Goal: Contribute content: Contribute content

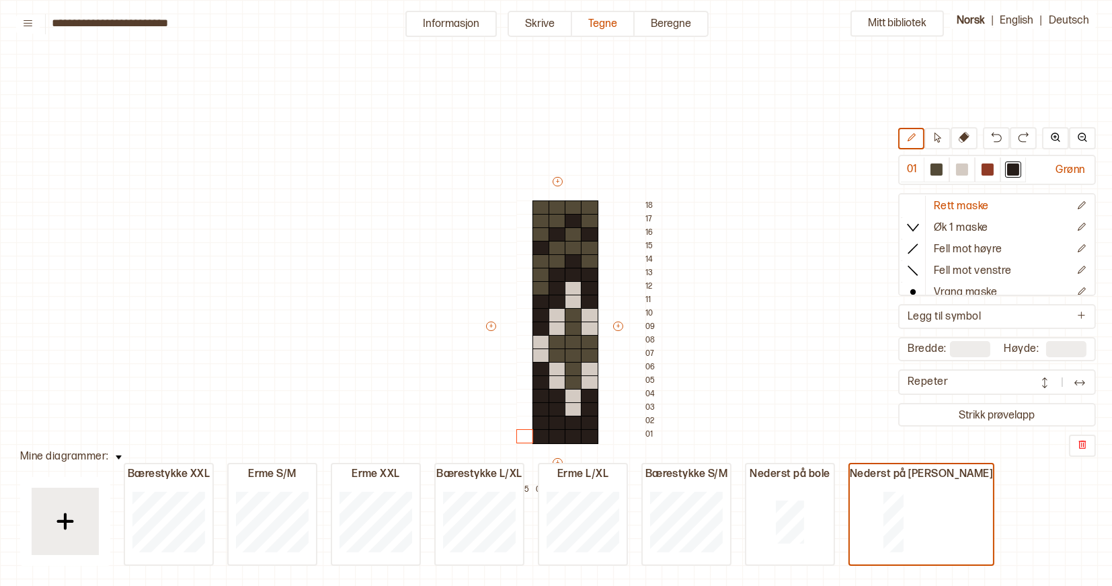
scroll to position [45, 8]
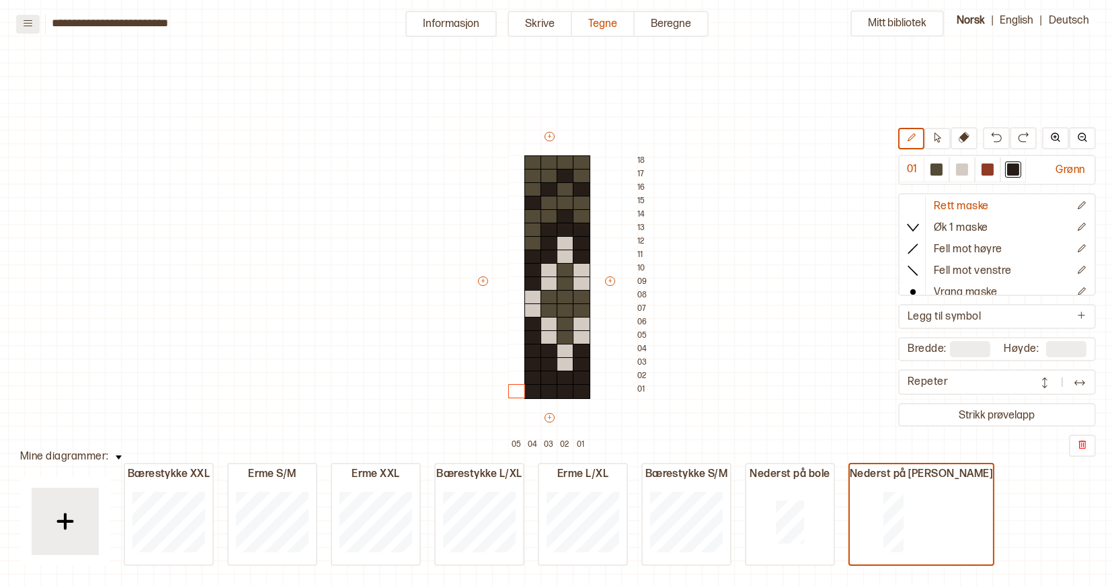
click at [28, 22] on icon at bounding box center [28, 23] width 10 height 10
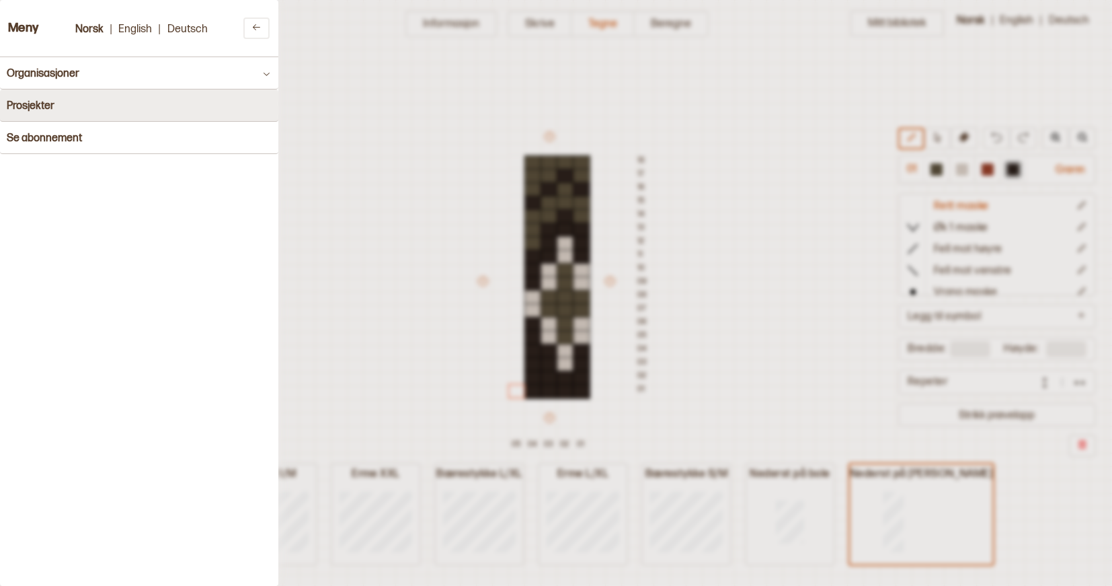
click at [91, 104] on button "Prosjekter" at bounding box center [139, 105] width 278 height 32
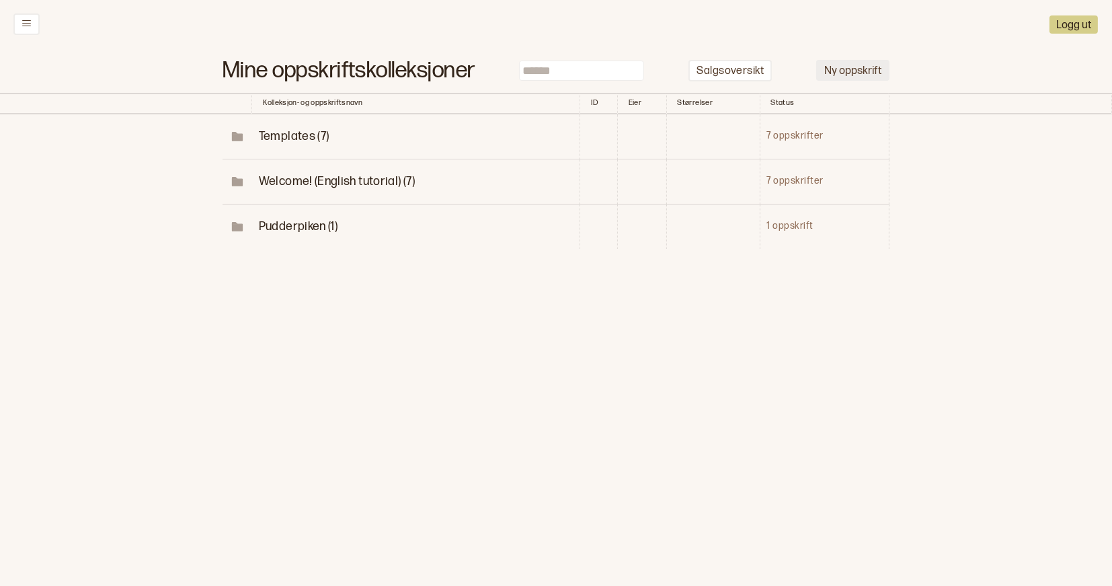
click at [862, 70] on button "Ny oppskrift" at bounding box center [852, 70] width 73 height 21
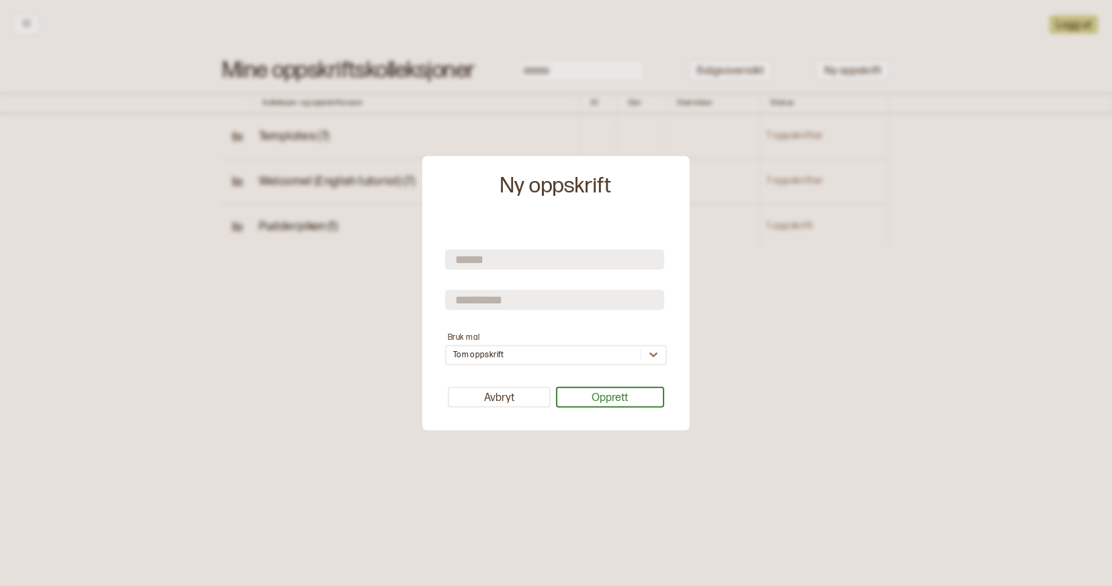
click at [499, 259] on input "text" at bounding box center [554, 259] width 219 height 20
type input "**********"
click at [583, 295] on input "text" at bounding box center [554, 300] width 219 height 20
type input "**********"
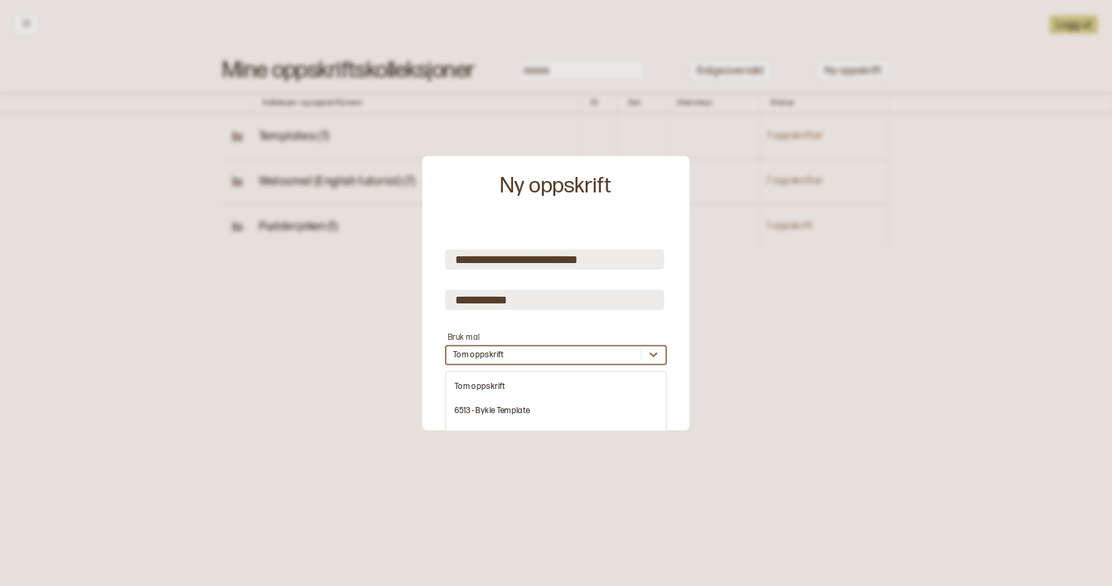
click at [543, 356] on div "Tom oppskrift" at bounding box center [544, 354] width 194 height 13
click at [534, 353] on div "Tom oppskrift" at bounding box center [544, 354] width 194 height 13
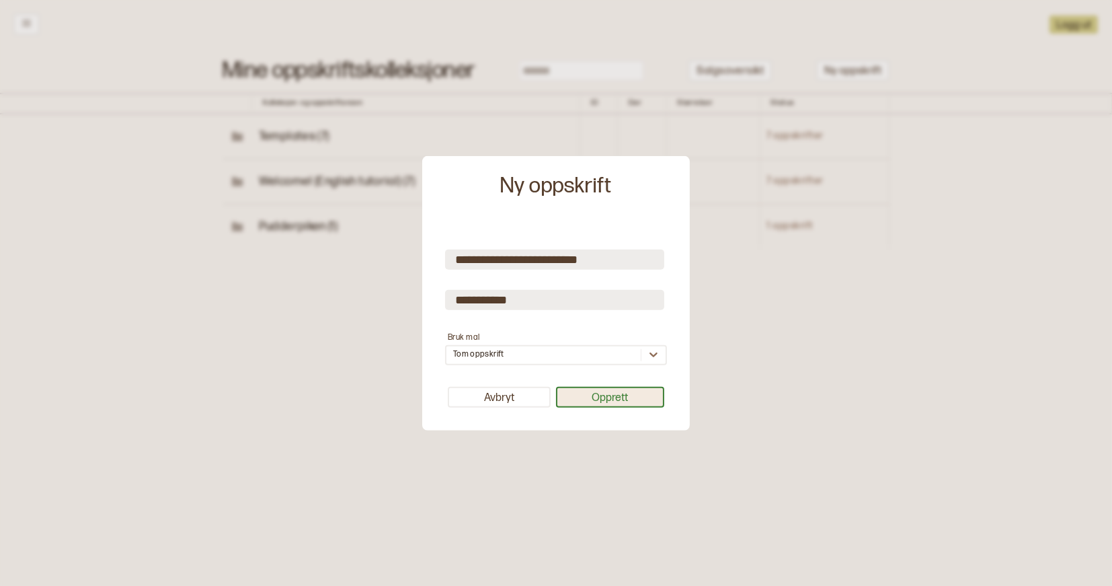
click at [607, 398] on button "Opprett" at bounding box center [610, 397] width 109 height 21
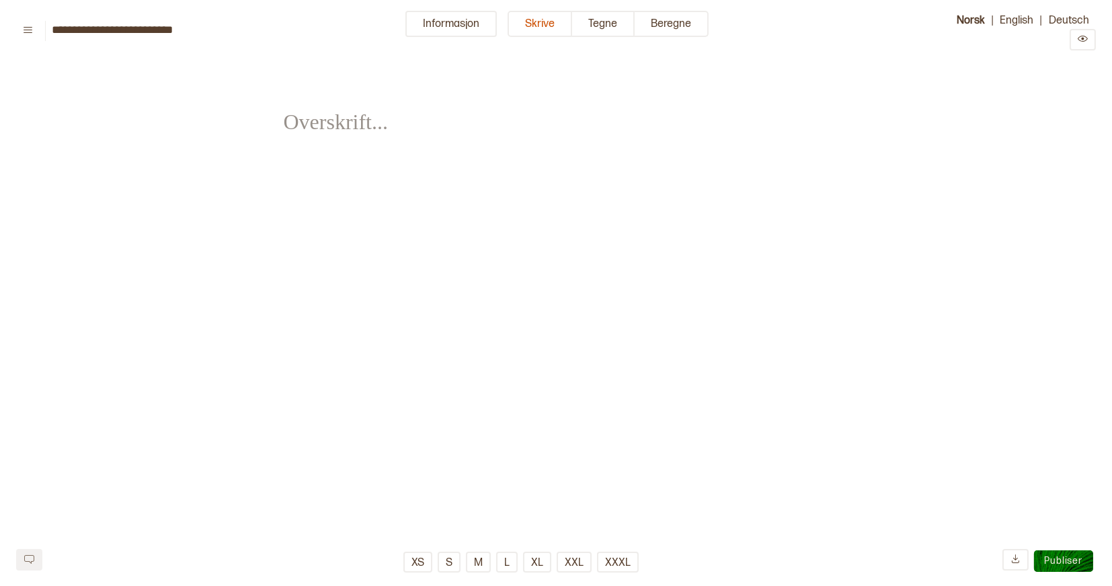
click at [418, 177] on div "﻿ ﻿" at bounding box center [556, 267] width 545 height 401
click at [613, 32] on button "Tegne" at bounding box center [603, 24] width 63 height 26
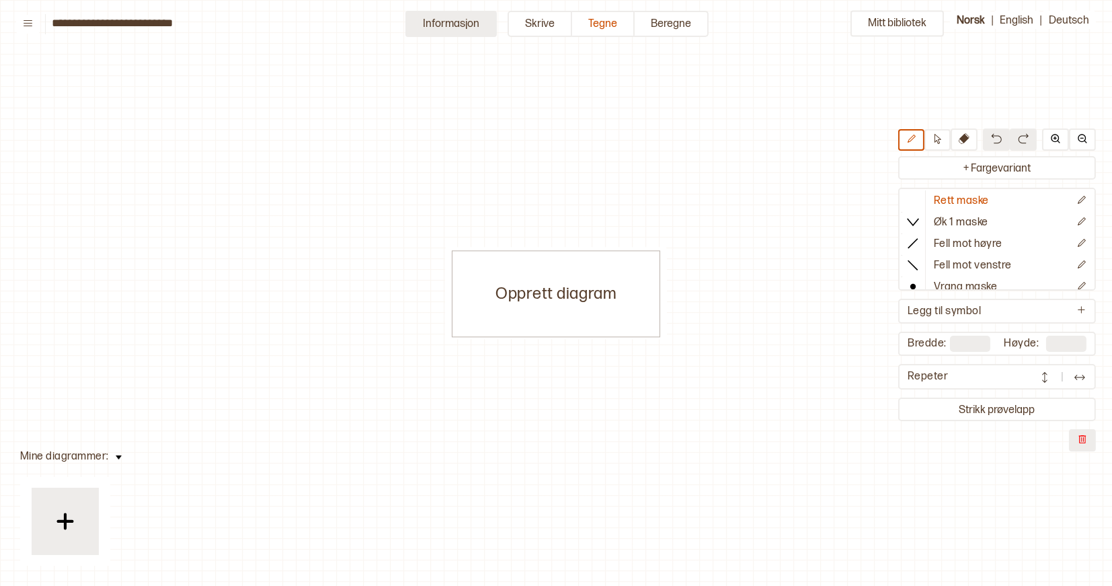
click at [445, 23] on button "Informasjon" at bounding box center [450, 24] width 91 height 26
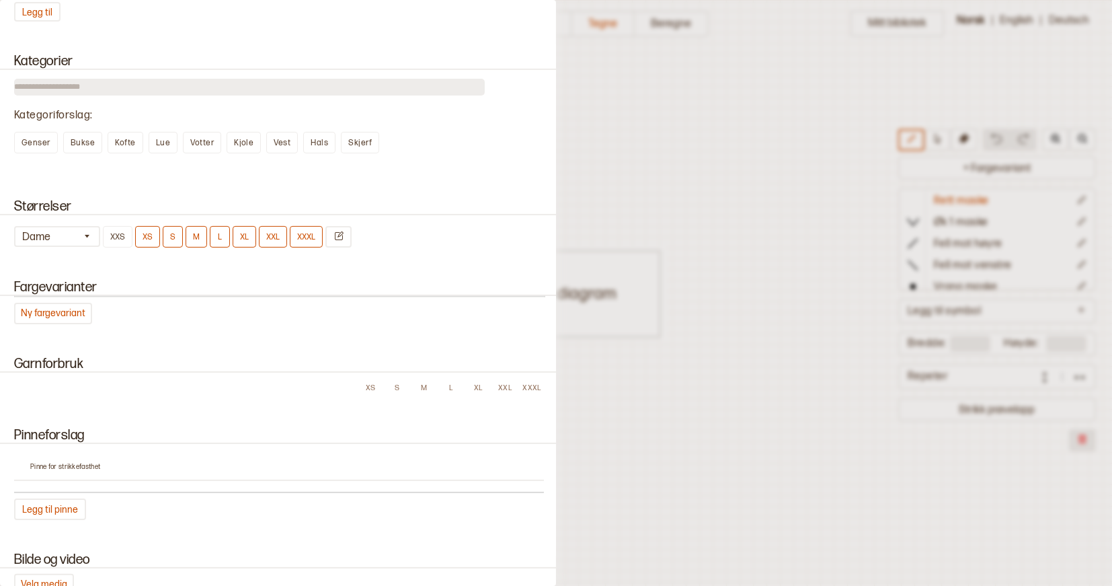
scroll to position [642, 0]
click at [342, 229] on icon "Endre størrelser" at bounding box center [339, 234] width 10 height 10
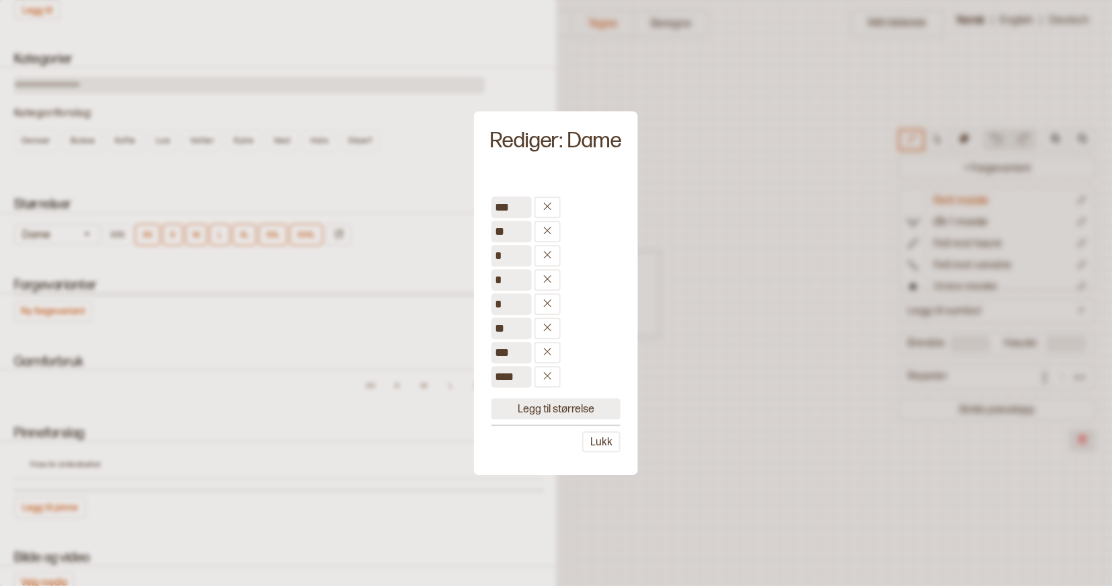
click at [541, 405] on button "Legg til størrelse" at bounding box center [556, 408] width 129 height 21
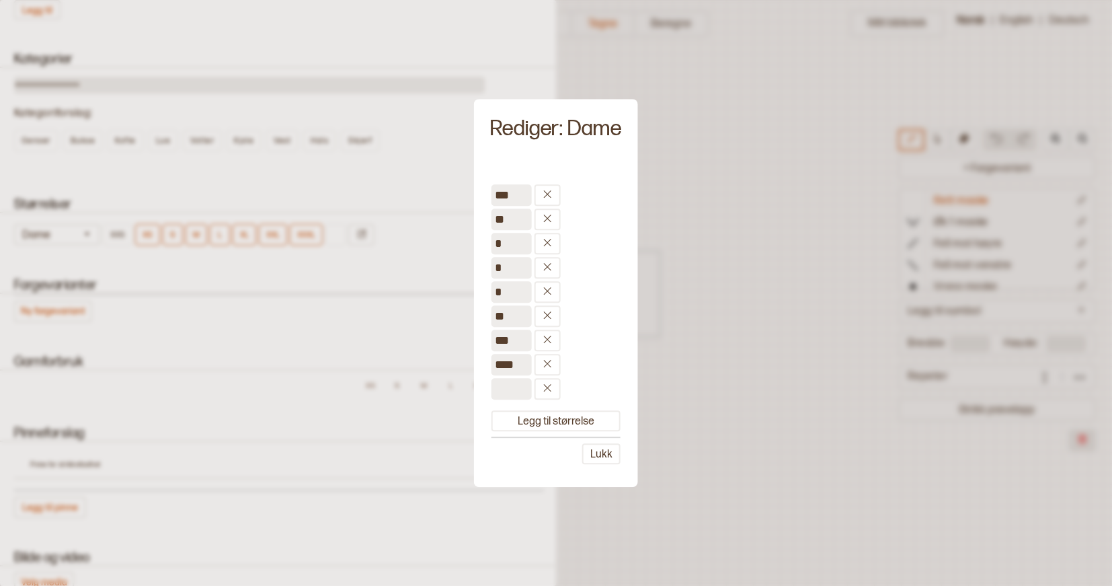
click at [498, 386] on input at bounding box center [512, 389] width 40 height 22
type input "****"
click at [570, 418] on button "Legg til størrelse" at bounding box center [556, 420] width 129 height 21
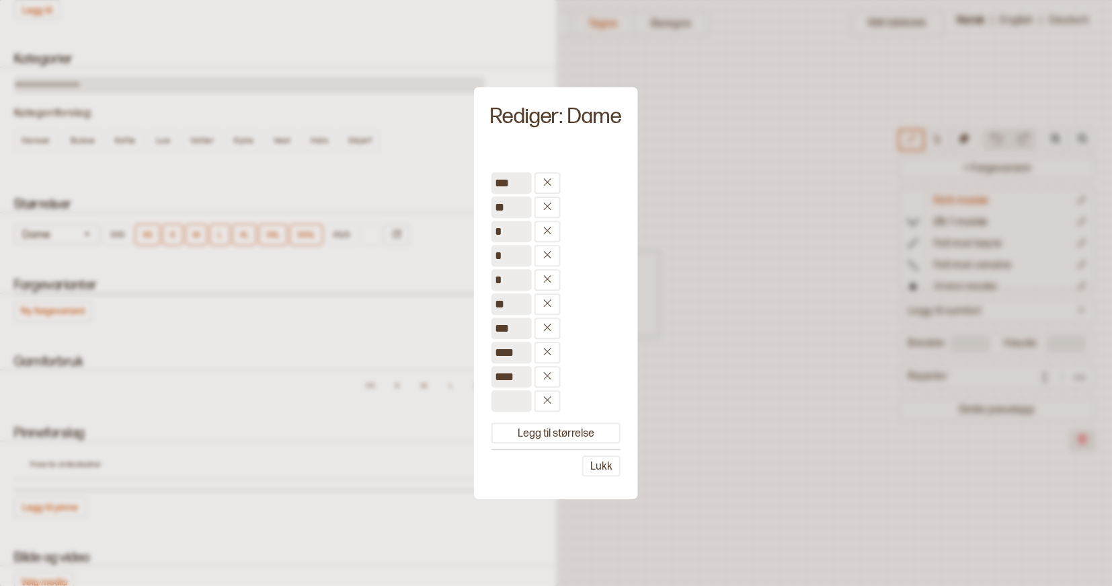
click at [514, 399] on input at bounding box center [512, 401] width 40 height 22
type input "***"
click at [543, 353] on icon at bounding box center [548, 351] width 10 height 10
type input "****"
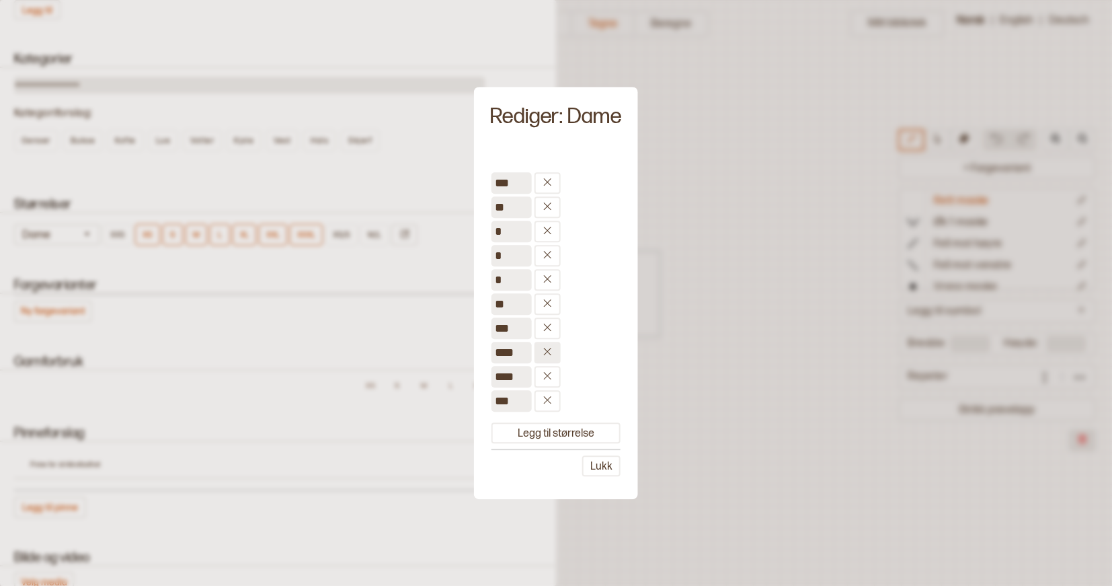
type input "****"
type input "***"
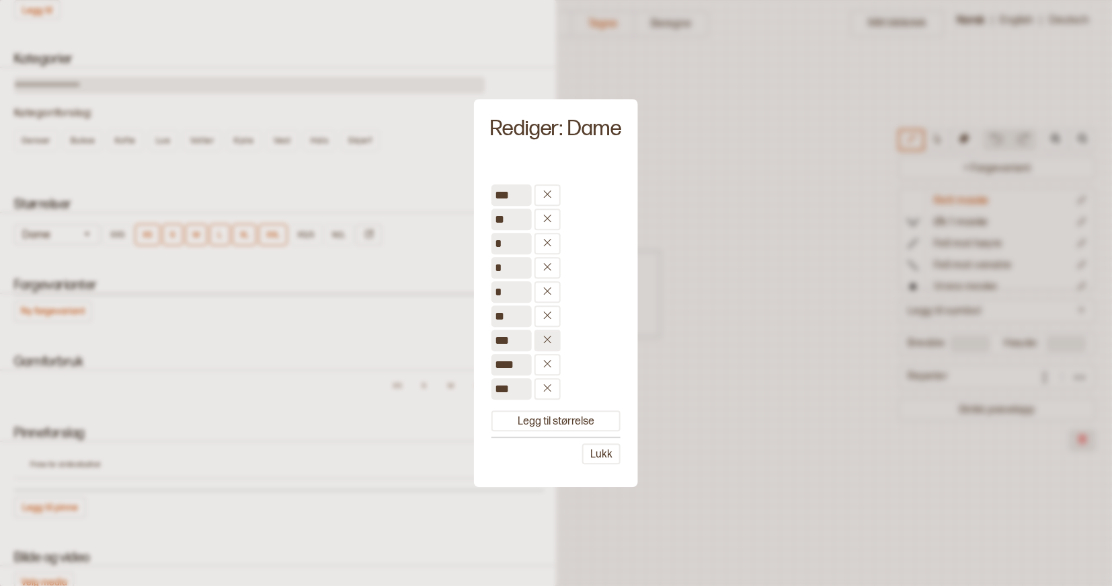
click at [545, 338] on icon at bounding box center [548, 339] width 10 height 10
type input "****"
type input "***"
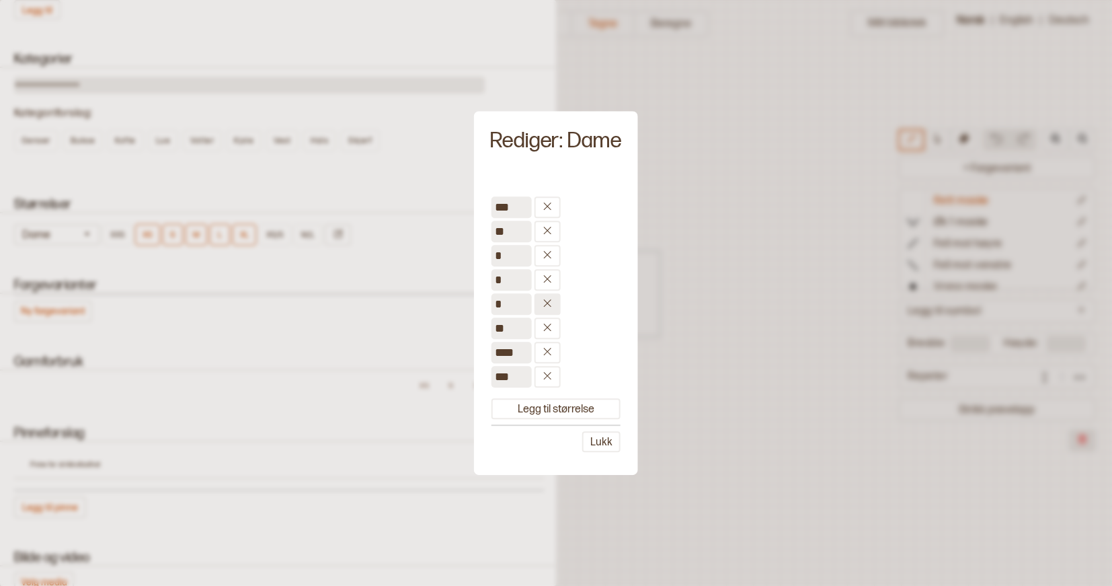
click at [544, 306] on icon at bounding box center [547, 302] width 7 height 7
type input "**"
type input "****"
type input "***"
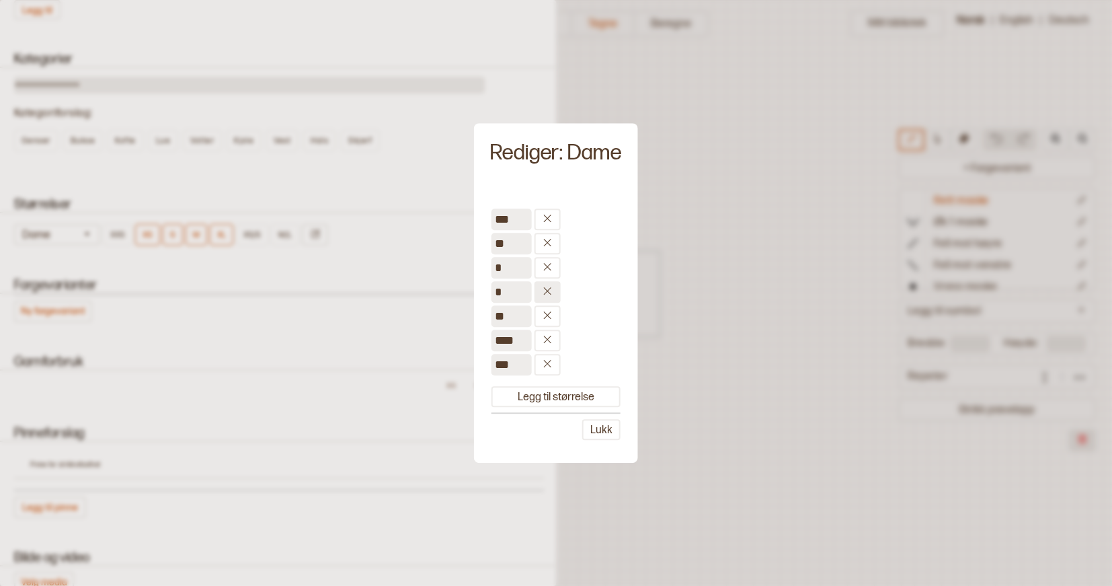
click at [544, 285] on button at bounding box center [548, 292] width 26 height 22
type input "**"
type input "****"
type input "***"
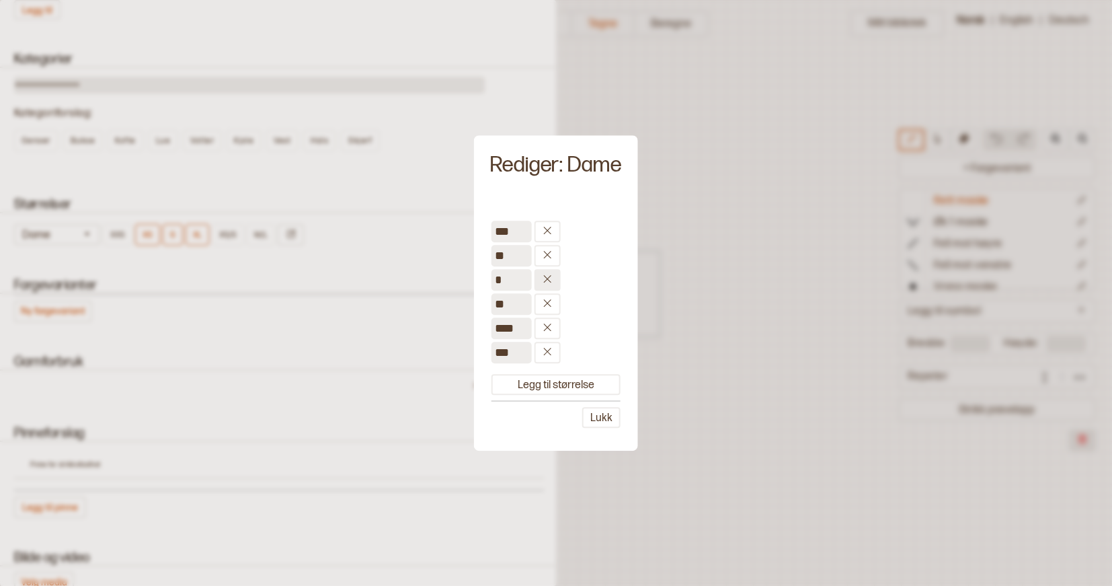
click at [544, 282] on icon at bounding box center [547, 278] width 7 height 7
type input "**"
type input "****"
type input "***"
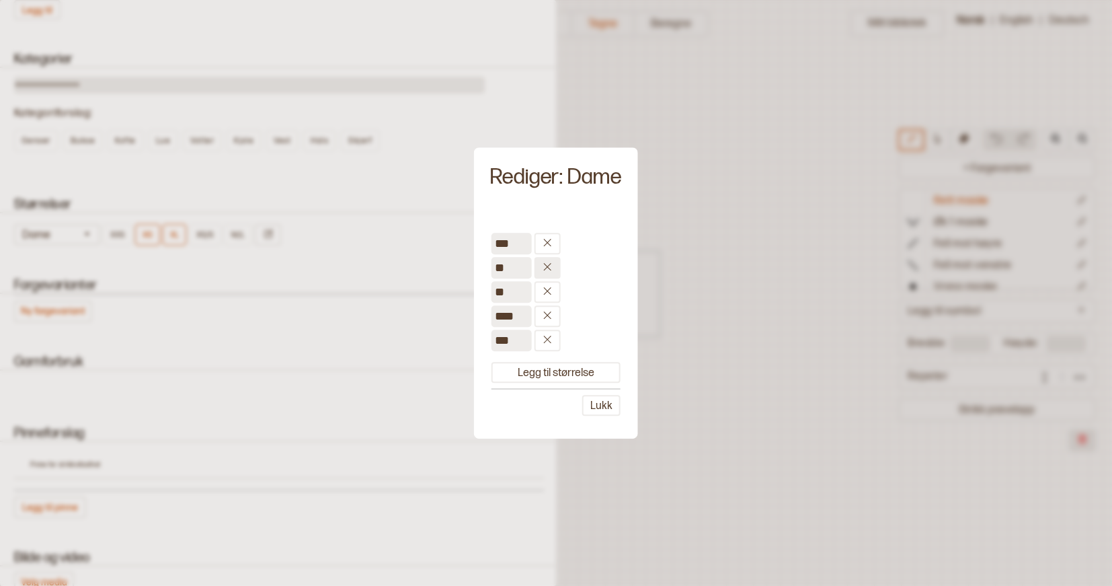
click at [544, 276] on button at bounding box center [548, 268] width 26 height 22
type input "**"
type input "****"
type input "***"
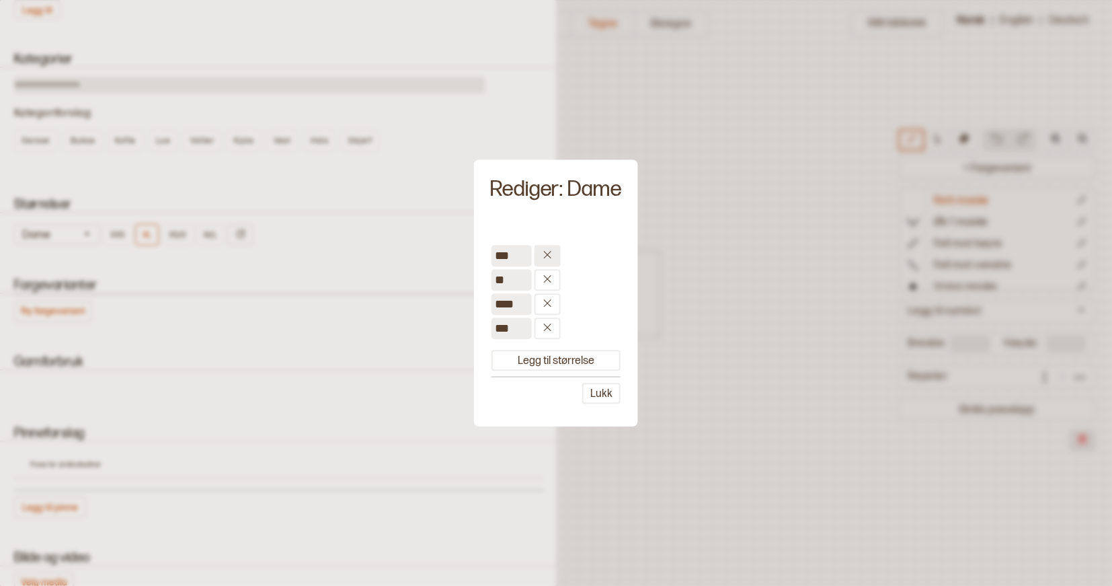
click at [544, 258] on icon at bounding box center [548, 254] width 10 height 10
type input "**"
type input "****"
type input "***"
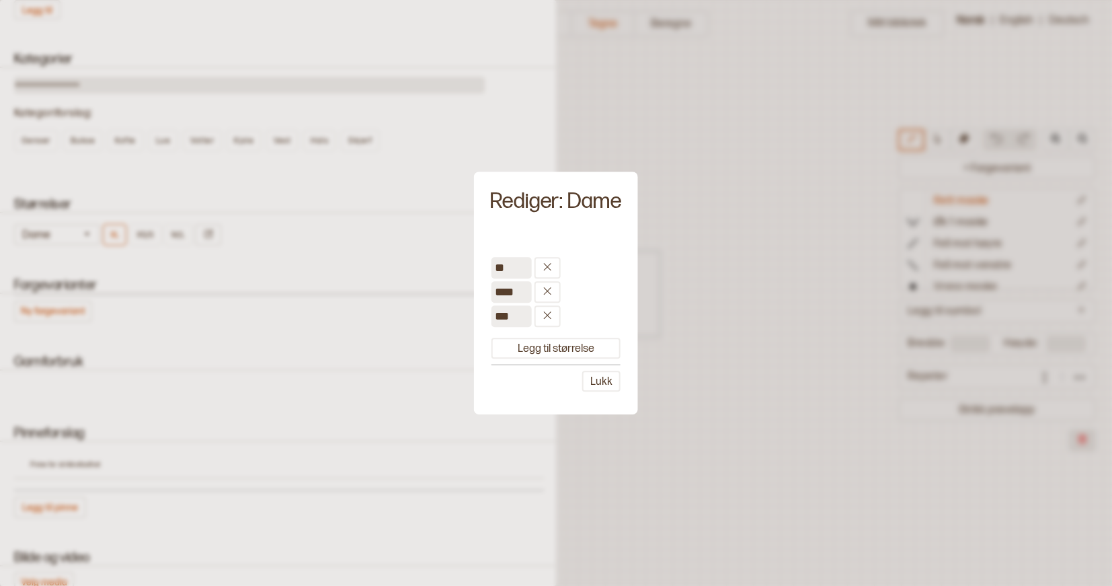
drag, startPoint x: 517, startPoint y: 293, endPoint x: 500, endPoint y: 288, distance: 17.3
click at [500, 288] on input "****" at bounding box center [512, 292] width 40 height 22
click at [506, 268] on input "**" at bounding box center [512, 268] width 40 height 22
type input "*"
type input "****"
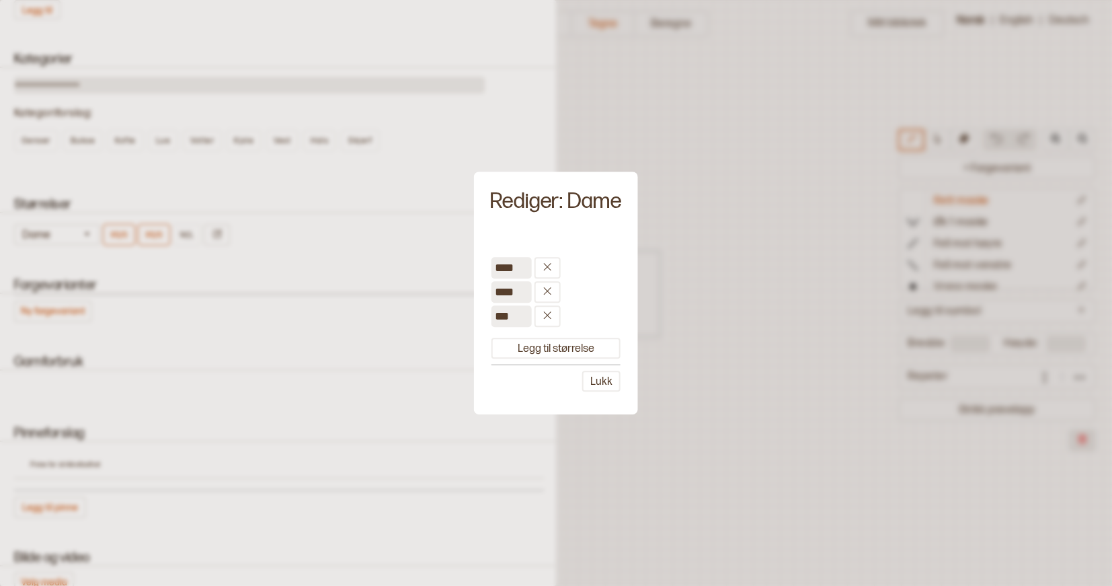
drag, startPoint x: 518, startPoint y: 293, endPoint x: 465, endPoint y: 293, distance: 53.1
click at [465, 293] on body "**********" at bounding box center [556, 293] width 1112 height 586
type input "*"
type input "***"
drag, startPoint x: 514, startPoint y: 317, endPoint x: 454, endPoint y: 317, distance: 59.8
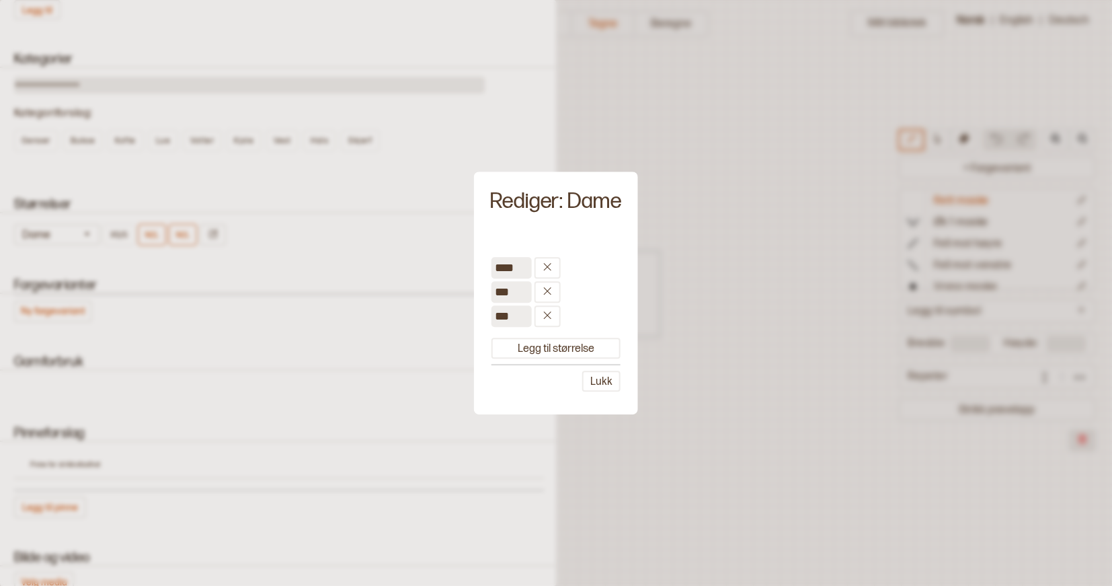
click at [454, 317] on body "**********" at bounding box center [556, 293] width 1112 height 586
type input "**"
click at [603, 375] on button "Lukk" at bounding box center [601, 381] width 38 height 21
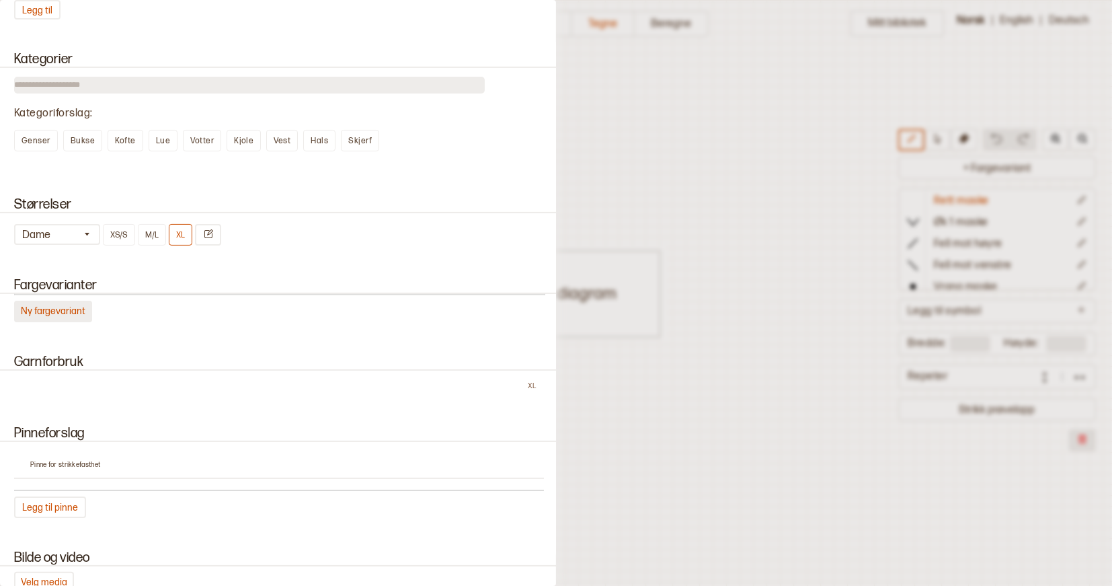
click at [64, 307] on button "Ny fargevariant" at bounding box center [53, 312] width 78 height 22
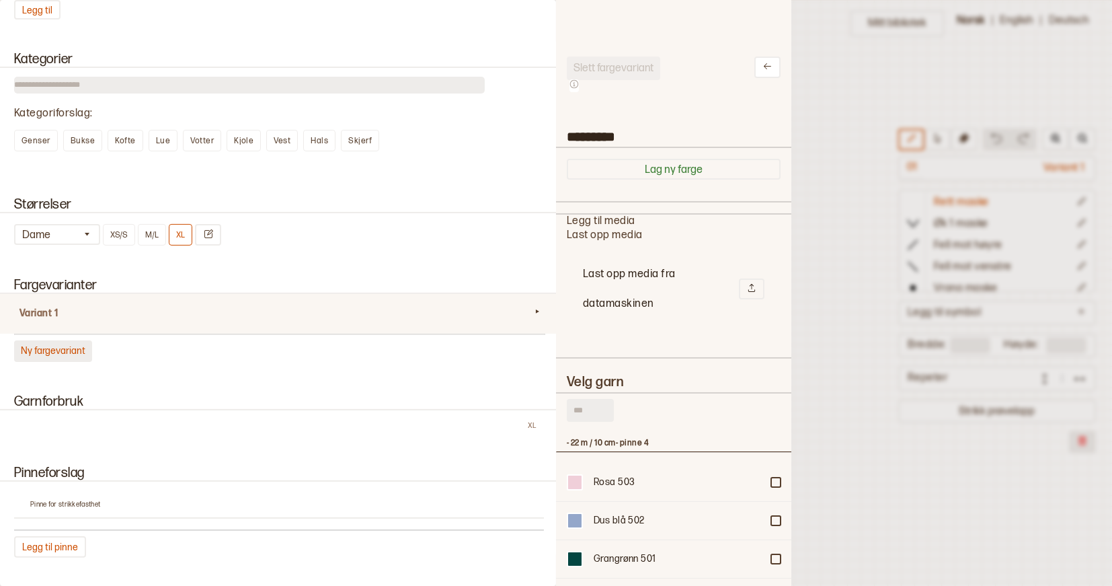
scroll to position [403, 235]
click at [63, 347] on button "Ny fargevariant" at bounding box center [53, 351] width 78 height 22
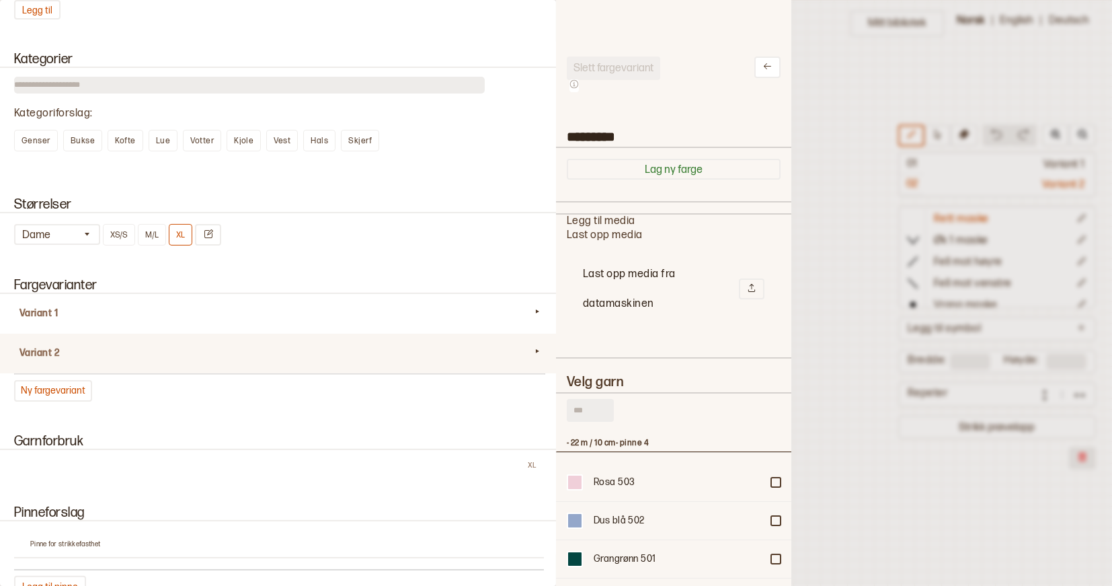
scroll to position [0, 0]
click at [518, 347] on h4 "Variant 2" at bounding box center [275, 352] width 511 height 13
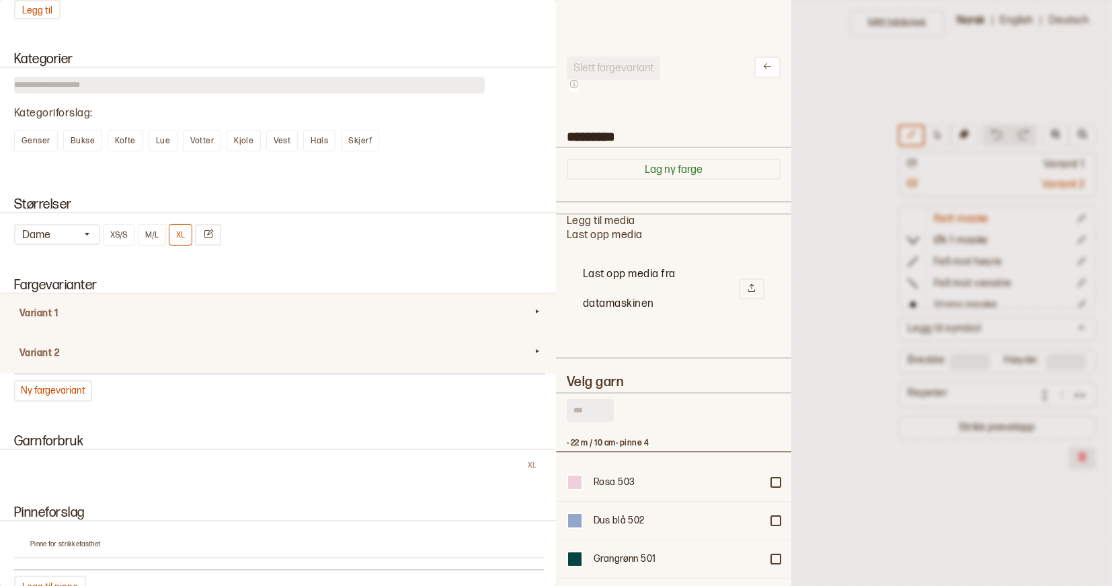
click at [178, 316] on div "Variant 1" at bounding box center [279, 314] width 562 height 40
type input "*********"
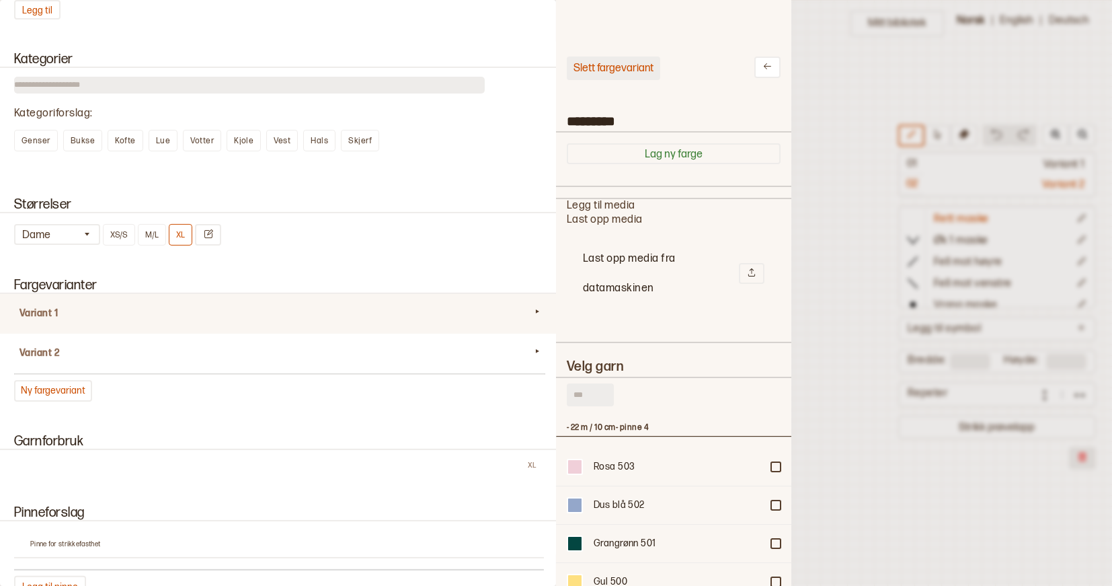
click at [616, 60] on button "Slett fargevariant" at bounding box center [613, 68] width 93 height 24
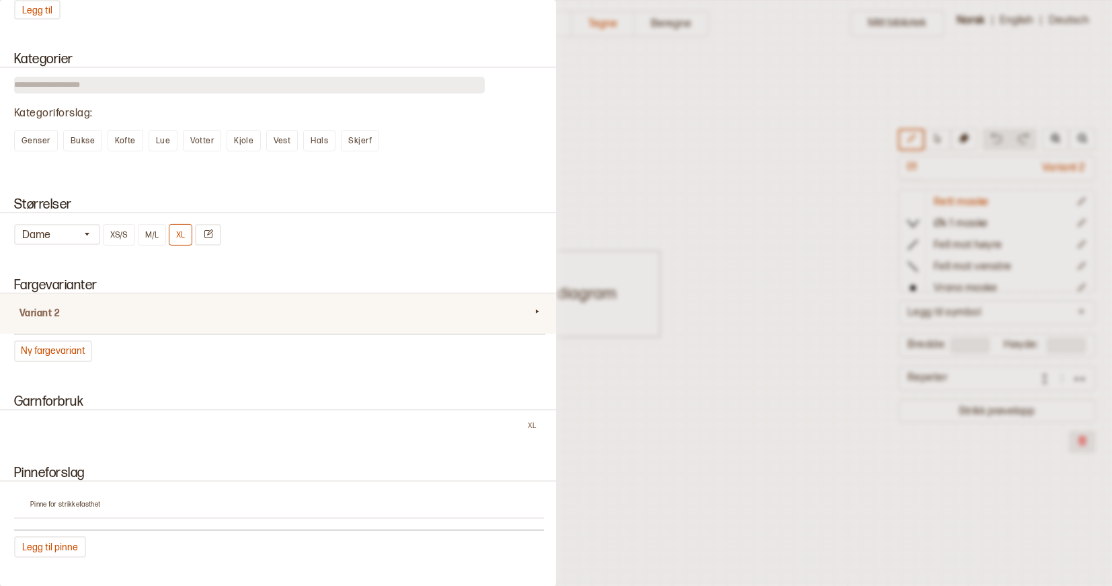
click at [249, 314] on h4 "Variant 2" at bounding box center [275, 313] width 511 height 13
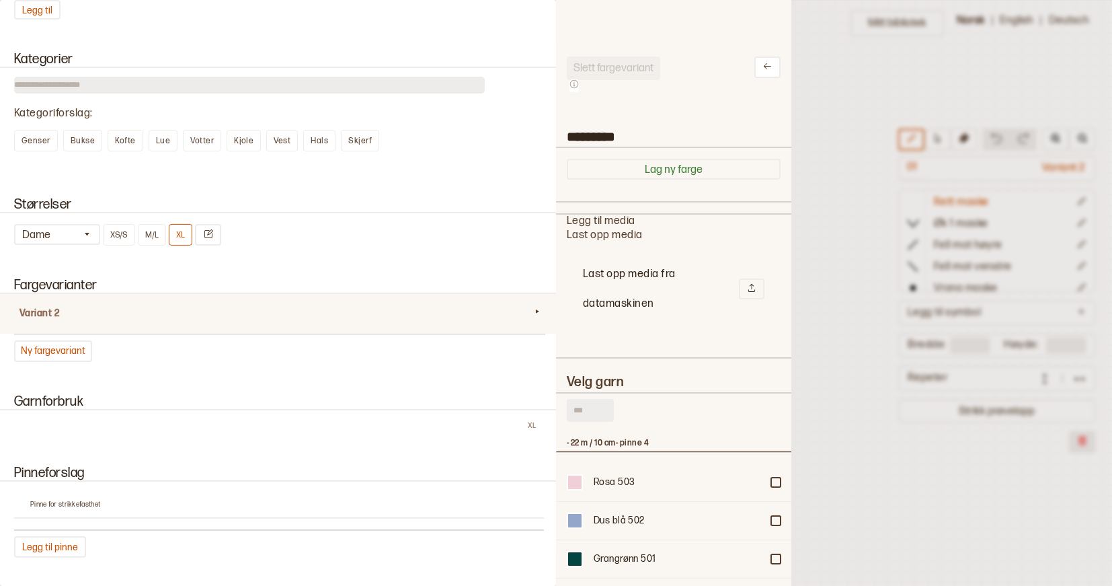
scroll to position [1, 1]
click at [679, 168] on button "Lag ny farge" at bounding box center [674, 169] width 214 height 21
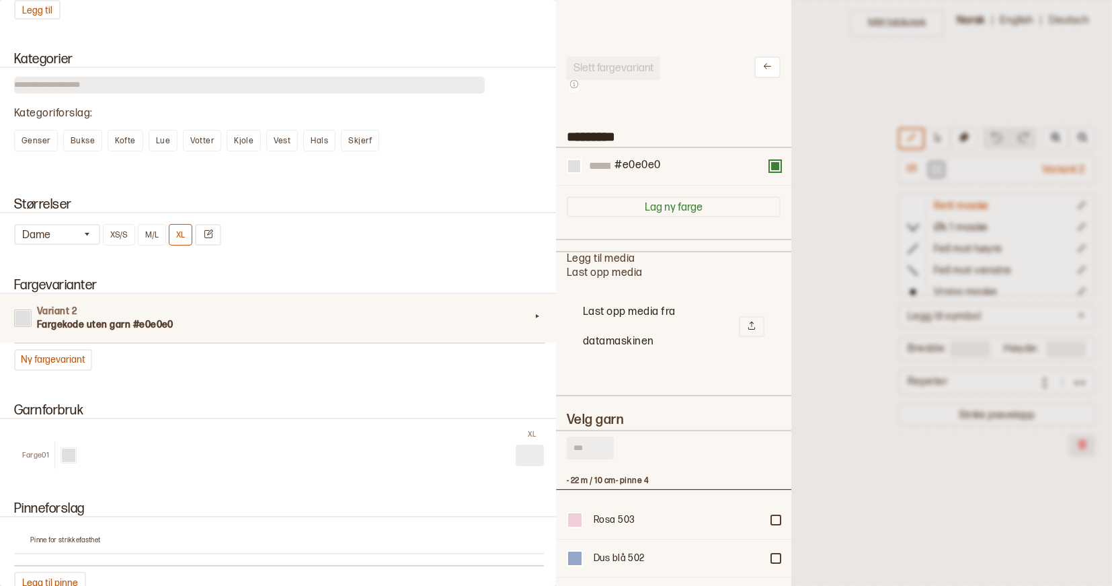
click at [597, 436] on input "text" at bounding box center [590, 447] width 47 height 23
type input "*"
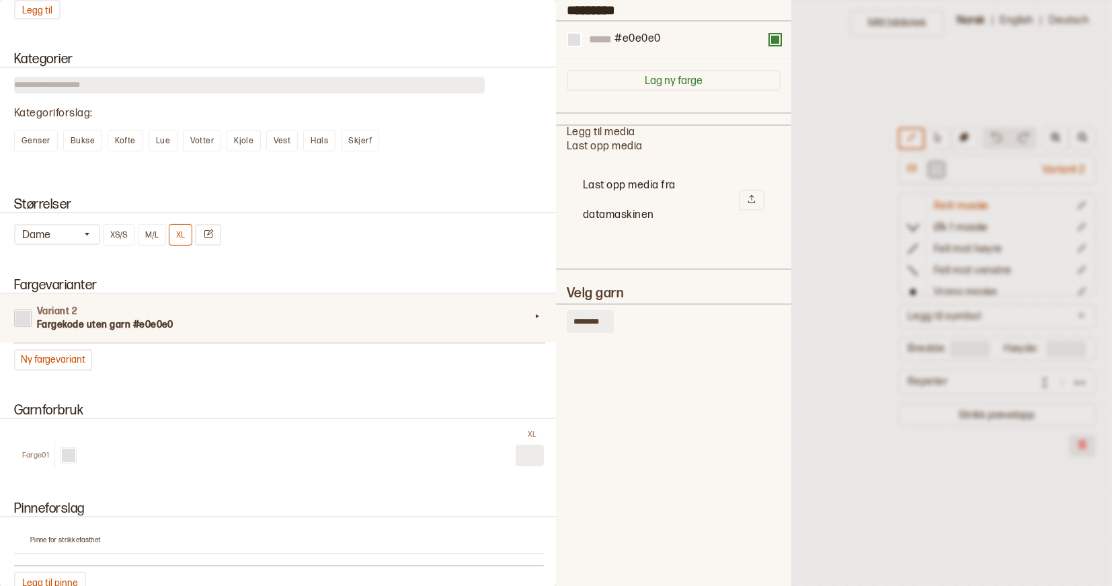
scroll to position [0, 0]
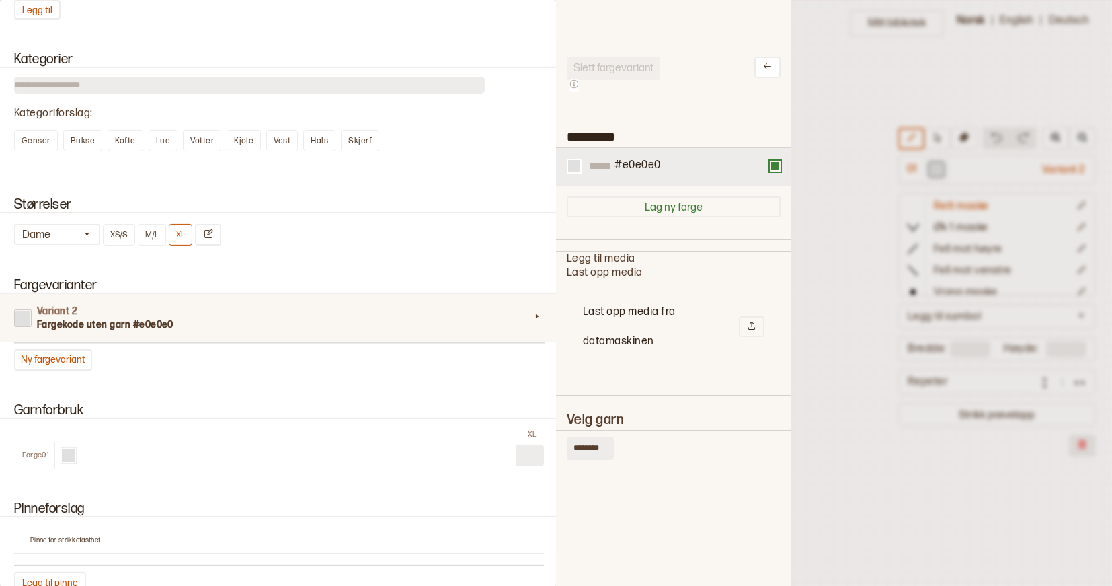
click at [635, 177] on div "#e0e0e0" at bounding box center [673, 167] width 235 height 38
click at [661, 171] on div "#e0e0e0" at bounding box center [637, 166] width 48 height 15
click at [777, 173] on div "#e0e0e0" at bounding box center [673, 167] width 235 height 38
click at [596, 443] on input "********" at bounding box center [590, 447] width 47 height 23
drag, startPoint x: 605, startPoint y: 442, endPoint x: 553, endPoint y: 442, distance: 51.1
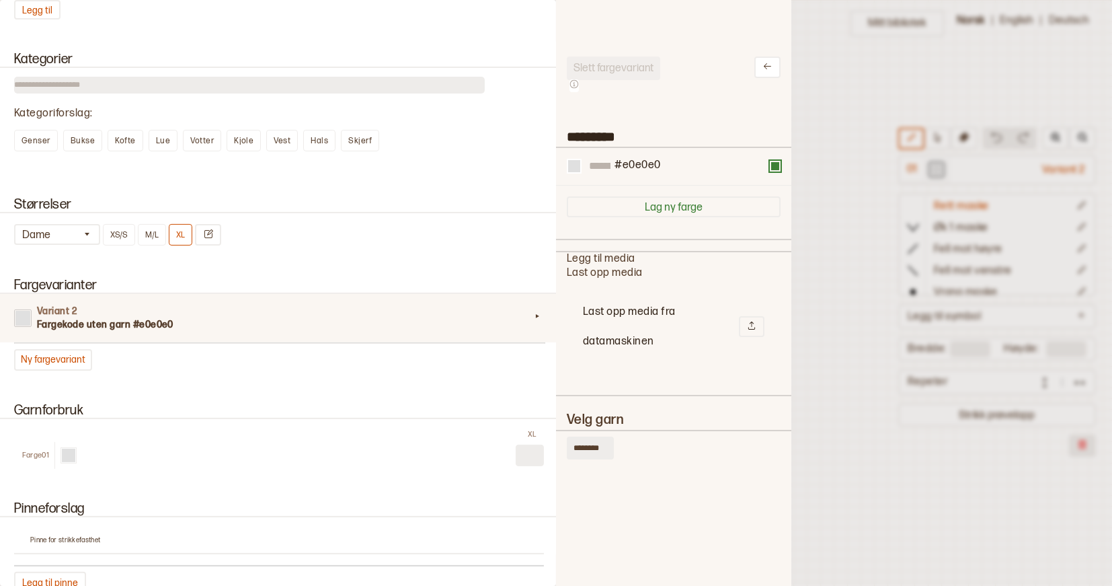
click at [553, 442] on div "**********" at bounding box center [556, 293] width 1112 height 586
type input "*"
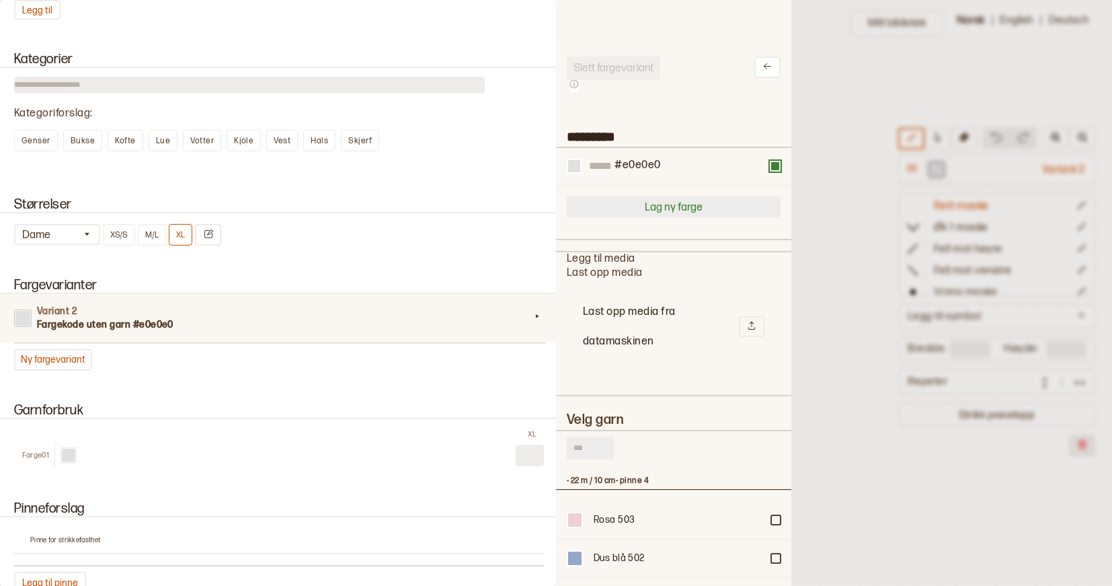
click at [651, 211] on button "Lag ny farge" at bounding box center [674, 206] width 214 height 21
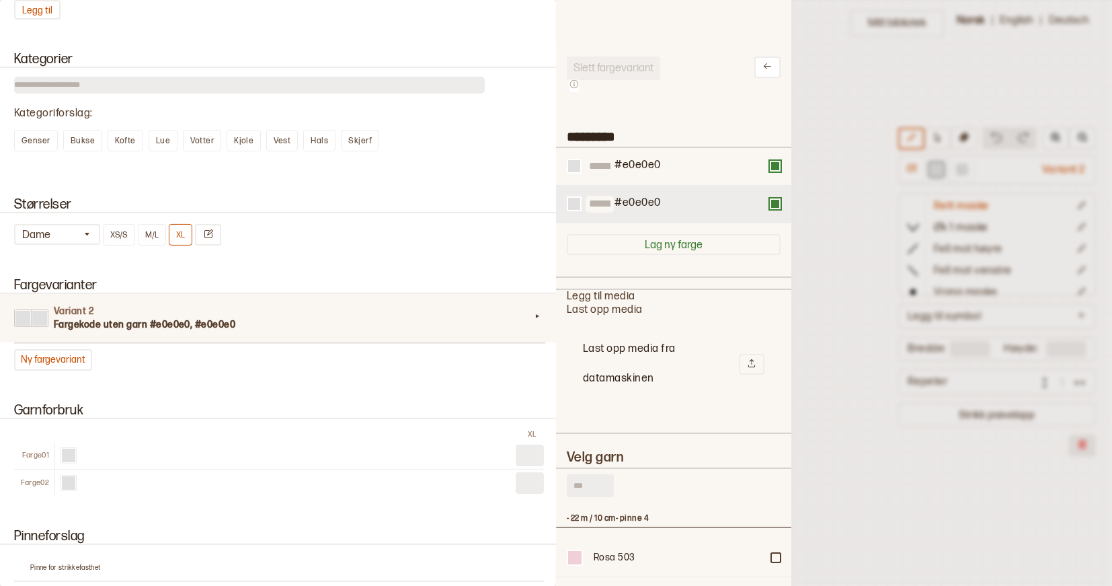
click at [602, 200] on input at bounding box center [600, 204] width 28 height 17
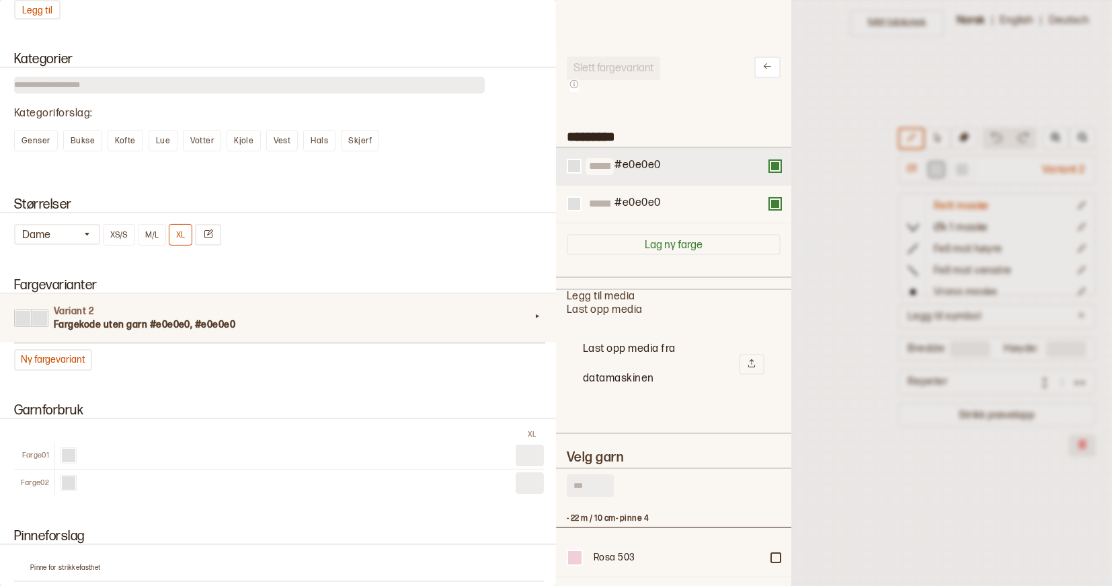
click at [606, 164] on input at bounding box center [600, 166] width 28 height 17
paste input "**********"
type input "**********"
click at [605, 212] on input at bounding box center [600, 204] width 28 height 17
click at [781, 167] on button at bounding box center [775, 166] width 11 height 11
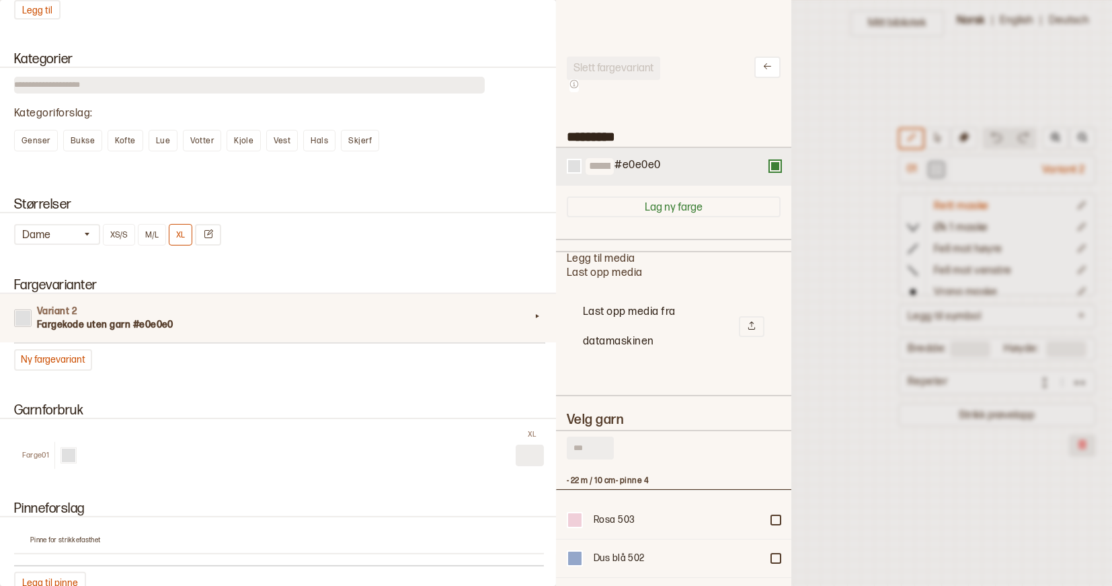
click at [599, 162] on input at bounding box center [600, 166] width 28 height 17
paste input "**********"
type input "**********"
click at [680, 206] on button "Lag ny farge" at bounding box center [674, 206] width 214 height 21
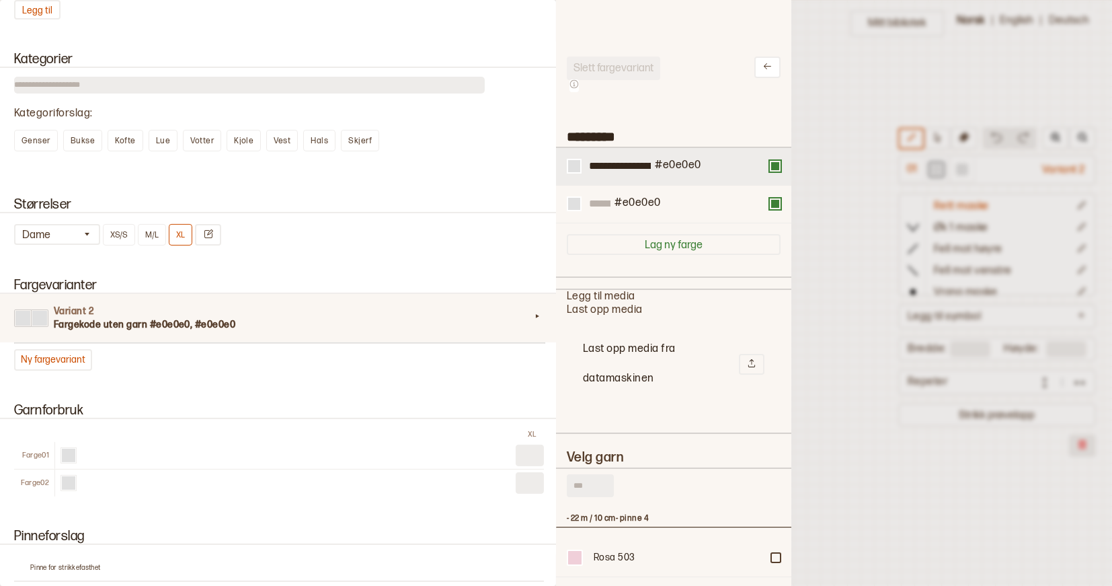
click at [781, 167] on button at bounding box center [775, 166] width 11 height 11
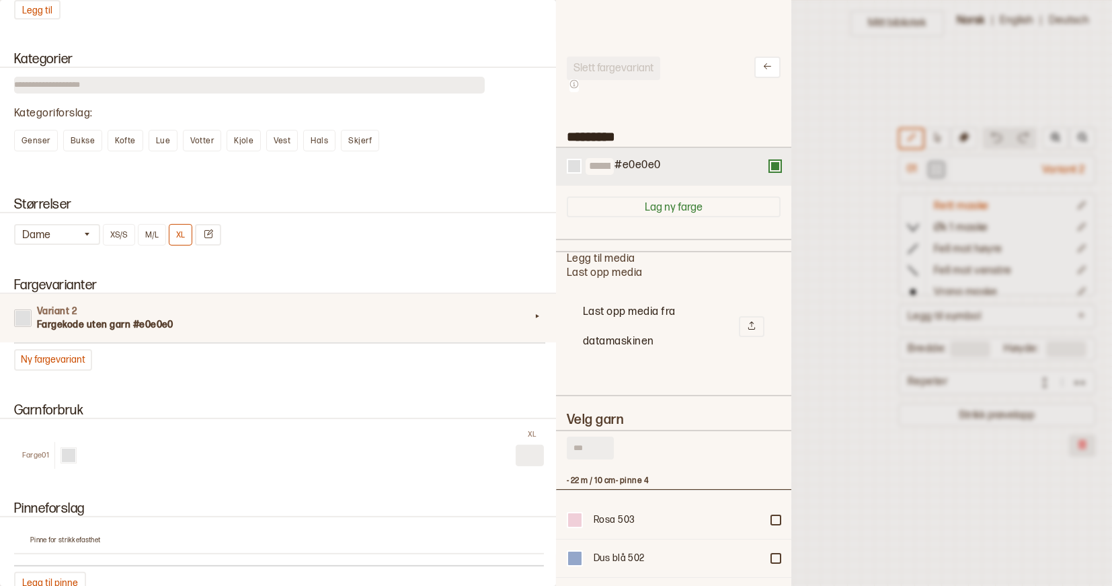
click at [613, 169] on input at bounding box center [600, 166] width 28 height 17
paste input "**********"
type input "**********"
click at [576, 167] on div at bounding box center [574, 166] width 12 height 12
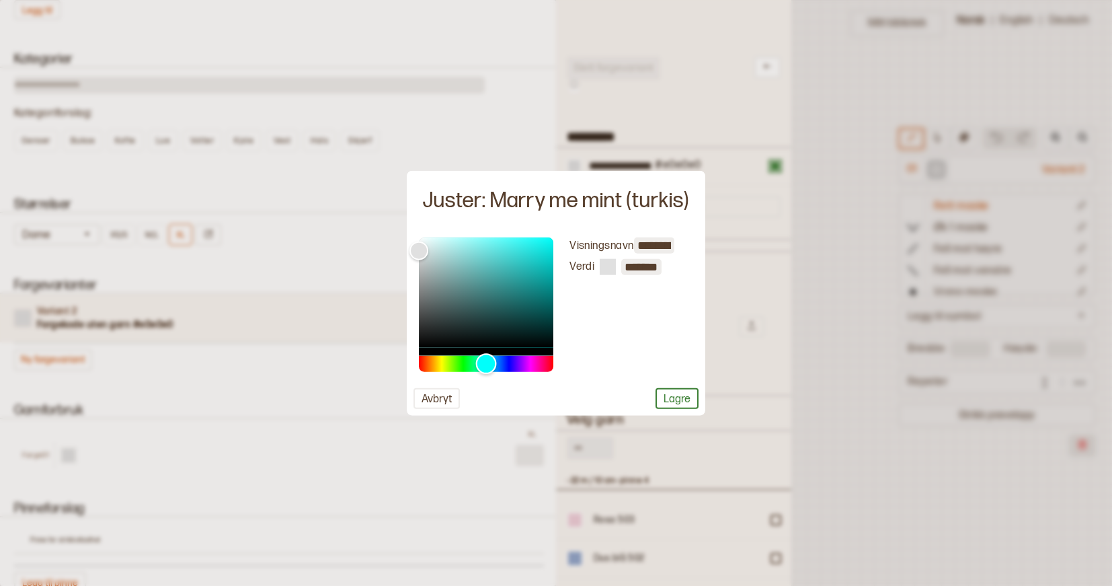
click at [487, 364] on div "Hue" at bounding box center [486, 364] width 134 height 16
click at [492, 362] on div "Hue" at bounding box center [490, 363] width 21 height 21
click at [483, 364] on div "Hue" at bounding box center [490, 363] width 21 height 21
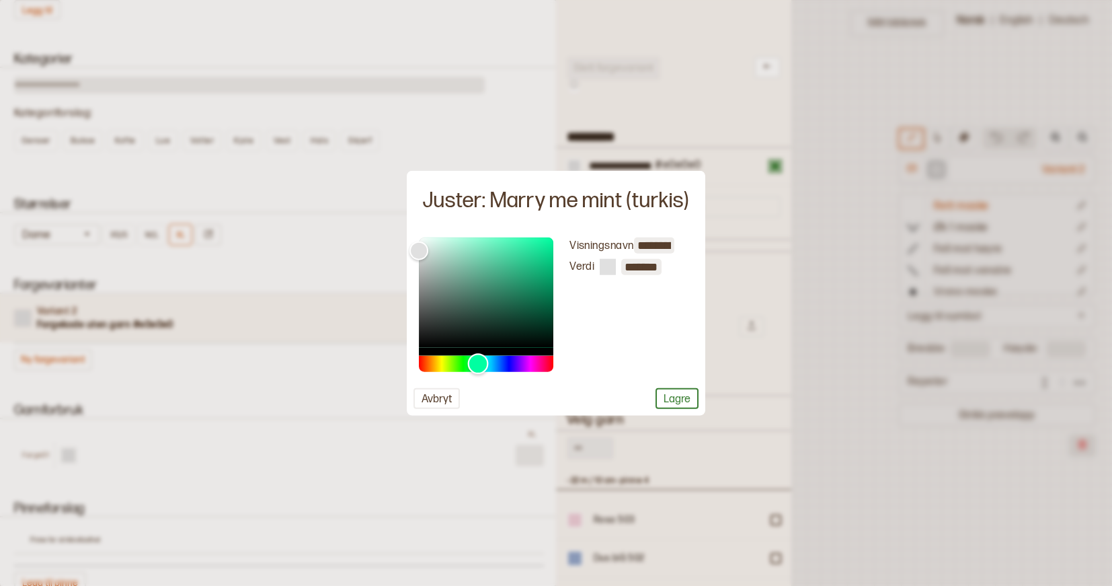
click at [479, 365] on div "Hue" at bounding box center [477, 363] width 21 height 21
click at [480, 358] on div "Hue" at bounding box center [477, 363] width 21 height 21
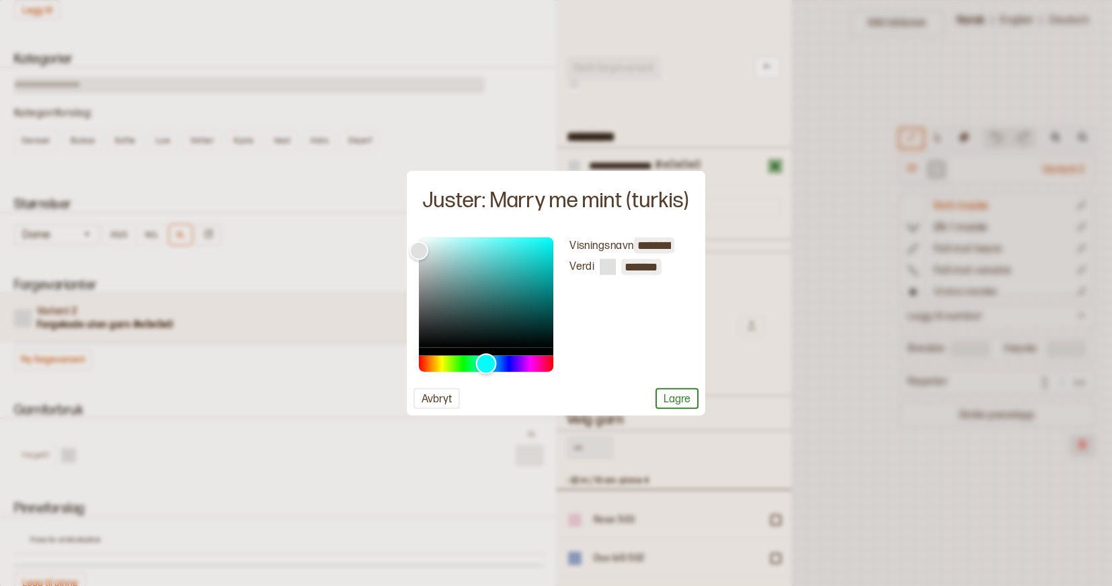
click at [487, 357] on div "Hue" at bounding box center [485, 363] width 21 height 21
type input "*******"
click at [533, 251] on div "Color" at bounding box center [486, 292] width 134 height 110
click at [680, 396] on button "Lagre" at bounding box center [677, 398] width 43 height 21
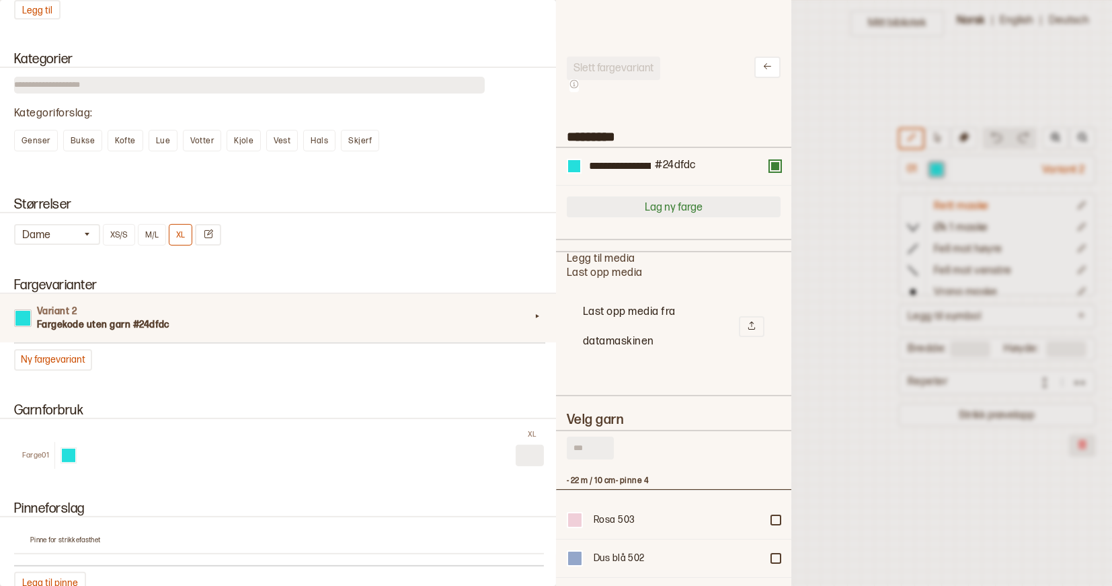
click at [671, 204] on button "Lag ny farge" at bounding box center [674, 206] width 214 height 21
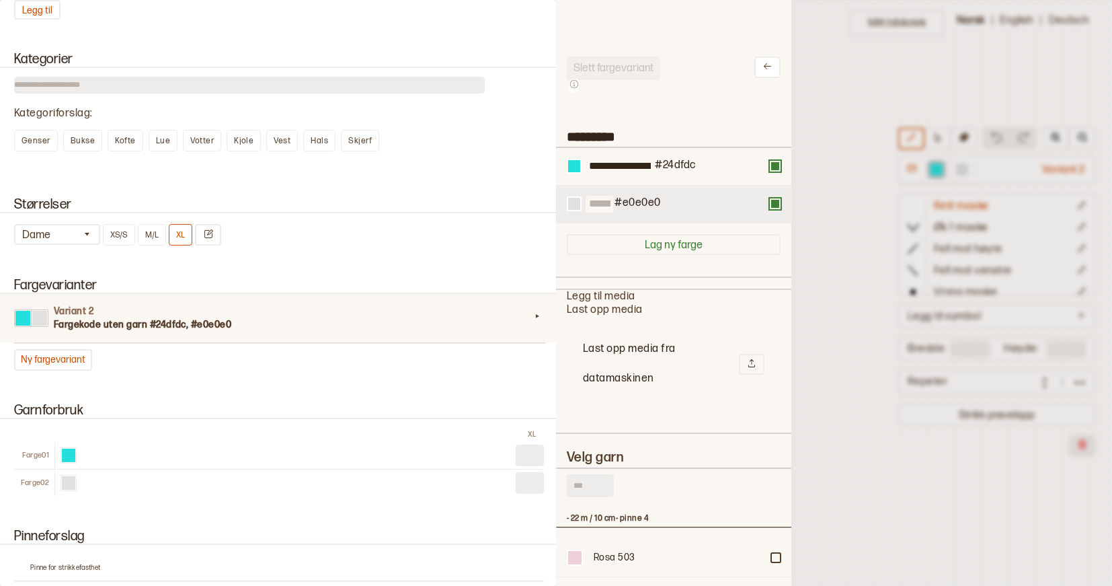
click at [611, 204] on input at bounding box center [600, 204] width 28 height 17
paste input "**********"
type input "**********"
click at [573, 203] on div at bounding box center [574, 204] width 12 height 12
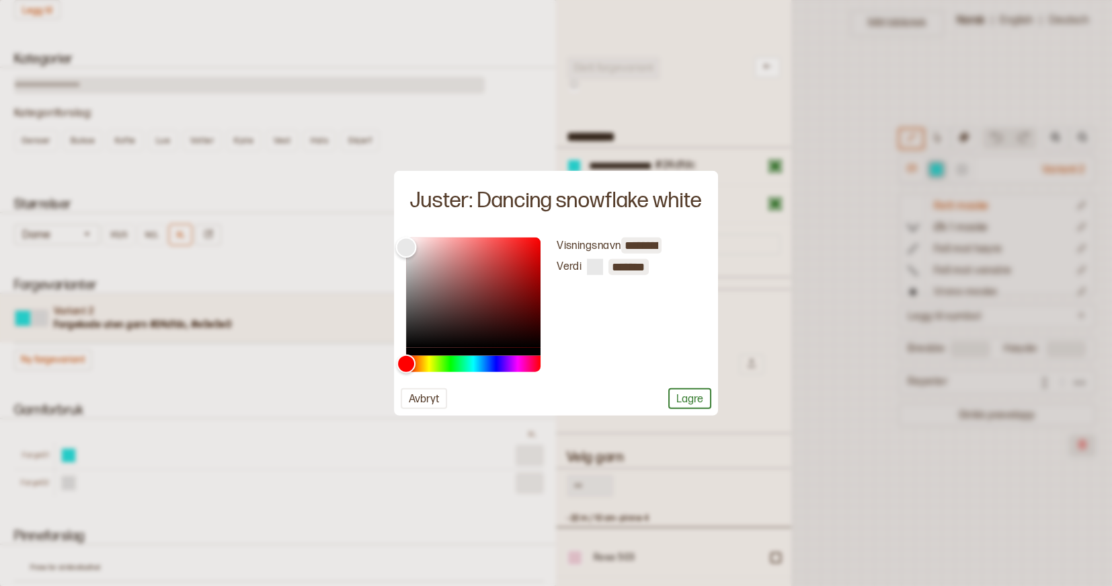
click at [405, 247] on div "Color" at bounding box center [406, 247] width 21 height 21
click at [405, 240] on div "Color" at bounding box center [406, 239] width 21 height 21
type input "*******"
click at [406, 244] on div "Color" at bounding box center [406, 239] width 21 height 21
click at [696, 397] on button "Lagre" at bounding box center [689, 398] width 43 height 21
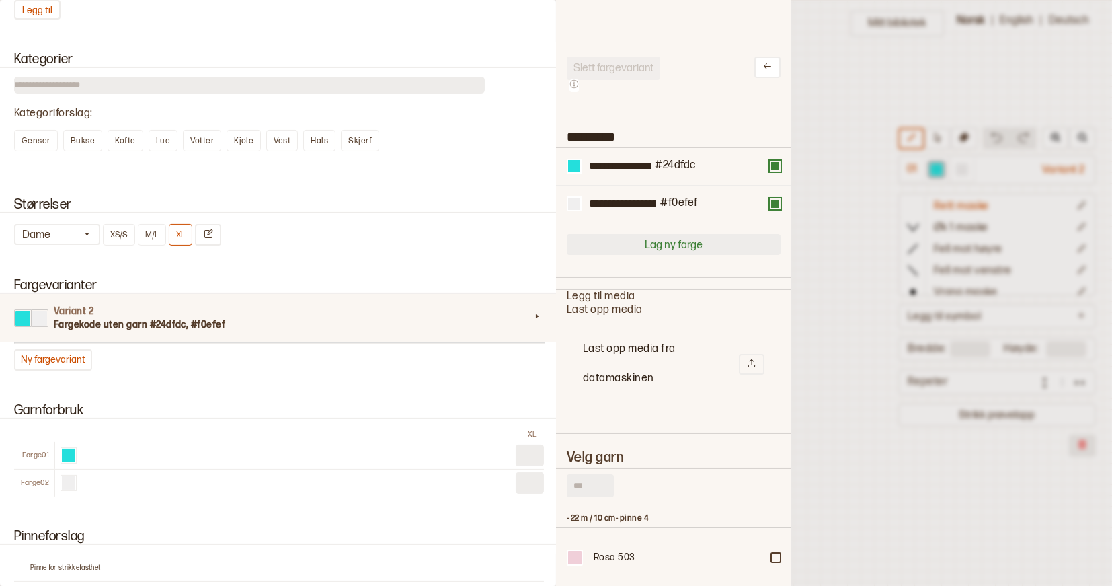
click at [676, 243] on button "Lag ny farge" at bounding box center [674, 244] width 214 height 21
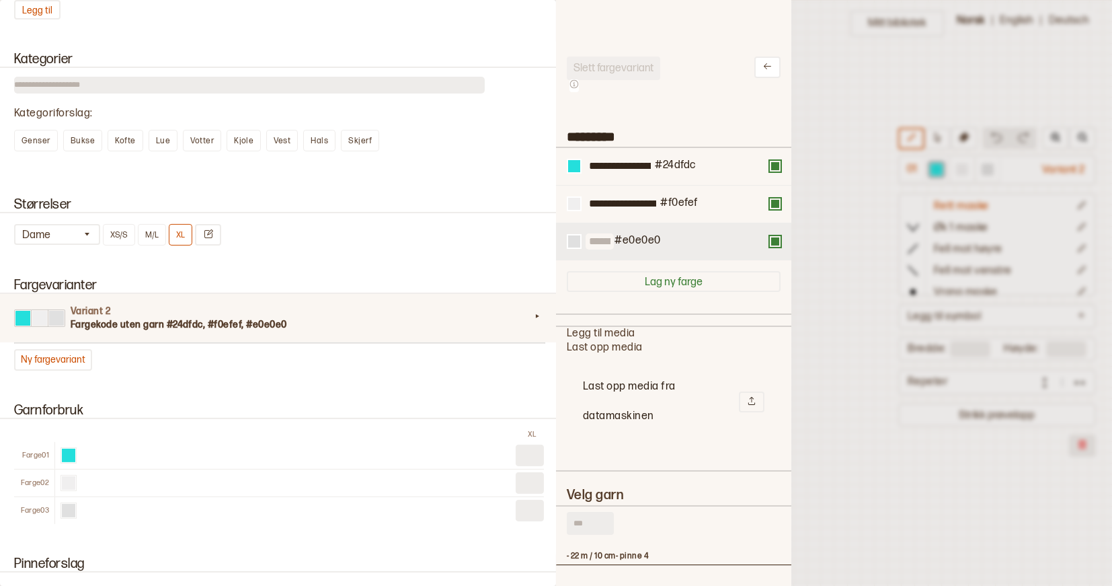
click at [606, 241] on input at bounding box center [600, 241] width 28 height 17
paste input "**********"
type input "**********"
click at [573, 239] on div at bounding box center [574, 241] width 12 height 12
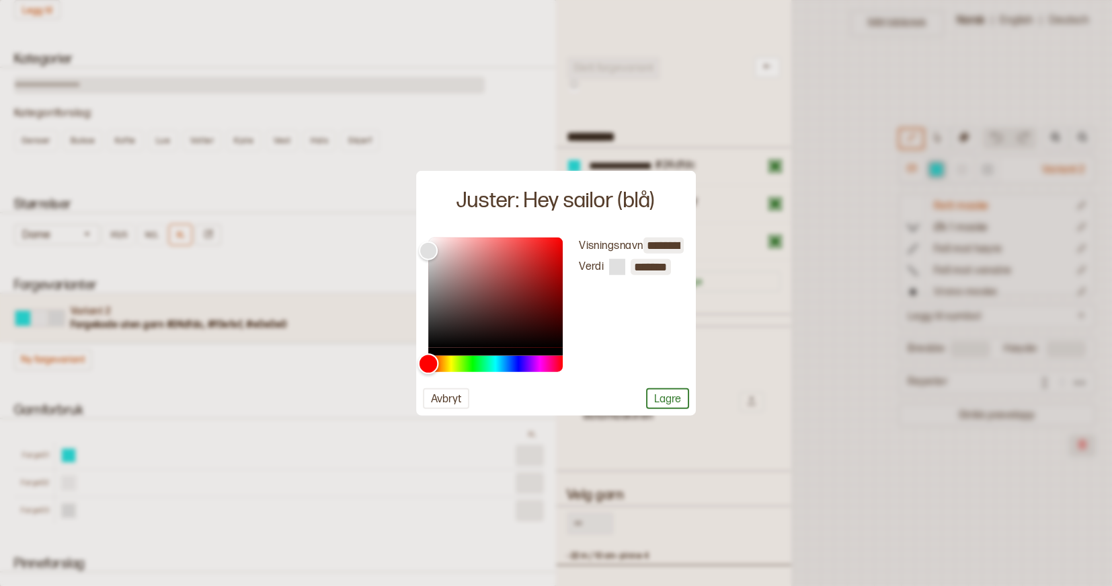
click at [529, 361] on div "Hue" at bounding box center [495, 364] width 134 height 16
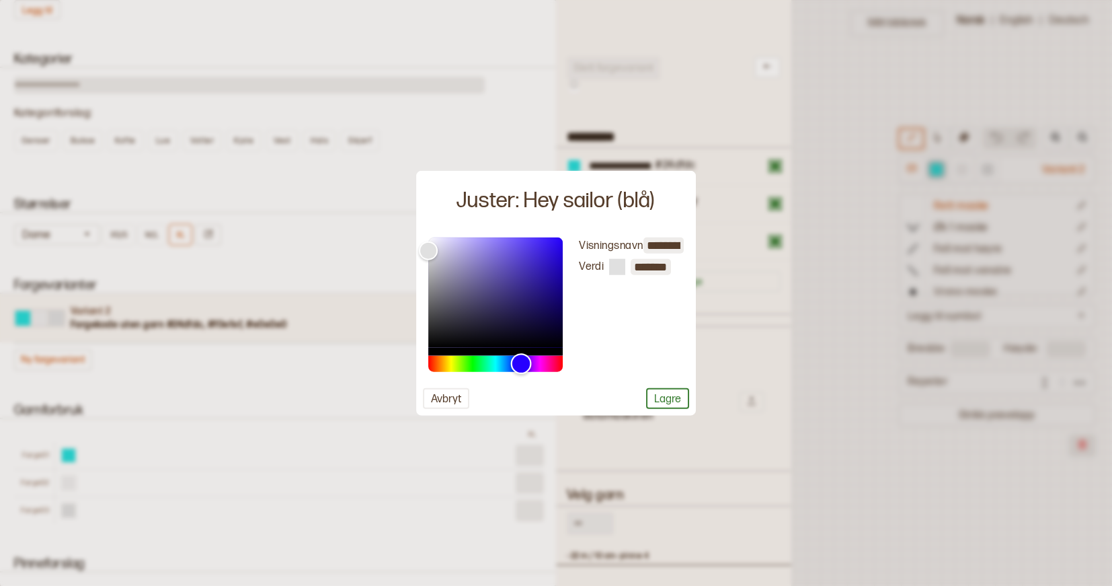
click at [521, 362] on div "Hue" at bounding box center [521, 363] width 21 height 21
click at [523, 362] on div "Hue" at bounding box center [523, 363] width 21 height 21
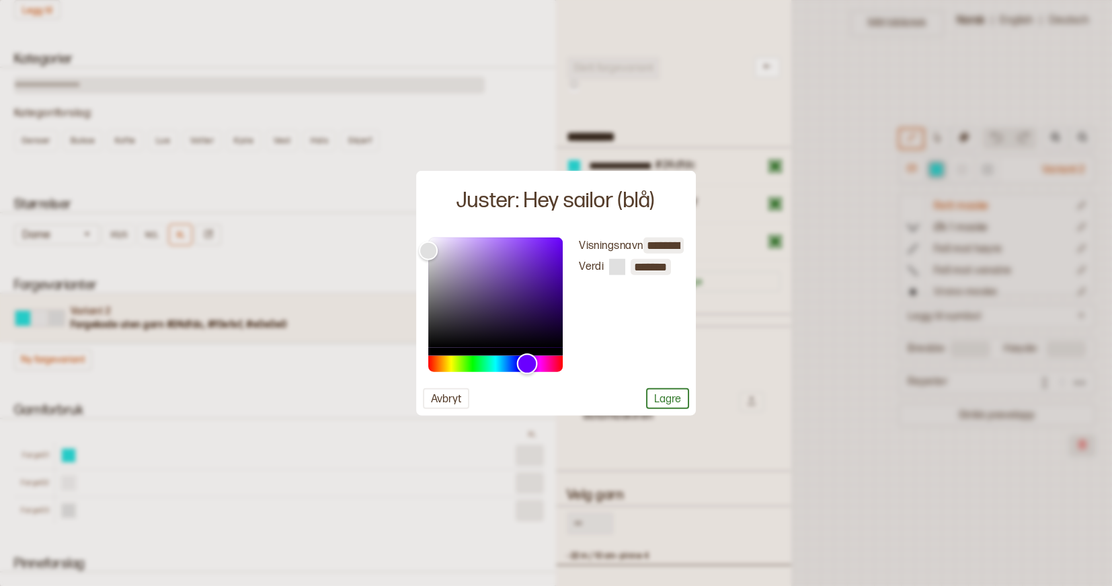
click at [527, 362] on div "Hue" at bounding box center [527, 363] width 21 height 21
click at [524, 362] on div "Hue" at bounding box center [524, 363] width 21 height 21
click at [522, 368] on div "Hue" at bounding box center [524, 363] width 21 height 21
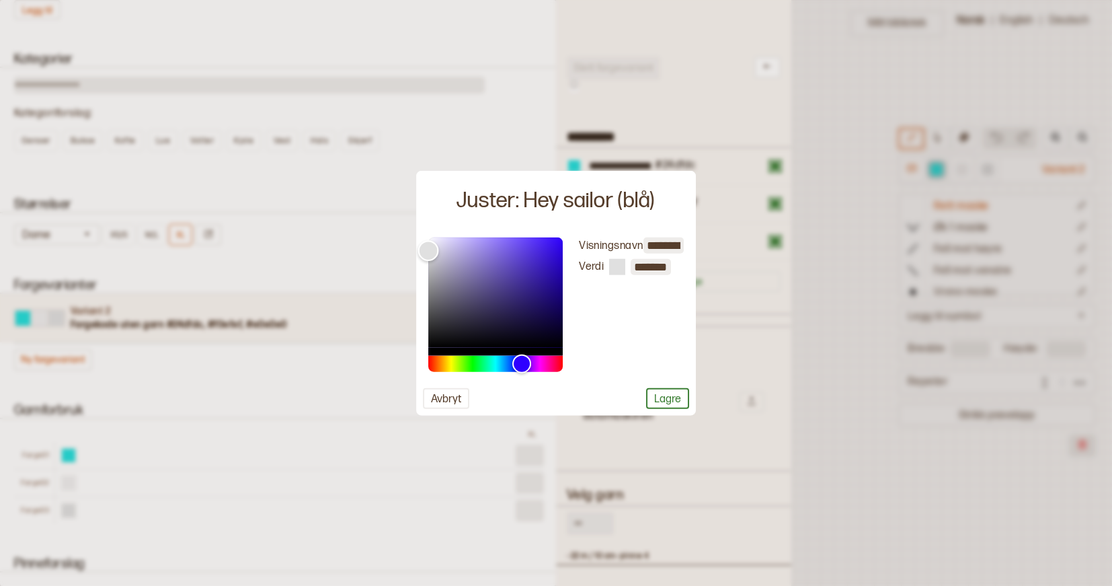
click at [509, 265] on div "Color" at bounding box center [495, 292] width 134 height 110
click at [504, 249] on div "Color" at bounding box center [495, 292] width 134 height 110
click at [507, 260] on div "Color" at bounding box center [495, 292] width 134 height 110
click at [512, 272] on div "Color" at bounding box center [495, 292] width 134 height 110
click at [519, 262] on div "Color" at bounding box center [495, 292] width 134 height 110
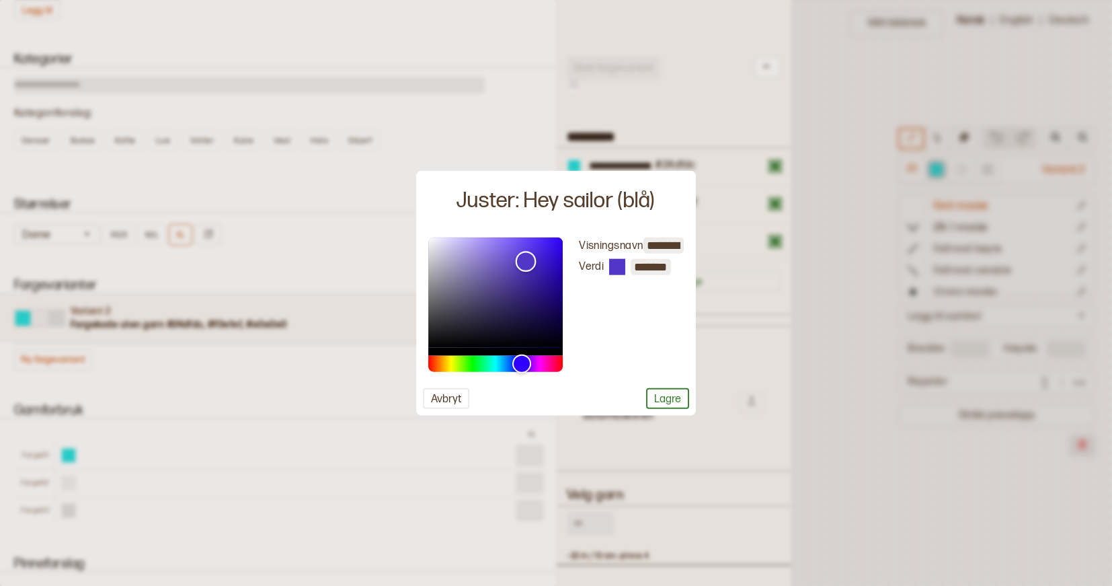
click at [526, 262] on div "Color" at bounding box center [526, 261] width 21 height 21
click at [518, 259] on div "Color" at bounding box center [518, 258] width 21 height 21
click at [533, 299] on div "Color" at bounding box center [495, 292] width 134 height 110
click at [488, 295] on div "Color" at bounding box center [495, 292] width 134 height 110
click at [486, 284] on div "Color" at bounding box center [495, 292] width 134 height 110
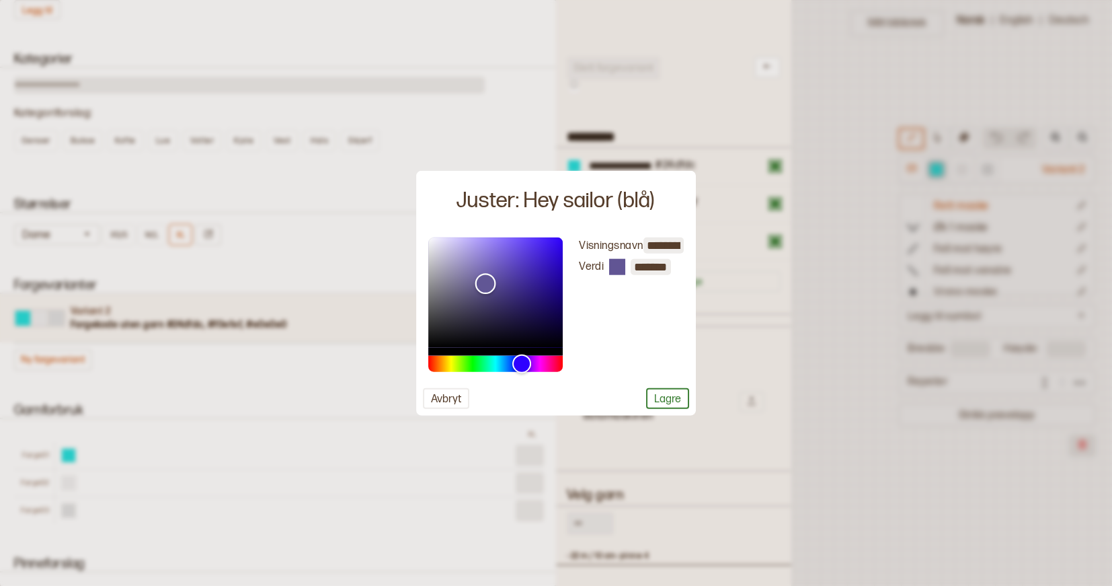
click at [490, 288] on div "Color" at bounding box center [485, 283] width 21 height 21
click at [491, 299] on div "Color" at bounding box center [495, 292] width 134 height 110
click at [504, 302] on div "Color" at bounding box center [495, 292] width 134 height 110
type input "*******"
click at [512, 290] on div "Color" at bounding box center [495, 292] width 134 height 110
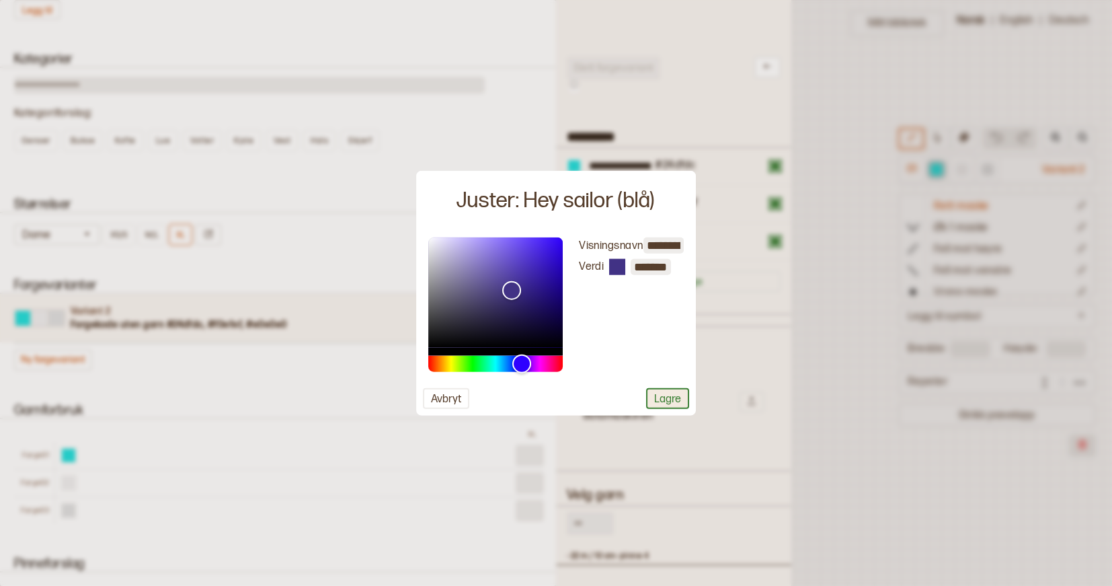
click at [671, 403] on button "Lagre" at bounding box center [667, 398] width 43 height 21
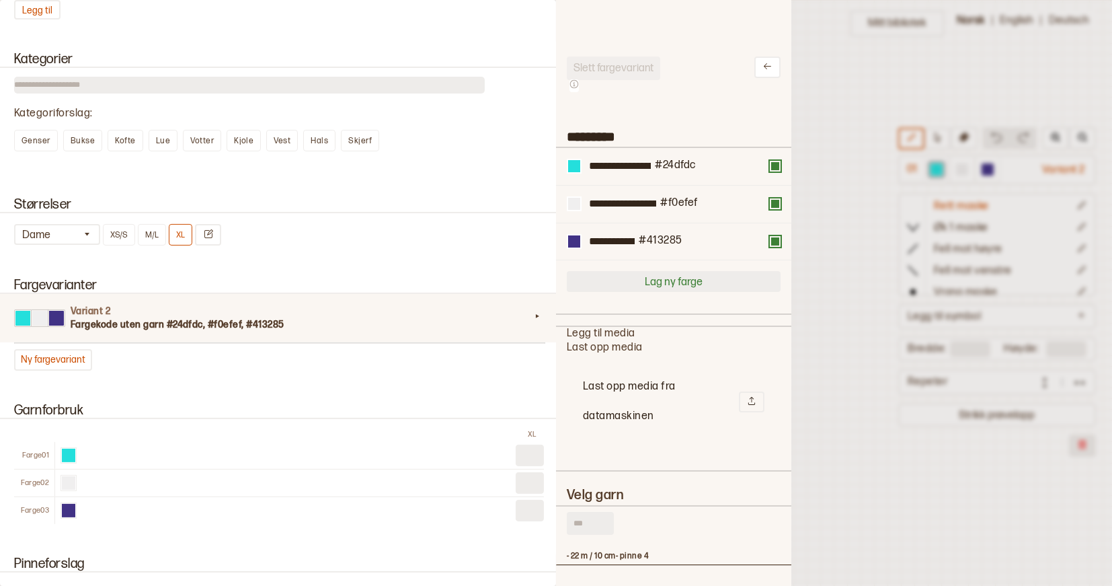
click at [661, 280] on button "Lag ny farge" at bounding box center [674, 281] width 214 height 21
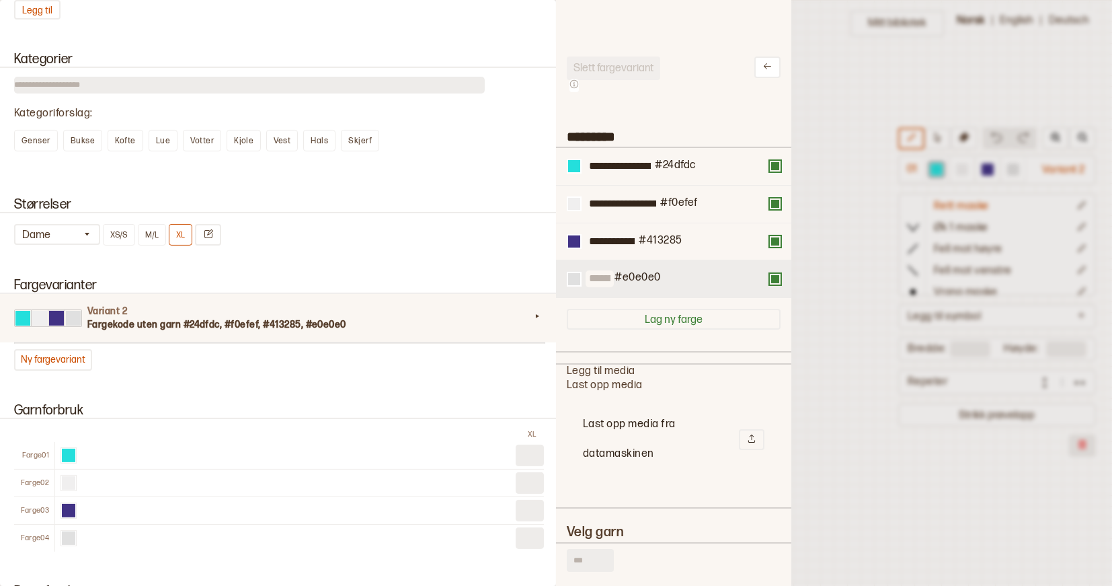
click at [613, 280] on input at bounding box center [600, 278] width 28 height 17
paste input "**********"
type input "**********"
click at [576, 277] on div at bounding box center [574, 279] width 12 height 12
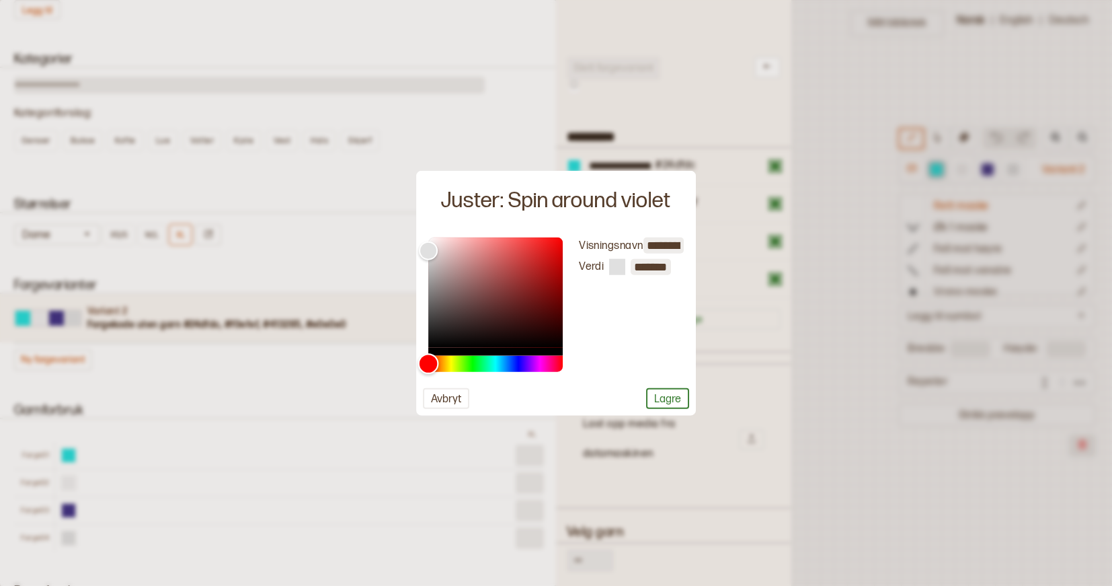
click at [535, 362] on div "Hue" at bounding box center [495, 364] width 134 height 16
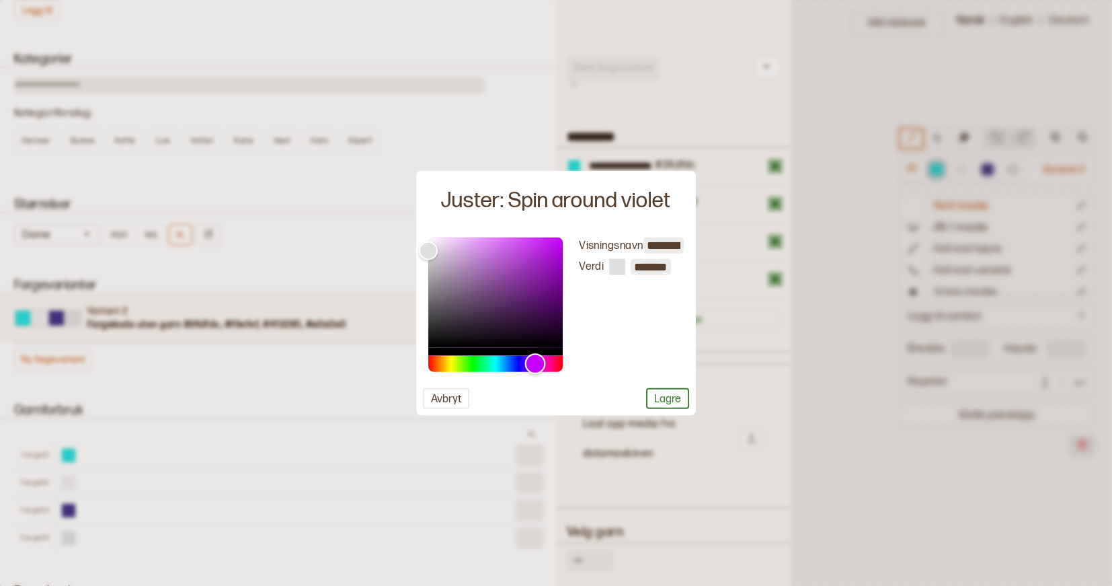
click at [546, 364] on div "Hue" at bounding box center [495, 364] width 134 height 16
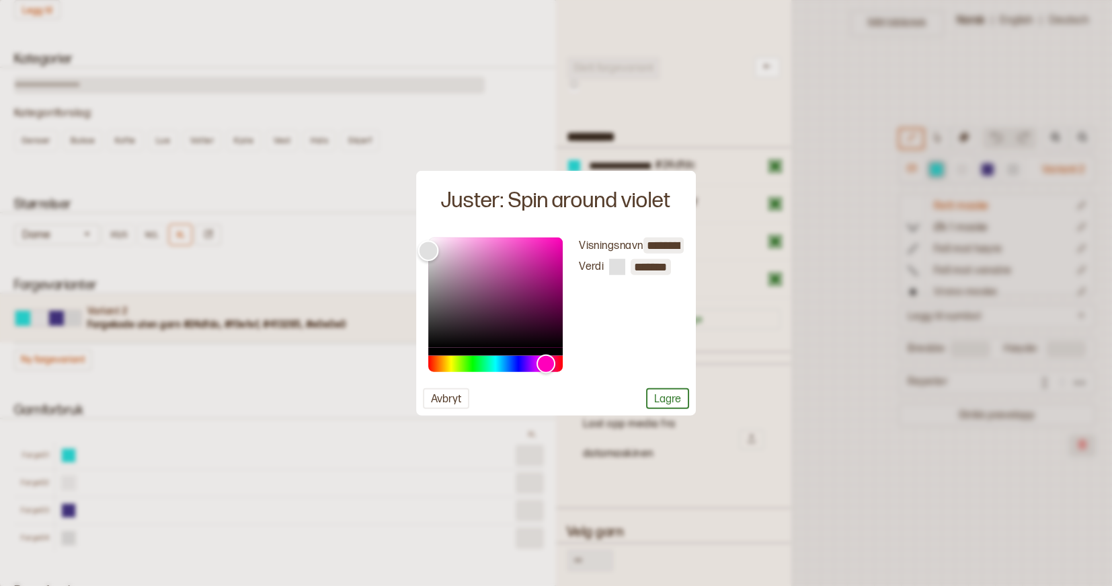
click at [519, 249] on div "Color" at bounding box center [495, 292] width 134 height 110
click at [518, 279] on div "Color" at bounding box center [495, 292] width 134 height 110
click at [518, 266] on div "Color" at bounding box center [495, 292] width 134 height 110
type input "*******"
click at [519, 270] on div "Color" at bounding box center [518, 265] width 21 height 21
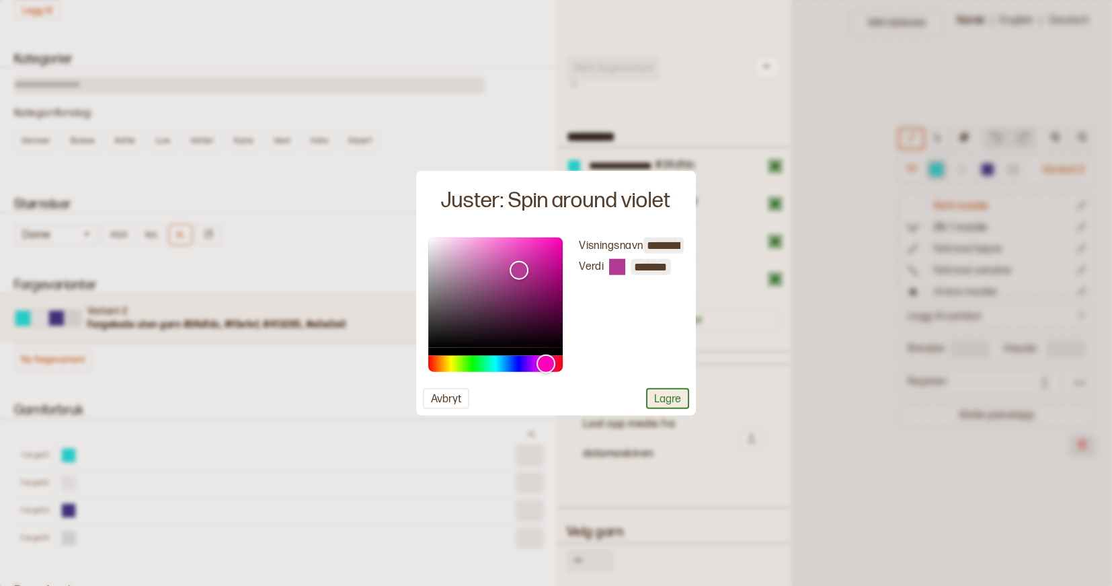
click at [667, 400] on button "Lagre" at bounding box center [667, 398] width 43 height 21
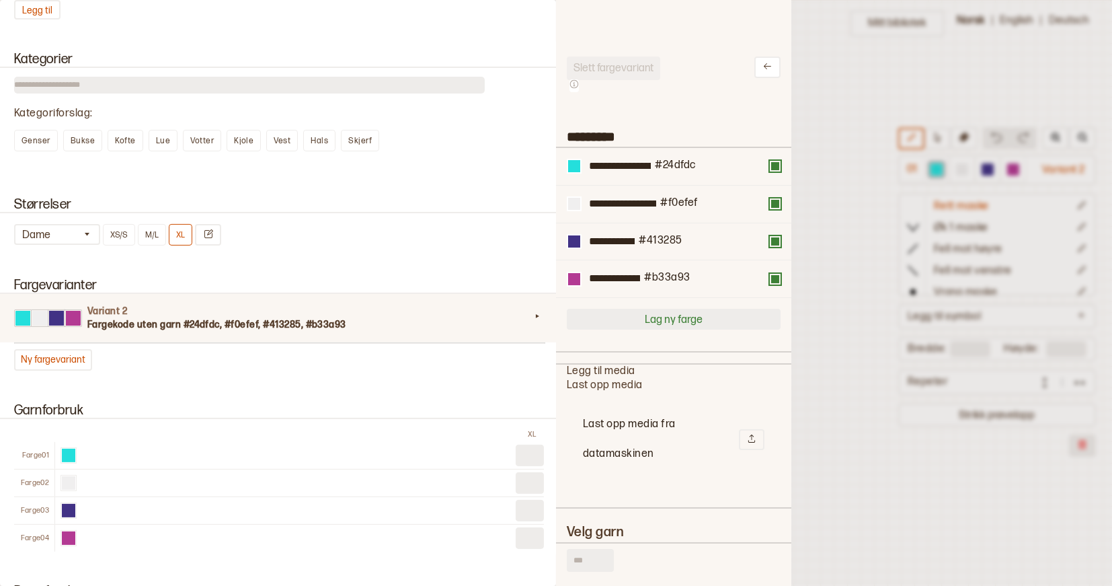
click at [666, 315] on button "Lag ny farge" at bounding box center [674, 319] width 214 height 21
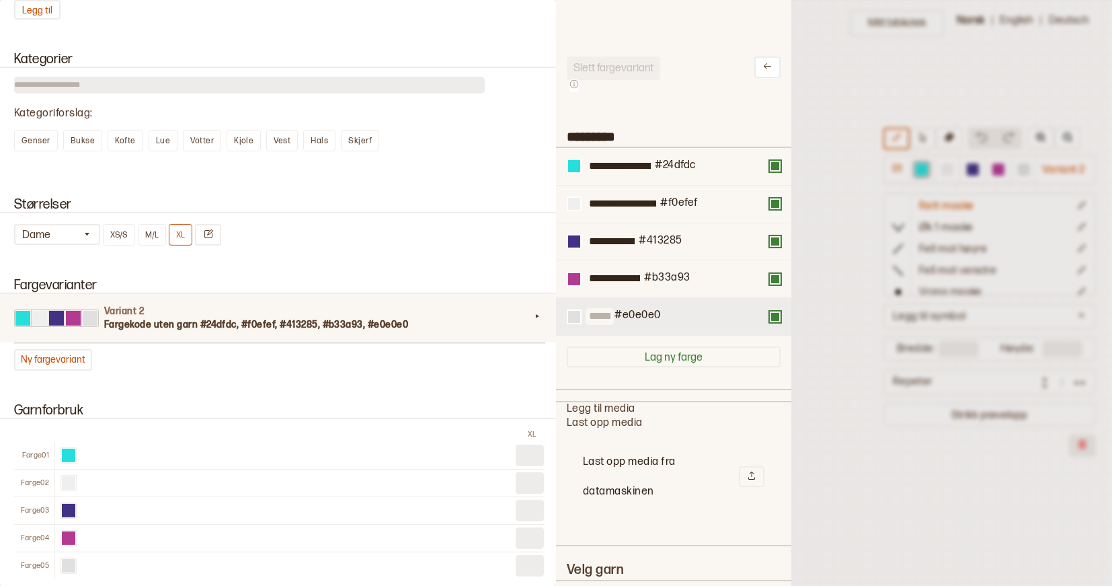
click at [614, 319] on input at bounding box center [600, 316] width 28 height 17
paste input "**********"
type input "**********"
click at [575, 314] on div at bounding box center [574, 317] width 12 height 12
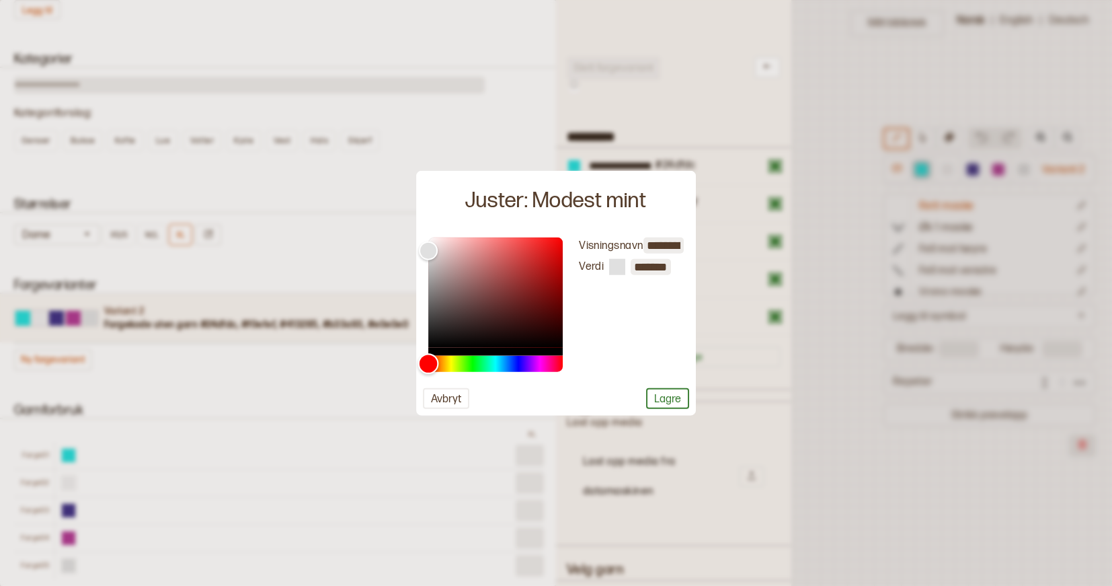
click at [485, 360] on div "Hue" at bounding box center [495, 364] width 134 height 16
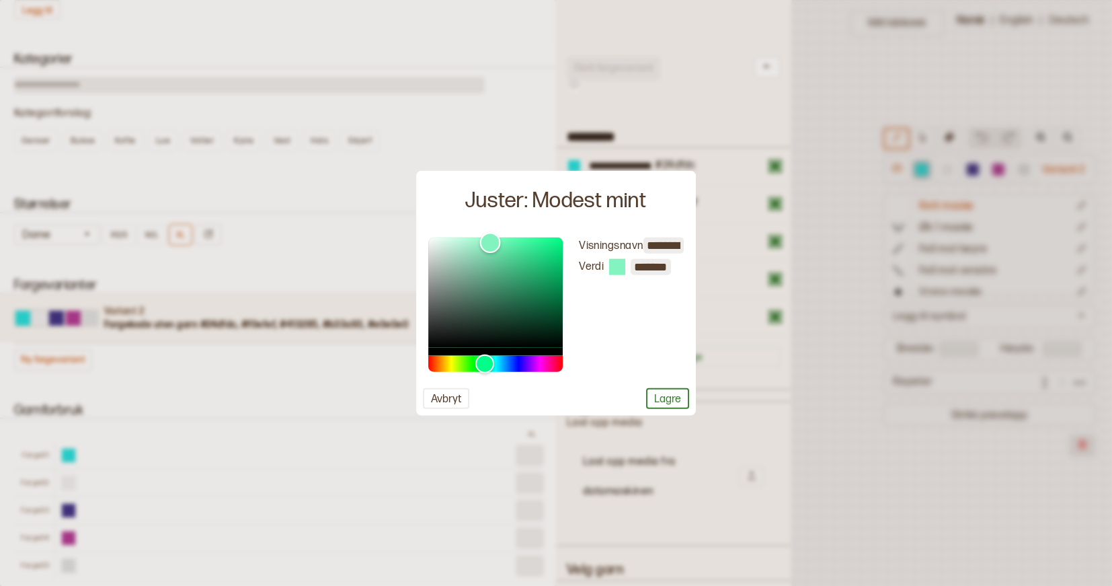
click at [490, 243] on div "Color" at bounding box center [495, 292] width 134 height 110
click at [492, 360] on div "Hue" at bounding box center [485, 363] width 21 height 21
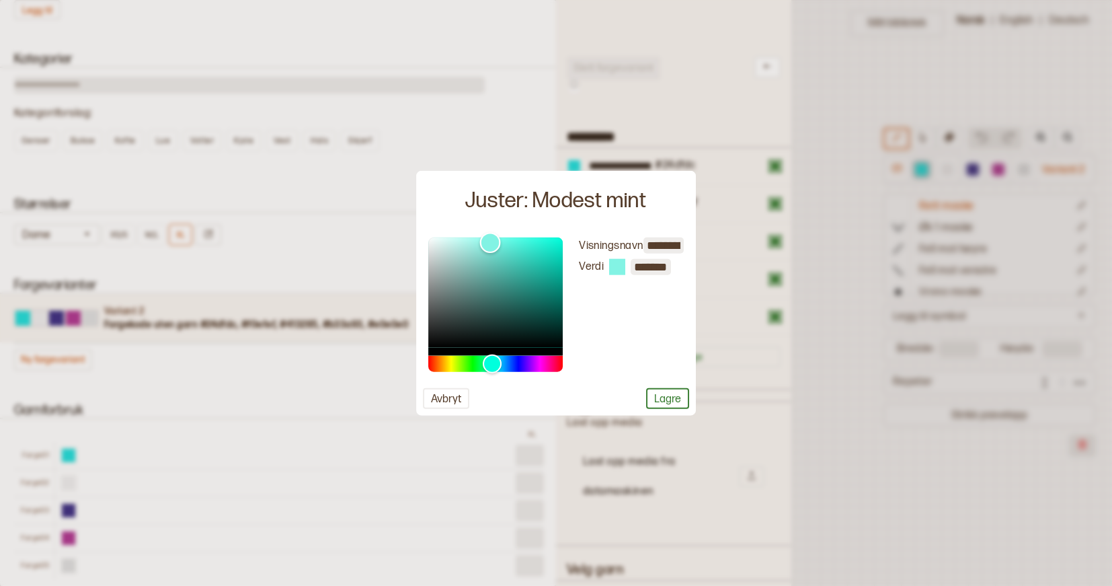
click at [469, 243] on div "Color" at bounding box center [495, 292] width 134 height 110
type input "*******"
click at [459, 254] on div "Color" at bounding box center [495, 292] width 134 height 110
click at [665, 397] on button "Lagre" at bounding box center [667, 398] width 43 height 21
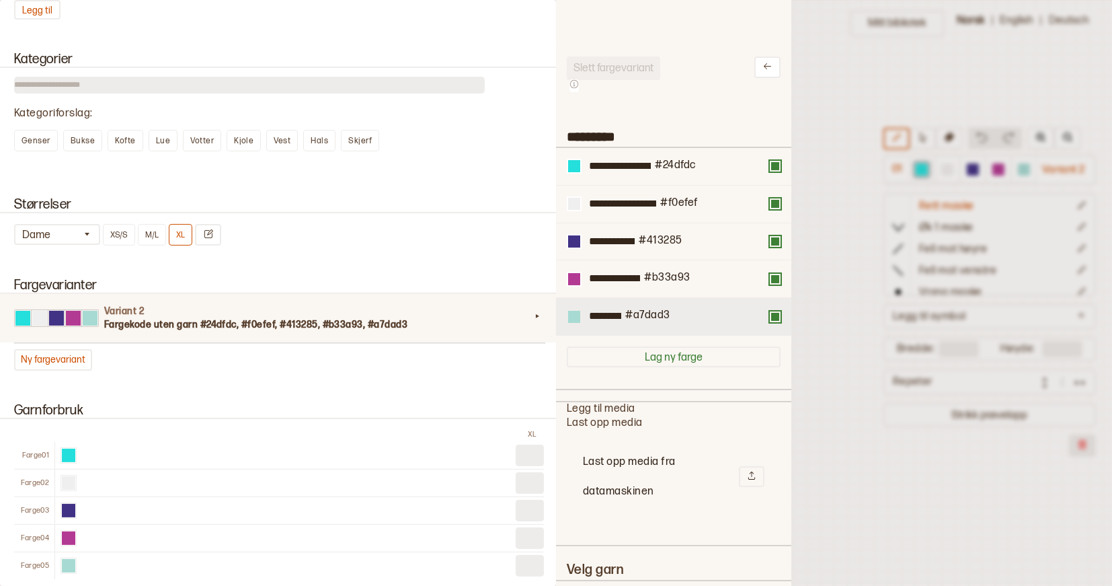
click at [572, 316] on div at bounding box center [574, 317] width 12 height 12
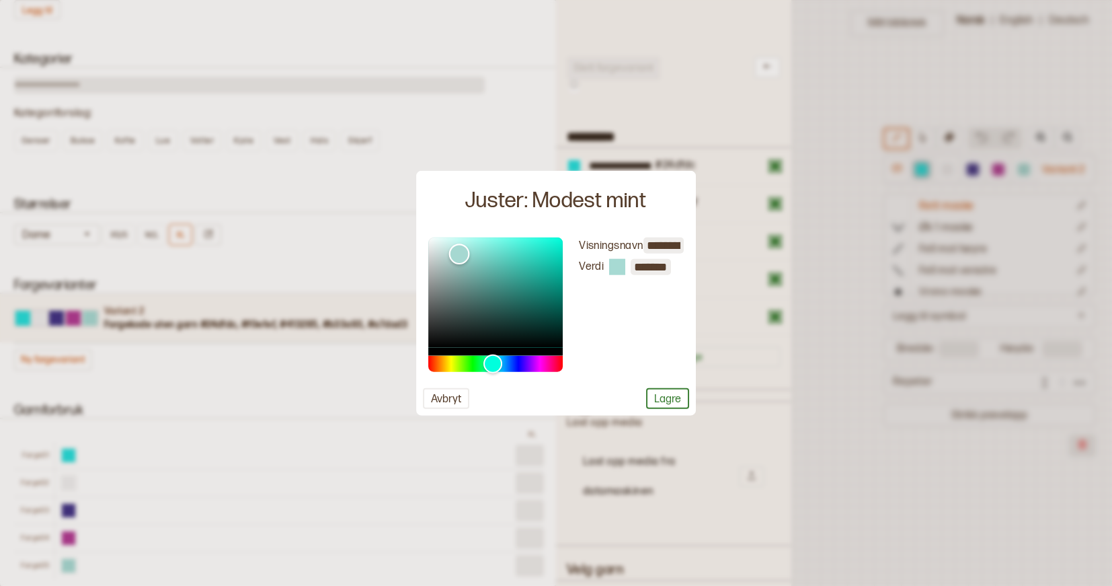
type input "*******"
click at [447, 247] on div "Color" at bounding box center [495, 292] width 134 height 110
click at [669, 399] on button "Lagre" at bounding box center [667, 398] width 43 height 21
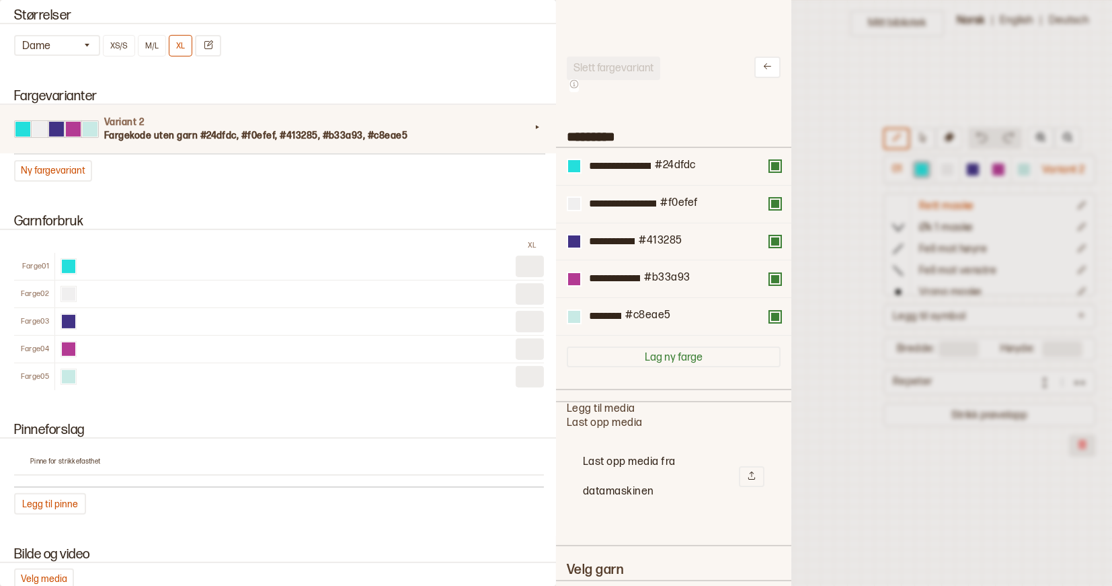
scroll to position [826, 0]
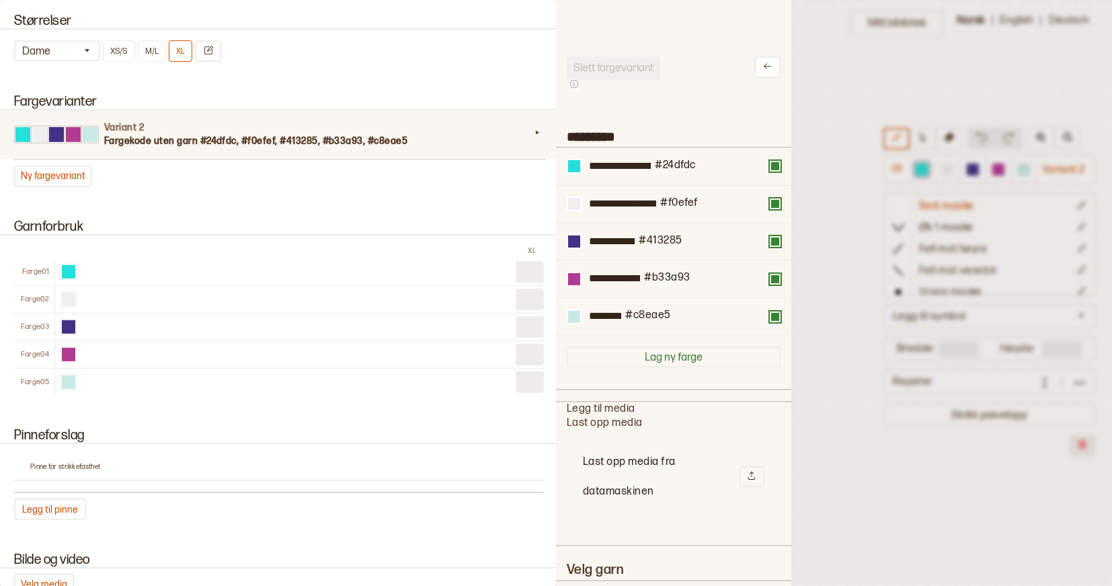
click at [531, 262] on input at bounding box center [530, 272] width 28 height 22
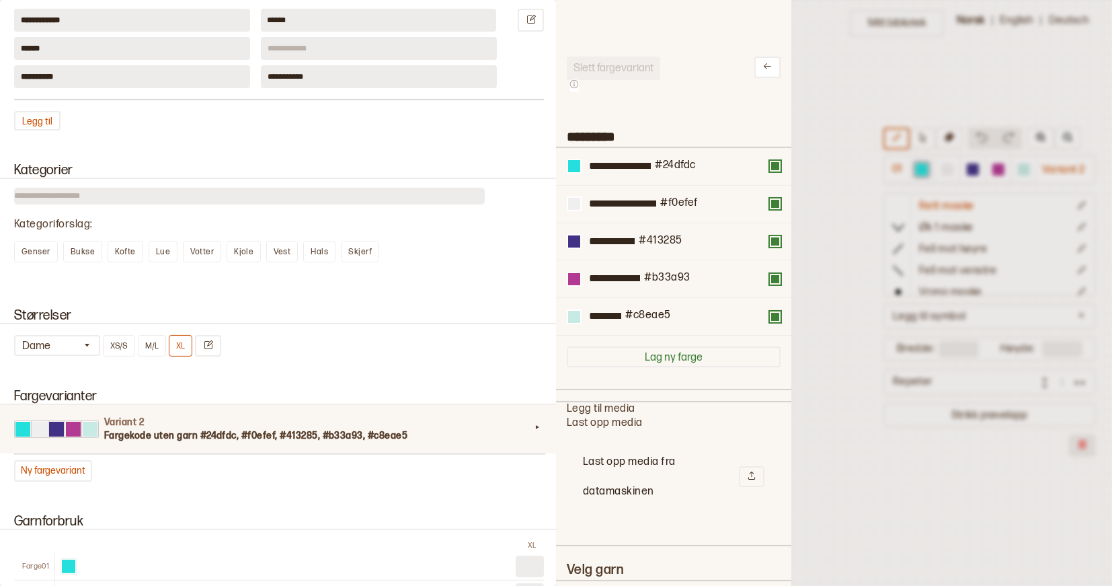
scroll to position [531, 0]
click at [38, 248] on span "Genser" at bounding box center [36, 252] width 29 height 10
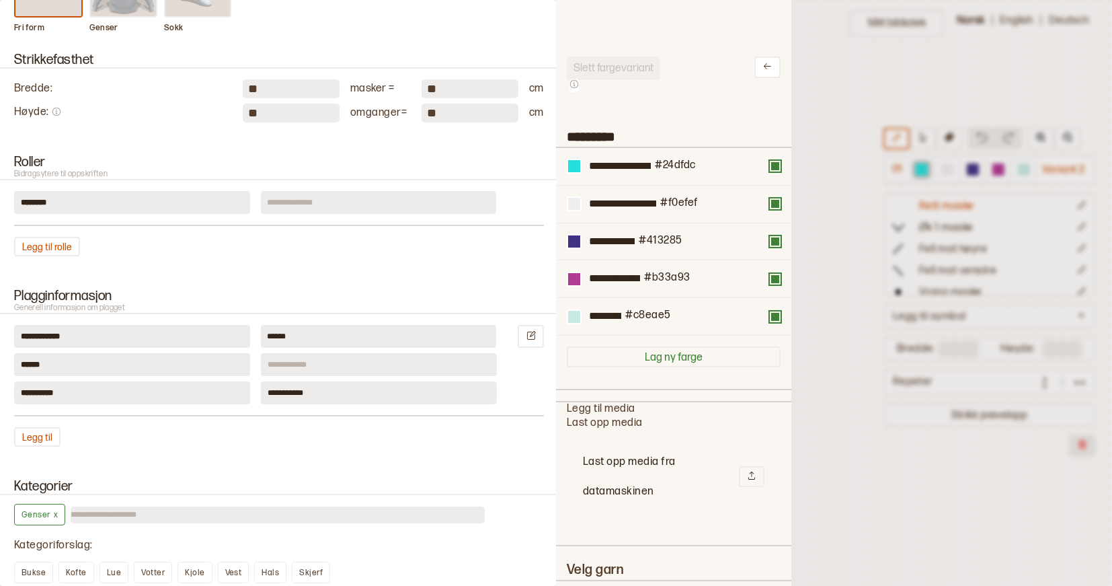
scroll to position [214, 0]
click at [317, 208] on input at bounding box center [379, 203] width 236 height 23
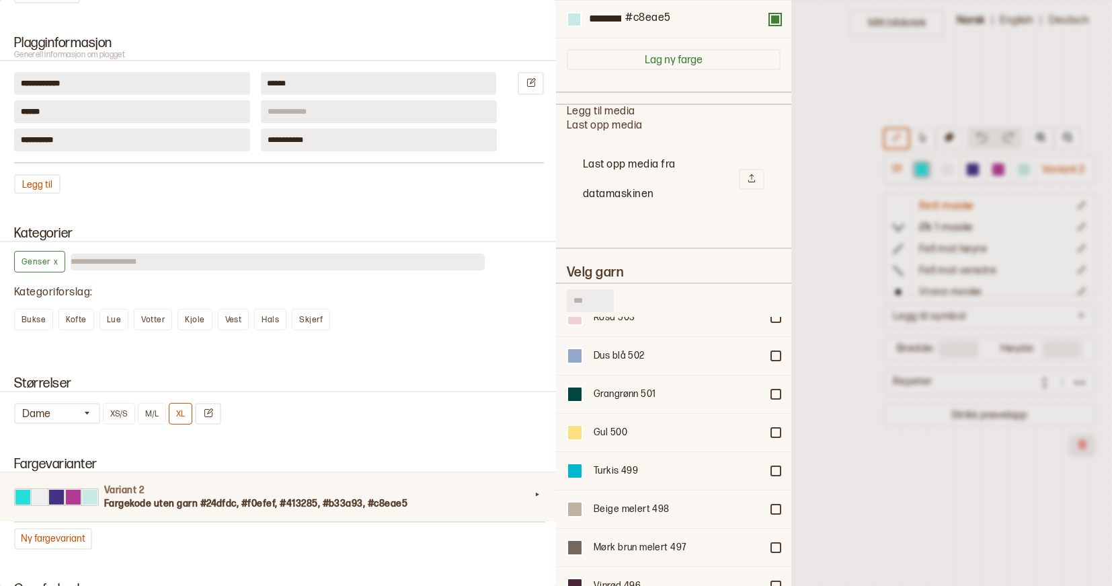
scroll to position [473, 0]
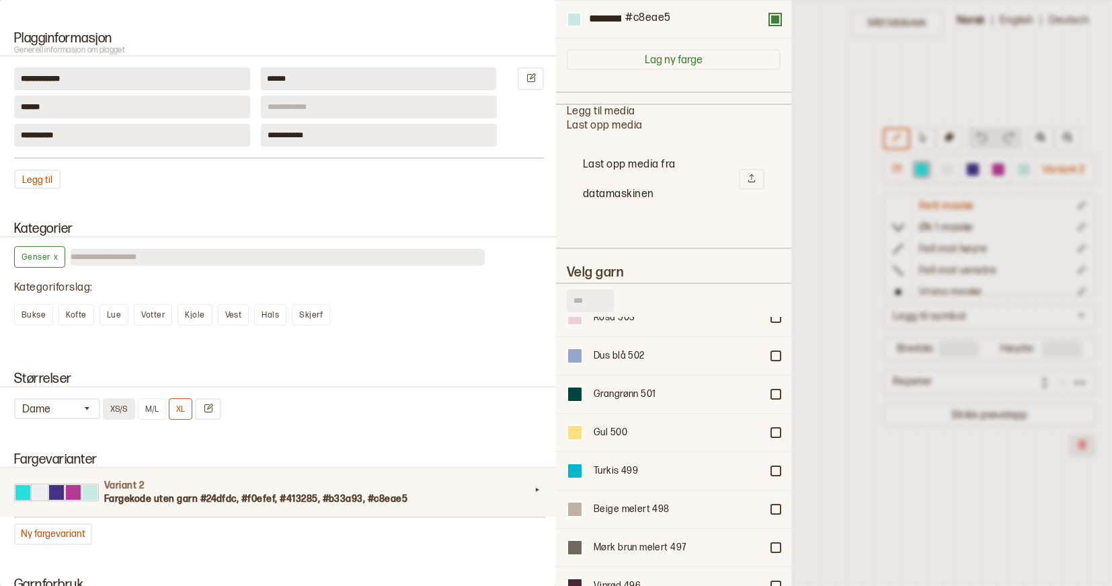
type input "**********"
click at [123, 406] on button "XS/S" at bounding box center [119, 409] width 32 height 22
click at [155, 403] on button "M/L" at bounding box center [152, 409] width 28 height 22
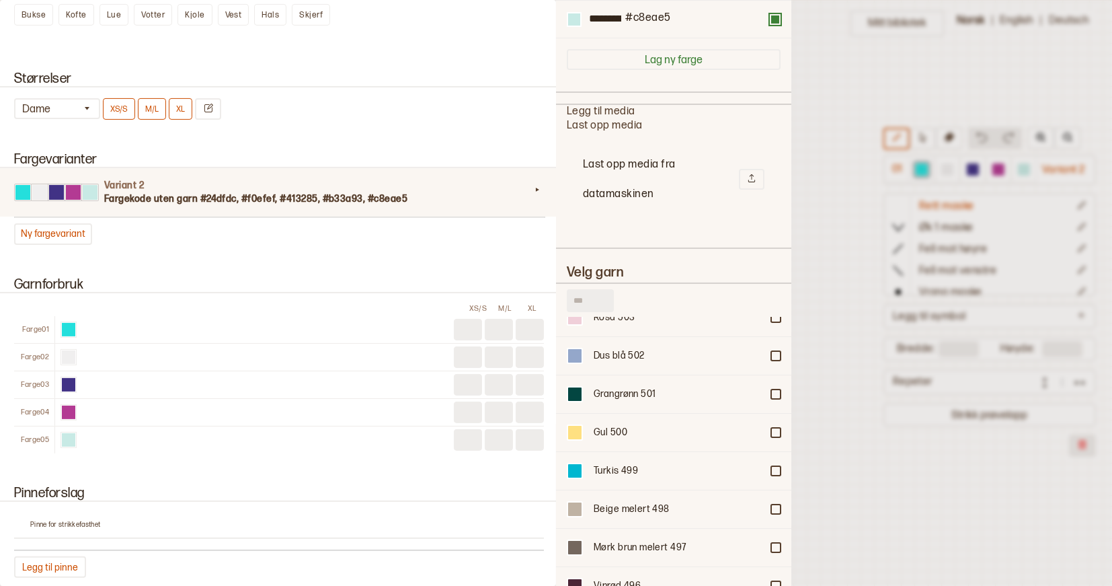
scroll to position [782, 0]
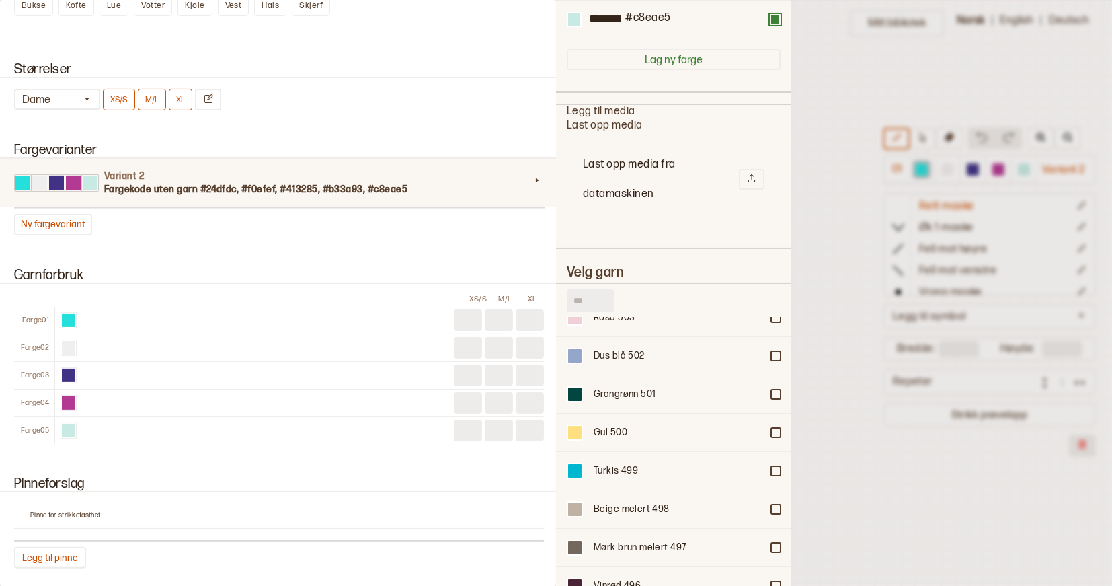
click at [467, 309] on input at bounding box center [468, 320] width 28 height 22
type input "*"
type input "**"
click at [459, 341] on input at bounding box center [468, 348] width 28 height 22
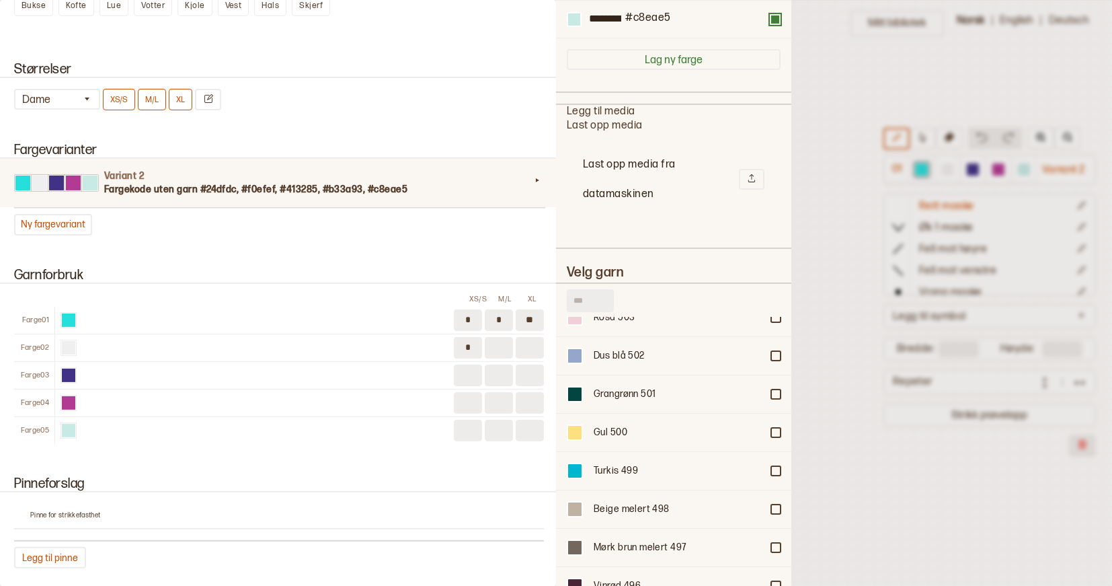
type input "*"
click at [472, 364] on input at bounding box center [468, 375] width 28 height 22
type input "*"
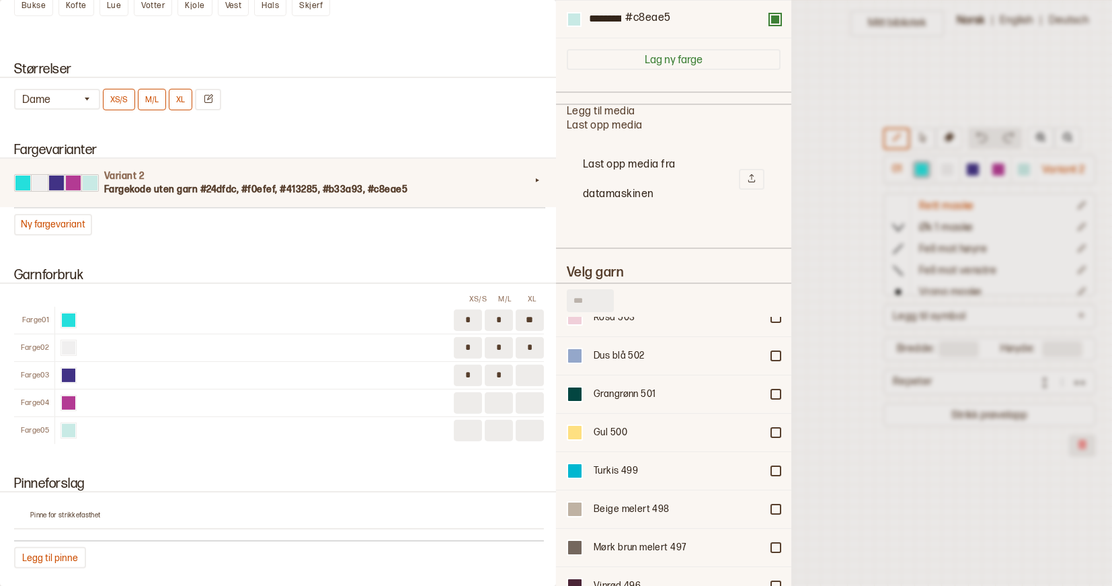
type input "*"
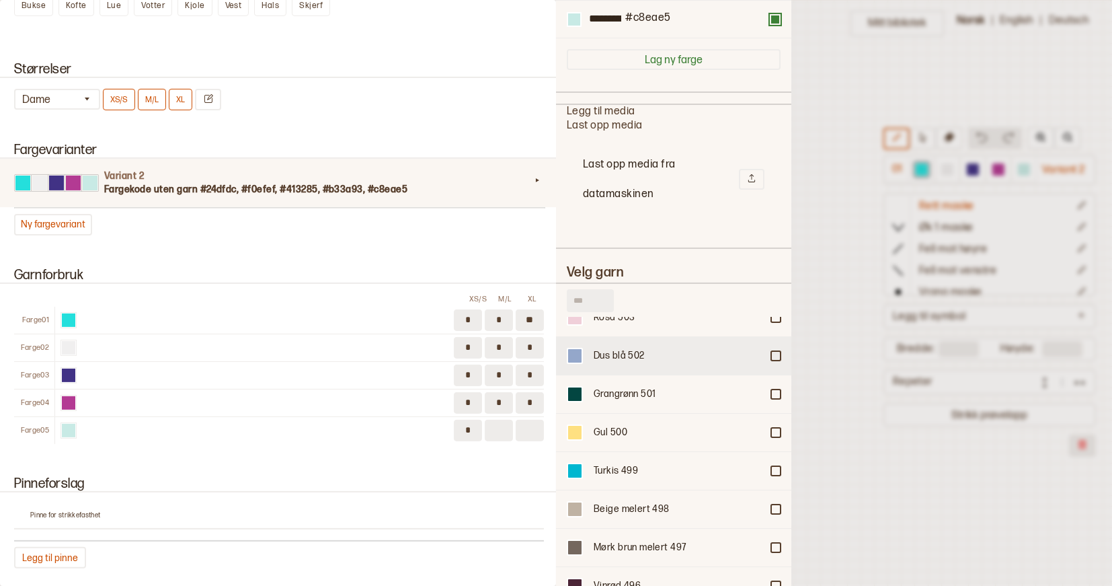
type input "*"
click at [531, 428] on input at bounding box center [530, 431] width 28 height 22
type input "*"
click at [397, 460] on div "Pinneforslag Pinne for strikkefasthet Legg til pinne" at bounding box center [278, 522] width 556 height 124
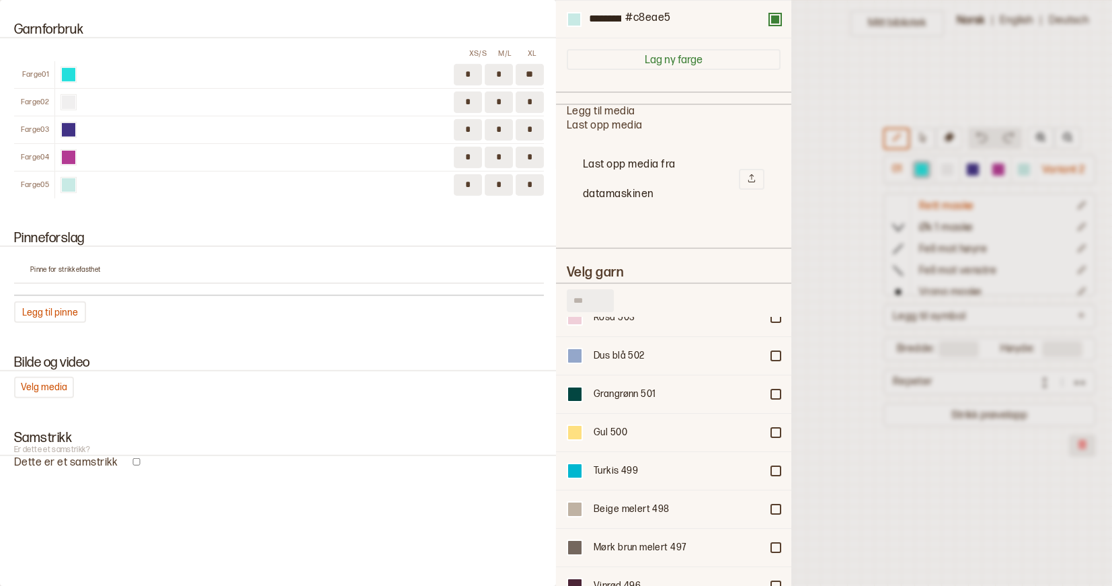
scroll to position [1027, 0]
click at [52, 446] on p "Er dette et samstrikk?" at bounding box center [279, 450] width 562 height 9
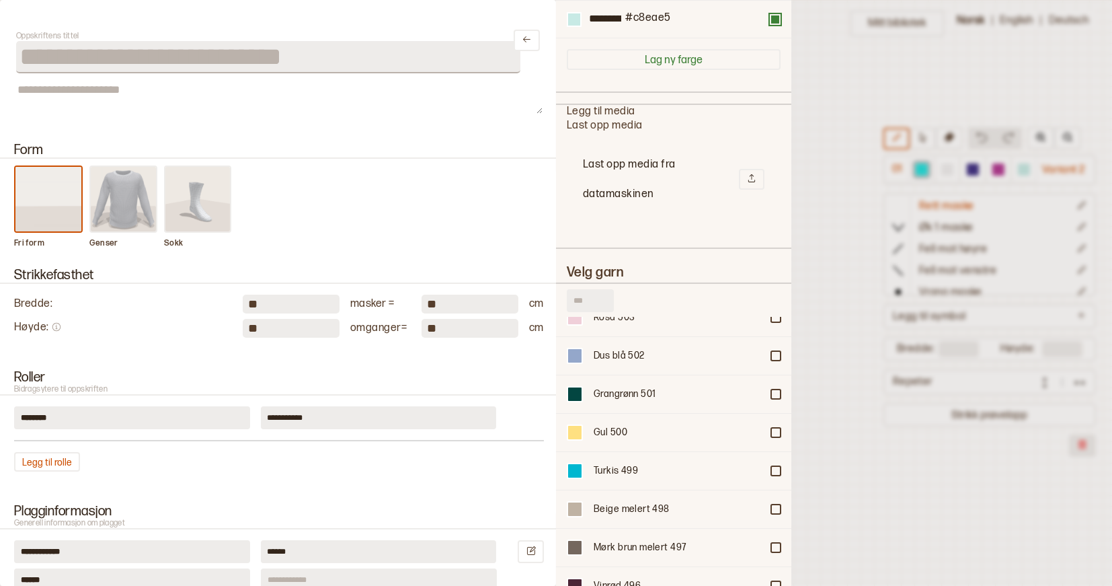
scroll to position [0, 0]
click at [827, 155] on div at bounding box center [556, 293] width 1112 height 586
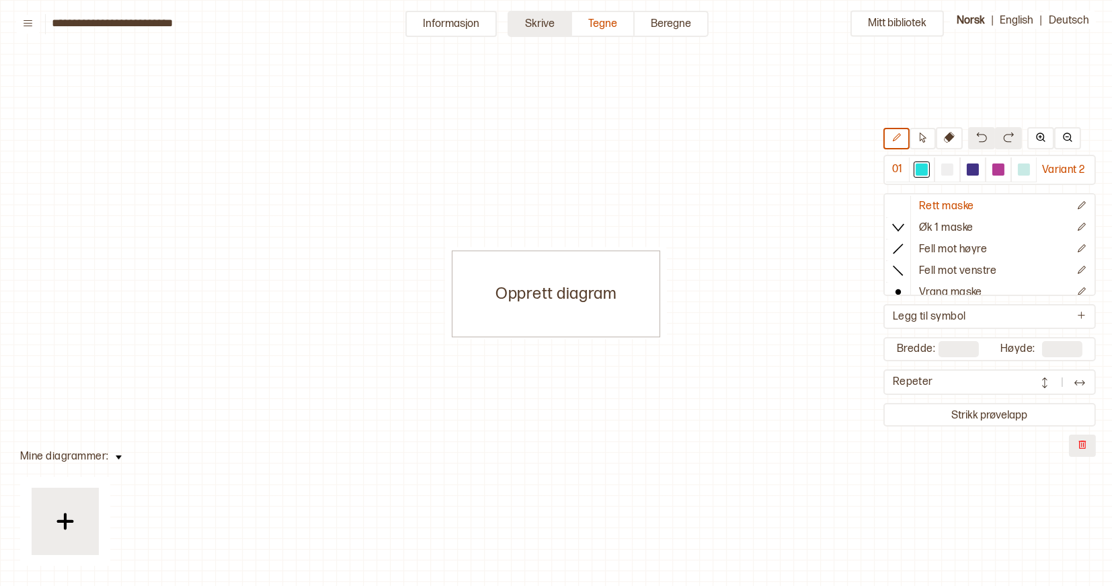
click at [549, 26] on button "Skrive" at bounding box center [540, 24] width 65 height 26
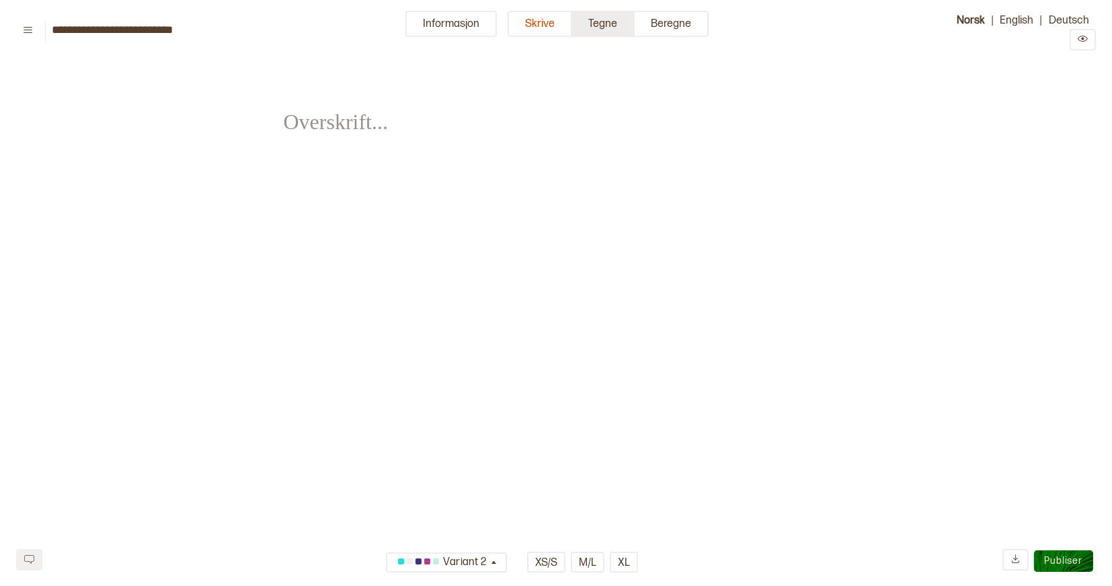
click at [600, 18] on button "Tegne" at bounding box center [603, 24] width 63 height 26
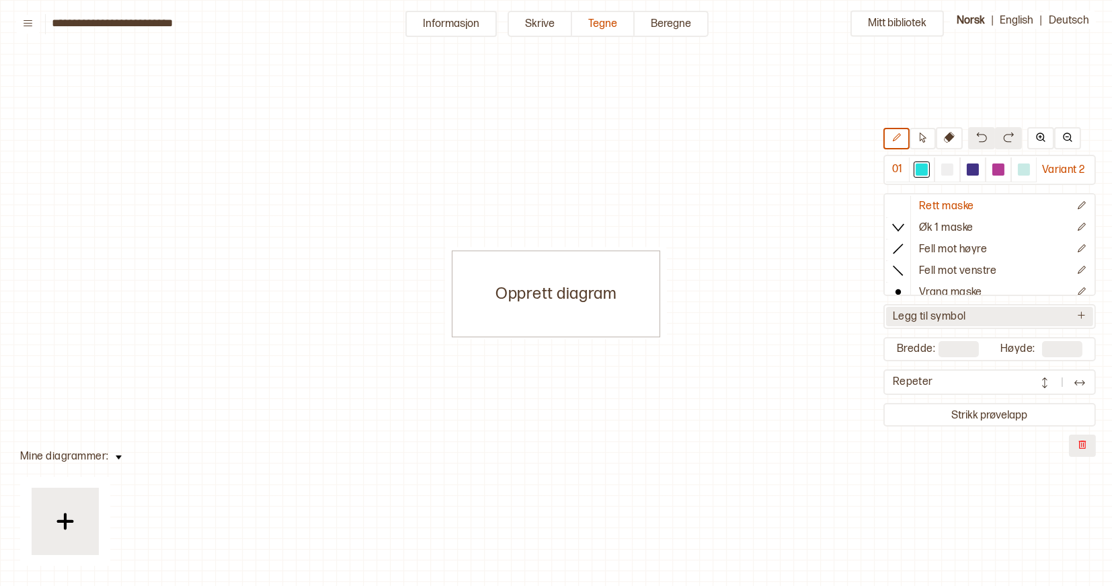
click at [1020, 313] on button "Legg til symbol" at bounding box center [989, 317] width 207 height 20
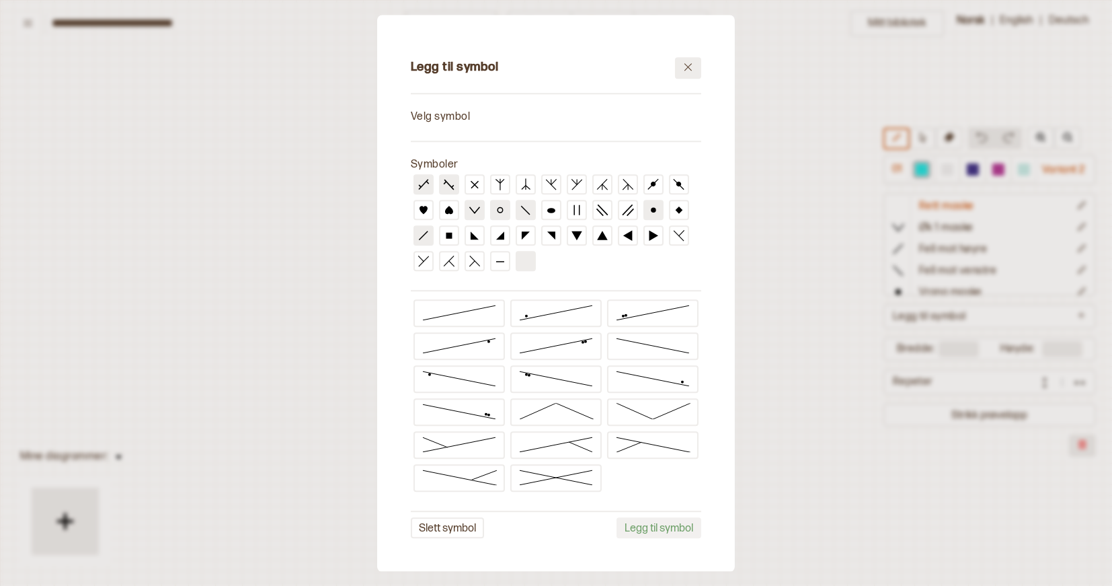
click at [687, 65] on icon at bounding box center [688, 67] width 10 height 10
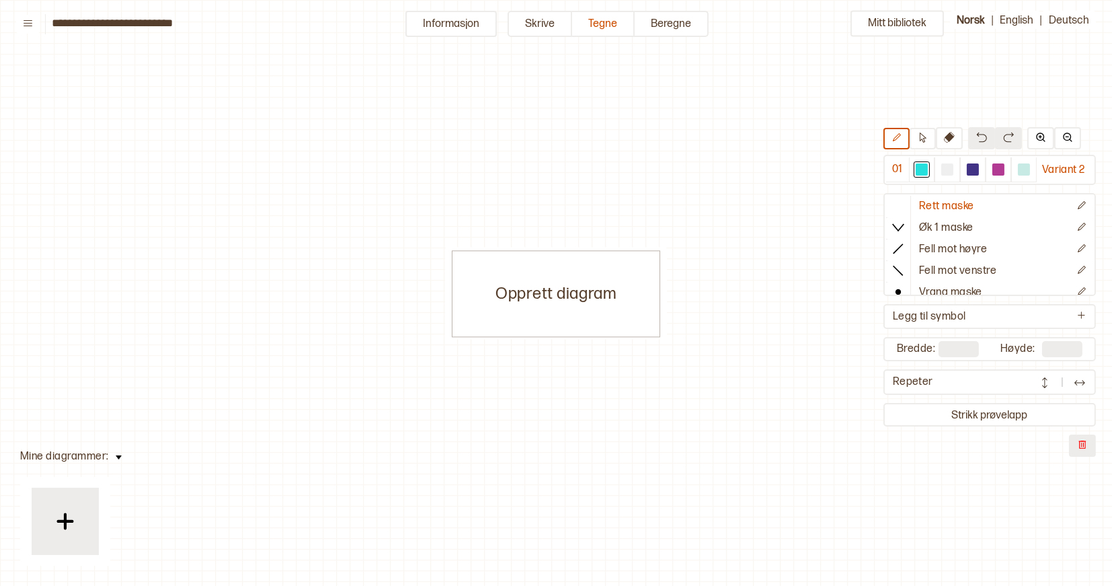
drag, startPoint x: 1065, startPoint y: 350, endPoint x: 1015, endPoint y: 350, distance: 49.8
click at [1015, 350] on div "Høyde: **" at bounding box center [1042, 349] width 82 height 16
click at [1054, 346] on input "**" at bounding box center [1062, 349] width 40 height 16
type input "*"
type input "**"
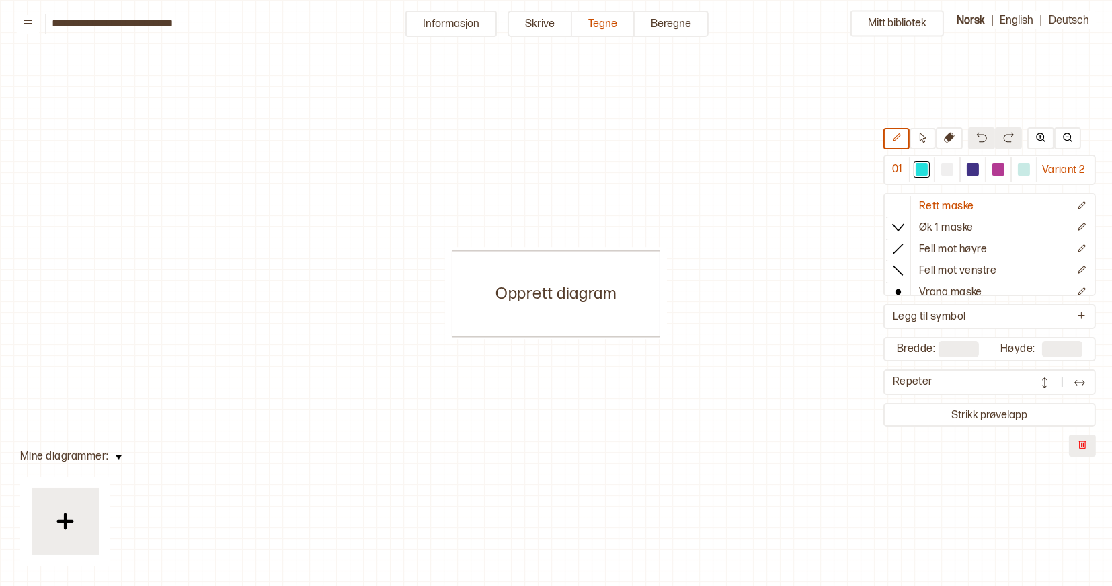
click at [958, 344] on input "**" at bounding box center [959, 349] width 40 height 16
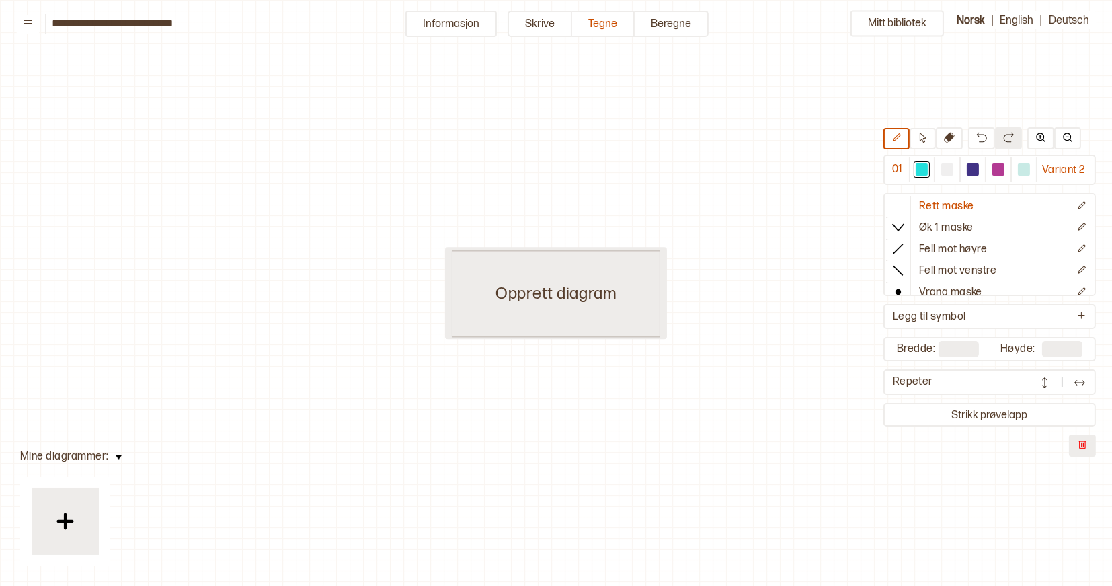
type input "**"
click at [604, 313] on div "Opprett diagram" at bounding box center [556, 293] width 208 height 87
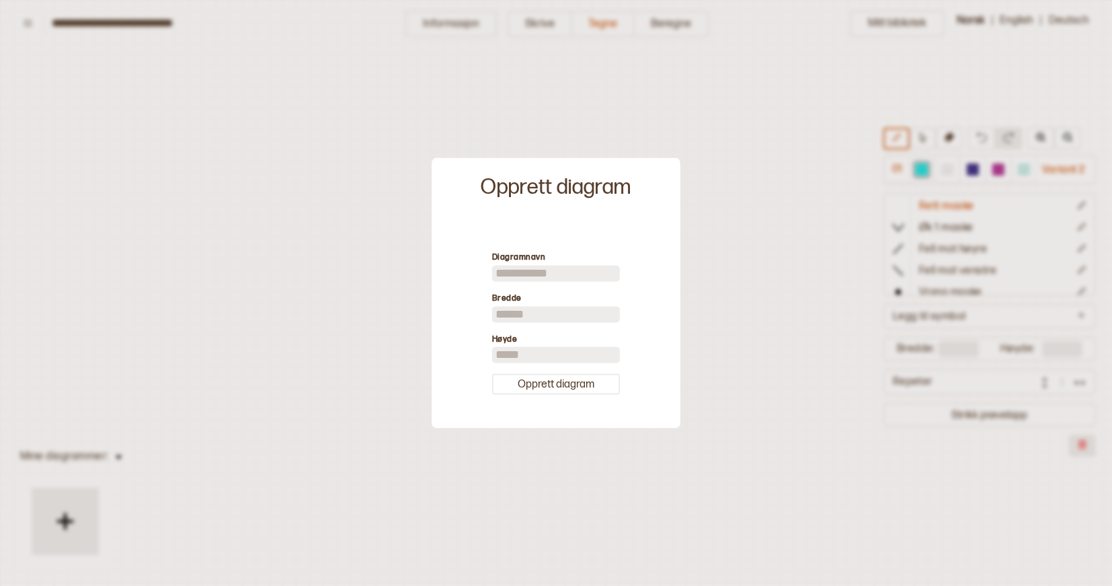
click at [558, 324] on div "Diagramnavn [PERSON_NAME] ** Høyde **" at bounding box center [556, 312] width 128 height 122
click at [529, 312] on input "**" at bounding box center [556, 314] width 128 height 16
type input "*"
type input "**"
click at [539, 354] on input "**" at bounding box center [556, 355] width 128 height 16
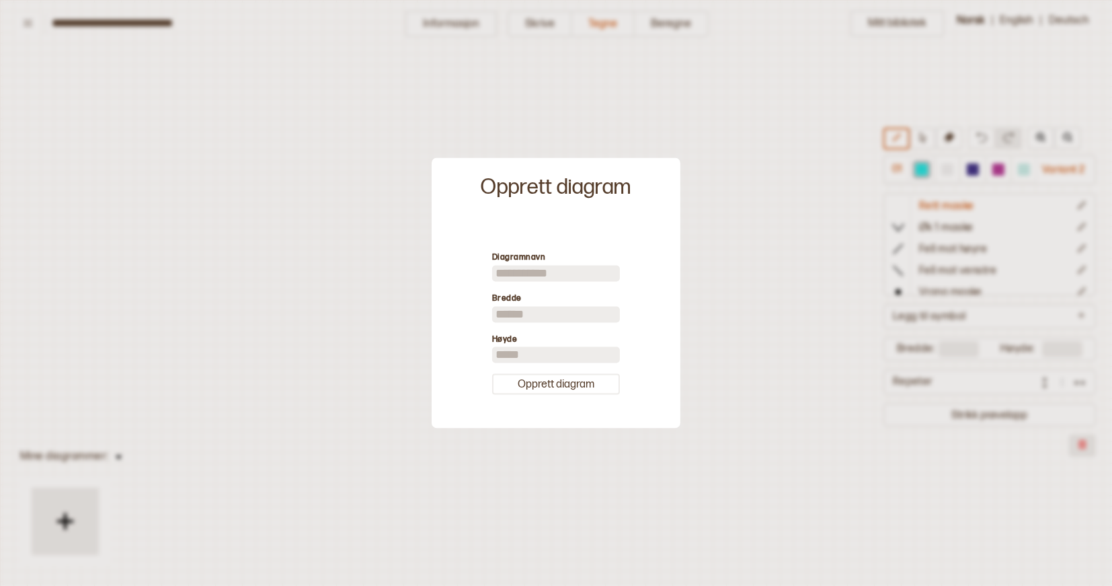
type input "*"
type input "**"
click at [544, 267] on input at bounding box center [556, 273] width 128 height 16
type input "*********"
click at [549, 389] on button "Opprett diagram" at bounding box center [556, 384] width 128 height 21
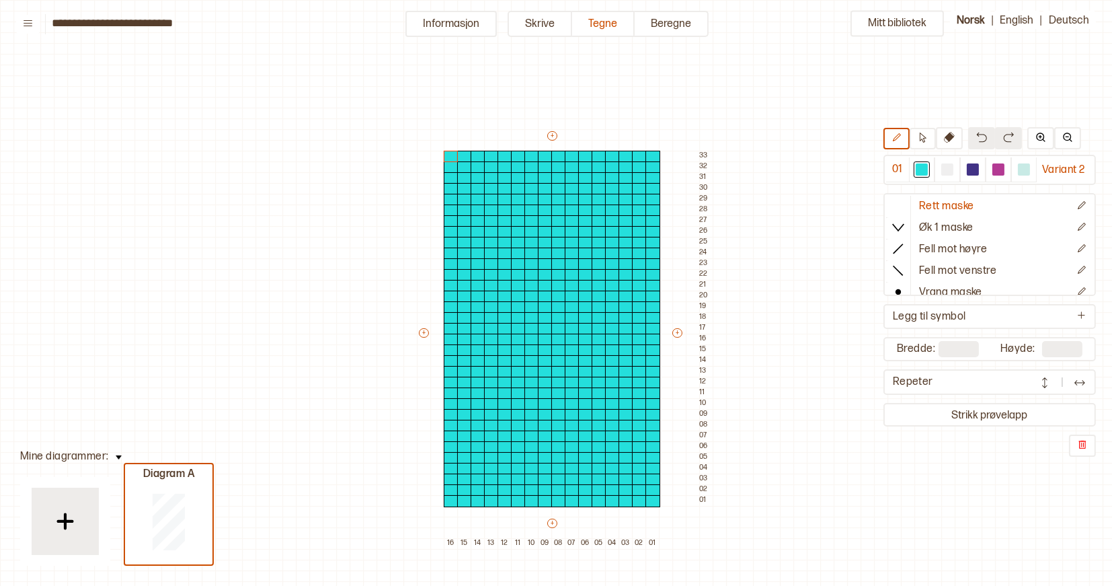
scroll to position [46, 8]
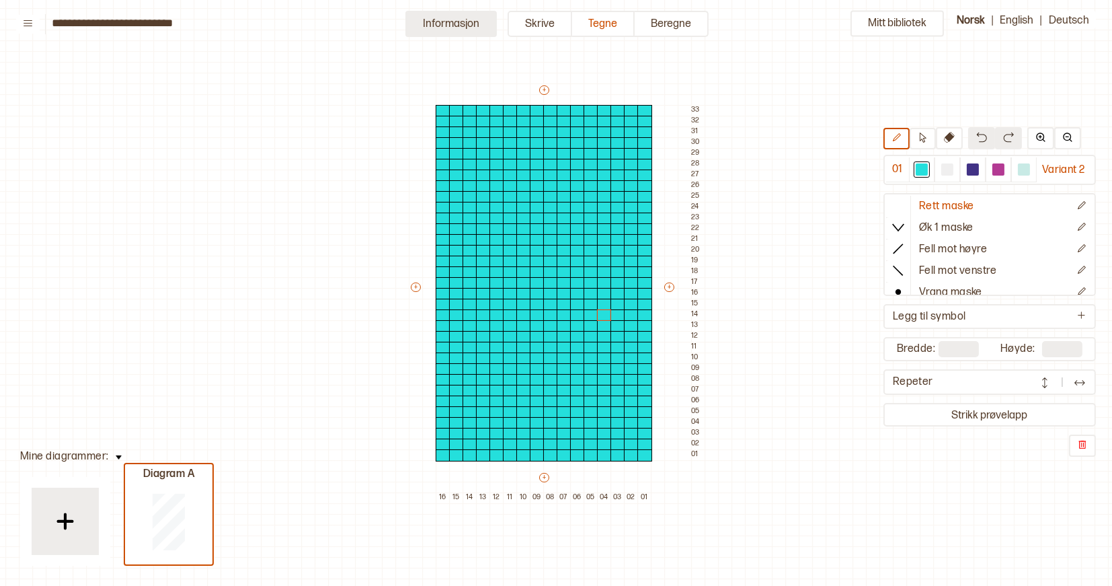
click at [455, 29] on button "Informasjon" at bounding box center [450, 24] width 91 height 26
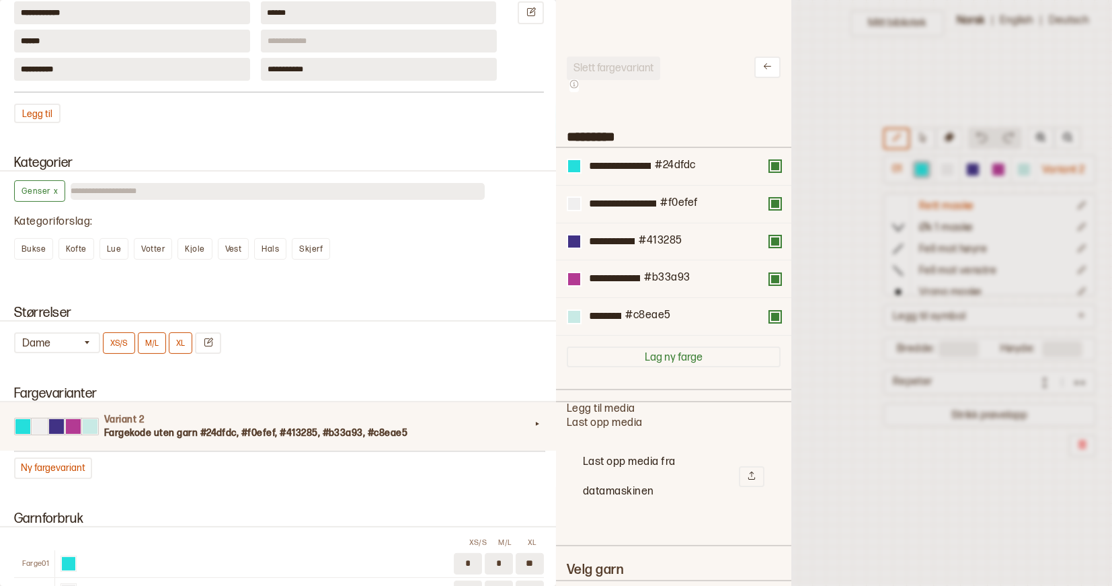
scroll to position [568, 0]
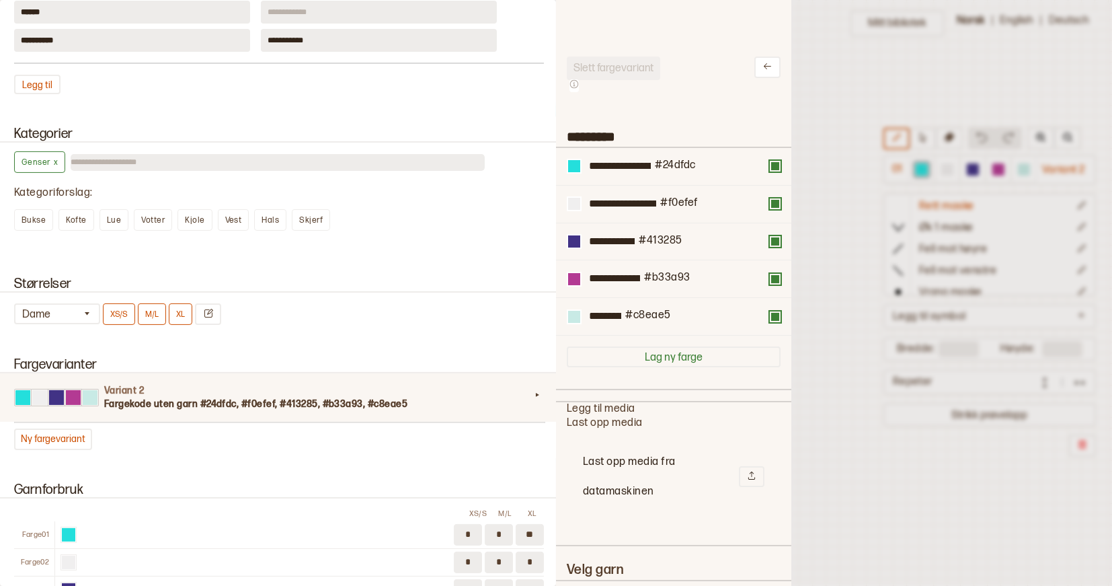
click at [845, 470] on div at bounding box center [556, 293] width 1112 height 586
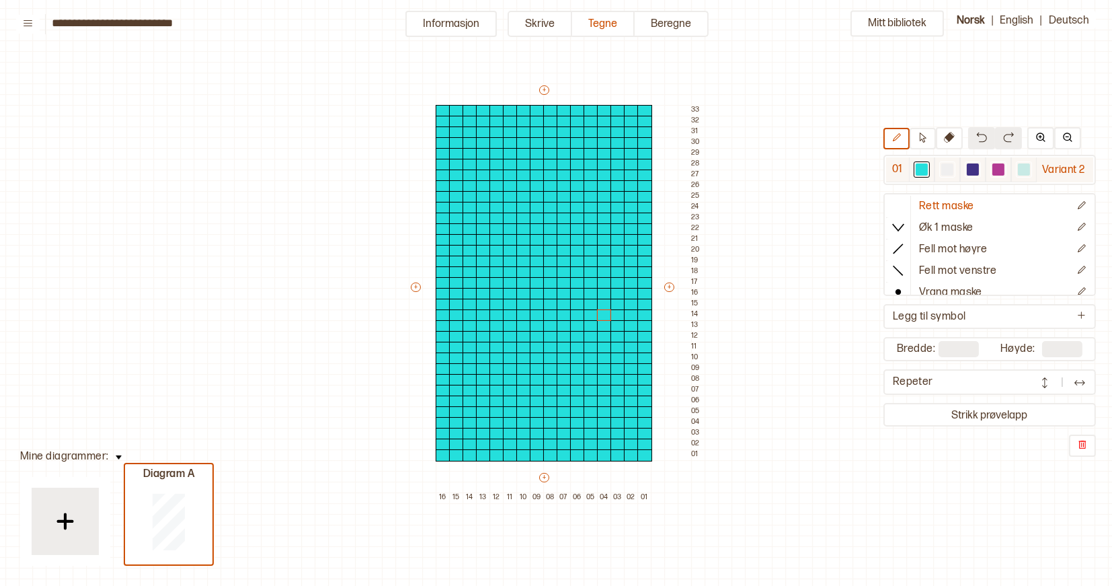
click at [971, 172] on div at bounding box center [973, 169] width 12 height 12
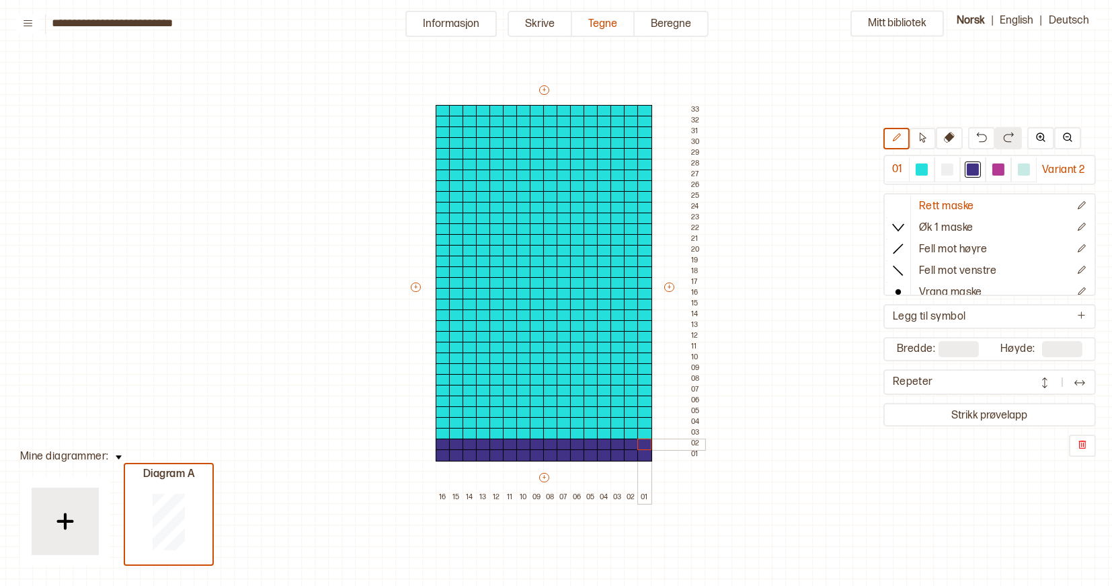
drag, startPoint x: 440, startPoint y: 454, endPoint x: 642, endPoint y: 442, distance: 202.1
click at [642, 442] on div "+ + + + 16 15 14 13 12 11 10 09 08 07 06 05 04 03 02 01 33 32 31 30 29 28 27 26…" at bounding box center [557, 293] width 296 height 420
drag, startPoint x: 438, startPoint y: 435, endPoint x: 518, endPoint y: 436, distance: 80.0
click at [518, 436] on div "+ + + + 16 15 14 13 12 11 10 09 08 07 06 05 04 03 02 01 33 32 31 30 29 28 27 26…" at bounding box center [557, 293] width 296 height 420
drag, startPoint x: 549, startPoint y: 436, endPoint x: 625, endPoint y: 434, distance: 75.3
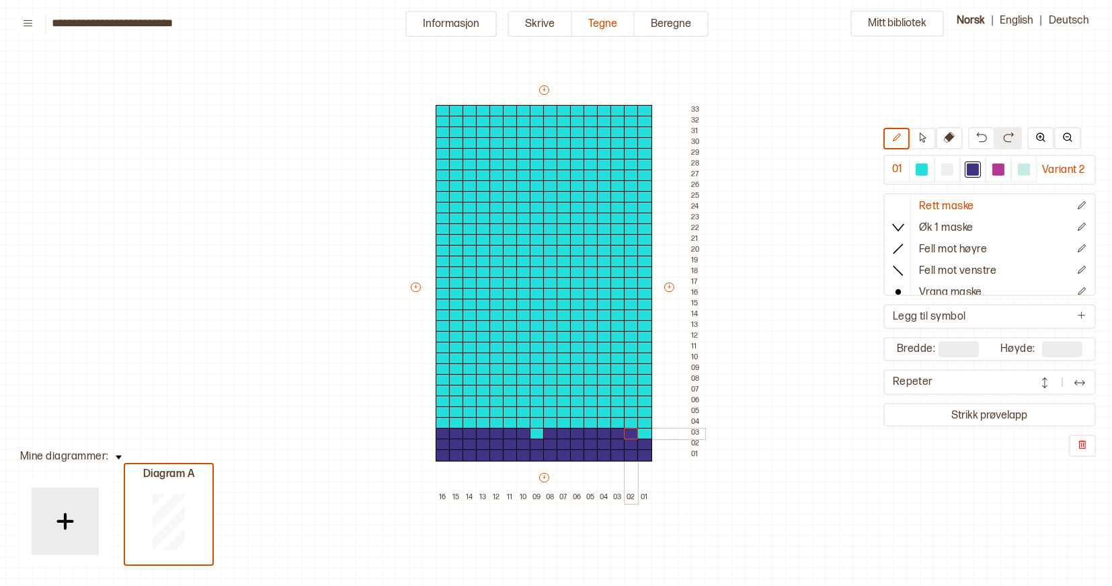
click at [625, 434] on div "+ + + + 16 15 14 13 12 11 10 09 08 07 06 05 04 03 02 01 33 32 31 30 29 28 27 26…" at bounding box center [557, 293] width 296 height 420
drag, startPoint x: 441, startPoint y: 422, endPoint x: 522, endPoint y: 418, distance: 81.5
click at [522, 418] on div "+ + + + 16 15 14 13 12 11 10 09 08 07 06 05 04 03 02 01 33 32 31 30 29 28 27 26…" at bounding box center [557, 293] width 296 height 420
drag, startPoint x: 551, startPoint y: 424, endPoint x: 624, endPoint y: 422, distance: 73.3
click at [624, 422] on div "+ + + + 16 15 14 13 12 11 10 09 08 07 06 05 04 03 02 01 33 32 31 30 29 28 27 26…" at bounding box center [557, 293] width 296 height 420
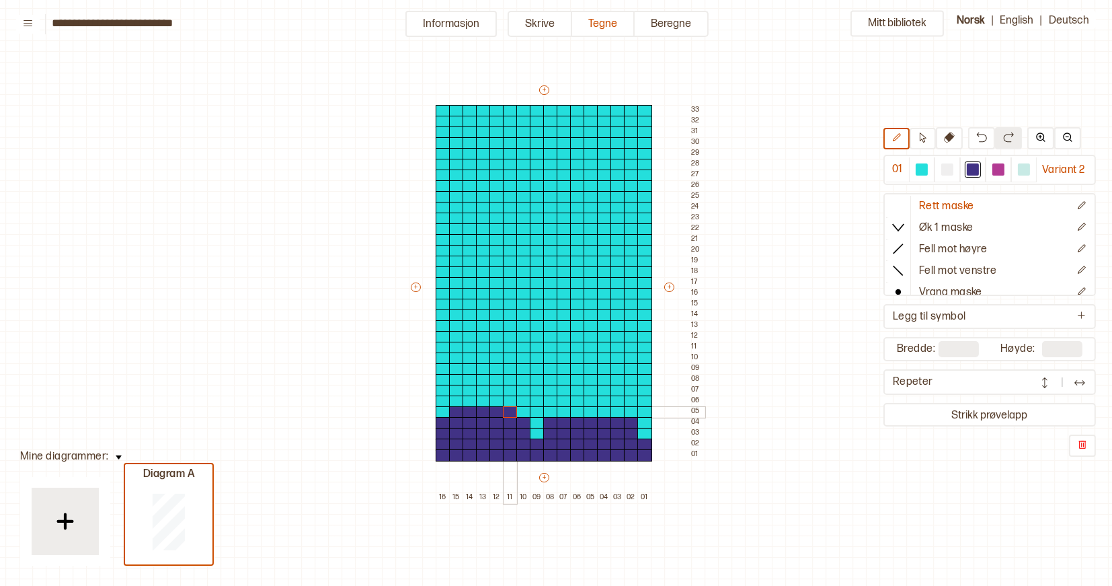
drag, startPoint x: 455, startPoint y: 410, endPoint x: 505, endPoint y: 410, distance: 49.8
click at [505, 410] on div "+ + + + 16 15 14 13 12 11 10 09 08 07 06 05 04 03 02 01 33 32 31 30 29 28 27 26…" at bounding box center [557, 293] width 296 height 420
drag, startPoint x: 561, startPoint y: 407, endPoint x: 612, endPoint y: 410, distance: 50.5
click at [612, 410] on div "+ + + + 16 15 14 13 12 11 10 09 08 07 06 05 04 03 02 01 33 32 31 30 29 28 27 26…" at bounding box center [557, 293] width 296 height 420
drag, startPoint x: 440, startPoint y: 397, endPoint x: 522, endPoint y: 396, distance: 82.0
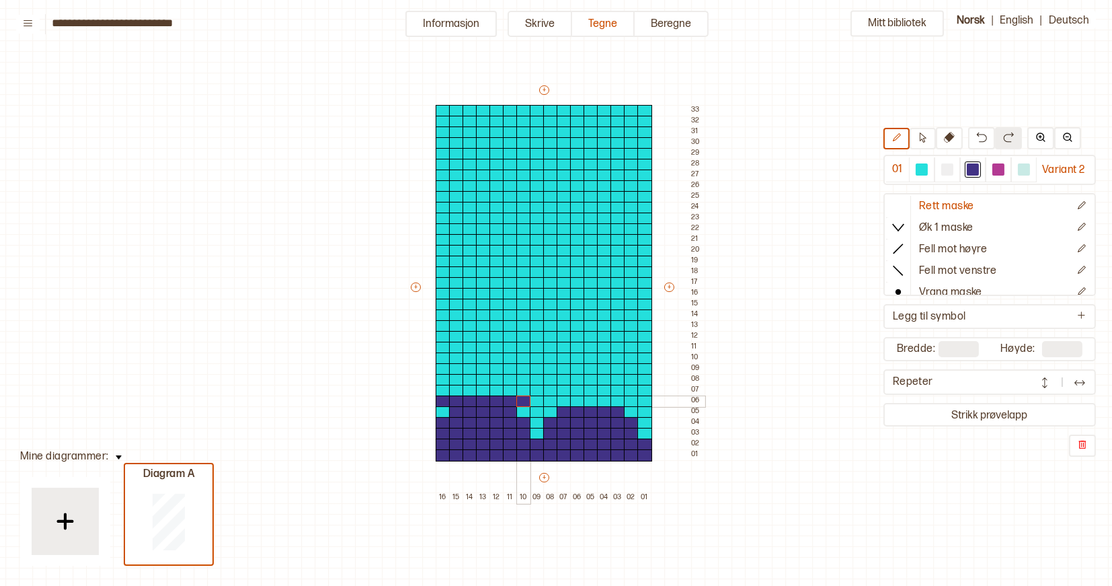
click at [522, 396] on div "+ + + + 16 15 14 13 12 11 10 09 08 07 06 05 04 03 02 01 33 32 31 30 29 28 27 26…" at bounding box center [557, 293] width 296 height 420
drag, startPoint x: 549, startPoint y: 399, endPoint x: 625, endPoint y: 399, distance: 76.0
click at [625, 399] on div "+ + + + 16 15 14 13 12 11 10 09 08 07 06 05 04 03 02 01 33 32 31 30 29 28 27 26…" at bounding box center [557, 293] width 296 height 420
click at [440, 385] on div at bounding box center [443, 391] width 15 height 12
drag, startPoint x: 470, startPoint y: 387, endPoint x: 495, endPoint y: 388, distance: 24.9
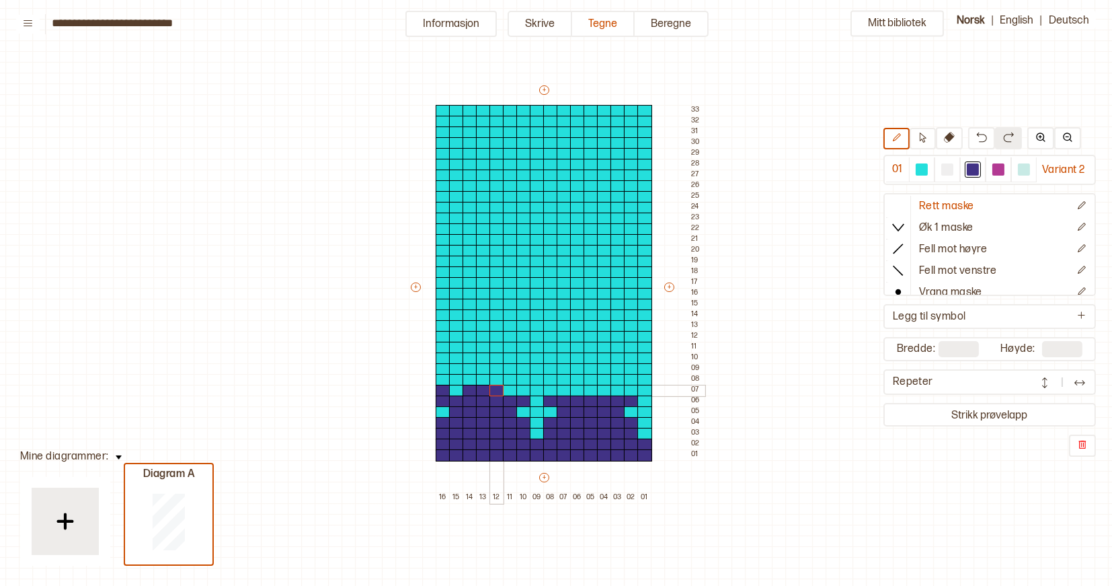
click at [495, 388] on div "+ + + + 16 15 14 13 12 11 10 09 08 07 06 05 04 03 02 01 33 32 31 30 29 28 27 26…" at bounding box center [557, 293] width 296 height 420
click at [521, 389] on div at bounding box center [523, 391] width 15 height 12
click at [549, 388] on div at bounding box center [550, 391] width 15 height 12
drag, startPoint x: 577, startPoint y: 387, endPoint x: 599, endPoint y: 387, distance: 22.2
click at [599, 387] on div "+ + + + 16 15 14 13 12 11 10 09 08 07 06 05 04 03 02 01 33 32 31 30 29 28 27 26…" at bounding box center [557, 293] width 296 height 420
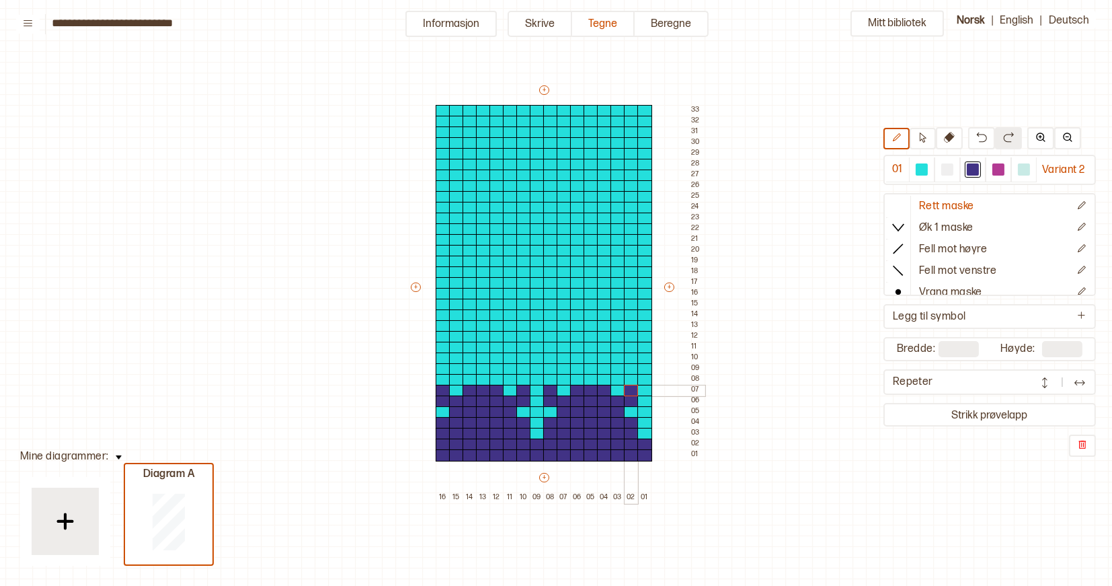
click at [630, 389] on div at bounding box center [631, 391] width 15 height 12
drag, startPoint x: 459, startPoint y: 379, endPoint x: 503, endPoint y: 379, distance: 44.4
click at [503, 379] on div "+ + + + 16 15 14 13 12 11 10 09 08 07 06 05 04 03 02 01 33 32 31 30 29 28 27 26…" at bounding box center [557, 293] width 296 height 420
drag, startPoint x: 561, startPoint y: 379, endPoint x: 611, endPoint y: 377, distance: 50.5
click at [611, 377] on div "+ + + + 16 15 14 13 12 11 10 09 08 07 06 05 04 03 02 01 33 32 31 30 29 28 27 26…" at bounding box center [557, 293] width 296 height 420
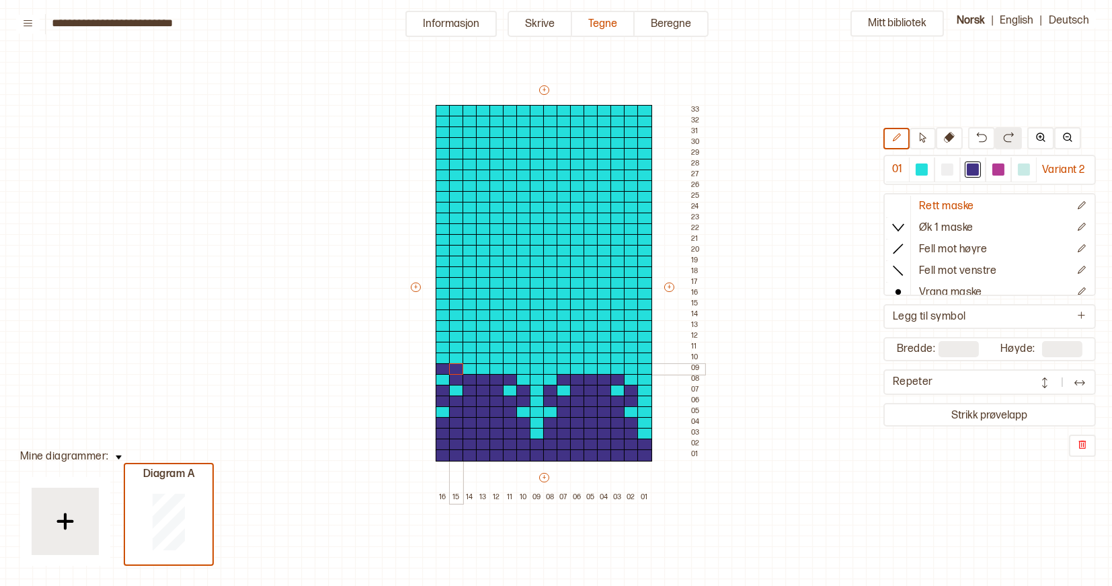
drag, startPoint x: 442, startPoint y: 365, endPoint x: 451, endPoint y: 365, distance: 8.7
click at [451, 365] on div "+ + + + 16 15 14 13 12 11 10 09 08 07 06 05 04 03 02 01 33 32 31 30 29 28 27 26…" at bounding box center [557, 293] width 296 height 420
click at [482, 368] on div at bounding box center [483, 369] width 15 height 12
drag, startPoint x: 508, startPoint y: 368, endPoint x: 518, endPoint y: 368, distance: 9.4
click at [518, 368] on div "+ + + + 16 15 14 13 12 11 10 09 08 07 06 05 04 03 02 01 33 32 31 30 29 28 27 26…" at bounding box center [557, 293] width 296 height 420
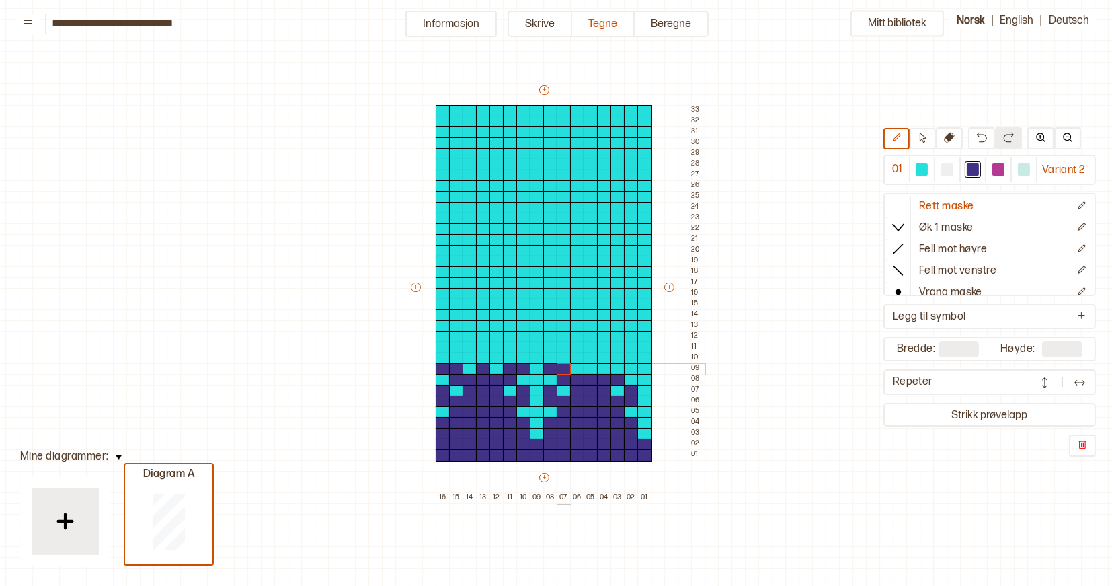
click at [558, 366] on div "+ + + + 16 15 14 13 12 11 10 09 08 07 06 05 04 03 02 01 33 32 31 30 29 28 27 26…" at bounding box center [557, 293] width 296 height 420
click at [591, 366] on div at bounding box center [591, 369] width 15 height 12
drag, startPoint x: 618, startPoint y: 366, endPoint x: 626, endPoint y: 366, distance: 8.1
click at [626, 366] on div "+ + + + 16 15 14 13 12 11 10 09 08 07 06 05 04 03 02 01 33 32 31 30 29 28 27 26…" at bounding box center [557, 293] width 296 height 420
click at [442, 357] on div at bounding box center [443, 358] width 15 height 12
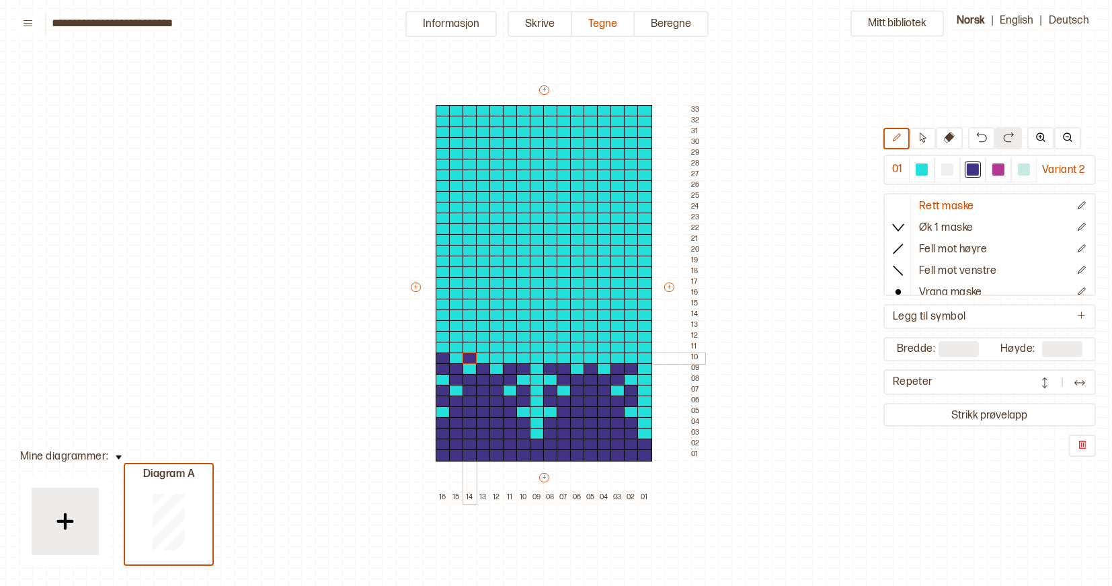
click at [472, 354] on div at bounding box center [470, 358] width 15 height 12
click at [999, 161] on div at bounding box center [999, 169] width 16 height 16
click at [483, 356] on div at bounding box center [483, 358] width 15 height 12
click at [976, 169] on div at bounding box center [973, 169] width 12 height 12
click at [497, 355] on div at bounding box center [497, 358] width 15 height 12
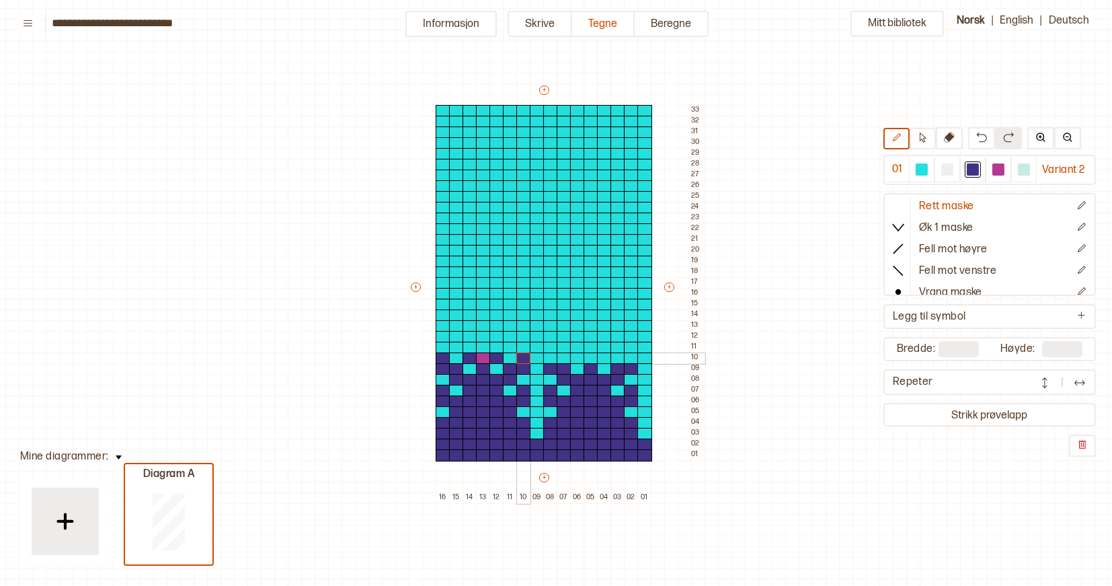
click at [526, 355] on div at bounding box center [523, 358] width 15 height 12
click at [549, 354] on div at bounding box center [550, 358] width 15 height 12
click at [577, 355] on div at bounding box center [577, 358] width 15 height 12
click at [994, 167] on div at bounding box center [999, 169] width 12 height 12
click at [591, 356] on div at bounding box center [591, 358] width 15 height 12
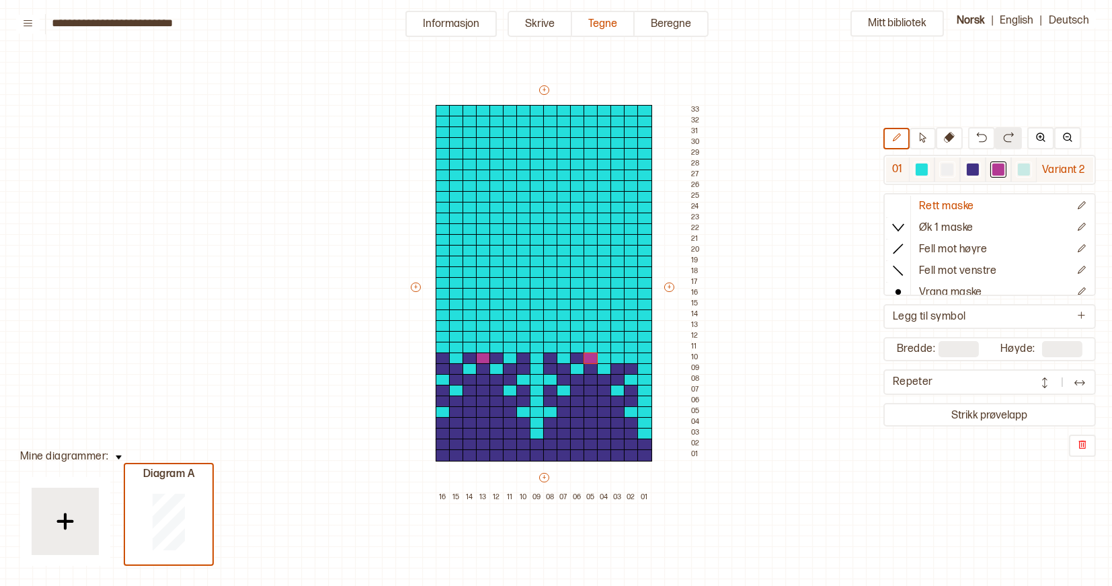
click at [972, 167] on div at bounding box center [973, 169] width 12 height 12
click at [600, 357] on div at bounding box center [604, 358] width 15 height 12
click at [633, 356] on div at bounding box center [631, 358] width 15 height 12
drag, startPoint x: 455, startPoint y: 346, endPoint x: 463, endPoint y: 347, distance: 8.8
click at [463, 347] on div "+ + + + 16 15 14 13 12 11 10 09 08 07 06 05 04 03 02 01 33 32 31 30 29 28 27 26…" at bounding box center [557, 293] width 296 height 420
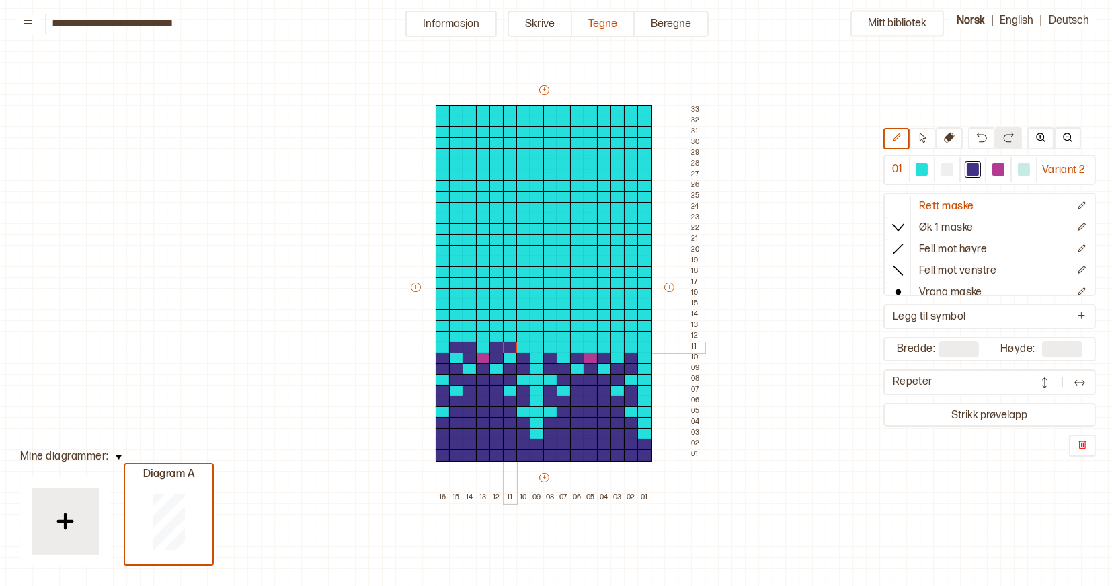
drag, startPoint x: 496, startPoint y: 347, endPoint x: 505, endPoint y: 347, distance: 9.4
click at [505, 347] on div "+ + + + 16 15 14 13 12 11 10 09 08 07 06 05 04 03 02 01 33 32 31 30 29 28 27 26…" at bounding box center [557, 293] width 296 height 420
click at [998, 163] on div at bounding box center [999, 169] width 12 height 12
click at [486, 347] on div at bounding box center [483, 348] width 15 height 12
click at [973, 171] on div at bounding box center [973, 169] width 12 height 12
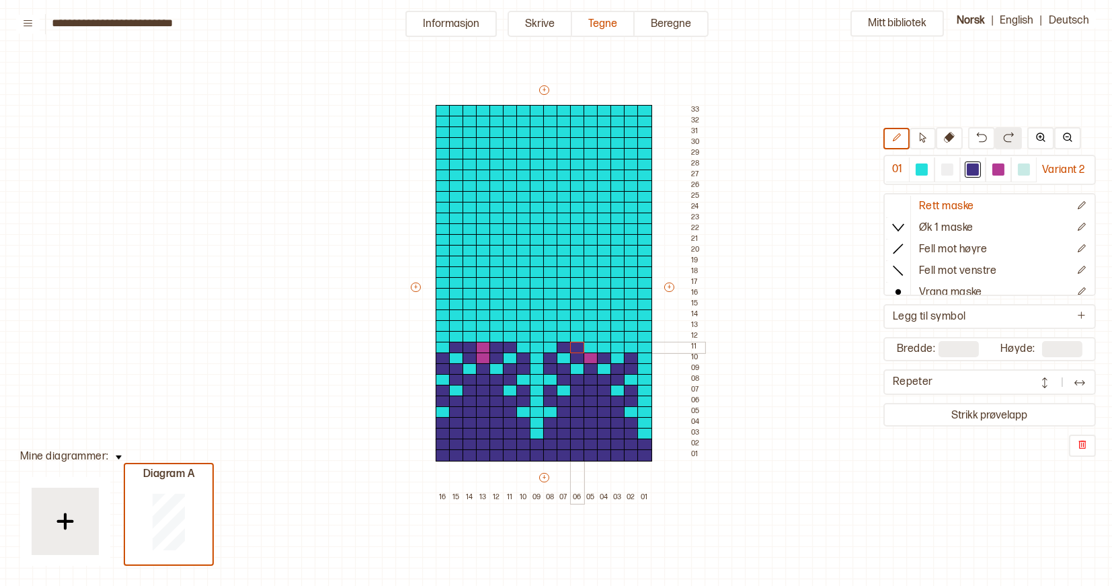
click at [572, 347] on div "+ + + + 16 15 14 13 12 11 10 09 08 07 06 05 04 03 02 01 33 32 31 30 29 28 27 26…" at bounding box center [557, 293] width 296 height 420
click at [996, 167] on div at bounding box center [999, 169] width 12 height 12
click at [594, 347] on div at bounding box center [591, 348] width 15 height 12
click at [974, 169] on div at bounding box center [973, 169] width 12 height 12
drag, startPoint x: 604, startPoint y: 346, endPoint x: 612, endPoint y: 346, distance: 8.1
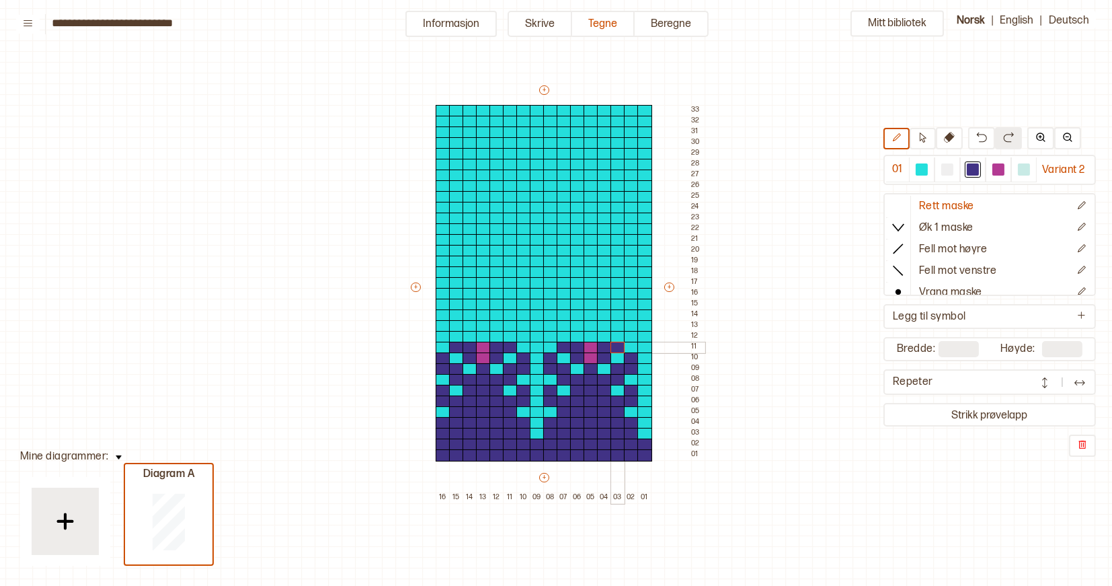
click at [612, 346] on div "+ + + + 16 15 14 13 12 11 10 09 08 07 06 05 04 03 02 01 33 32 31 30 29 28 27 26…" at bounding box center [557, 293] width 296 height 420
drag, startPoint x: 442, startPoint y: 335, endPoint x: 452, endPoint y: 338, distance: 9.8
click at [452, 338] on div "+ + + + 16 15 14 13 12 11 10 09 08 07 06 05 04 03 02 01 33 32 31 30 29 28 27 26…" at bounding box center [557, 293] width 296 height 420
drag, startPoint x: 507, startPoint y: 335, endPoint x: 518, endPoint y: 335, distance: 10.8
click at [518, 335] on div "+ + + + 16 15 14 13 12 11 10 09 08 07 06 05 04 03 02 01 33 32 31 30 29 28 27 26…" at bounding box center [557, 293] width 296 height 420
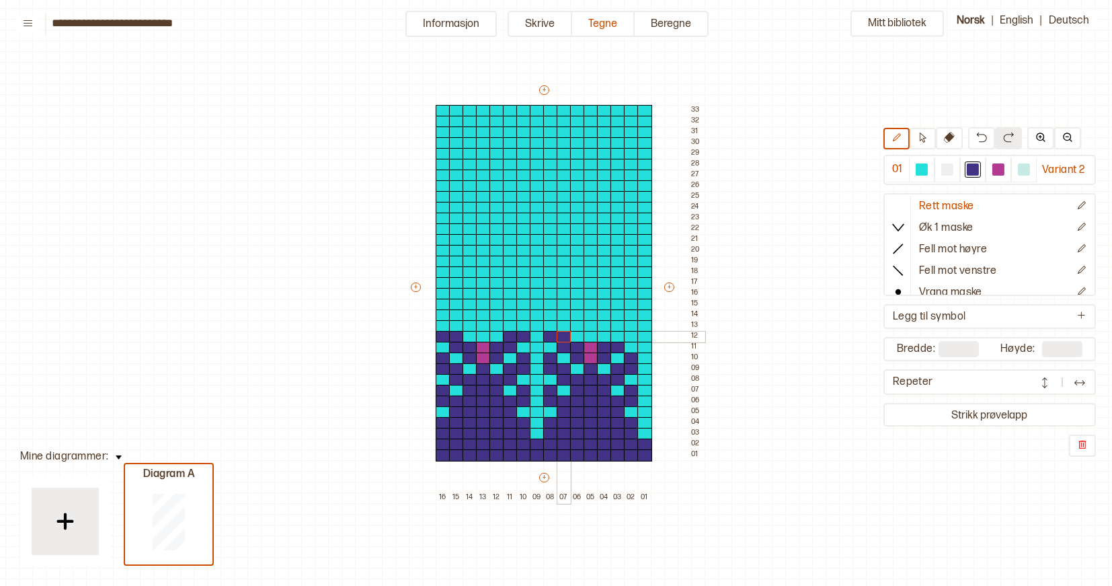
click at [558, 335] on div "+ + + + 16 15 14 13 12 11 10 09 08 07 06 05 04 03 02 01 33 32 31 30 29 28 27 26…" at bounding box center [557, 293] width 296 height 420
drag, startPoint x: 618, startPoint y: 335, endPoint x: 625, endPoint y: 335, distance: 7.4
click at [625, 335] on div "+ + + + 16 15 14 13 12 11 10 09 08 07 06 05 04 03 02 01 33 32 31 30 29 28 27 26…" at bounding box center [557, 293] width 296 height 420
click at [1001, 168] on div at bounding box center [999, 169] width 12 height 12
drag, startPoint x: 468, startPoint y: 333, endPoint x: 494, endPoint y: 334, distance: 26.2
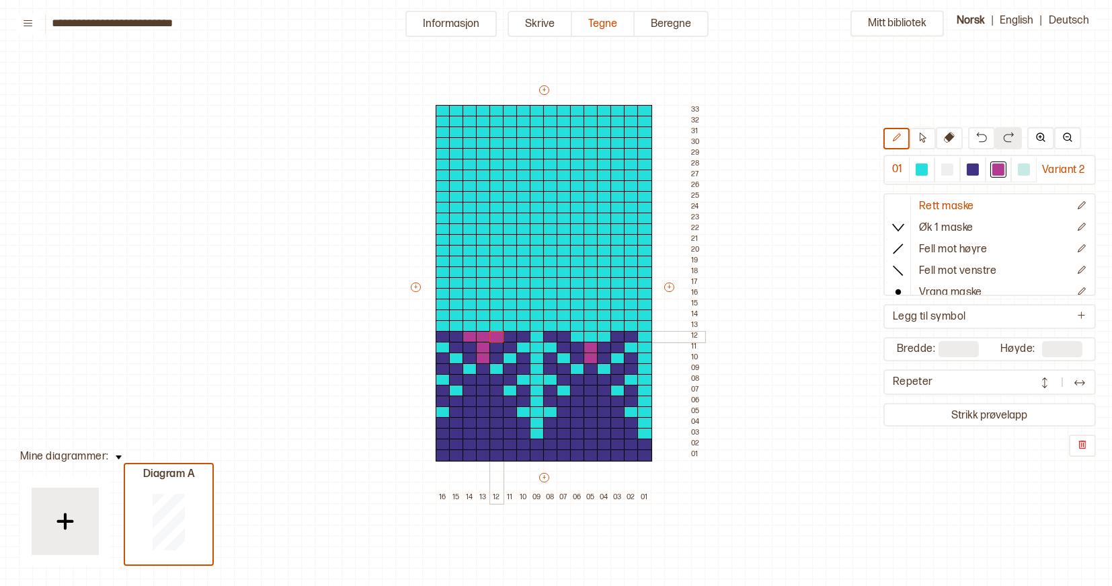
click at [494, 334] on div "+ + + + 16 15 14 13 12 11 10 09 08 07 06 05 04 03 02 01 33 32 31 30 29 28 27 26…" at bounding box center [557, 293] width 296 height 420
drag, startPoint x: 576, startPoint y: 334, endPoint x: 603, endPoint y: 334, distance: 26.9
click at [603, 334] on div "+ + + + 16 15 14 13 12 11 10 09 08 07 06 05 04 03 02 01 33 32 31 30 29 28 27 26…" at bounding box center [557, 293] width 296 height 420
drag, startPoint x: 471, startPoint y: 325, endPoint x: 492, endPoint y: 325, distance: 20.2
click at [492, 325] on div "+ + + + 16 15 14 13 12 11 10 09 08 07 06 05 04 03 02 01 33 32 31 30 29 28 27 26…" at bounding box center [557, 293] width 296 height 420
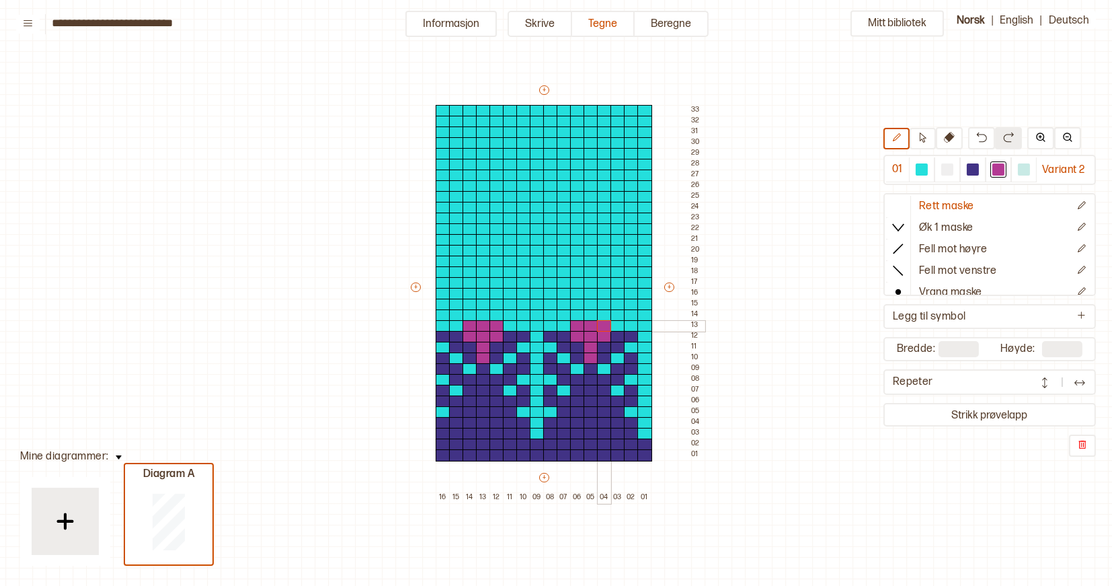
drag, startPoint x: 580, startPoint y: 327, endPoint x: 598, endPoint y: 327, distance: 18.2
click at [598, 327] on div "+ + + + 16 15 14 13 12 11 10 09 08 07 06 05 04 03 02 01 33 32 31 30 29 28 27 26…" at bounding box center [557, 293] width 296 height 420
click at [971, 169] on div at bounding box center [973, 169] width 12 height 12
drag, startPoint x: 442, startPoint y: 328, endPoint x: 451, endPoint y: 328, distance: 8.7
click at [451, 328] on div "+ + + + 16 15 14 13 12 11 10 09 08 07 06 05 04 03 02 01 33 32 31 30 29 28 27 26…" at bounding box center [557, 293] width 296 height 420
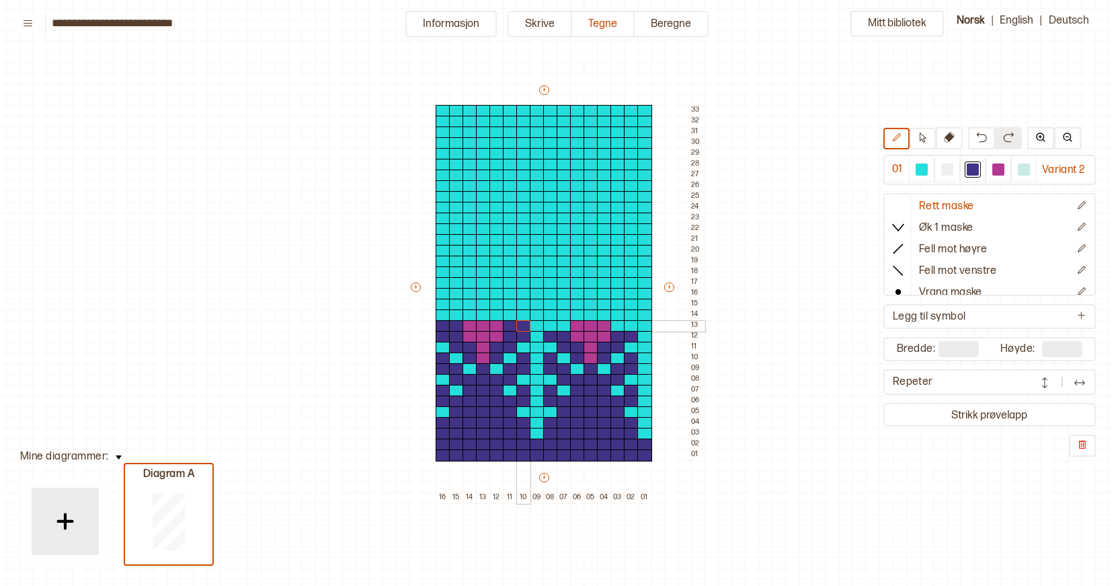
drag, startPoint x: 512, startPoint y: 325, endPoint x: 520, endPoint y: 326, distance: 8.1
click at [520, 326] on div "+ + + + 16 15 14 13 12 11 10 09 08 07 06 05 04 03 02 01 33 32 31 30 29 28 27 26…" at bounding box center [557, 293] width 296 height 420
drag, startPoint x: 550, startPoint y: 322, endPoint x: 558, endPoint y: 322, distance: 8.1
click at [558, 322] on div "+ + + + 16 15 14 13 12 11 10 09 08 07 06 05 04 03 02 01 33 32 31 30 29 28 27 26…" at bounding box center [557, 293] width 296 height 420
drag, startPoint x: 615, startPoint y: 326, endPoint x: 628, endPoint y: 326, distance: 12.8
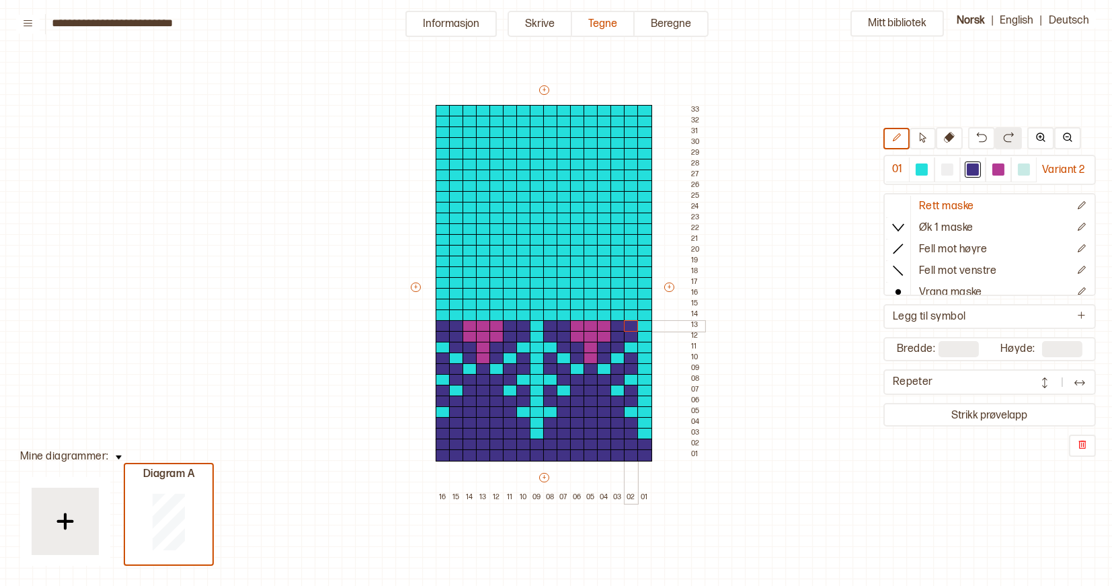
click at [628, 326] on div "+ + + + 16 15 14 13 12 11 10 09 08 07 06 05 04 03 02 01 33 32 31 30 29 28 27 26…" at bounding box center [557, 293] width 296 height 420
click at [440, 315] on div at bounding box center [443, 315] width 15 height 12
click at [521, 315] on div at bounding box center [523, 315] width 15 height 12
click at [551, 313] on div at bounding box center [550, 315] width 15 height 12
click at [631, 313] on div at bounding box center [631, 315] width 15 height 12
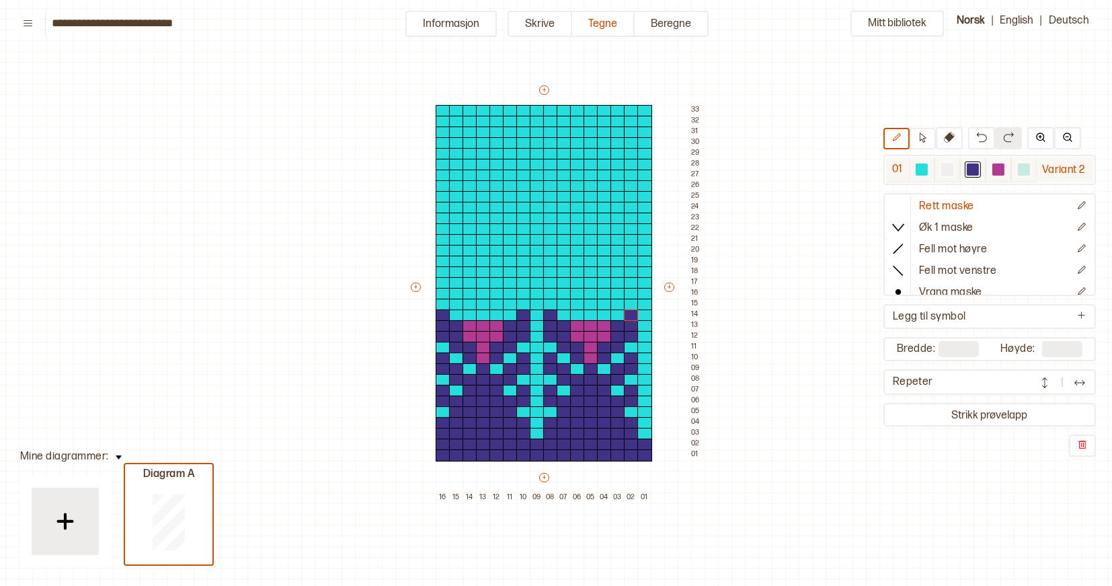
click at [999, 165] on div at bounding box center [999, 169] width 12 height 12
drag, startPoint x: 455, startPoint y: 315, endPoint x: 508, endPoint y: 314, distance: 53.1
click at [508, 314] on div "+ + + + 16 15 14 13 12 11 10 09 08 07 06 05 04 03 02 01 33 32 31 30 29 28 27 26…" at bounding box center [557, 293] width 296 height 420
drag, startPoint x: 563, startPoint y: 315, endPoint x: 612, endPoint y: 315, distance: 49.1
click at [612, 315] on div "+ + + + 16 15 14 13 12 11 10 09 08 07 06 05 04 03 02 01 33 32 31 30 29 28 27 26…" at bounding box center [557, 293] width 296 height 420
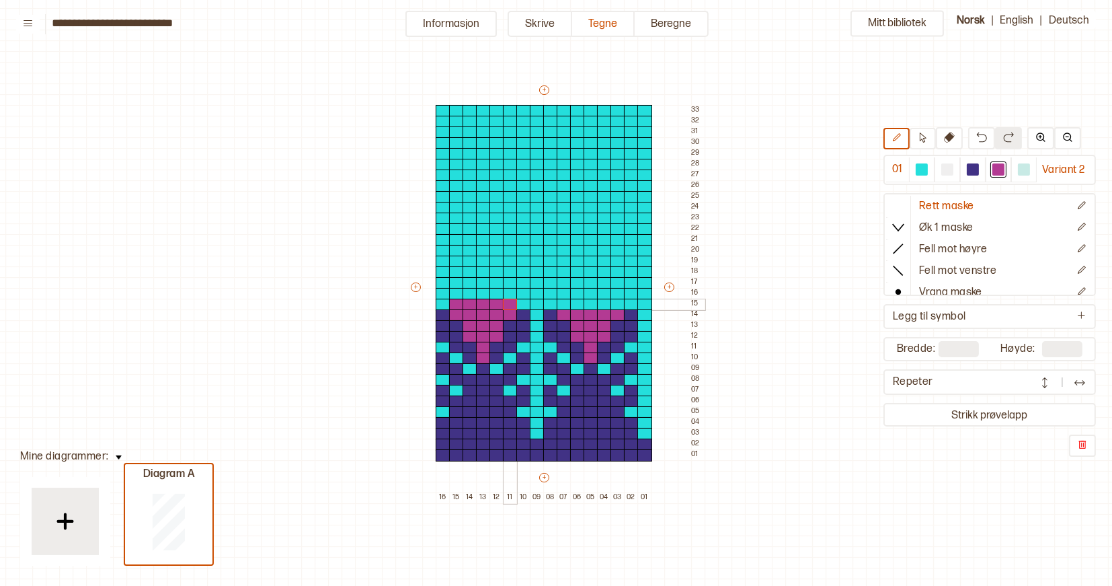
drag, startPoint x: 455, startPoint y: 302, endPoint x: 504, endPoint y: 302, distance: 49.1
click at [504, 302] on div "+ + + + 16 15 14 13 12 11 10 09 08 07 06 05 04 03 02 01 33 32 31 30 29 28 27 26…" at bounding box center [557, 293] width 296 height 420
drag, startPoint x: 566, startPoint y: 301, endPoint x: 618, endPoint y: 301, distance: 52.5
click at [618, 301] on div "+ + + + 16 15 14 13 12 11 10 09 08 07 06 05 04 03 02 01 33 32 31 30 29 28 27 26…" at bounding box center [557, 293] width 296 height 420
click at [976, 171] on div at bounding box center [973, 169] width 12 height 12
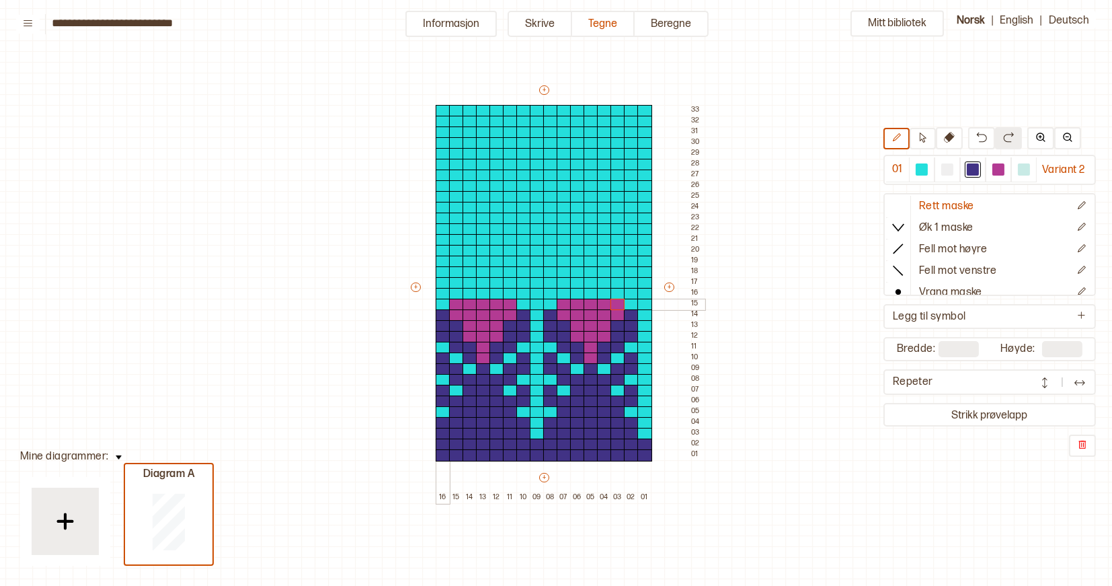
click at [442, 305] on div at bounding box center [443, 305] width 15 height 12
drag, startPoint x: 522, startPoint y: 303, endPoint x: 545, endPoint y: 304, distance: 22.2
click at [545, 304] on div "+ + + + 16 15 14 13 12 11 10 09 08 07 06 05 04 03 02 01 33 32 31 30 29 28 27 26…" at bounding box center [557, 293] width 296 height 420
drag, startPoint x: 631, startPoint y: 303, endPoint x: 639, endPoint y: 303, distance: 8.1
click at [639, 303] on div "+ + + + 16 15 14 13 12 11 10 09 08 07 06 05 04 03 02 01 33 32 31 30 29 28 27 26…" at bounding box center [557, 293] width 296 height 420
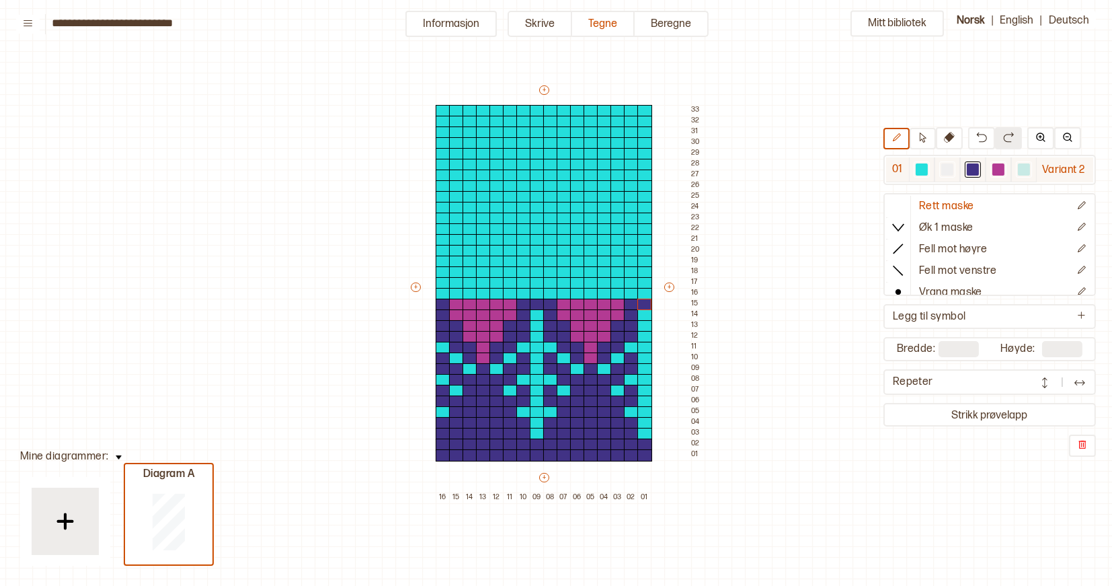
click at [993, 166] on div at bounding box center [999, 169] width 12 height 12
drag, startPoint x: 442, startPoint y: 292, endPoint x: 518, endPoint y: 293, distance: 75.3
click at [518, 293] on div "+ + + + 16 15 14 13 12 11 10 09 08 07 06 05 04 03 02 01 33 32 31 30 29 28 27 26…" at bounding box center [557, 293] width 296 height 420
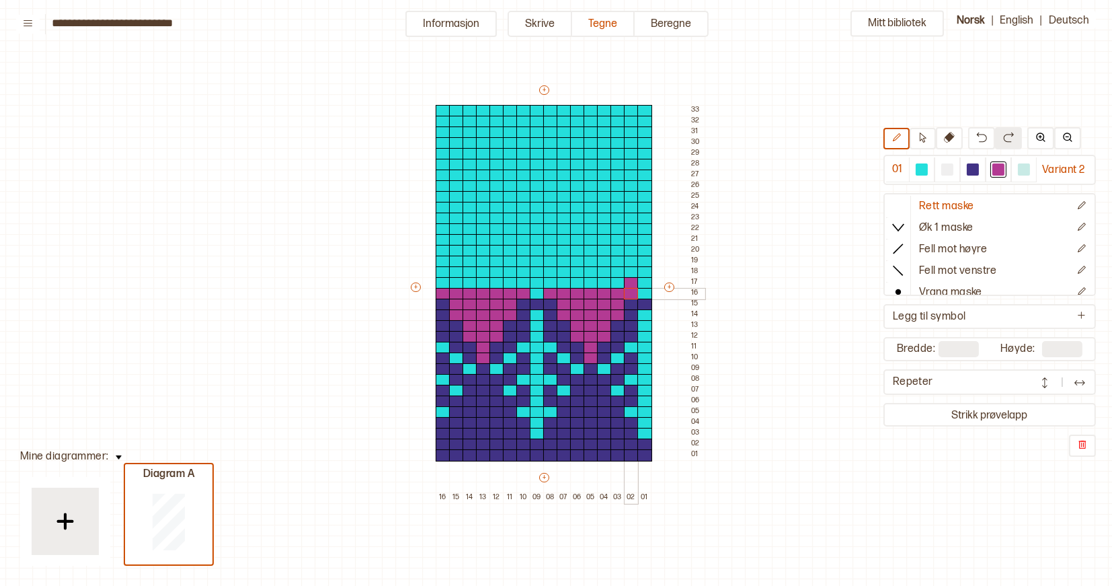
drag, startPoint x: 551, startPoint y: 292, endPoint x: 631, endPoint y: 288, distance: 80.1
click at [631, 288] on div "+ + + + 16 15 14 13 12 11 10 09 08 07 06 05 04 03 02 01 33 32 31 30 29 28 27 26…" at bounding box center [557, 293] width 296 height 420
click at [631, 293] on div at bounding box center [631, 294] width 15 height 12
click at [974, 169] on div at bounding box center [973, 169] width 12 height 12
click at [536, 292] on div at bounding box center [537, 294] width 15 height 12
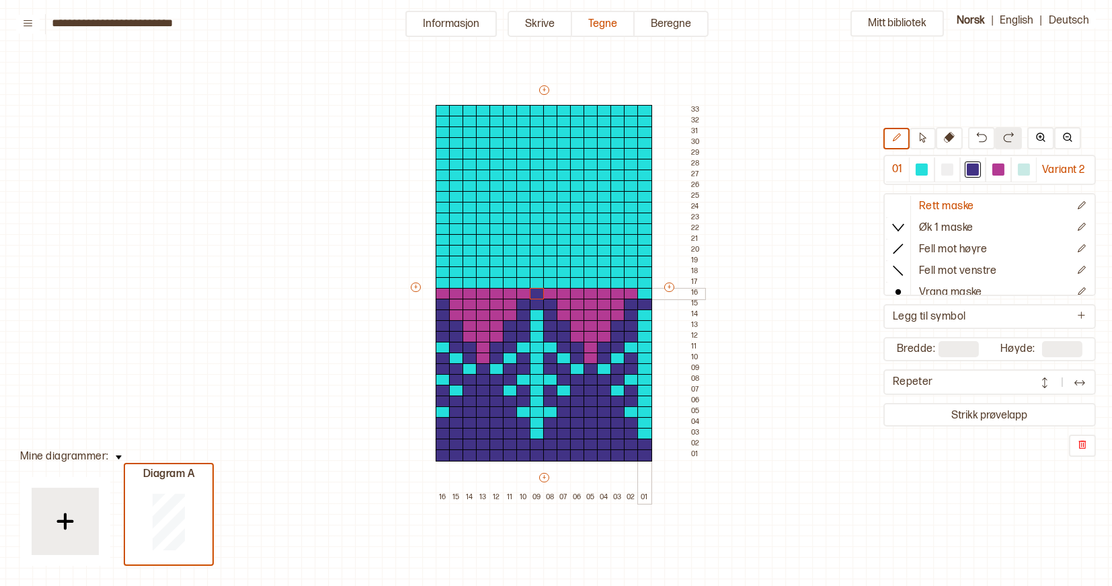
click at [646, 295] on div at bounding box center [644, 294] width 15 height 12
click at [999, 169] on div at bounding box center [999, 169] width 12 height 12
drag, startPoint x: 440, startPoint y: 281, endPoint x: 470, endPoint y: 281, distance: 30.3
click at [470, 281] on div "+ + + + 16 15 14 13 12 11 10 09 08 07 06 05 04 03 02 01 33 32 31 30 29 28 27 26…" at bounding box center [557, 293] width 296 height 420
drag, startPoint x: 497, startPoint y: 278, endPoint x: 522, endPoint y: 279, distance: 24.9
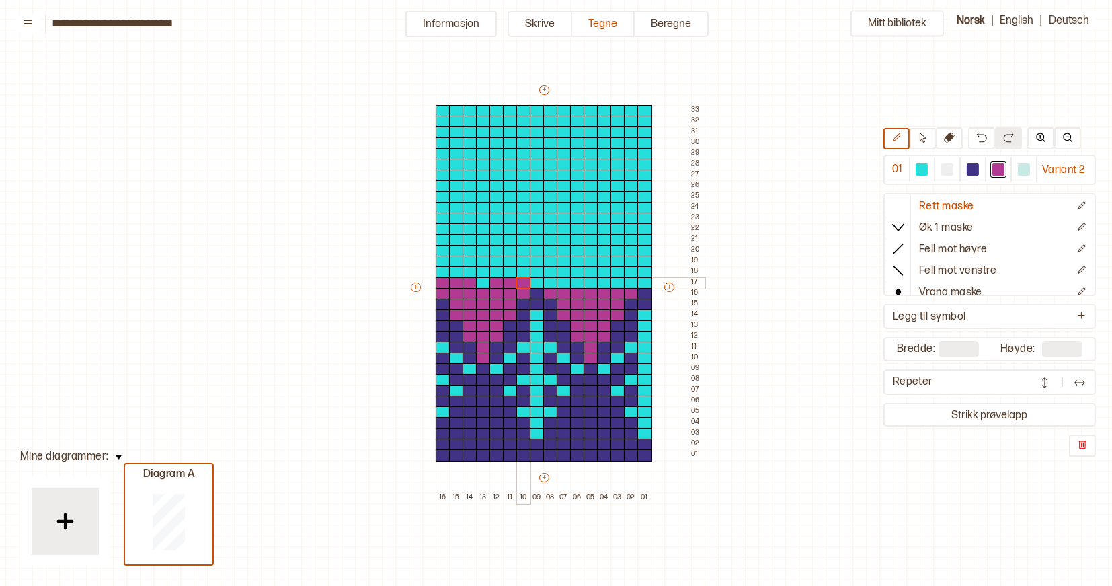
click at [521, 280] on div "+ + + + 16 15 14 13 12 11 10 09 08 07 06 05 04 03 02 01 33 32 31 30 29 28 27 26…" at bounding box center [557, 293] width 296 height 420
click at [974, 167] on div at bounding box center [973, 169] width 12 height 12
click at [537, 280] on div at bounding box center [537, 283] width 15 height 12
click at [646, 282] on div at bounding box center [644, 283] width 15 height 12
click at [999, 166] on div at bounding box center [999, 169] width 12 height 12
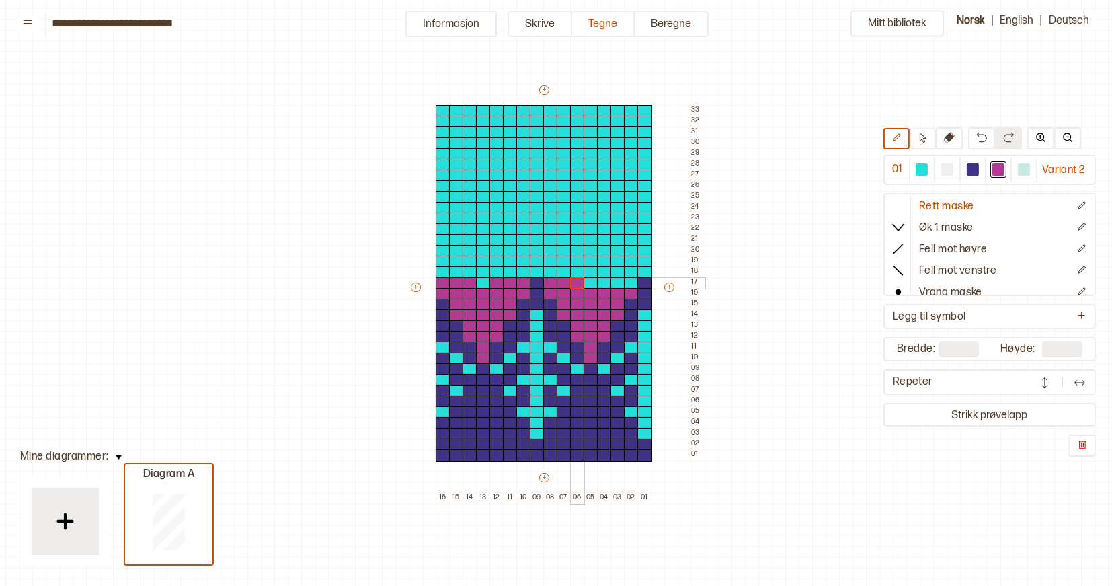
drag, startPoint x: 552, startPoint y: 281, endPoint x: 573, endPoint y: 281, distance: 20.8
click at [573, 281] on div "+ + + + 16 15 14 13 12 11 10 09 08 07 06 05 04 03 02 01 33 32 31 30 29 28 27 26…" at bounding box center [557, 293] width 296 height 420
drag, startPoint x: 601, startPoint y: 282, endPoint x: 626, endPoint y: 282, distance: 24.9
click at [626, 282] on div "+ + + + 16 15 14 13 12 11 10 09 08 07 06 05 04 03 02 01 33 32 31 30 29 28 27 26…" at bounding box center [557, 293] width 296 height 420
click at [949, 167] on div at bounding box center [947, 169] width 12 height 12
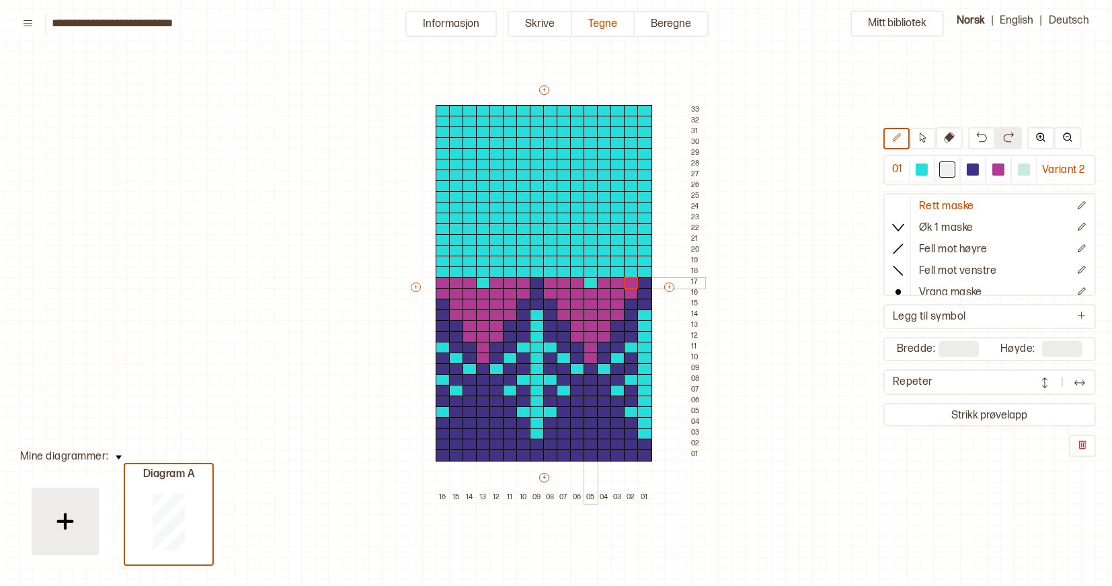
click at [591, 284] on div at bounding box center [591, 283] width 15 height 12
click at [481, 282] on div at bounding box center [483, 283] width 15 height 12
drag, startPoint x: 467, startPoint y: 268, endPoint x: 491, endPoint y: 268, distance: 23.5
click at [491, 268] on div "+ + + + 16 15 14 13 12 11 10 09 08 07 06 05 04 03 02 01 33 32 31 30 29 28 27 26…" at bounding box center [557, 293] width 296 height 420
click at [483, 262] on div at bounding box center [483, 262] width 15 height 12
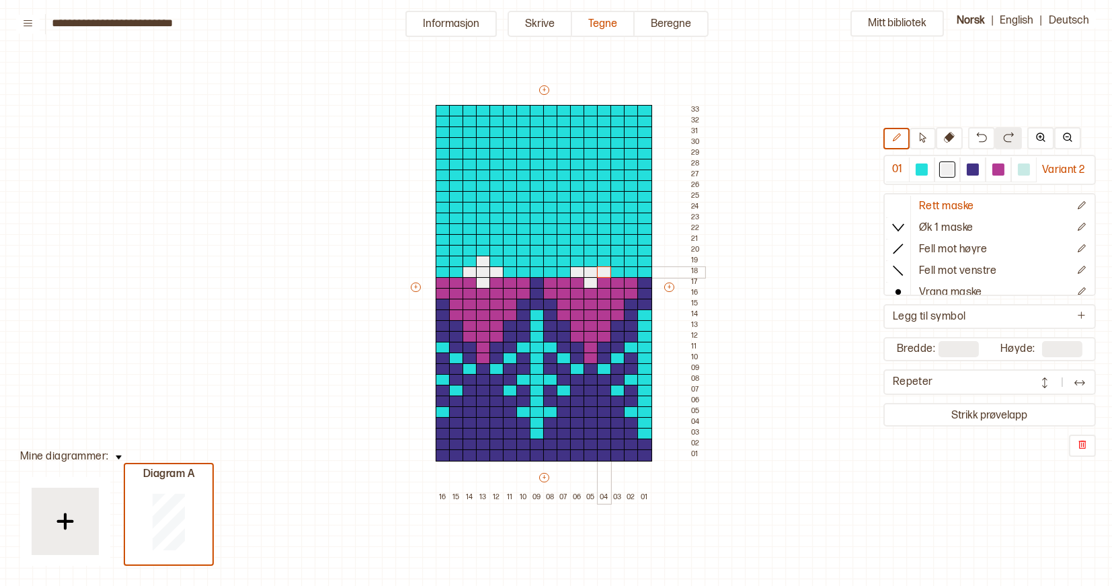
drag, startPoint x: 578, startPoint y: 274, endPoint x: 601, endPoint y: 274, distance: 23.5
click at [601, 274] on div "+ + + + 16 15 14 13 12 11 10 09 08 07 06 05 04 03 02 01 33 32 31 30 29 28 27 26…" at bounding box center [557, 293] width 296 height 420
click at [588, 262] on div at bounding box center [591, 262] width 15 height 12
click at [996, 162] on div at bounding box center [999, 169] width 16 height 16
drag, startPoint x: 442, startPoint y: 274, endPoint x: 449, endPoint y: 274, distance: 7.4
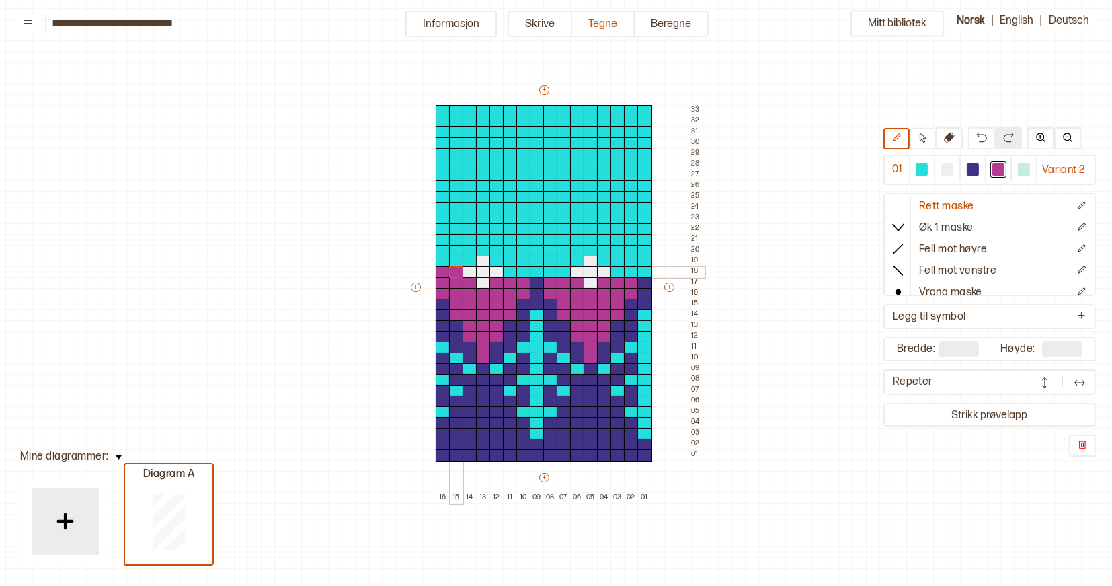
click at [449, 274] on div "+ + + + 16 15 14 13 12 11 10 09 08 07 06 05 04 03 02 01 33 32 31 30 29 28 27 26…" at bounding box center [557, 293] width 296 height 420
drag, startPoint x: 507, startPoint y: 270, endPoint x: 557, endPoint y: 270, distance: 50.4
click at [557, 270] on div "+ + + + 16 15 14 13 12 11 10 09 08 07 06 05 04 03 02 01 33 32 31 30 29 28 27 26…" at bounding box center [557, 293] width 296 height 420
drag, startPoint x: 620, startPoint y: 271, endPoint x: 644, endPoint y: 270, distance: 24.2
click at [644, 270] on div "+ + + + 16 15 14 13 12 11 10 09 08 07 06 05 04 03 02 01 33 32 31 30 29 28 27 26…" at bounding box center [557, 293] width 296 height 420
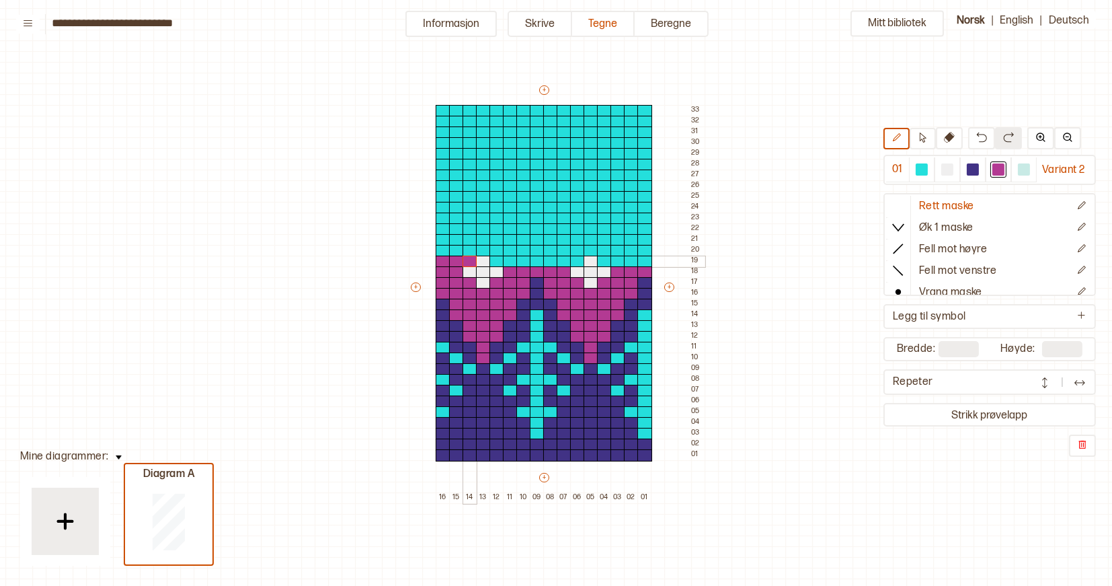
drag, startPoint x: 440, startPoint y: 260, endPoint x: 467, endPoint y: 260, distance: 26.9
click at [467, 260] on div "+ + + + 16 15 14 13 12 11 10 09 08 07 06 05 04 03 02 01 33 32 31 30 29 28 27 26…" at bounding box center [557, 293] width 296 height 420
drag, startPoint x: 494, startPoint y: 259, endPoint x: 518, endPoint y: 259, distance: 23.5
click at [518, 259] on div "+ + + + 16 15 14 13 12 11 10 09 08 07 06 05 04 03 02 01 33 32 31 30 29 28 27 26…" at bounding box center [557, 293] width 296 height 420
drag, startPoint x: 551, startPoint y: 260, endPoint x: 571, endPoint y: 260, distance: 20.2
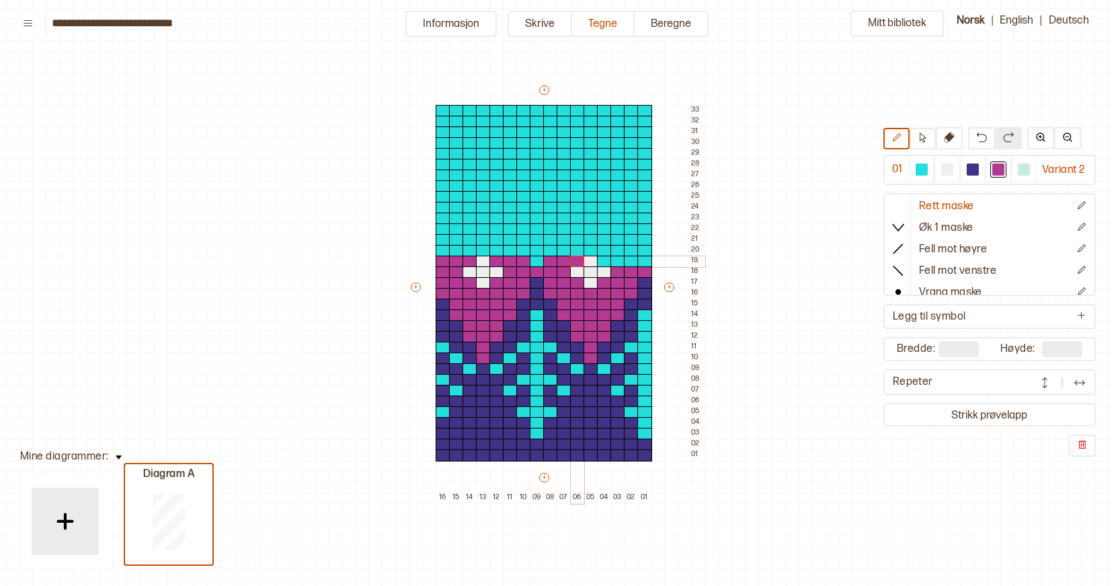
click at [571, 260] on div "+ + + + 16 15 14 13 12 11 10 09 08 07 06 05 04 03 02 01 33 32 31 30 29 28 27 26…" at bounding box center [557, 293] width 296 height 420
drag, startPoint x: 604, startPoint y: 261, endPoint x: 625, endPoint y: 261, distance: 21.5
click at [625, 261] on div "+ + + + 16 15 14 13 12 11 10 09 08 07 06 05 04 03 02 01 33 32 31 30 29 28 27 26…" at bounding box center [557, 293] width 296 height 420
drag, startPoint x: 443, startPoint y: 249, endPoint x: 518, endPoint y: 250, distance: 74.7
click at [518, 250] on div "+ + + + 16 15 14 13 12 11 10 09 08 07 06 05 04 03 02 01 33 32 31 30 29 28 27 26…" at bounding box center [557, 293] width 296 height 420
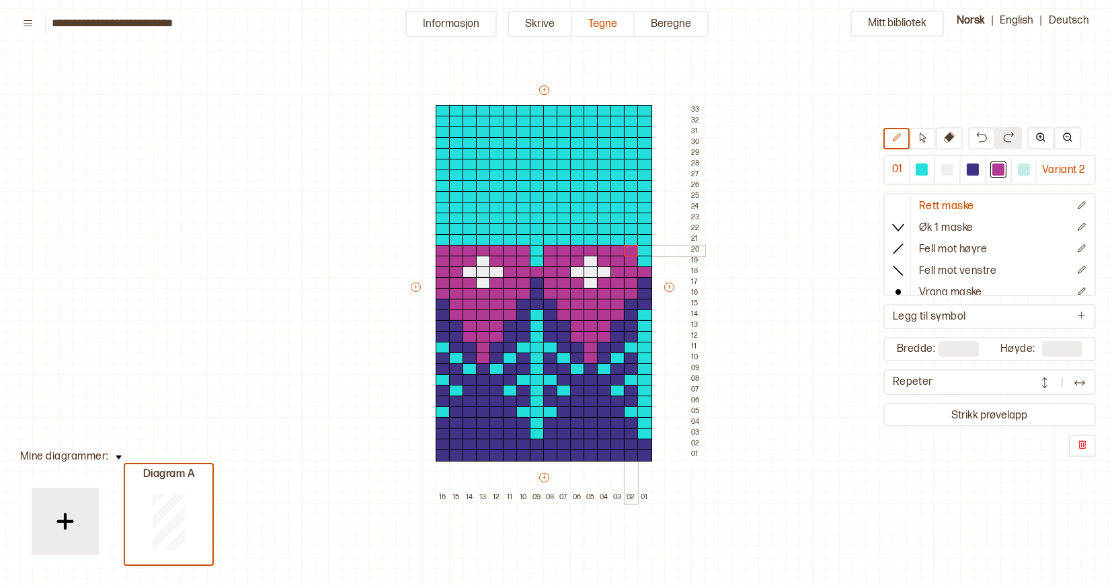
drag, startPoint x: 554, startPoint y: 248, endPoint x: 625, endPoint y: 249, distance: 70.6
click at [625, 249] on div "+ + + + 16 15 14 13 12 11 10 09 08 07 06 05 04 03 02 01 33 32 31 30 29 28 27 26…" at bounding box center [557, 293] width 296 height 420
drag, startPoint x: 458, startPoint y: 238, endPoint x: 509, endPoint y: 237, distance: 51.1
click at [509, 237] on div "+ + + + 16 15 14 13 12 11 10 09 08 07 06 05 04 03 02 01 33 32 31 30 29 28 27 26…" at bounding box center [557, 293] width 296 height 420
drag, startPoint x: 564, startPoint y: 237, endPoint x: 617, endPoint y: 236, distance: 53.1
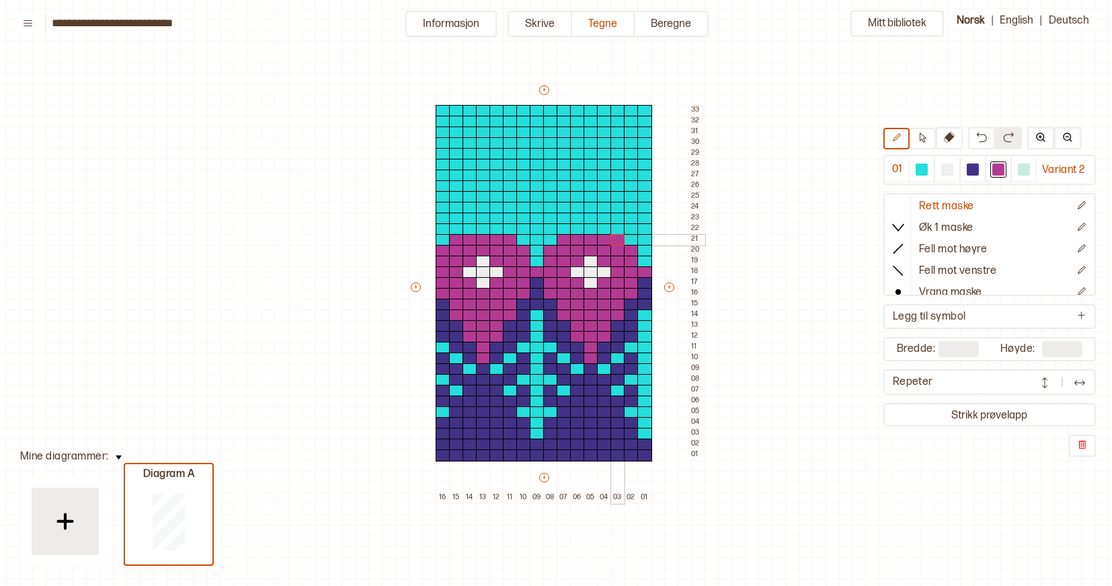
click at [617, 236] on div "+ + + + 16 15 14 13 12 11 10 09 08 07 06 05 04 03 02 01 33 32 31 30 29 28 27 26…" at bounding box center [557, 293] width 296 height 420
drag, startPoint x: 458, startPoint y: 229, endPoint x: 512, endPoint y: 226, distance: 53.9
click at [512, 226] on div "+ + + + 16 15 14 13 12 11 10 09 08 07 06 05 04 03 02 01 33 32 31 30 29 28 27 26…" at bounding box center [557, 293] width 296 height 420
drag, startPoint x: 563, startPoint y: 226, endPoint x: 615, endPoint y: 226, distance: 52.5
click at [615, 226] on div "+ + + + 16 15 14 13 12 11 10 09 08 07 06 05 04 03 02 01 33 32 31 30 29 28 27 26…" at bounding box center [557, 293] width 296 height 420
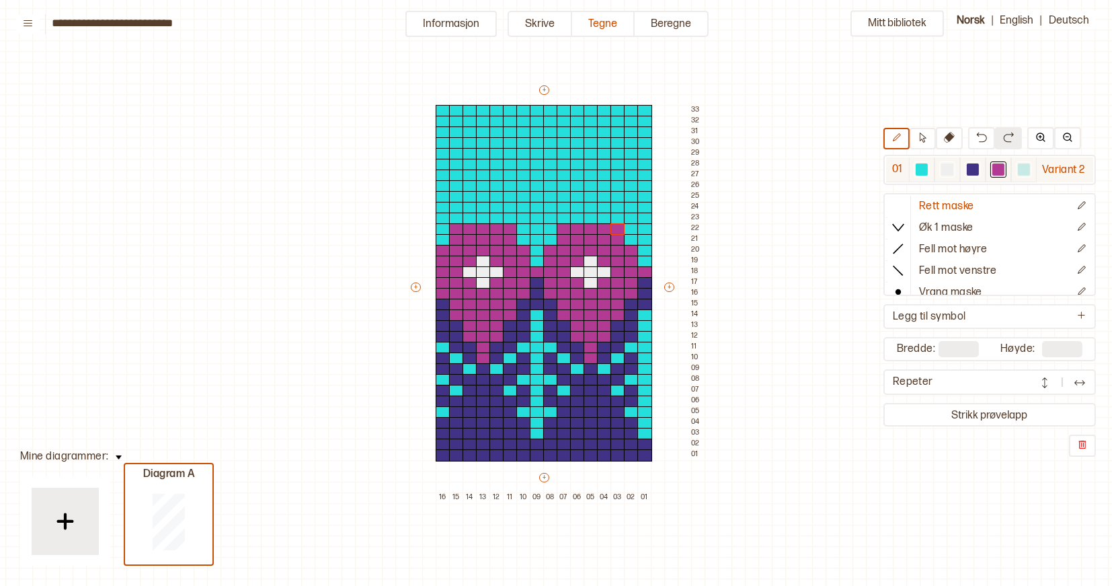
click at [975, 169] on div at bounding box center [973, 169] width 12 height 12
click at [539, 228] on div at bounding box center [537, 229] width 15 height 12
click at [642, 230] on div at bounding box center [644, 229] width 15 height 12
click at [1001, 176] on div at bounding box center [999, 169] width 12 height 12
drag, startPoint x: 470, startPoint y: 218, endPoint x: 492, endPoint y: 219, distance: 21.5
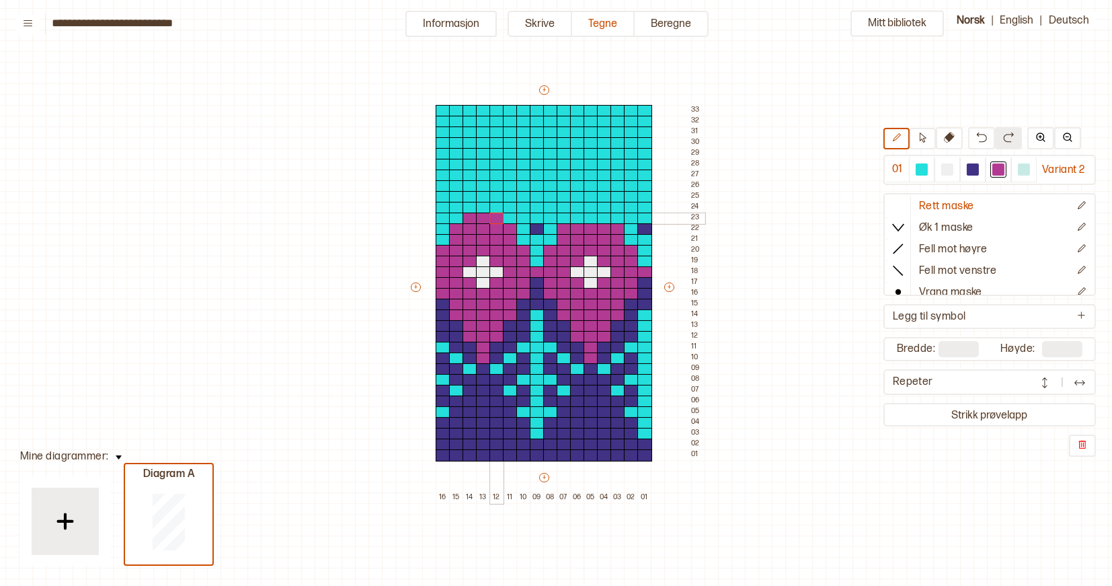
click at [492, 219] on div "+ + + + 16 15 14 13 12 11 10 09 08 07 06 05 04 03 02 01 33 32 31 30 29 28 27 26…" at bounding box center [557, 293] width 296 height 420
drag, startPoint x: 469, startPoint y: 206, endPoint x: 491, endPoint y: 207, distance: 21.5
click at [491, 207] on div "+ + + + 16 15 14 13 12 11 10 09 08 07 06 05 04 03 02 01 33 32 31 30 29 28 27 26…" at bounding box center [557, 293] width 296 height 420
click at [481, 186] on div at bounding box center [483, 186] width 15 height 12
click at [481, 195] on div at bounding box center [483, 197] width 15 height 12
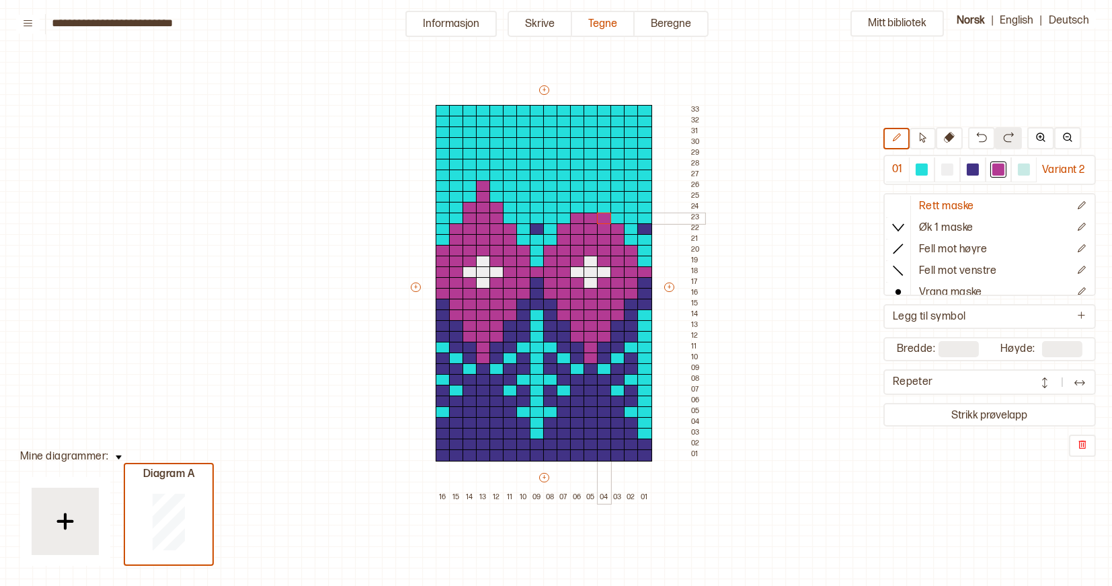
drag, startPoint x: 577, startPoint y: 218, endPoint x: 598, endPoint y: 218, distance: 21.5
click at [598, 218] on div "+ + + + 16 15 14 13 12 11 10 09 08 07 06 05 04 03 02 01 33 32 31 30 29 28 27 26…" at bounding box center [557, 293] width 296 height 420
drag, startPoint x: 575, startPoint y: 208, endPoint x: 598, endPoint y: 208, distance: 22.9
click at [598, 208] on div "+ + + + 16 15 14 13 12 11 10 09 08 07 06 05 04 03 02 01 33 32 31 30 29 28 27 26…" at bounding box center [557, 293] width 296 height 420
click at [589, 198] on div at bounding box center [591, 197] width 15 height 12
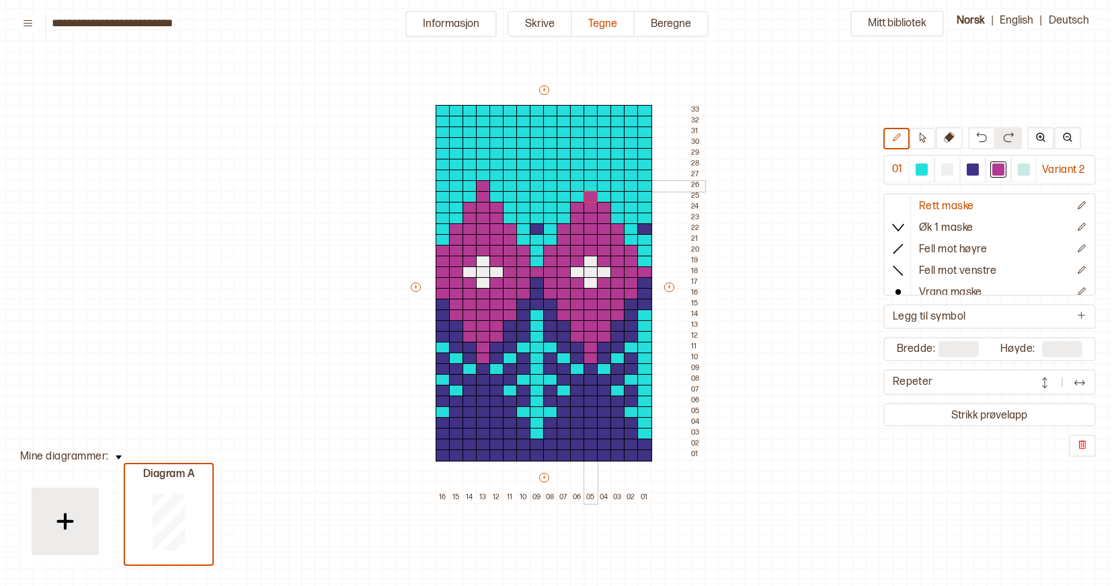
click at [589, 184] on div at bounding box center [591, 186] width 15 height 12
click at [970, 166] on div at bounding box center [973, 169] width 12 height 12
click at [535, 214] on div at bounding box center [537, 218] width 15 height 12
click at [536, 207] on div at bounding box center [537, 208] width 15 height 12
click at [536, 194] on div at bounding box center [537, 197] width 15 height 12
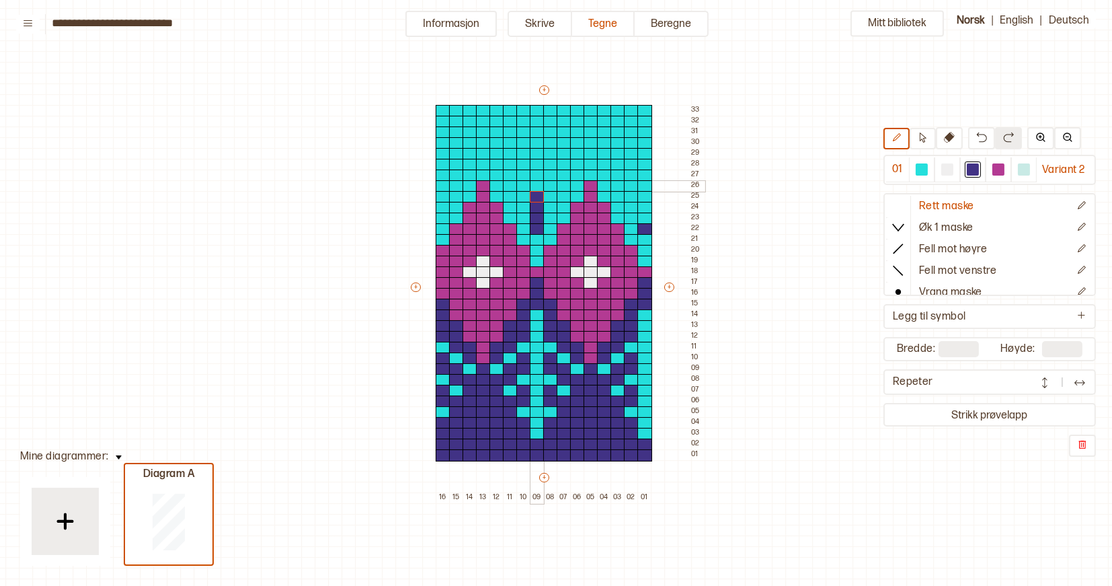
click at [536, 183] on div at bounding box center [537, 186] width 15 height 12
click at [536, 169] on div at bounding box center [537, 175] width 15 height 12
click at [536, 162] on div at bounding box center [537, 165] width 15 height 12
click at [535, 153] on div at bounding box center [537, 154] width 15 height 12
click at [536, 141] on div at bounding box center [537, 143] width 15 height 12
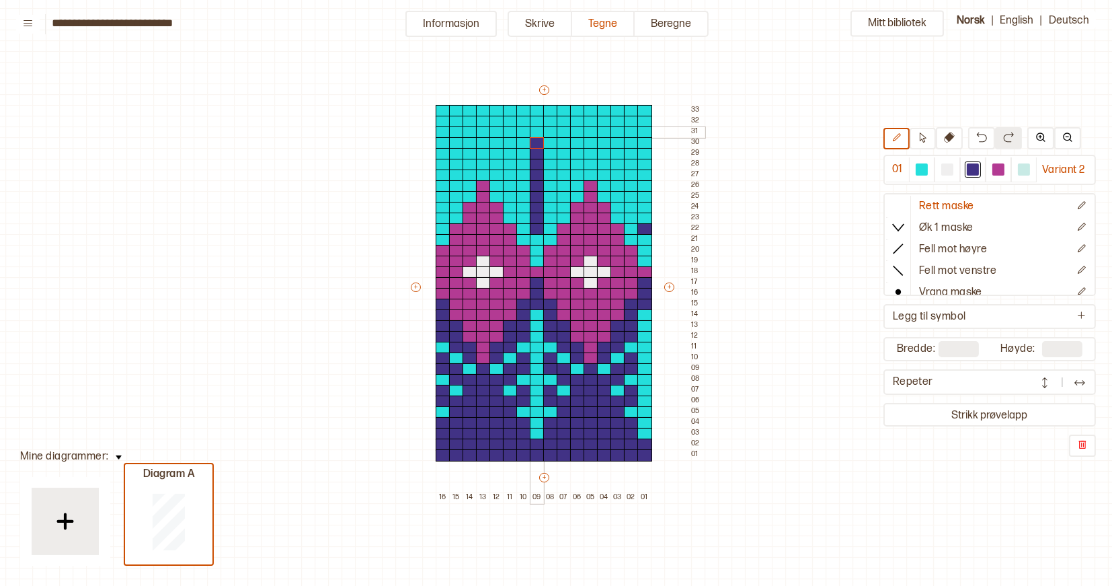
click at [536, 130] on div at bounding box center [537, 132] width 15 height 12
click at [536, 122] on div at bounding box center [537, 122] width 15 height 12
click at [536, 114] on div at bounding box center [537, 111] width 15 height 12
drag, startPoint x: 646, startPoint y: 110, endPoint x: 648, endPoint y: 215, distance: 104.9
click at [648, 215] on div "+ + + + 16 15 14 13 12 11 10 09 08 07 06 05 04 03 02 01 33 32 31 30 29 28 27 26…" at bounding box center [557, 293] width 296 height 420
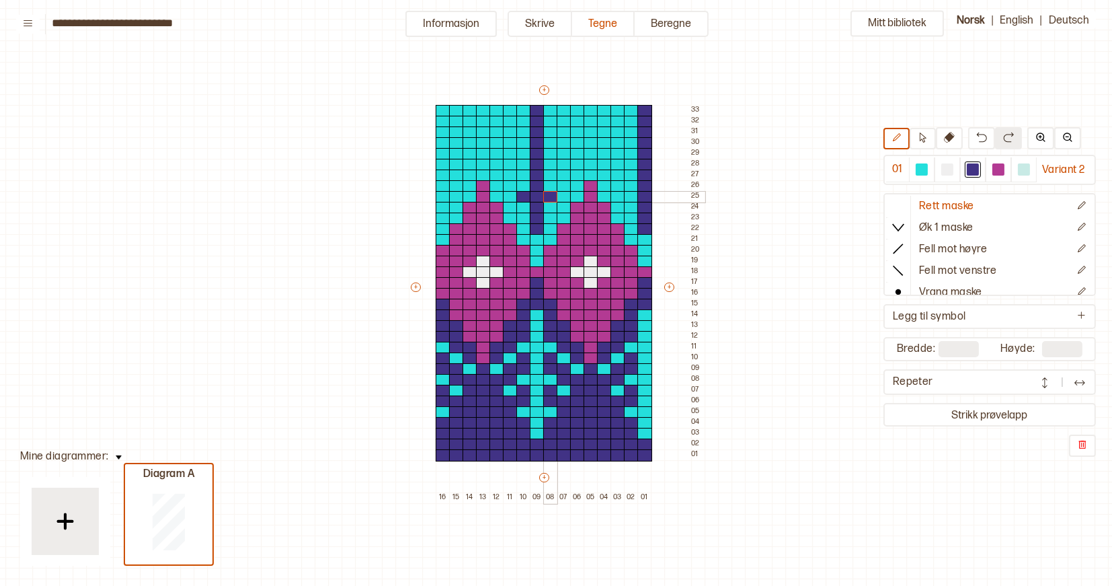
drag, startPoint x: 525, startPoint y: 196, endPoint x: 545, endPoint y: 198, distance: 19.6
click at [545, 198] on div "+ + + + 16 15 14 13 12 11 10 09 08 07 06 05 04 03 02 01 33 32 31 30 29 28 27 26…" at bounding box center [557, 293] width 296 height 420
click at [628, 194] on div at bounding box center [631, 197] width 15 height 12
click at [444, 198] on div at bounding box center [443, 197] width 15 height 12
click at [452, 186] on div at bounding box center [456, 186] width 15 height 12
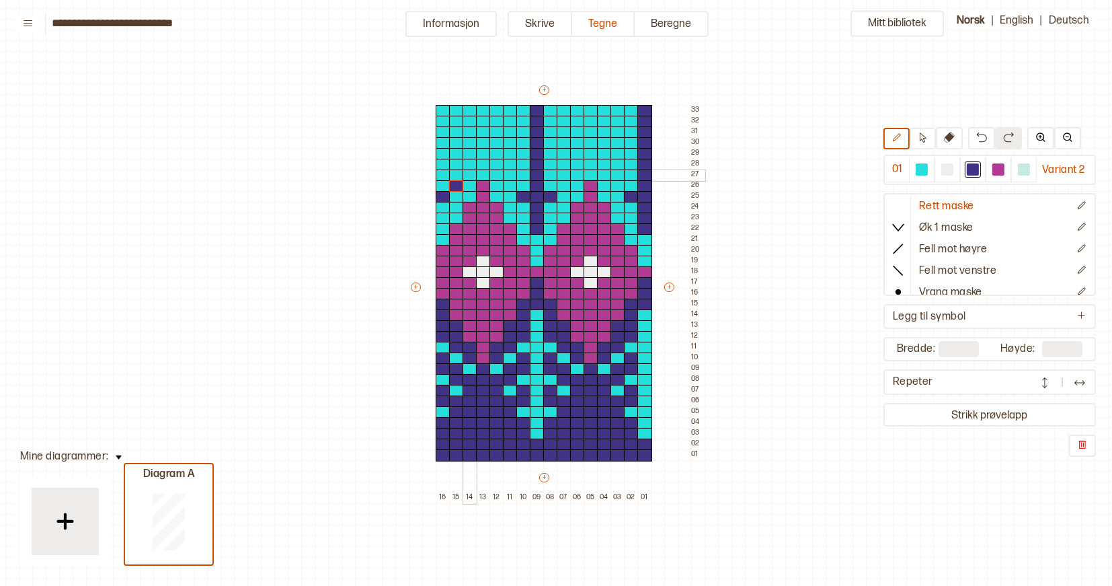
click at [468, 176] on div at bounding box center [470, 175] width 15 height 12
click at [506, 186] on div at bounding box center [510, 186] width 15 height 12
click at [496, 174] on div at bounding box center [497, 175] width 15 height 12
click at [566, 182] on div at bounding box center [564, 186] width 15 height 12
click at [576, 176] on div at bounding box center [577, 175] width 15 height 12
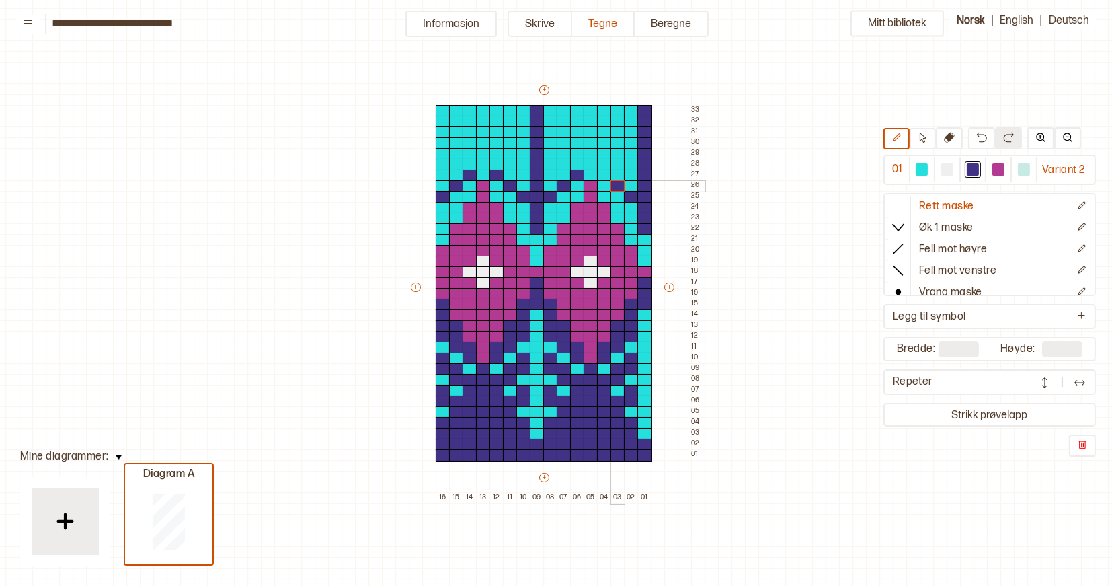
click at [620, 185] on div at bounding box center [618, 186] width 15 height 12
click at [606, 172] on div at bounding box center [604, 175] width 15 height 12
click at [525, 166] on div at bounding box center [523, 165] width 15 height 12
click at [549, 166] on div at bounding box center [550, 165] width 15 height 12
click at [524, 133] on div at bounding box center [523, 132] width 15 height 12
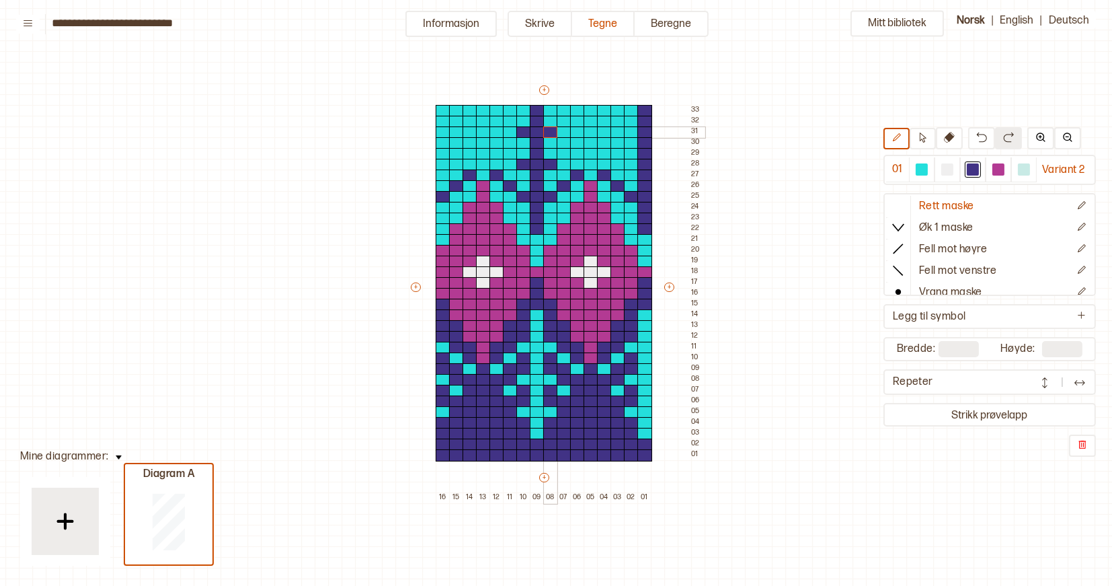
click at [549, 133] on div at bounding box center [550, 132] width 15 height 12
click at [630, 163] on div at bounding box center [631, 165] width 15 height 12
click at [633, 131] on div at bounding box center [631, 132] width 15 height 12
click at [563, 153] on div at bounding box center [564, 154] width 15 height 12
click at [508, 151] on div at bounding box center [510, 154] width 15 height 12
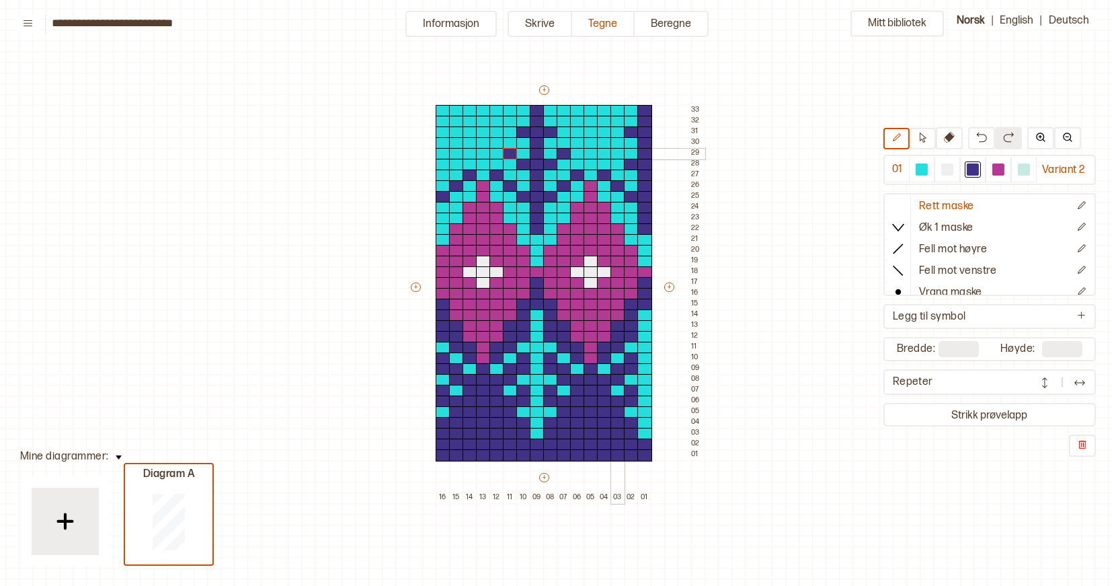
click at [615, 151] on div at bounding box center [618, 154] width 15 height 12
click at [442, 166] on div at bounding box center [443, 165] width 15 height 12
click at [455, 153] on div at bounding box center [456, 154] width 15 height 12
click at [441, 133] on div at bounding box center [443, 132] width 15 height 12
click at [971, 415] on button "Strikk prøvelapp" at bounding box center [989, 414] width 207 height 18
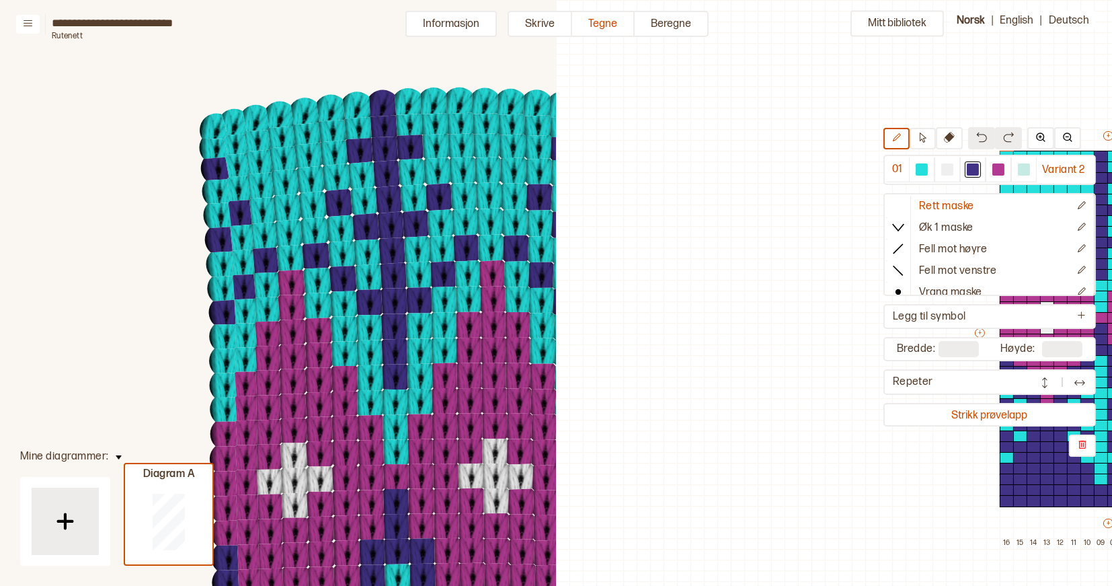
scroll to position [46, 434]
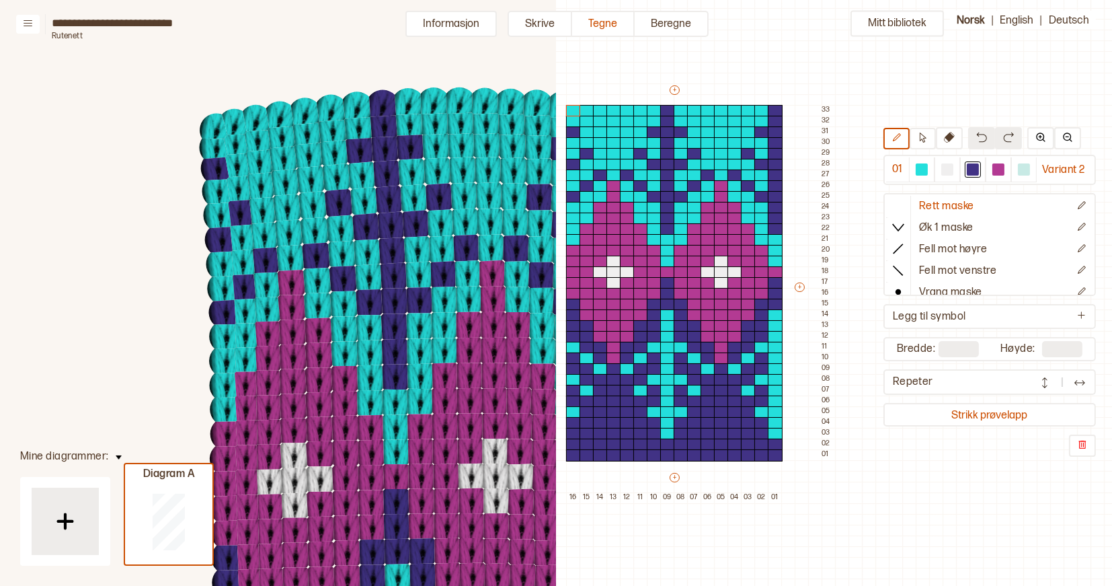
click at [929, 474] on div "Mitt bibliotek 01 Variant 2 Rett maske Øk 1 maske Fell mot høyre Fell mot venst…" at bounding box center [678, 539] width 1112 height 1171
click at [934, 467] on div "Mitt bibliotek 01 Variant 2 Rett maske Øk 1 maske Fell mot høyre Fell mot venst…" at bounding box center [678, 539] width 1112 height 1171
click at [817, 518] on div "Mitt bibliotek 01 Variant 2 Rett maske Øk 1 maske Fell mot høyre Fell mot venst…" at bounding box center [678, 539] width 1112 height 1171
click at [958, 413] on button "Strikk prøvelapp" at bounding box center [989, 414] width 207 height 18
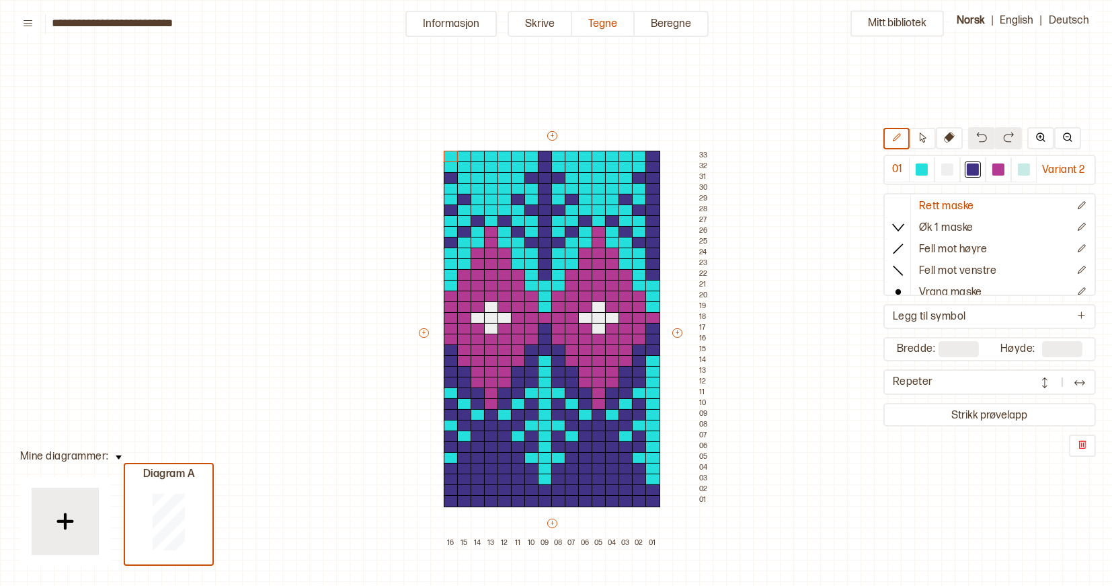
scroll to position [46, 8]
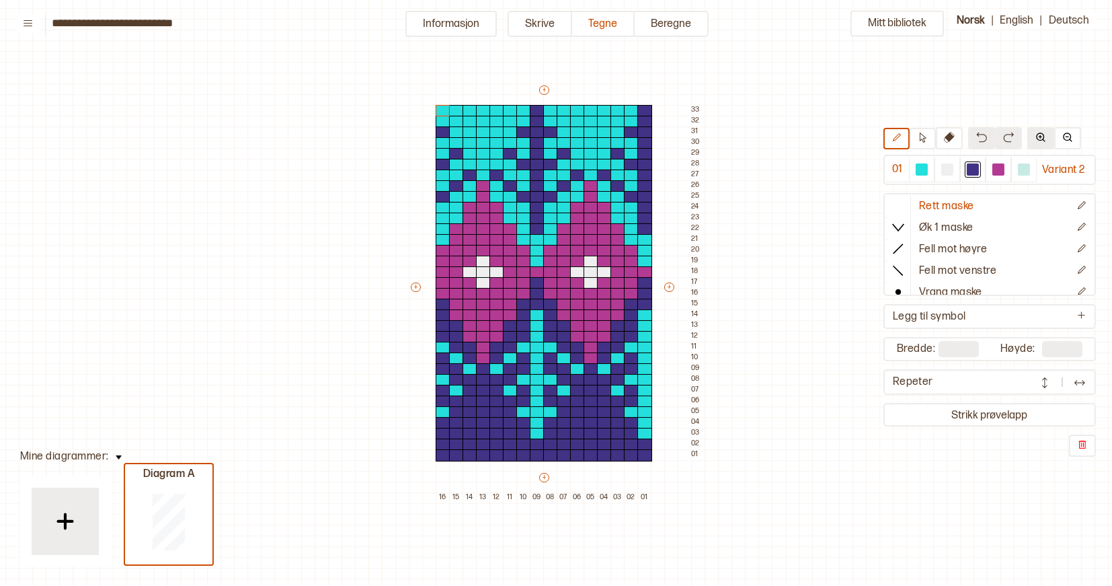
click at [1042, 137] on img at bounding box center [1041, 137] width 11 height 11
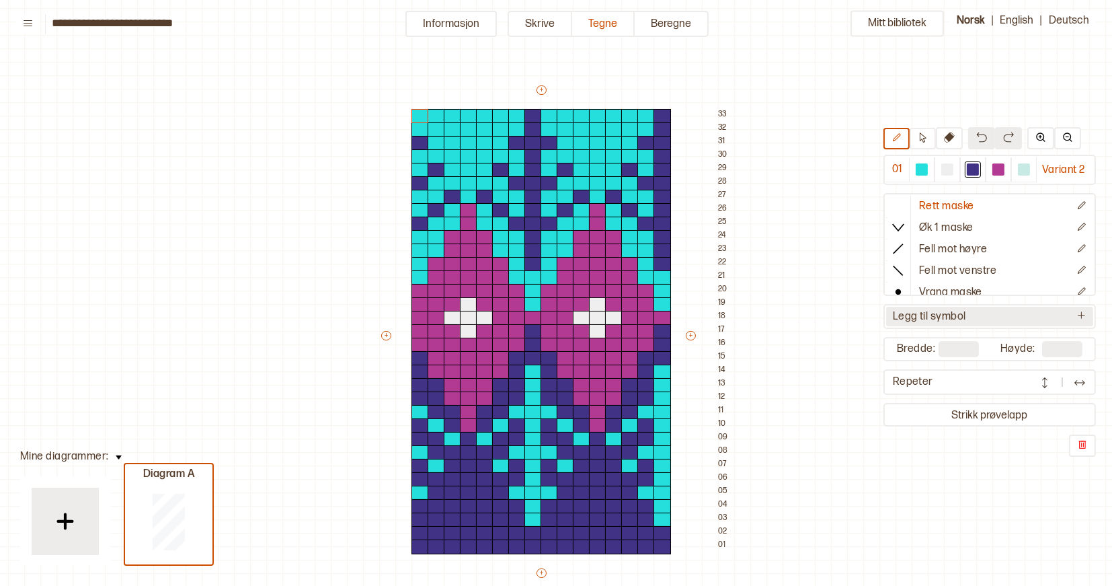
click at [971, 314] on button "Legg til symbol" at bounding box center [989, 317] width 207 height 20
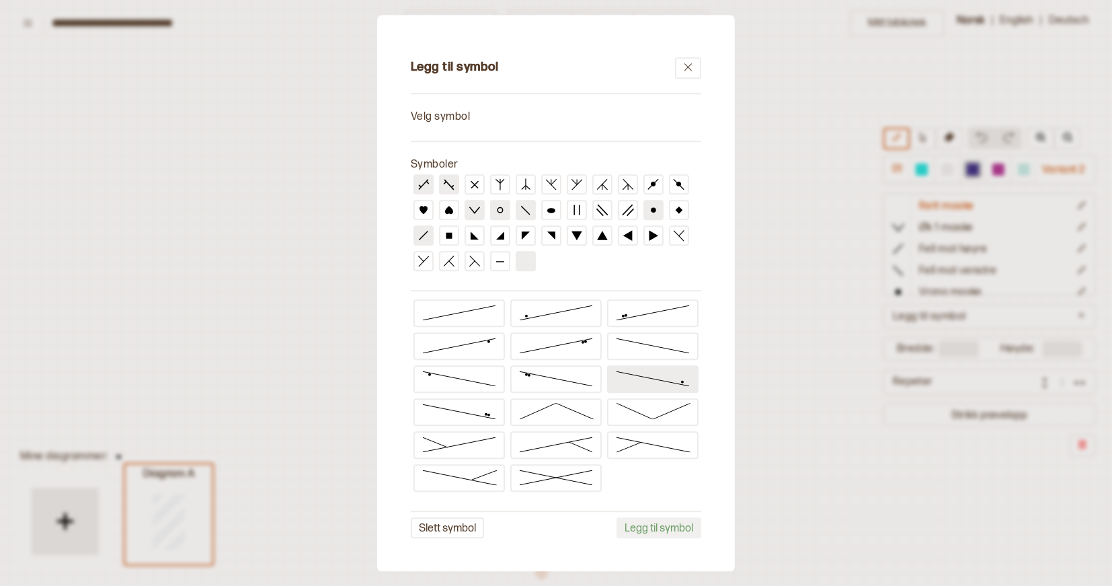
scroll to position [0, 0]
click at [572, 116] on div "Velg symbol" at bounding box center [556, 117] width 290 height 14
click at [691, 71] on icon at bounding box center [688, 66] width 7 height 7
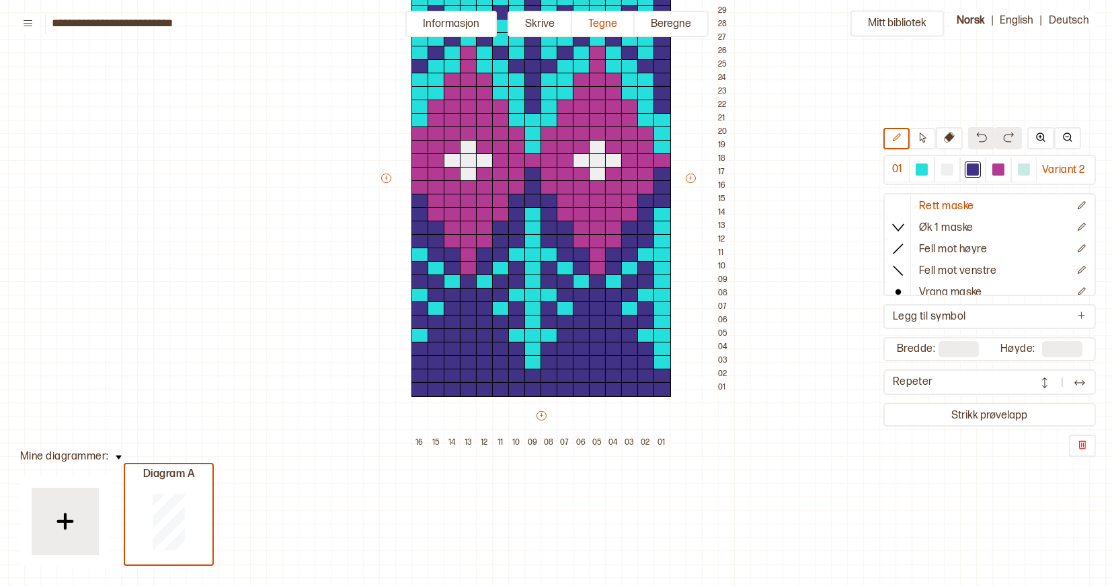
scroll to position [203, 7]
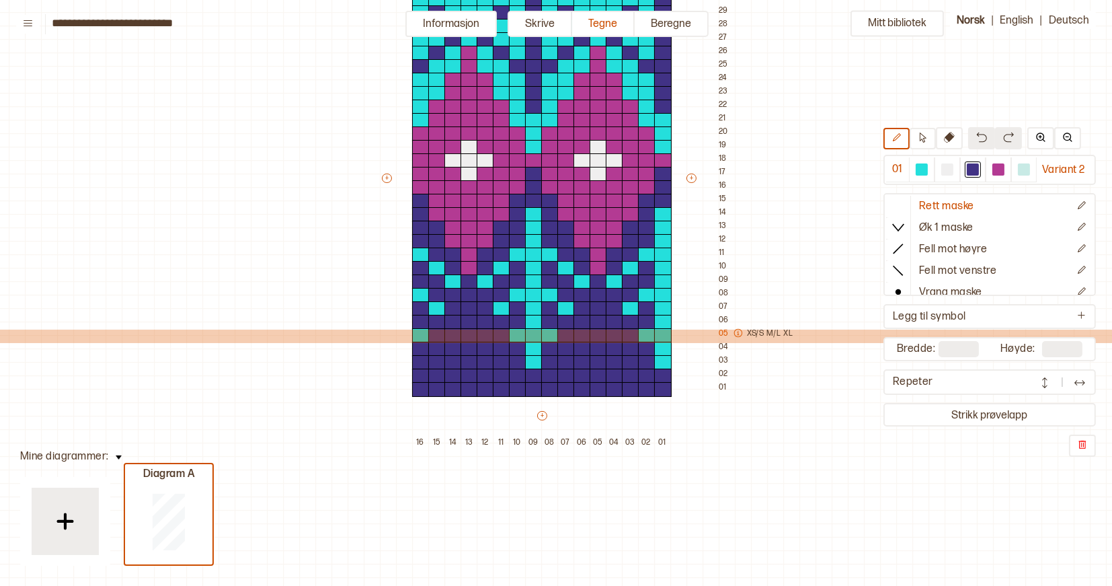
click at [771, 331] on p "M/L" at bounding box center [774, 334] width 14 height 13
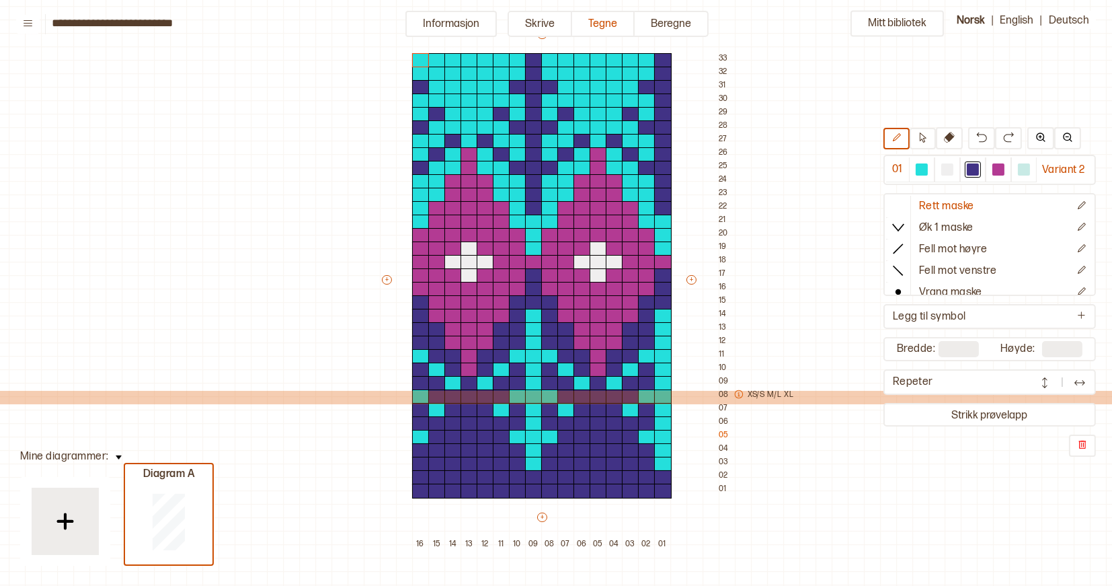
scroll to position [95, 7]
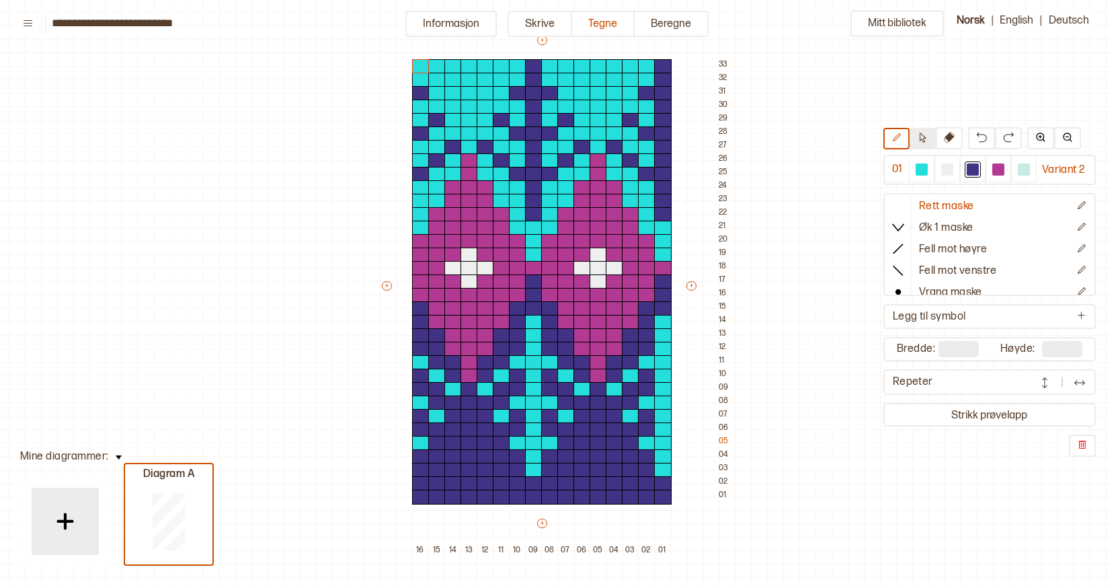
click at [919, 137] on icon at bounding box center [923, 137] width 10 height 10
click at [765, 451] on div "Mitt bibliotek 01 Variant 2 Rett maske Øk 1 maske Fell mot høyre Fell mot venst…" at bounding box center [1105, 490] width 2224 height 1171
click at [896, 136] on icon at bounding box center [897, 137] width 10 height 10
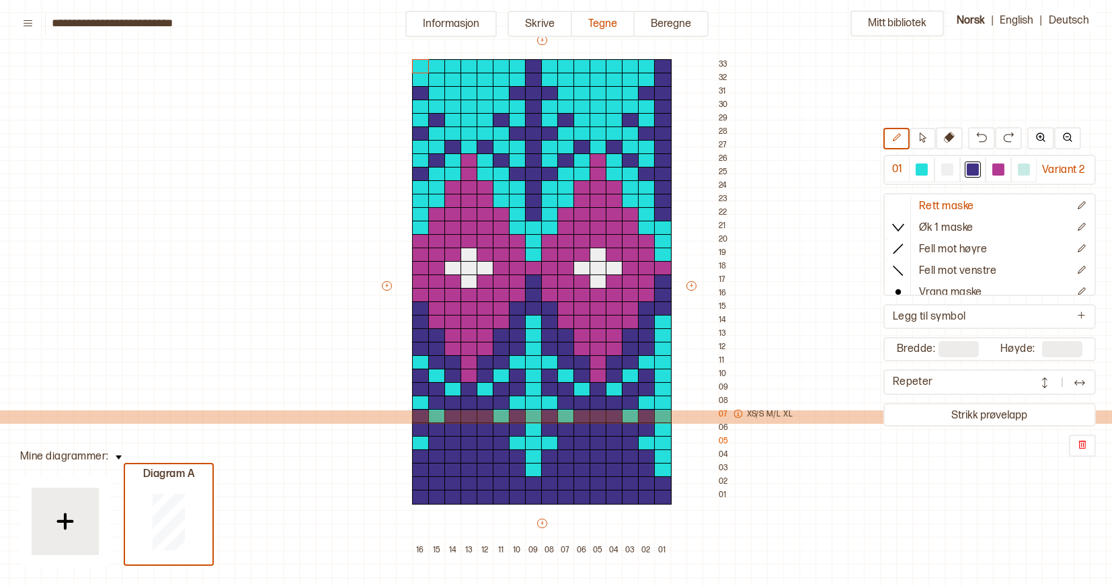
click at [738, 413] on icon at bounding box center [738, 413] width 9 height 9
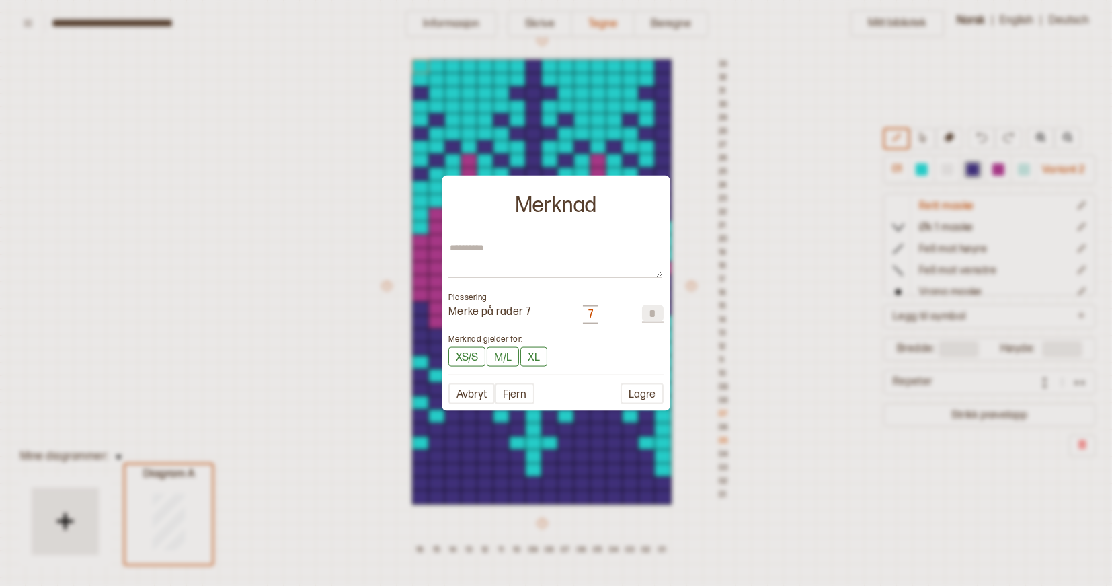
click at [648, 312] on input "*" at bounding box center [653, 313] width 22 height 16
click at [654, 312] on input "*" at bounding box center [653, 313] width 22 height 16
click at [520, 391] on button "Fjern" at bounding box center [515, 393] width 40 height 21
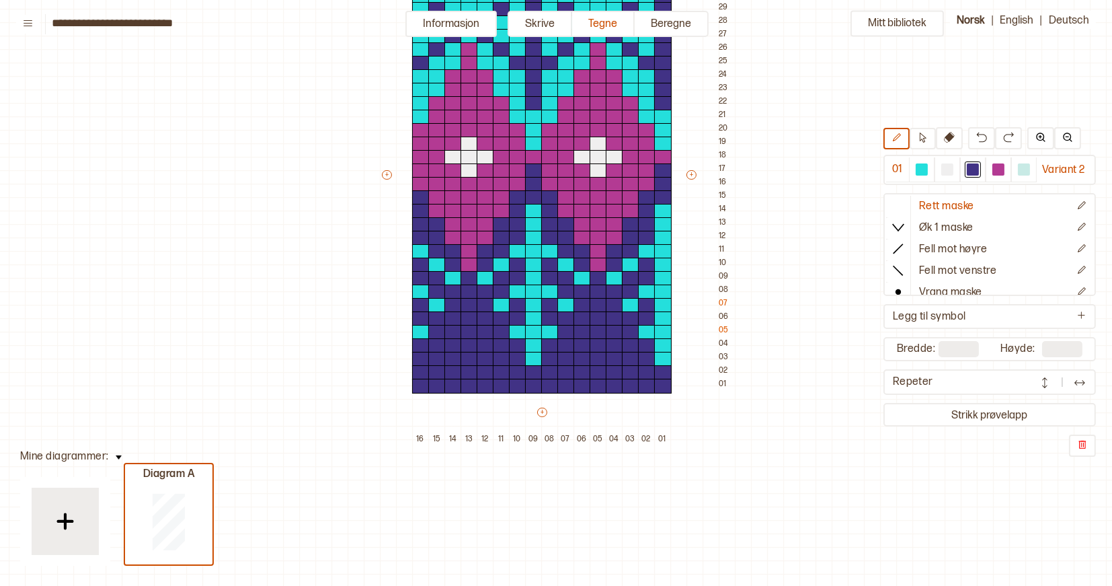
scroll to position [218, 7]
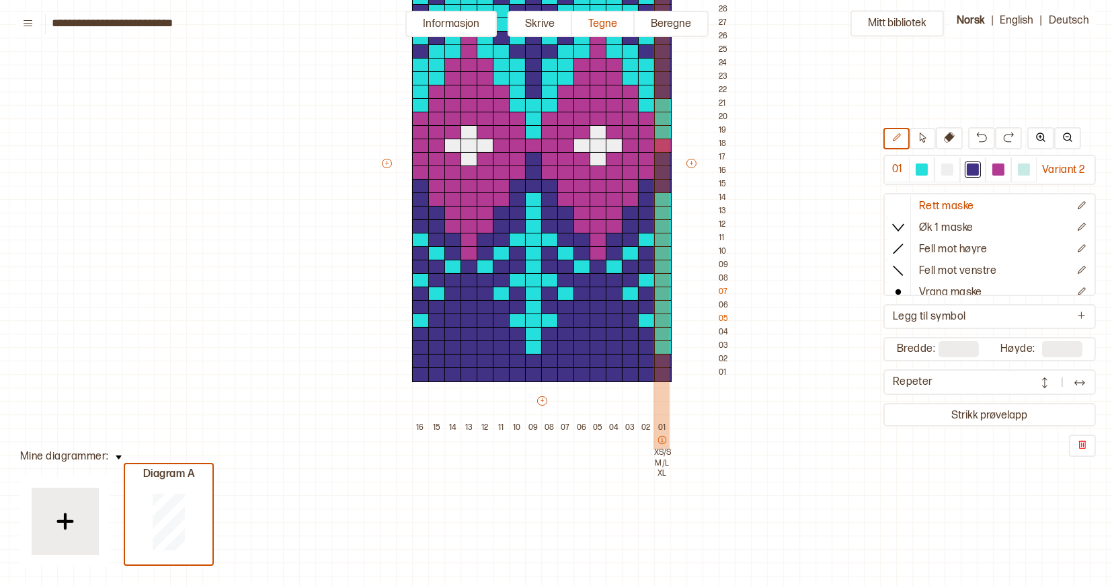
drag, startPoint x: 564, startPoint y: 461, endPoint x: 660, endPoint y: 463, distance: 95.5
click at [662, 449] on p "XS/S" at bounding box center [662, 452] width 16 height 11
click at [662, 446] on div at bounding box center [662, 441] width 16 height 13
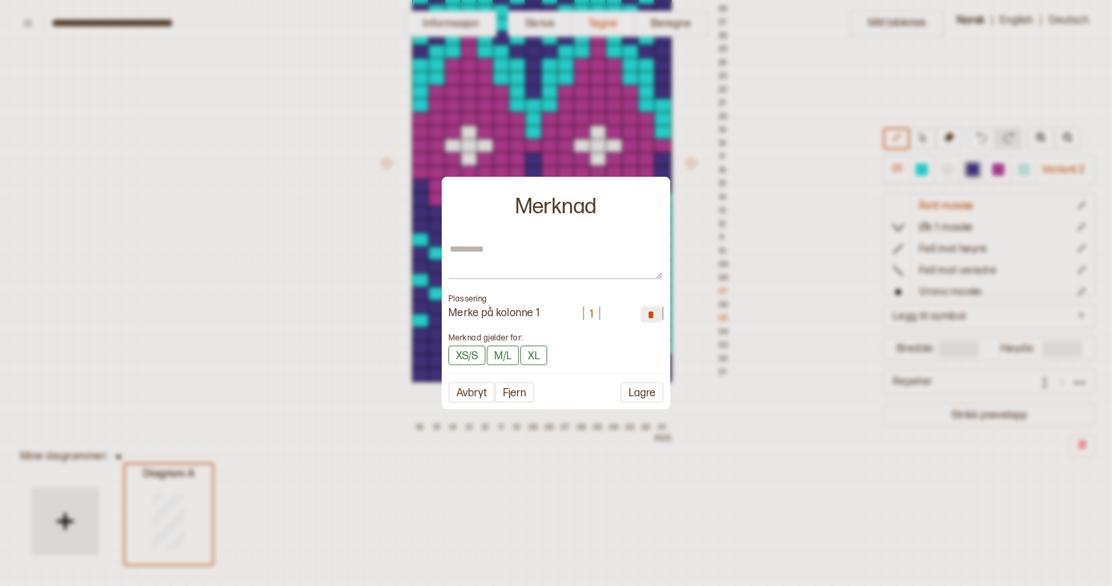
click at [541, 344] on div "Merknad gjelder for: XS/S M/L XL" at bounding box center [556, 348] width 215 height 34
click at [537, 349] on button "XL" at bounding box center [533, 356] width 27 height 20
click at [499, 349] on button "M/L" at bounding box center [503, 356] width 32 height 20
click at [471, 351] on button "XS/S" at bounding box center [467, 356] width 37 height 20
click at [501, 254] on textarea at bounding box center [556, 261] width 214 height 36
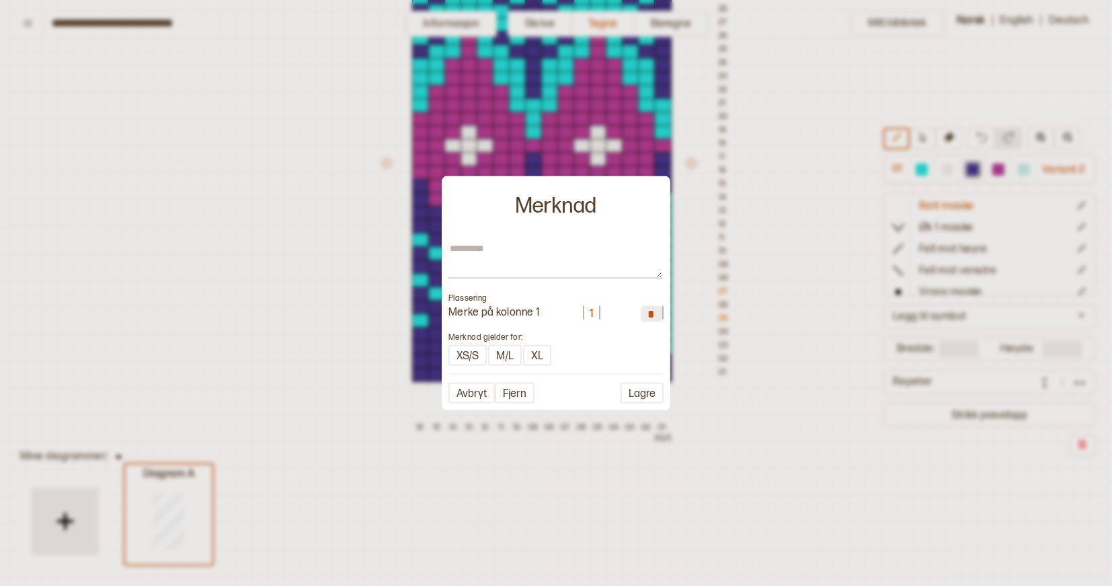
click at [595, 316] on div "1" at bounding box center [591, 313] width 17 height 17
click at [656, 314] on input "*" at bounding box center [652, 313] width 22 height 16
type textarea "*"
type input "*"
type textarea "*"
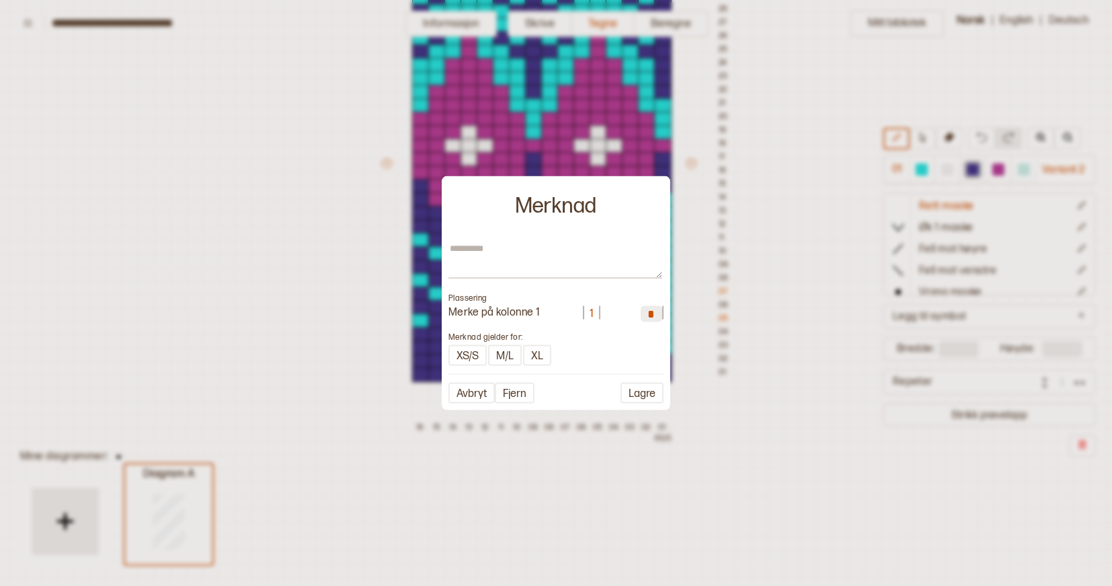
type input "*"
click at [505, 257] on textarea at bounding box center [556, 261] width 214 height 36
type textarea "*"
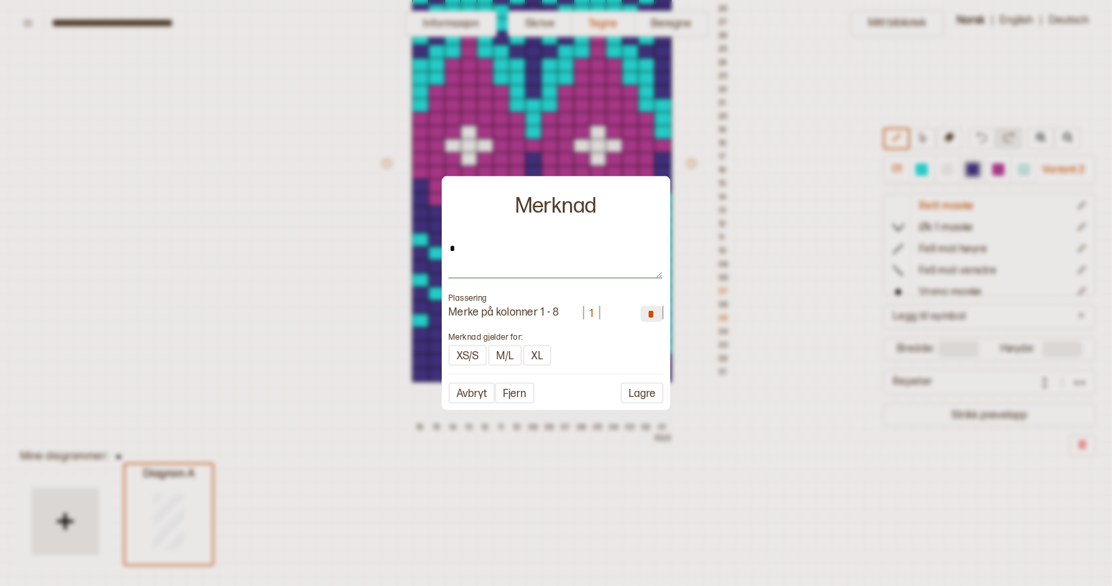
type textarea "**"
type textarea "*"
type textarea "**"
type textarea "*"
type textarea "****"
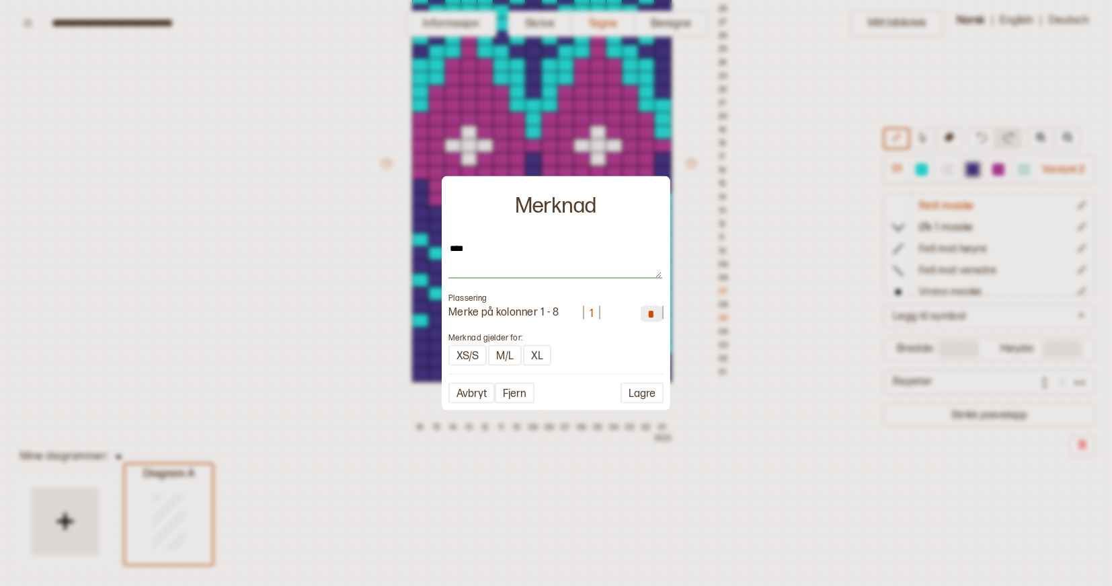
type textarea "*"
type textarea "*****"
type textarea "*"
type textarea "******"
type textarea "*"
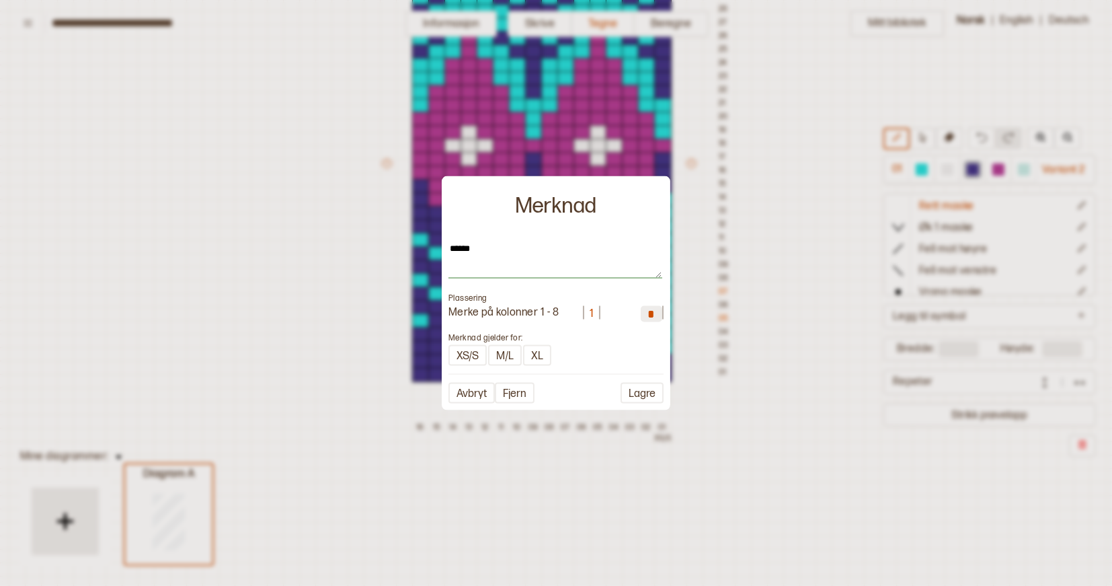
type textarea "*******"
type textarea "*"
type textarea "******"
type textarea "*"
type textarea "*****"
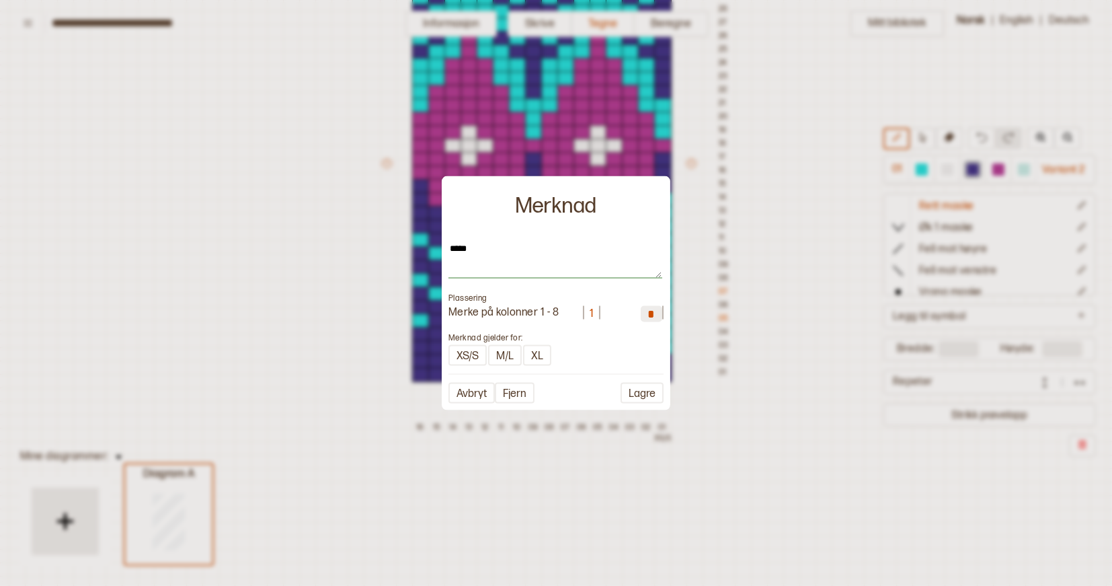
type textarea "*"
type textarea "****"
type textarea "*"
type textarea "**"
type textarea "*"
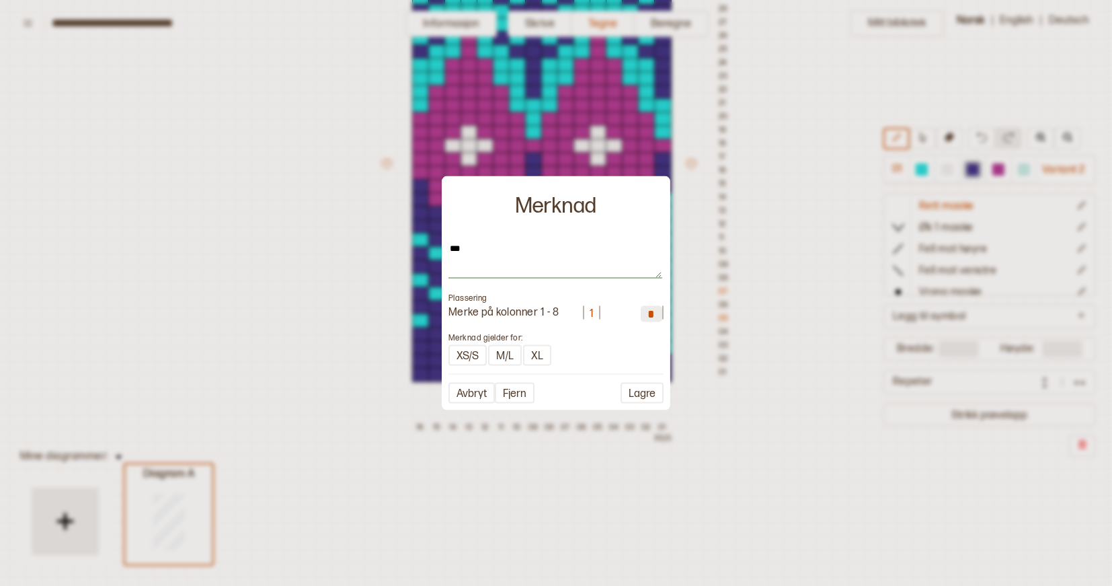
type textarea "**"
type textarea "*"
type textarea "**"
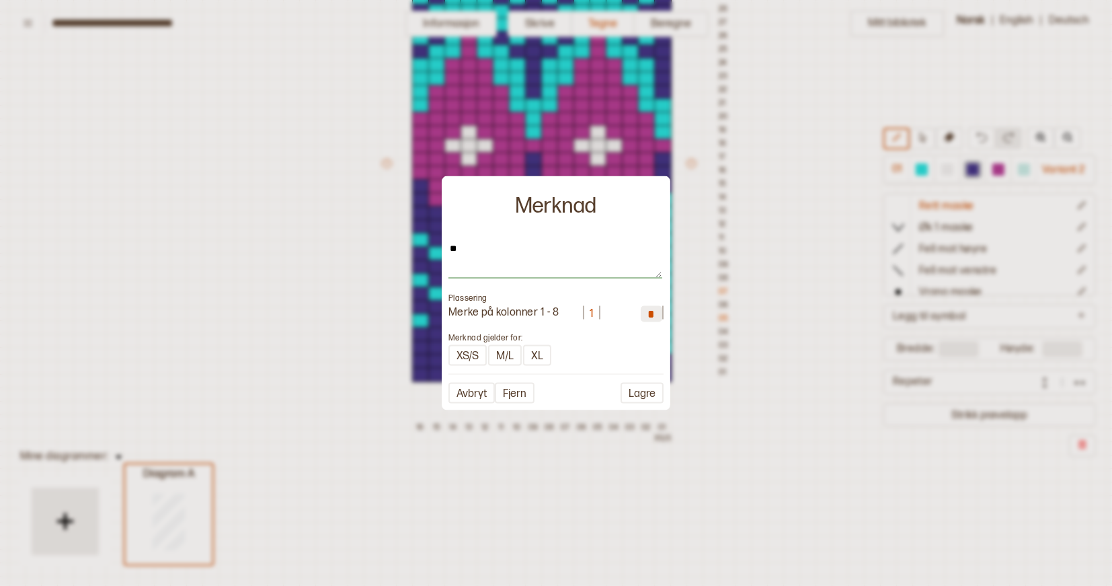
type textarea "*"
type textarea "**"
type textarea "*"
type textarea "****"
type textarea "*"
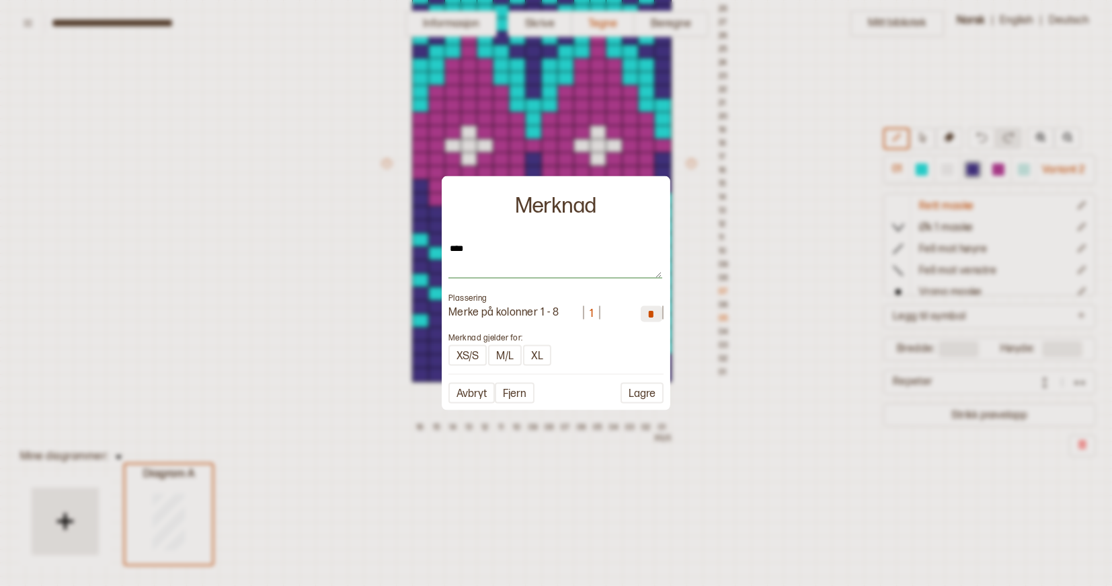
type textarea "*****"
type textarea "*"
type textarea "******"
type textarea "*"
type textarea "*******"
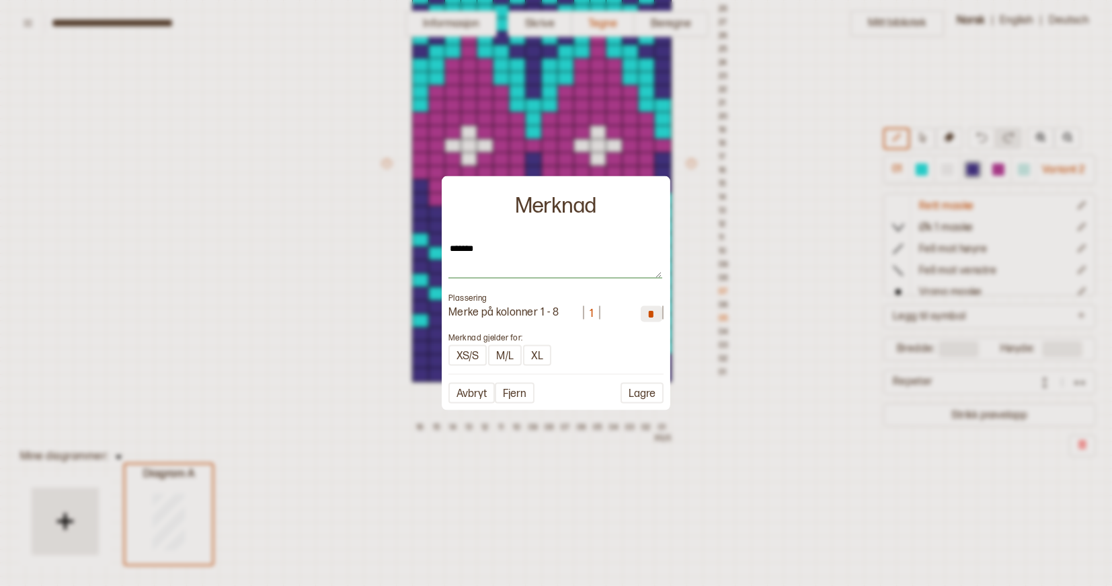
type textarea "*"
type textarea "********"
type textarea "*"
type textarea "*********"
type textarea "*"
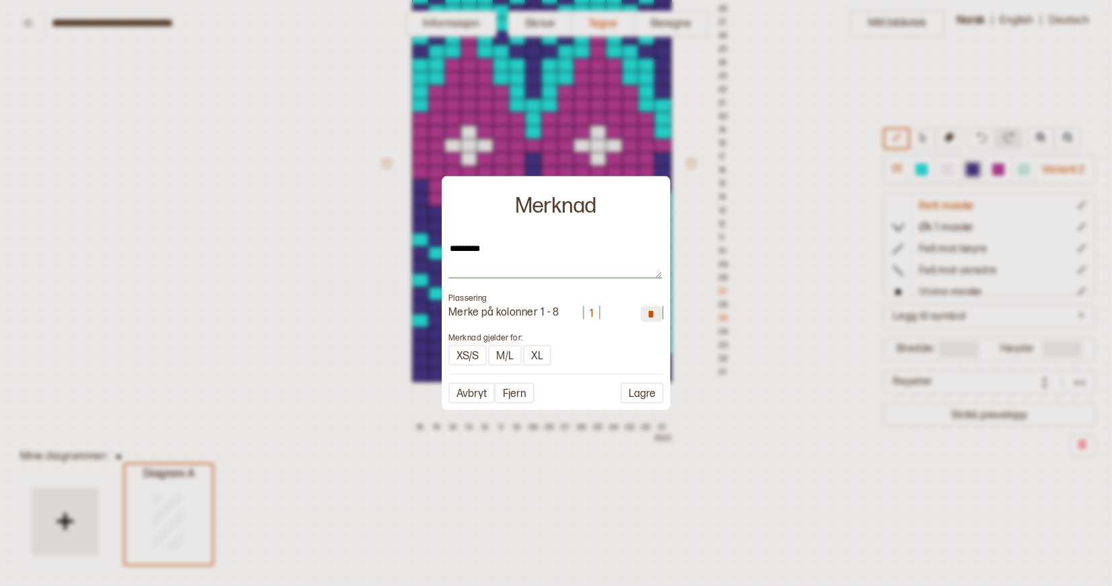
type textarea "**********"
drag, startPoint x: 490, startPoint y: 249, endPoint x: 450, endPoint y: 248, distance: 40.4
click at [450, 248] on textarea "**********" at bounding box center [556, 261] width 214 height 36
type textarea "*"
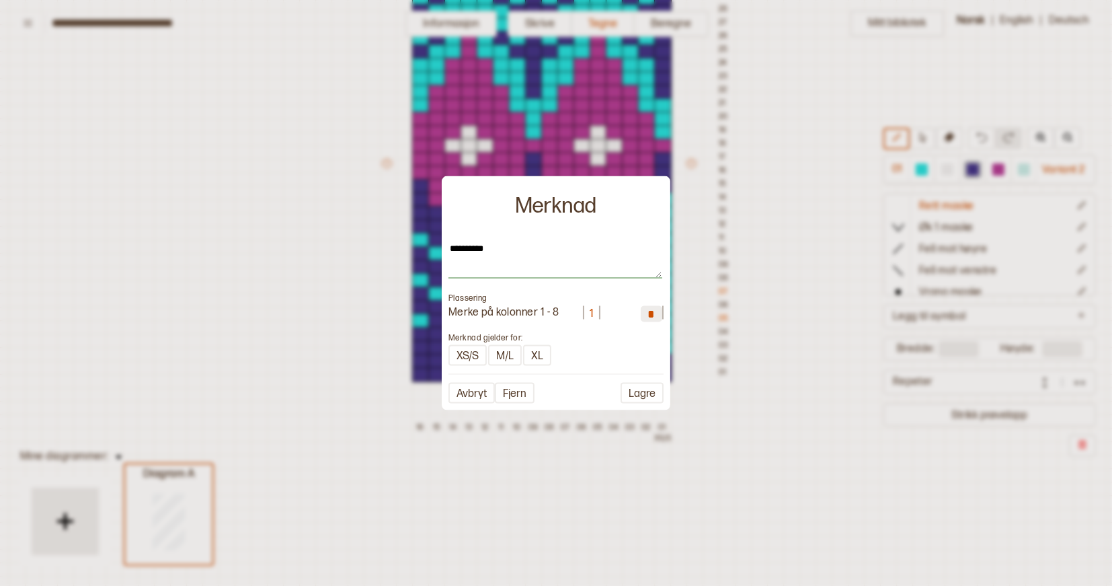
type textarea "*********"
type textarea "*"
type textarea "********"
type textarea "*"
type textarea "*******"
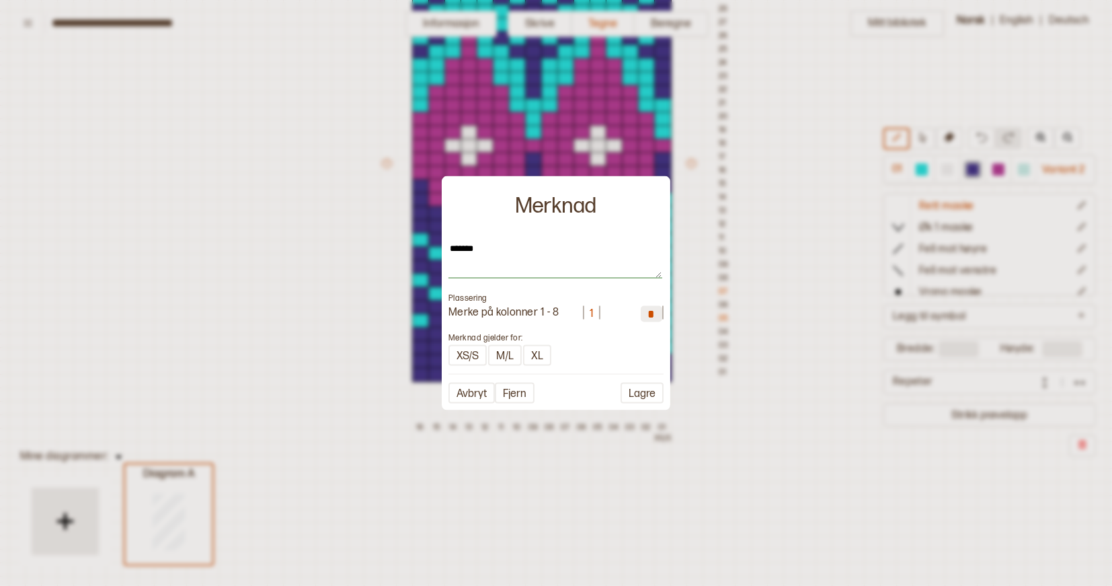
type textarea "*"
type textarea "******"
type textarea "*"
type textarea "*******"
click at [648, 391] on button "Lagre" at bounding box center [642, 393] width 43 height 21
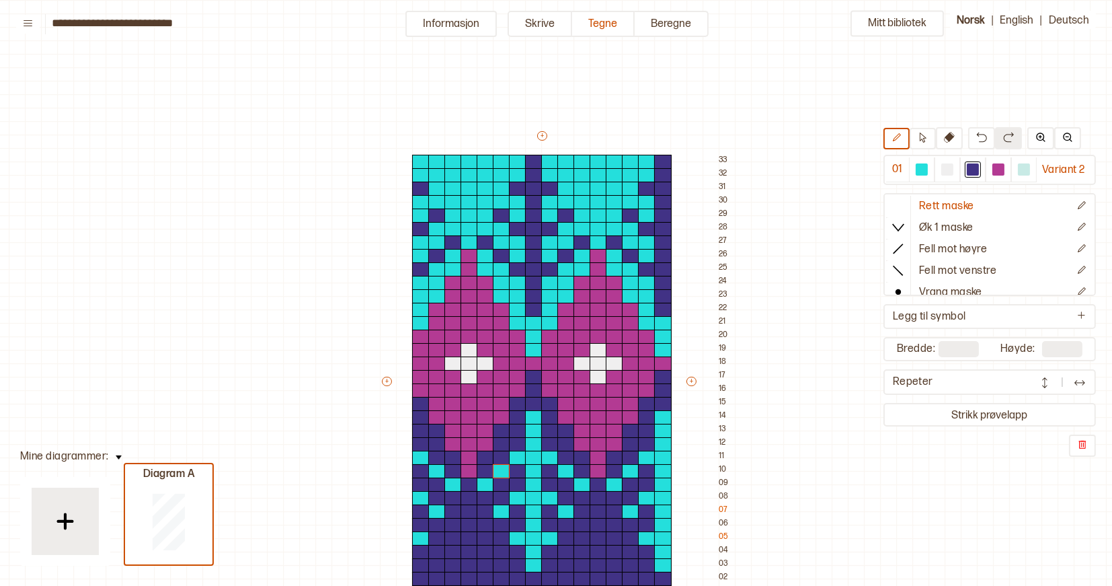
scroll to position [0, 7]
click at [681, 22] on button "Beregne" at bounding box center [672, 24] width 74 height 26
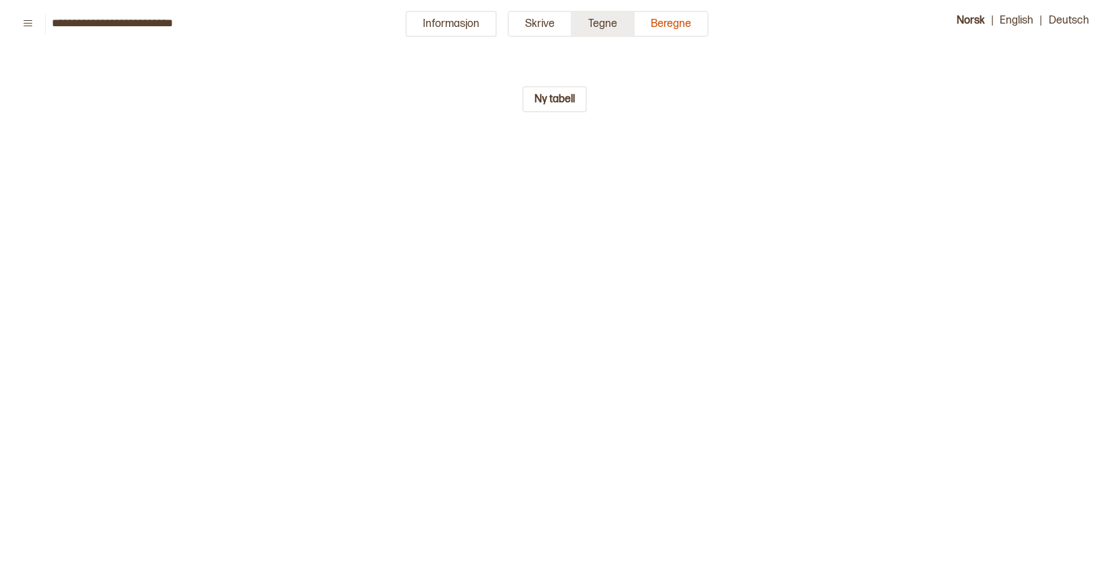
click at [615, 24] on button "Tegne" at bounding box center [603, 24] width 63 height 26
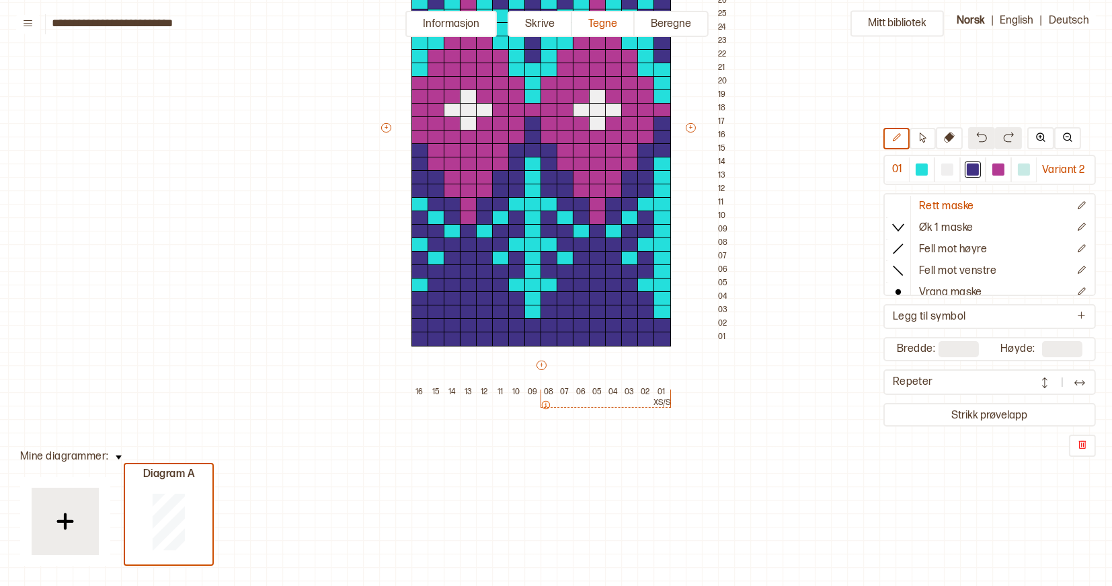
scroll to position [256, 8]
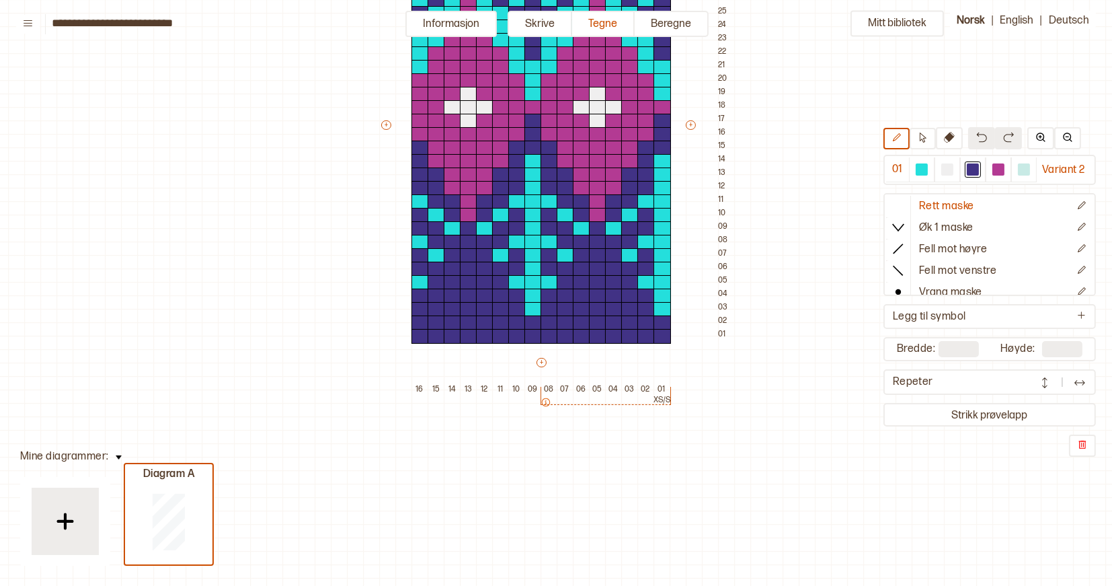
click at [1081, 383] on img at bounding box center [1079, 382] width 13 height 13
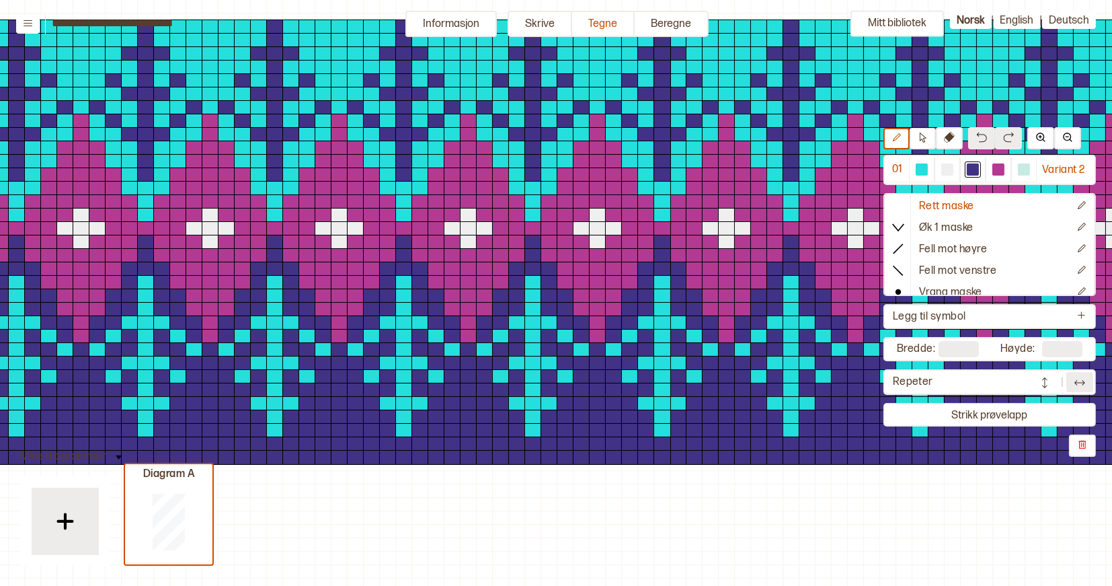
scroll to position [136, 8]
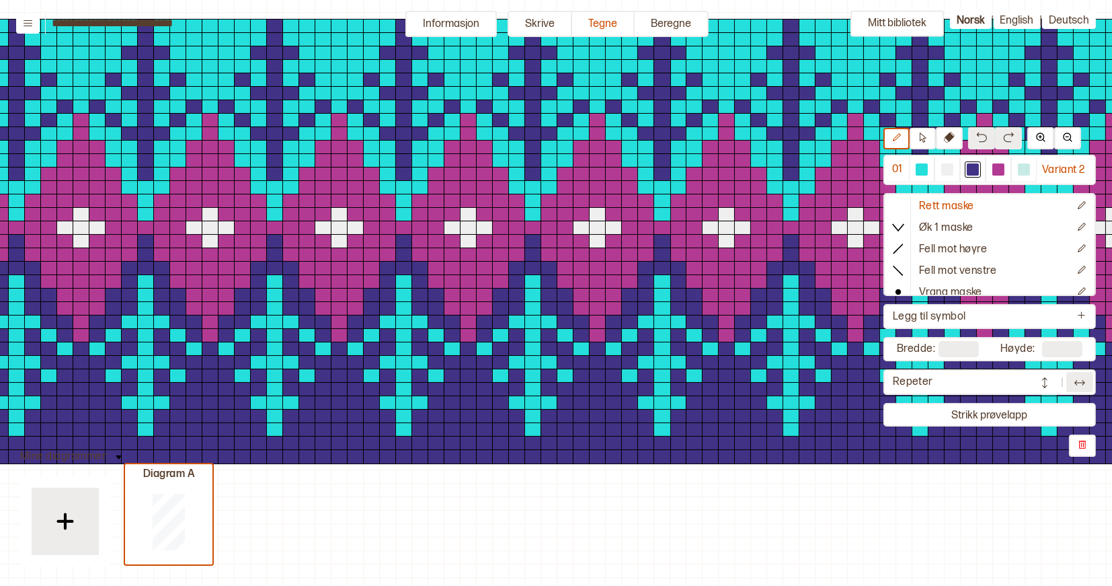
click at [1050, 383] on img at bounding box center [1044, 382] width 13 height 13
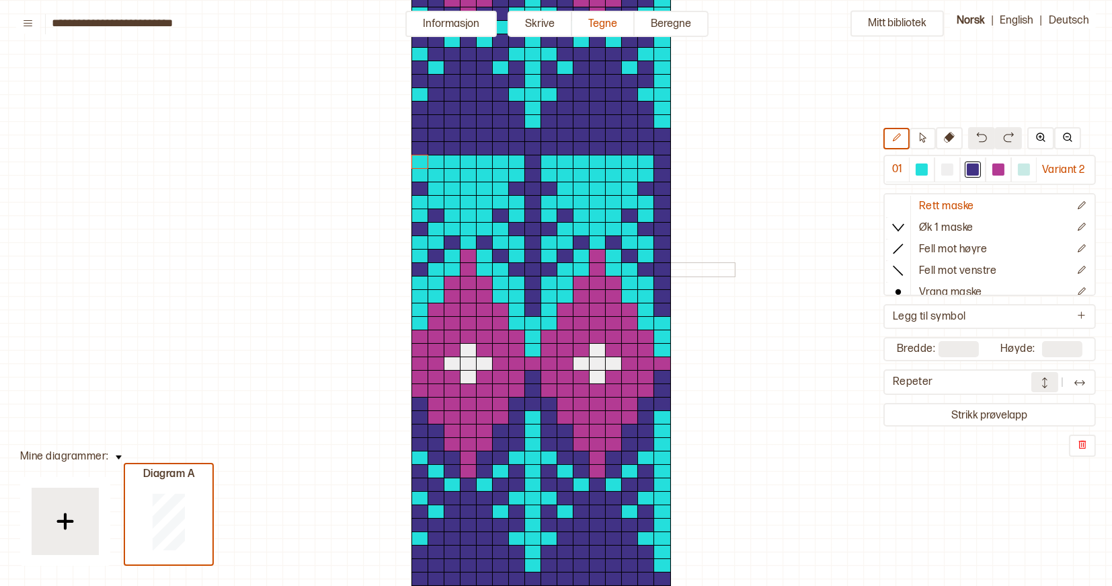
scroll to position [0, 0]
click at [1068, 132] on img at bounding box center [1067, 137] width 11 height 11
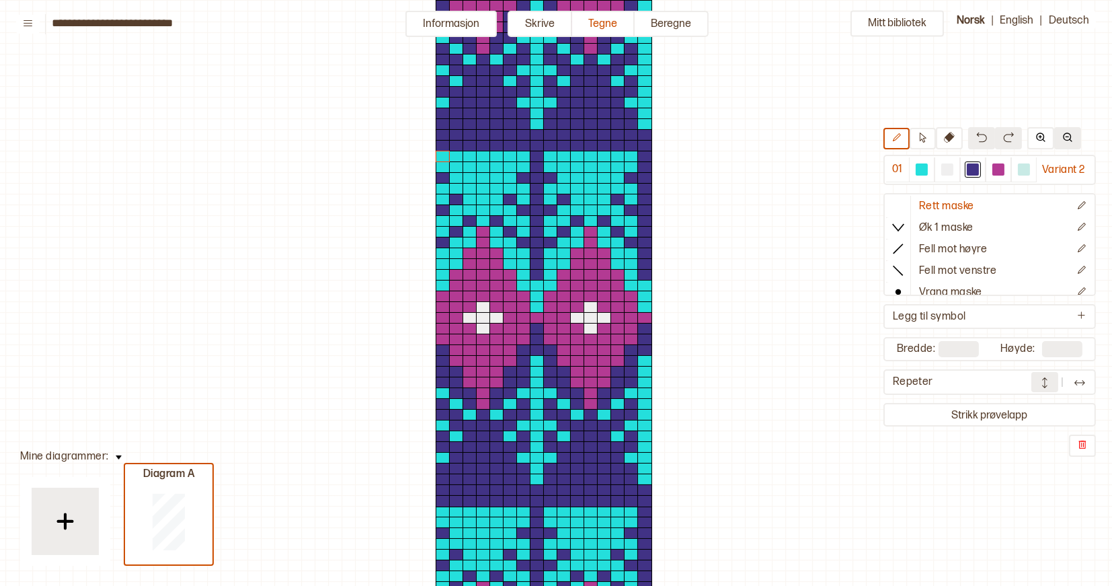
click at [1068, 132] on img at bounding box center [1067, 137] width 11 height 11
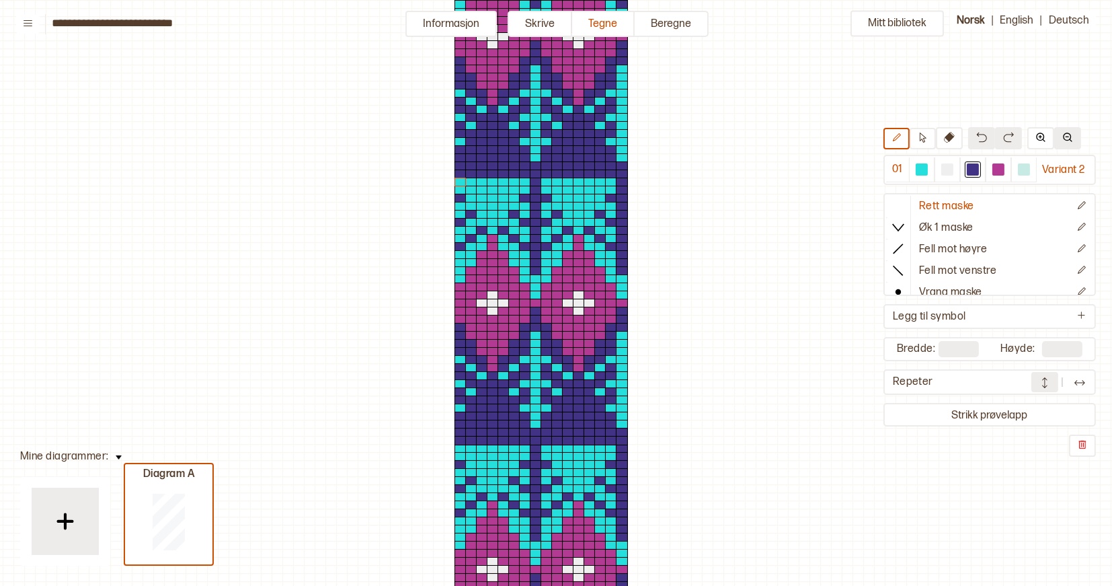
click at [1068, 132] on img at bounding box center [1067, 137] width 11 height 11
drag, startPoint x: 457, startPoint y: 182, endPoint x: 594, endPoint y: 420, distance: 275.3
click at [594, 420] on div at bounding box center [551, 318] width 237 height 315
click at [924, 137] on icon at bounding box center [923, 137] width 10 height 10
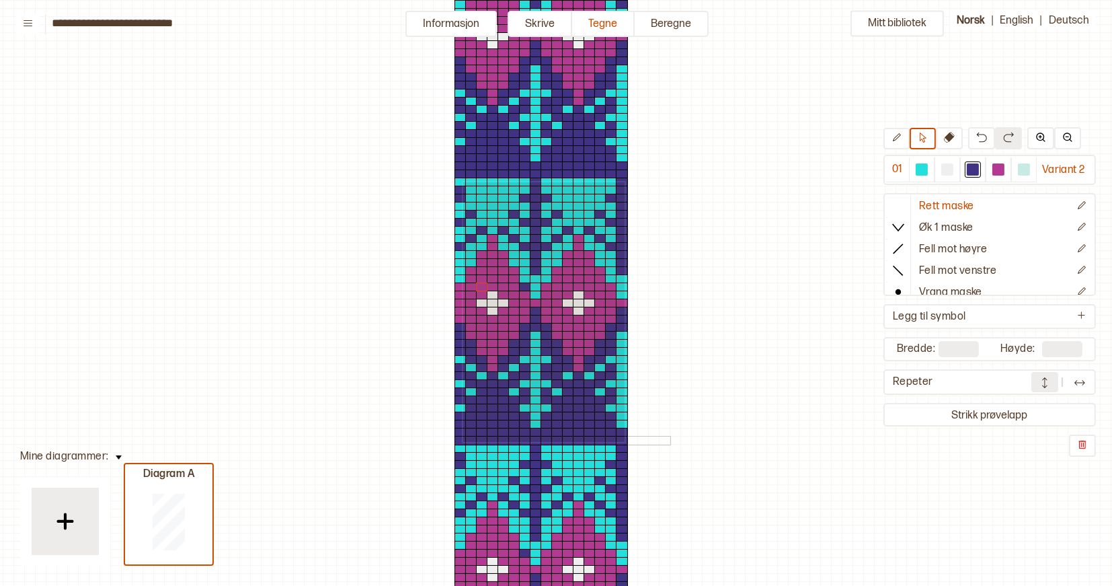
drag, startPoint x: 462, startPoint y: 181, endPoint x: 624, endPoint y: 440, distance: 306.0
click at [624, 440] on div at bounding box center [551, 318] width 237 height 315
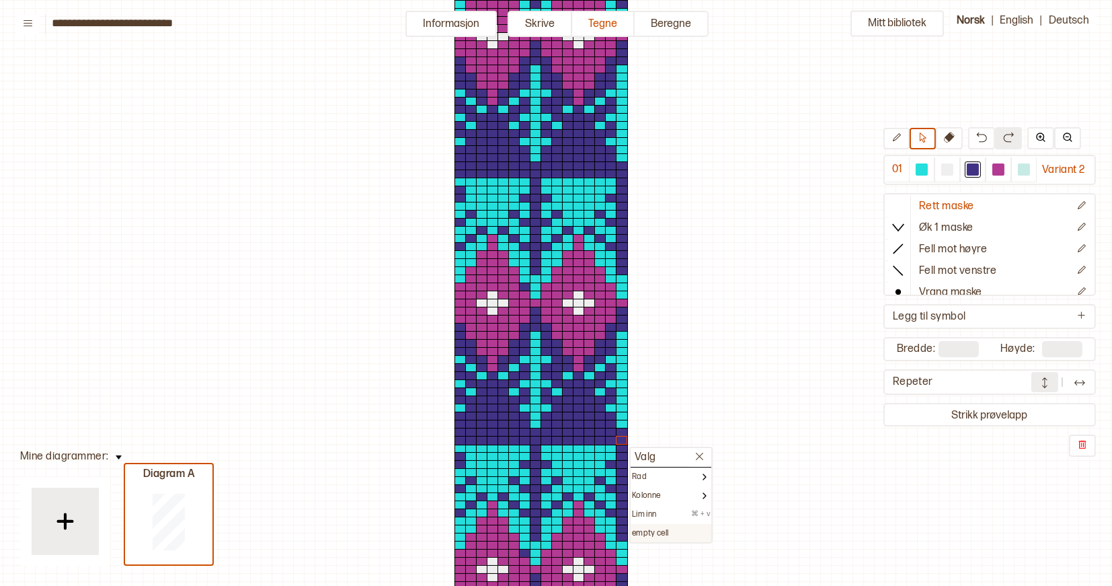
click at [661, 529] on p "empty cell" at bounding box center [650, 533] width 37 height 11
click at [1084, 312] on icon at bounding box center [1082, 315] width 10 height 10
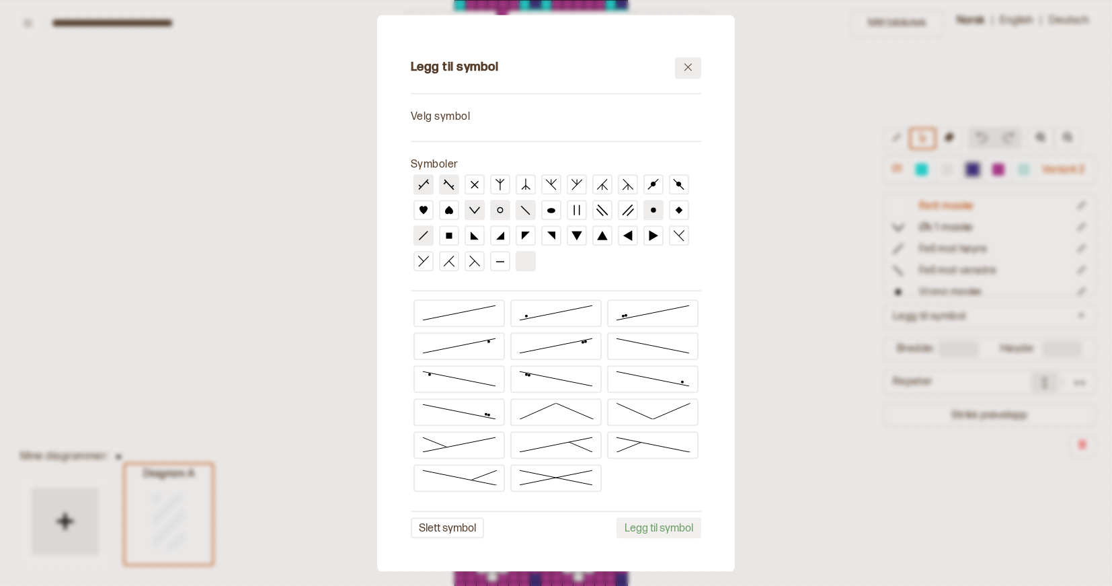
click at [697, 69] on button at bounding box center [688, 68] width 26 height 22
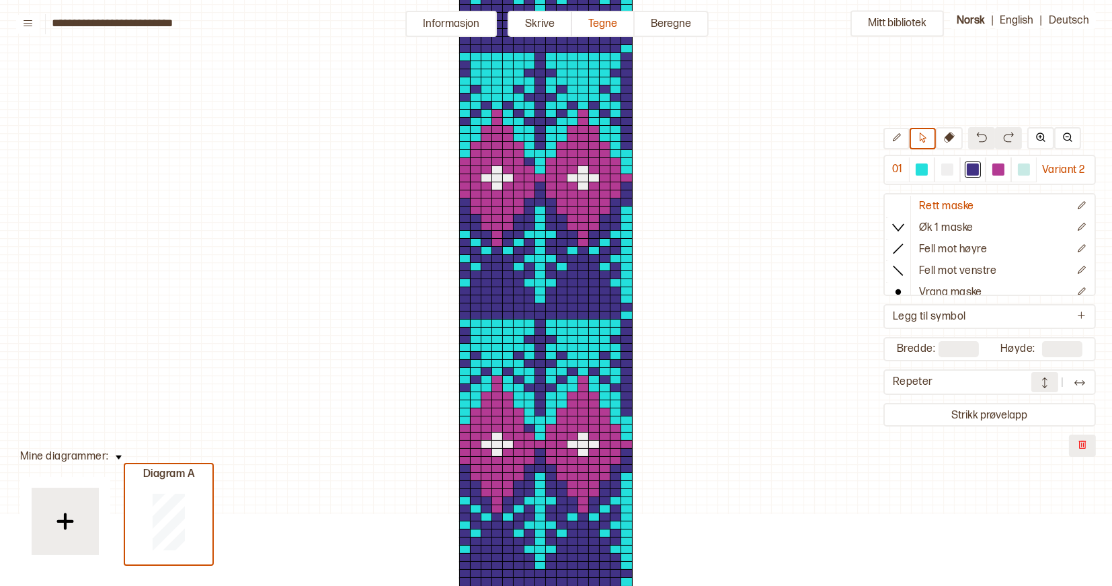
click at [1087, 447] on img at bounding box center [1082, 444] width 11 height 11
click at [949, 138] on icon at bounding box center [949, 137] width 11 height 11
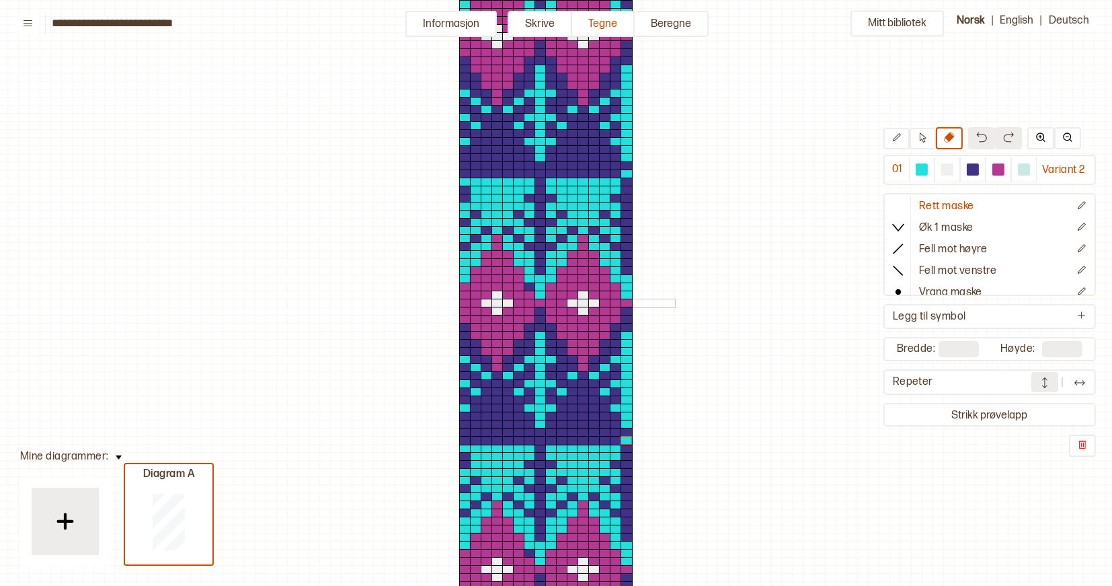
scroll to position [0, 3]
click at [967, 408] on button "Strikk prøvelapp" at bounding box center [989, 414] width 207 height 18
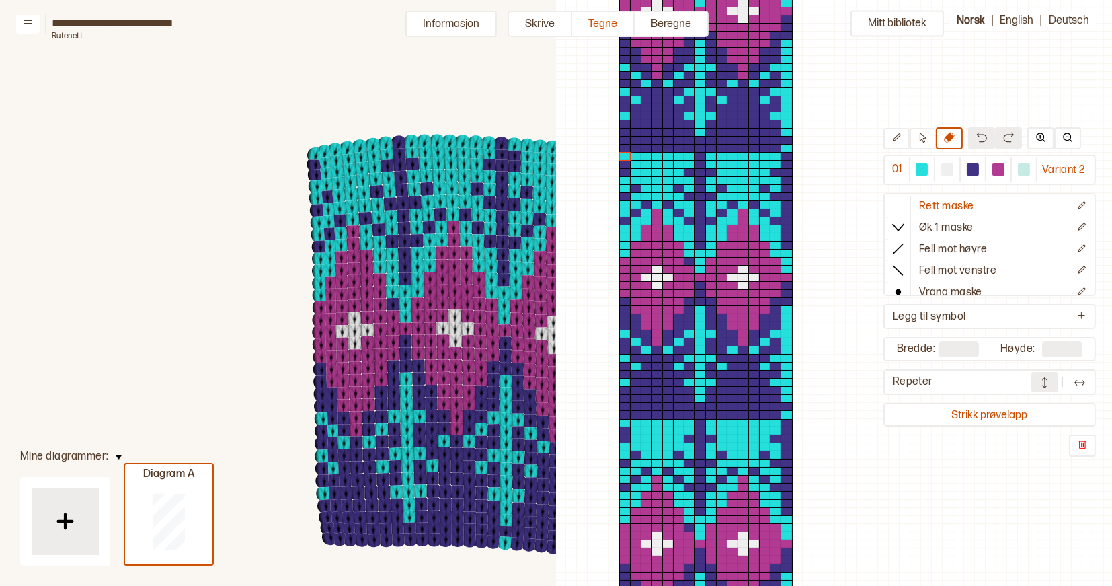
scroll to position [223, 0]
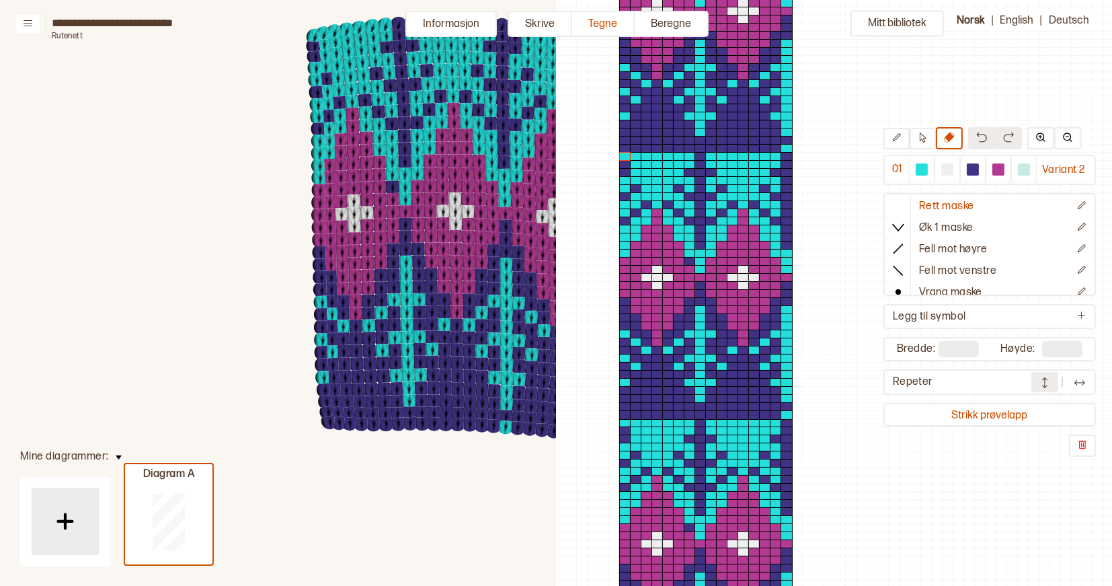
click at [486, 520] on icon at bounding box center [1112, 362] width 2224 height 1171
click at [1002, 413] on button "Strikk prøvelapp" at bounding box center [989, 414] width 207 height 18
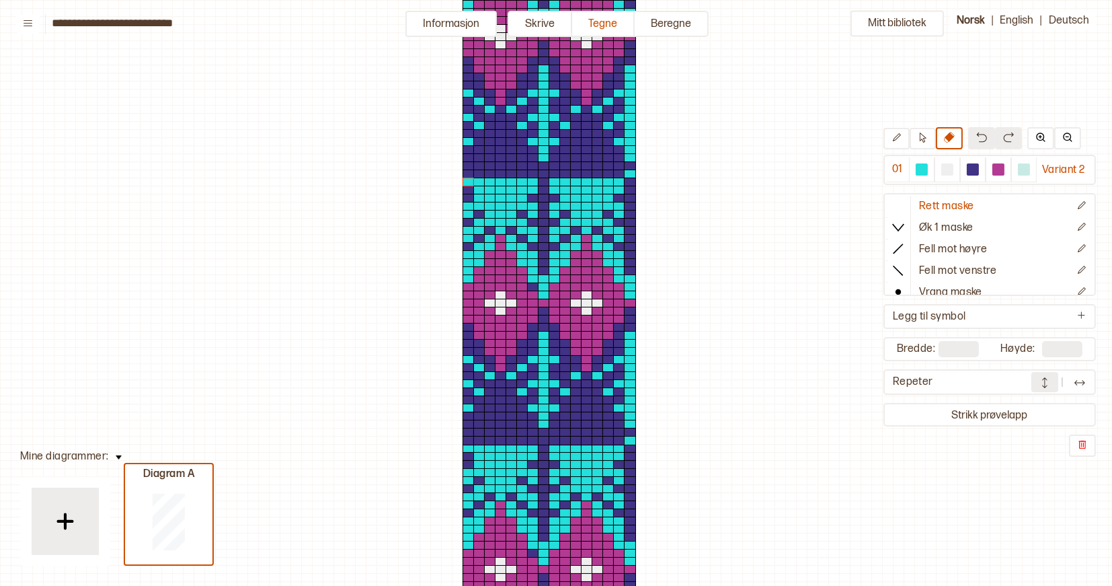
scroll to position [26, 3]
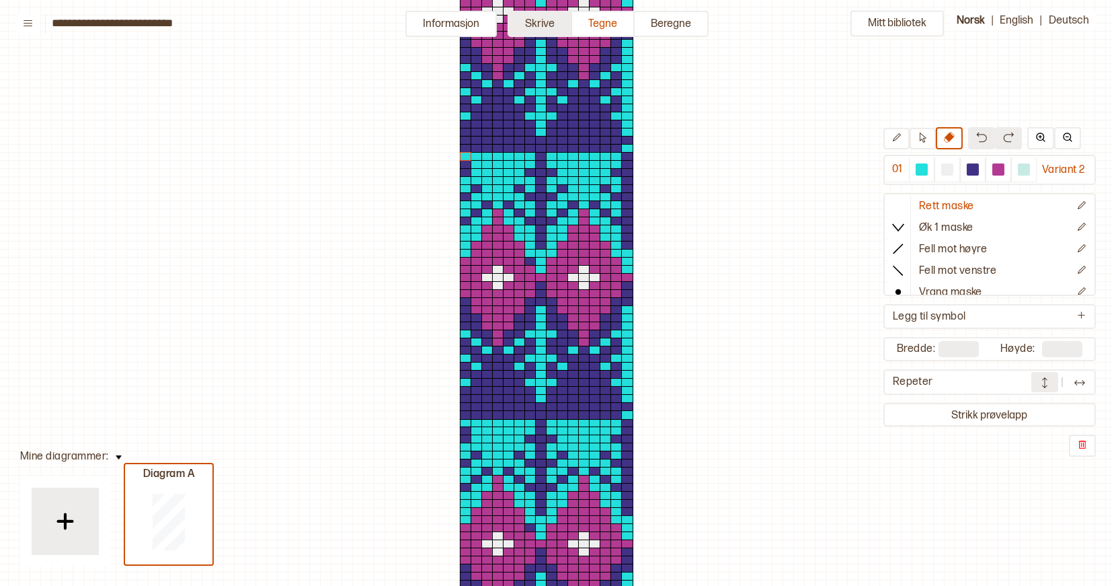
click at [551, 23] on button "Skrive" at bounding box center [540, 24] width 65 height 26
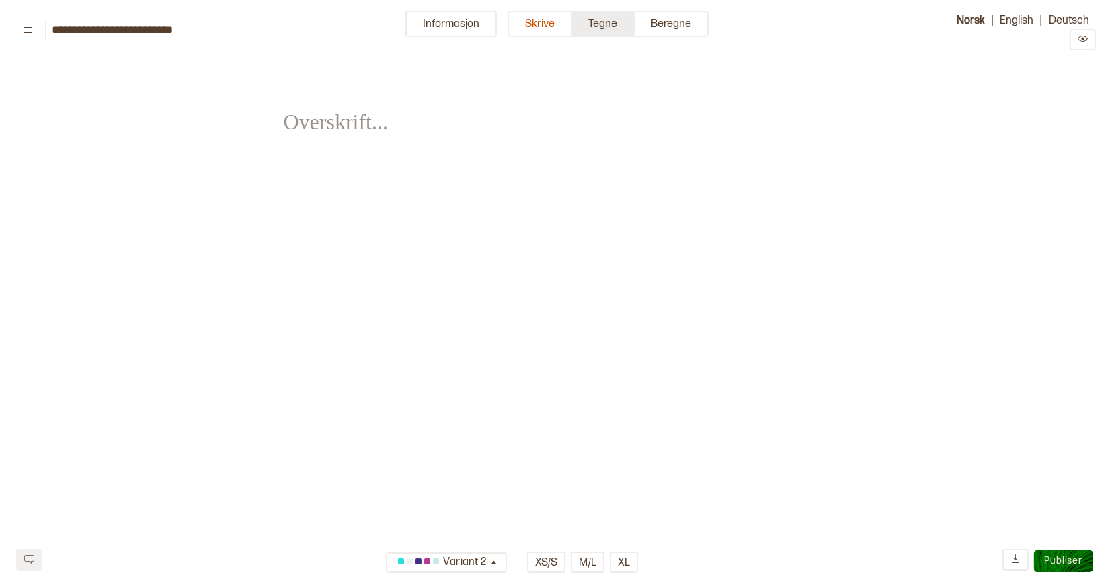
click at [591, 17] on button "Tegne" at bounding box center [603, 24] width 63 height 26
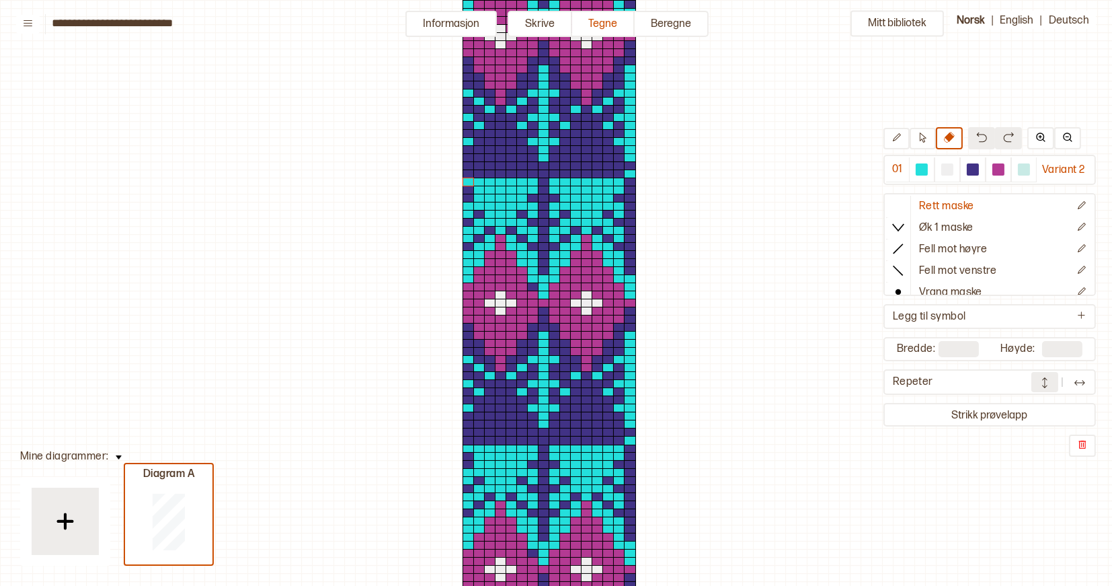
scroll to position [26, 3]
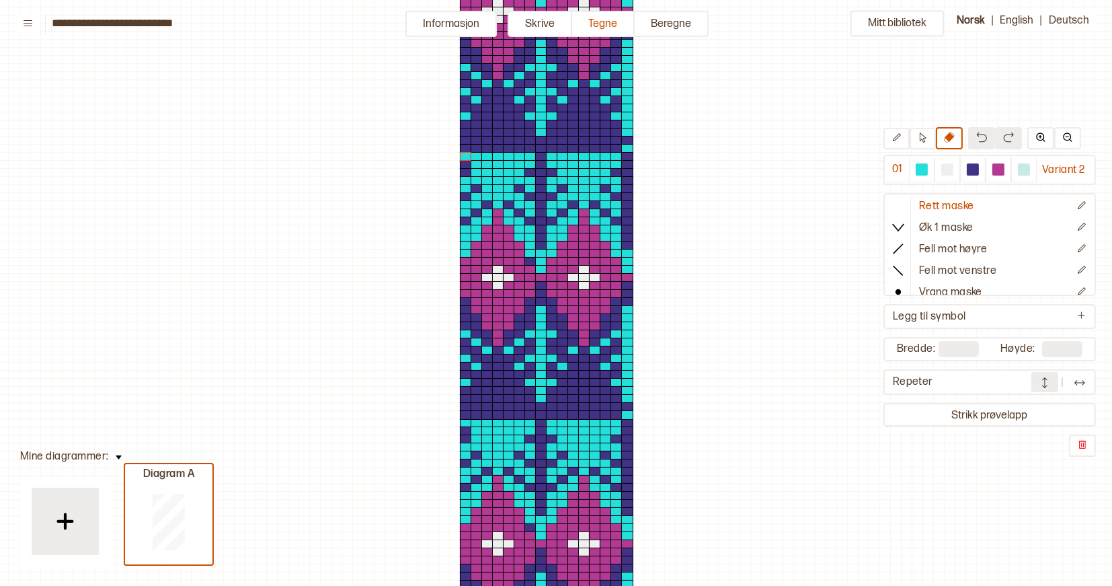
click at [1078, 382] on img at bounding box center [1079, 382] width 13 height 13
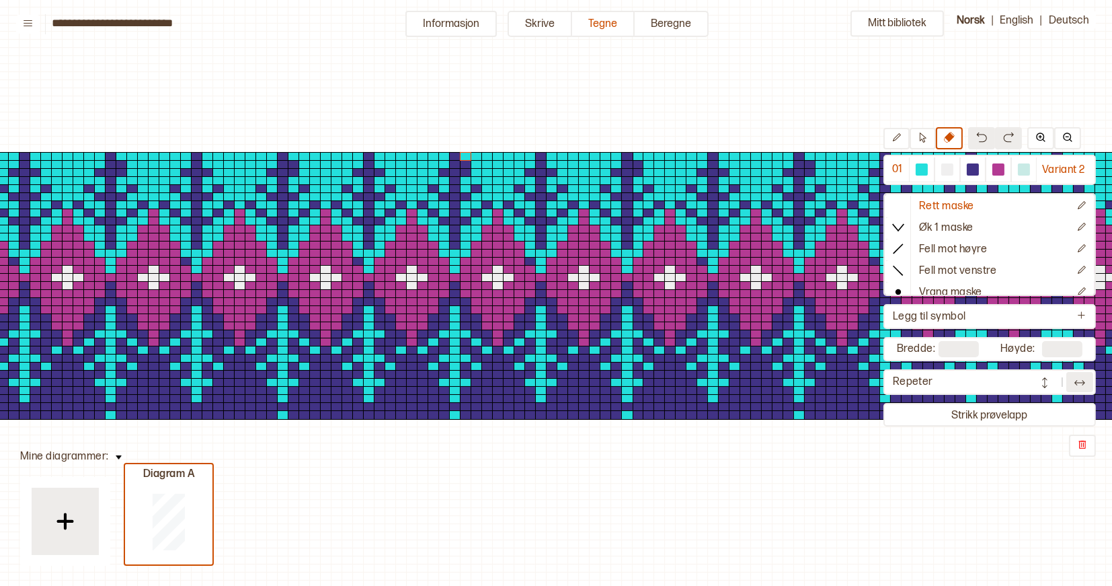
click at [1089, 378] on button at bounding box center [1079, 382] width 27 height 20
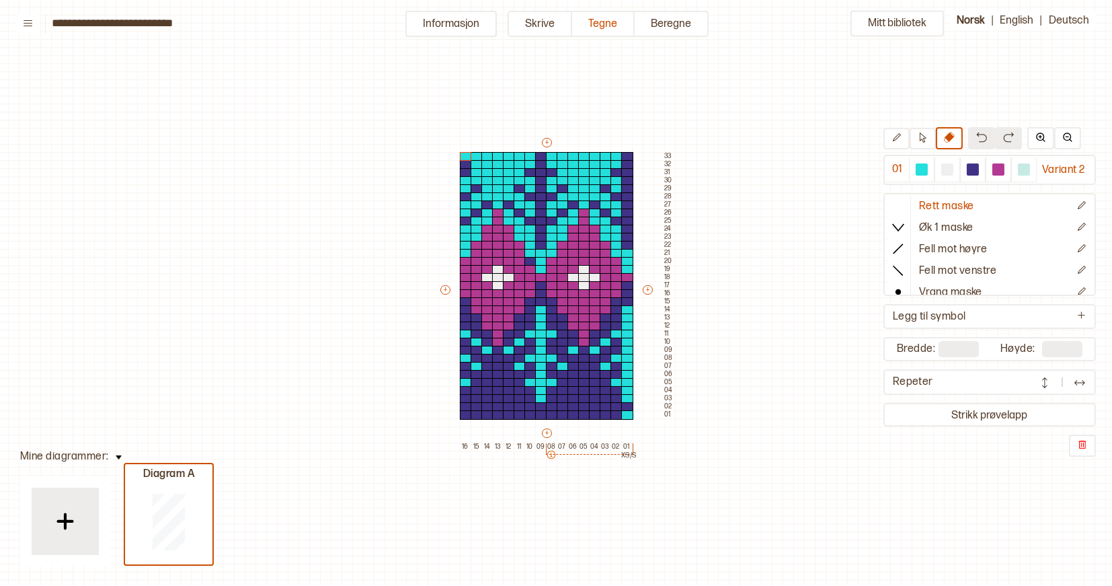
click at [1051, 381] on img at bounding box center [1044, 382] width 13 height 13
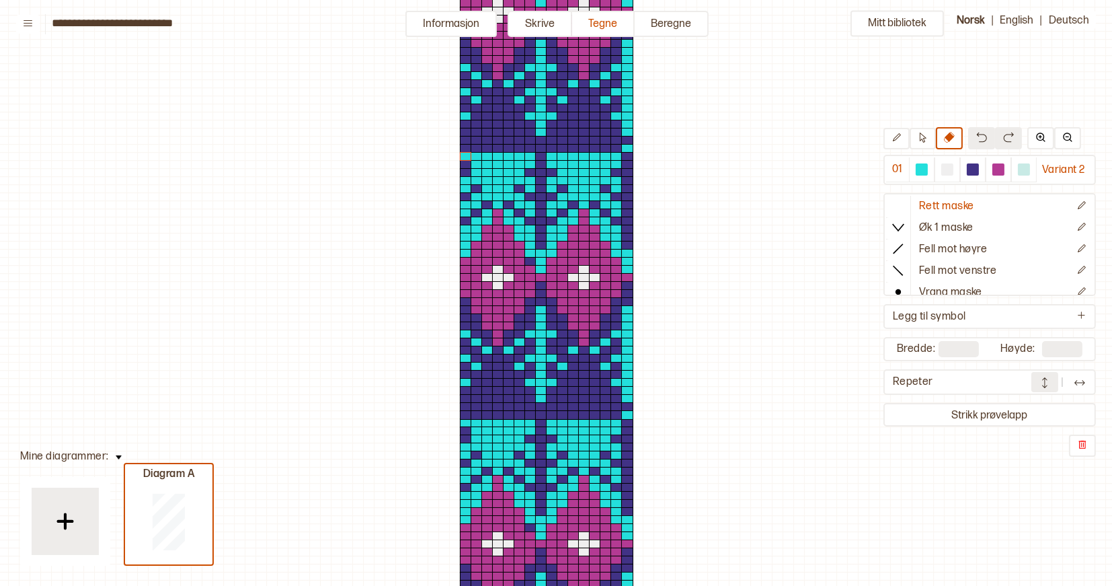
click at [1051, 381] on img at bounding box center [1044, 382] width 13 height 13
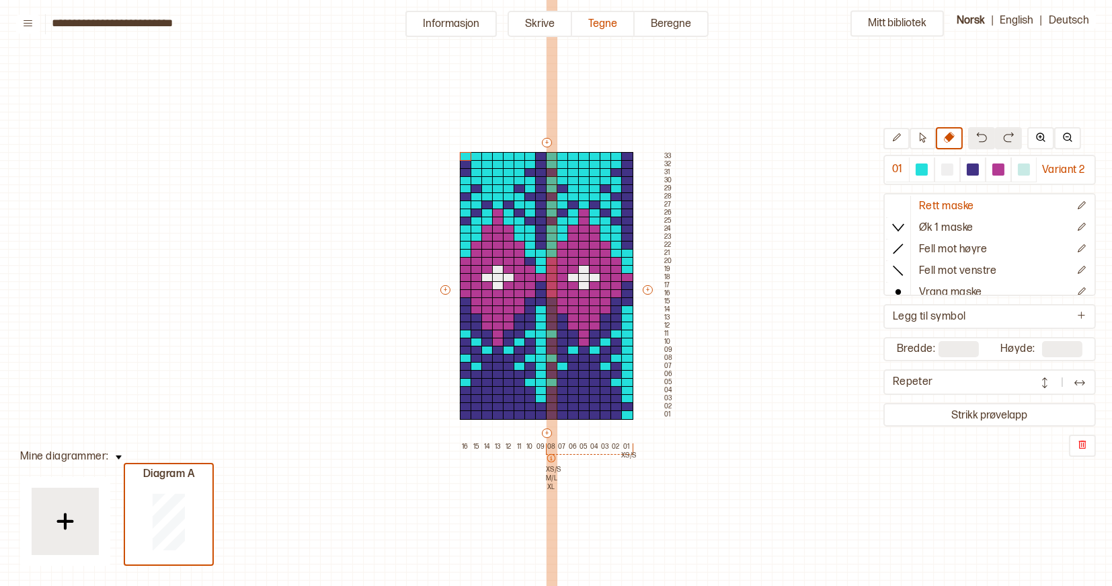
click at [551, 454] on icon at bounding box center [551, 458] width 8 height 8
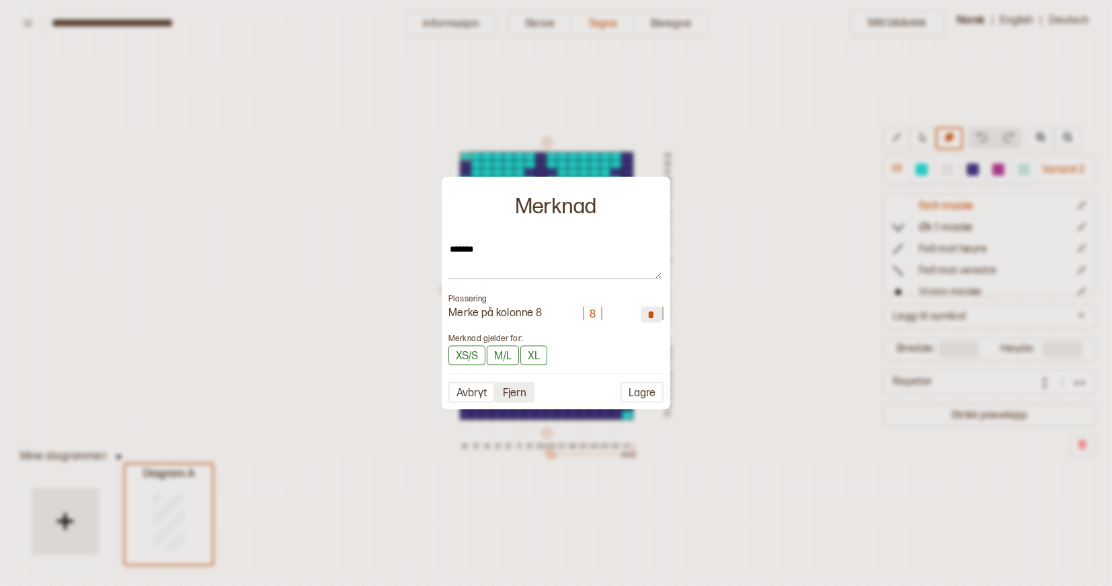
click at [522, 391] on button "Fjern" at bounding box center [515, 392] width 40 height 21
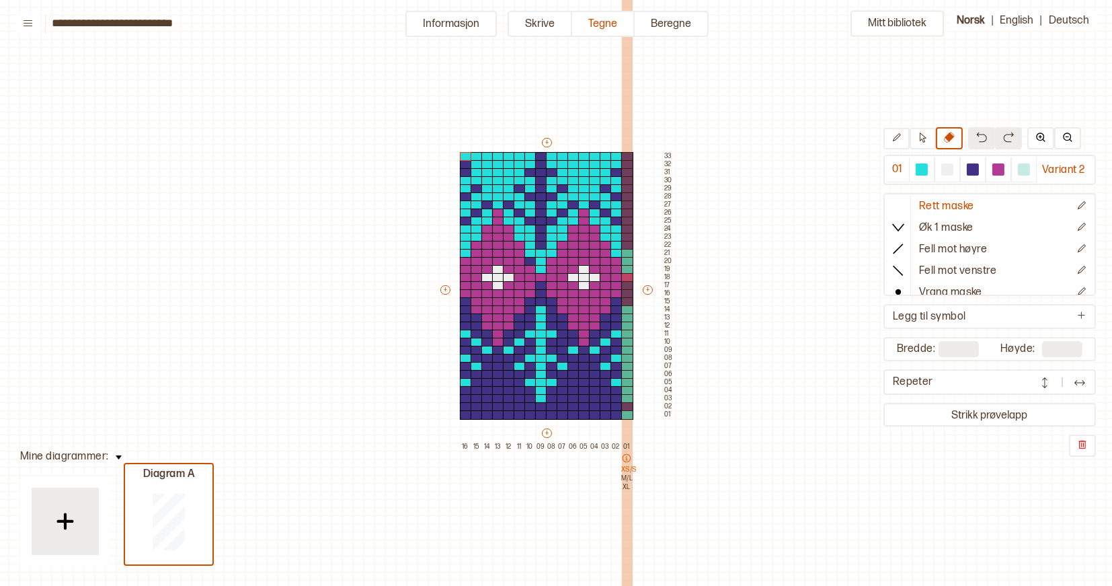
click at [631, 455] on div at bounding box center [627, 270] width 11 height 807
click at [625, 459] on icon at bounding box center [626, 457] width 9 height 9
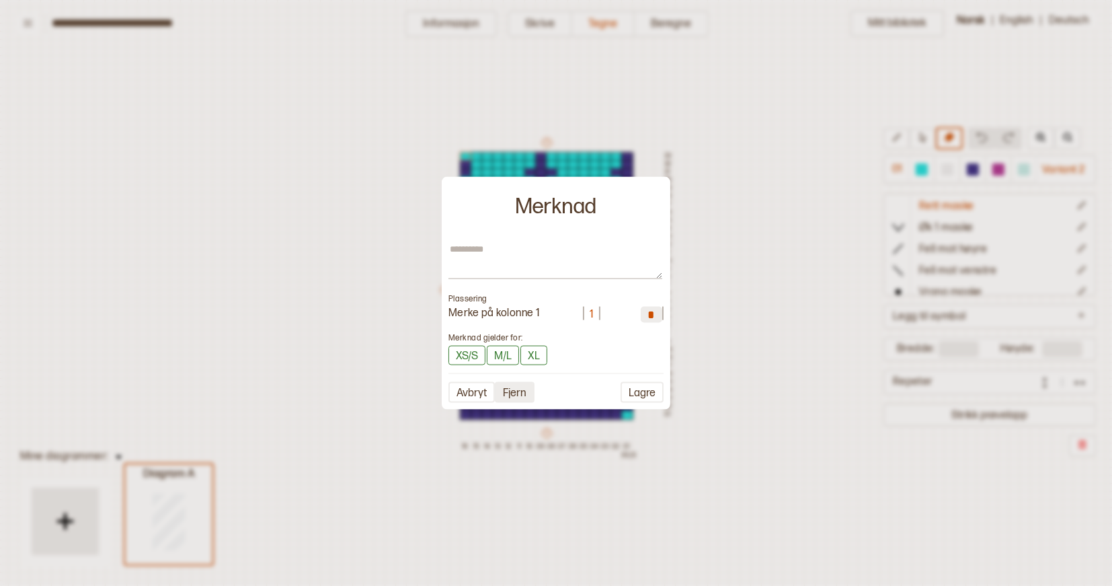
click at [510, 389] on button "Fjern" at bounding box center [515, 392] width 40 height 21
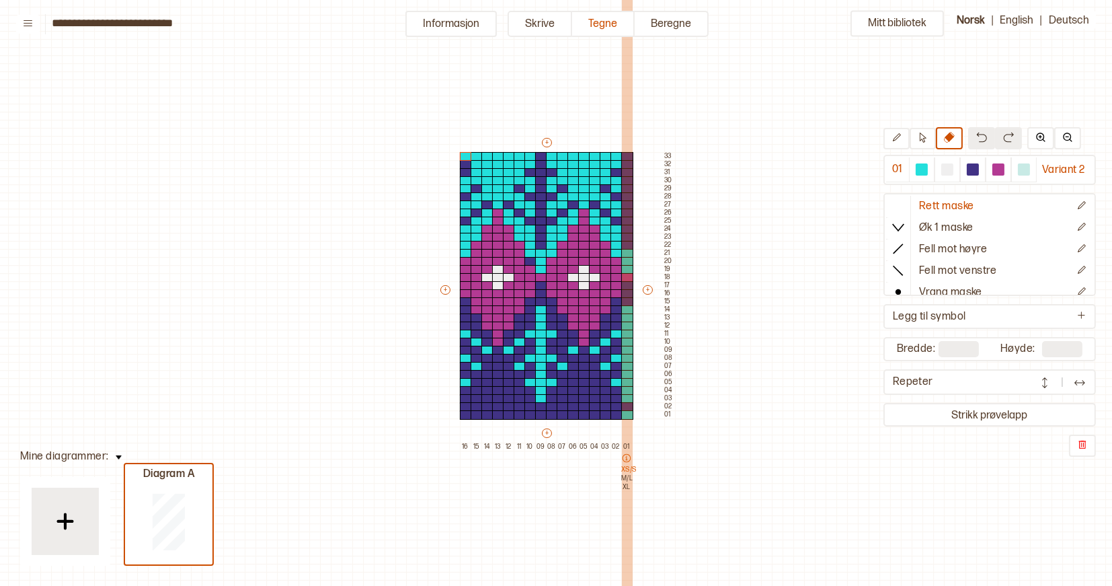
click at [625, 456] on icon at bounding box center [627, 458] width 8 height 8
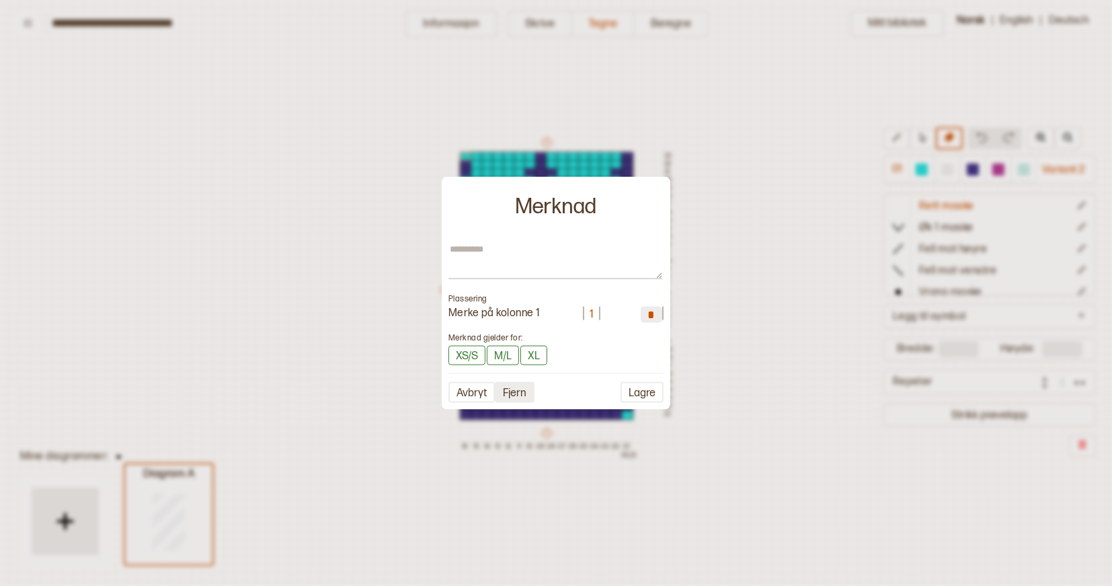
click at [514, 389] on button "Fjern" at bounding box center [515, 392] width 40 height 21
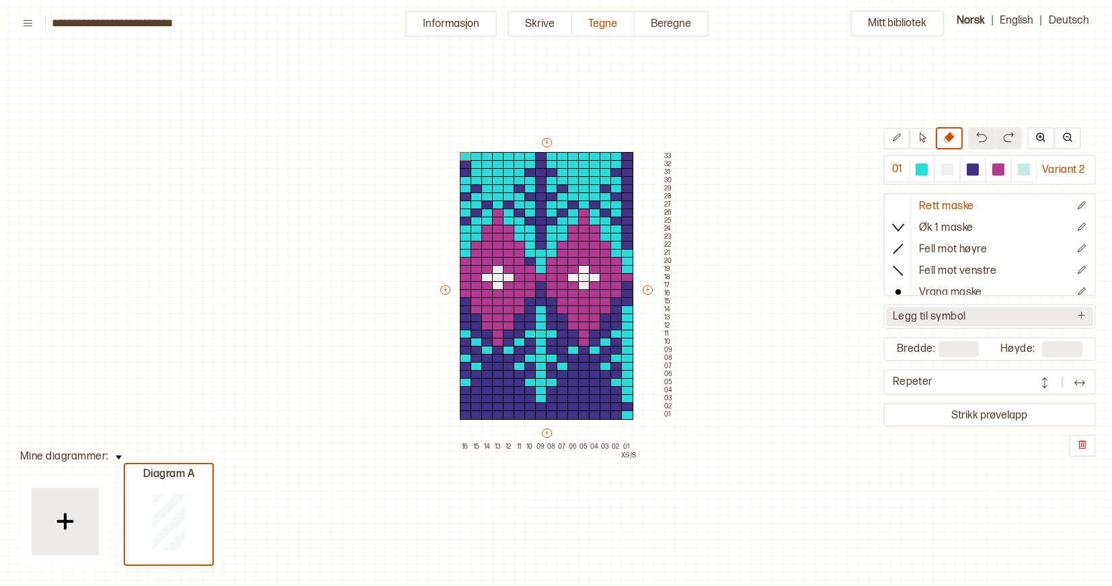
click at [1006, 315] on button "Legg til symbol" at bounding box center [989, 317] width 207 height 20
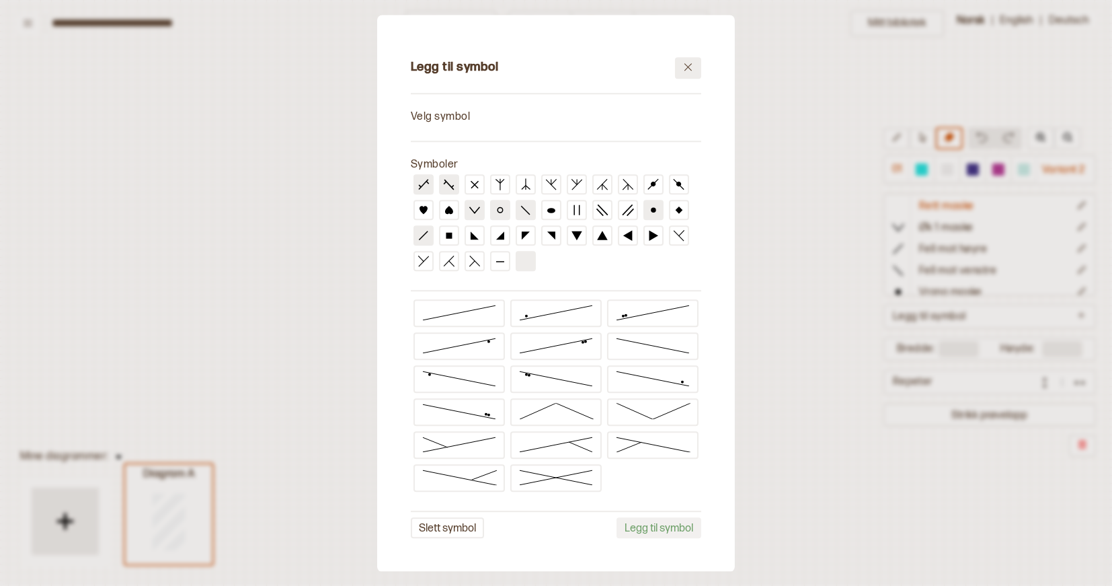
click at [694, 70] on button at bounding box center [688, 68] width 26 height 22
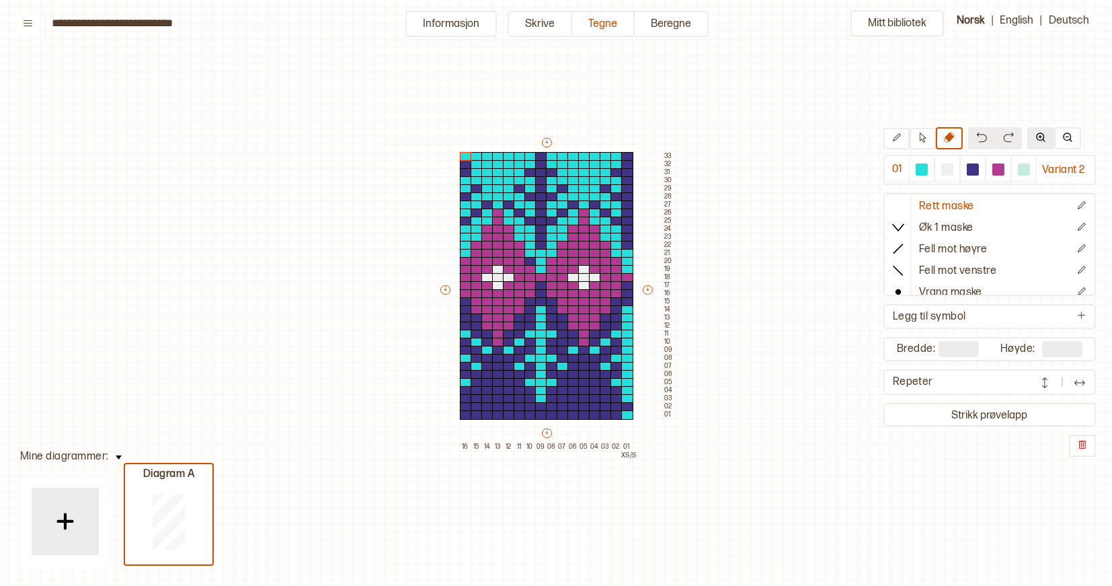
click at [1040, 137] on img at bounding box center [1041, 137] width 11 height 11
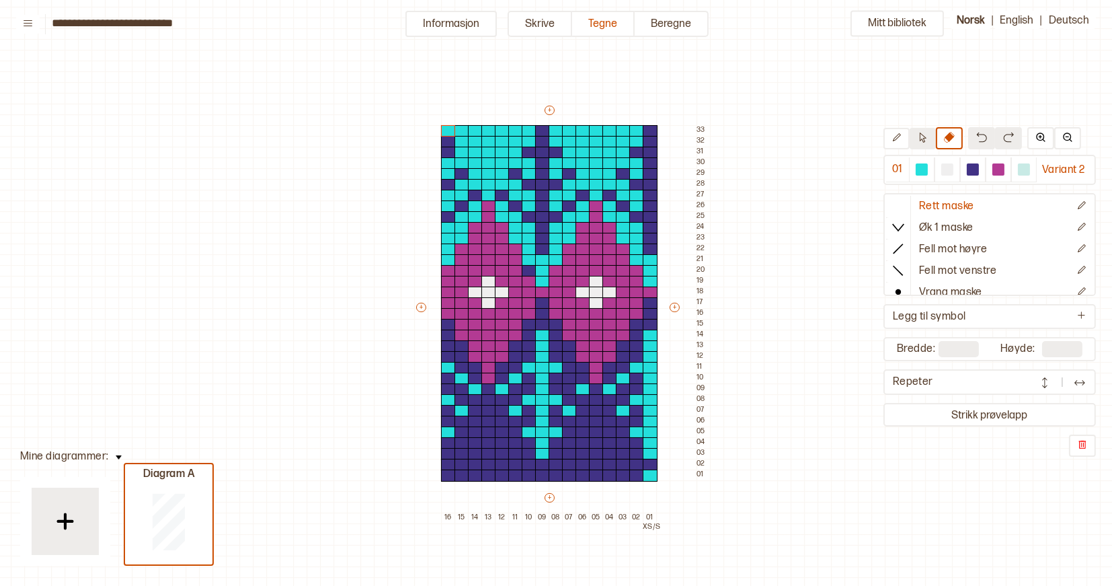
click at [919, 137] on icon at bounding box center [923, 137] width 10 height 10
click at [897, 137] on icon at bounding box center [897, 137] width 8 height 8
click at [651, 473] on div at bounding box center [650, 475] width 15 height 12
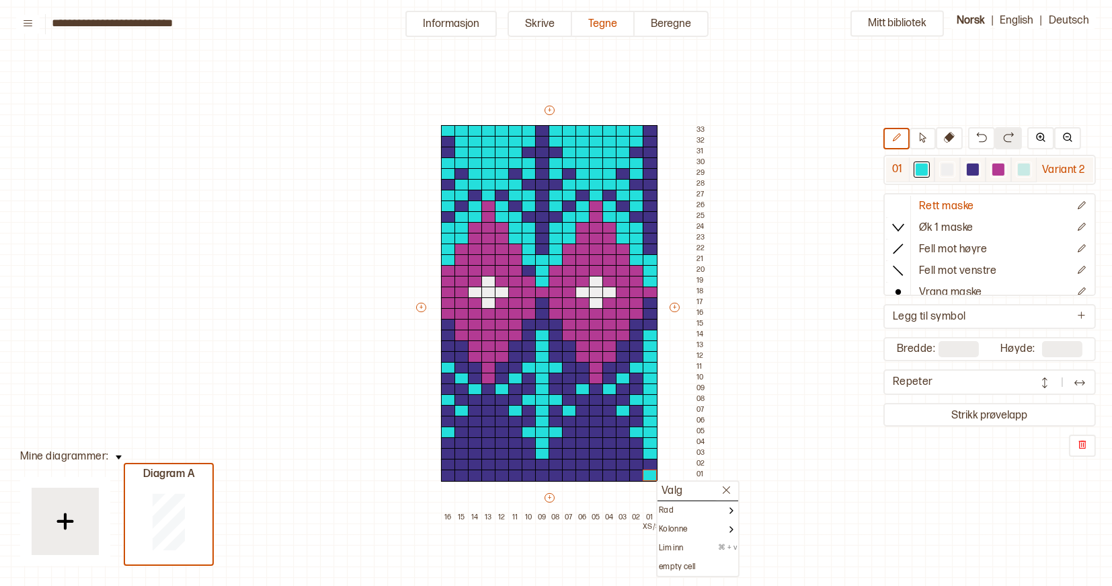
click at [974, 171] on div at bounding box center [973, 169] width 12 height 12
click at [650, 476] on div at bounding box center [650, 475] width 15 height 12
click at [650, 524] on p "XS/S" at bounding box center [649, 526] width 13 height 9
click at [649, 526] on p "XS/S" at bounding box center [649, 526] width 13 height 9
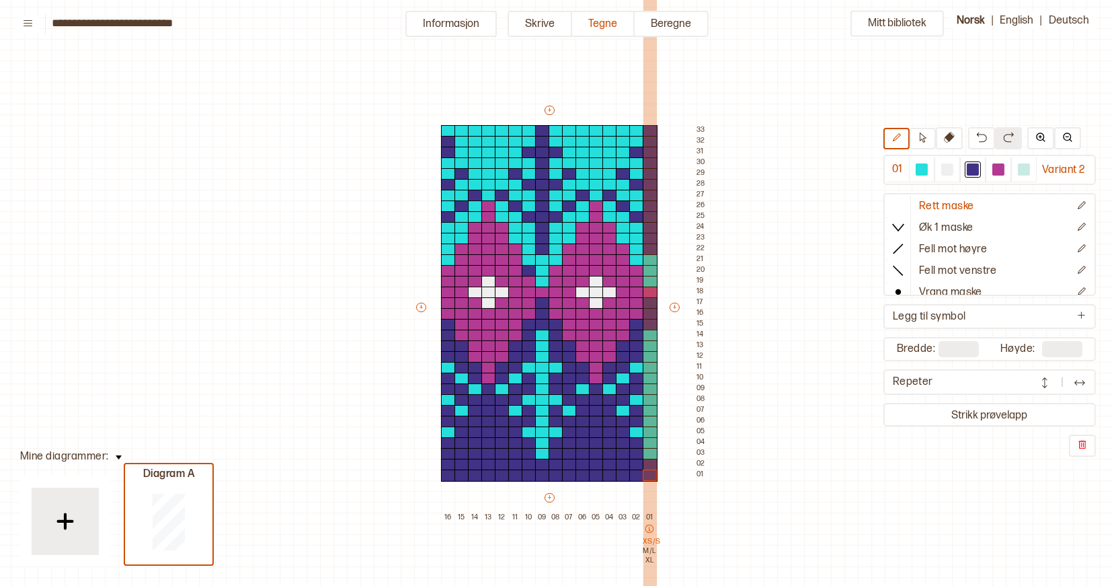
click at [650, 522] on div "01 XS/S M/L XL" at bounding box center [649, 579] width 13 height 134
click at [648, 529] on icon at bounding box center [649, 528] width 9 height 9
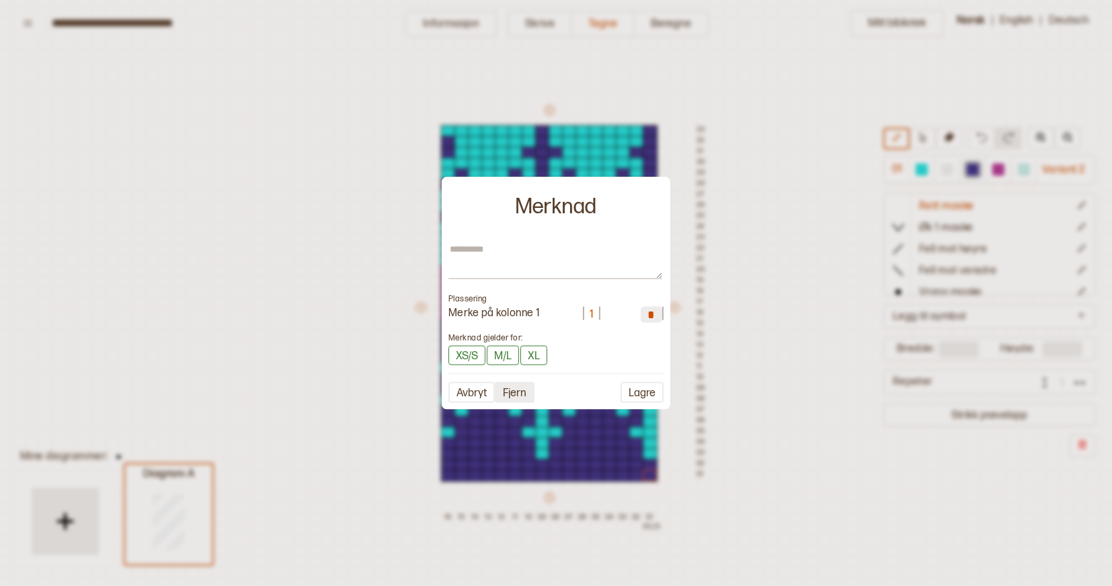
click at [519, 389] on button "Fjern" at bounding box center [515, 392] width 40 height 21
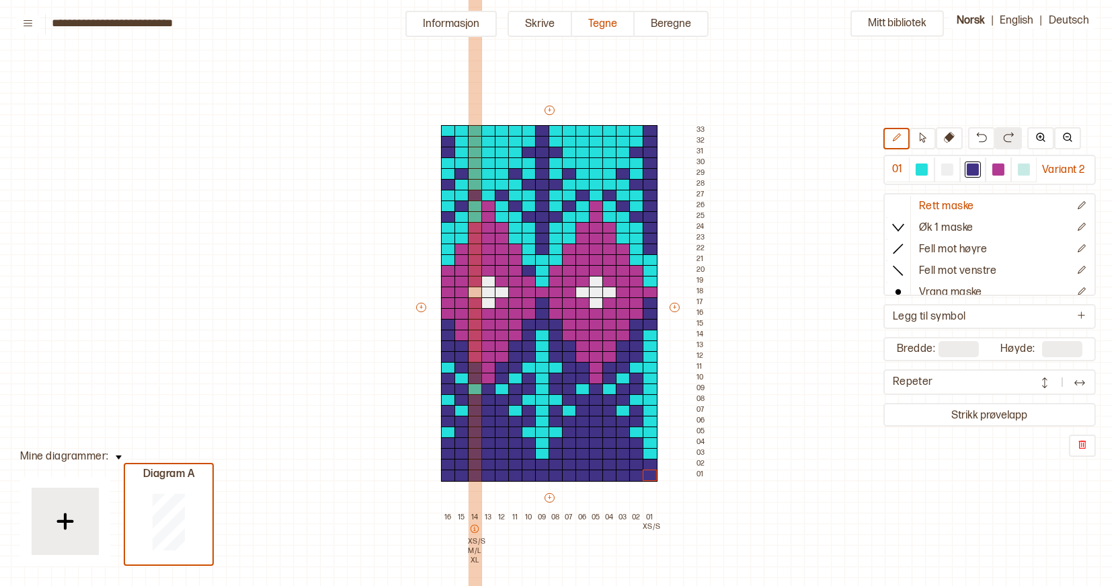
click at [477, 537] on p "XS/S" at bounding box center [474, 541] width 13 height 9
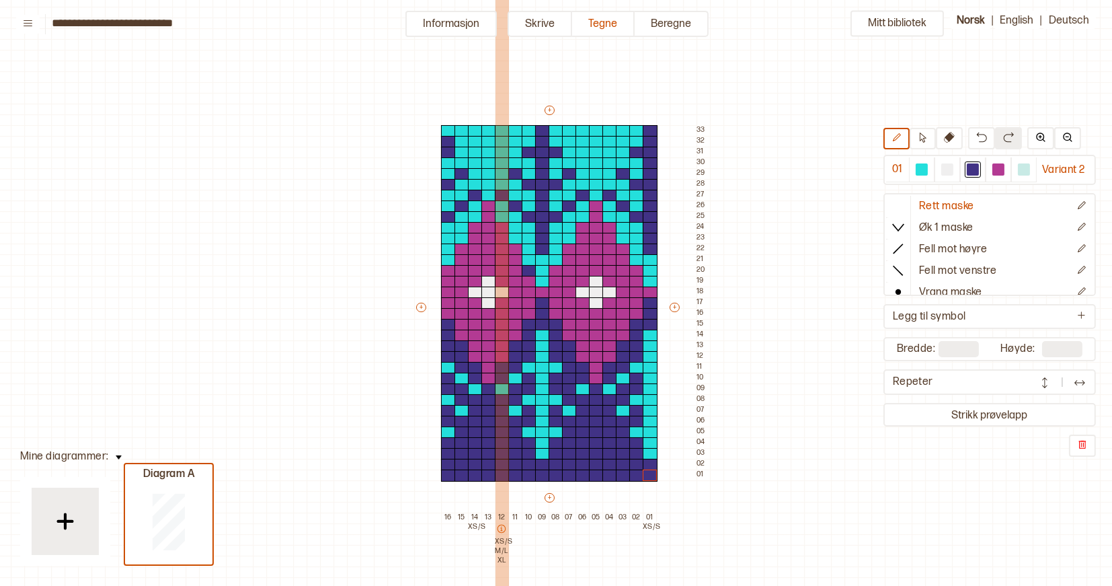
click at [501, 550] on p "M/L" at bounding box center [501, 550] width 13 height 9
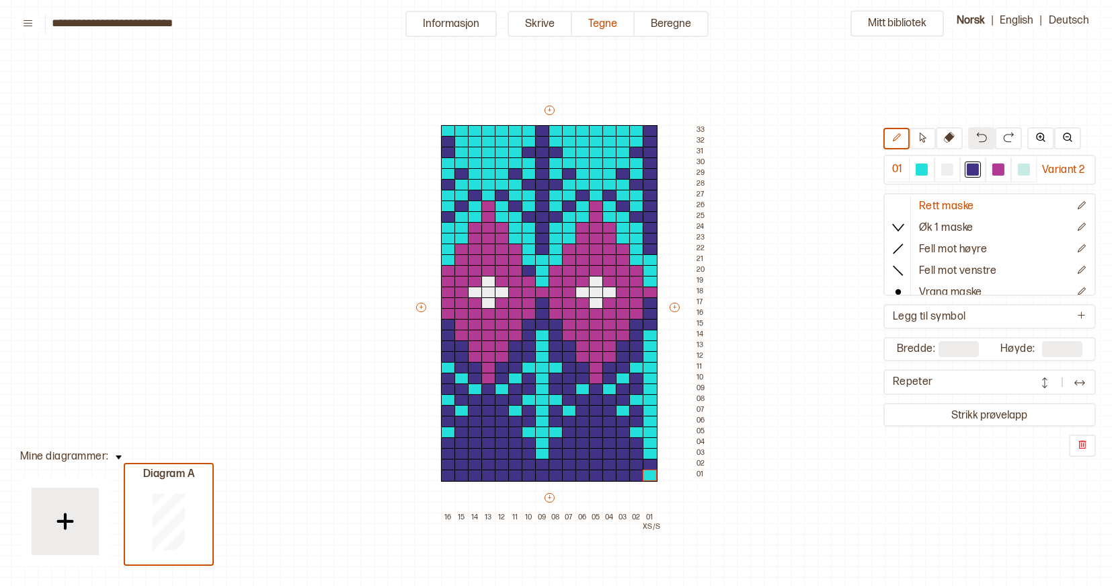
click at [979, 137] on img at bounding box center [981, 137] width 11 height 11
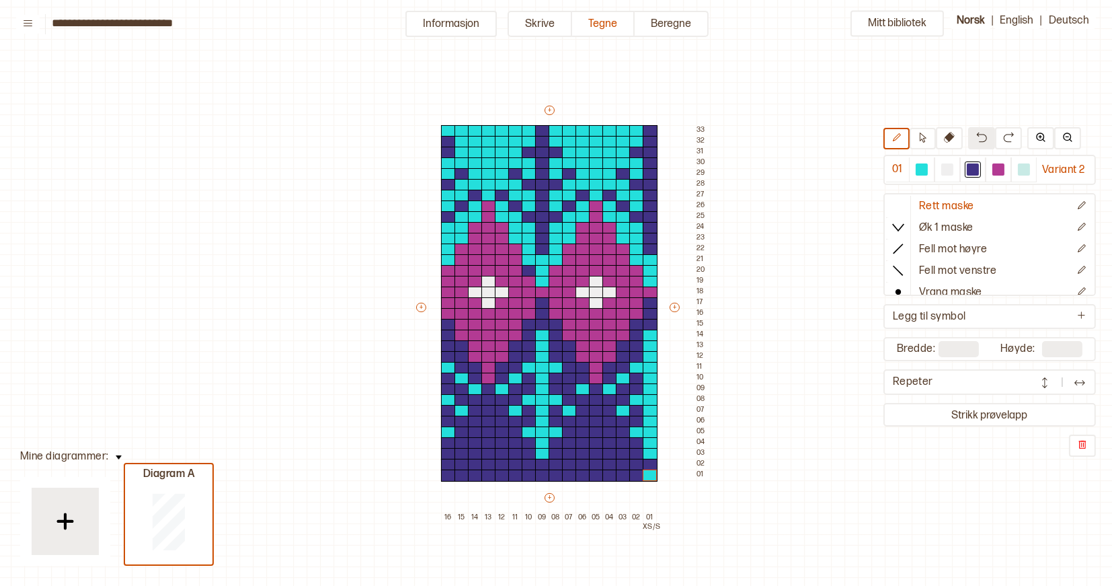
click at [979, 137] on img at bounding box center [981, 137] width 11 height 11
click at [972, 178] on div at bounding box center [973, 169] width 16 height 16
click at [972, 171] on div at bounding box center [973, 169] width 12 height 12
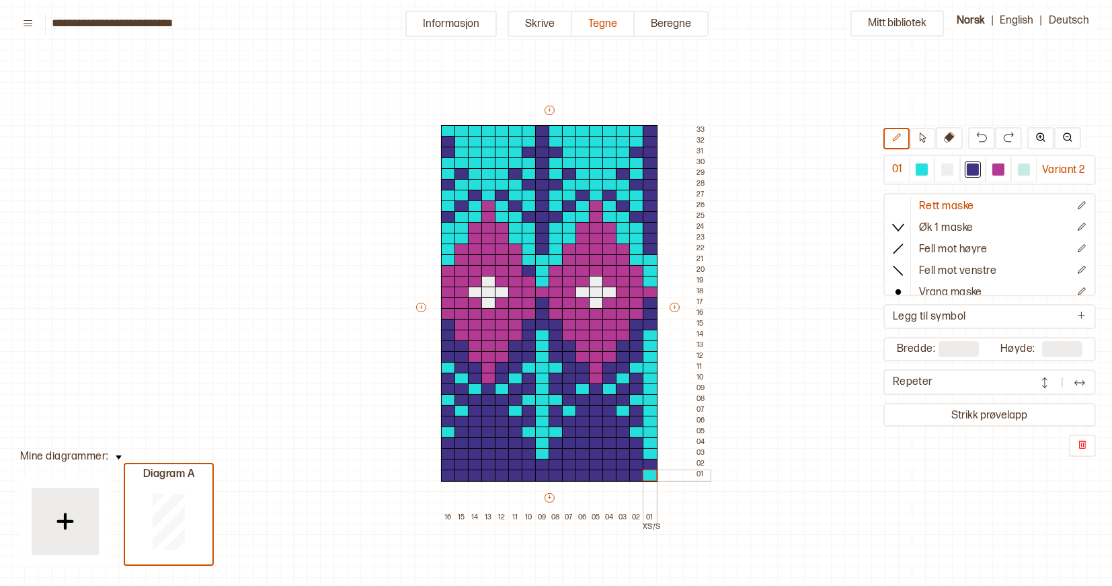
click at [650, 476] on div at bounding box center [650, 475] width 15 height 12
click at [922, 141] on icon at bounding box center [923, 137] width 7 height 10
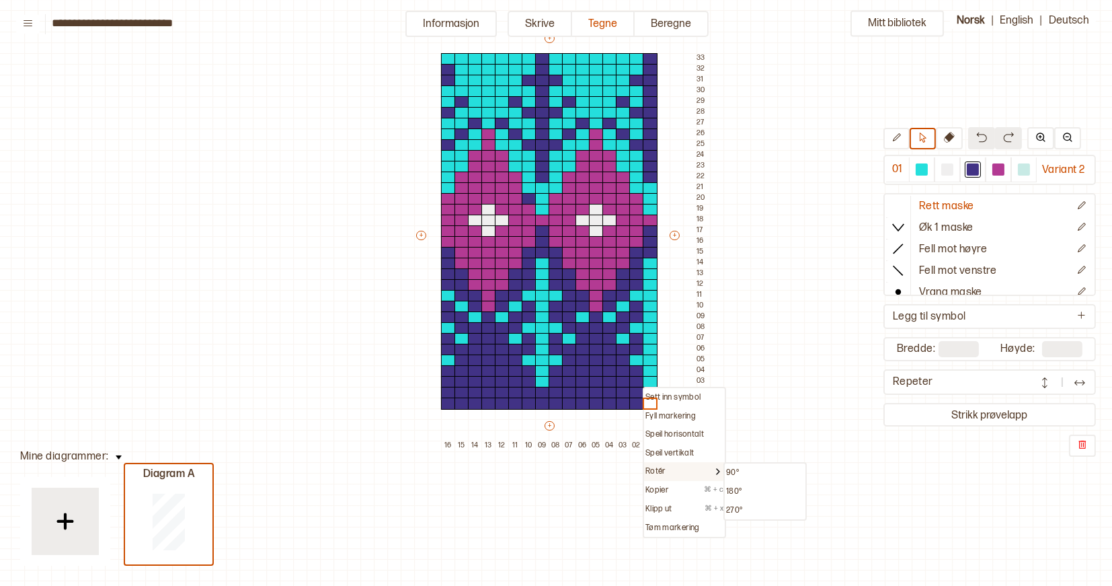
scroll to position [98, 3]
click at [675, 522] on p "Tøm markering" at bounding box center [672, 527] width 54 height 11
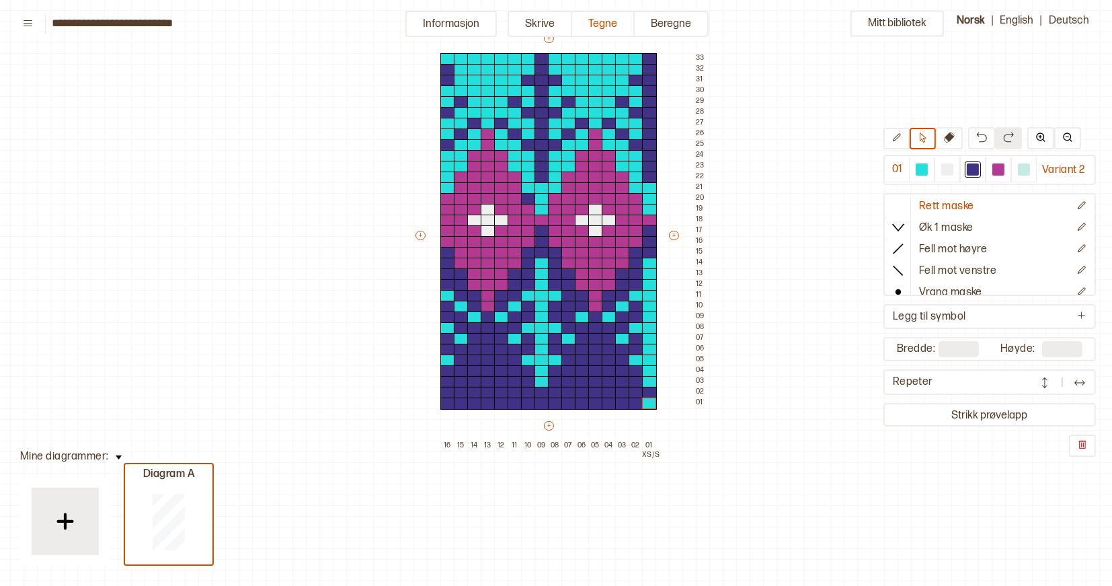
click at [670, 526] on div "Mitt bibliotek 01 Variant 2 Rett maske Øk 1 maske Fell mot høyre Fell mot venst…" at bounding box center [1109, 487] width 2224 height 1171
click at [649, 403] on div at bounding box center [649, 403] width 15 height 12
click at [653, 392] on p "Sett inn symbol" at bounding box center [672, 397] width 55 height 11
click at [973, 163] on div at bounding box center [973, 169] width 16 height 16
click at [648, 403] on div at bounding box center [649, 403] width 15 height 12
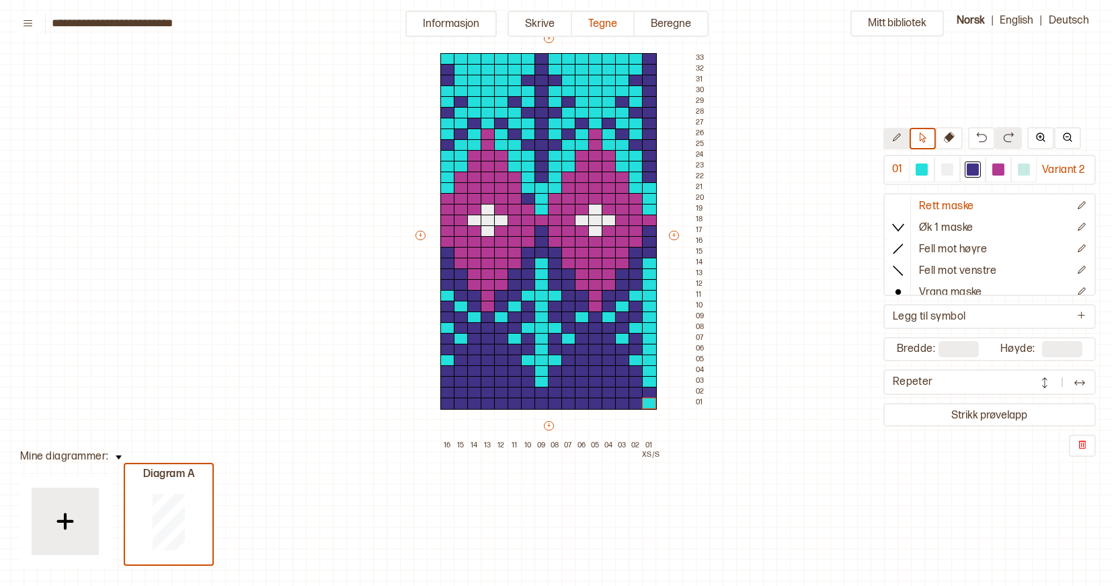
click at [894, 134] on icon at bounding box center [897, 137] width 10 height 10
click at [976, 169] on div at bounding box center [973, 169] width 12 height 12
click at [648, 403] on div at bounding box center [649, 403] width 15 height 12
click at [921, 135] on icon at bounding box center [923, 137] width 10 height 10
click at [667, 395] on p "Sett inn symbol" at bounding box center [672, 397] width 55 height 11
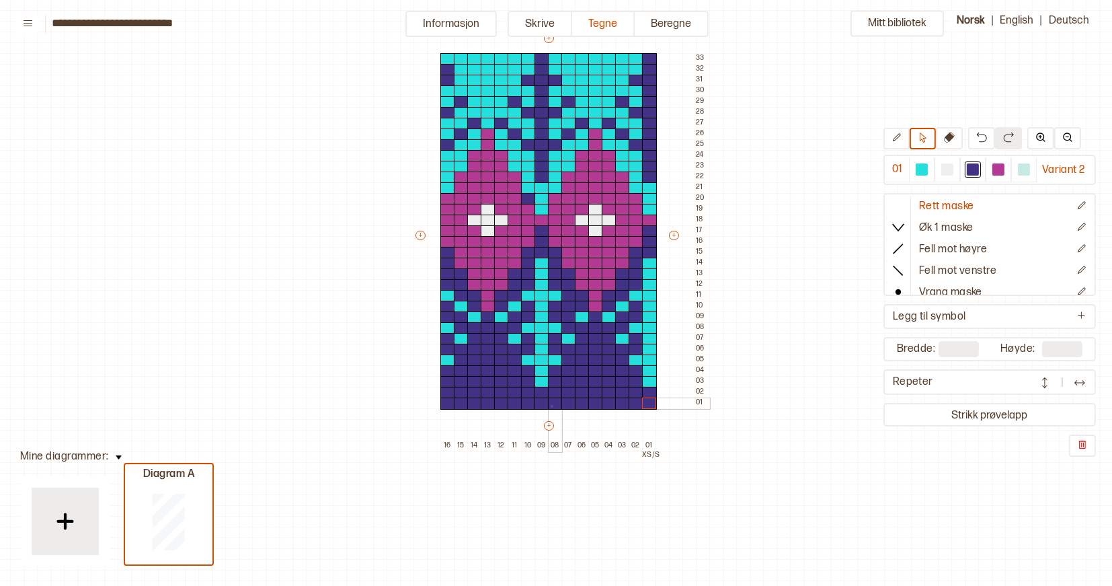
click at [551, 405] on div at bounding box center [555, 403] width 15 height 12
click at [552, 392] on p "Sett inn symbol" at bounding box center [578, 397] width 55 height 11
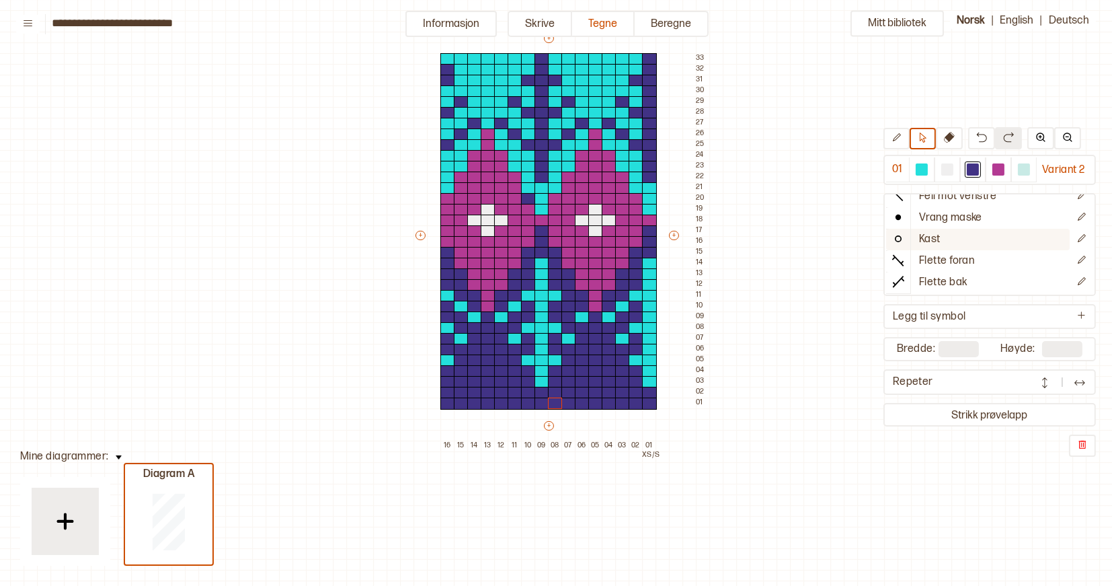
scroll to position [74, 0]
click at [962, 311] on p "Legg til symbol" at bounding box center [929, 317] width 73 height 14
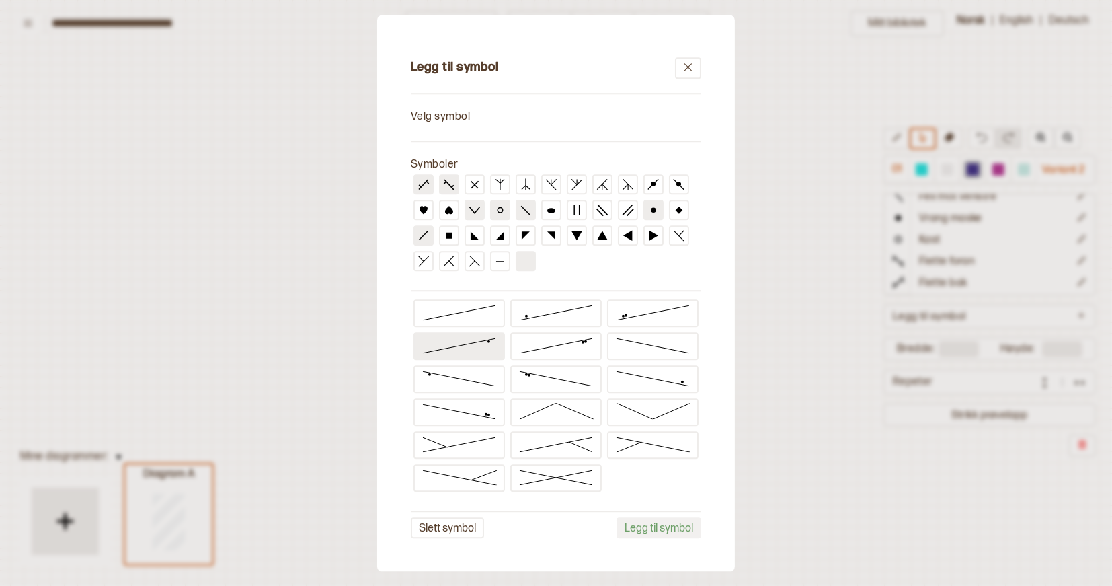
click at [469, 342] on icon at bounding box center [459, 346] width 75 height 16
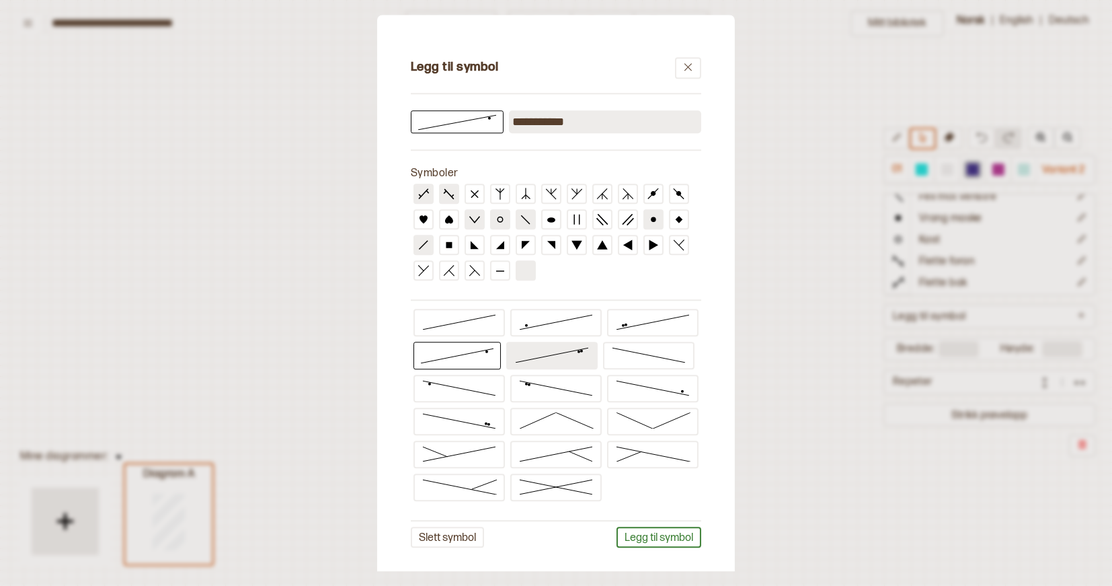
click at [537, 360] on icon at bounding box center [551, 354] width 75 height 16
click at [578, 324] on icon at bounding box center [555, 321] width 75 height 16
click at [695, 68] on button at bounding box center [688, 68] width 26 height 22
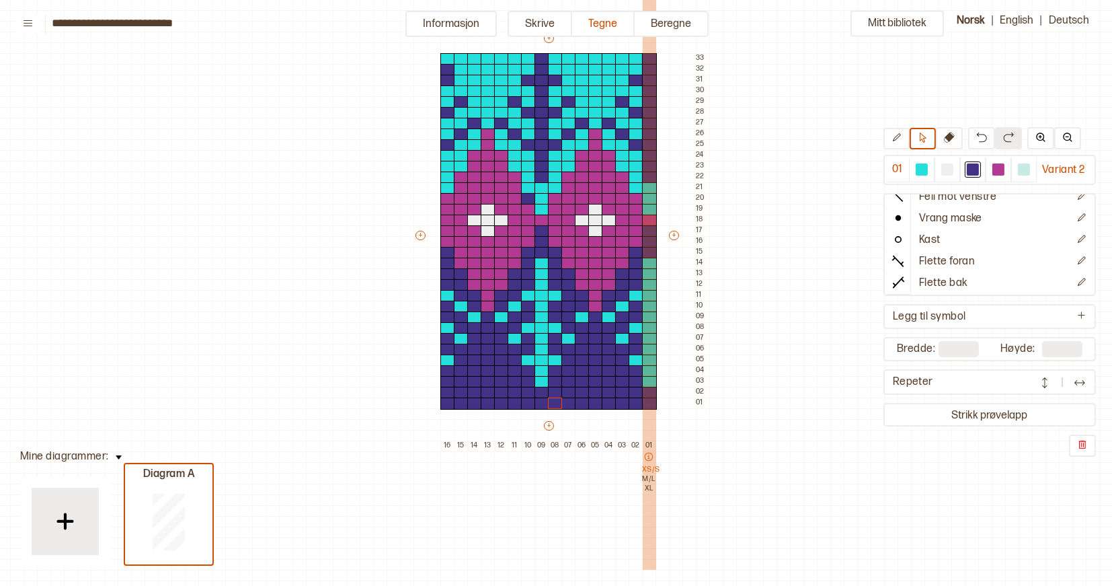
click at [648, 454] on icon at bounding box center [649, 457] width 8 height 8
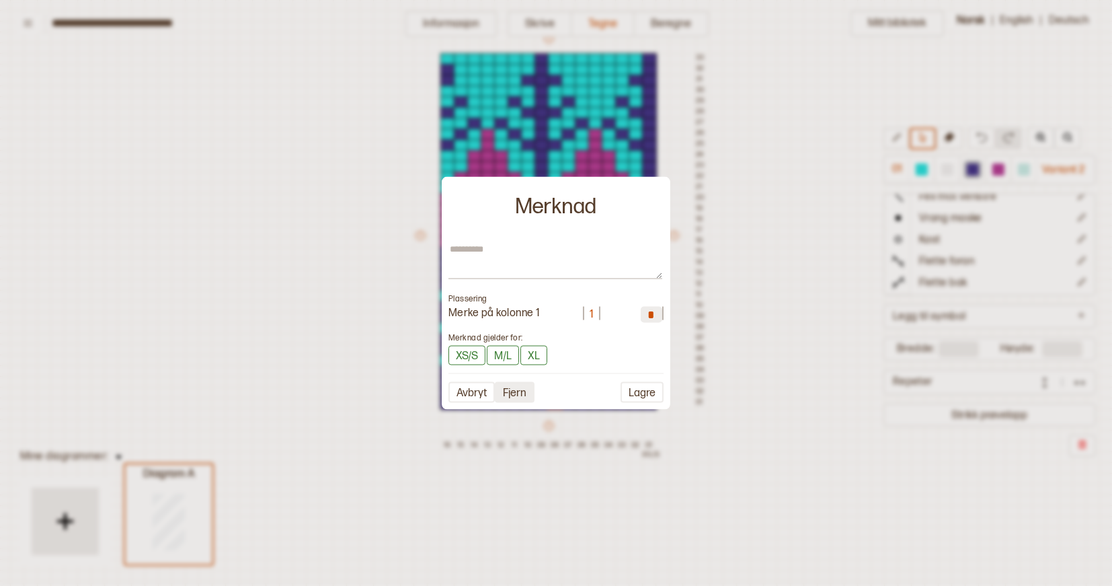
click at [513, 392] on button "Fjern" at bounding box center [515, 392] width 40 height 21
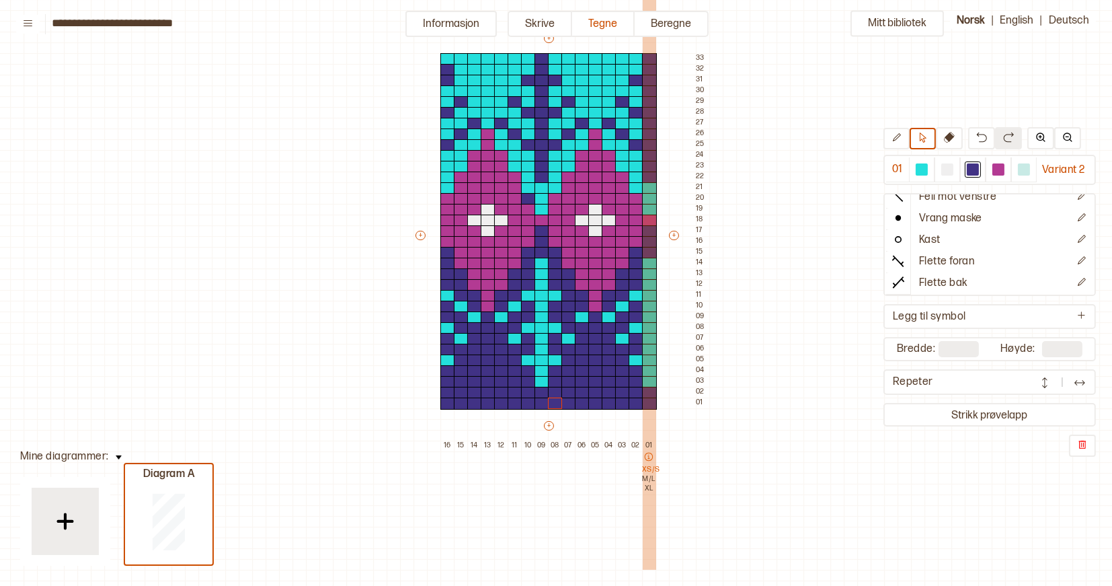
click at [648, 455] on icon at bounding box center [648, 456] width 9 height 9
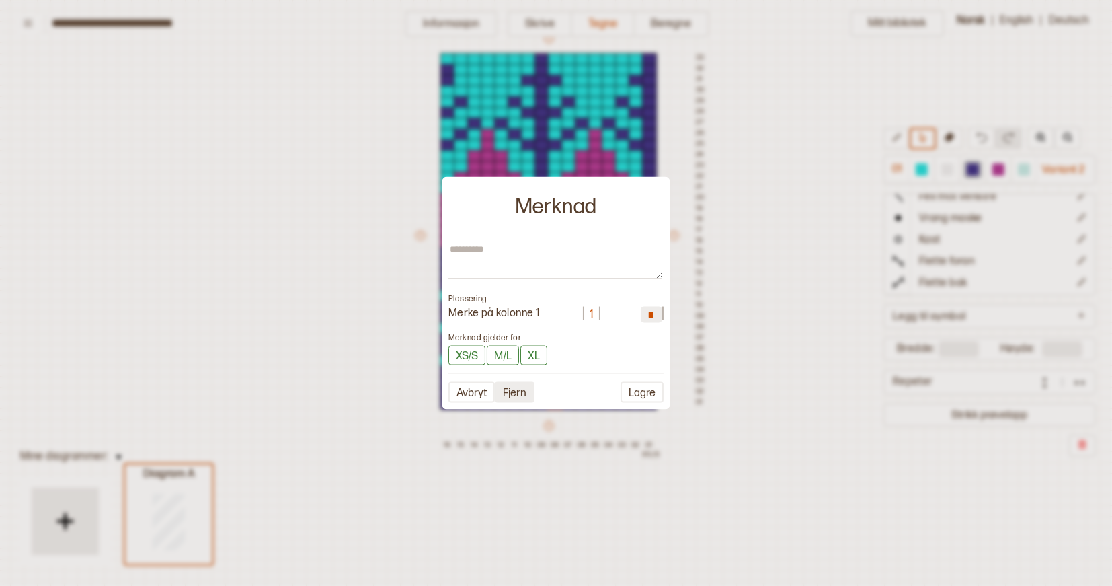
click at [516, 391] on button "Fjern" at bounding box center [515, 392] width 40 height 21
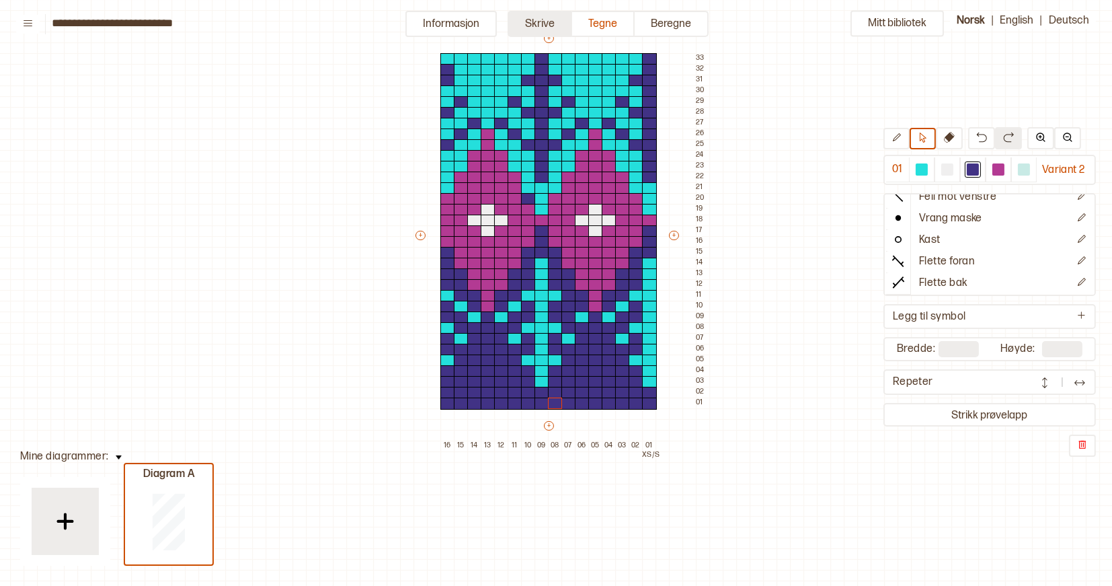
click at [549, 24] on button "Skrive" at bounding box center [540, 24] width 65 height 26
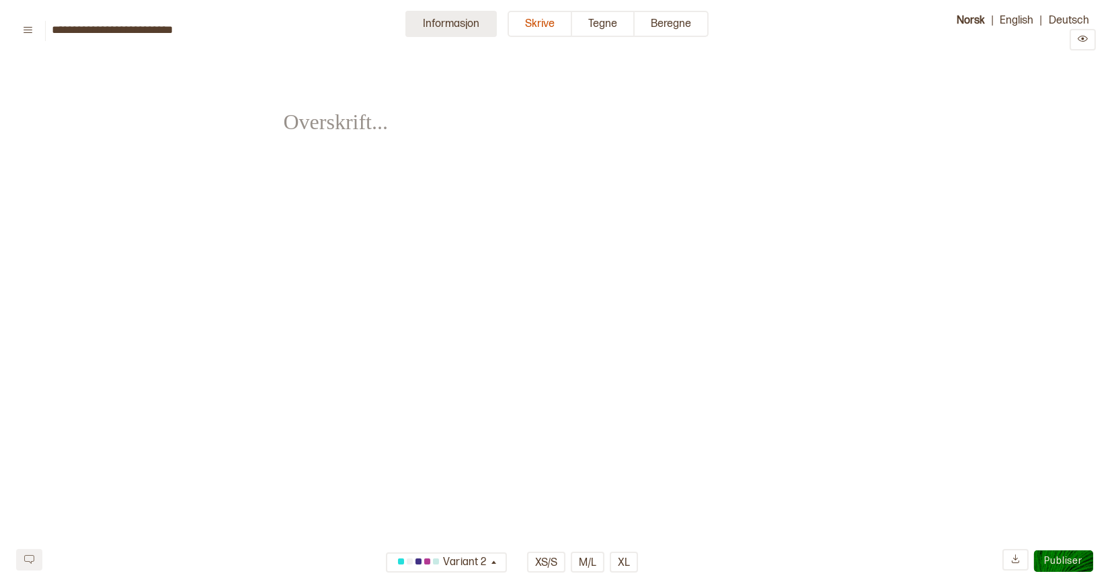
click at [476, 17] on button "Informasjon" at bounding box center [450, 24] width 91 height 26
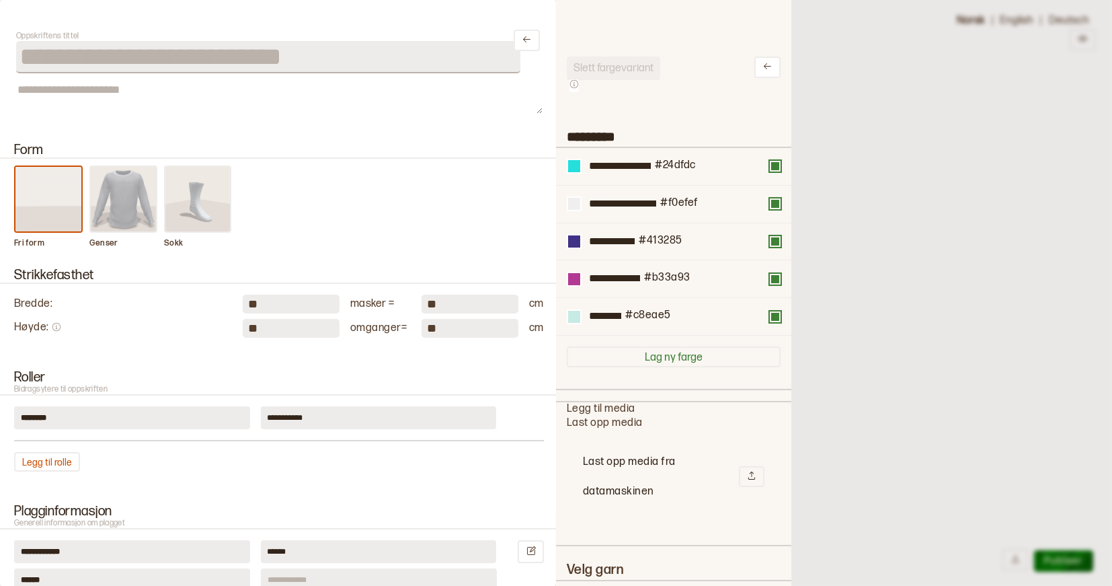
click at [913, 180] on div at bounding box center [556, 293] width 1112 height 586
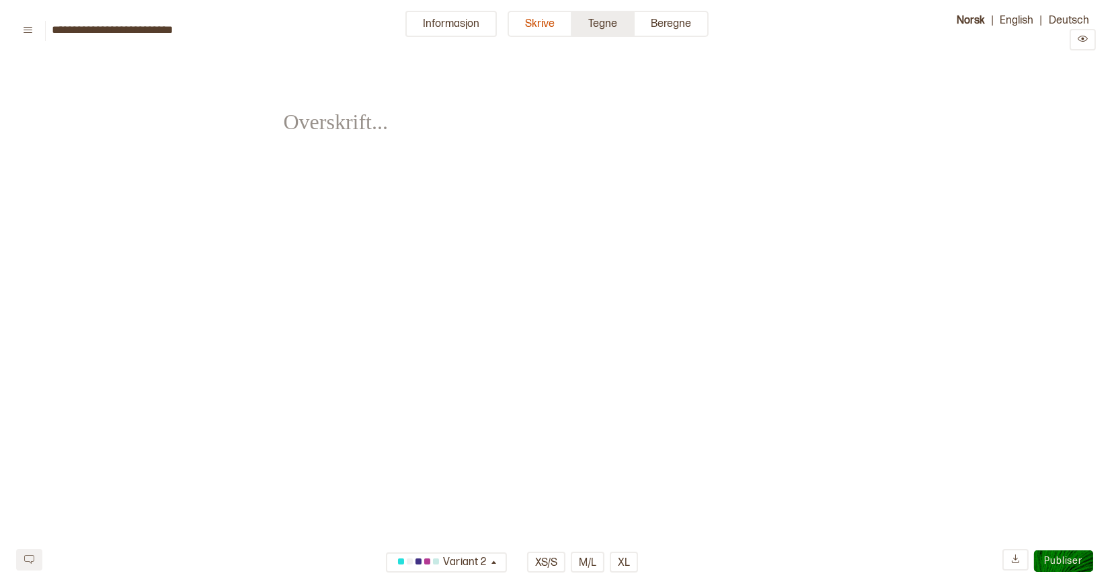
click at [613, 32] on button "Tegne" at bounding box center [603, 24] width 63 height 26
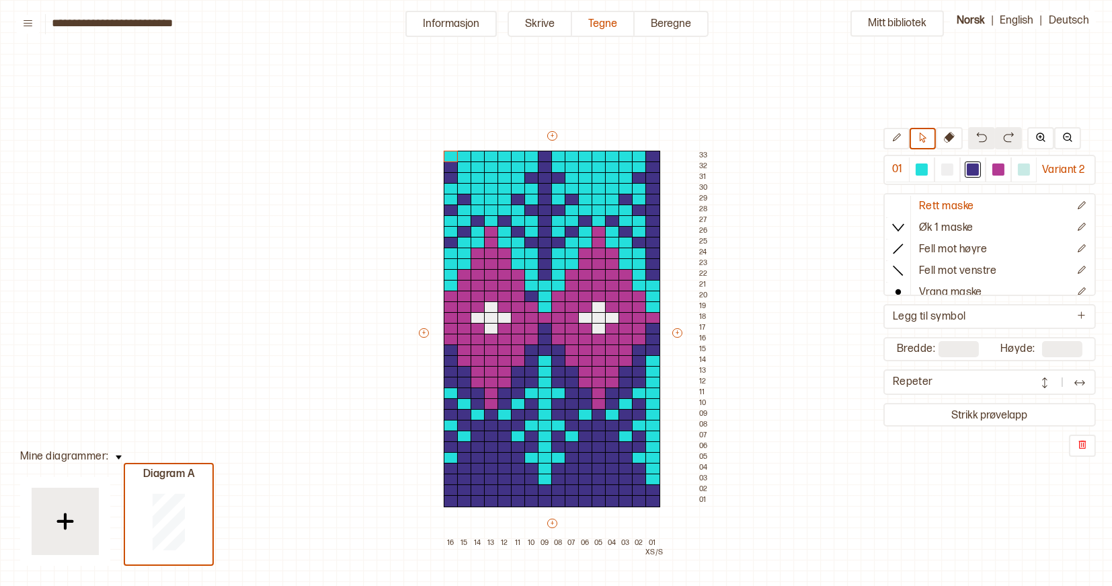
scroll to position [46, 8]
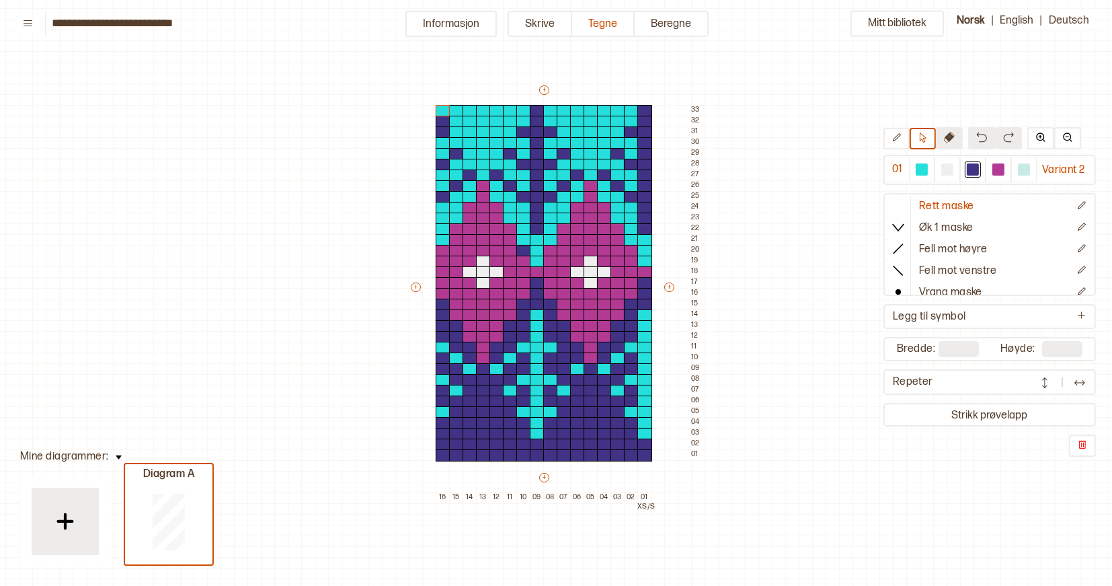
click at [948, 135] on icon at bounding box center [949, 137] width 11 height 11
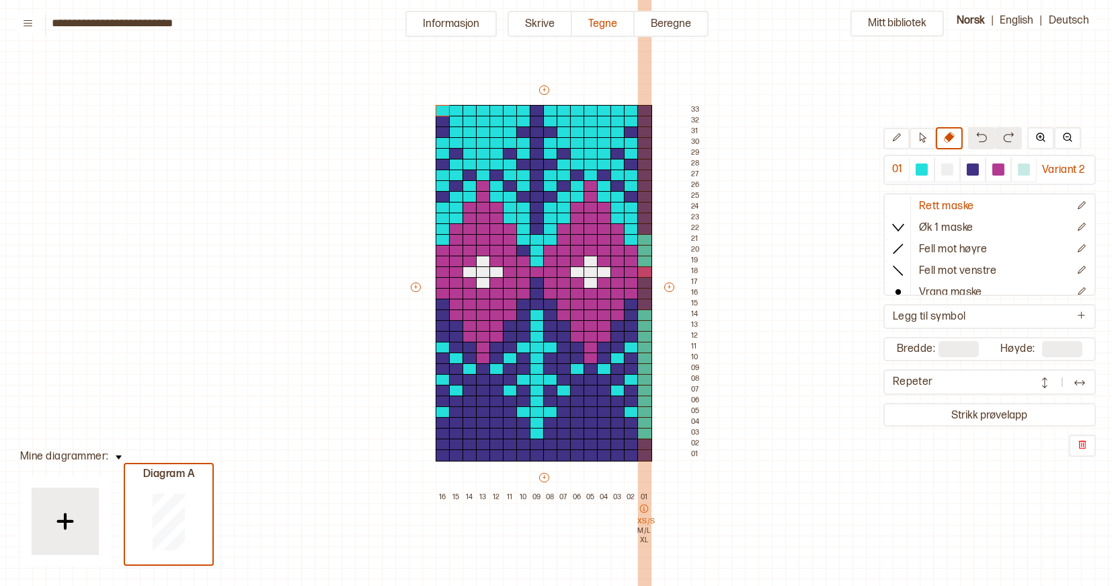
click at [644, 507] on icon at bounding box center [643, 508] width 9 height 9
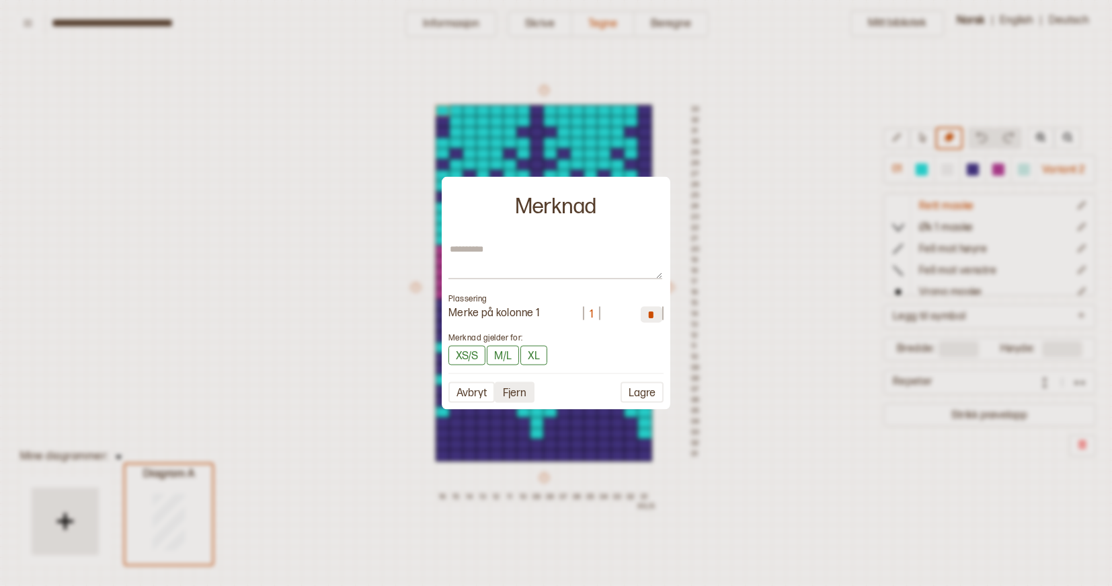
click at [518, 387] on button "Fjern" at bounding box center [515, 392] width 40 height 21
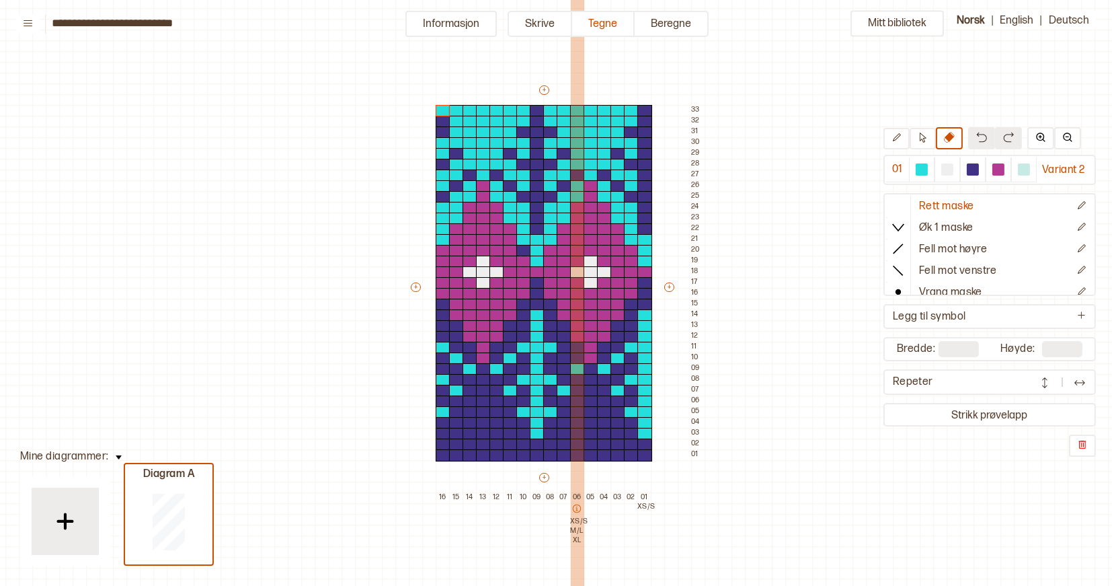
drag, startPoint x: 649, startPoint y: 516, endPoint x: 574, endPoint y: 508, distance: 75.1
click at [574, 508] on div "16 15 14 13 12 11 10 09 08 07 06 XS/S M/L XL 05 04 03 02 01 XS/S" at bounding box center [543, 572] width 215 height 161
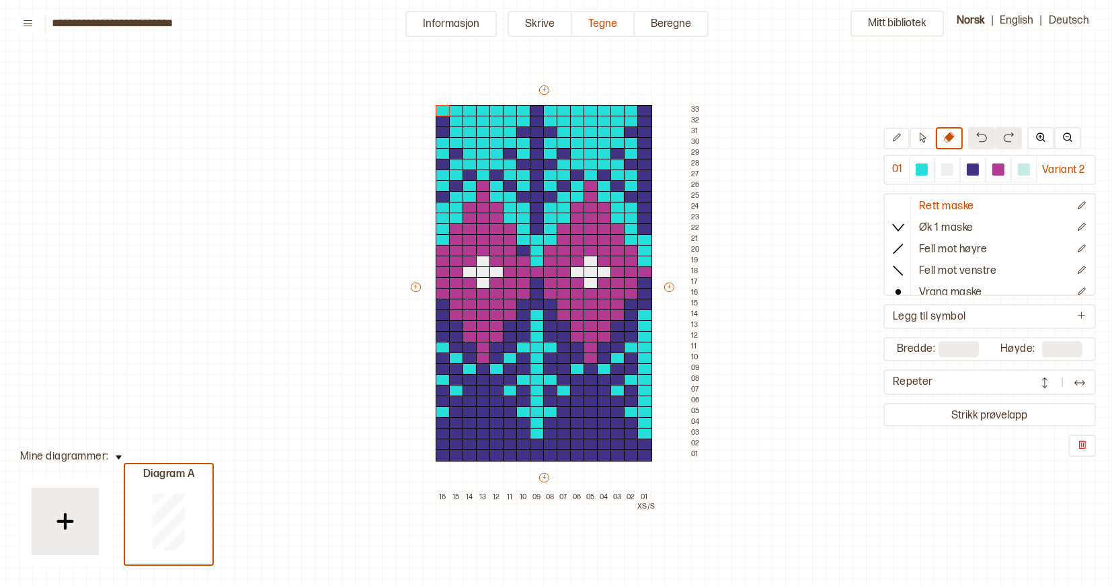
click at [732, 449] on div "Mitt bibliotek 01 Variant 2 Rett maske Øk 1 maske Fell mot høyre Fell mot venst…" at bounding box center [1104, 539] width 2224 height 1171
click at [918, 139] on icon at bounding box center [923, 137] width 10 height 10
click at [724, 452] on div "Mitt bibliotek 01 Variant 2 Rett maske Øk 1 maske Fell mot høyre Fell mot venst…" at bounding box center [1104, 539] width 2224 height 1171
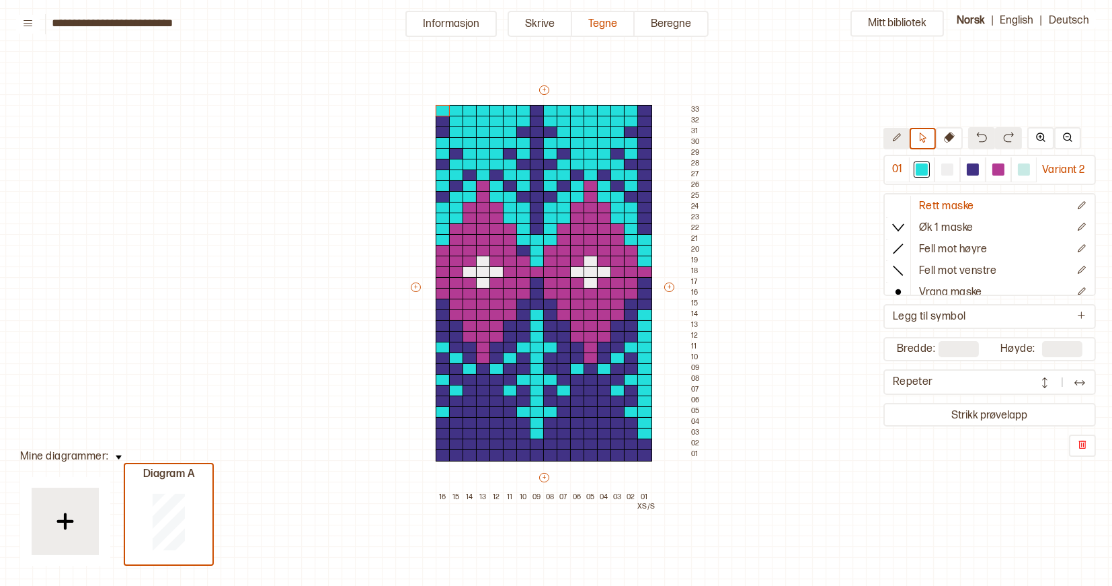
click at [895, 145] on button at bounding box center [897, 139] width 26 height 22
click at [716, 445] on div "Mitt bibliotek 01 Variant 2 Rett maske Øk 1 maske Fell mot høyre Fell mot venst…" at bounding box center [1104, 539] width 2224 height 1171
click at [720, 450] on div "Mitt bibliotek 01 Variant 2 Rett maske Øk 1 maske Fell mot høyre Fell mot venst…" at bounding box center [1104, 539] width 2224 height 1171
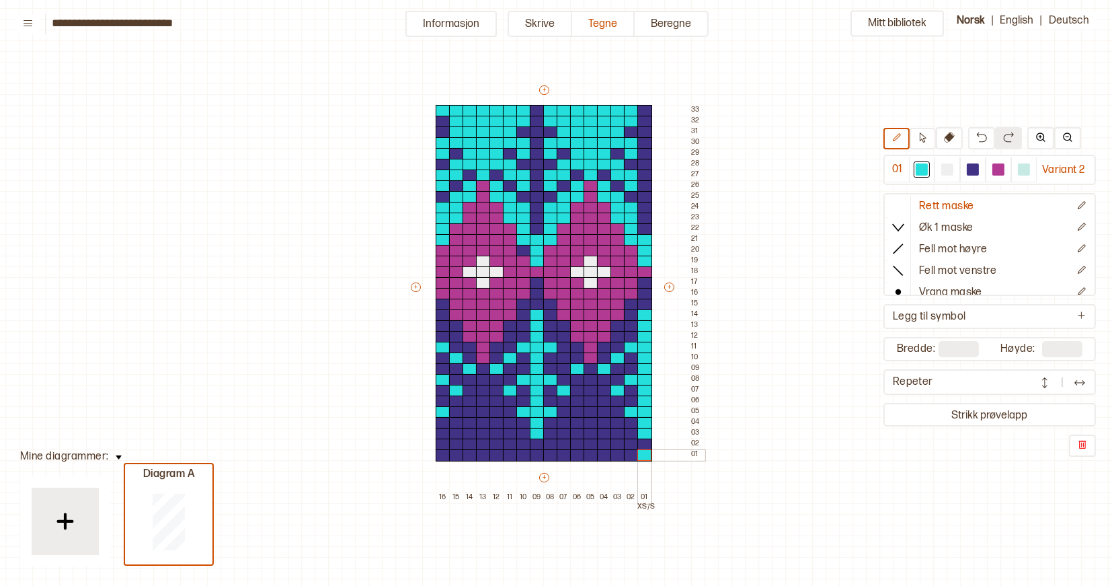
click at [644, 455] on div at bounding box center [644, 455] width 15 height 12
click at [974, 168] on div at bounding box center [973, 169] width 12 height 12
click at [643, 455] on div at bounding box center [644, 455] width 15 height 12
click at [925, 140] on icon at bounding box center [923, 137] width 10 height 10
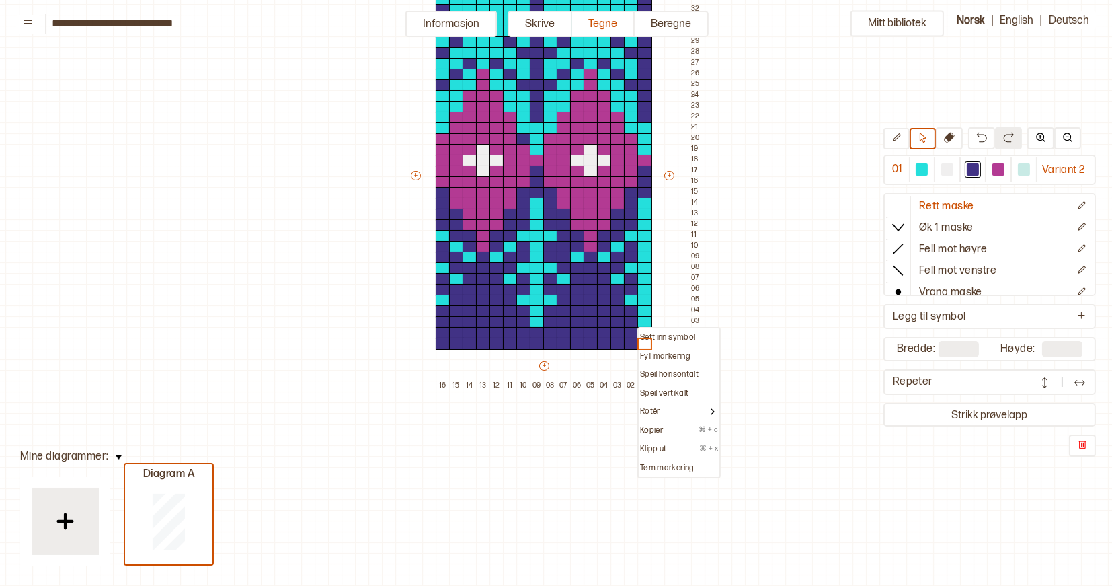
scroll to position [130, 9]
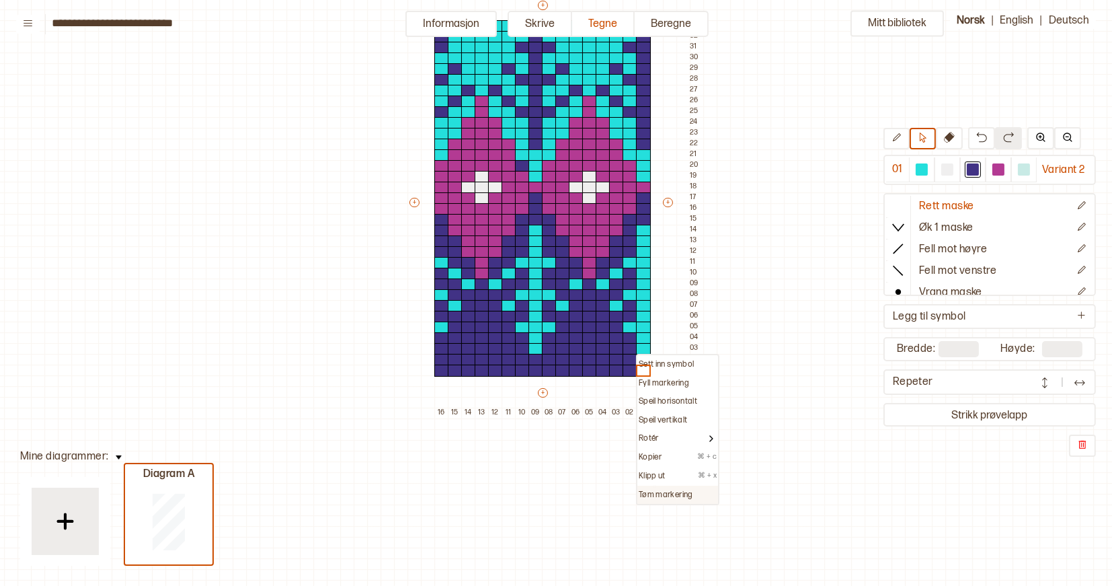
click at [654, 486] on div "Tøm markering" at bounding box center [677, 495] width 81 height 19
click at [654, 490] on p "Tøm markering" at bounding box center [666, 495] width 54 height 11
click at [967, 171] on div at bounding box center [973, 169] width 12 height 12
click at [640, 370] on div at bounding box center [643, 370] width 15 height 12
click at [903, 137] on button at bounding box center [897, 139] width 26 height 22
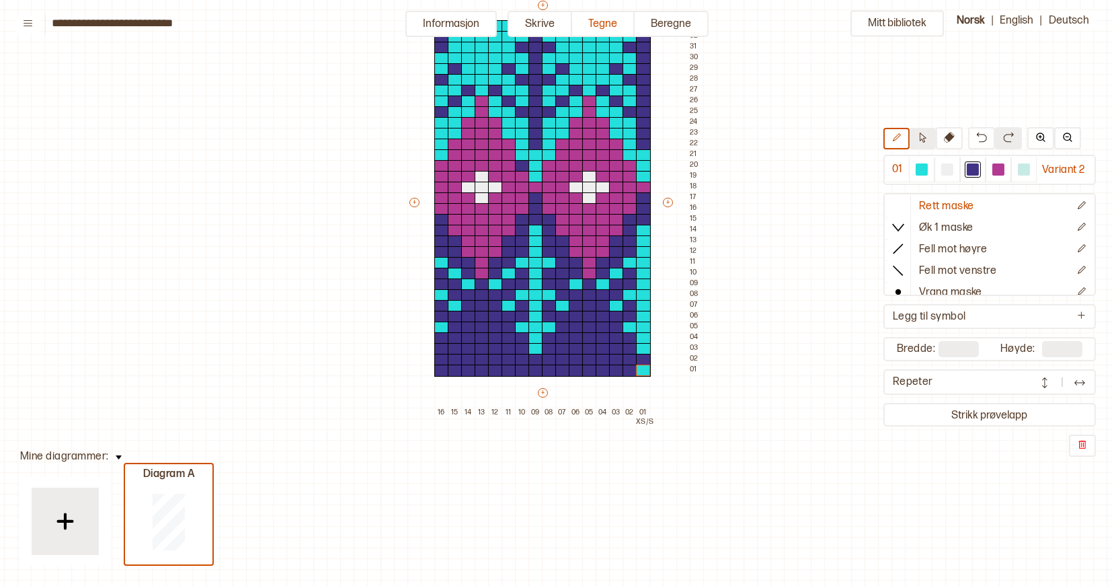
click at [922, 137] on icon at bounding box center [923, 137] width 7 height 10
click at [981, 171] on div at bounding box center [973, 169] width 26 height 25
click at [642, 373] on div at bounding box center [643, 370] width 15 height 12
click at [894, 132] on button at bounding box center [897, 139] width 26 height 22
click at [971, 171] on div at bounding box center [973, 169] width 12 height 12
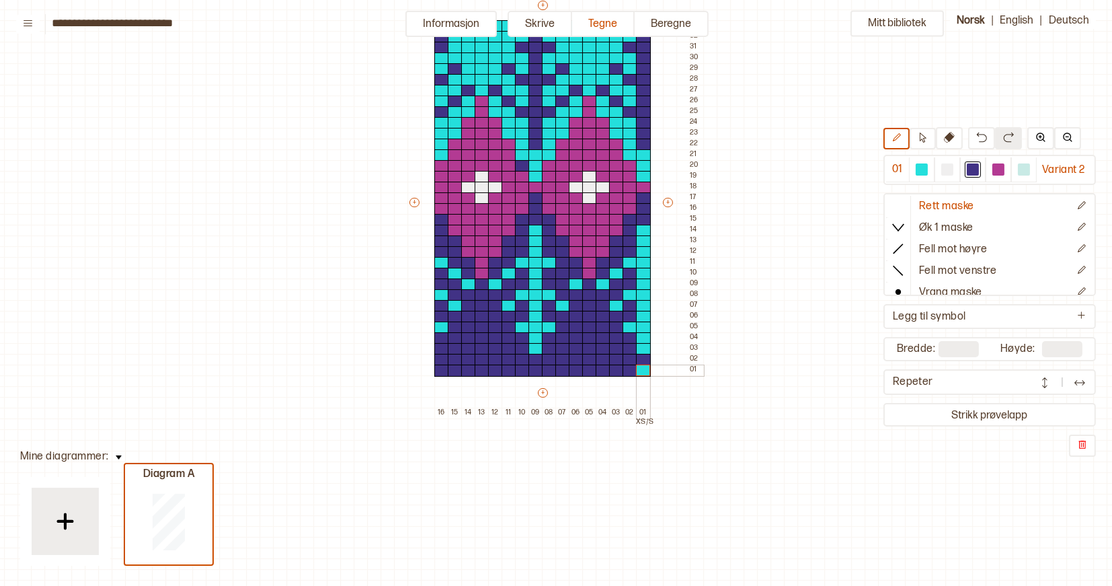
click at [645, 370] on div at bounding box center [643, 370] width 15 height 12
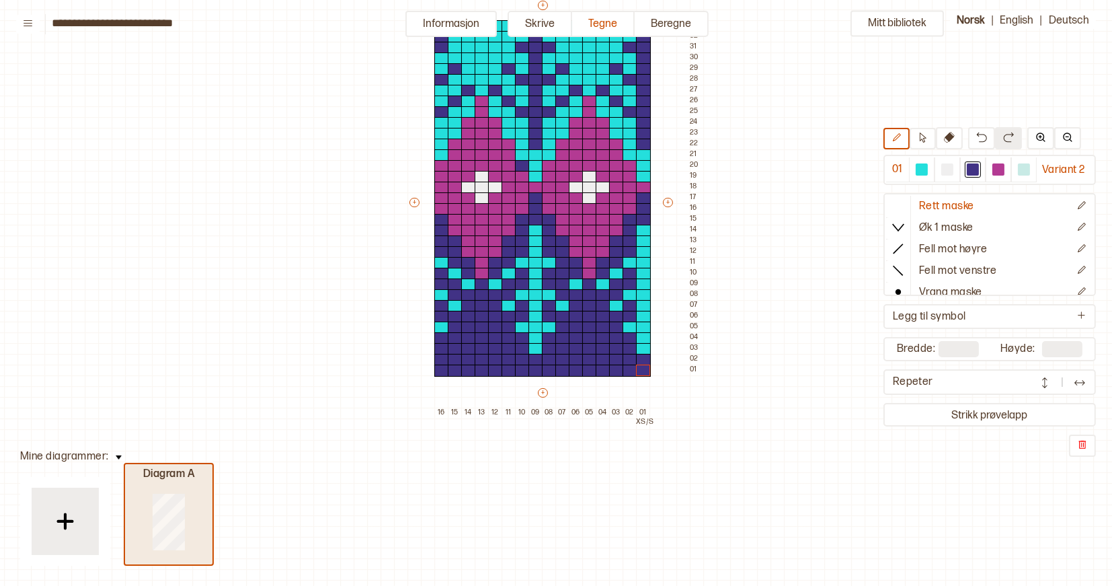
click at [149, 535] on div at bounding box center [168, 521] width 87 height 86
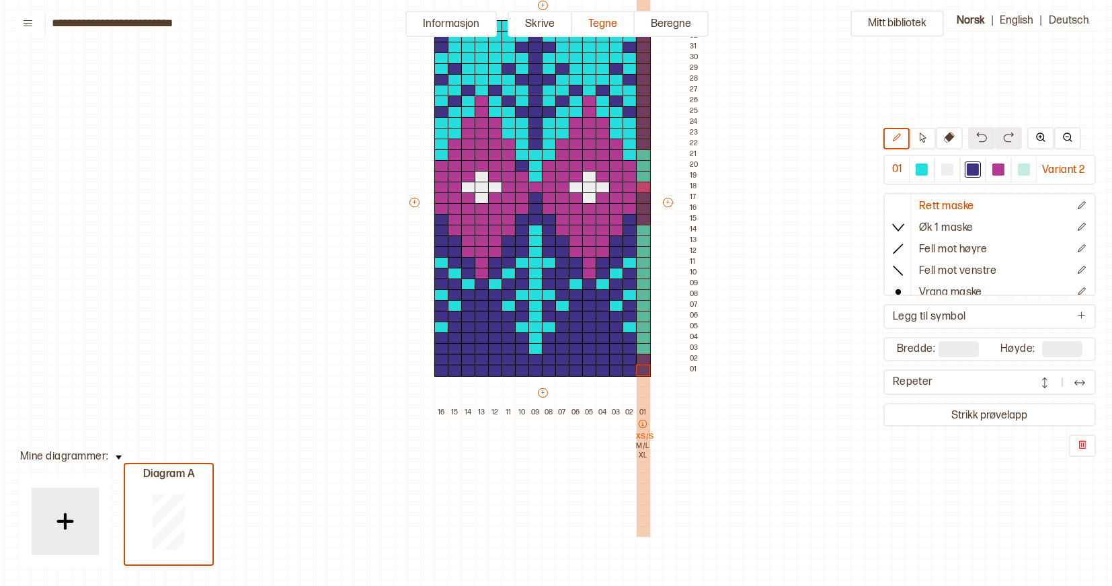
click at [643, 435] on p "XS/S" at bounding box center [642, 436] width 13 height 9
click at [643, 424] on icon at bounding box center [643, 424] width 8 height 8
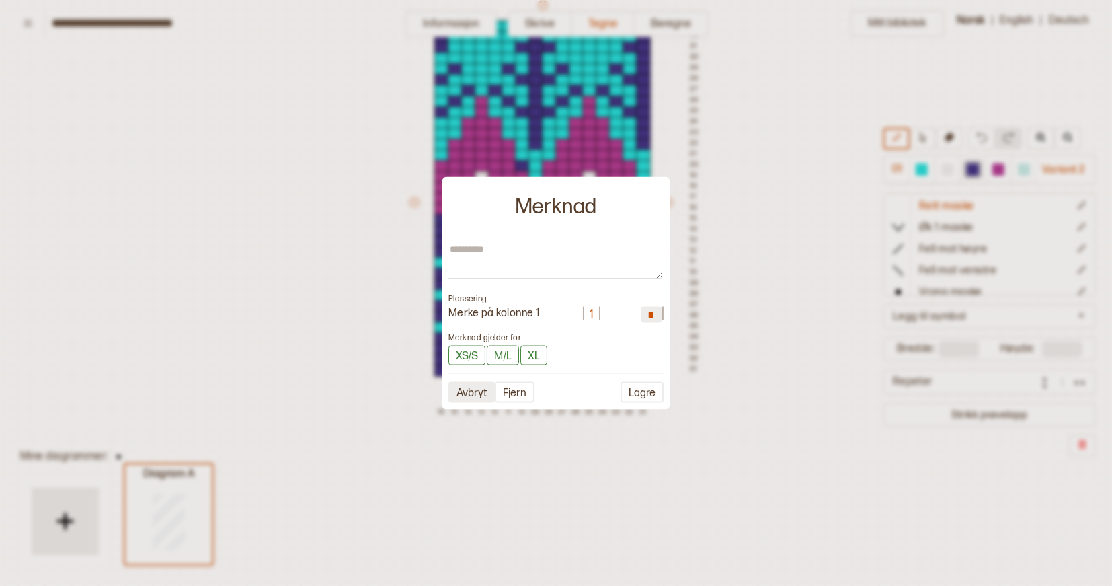
click at [476, 391] on button "Avbryt" at bounding box center [472, 392] width 46 height 21
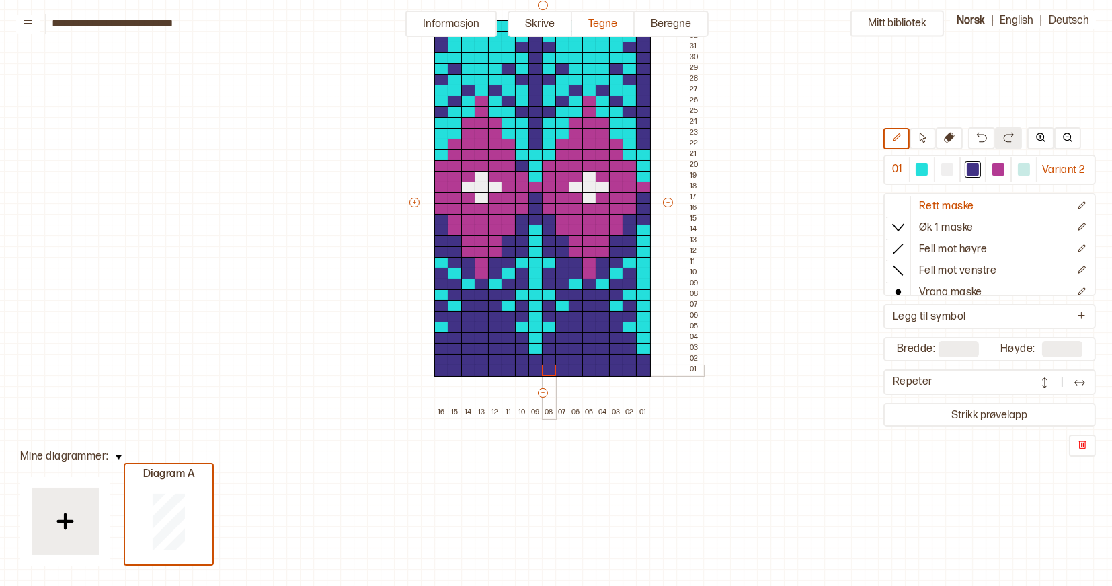
drag, startPoint x: 643, startPoint y: 370, endPoint x: 552, endPoint y: 373, distance: 90.8
click at [552, 373] on div "+ + + + 16 15 14 13 12 11 10 09 08 07 06 05 04 03 02 01 33 32 31 30 29 28 27 26…" at bounding box center [555, 209] width 296 height 420
click at [588, 391] on div "Valg" at bounding box center [597, 387] width 81 height 20
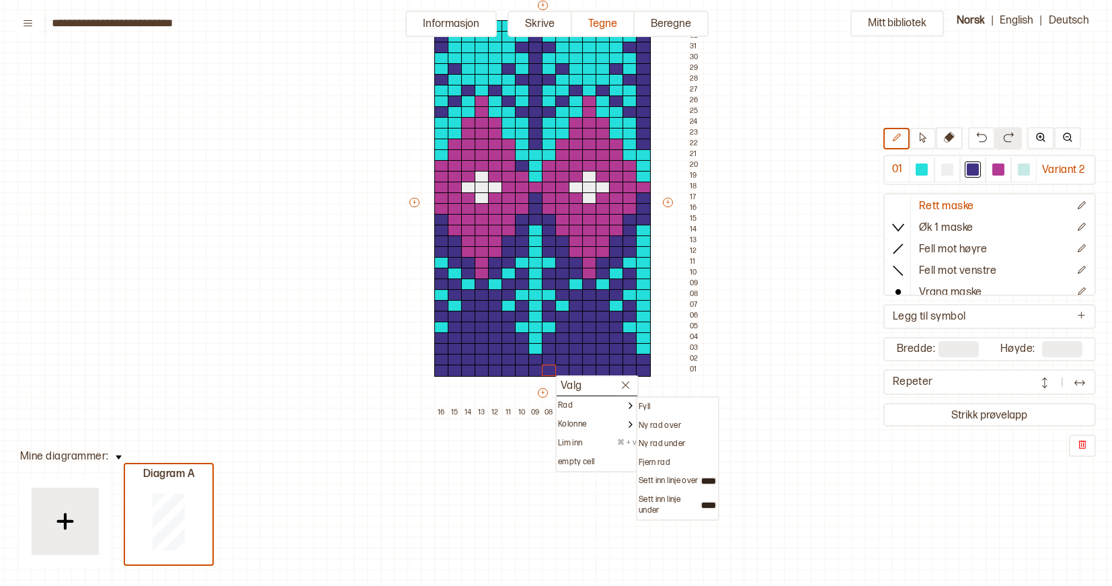
click at [658, 368] on div "+ + + + Valg Fyll Ny rad over Ny rad under Fjern rad Sett inn linje over Sett i…" at bounding box center [555, 209] width 296 height 420
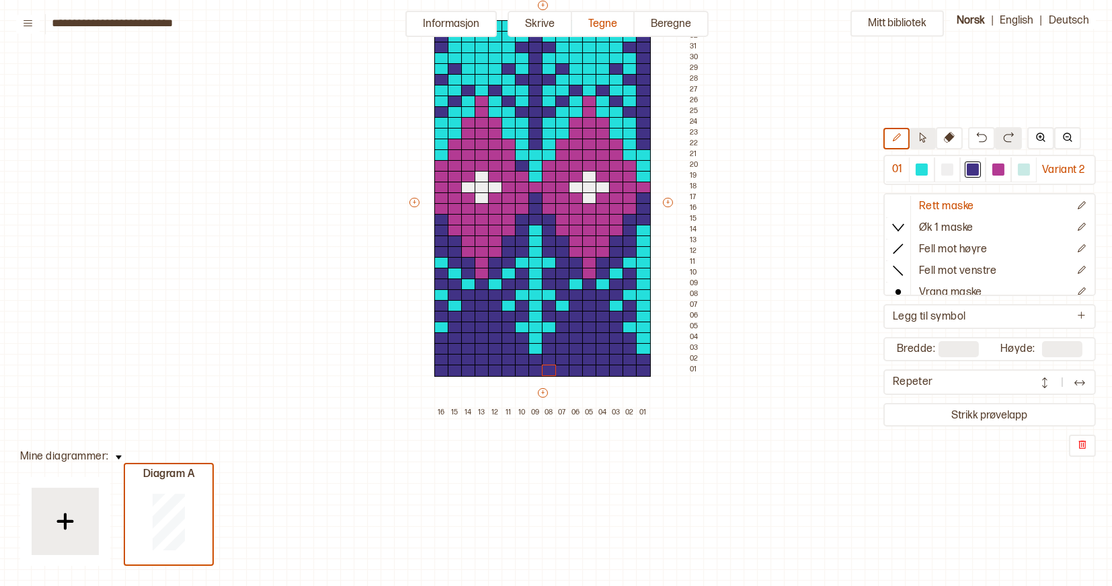
click at [924, 132] on icon at bounding box center [923, 137] width 10 height 10
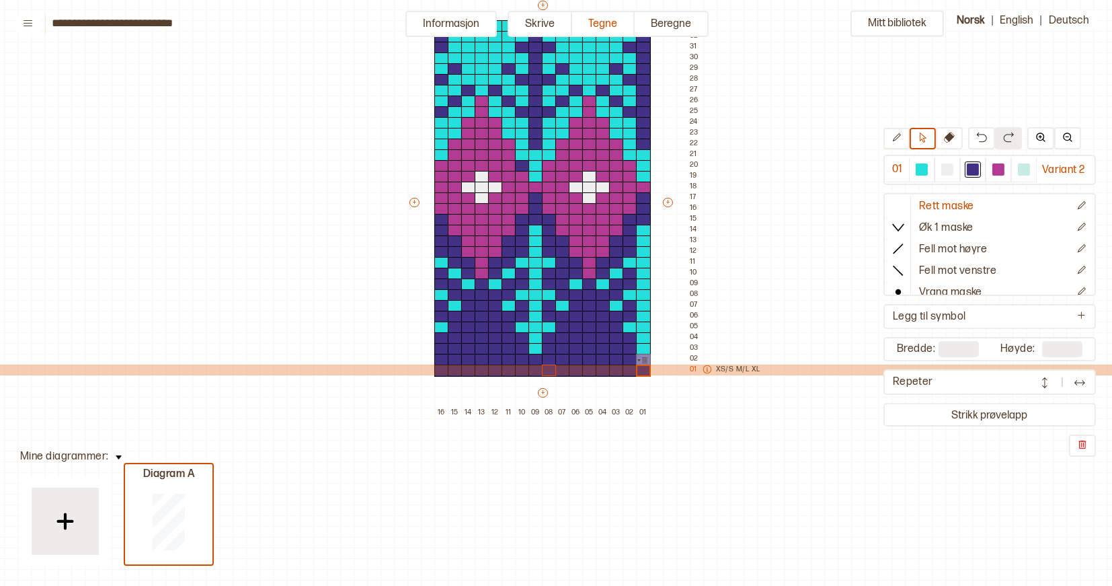
click at [709, 370] on icon at bounding box center [707, 368] width 9 height 9
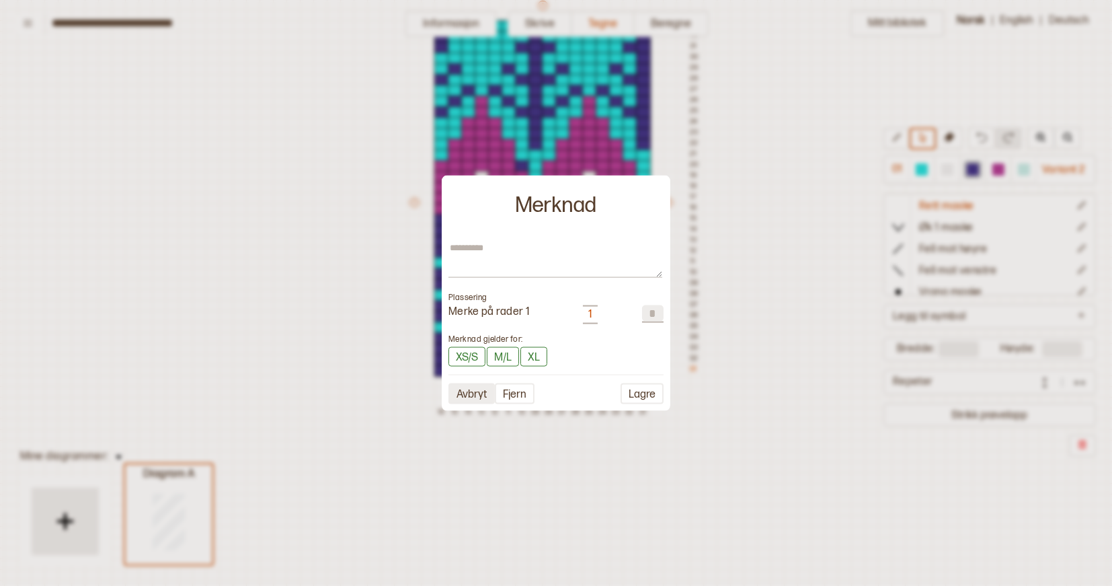
click at [474, 392] on button "Avbryt" at bounding box center [472, 393] width 46 height 21
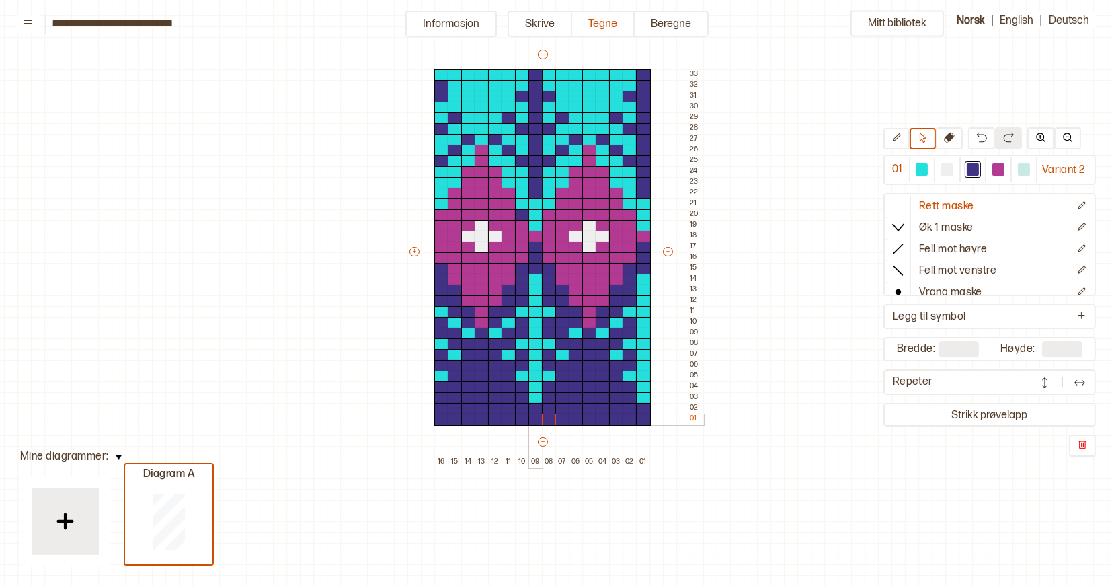
scroll to position [73, 9]
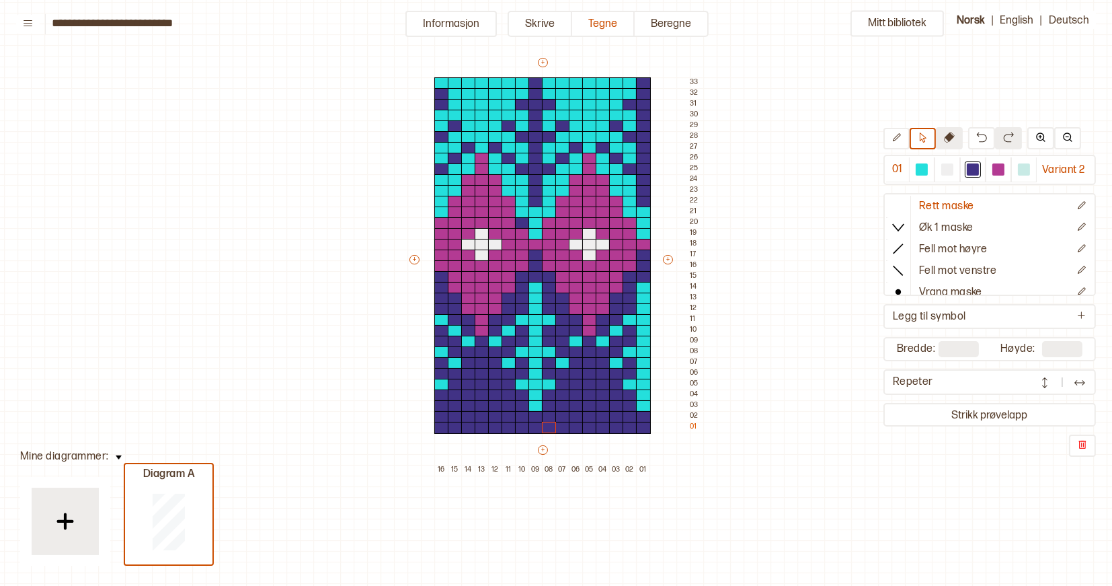
click at [946, 141] on icon at bounding box center [949, 137] width 11 height 11
click at [1083, 206] on icon "Rediger symbol" at bounding box center [1082, 205] width 10 height 10
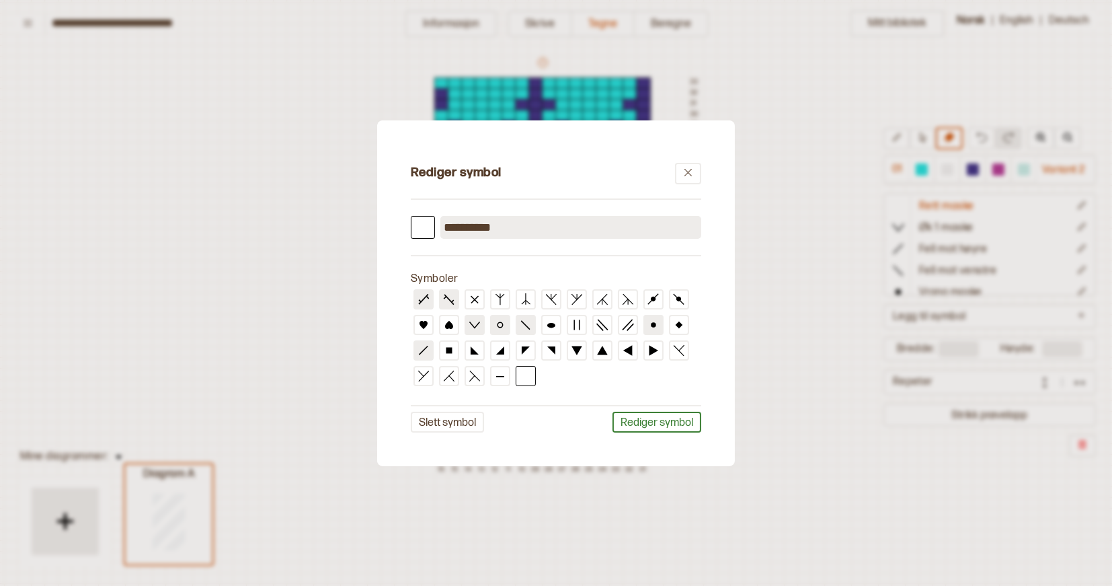
click at [576, 227] on input "**********" at bounding box center [570, 227] width 261 height 23
click at [527, 299] on icon at bounding box center [526, 299] width 12 height 12
click at [457, 419] on button "Slett symbol" at bounding box center [447, 422] width 73 height 21
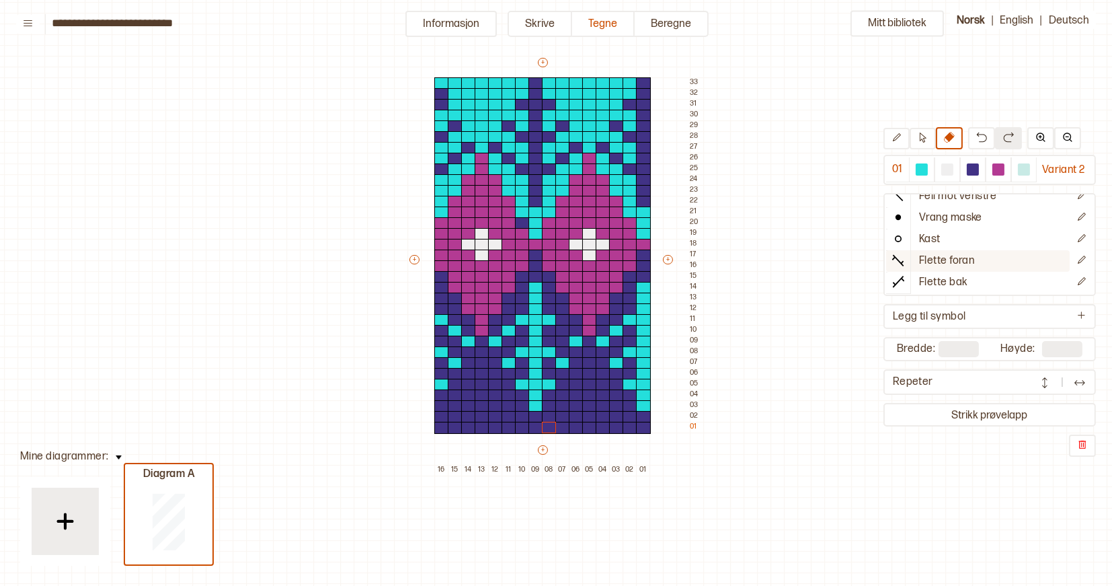
scroll to position [52, 0]
click at [752, 461] on div "Mitt bibliotek 01 Variant 2 Øk 1 maske Fell mot høyre Fell mot venstre Vrang ma…" at bounding box center [1103, 512] width 2224 height 1171
click at [550, 428] on div at bounding box center [549, 428] width 15 height 12
click at [698, 522] on div "Mitt bibliotek 01 Variant 2 Øk 1 maske Fell mot høyre Fell mot venstre Vrang ma…" at bounding box center [1103, 512] width 2224 height 1171
click at [532, 24] on button "Skrive" at bounding box center [540, 24] width 65 height 26
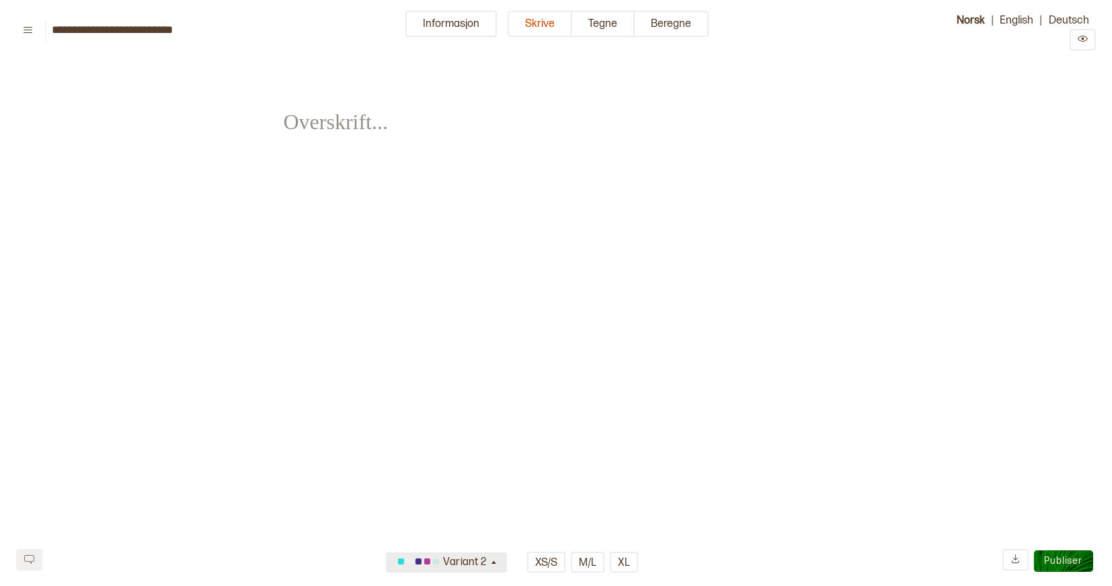
click at [488, 566] on div "Variant 2" at bounding box center [441, 562] width 95 height 22
click at [553, 468] on html "**********" at bounding box center [556, 234] width 1112 height 468
click at [611, 24] on button "Tegne" at bounding box center [603, 24] width 63 height 26
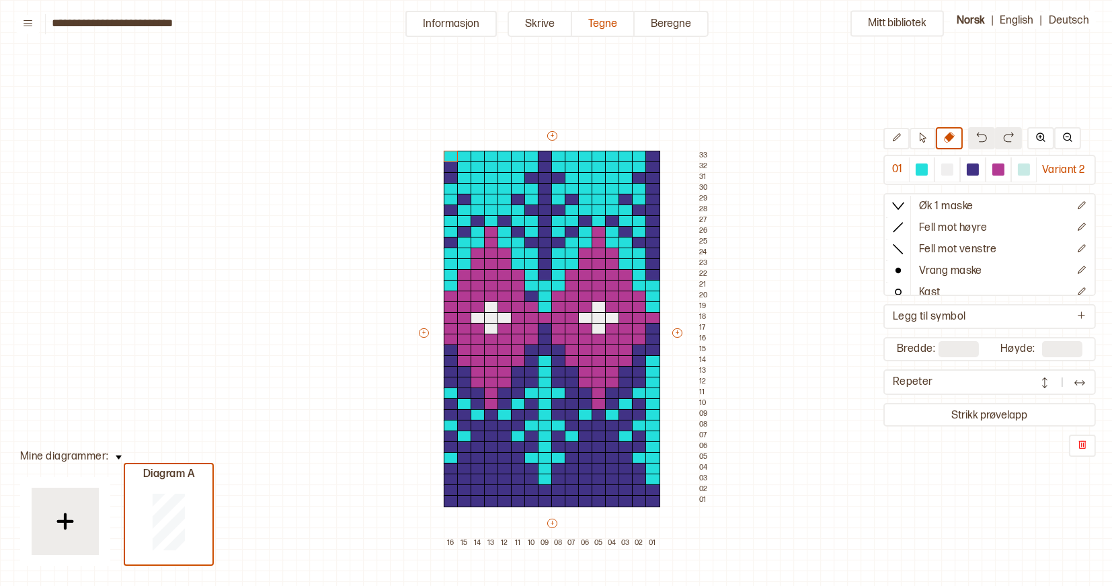
scroll to position [46, 8]
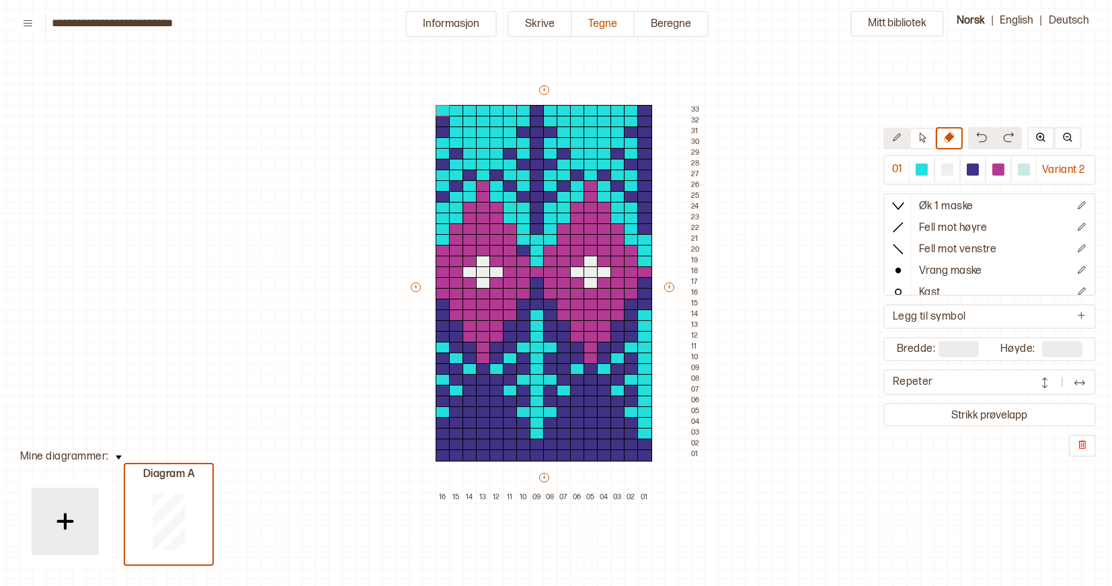
click at [900, 138] on button at bounding box center [897, 139] width 26 height 22
click at [541, 477] on button "+" at bounding box center [544, 477] width 10 height 9
click at [544, 477] on button "+" at bounding box center [544, 477] width 10 height 9
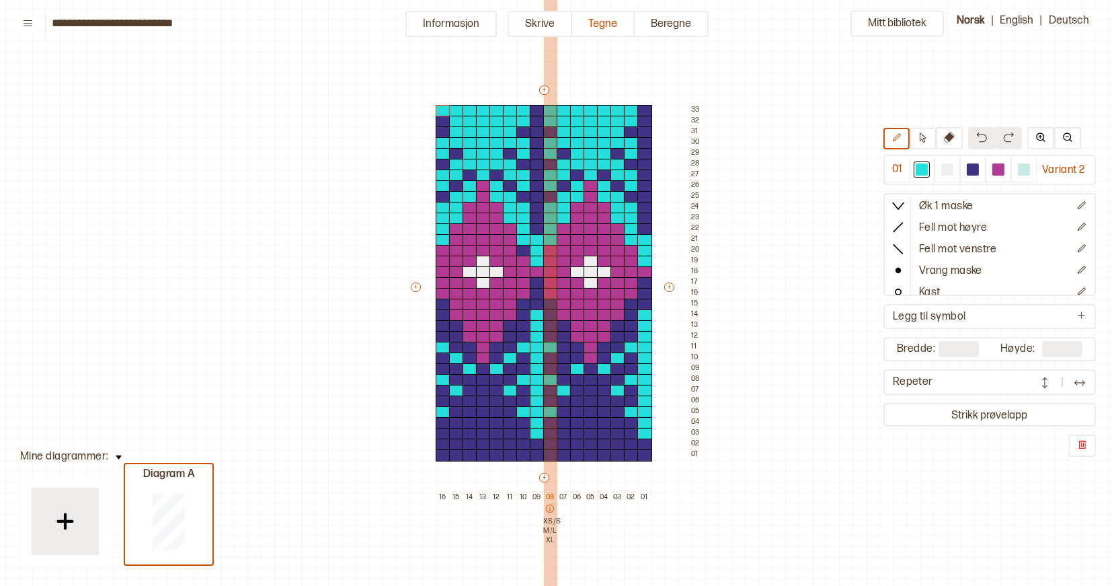
click at [552, 492] on p "08" at bounding box center [549, 496] width 13 height 9
click at [551, 508] on icon at bounding box center [549, 508] width 9 height 9
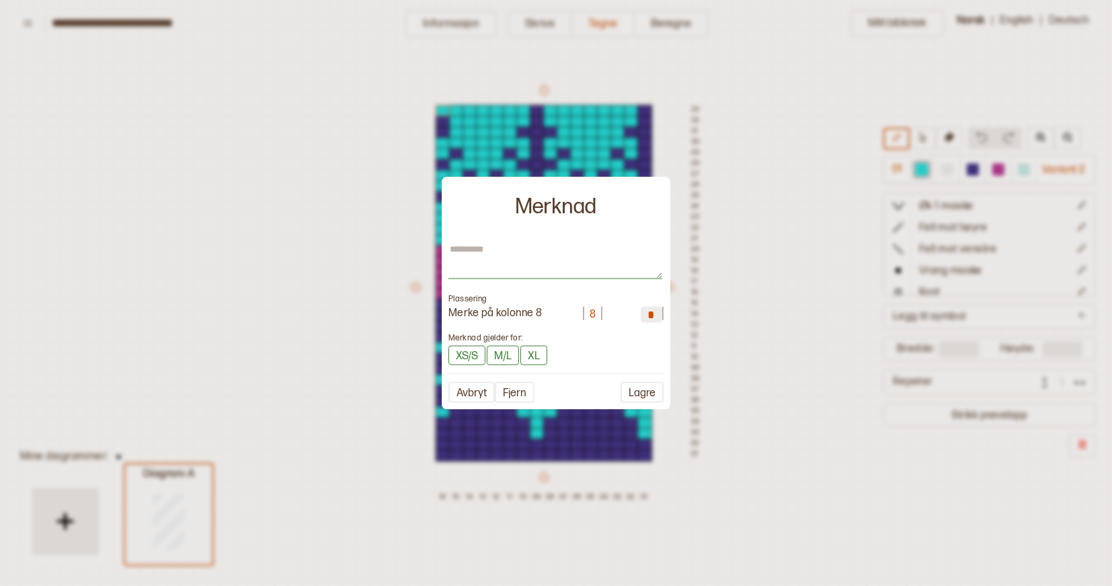
click at [496, 266] on textarea at bounding box center [556, 261] width 214 height 36
type textarea "*"
type textarea "**"
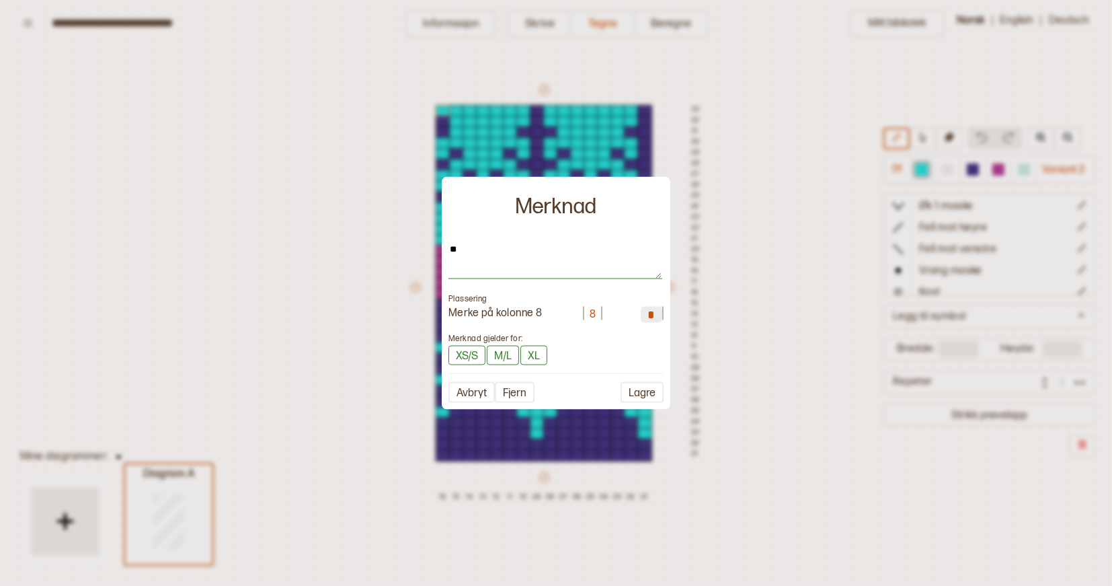
type textarea "*"
type textarea "***"
type textarea "*"
type textarea "****"
type textarea "*"
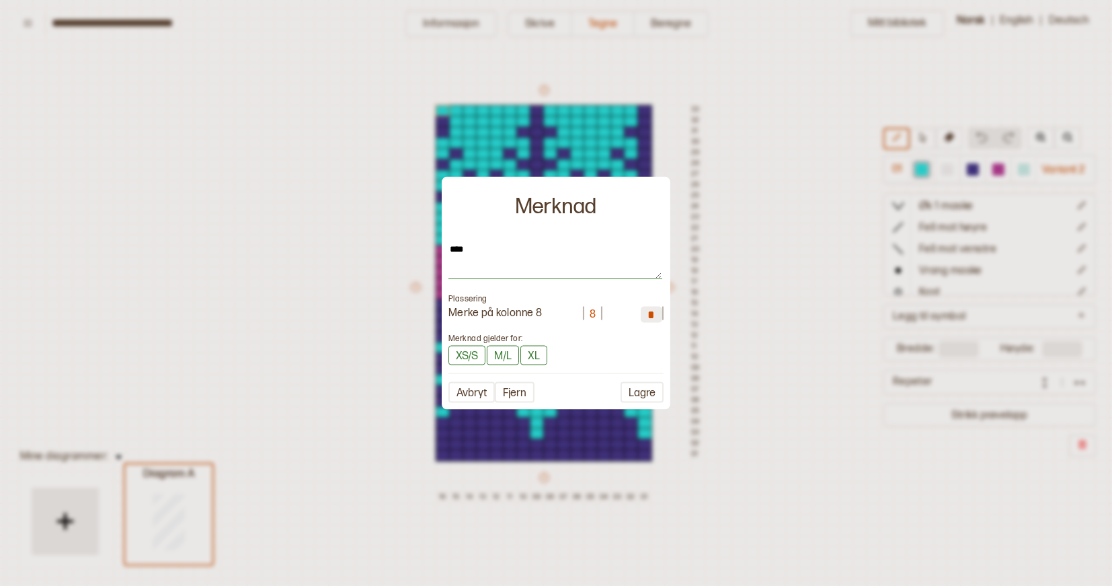
type textarea "*****"
type textarea "*"
type textarea "******"
type textarea "*"
type textarea "*******"
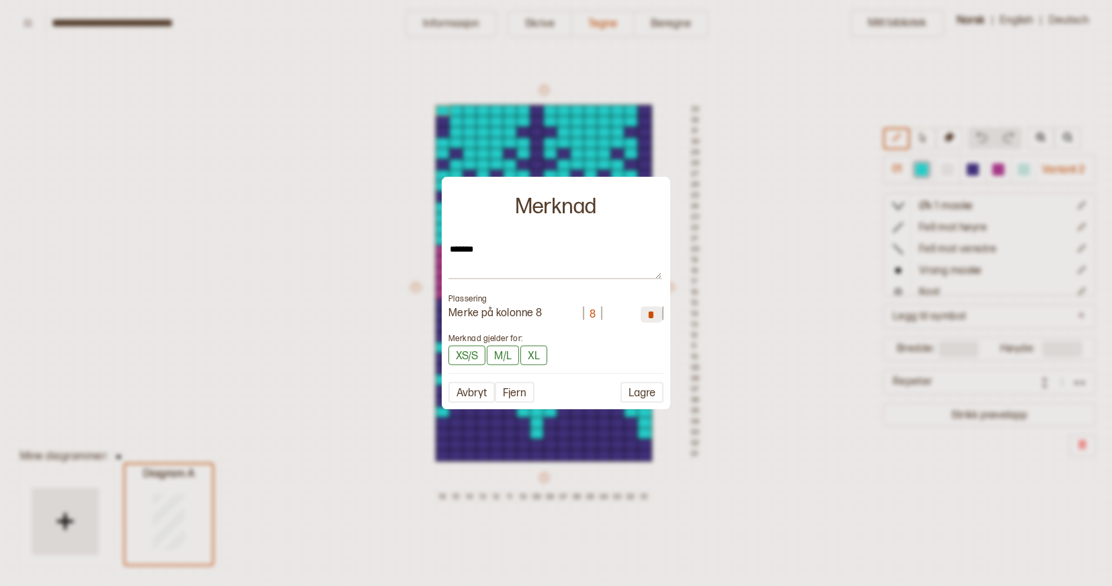
click at [657, 312] on input "*" at bounding box center [652, 314] width 22 height 16
click at [644, 391] on button "Lagre" at bounding box center [642, 392] width 43 height 21
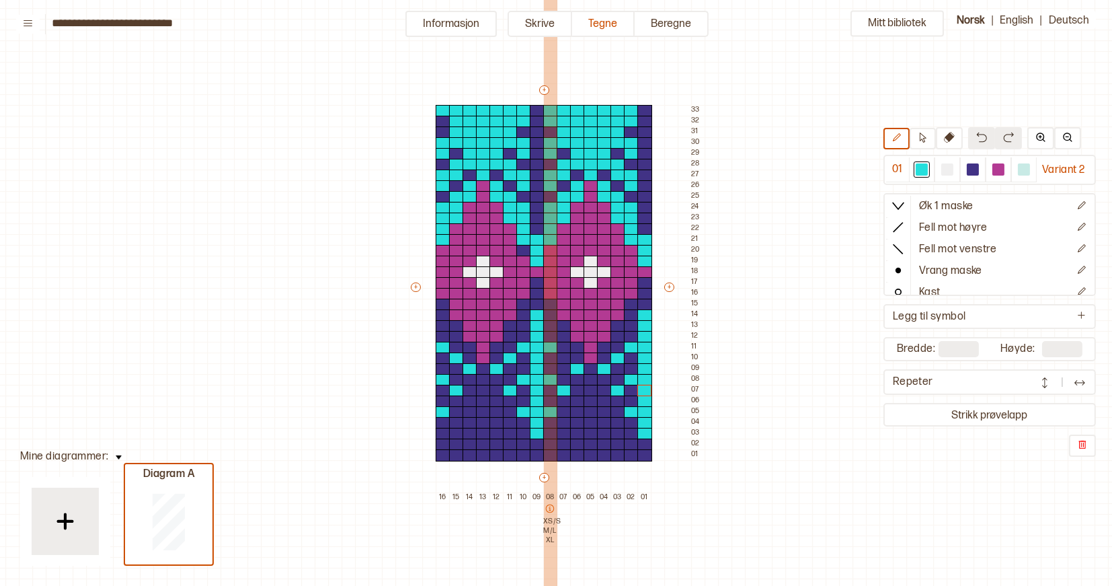
click at [549, 508] on icon at bounding box center [550, 508] width 8 height 8
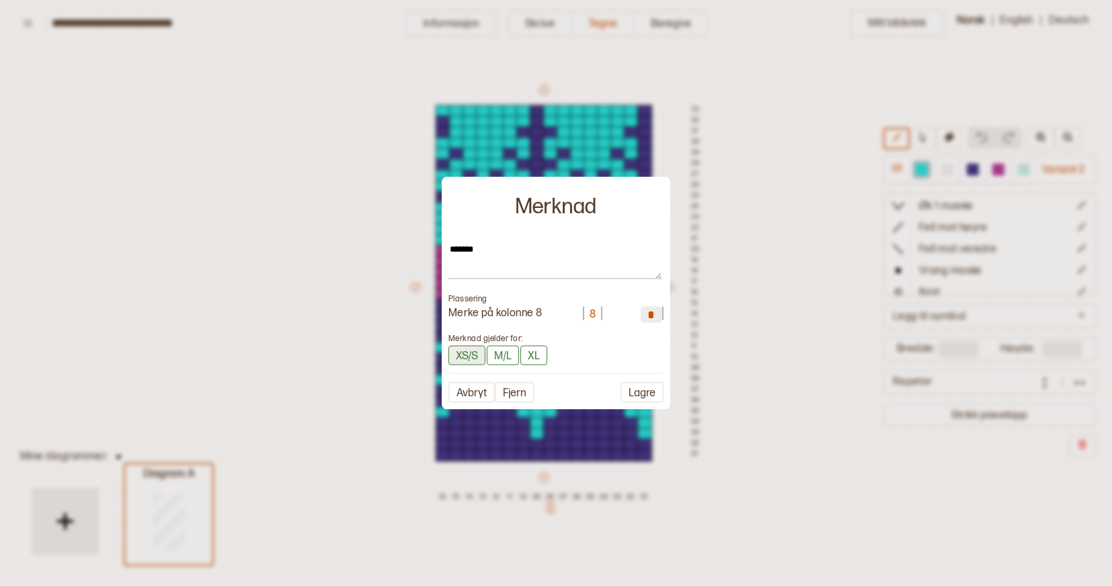
click at [478, 356] on button "XS/S" at bounding box center [467, 356] width 37 height 20
click at [500, 356] on button "M/L" at bounding box center [504, 356] width 32 height 20
click at [532, 356] on button "XL" at bounding box center [536, 356] width 27 height 20
click at [467, 350] on button "XS/S" at bounding box center [468, 355] width 38 height 21
click at [506, 352] on button "M/L" at bounding box center [504, 355] width 34 height 21
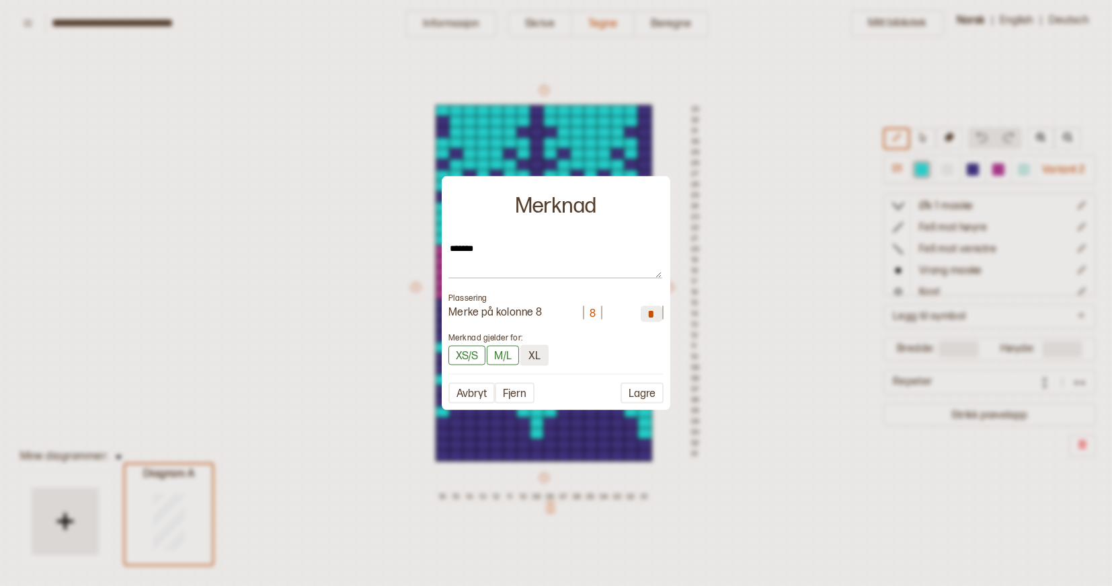
click at [534, 356] on button "XL" at bounding box center [534, 355] width 28 height 21
click at [638, 391] on button "Lagre" at bounding box center [642, 392] width 43 height 21
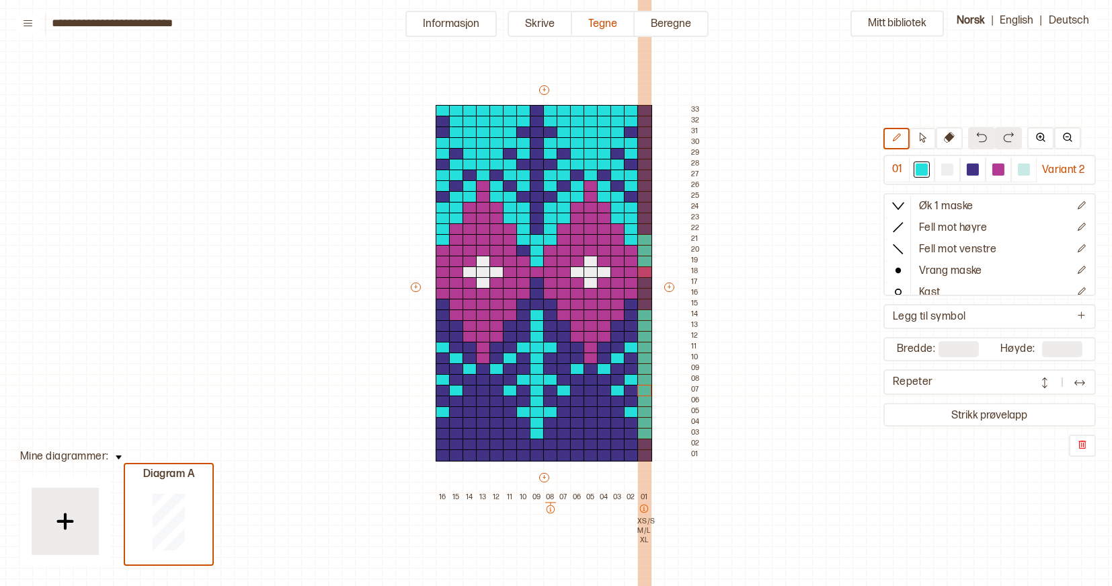
drag, startPoint x: 553, startPoint y: 507, endPoint x: 640, endPoint y: 504, distance: 86.8
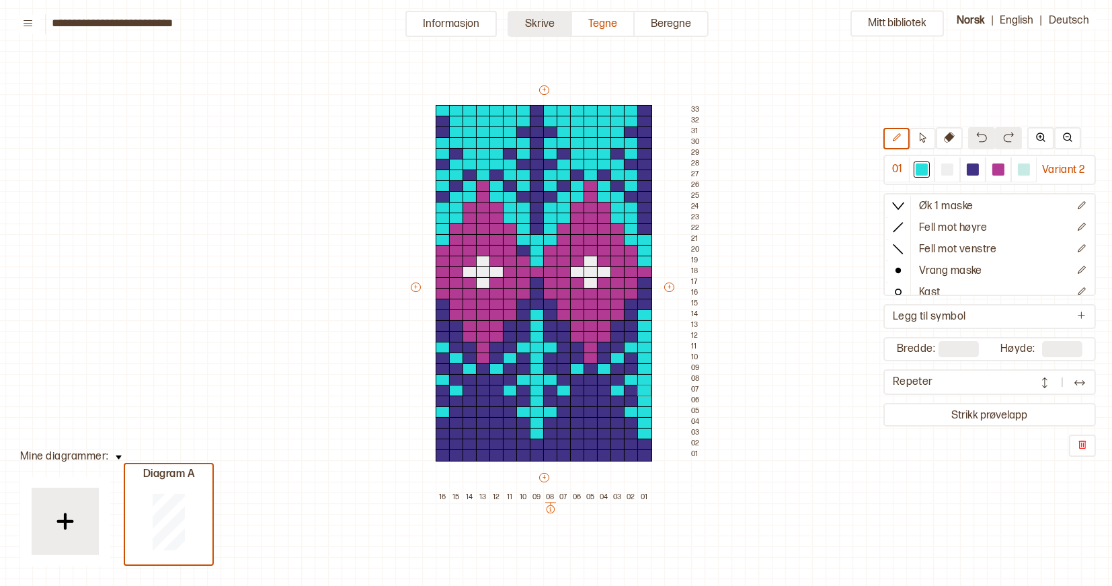
click at [536, 19] on button "Skrive" at bounding box center [540, 24] width 65 height 26
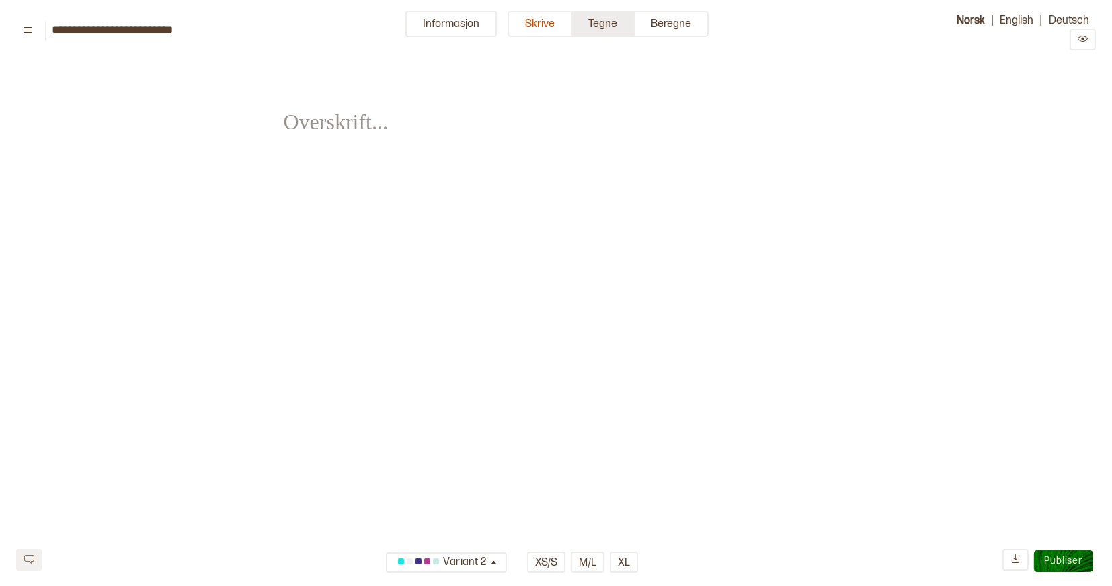
click at [593, 23] on button "Tegne" at bounding box center [603, 24] width 63 height 26
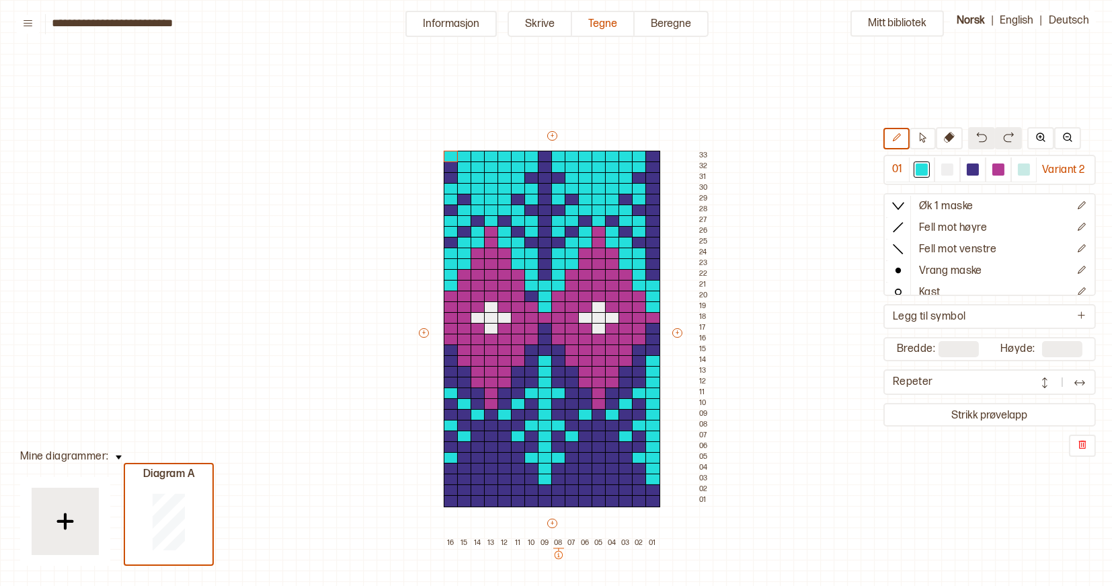
scroll to position [46, 8]
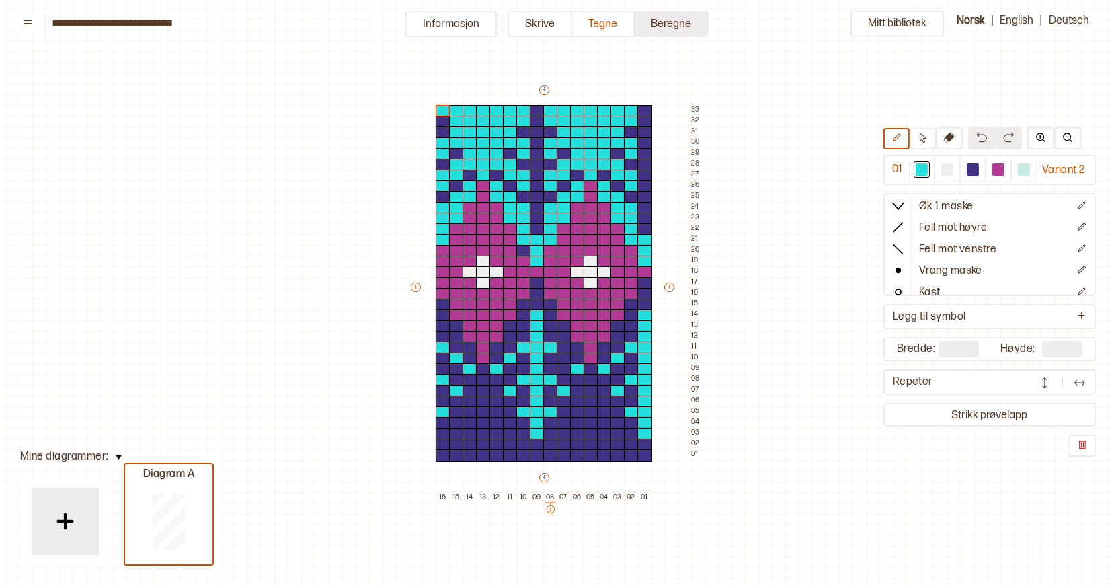
click at [678, 24] on button "Beregne" at bounding box center [672, 24] width 74 height 26
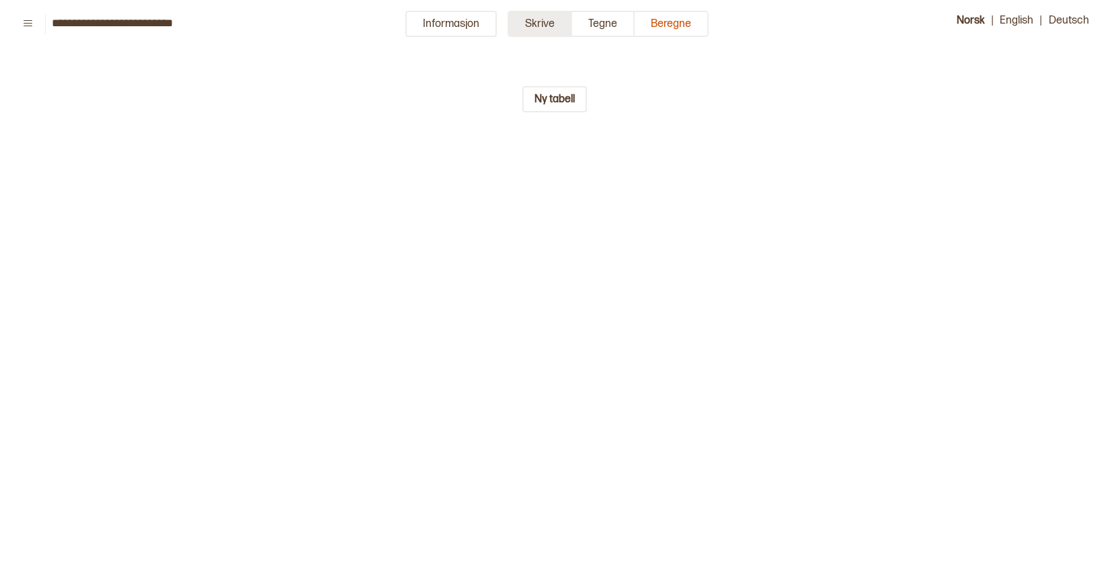
click at [554, 20] on button "Skrive" at bounding box center [540, 24] width 65 height 26
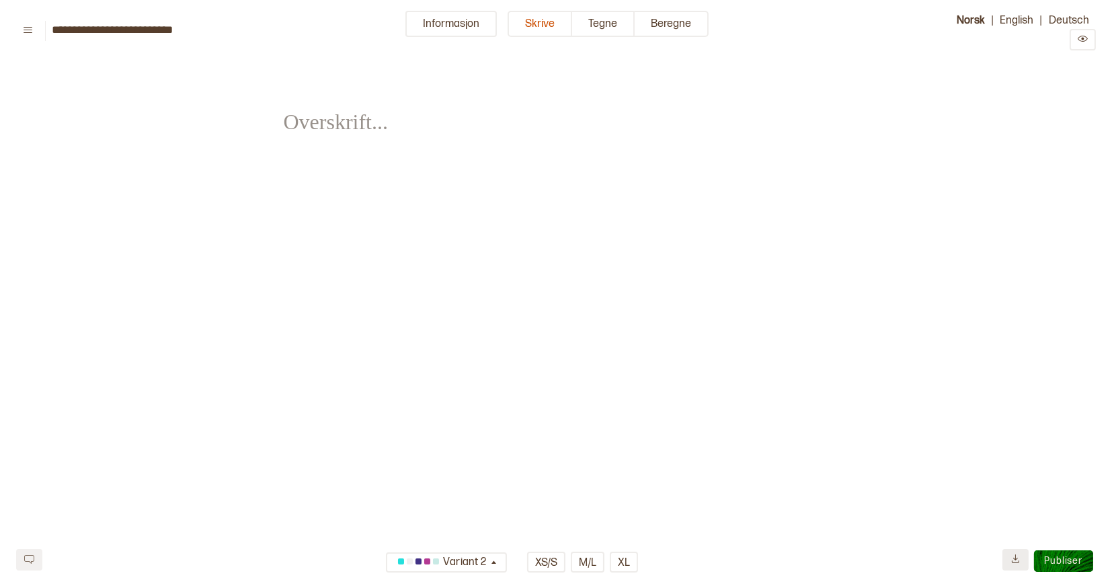
click at [1015, 561] on icon at bounding box center [1016, 558] width 10 height 10
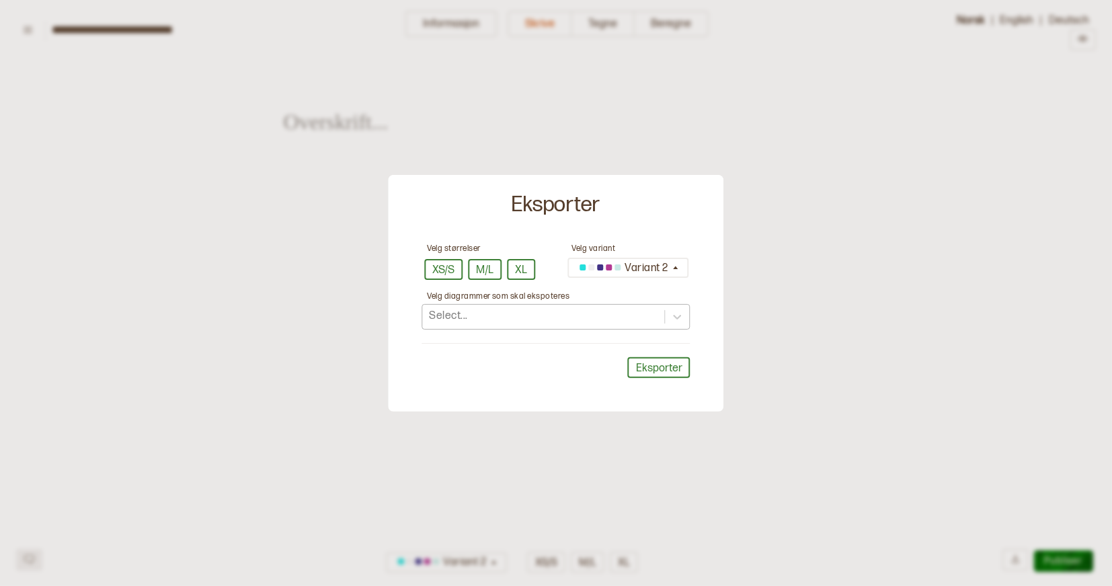
click at [588, 306] on div "Select..." at bounding box center [543, 316] width 242 height 22
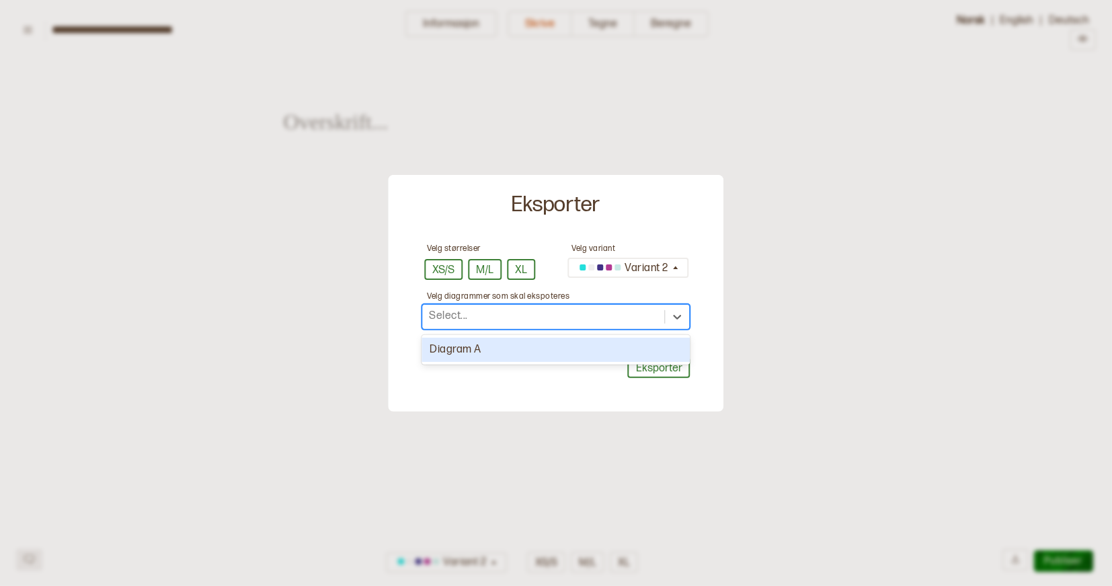
click at [574, 339] on div "Diagram A" at bounding box center [556, 350] width 268 height 25
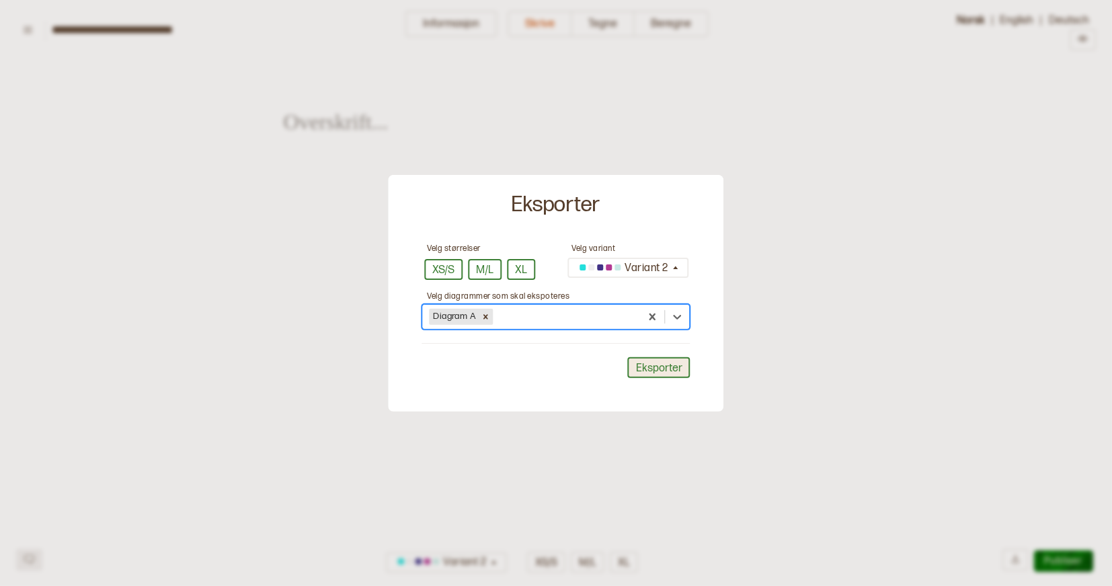
click at [645, 366] on button "Eksporter" at bounding box center [659, 367] width 63 height 21
click at [1000, 529] on div at bounding box center [556, 293] width 1112 height 586
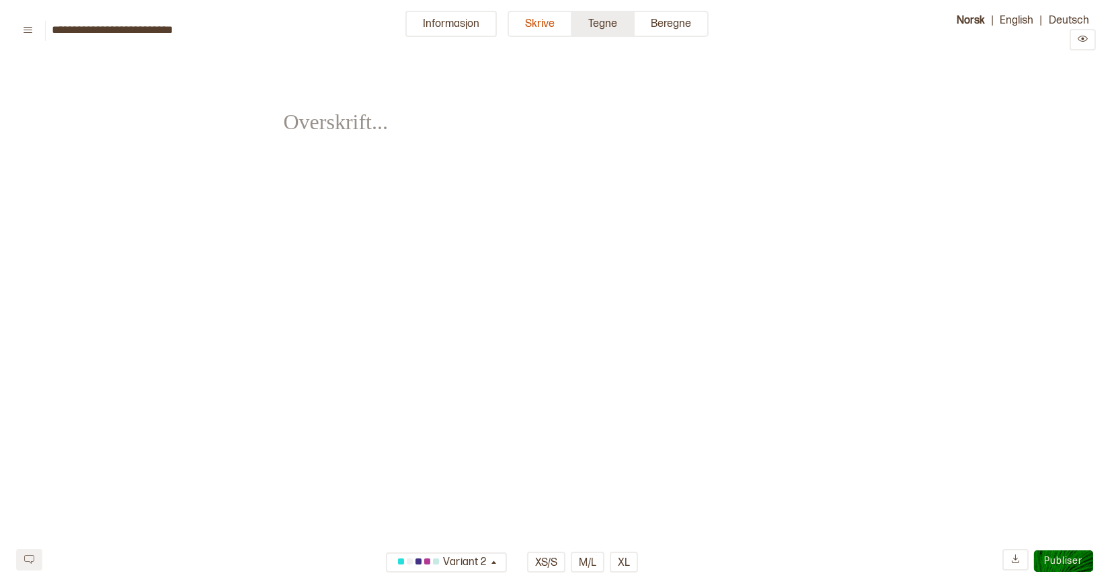
click at [608, 25] on button "Tegne" at bounding box center [603, 24] width 63 height 26
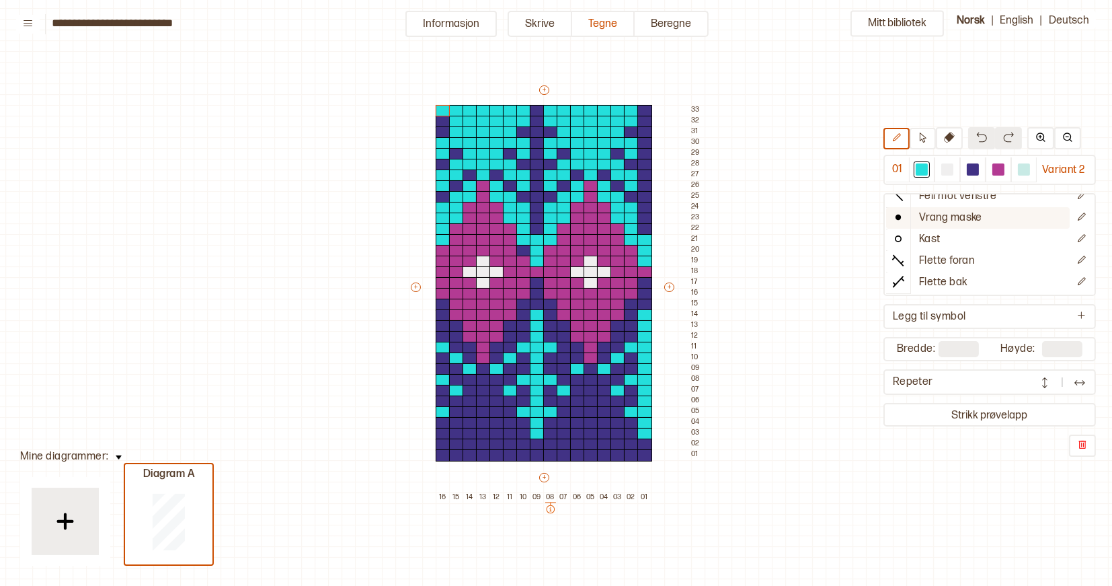
scroll to position [52, 0]
click at [942, 316] on p "Legg til symbol" at bounding box center [929, 317] width 73 height 14
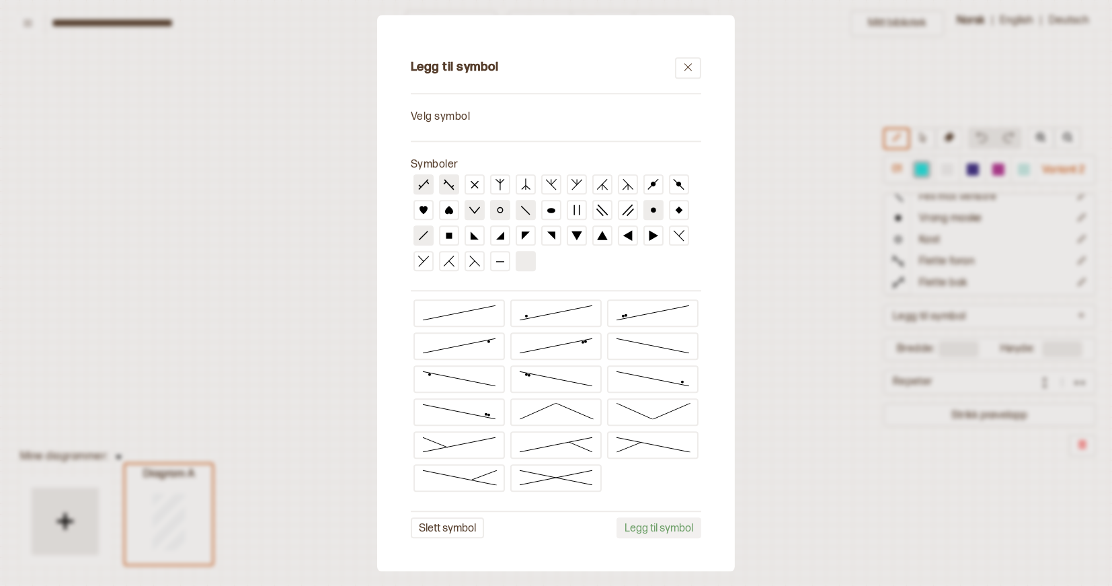
click at [527, 263] on icon at bounding box center [526, 262] width 12 height 12
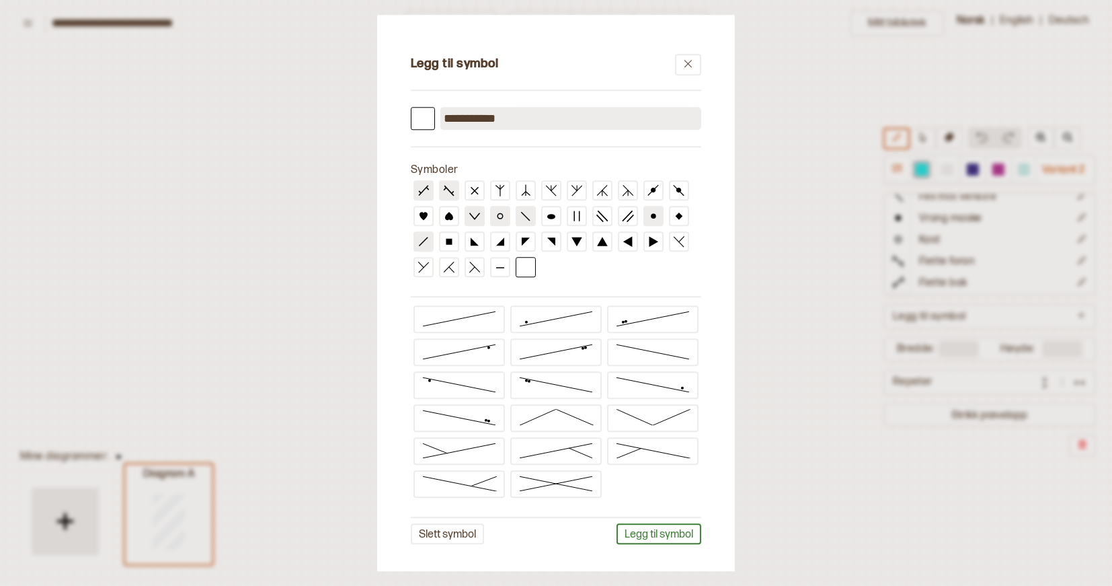
scroll to position [3, 0]
click at [635, 526] on button "Legg til symbol" at bounding box center [659, 534] width 85 height 21
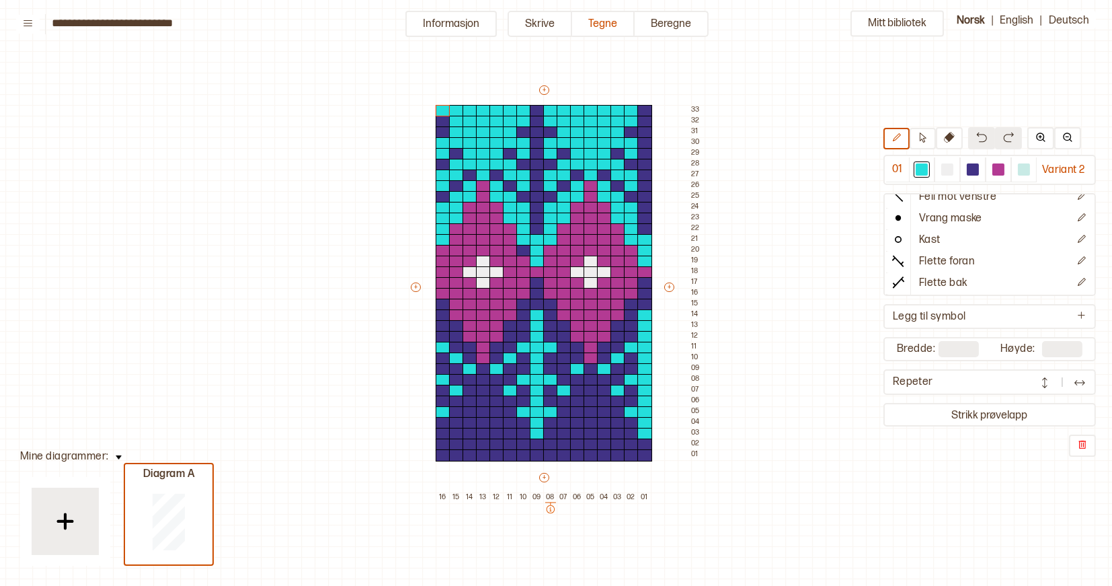
click at [963, 342] on input "**" at bounding box center [959, 349] width 40 height 16
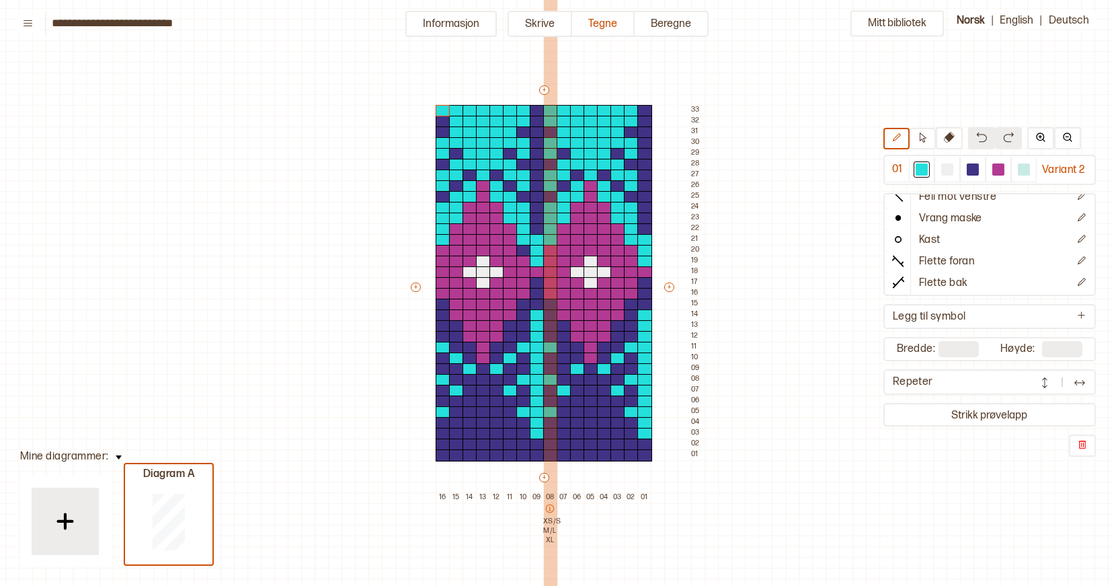
click at [549, 509] on icon at bounding box center [550, 508] width 8 height 8
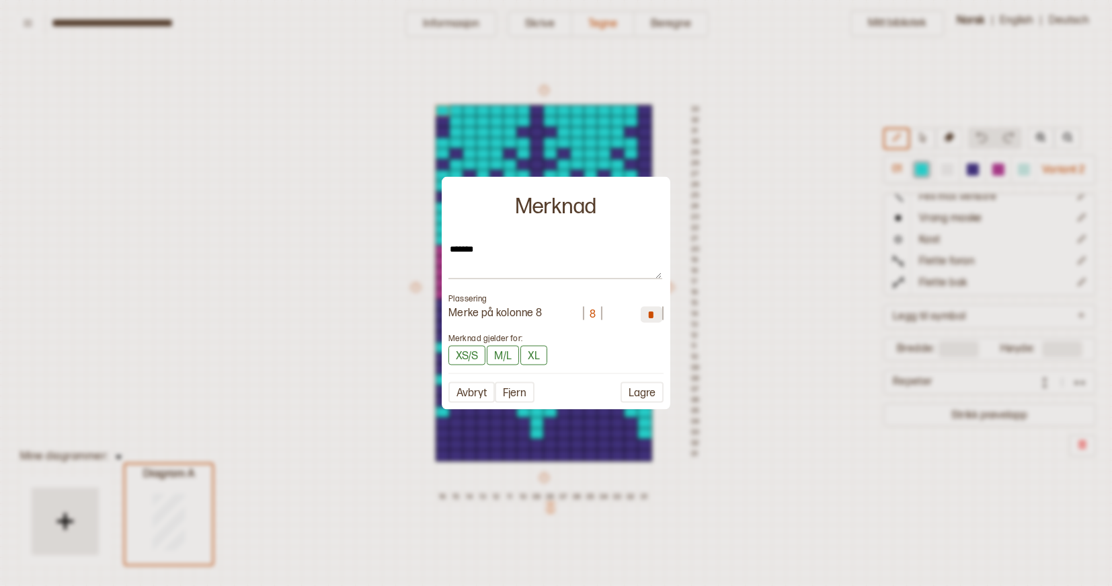
click at [656, 312] on input "*" at bounding box center [652, 314] width 22 height 16
type textarea "*"
type input "*"
type textarea "*"
type input "*"
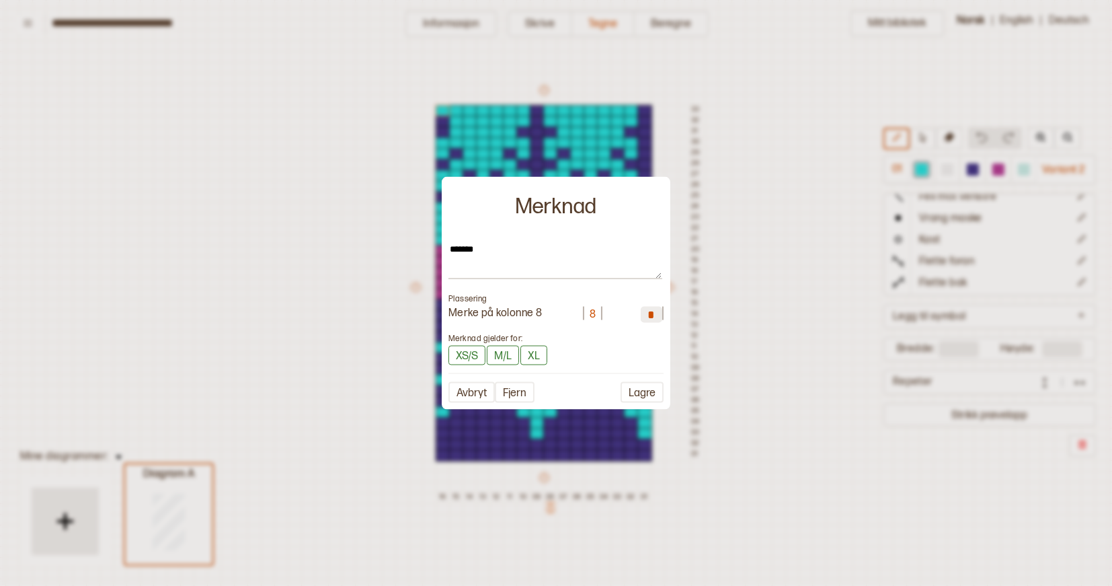
type textarea "*"
type input "*"
click at [594, 309] on div "8" at bounding box center [593, 314] width 6 height 14
click at [597, 310] on div "8" at bounding box center [593, 314] width 20 height 17
click at [594, 310] on div "8" at bounding box center [593, 314] width 6 height 14
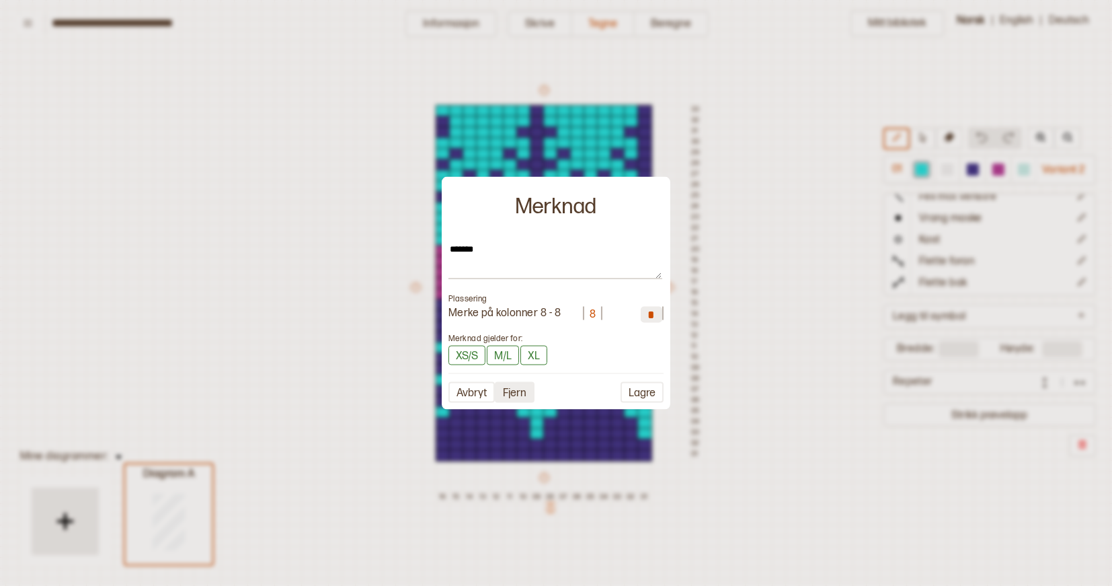
click at [512, 395] on button "Fjern" at bounding box center [515, 392] width 40 height 21
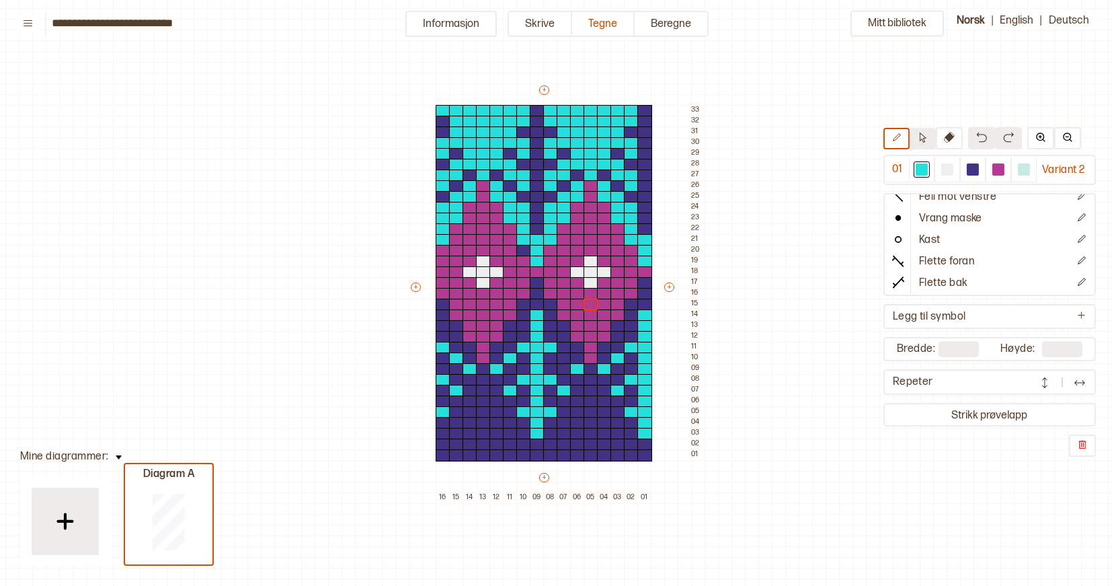
click at [921, 137] on icon at bounding box center [923, 137] width 7 height 10
click at [644, 454] on div at bounding box center [644, 455] width 15 height 12
click at [662, 465] on p "Fyll markering" at bounding box center [665, 468] width 50 height 11
click at [921, 141] on icon at bounding box center [923, 137] width 10 height 10
click at [898, 132] on icon at bounding box center [897, 137] width 10 height 10
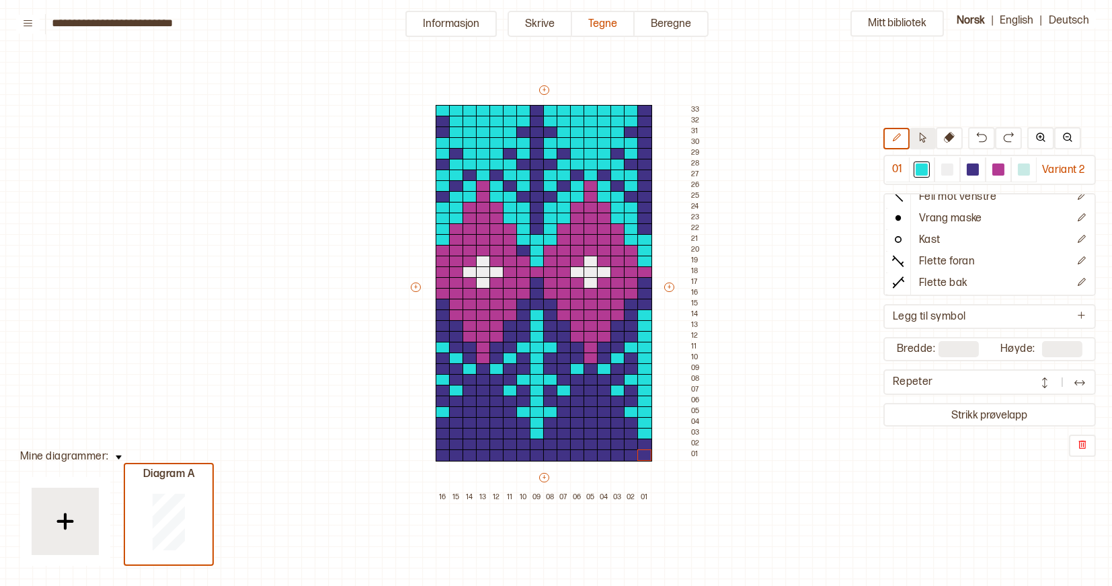
click at [920, 141] on icon at bounding box center [923, 137] width 10 height 10
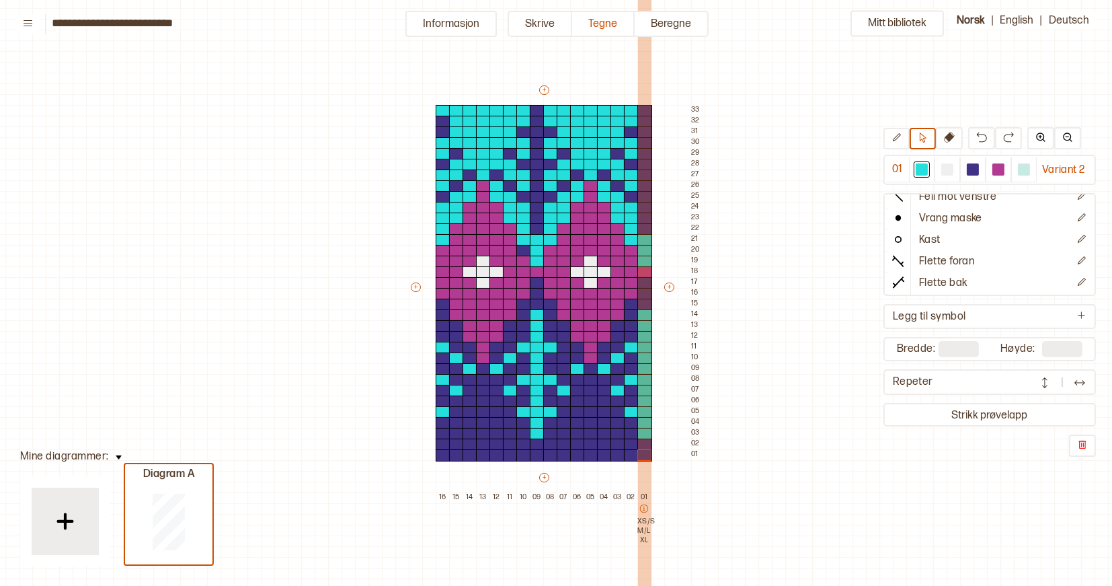
click at [645, 510] on icon at bounding box center [643, 508] width 9 height 9
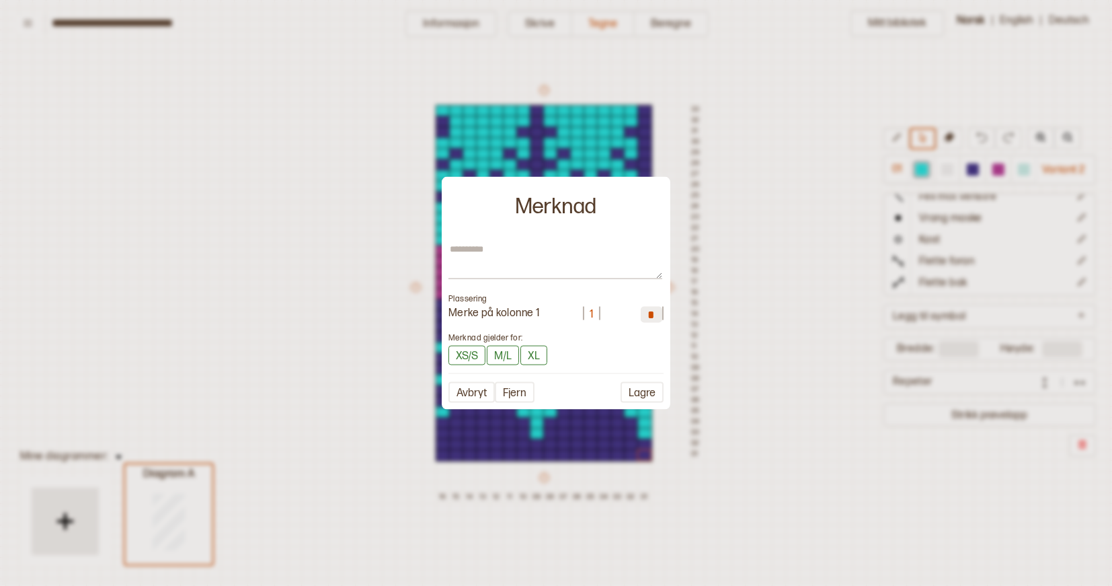
click at [655, 310] on input "*" at bounding box center [652, 314] width 22 height 16
type textarea "*"
type input "*"
type textarea "*"
type input "*"
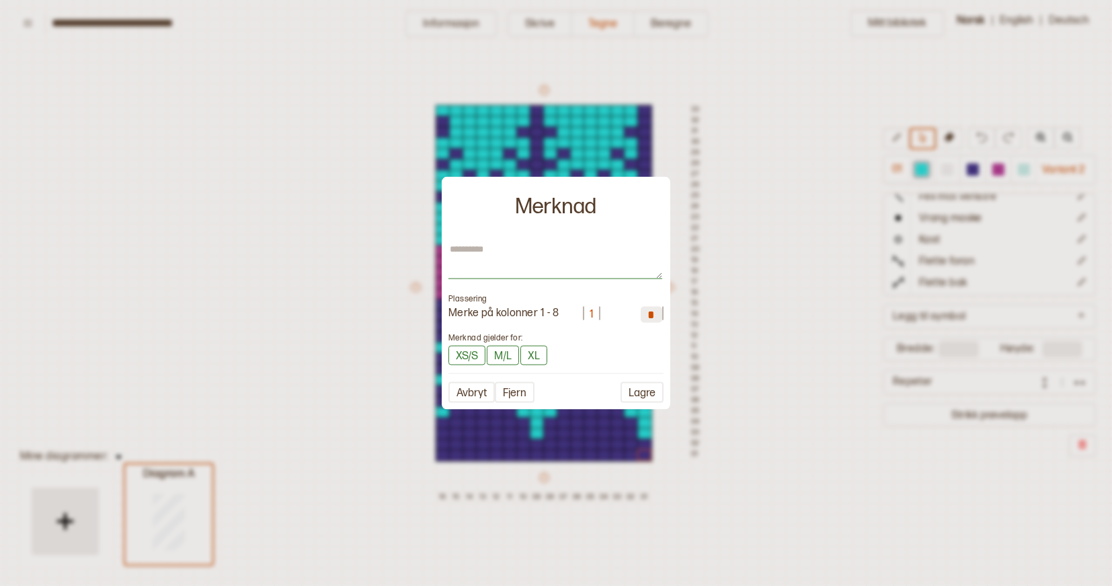
click at [479, 259] on textarea at bounding box center [556, 261] width 214 height 36
type textarea "*"
type textarea "**"
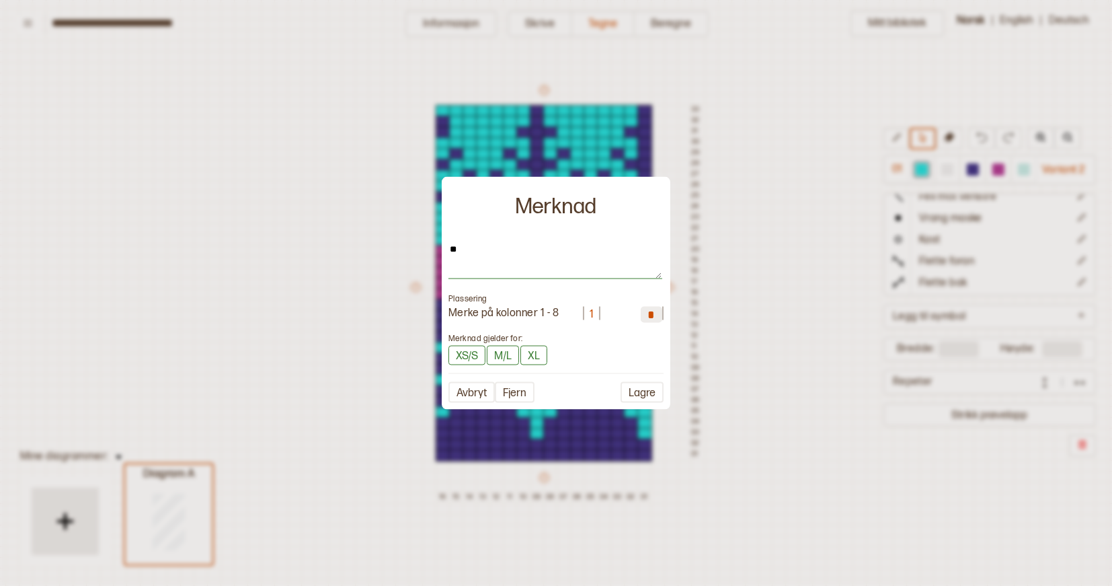
type textarea "*"
type textarea "***"
type textarea "*"
type textarea "****"
type textarea "*"
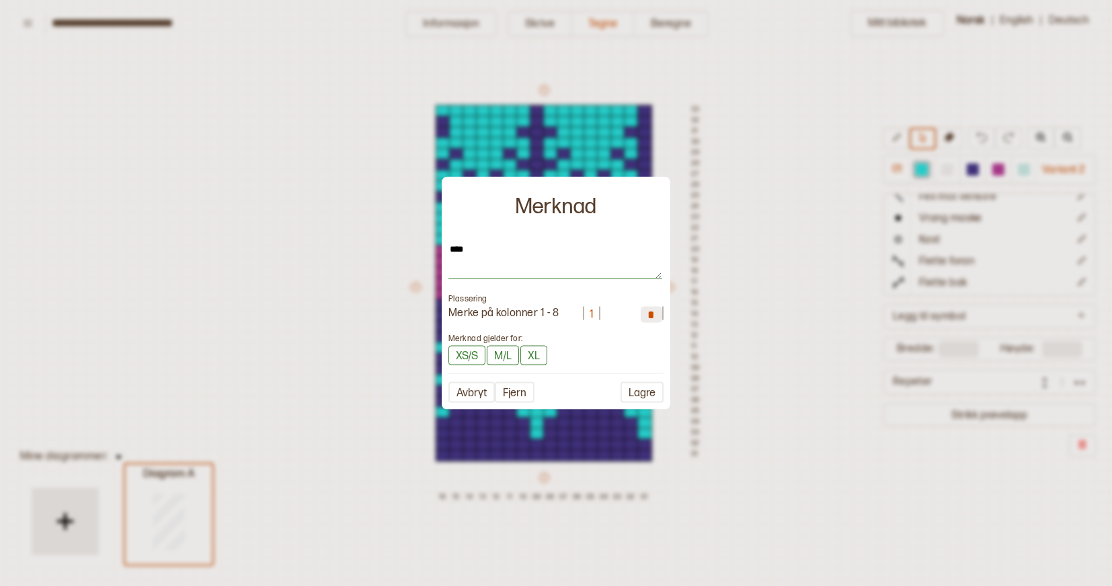
type textarea "*****"
type textarea "*"
type textarea "******"
type textarea "*"
type textarea "*******"
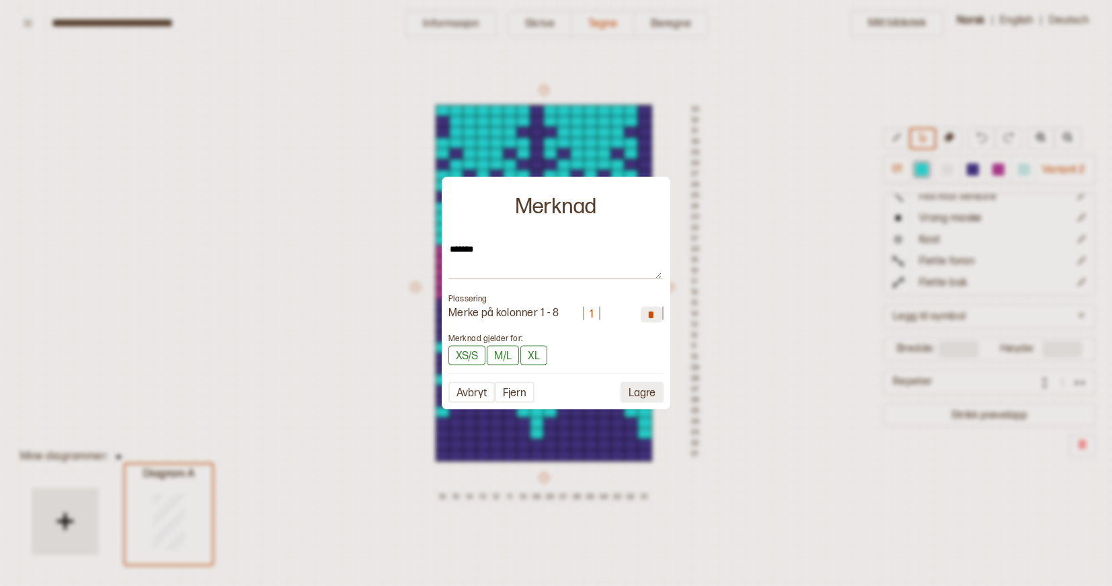
click at [646, 393] on button "Lagre" at bounding box center [642, 392] width 43 height 21
type textarea "*"
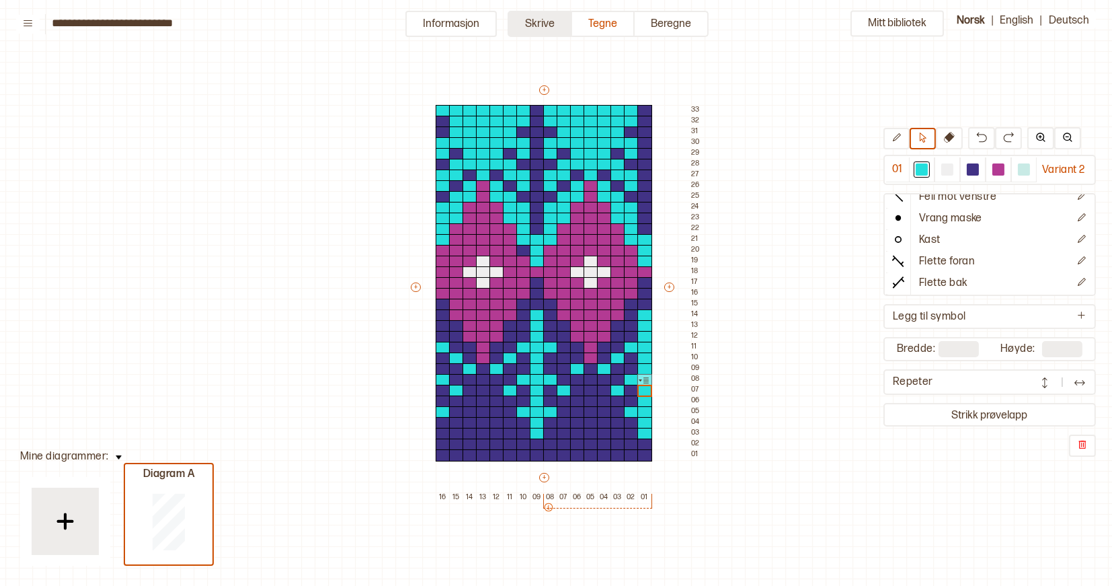
click at [535, 20] on button "Skrive" at bounding box center [540, 24] width 65 height 26
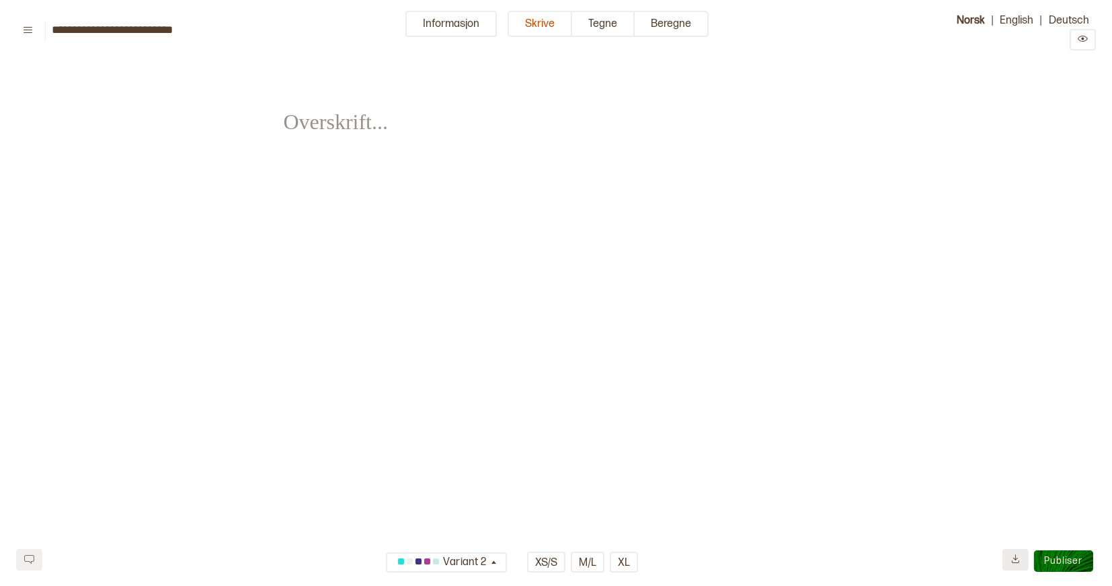
click at [1016, 552] on button at bounding box center [1016, 560] width 26 height 22
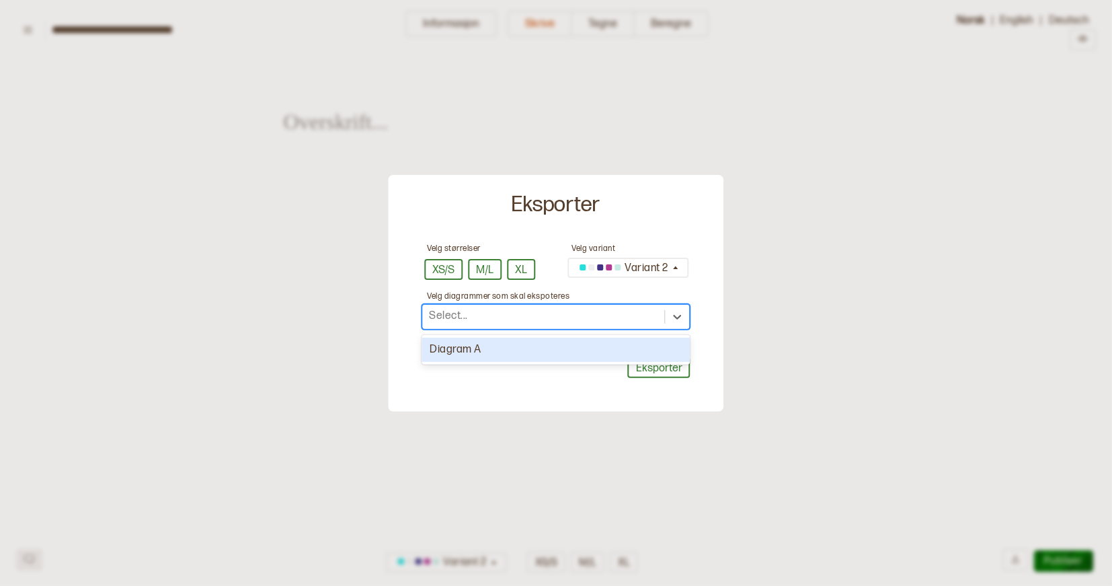
click at [576, 321] on div "Select..." at bounding box center [543, 316] width 242 height 22
click at [558, 346] on div "Diagram A" at bounding box center [556, 350] width 268 height 25
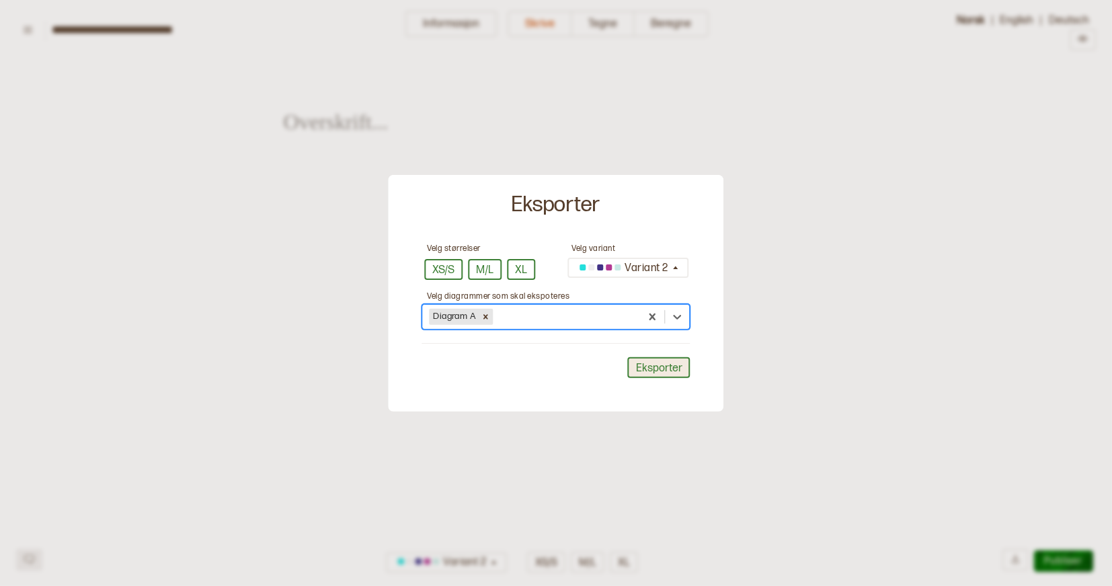
click at [642, 366] on button "Eksporter" at bounding box center [659, 367] width 63 height 21
click at [799, 326] on div at bounding box center [556, 293] width 1112 height 586
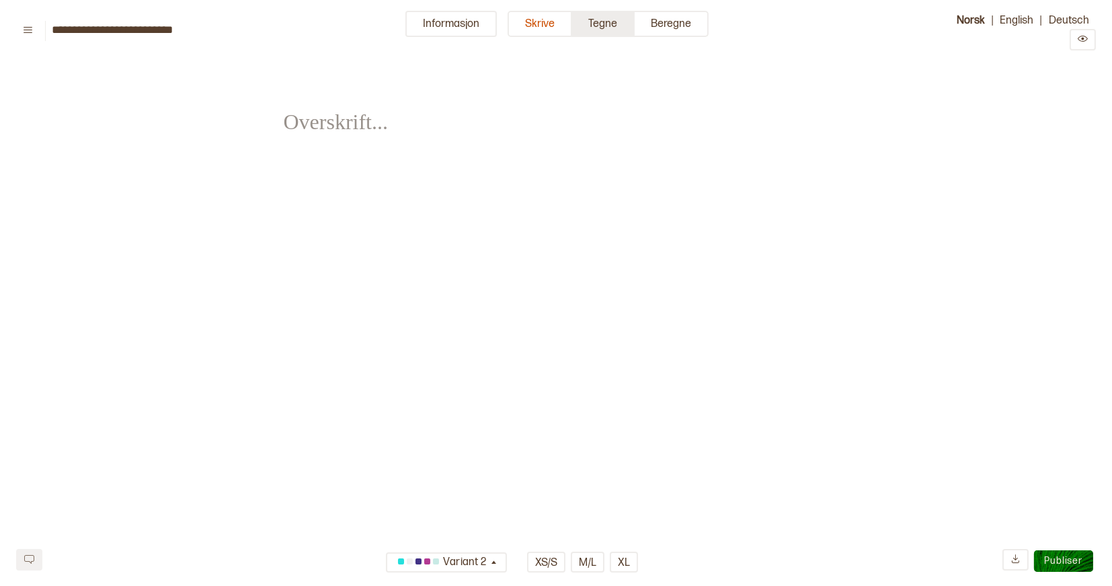
click at [607, 18] on button "Tegne" at bounding box center [603, 24] width 63 height 26
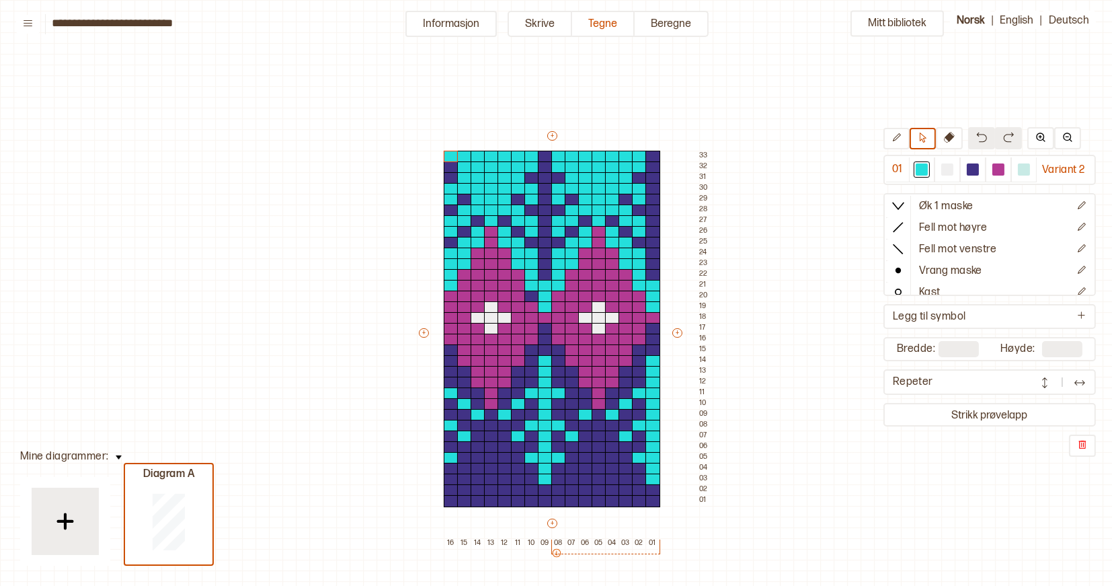
scroll to position [46, 8]
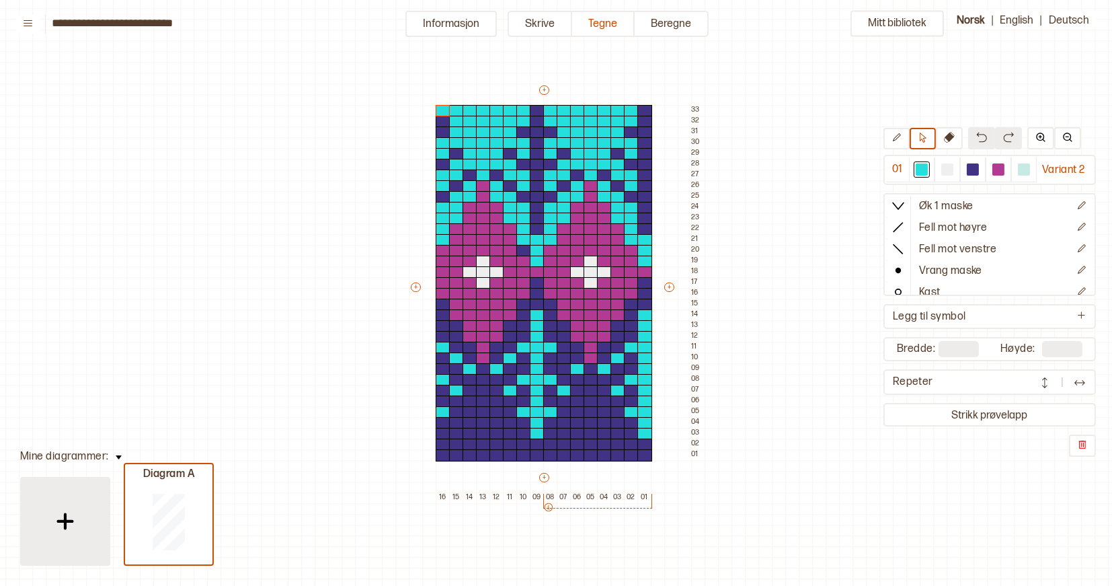
click at [73, 518] on img at bounding box center [65, 521] width 34 height 34
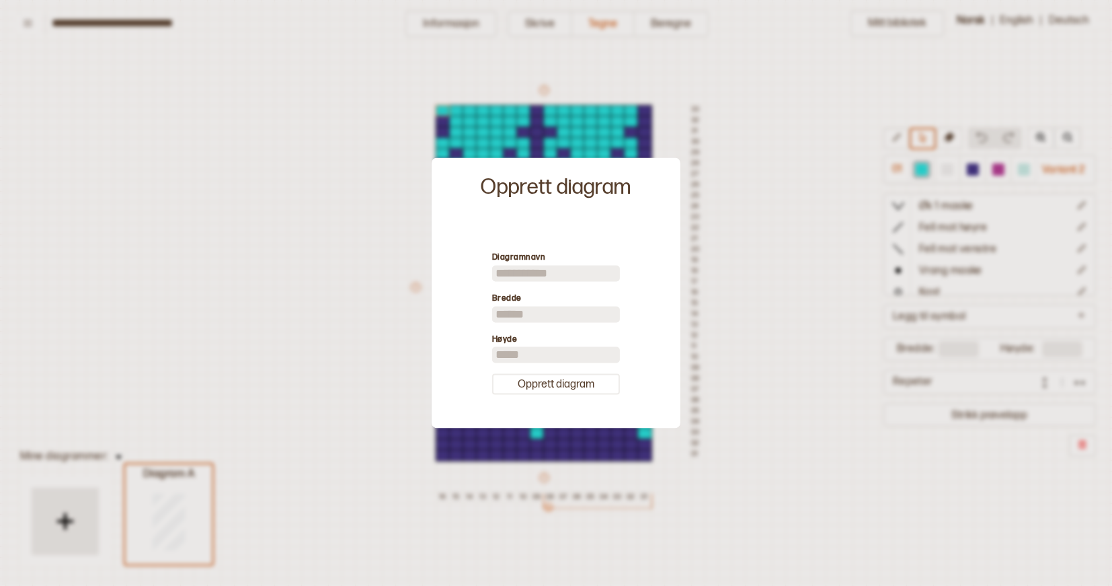
click at [509, 278] on input at bounding box center [556, 273] width 128 height 16
type input "**********"
drag, startPoint x: 525, startPoint y: 304, endPoint x: 457, endPoint y: 304, distance: 68.6
click at [457, 304] on div "**********" at bounding box center [555, 323] width 235 height 197
drag, startPoint x: 519, startPoint y: 311, endPoint x: 481, endPoint y: 311, distance: 37.7
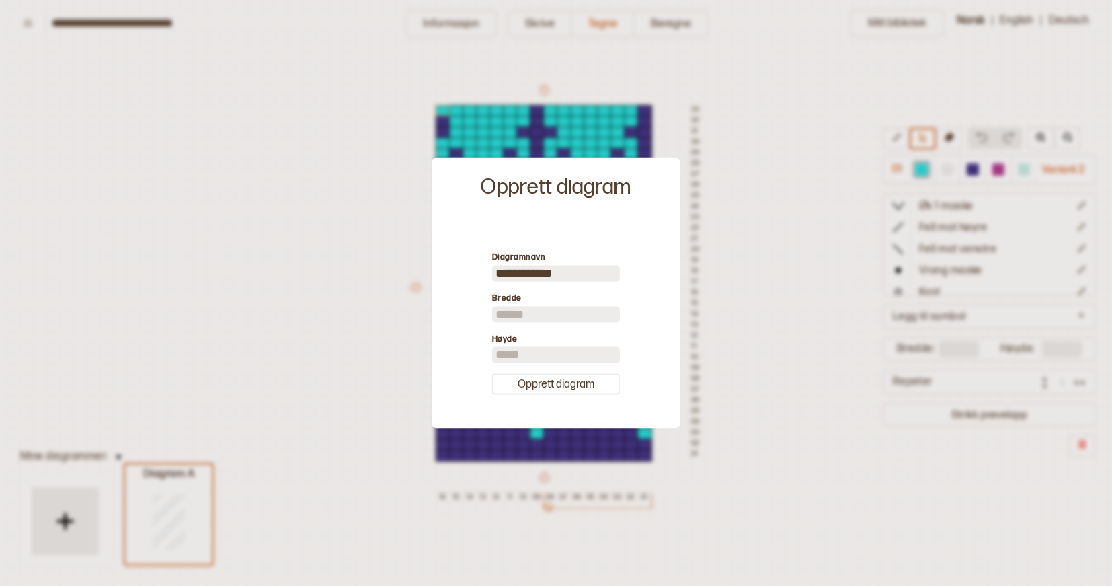
click at [481, 311] on div "**********" at bounding box center [555, 323] width 235 height 197
type input "**"
click at [512, 354] on input "**" at bounding box center [556, 355] width 128 height 16
type input "*"
type input "**"
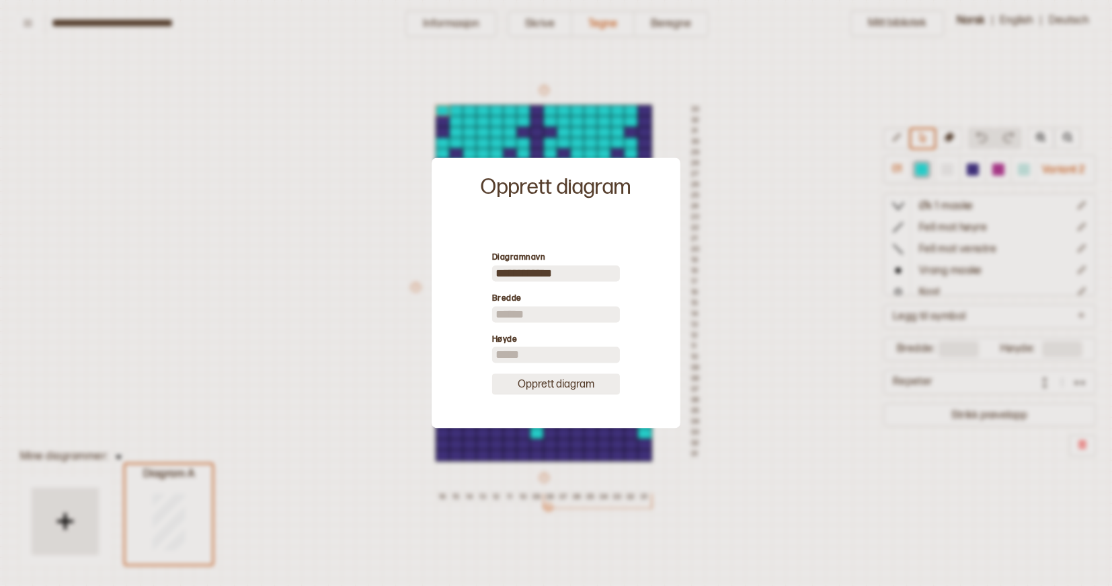
click at [543, 382] on button "Opprett diagram" at bounding box center [556, 384] width 128 height 21
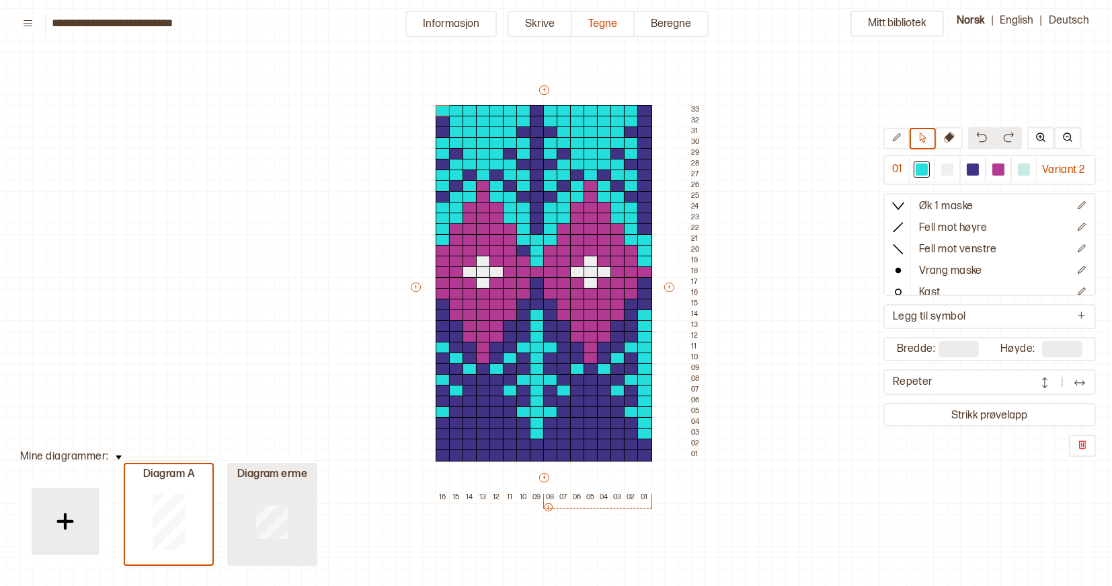
click at [284, 541] on div at bounding box center [272, 521] width 87 height 86
type input "**"
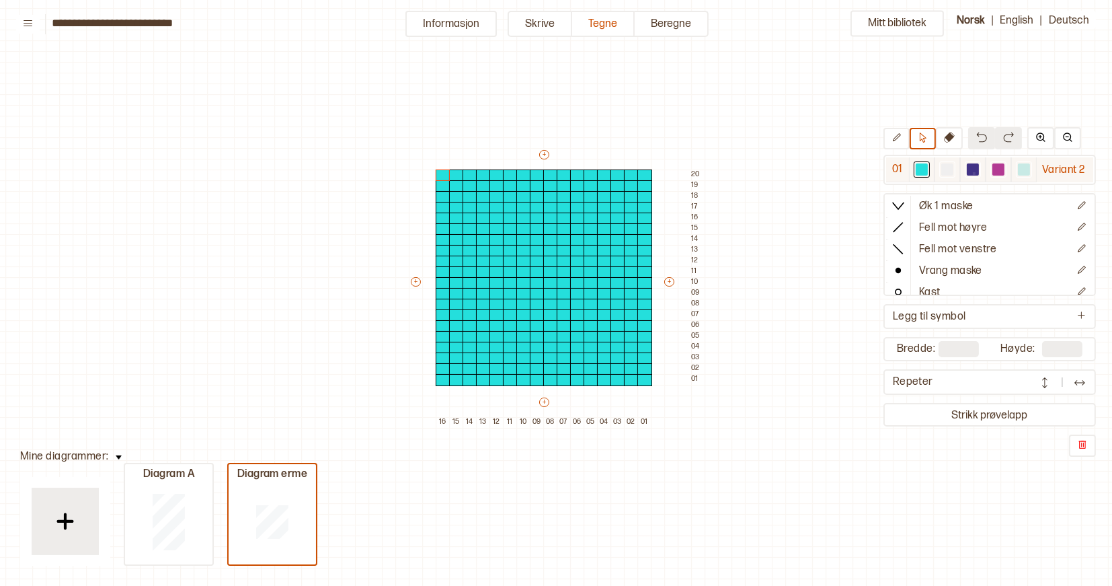
click at [973, 172] on div at bounding box center [973, 169] width 12 height 12
click at [535, 381] on div at bounding box center [537, 380] width 15 height 12
click at [922, 141] on icon at bounding box center [923, 137] width 7 height 10
click at [973, 171] on div at bounding box center [973, 169] width 12 height 12
click at [537, 379] on div at bounding box center [537, 380] width 15 height 12
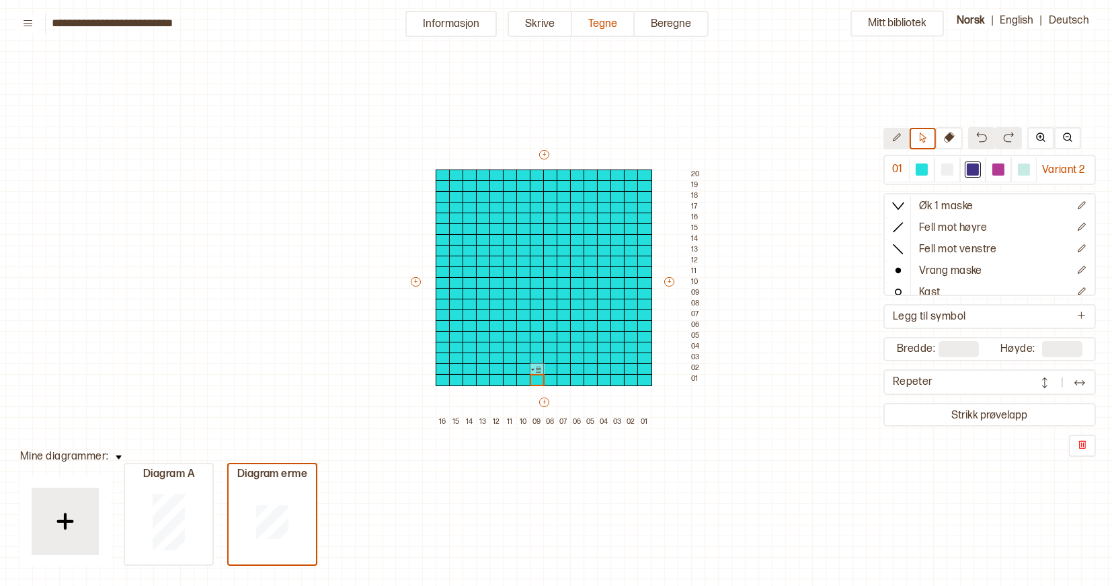
click at [892, 140] on icon at bounding box center [897, 137] width 10 height 10
click at [972, 169] on div at bounding box center [973, 169] width 12 height 12
click at [536, 380] on div at bounding box center [537, 380] width 15 height 12
click at [642, 379] on div at bounding box center [644, 380] width 15 height 12
click at [522, 368] on div at bounding box center [523, 369] width 15 height 12
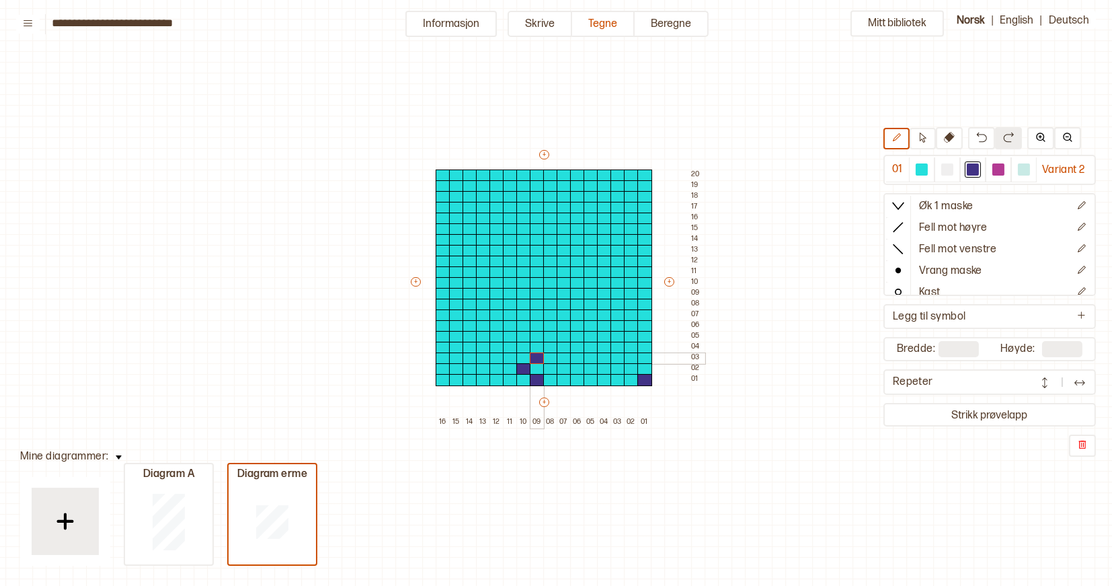
click at [539, 356] on div at bounding box center [537, 358] width 15 height 12
click at [547, 369] on div at bounding box center [550, 369] width 15 height 12
click at [438, 371] on div at bounding box center [443, 369] width 15 height 12
click at [454, 344] on div at bounding box center [456, 348] width 15 height 12
click at [447, 338] on div at bounding box center [443, 337] width 15 height 12
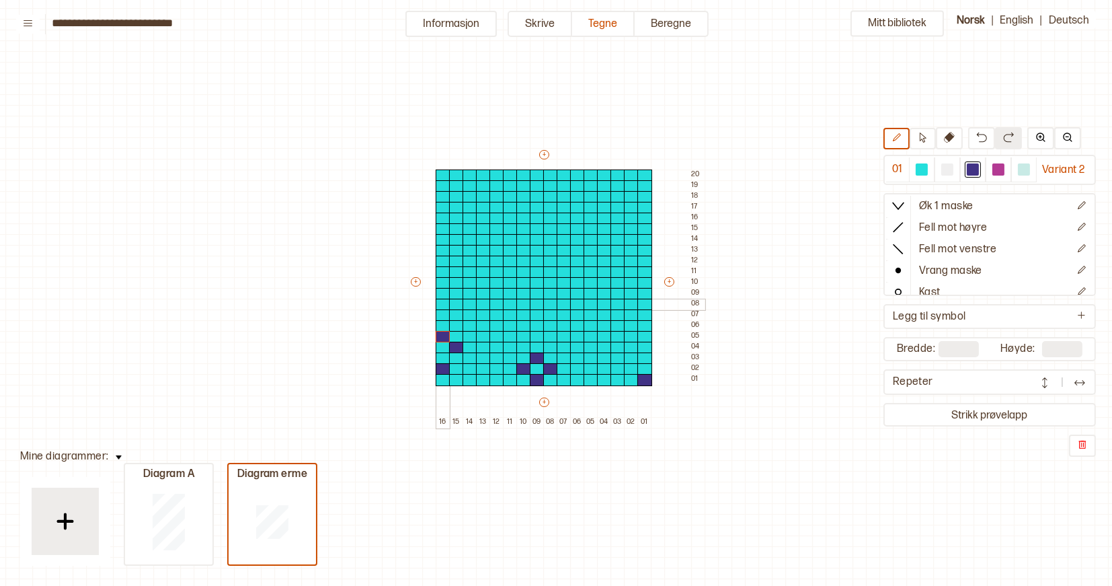
click at [440, 301] on div at bounding box center [443, 305] width 15 height 12
click at [453, 314] on div at bounding box center [456, 315] width 15 height 12
click at [473, 325] on div at bounding box center [470, 326] width 15 height 12
click at [441, 272] on div at bounding box center [443, 272] width 15 height 12
click at [458, 282] on div at bounding box center [456, 283] width 15 height 12
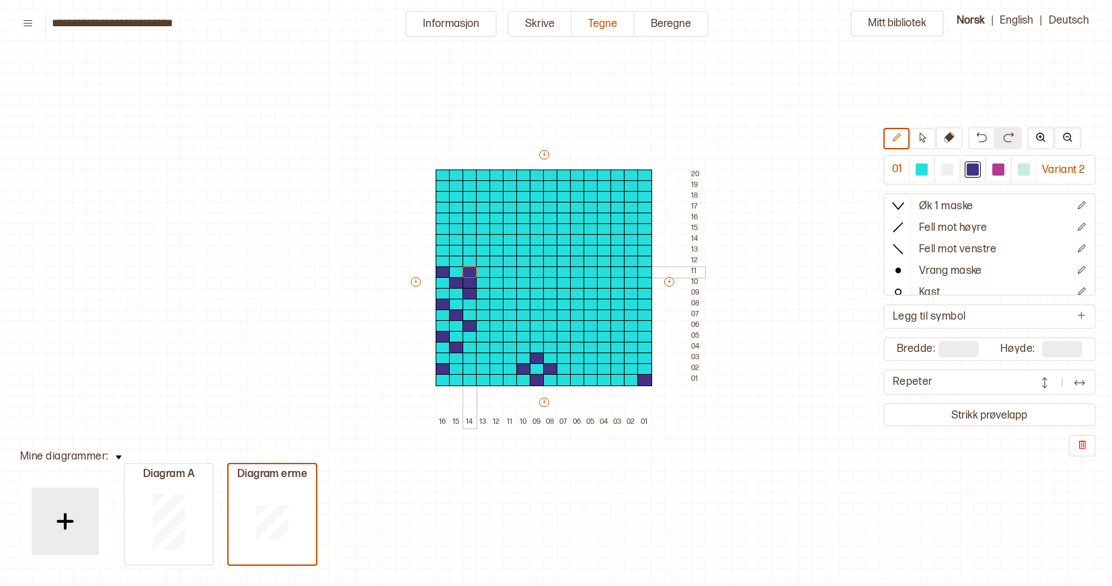
drag, startPoint x: 468, startPoint y: 290, endPoint x: 471, endPoint y: 274, distance: 16.5
click at [471, 274] on div "+ + + + 16 15 14 13 12 11 10 09 08 07 06 05 04 03 02 01 20 19 18 17 16 15 14 13…" at bounding box center [557, 288] width 296 height 280
drag, startPoint x: 459, startPoint y: 274, endPoint x: 459, endPoint y: 265, distance: 8.7
click at [459, 265] on div "+ + + + 16 15 14 13 12 11 10 09 08 07 06 05 04 03 02 01 20 19 18 17 16 15 14 13…" at bounding box center [557, 288] width 296 height 280
drag, startPoint x: 446, startPoint y: 260, endPoint x: 444, endPoint y: 254, distance: 6.9
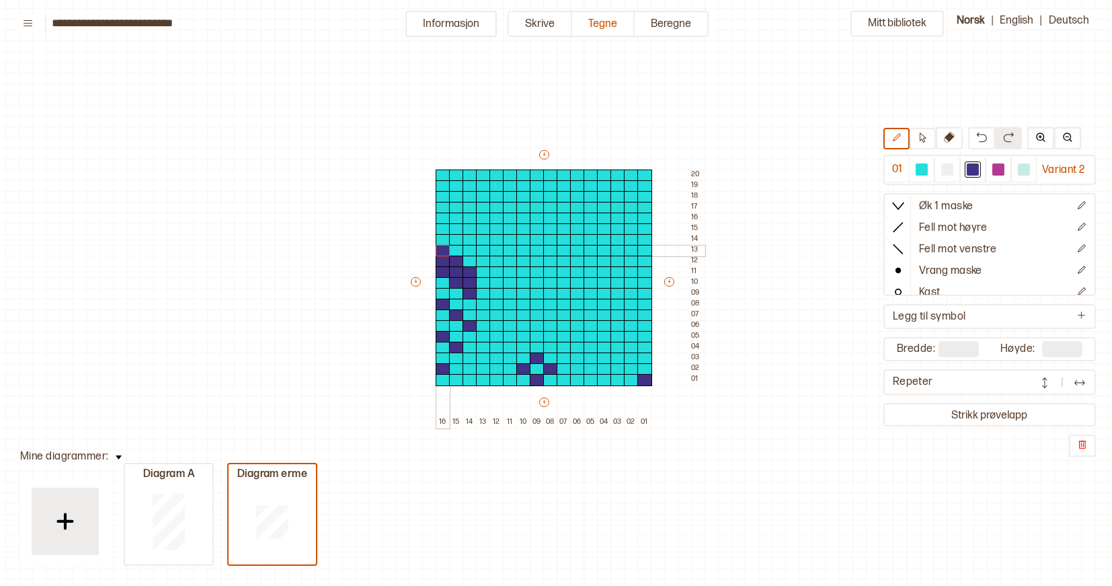
click at [444, 254] on div "+ + + + 16 15 14 13 12 11 10 09 08 07 06 05 04 03 02 01 20 19 18 17 16 15 14 13…" at bounding box center [557, 288] width 296 height 280
drag, startPoint x: 456, startPoint y: 240, endPoint x: 476, endPoint y: 240, distance: 20.2
click at [476, 240] on div "+ + + + 16 15 14 13 12 11 10 09 08 07 06 05 04 03 02 01 20 19 18 17 16 15 14 13…" at bounding box center [557, 288] width 296 height 280
drag, startPoint x: 469, startPoint y: 248, endPoint x: 492, endPoint y: 249, distance: 22.2
click at [492, 249] on div "+ + + + 16 15 14 13 12 11 10 09 08 07 06 05 04 03 02 01 20 19 18 17 16 15 14 13…" at bounding box center [557, 288] width 296 height 280
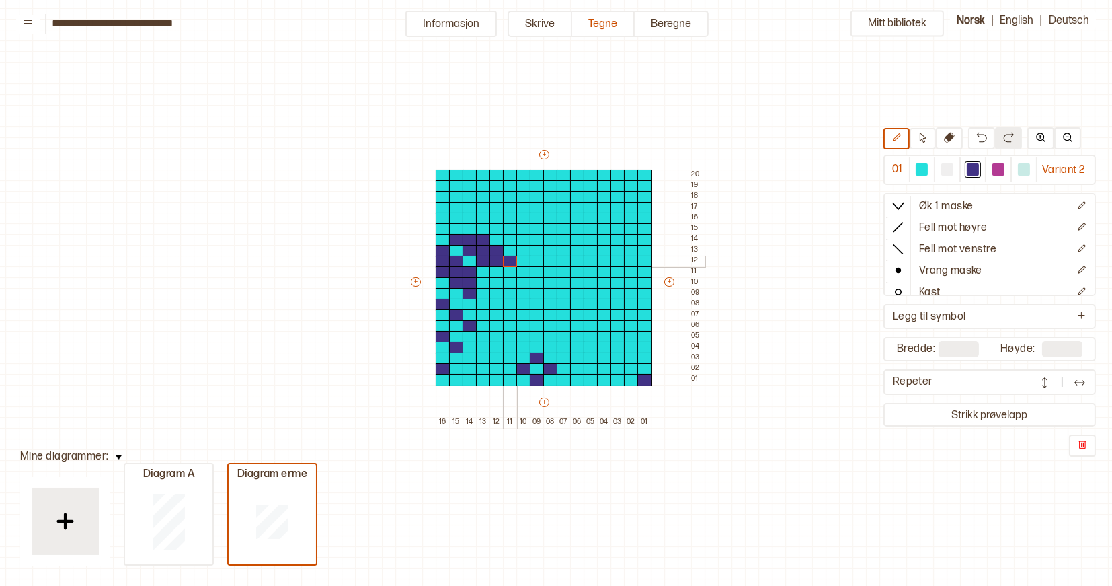
drag, startPoint x: 485, startPoint y: 262, endPoint x: 508, endPoint y: 262, distance: 22.9
click at [508, 262] on div "+ + + + 16 15 14 13 12 11 10 09 08 07 06 05 04 03 02 01 20 19 18 17 16 15 14 13…" at bounding box center [557, 288] width 296 height 280
click at [535, 241] on div at bounding box center [537, 240] width 15 height 12
drag, startPoint x: 590, startPoint y: 236, endPoint x: 615, endPoint y: 237, distance: 24.9
click at [615, 237] on div "+ + + + 16 15 14 13 12 11 10 09 08 07 06 05 04 03 02 01 20 19 18 17 16 15 14 13…" at bounding box center [557, 288] width 296 height 280
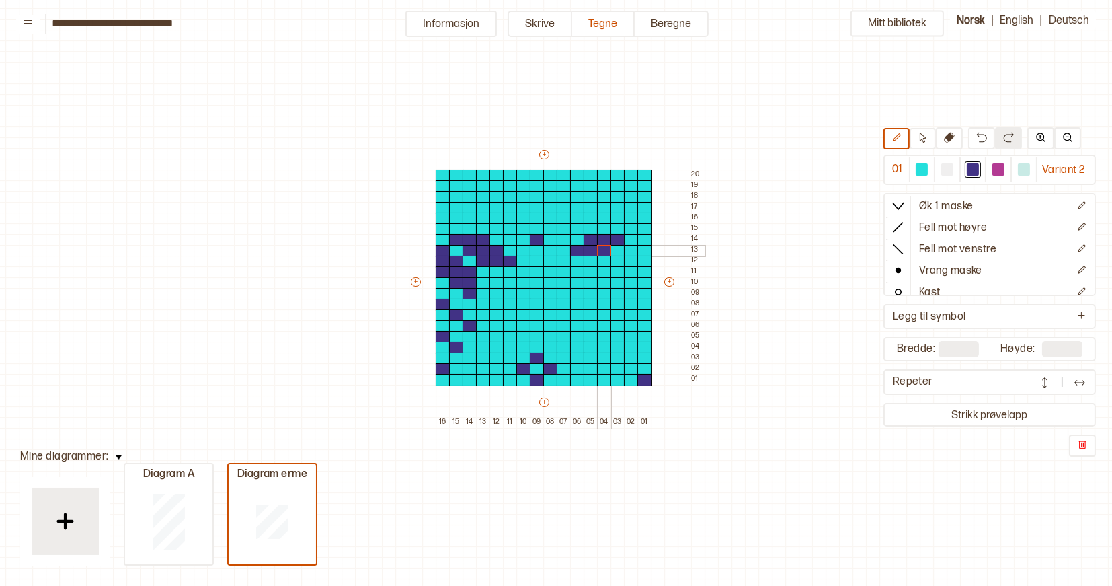
drag, startPoint x: 575, startPoint y: 254, endPoint x: 603, endPoint y: 254, distance: 28.2
click at [603, 254] on div "+ + + + 16 15 14 13 12 11 10 09 08 07 06 05 04 03 02 01 20 19 18 17 16 15 14 13…" at bounding box center [557, 288] width 296 height 280
drag, startPoint x: 564, startPoint y: 264, endPoint x: 585, endPoint y: 265, distance: 21.6
click at [585, 265] on div "+ + + + 16 15 14 13 12 11 10 09 08 07 06 05 04 03 02 01 20 19 18 17 16 15 14 13…" at bounding box center [557, 288] width 296 height 280
click at [644, 239] on div at bounding box center [644, 240] width 15 height 12
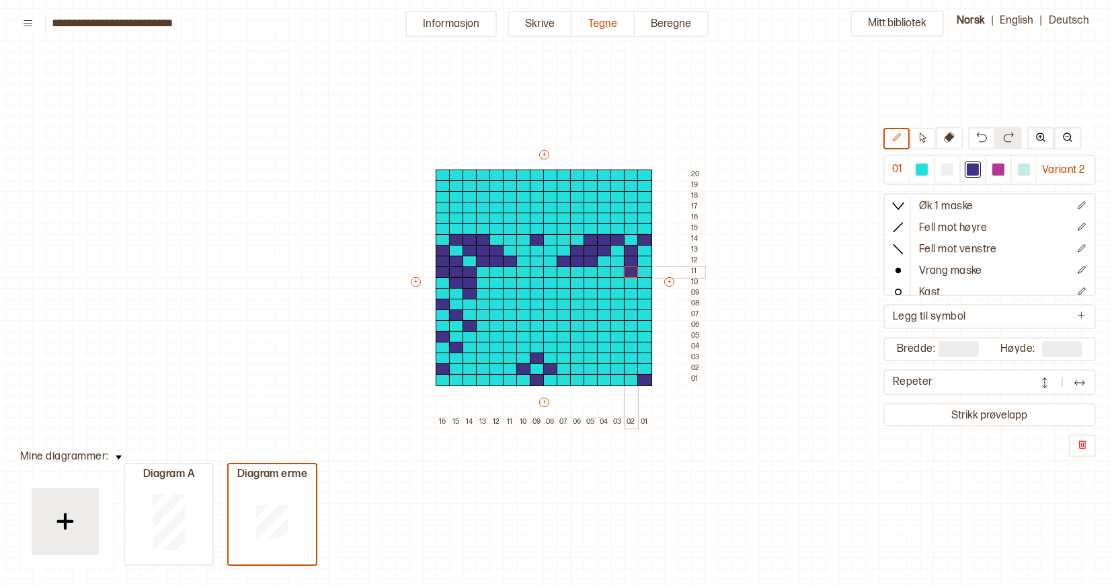
drag, startPoint x: 630, startPoint y: 250, endPoint x: 631, endPoint y: 268, distance: 17.5
click at [631, 268] on div "+ + + + 16 15 14 13 12 11 10 09 08 07 06 05 04 03 02 01 20 19 18 17 16 15 14 13…" at bounding box center [557, 288] width 296 height 280
drag, startPoint x: 618, startPoint y: 265, endPoint x: 616, endPoint y: 280, distance: 15.6
click at [616, 280] on div "+ + + + 16 15 14 13 12 11 10 09 08 07 06 05 04 03 02 01 20 19 18 17 16 15 14 13…" at bounding box center [557, 288] width 296 height 280
drag, startPoint x: 606, startPoint y: 275, endPoint x: 604, endPoint y: 293, distance: 18.3
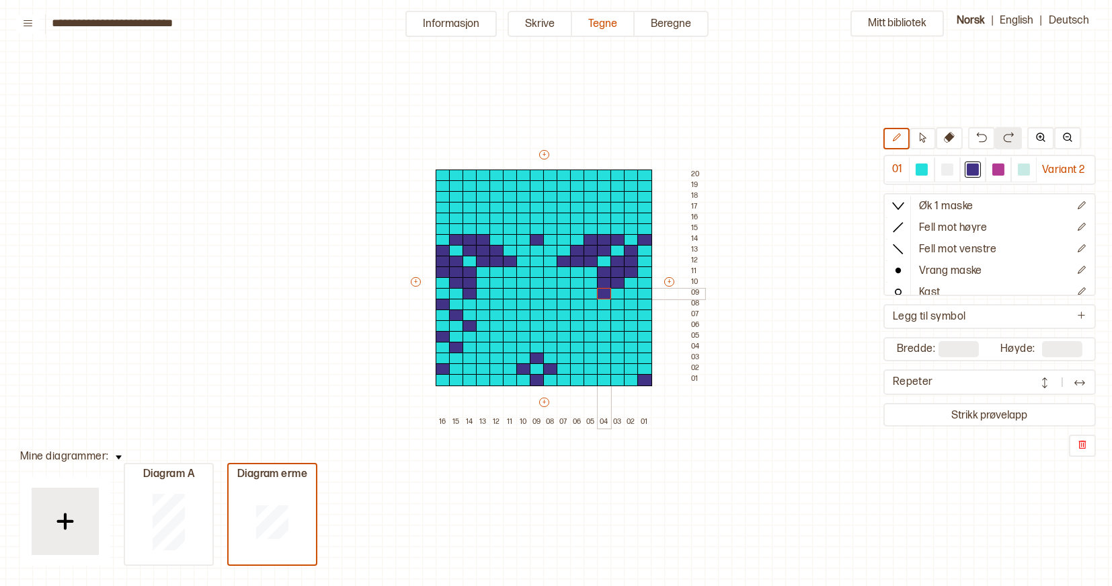
click at [604, 293] on div "+ + + + 16 15 14 13 12 11 10 09 08 07 06 05 04 03 02 01 20 19 18 17 16 15 14 13…" at bounding box center [557, 288] width 296 height 280
click at [576, 284] on div at bounding box center [577, 283] width 15 height 12
click at [505, 283] on div at bounding box center [510, 283] width 15 height 12
click at [574, 279] on div at bounding box center [577, 283] width 15 height 12
click at [495, 282] on div at bounding box center [497, 283] width 15 height 12
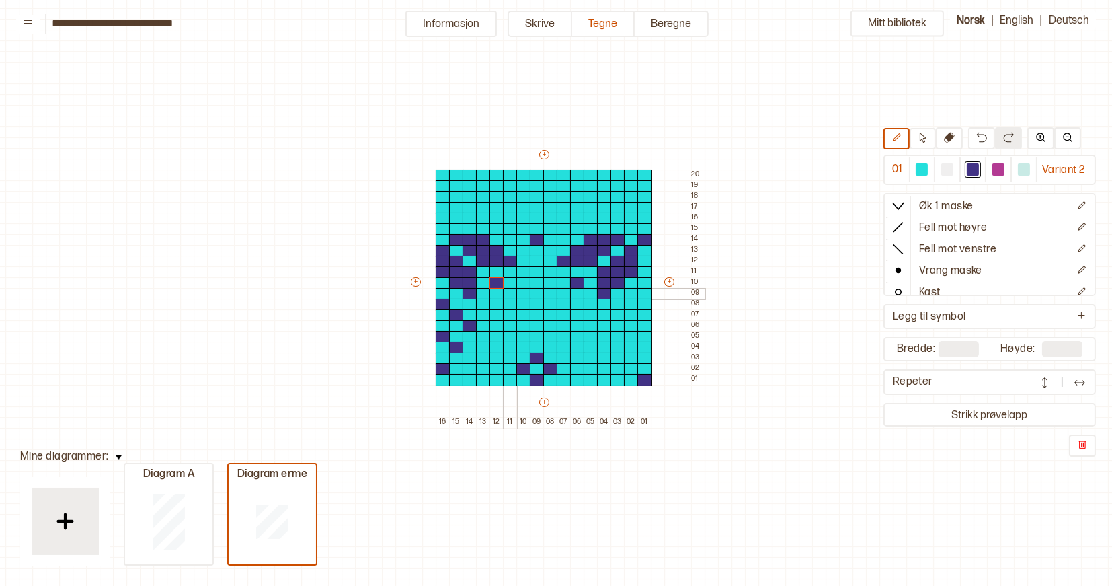
click at [508, 295] on div at bounding box center [510, 294] width 15 height 12
click at [521, 303] on div at bounding box center [523, 305] width 15 height 12
click at [530, 312] on div at bounding box center [537, 315] width 15 height 12
click at [547, 325] on div at bounding box center [550, 326] width 15 height 12
click at [564, 292] on div at bounding box center [564, 294] width 15 height 12
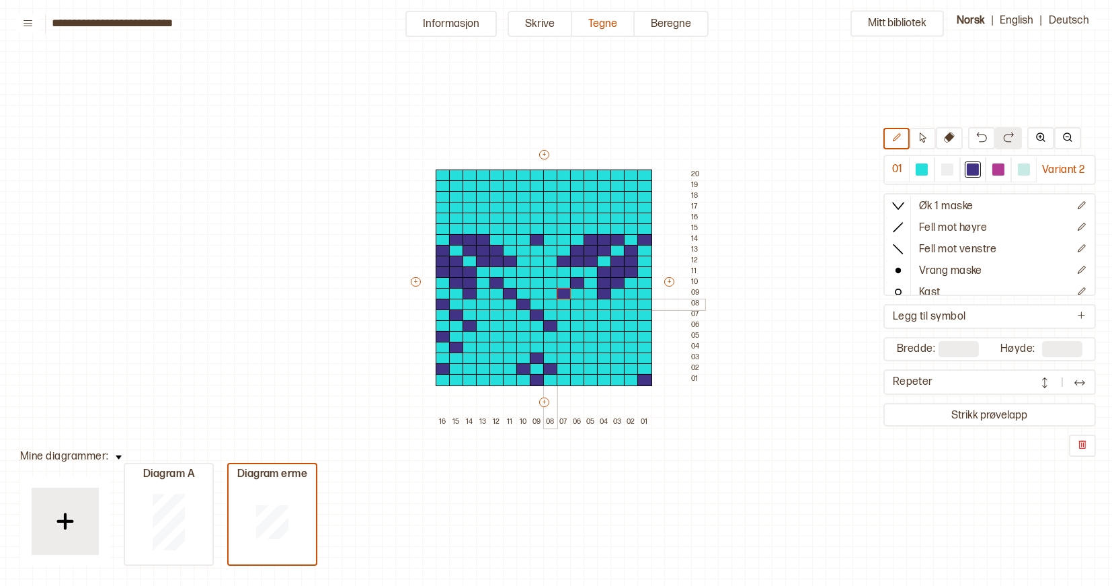
click at [549, 303] on div at bounding box center [550, 305] width 15 height 12
click at [522, 325] on div at bounding box center [523, 326] width 15 height 12
drag, startPoint x: 643, startPoint y: 368, endPoint x: 640, endPoint y: 343, distance: 25.7
click at [640, 343] on div "+ + + + 16 15 14 13 12 11 10 09 08 07 06 05 04 03 02 01 20 19 18 17 16 15 14 13…" at bounding box center [557, 288] width 296 height 280
click at [643, 292] on div at bounding box center [644, 294] width 15 height 12
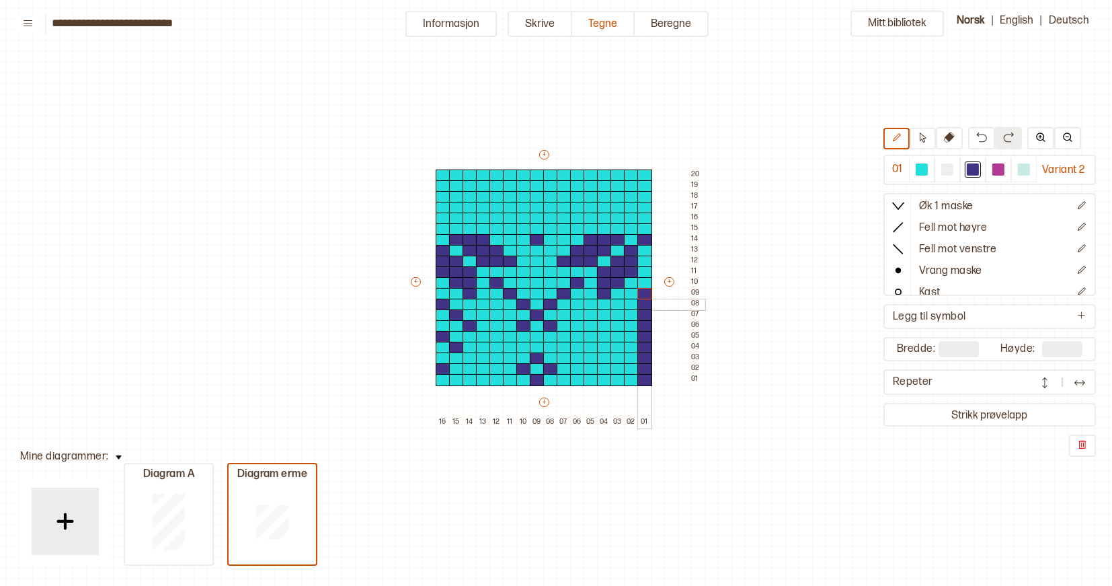
click at [637, 304] on div at bounding box center [644, 305] width 15 height 12
click at [631, 305] on div at bounding box center [631, 305] width 15 height 12
click at [618, 315] on div at bounding box center [618, 315] width 15 height 12
click at [602, 325] on div at bounding box center [604, 326] width 15 height 12
click at [629, 339] on div at bounding box center [631, 337] width 15 height 12
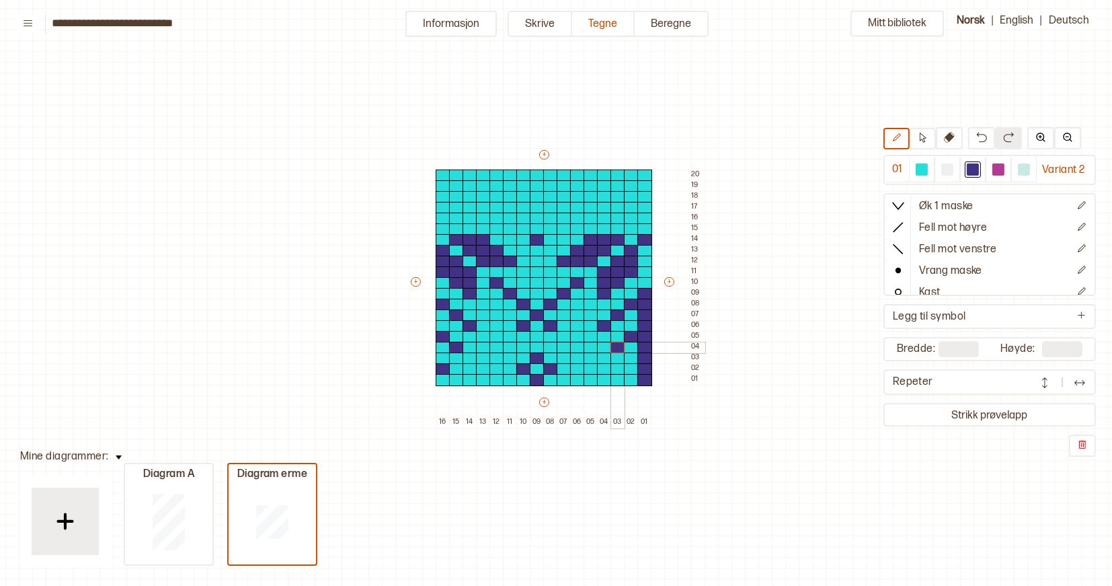
click at [619, 348] on div at bounding box center [618, 348] width 15 height 12
click at [626, 366] on div at bounding box center [631, 369] width 15 height 12
click at [918, 136] on icon at bounding box center [923, 137] width 10 height 10
click at [647, 260] on div at bounding box center [644, 262] width 15 height 12
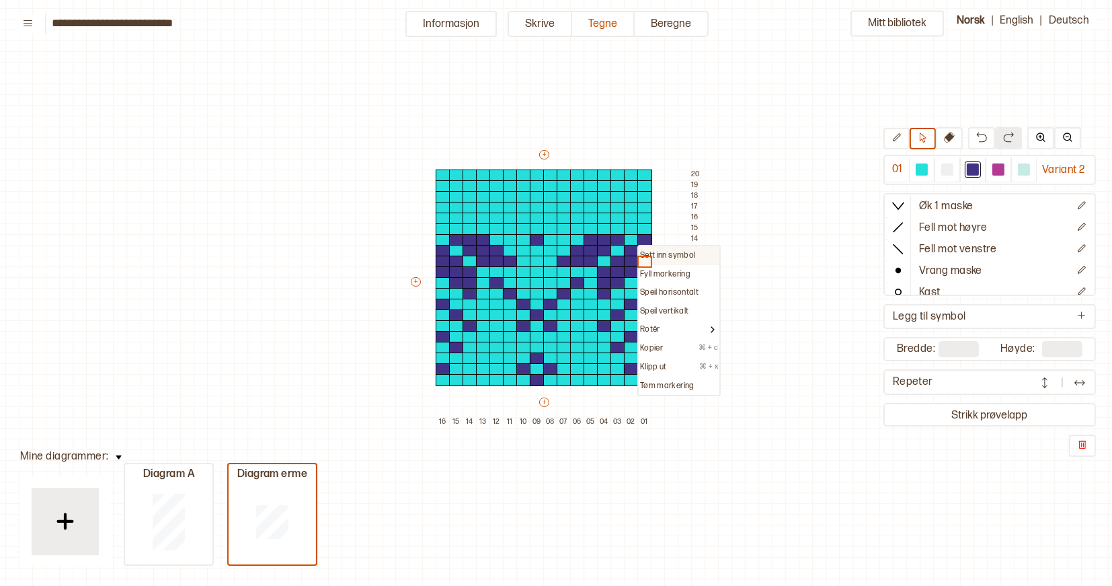
click at [644, 252] on p "Sett inn symbol" at bounding box center [667, 255] width 55 height 11
click at [644, 259] on div at bounding box center [644, 262] width 15 height 12
click at [670, 422] on div "+ + + + 16 15 14 13 12 11 10 09 08 07 06 05 04 03 02 01 20 19 18 17 16 15 14 13…" at bounding box center [557, 288] width 296 height 280
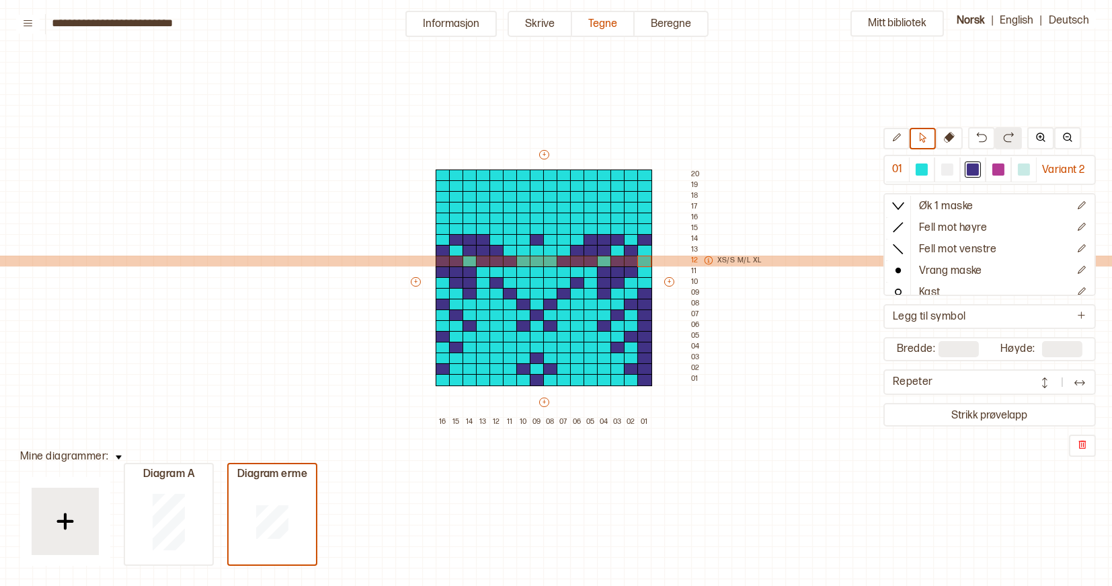
click at [705, 263] on icon at bounding box center [708, 260] width 8 height 8
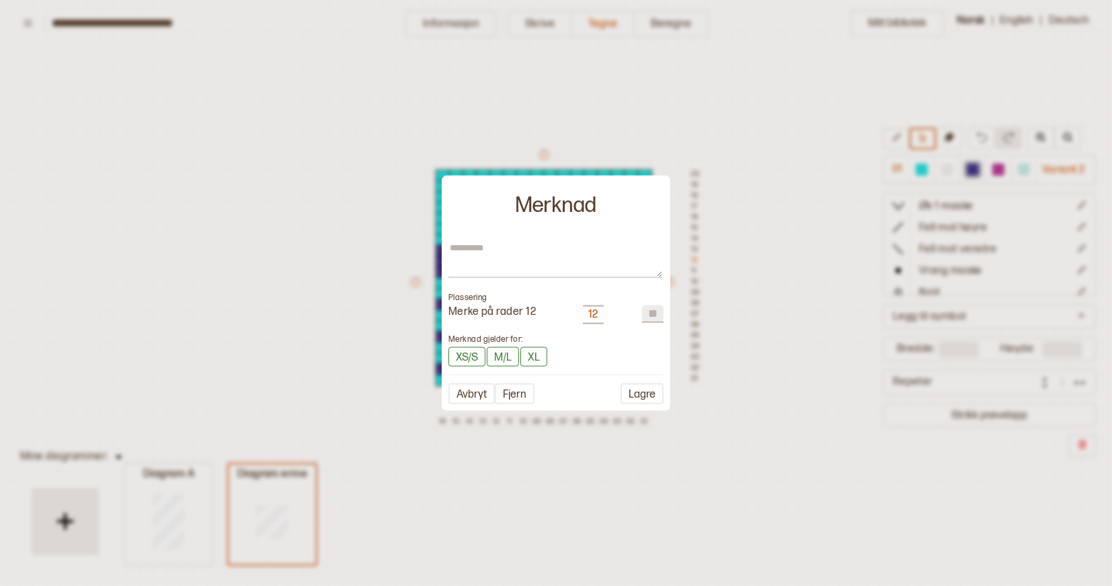
click at [594, 314] on div "12" at bounding box center [593, 314] width 10 height 14
click at [485, 393] on button "Avbryt" at bounding box center [472, 393] width 46 height 21
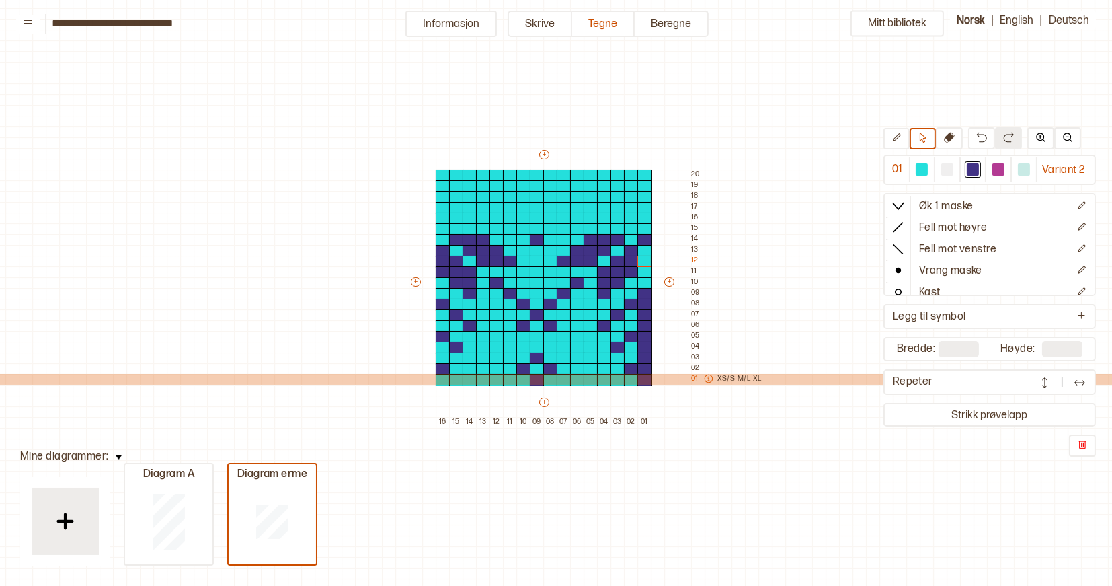
click at [706, 379] on icon at bounding box center [708, 378] width 9 height 9
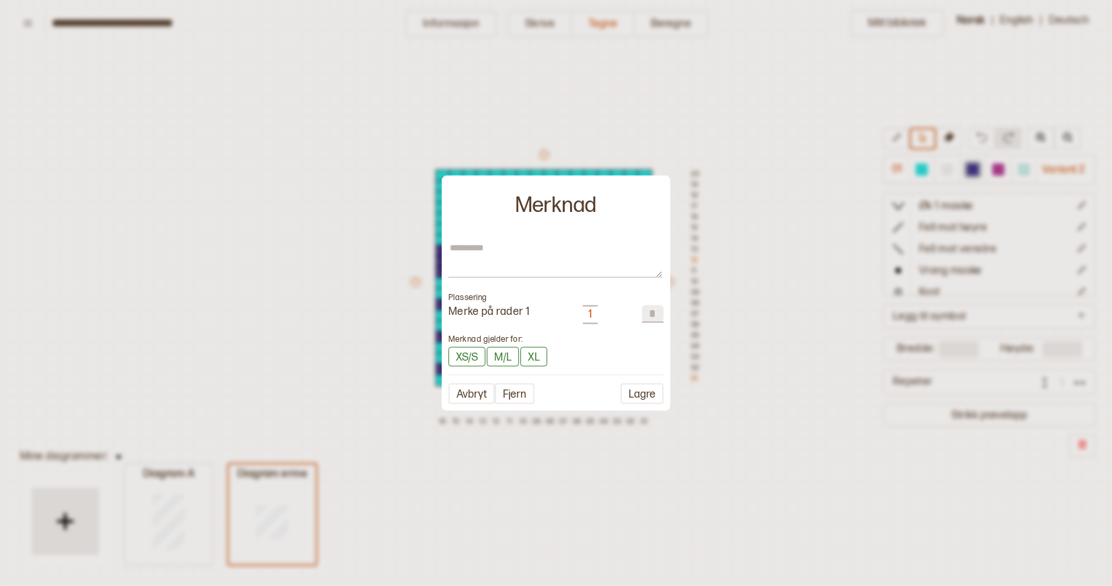
click at [656, 315] on input "*" at bounding box center [653, 313] width 22 height 16
type textarea "*"
type input "*"
type textarea "*"
type input "**"
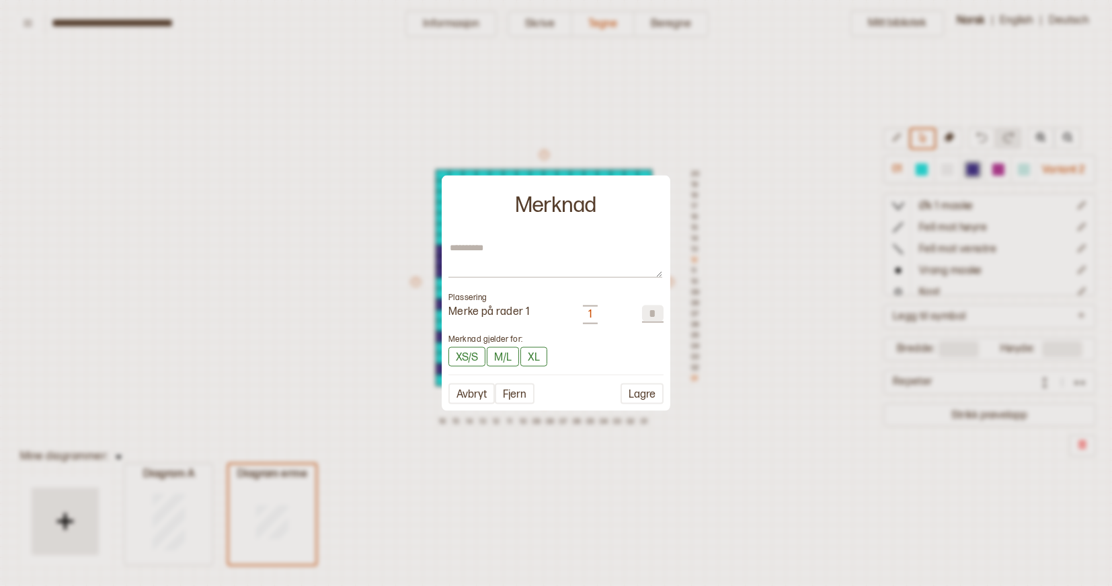
type textarea "*"
type input "***"
type textarea "*"
type input "**"
type textarea "*"
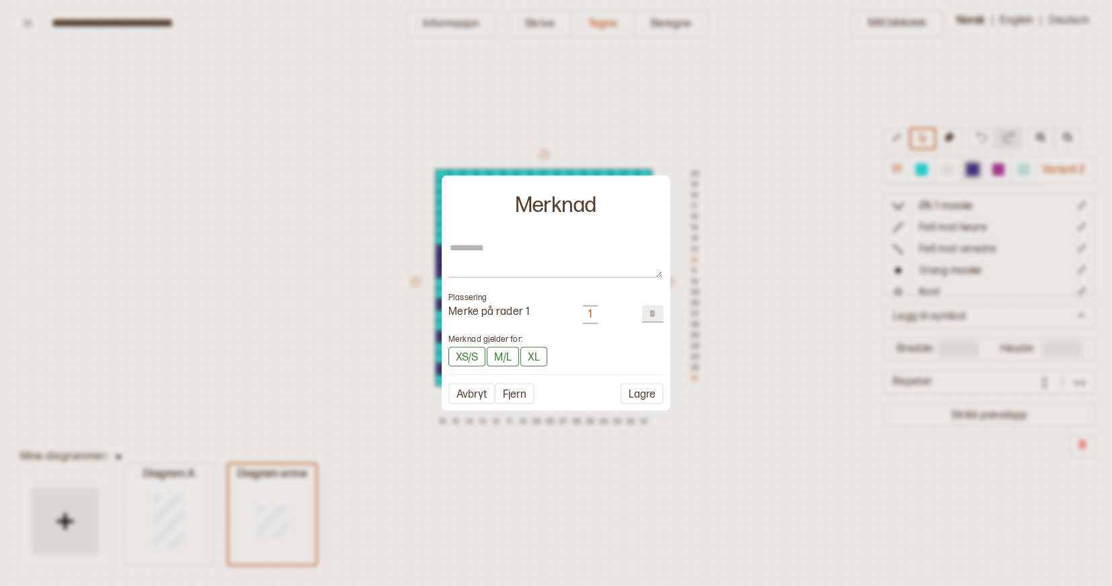
type input "*"
type textarea "*"
type input "**"
type textarea "*"
type input "***"
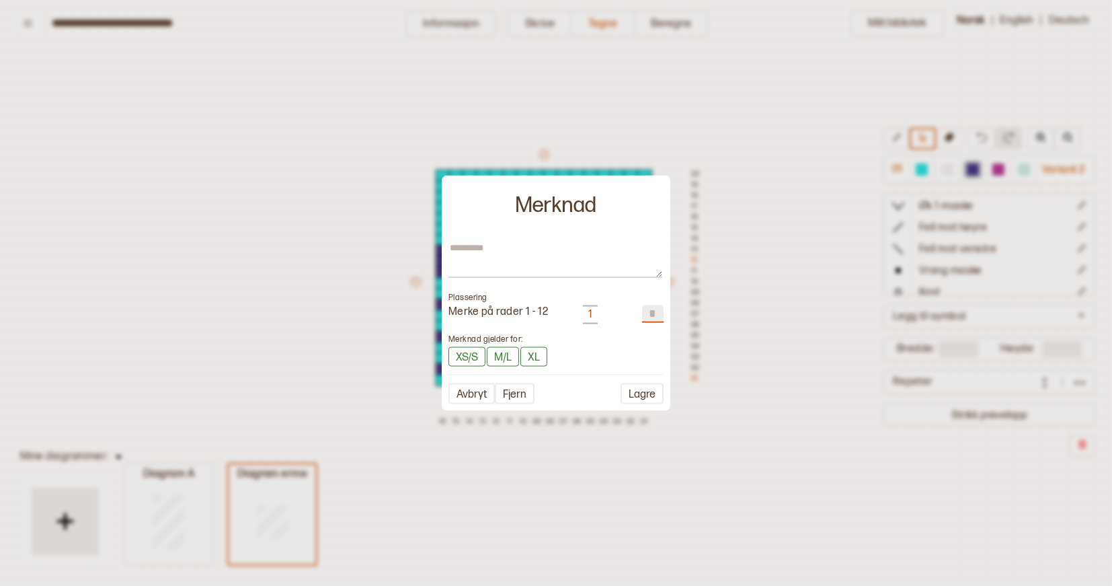
type textarea "*"
type input "**"
type textarea "*"
type input "*"
type textarea "*"
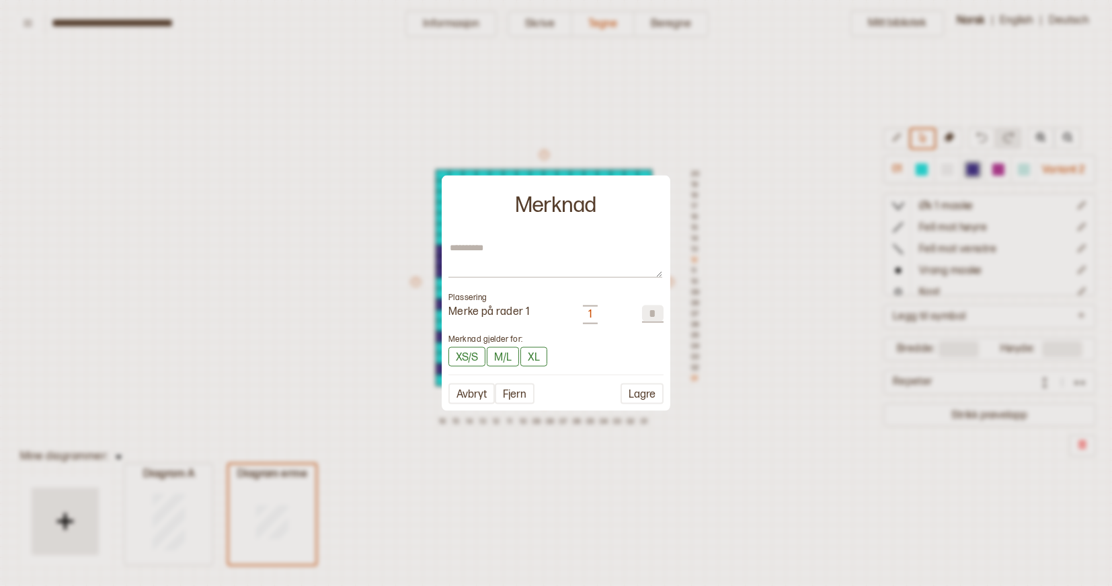
type input "**"
type textarea "*"
type input "*"
type textarea "*"
type input "**"
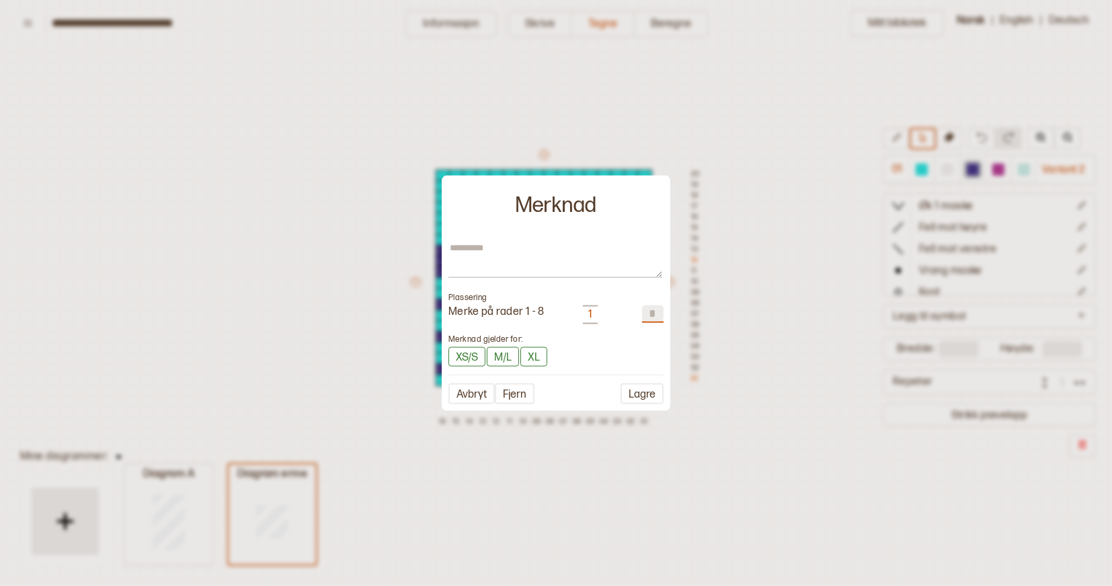
type textarea "*"
type input "*"
click at [505, 249] on textarea at bounding box center [556, 260] width 214 height 36
click at [648, 399] on button "Lagre" at bounding box center [642, 393] width 43 height 21
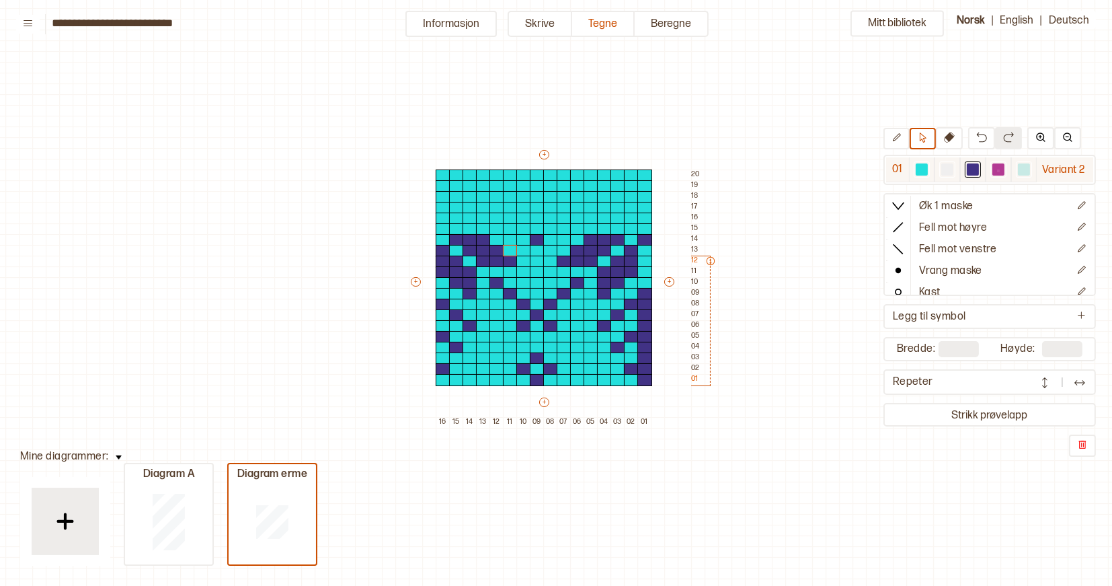
click at [997, 169] on div at bounding box center [999, 169] width 12 height 12
drag, startPoint x: 499, startPoint y: 227, endPoint x: 516, endPoint y: 227, distance: 16.8
click at [516, 227] on div "+ + + + 16 15 14 13 12 11 10 09 08 07 06 05 04 03 02 01 20 19 18 17 16 15 14 13…" at bounding box center [557, 288] width 296 height 280
click at [898, 138] on icon at bounding box center [897, 137] width 10 height 10
drag, startPoint x: 496, startPoint y: 229, endPoint x: 517, endPoint y: 231, distance: 21.6
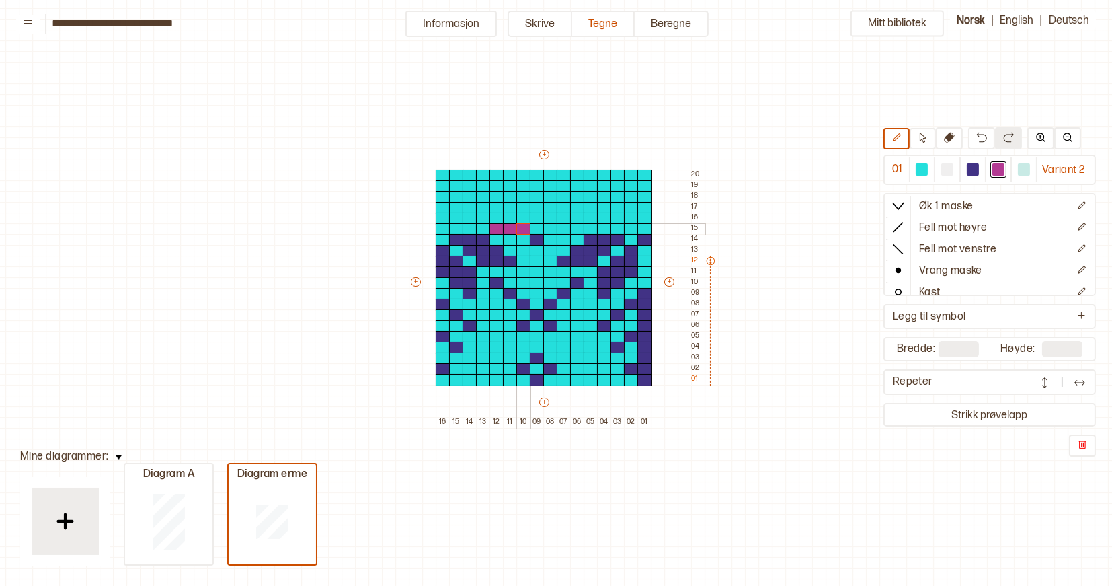
click at [517, 231] on div "+ + + + 16 15 14 13 12 11 10 09 08 07 06 05 04 03 02 01 20 19 18 17 16 15 14 13…" at bounding box center [557, 288] width 296 height 280
drag, startPoint x: 552, startPoint y: 227, endPoint x: 573, endPoint y: 227, distance: 20.9
click at [572, 227] on div "+ + + + 16 15 14 13 12 11 10 09 08 07 06 05 04 03 02 01 20 19 18 17 16 15 14 13…" at bounding box center [557, 288] width 296 height 280
click at [629, 229] on div at bounding box center [631, 229] width 15 height 12
click at [440, 227] on div at bounding box center [443, 229] width 15 height 12
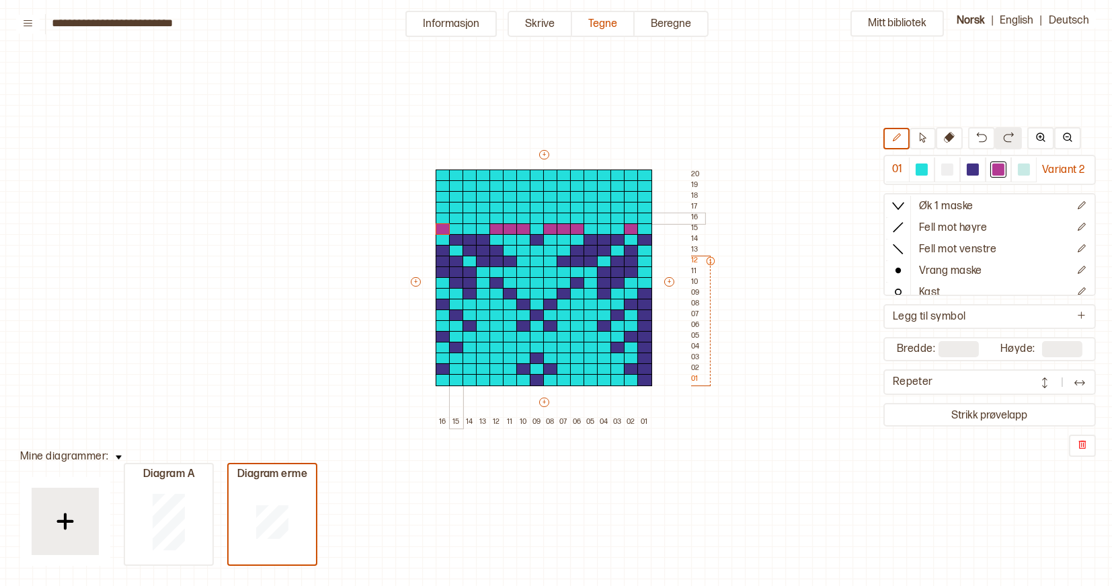
click at [455, 219] on div at bounding box center [456, 218] width 15 height 12
click at [467, 210] on div at bounding box center [470, 208] width 15 height 12
click at [617, 217] on div at bounding box center [618, 218] width 15 height 12
click at [606, 206] on div at bounding box center [604, 208] width 15 height 12
drag, startPoint x: 510, startPoint y: 218, endPoint x: 558, endPoint y: 220, distance: 48.5
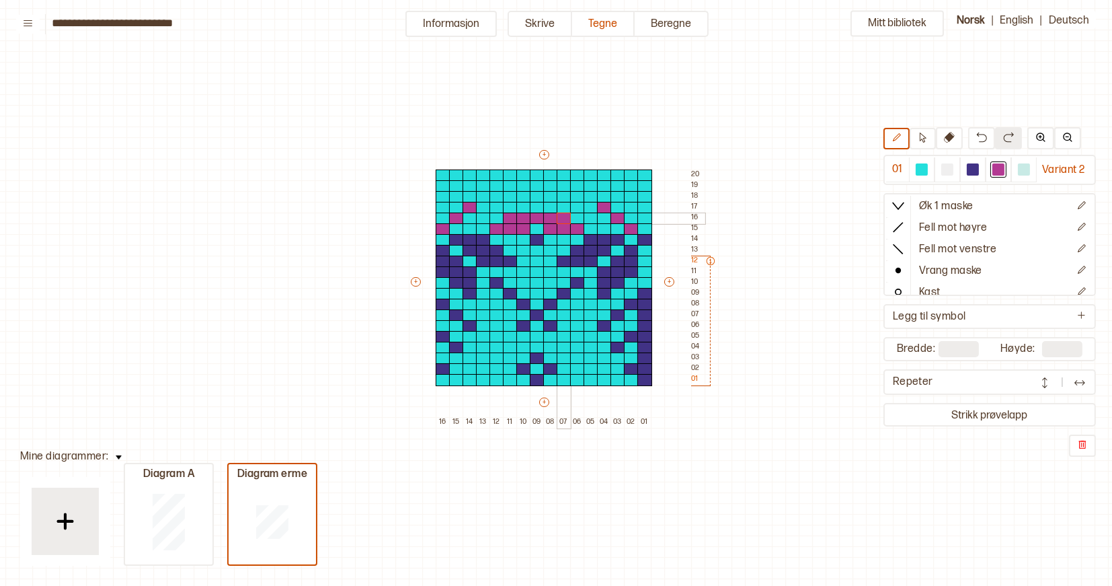
click at [558, 220] on div "+ + + + 16 15 14 13 12 11 10 09 08 07 06 05 04 03 02 01 20 19 18 17 16 15 14 13…" at bounding box center [557, 288] width 296 height 280
drag, startPoint x: 522, startPoint y: 207, endPoint x: 544, endPoint y: 207, distance: 21.5
click at [544, 207] on div "+ + + + 16 15 14 13 12 11 10 09 08 07 06 05 04 03 02 01 20 19 18 17 16 15 14 13…" at bounding box center [557, 288] width 296 height 280
drag, startPoint x: 482, startPoint y: 198, endPoint x: 586, endPoint y: 198, distance: 104.2
click at [586, 198] on div "+ + + + 16 15 14 13 12 11 10 09 08 07 06 05 04 03 02 01 20 19 18 17 16 15 14 13…" at bounding box center [557, 288] width 296 height 280
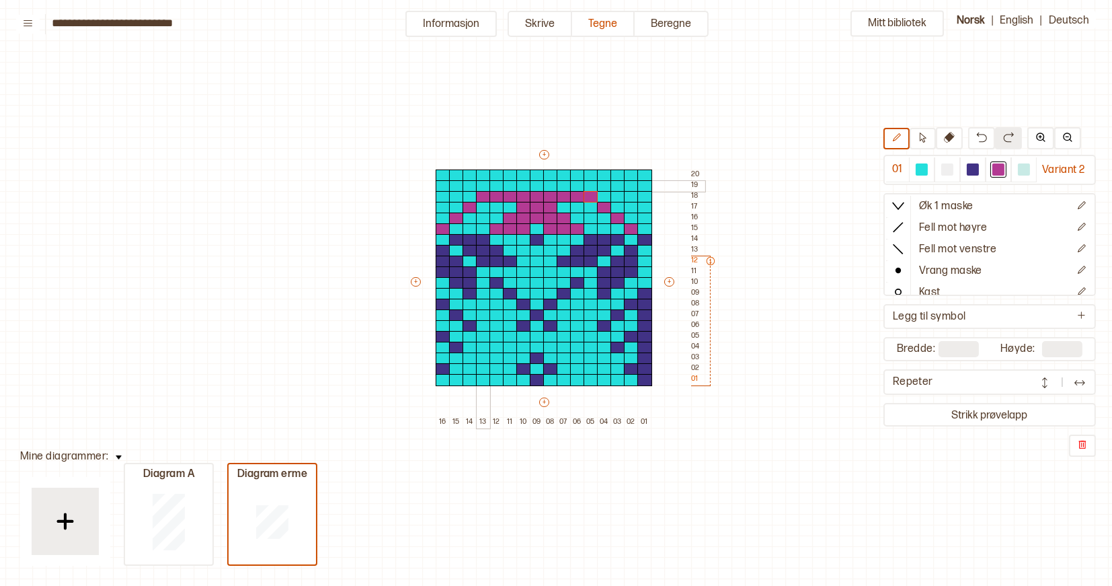
click at [483, 182] on div at bounding box center [483, 186] width 15 height 12
drag, startPoint x: 508, startPoint y: 184, endPoint x: 564, endPoint y: 183, distance: 55.2
click at [564, 183] on div "+ + + + 16 15 14 13 12 11 10 09 08 07 06 05 04 03 02 01 20 19 18 17 16 15 14 13…" at bounding box center [557, 288] width 296 height 280
click at [590, 183] on div at bounding box center [591, 186] width 15 height 12
drag, startPoint x: 482, startPoint y: 173, endPoint x: 490, endPoint y: 173, distance: 8.1
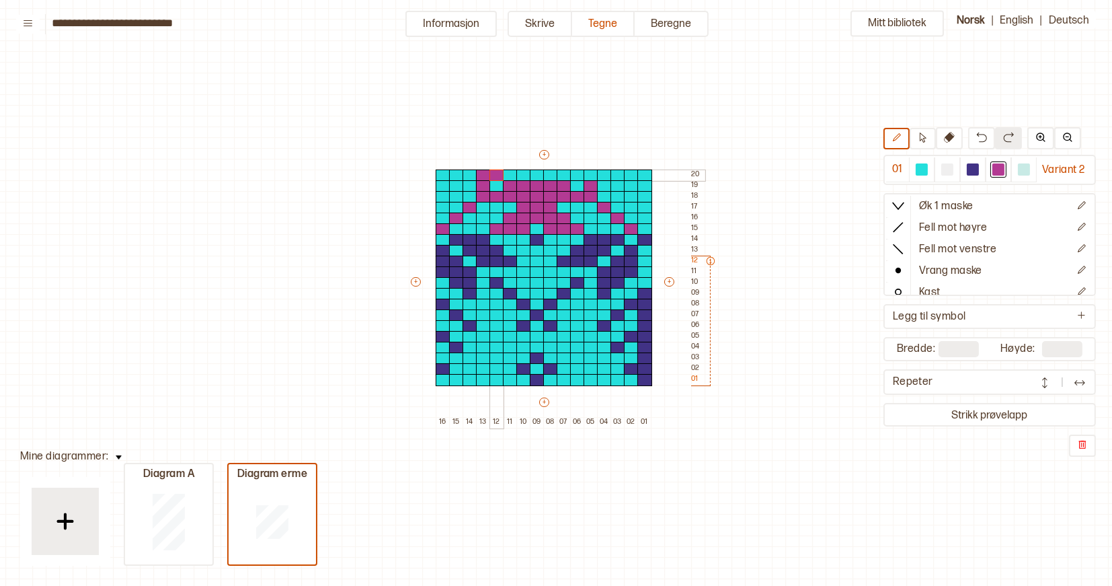
click at [490, 173] on div "+ + + + 16 15 14 13 12 11 10 09 08 07 06 05 04 03 02 01 20 19 18 17 16 15 14 13…" at bounding box center [557, 288] width 296 height 280
drag, startPoint x: 521, startPoint y: 173, endPoint x: 545, endPoint y: 174, distance: 24.2
click at [546, 174] on div "+ + + + 16 15 14 13 12 11 10 09 08 07 06 05 04 03 02 01 20 19 18 17 16 15 14 13…" at bounding box center [557, 288] width 296 height 280
click at [585, 172] on div "+ + + + 16 15 14 13 12 11 10 09 08 07 06 05 04 03 02 01 20 19 18 17 16 15 14 13…" at bounding box center [557, 288] width 296 height 280
click at [442, 173] on div at bounding box center [443, 175] width 15 height 12
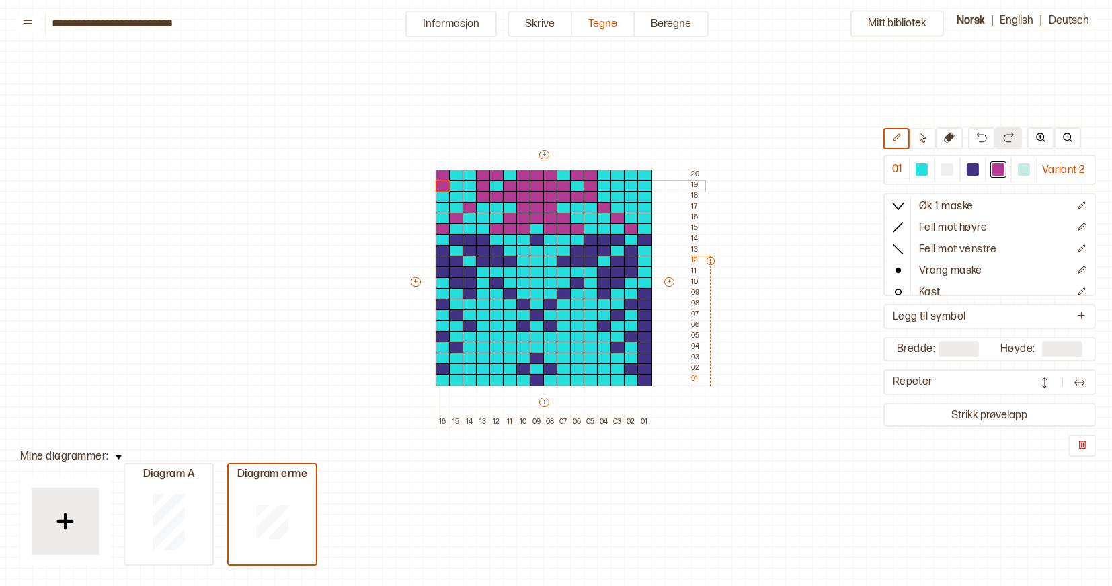
click at [442, 184] on div at bounding box center [443, 186] width 15 height 12
click at [455, 176] on div at bounding box center [456, 175] width 15 height 12
drag, startPoint x: 618, startPoint y: 173, endPoint x: 644, endPoint y: 173, distance: 26.2
click at [644, 173] on div "+ + + + 16 15 14 13 12 11 10 09 08 07 06 05 04 03 02 01 20 19 18 17 16 15 14 13…" at bounding box center [557, 288] width 296 height 280
drag, startPoint x: 631, startPoint y: 184, endPoint x: 638, endPoint y: 184, distance: 7.4
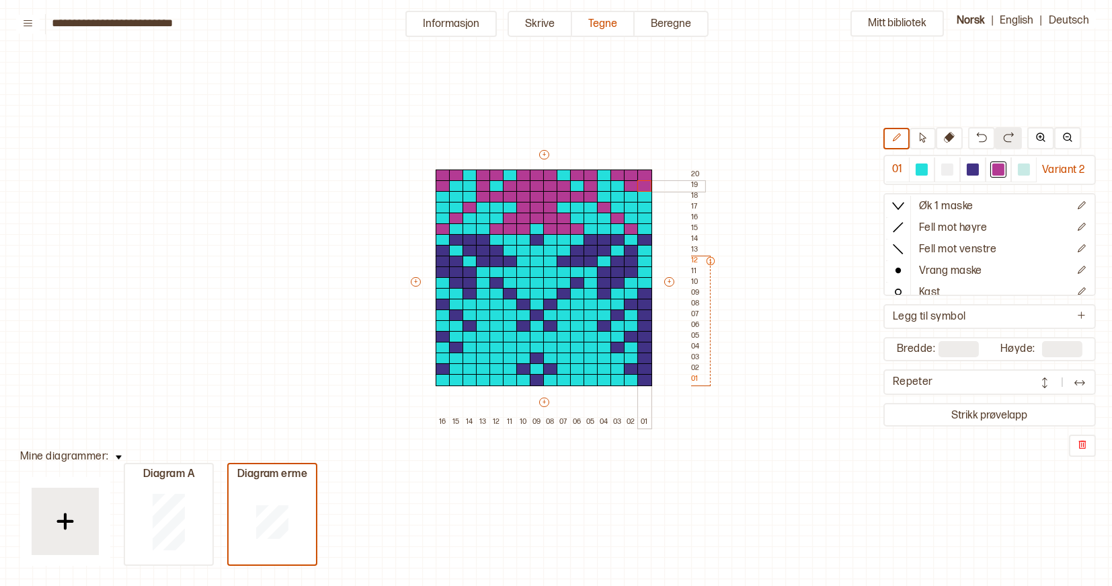
click at [638, 184] on div "+ + + + 16 15 14 13 12 11 10 09 08 07 06 05 04 03 02 01 20 19 18 17 16 15 14 13…" at bounding box center [557, 288] width 296 height 280
click at [643, 198] on div at bounding box center [644, 197] width 15 height 12
click at [643, 204] on div at bounding box center [644, 208] width 15 height 12
click at [646, 216] on div at bounding box center [644, 218] width 15 height 12
click at [70, 508] on img at bounding box center [65, 521] width 34 height 34
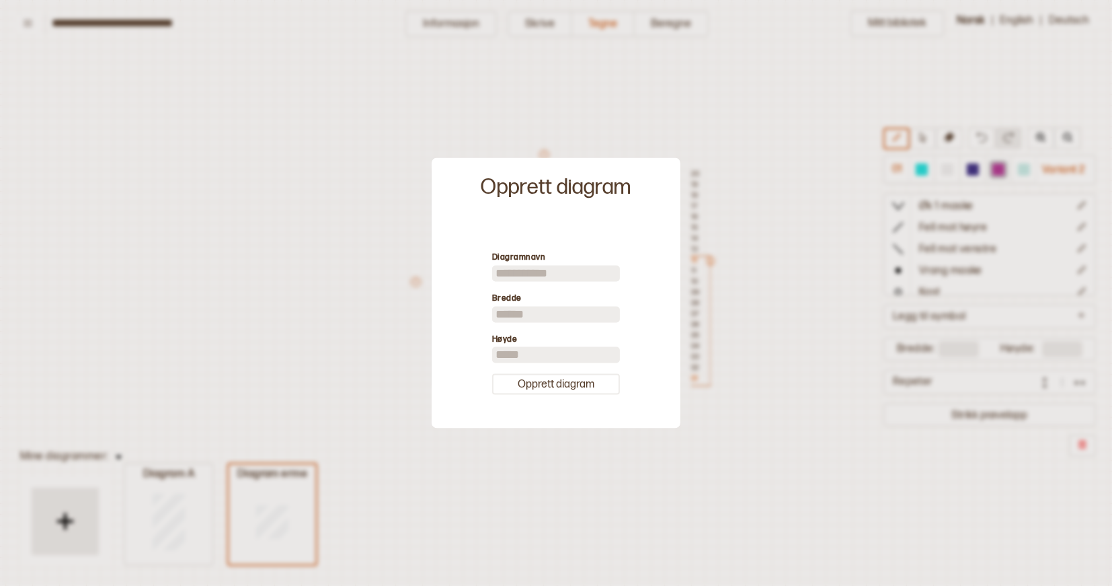
click at [545, 276] on input at bounding box center [556, 273] width 128 height 16
click at [522, 313] on input "**" at bounding box center [556, 314] width 128 height 16
click at [528, 349] on input "**" at bounding box center [556, 355] width 128 height 16
click at [550, 387] on button "Opprett diagram" at bounding box center [556, 384] width 128 height 21
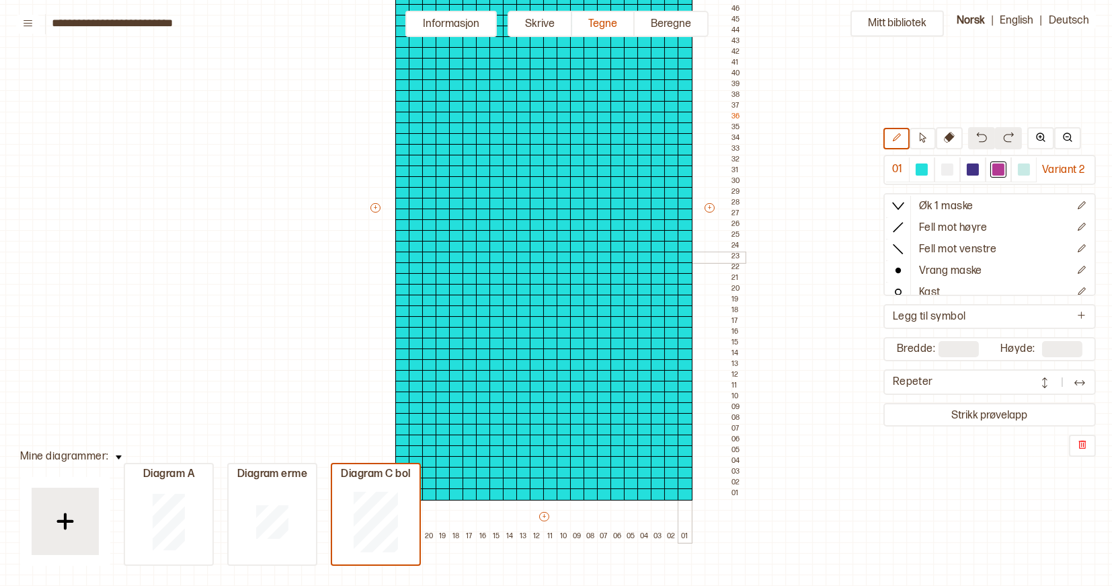
scroll to position [256, 7]
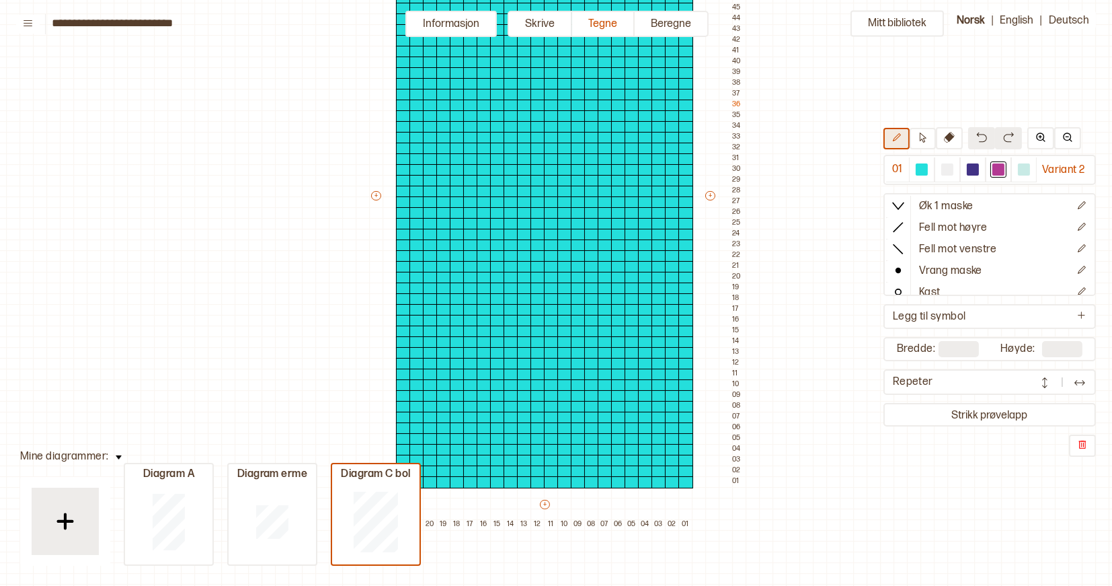
click at [898, 139] on icon at bounding box center [897, 137] width 10 height 10
click at [921, 140] on icon at bounding box center [923, 137] width 10 height 10
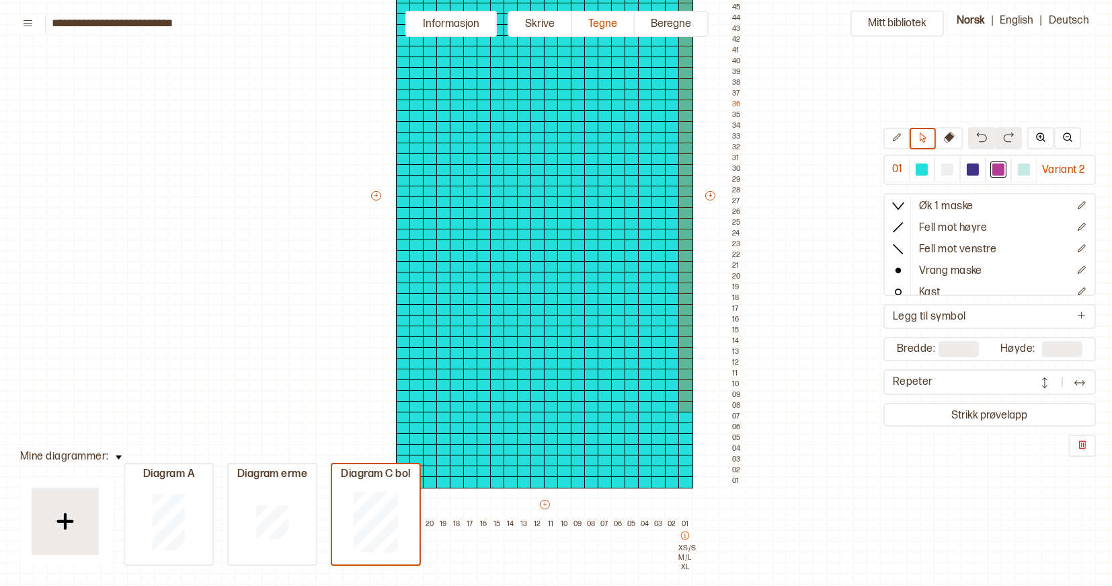
click at [685, 536] on icon at bounding box center [685, 535] width 8 height 8
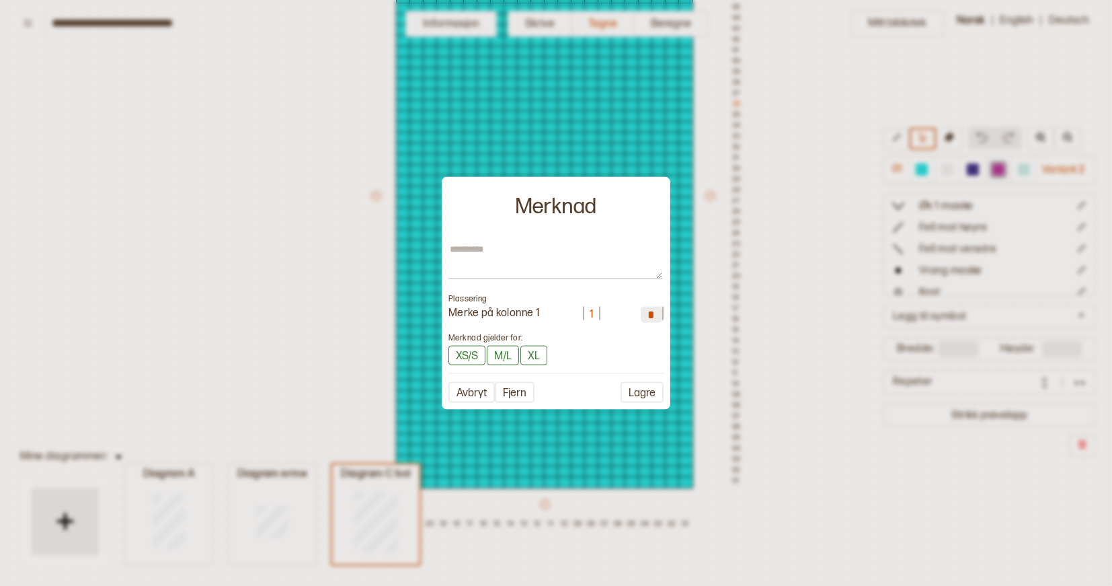
click at [654, 314] on input "*" at bounding box center [652, 314] width 22 height 16
click at [550, 259] on textarea at bounding box center [556, 261] width 214 height 36
click at [646, 391] on button "Lagre" at bounding box center [642, 392] width 43 height 21
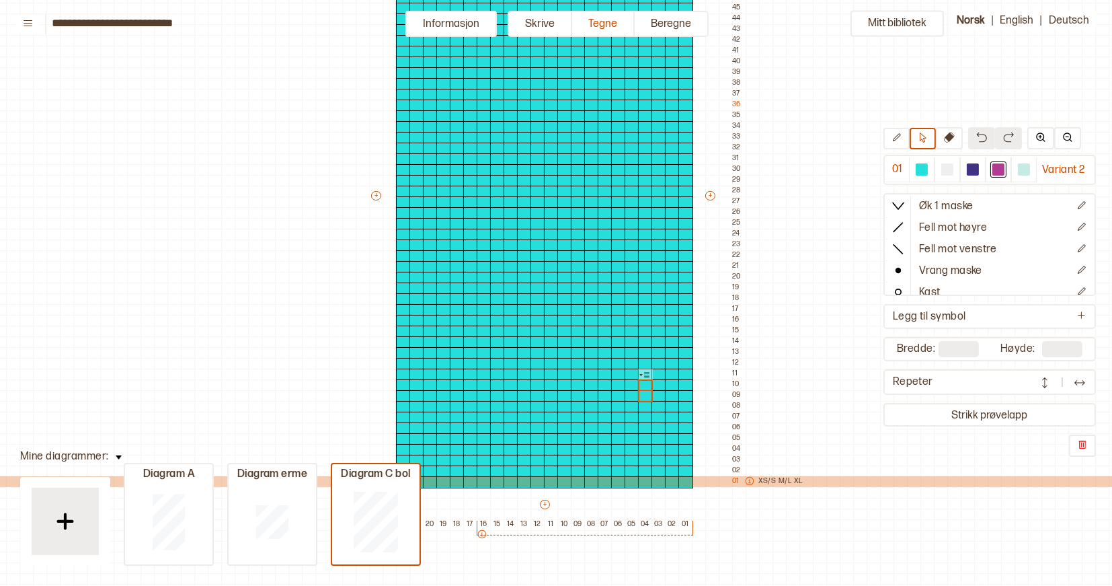
click at [750, 480] on icon at bounding box center [749, 480] width 9 height 9
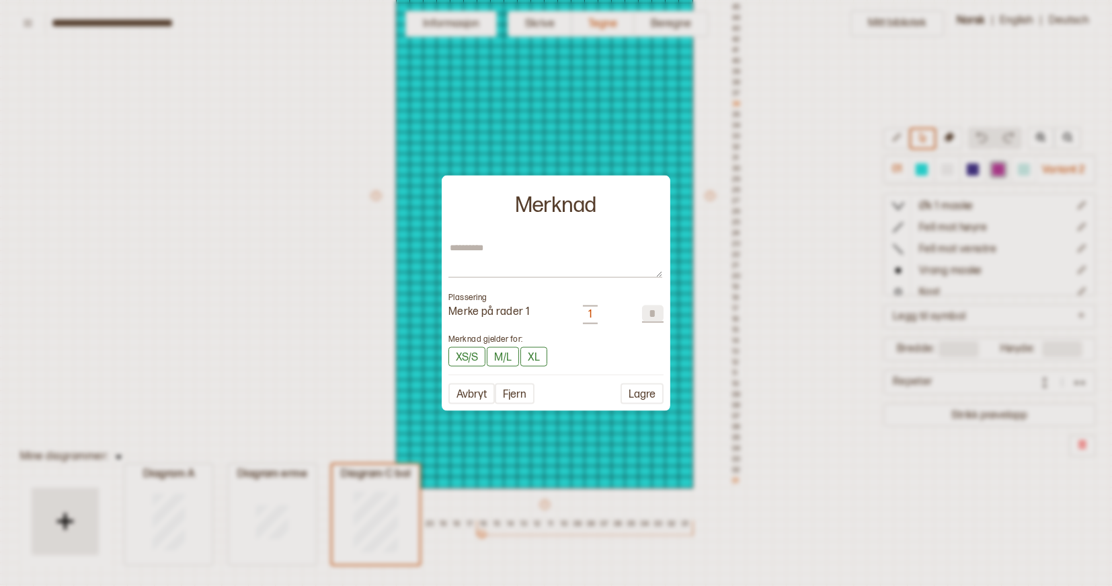
click at [656, 316] on input "*" at bounding box center [653, 313] width 22 height 16
click at [559, 274] on textarea at bounding box center [556, 260] width 214 height 36
click at [644, 393] on button "Lagre" at bounding box center [642, 393] width 43 height 21
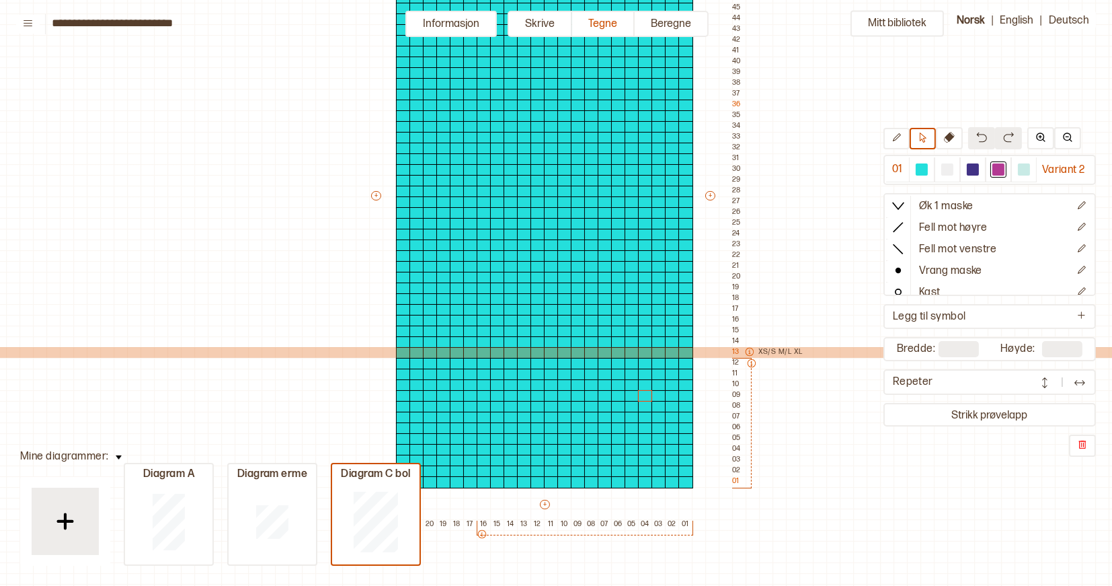
click at [751, 351] on icon at bounding box center [749, 351] width 9 height 9
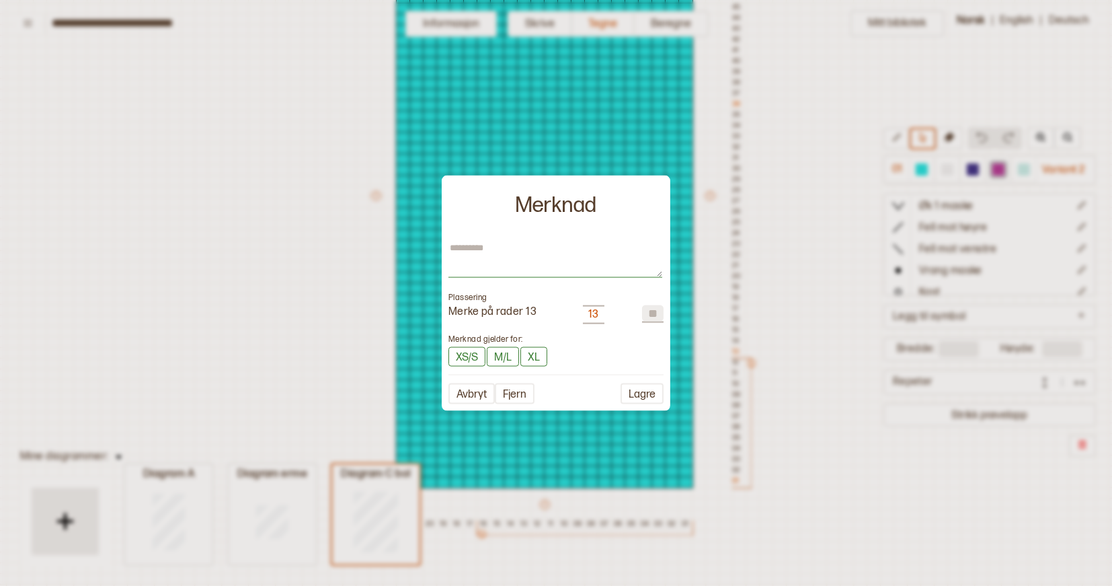
click at [508, 250] on textarea at bounding box center [556, 260] width 214 height 36
click at [649, 389] on button "Lagre" at bounding box center [642, 393] width 43 height 21
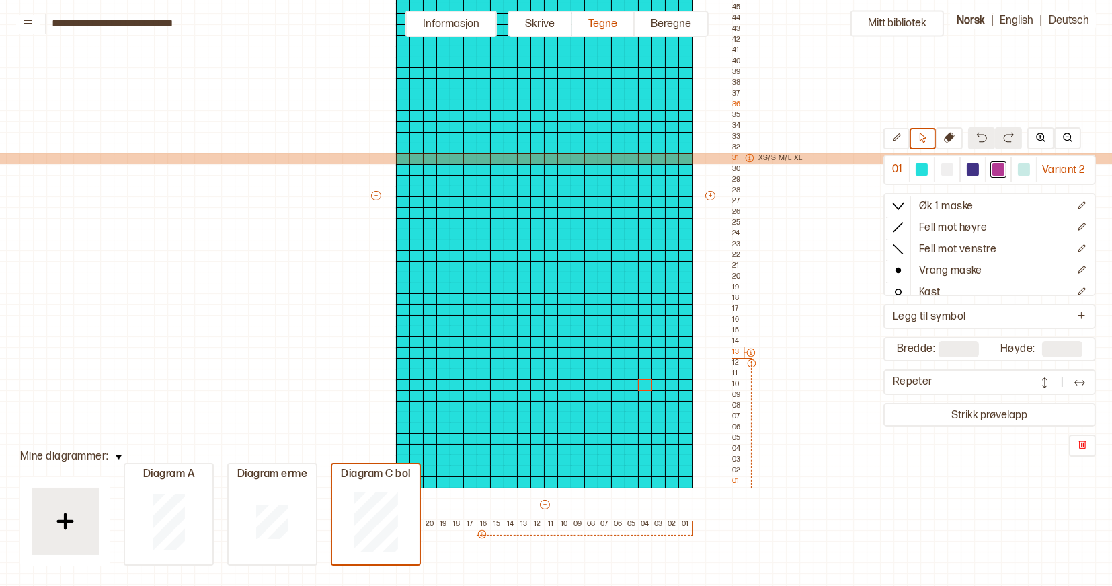
click at [750, 156] on icon at bounding box center [749, 157] width 9 height 9
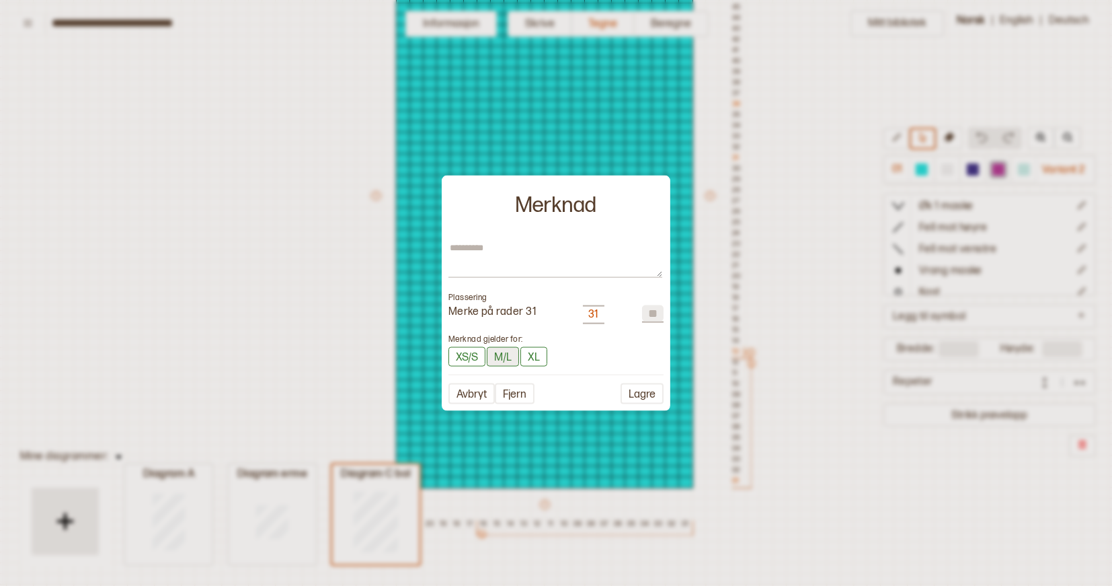
click at [510, 359] on button "M/L" at bounding box center [503, 357] width 32 height 20
click at [539, 354] on button "XL" at bounding box center [535, 357] width 27 height 20
click at [497, 255] on textarea at bounding box center [556, 259] width 214 height 36
click at [510, 357] on button "M/L" at bounding box center [504, 356] width 34 height 21
click at [534, 355] on button "XL" at bounding box center [534, 356] width 28 height 21
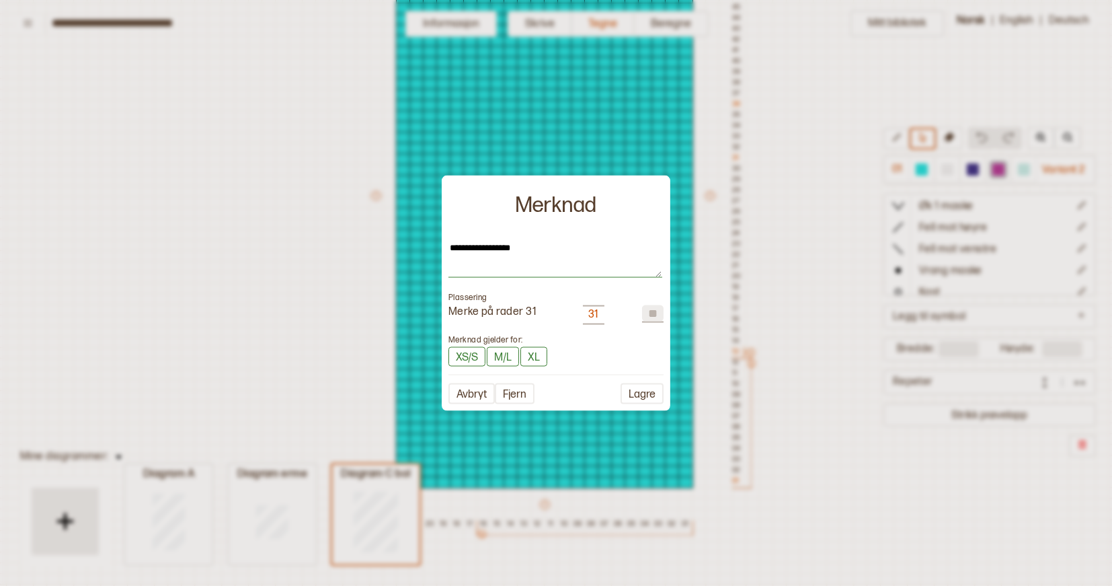
click at [488, 247] on textarea "**********" at bounding box center [556, 260] width 214 height 36
click at [646, 397] on button "Lagre" at bounding box center [642, 393] width 43 height 21
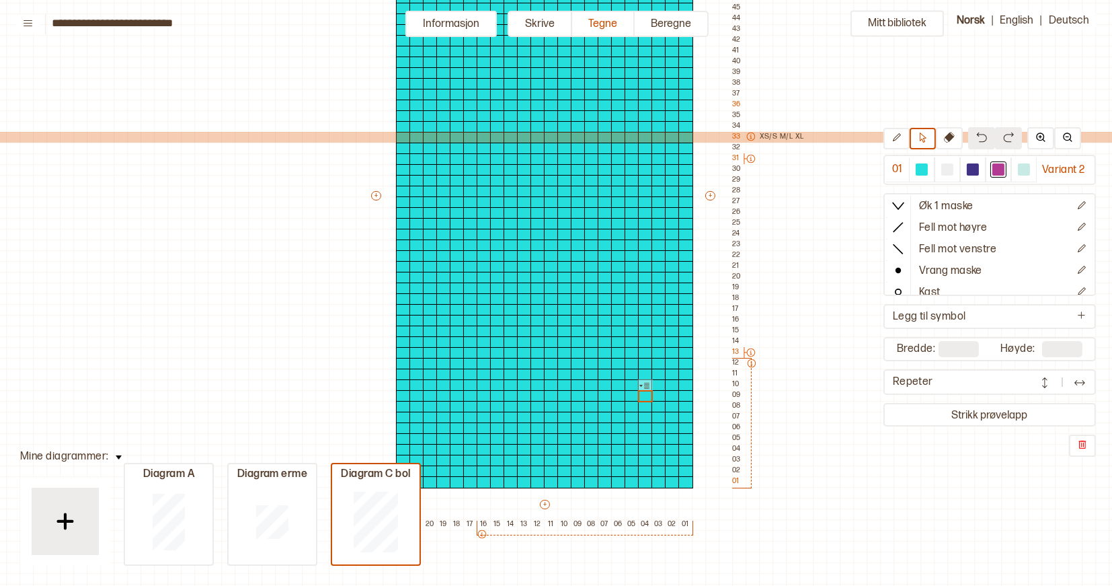
click at [750, 137] on icon at bounding box center [750, 136] width 9 height 9
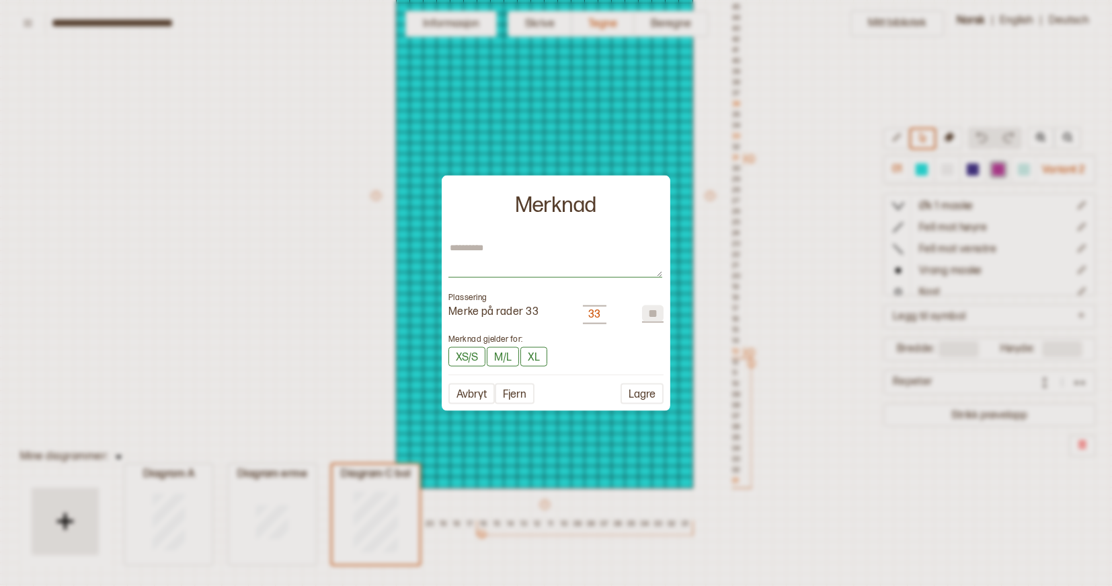
click at [505, 243] on textarea at bounding box center [556, 260] width 214 height 36
click at [644, 392] on button "Lagre" at bounding box center [642, 393] width 43 height 21
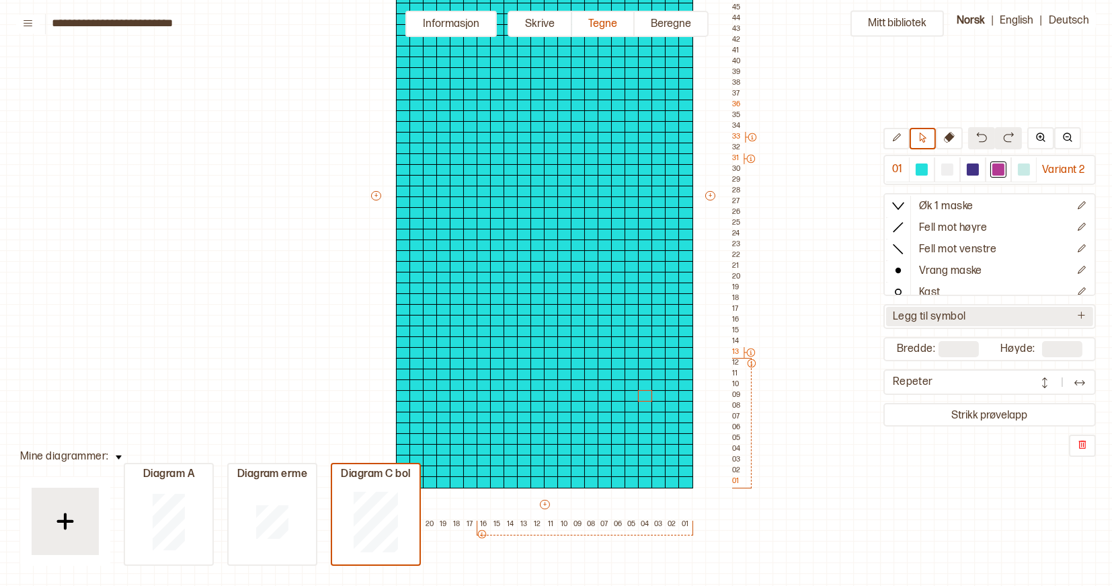
click at [974, 316] on button "Legg til symbol" at bounding box center [989, 317] width 207 height 20
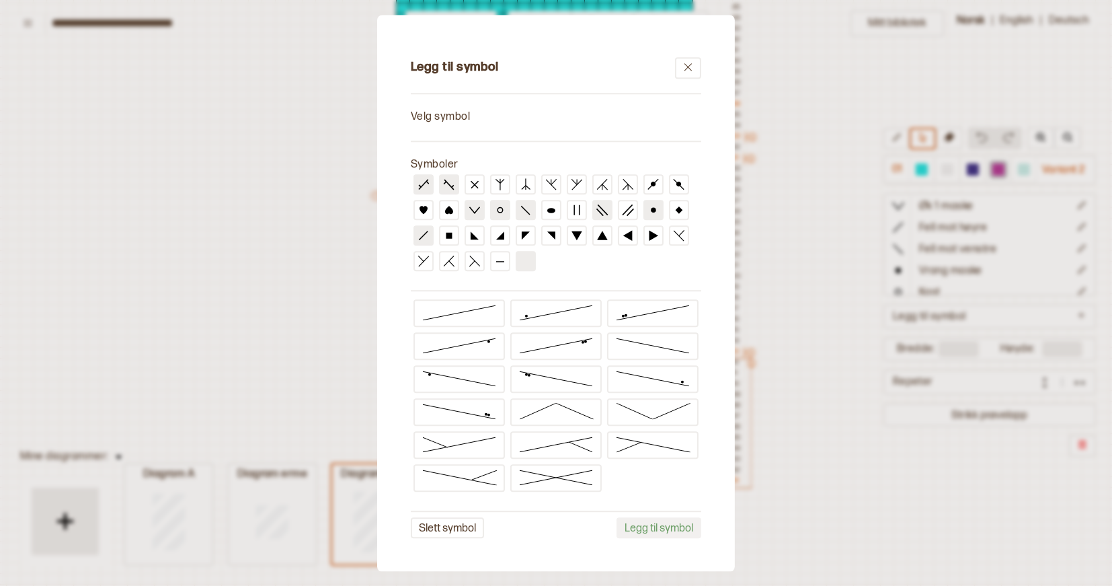
click at [607, 210] on icon at bounding box center [602, 210] width 12 height 12
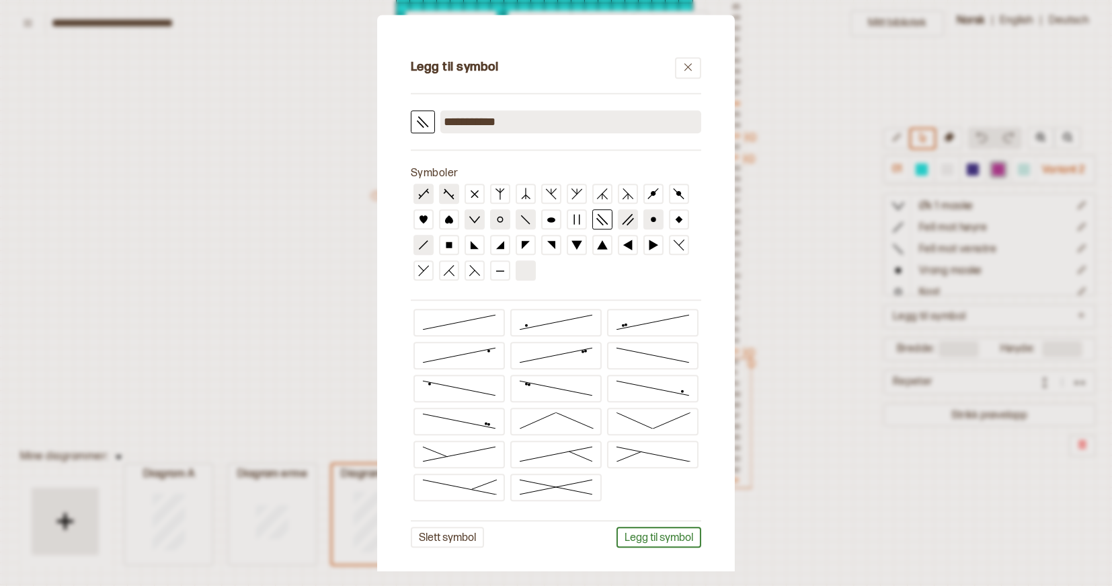
click at [629, 217] on line at bounding box center [628, 219] width 10 height 10
click at [438, 534] on button "Slett symbol" at bounding box center [447, 537] width 73 height 21
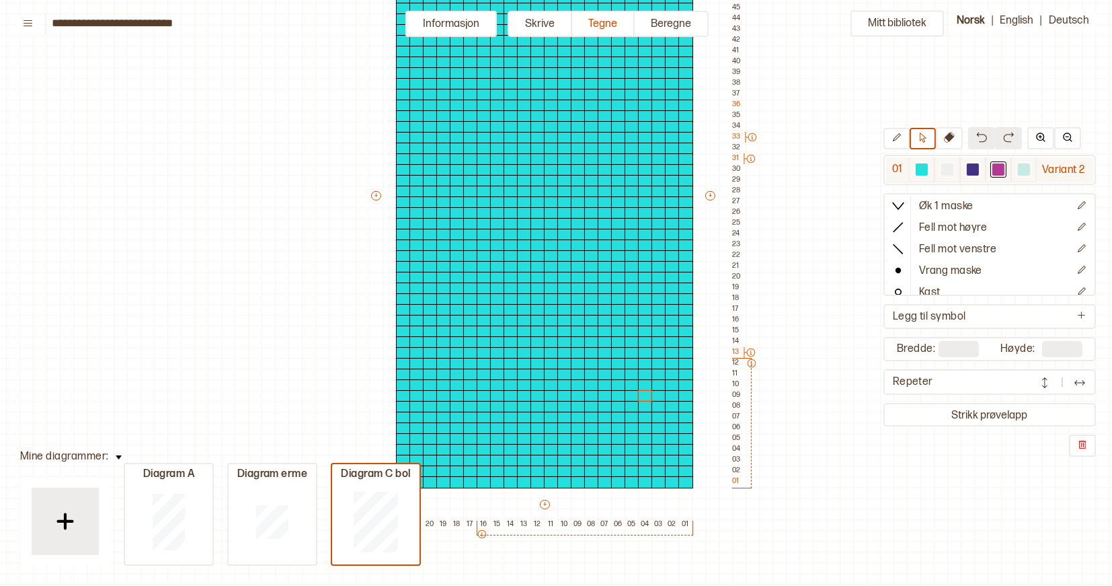
scroll to position [0, 0]
click at [947, 315] on p "Legg til symbol" at bounding box center [929, 317] width 73 height 14
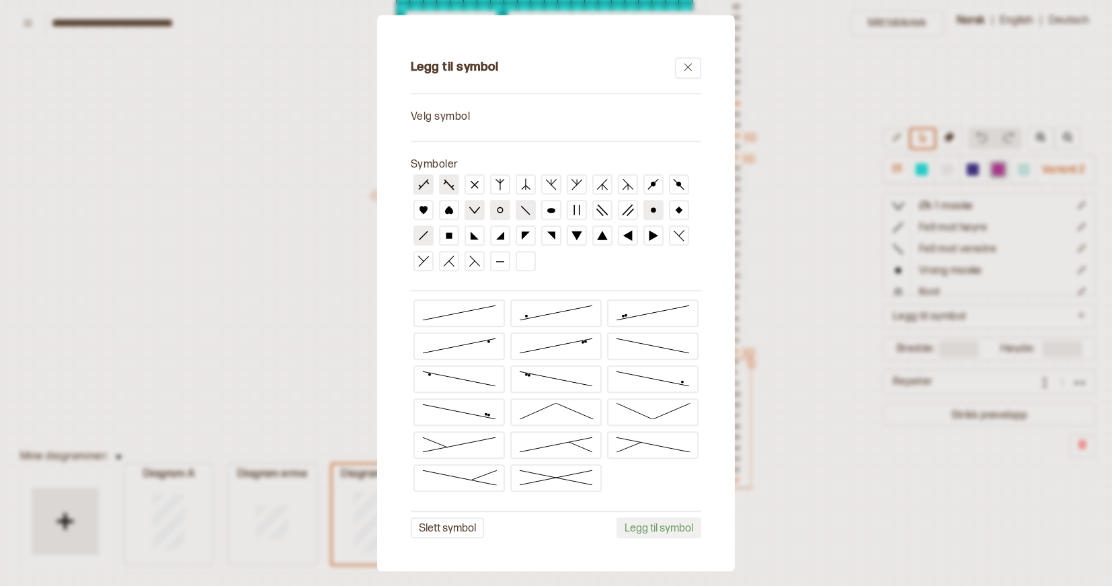
click at [436, 119] on div "Velg symbol" at bounding box center [556, 117] width 290 height 14
click at [476, 186] on line at bounding box center [474, 185] width 7 height 7
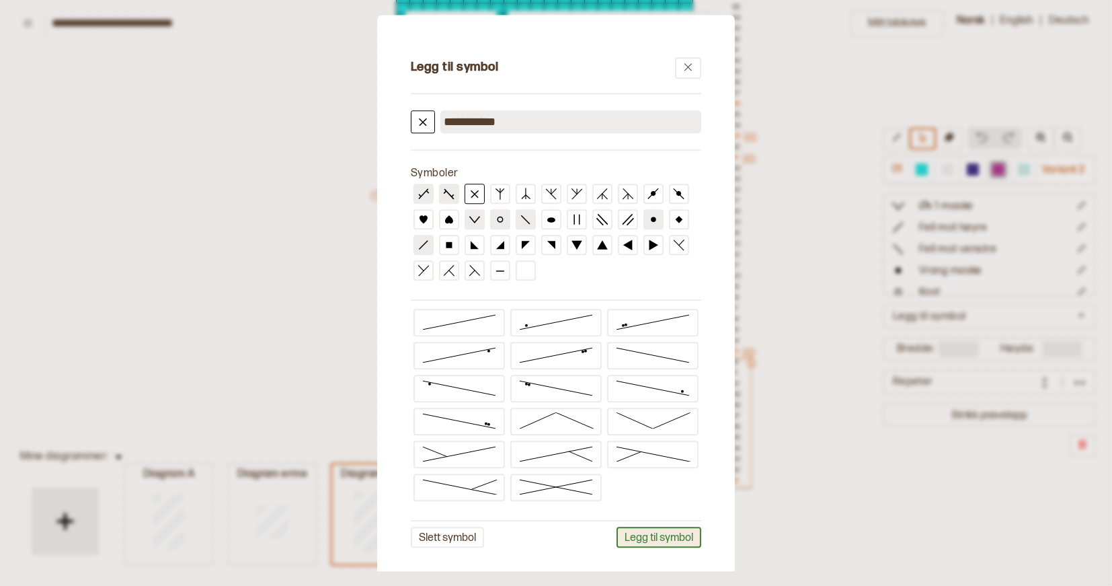
click at [637, 532] on button "Legg til symbol" at bounding box center [659, 537] width 85 height 21
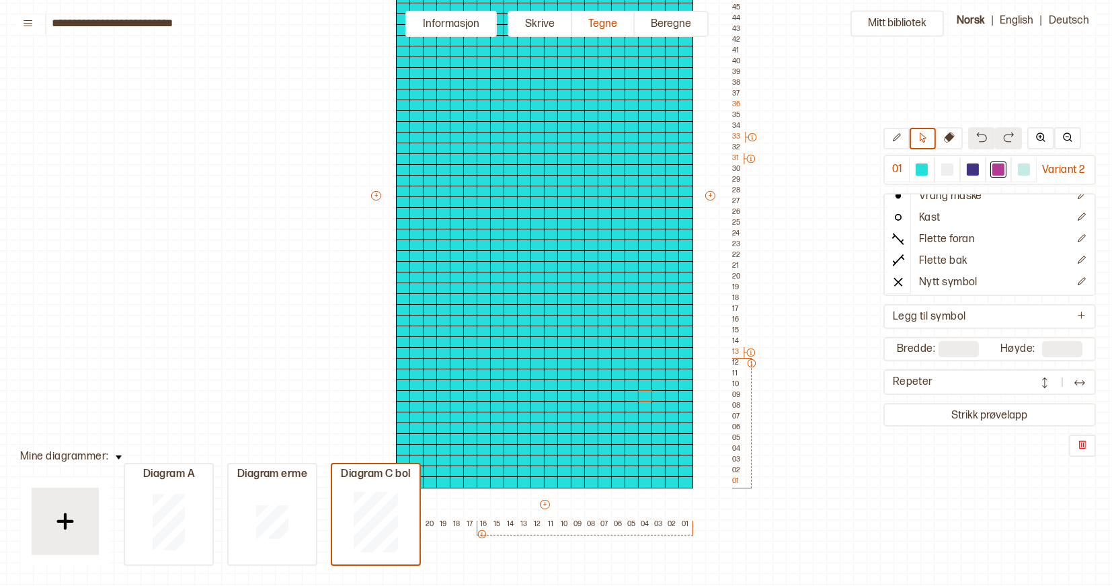
scroll to position [74, 0]
click at [919, 281] on p "Nytt symbol" at bounding box center [948, 283] width 59 height 14
click at [1081, 247] on icon "Rediger symbol" at bounding box center [1082, 248] width 8 height 8
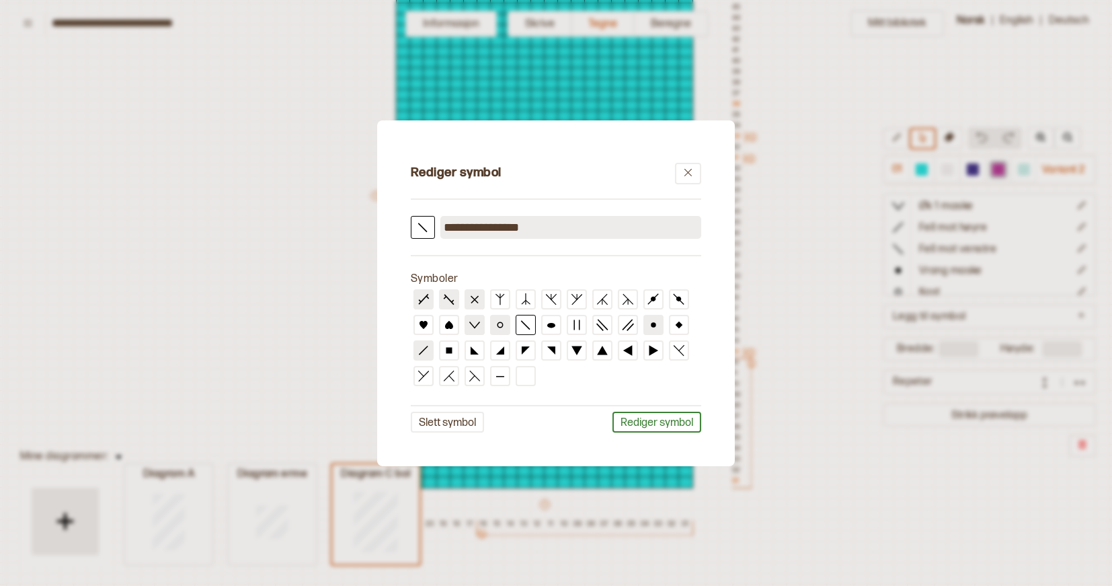
drag, startPoint x: 533, startPoint y: 227, endPoint x: 412, endPoint y: 227, distance: 121.0
click at [412, 227] on div "**********" at bounding box center [556, 227] width 290 height 23
click at [568, 440] on div "**********" at bounding box center [556, 292] width 344 height 332
click at [644, 425] on button "Rediger symbol" at bounding box center [657, 422] width 89 height 21
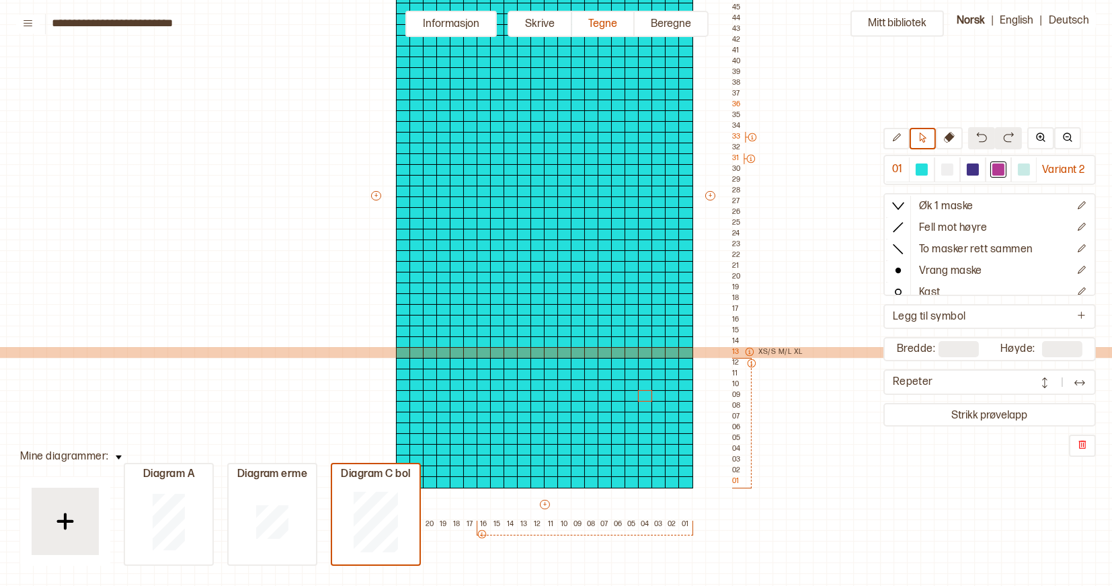
click at [749, 353] on icon at bounding box center [749, 352] width 8 height 8
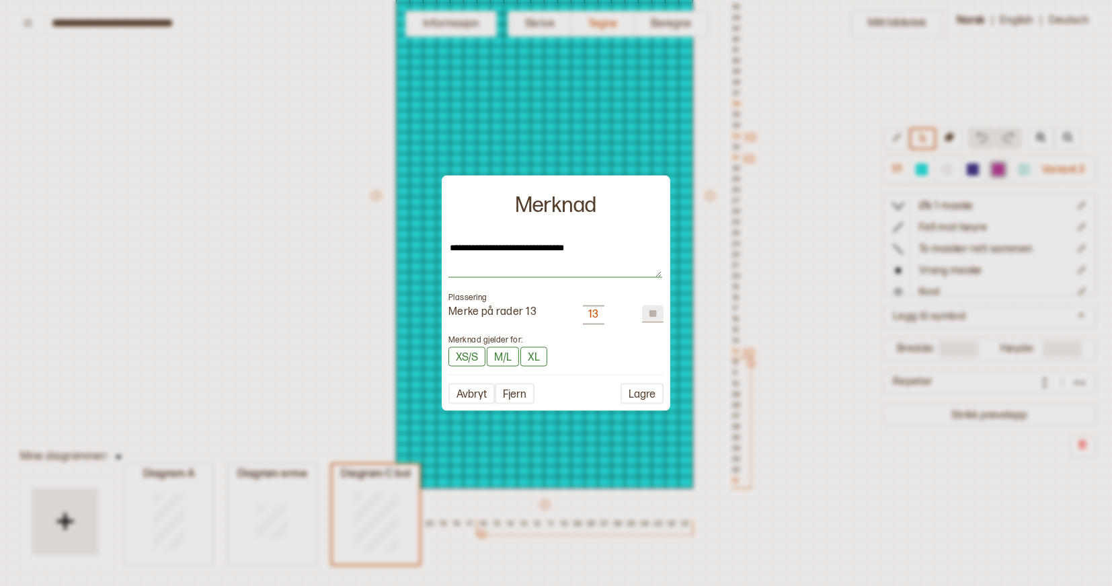
drag, startPoint x: 508, startPoint y: 249, endPoint x: 576, endPoint y: 249, distance: 67.9
click at [576, 249] on textarea "**********" at bounding box center [556, 260] width 214 height 36
click at [577, 249] on textarea "**********" at bounding box center [556, 260] width 214 height 36
click at [655, 393] on button "Lagre" at bounding box center [642, 393] width 43 height 21
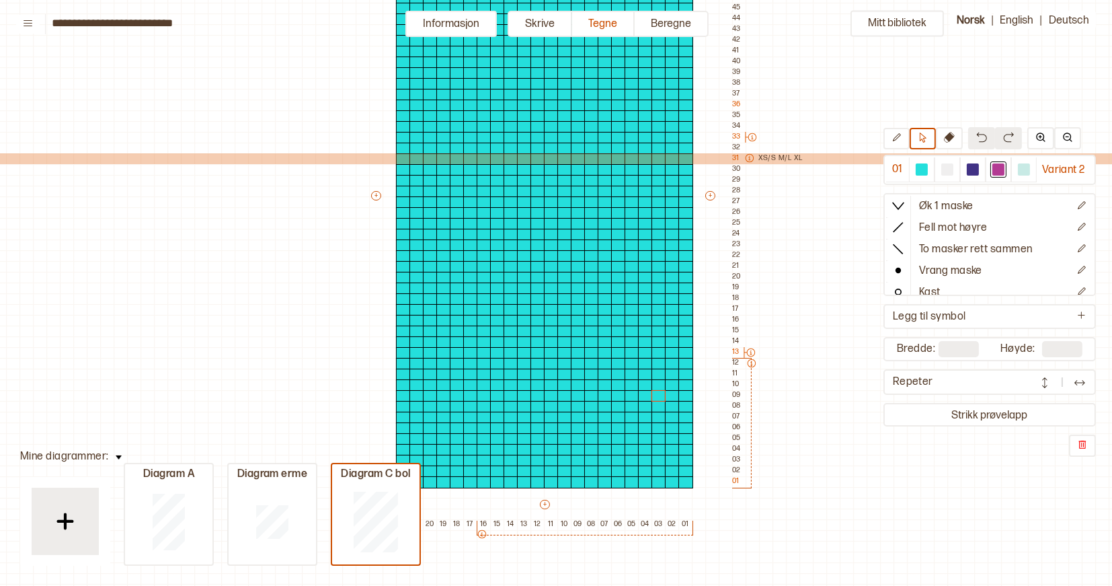
click at [750, 158] on icon at bounding box center [749, 157] width 9 height 9
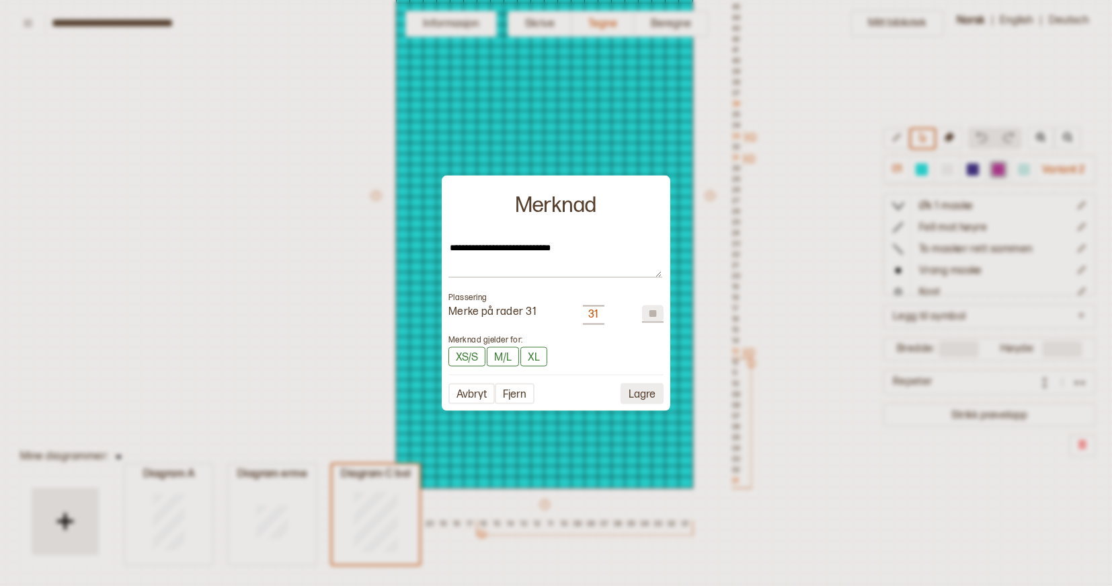
click at [644, 392] on button "Lagre" at bounding box center [642, 393] width 43 height 21
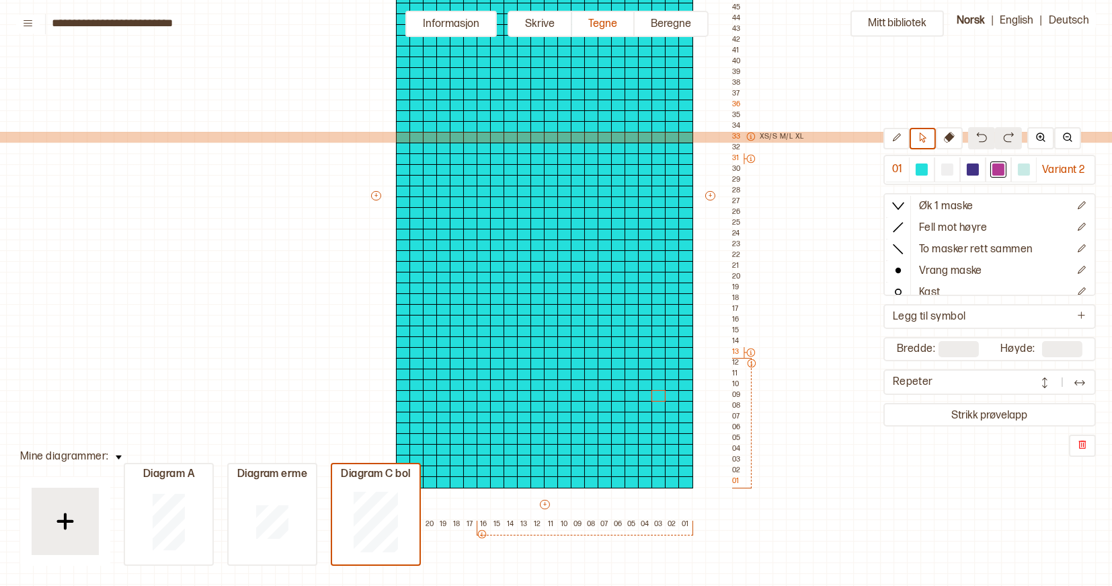
click at [752, 137] on icon at bounding box center [750, 136] width 9 height 9
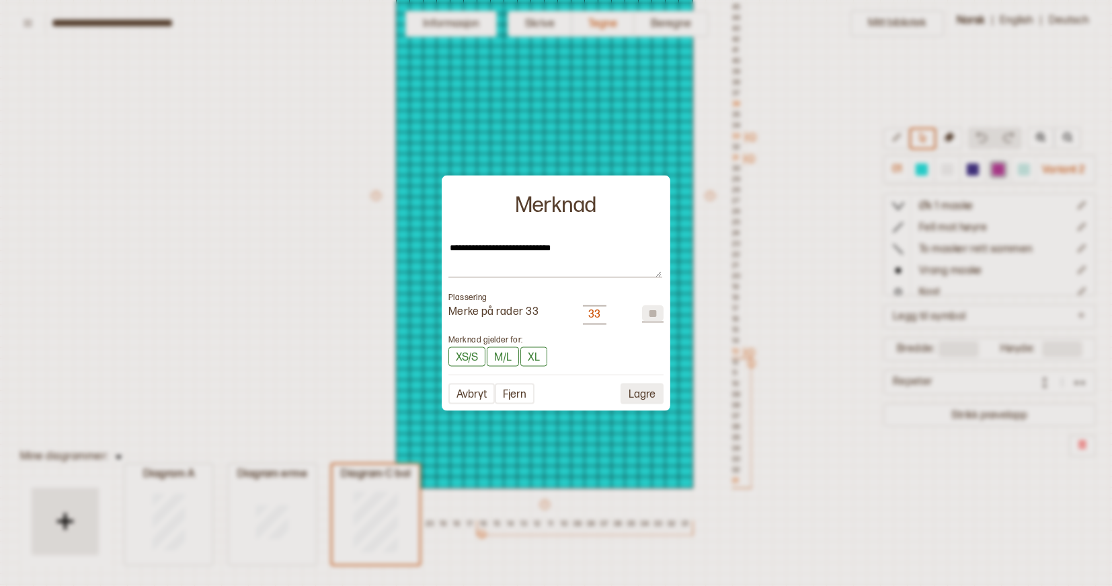
click at [637, 392] on button "Lagre" at bounding box center [642, 393] width 43 height 21
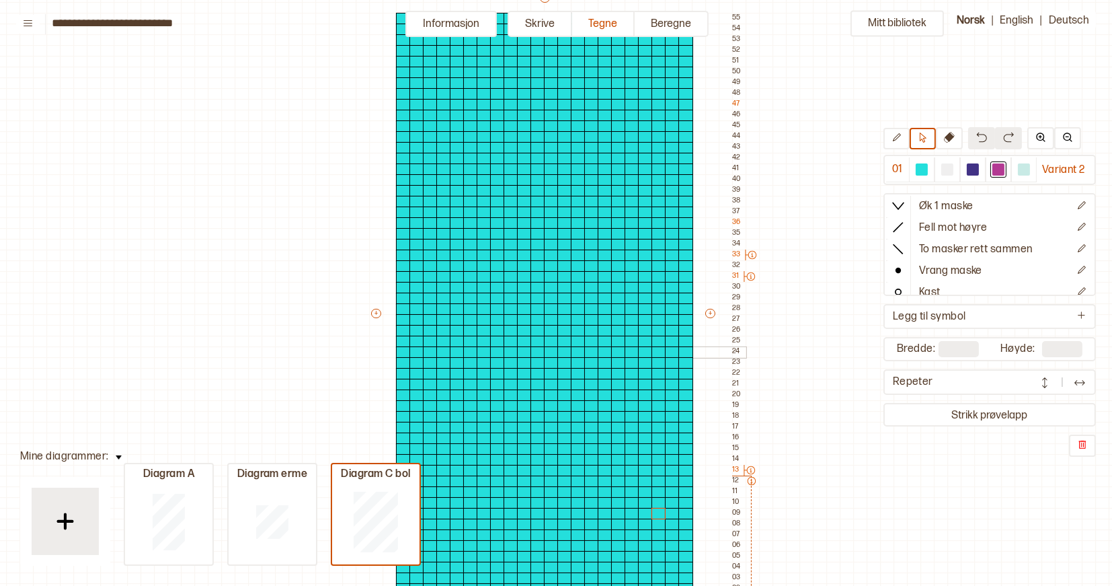
scroll to position [137, 7]
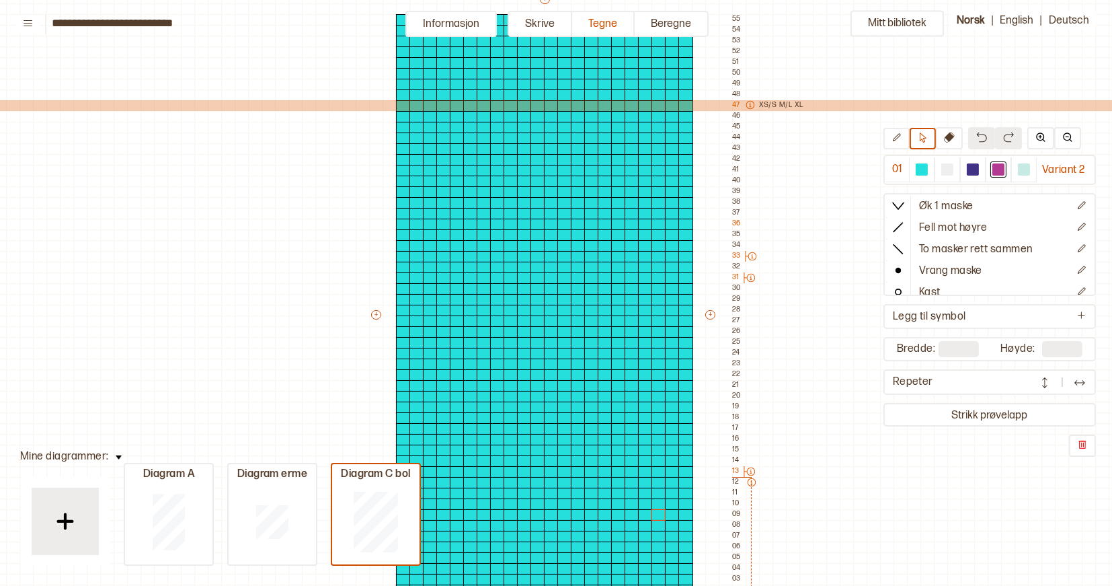
click at [751, 105] on icon at bounding box center [750, 104] width 9 height 9
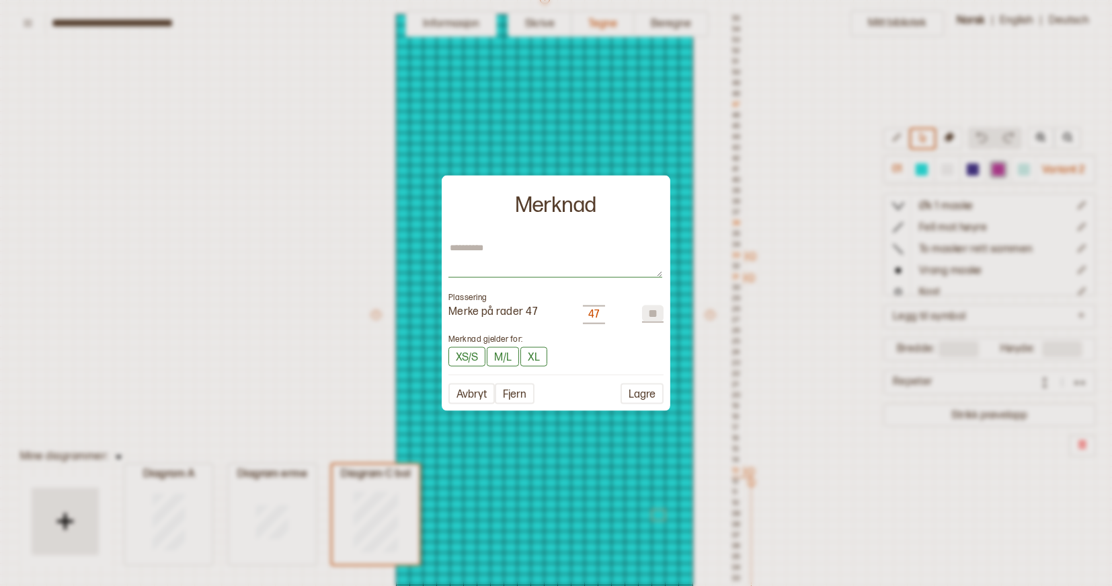
click at [499, 251] on textarea at bounding box center [556, 260] width 214 height 36
click at [647, 392] on button "Lagre" at bounding box center [642, 393] width 43 height 21
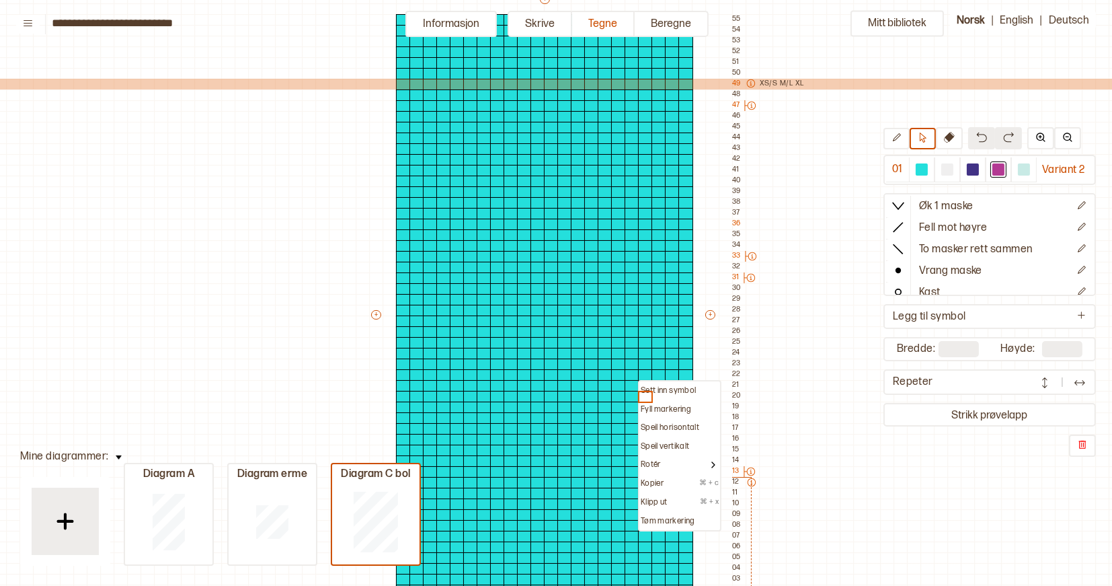
click at [751, 81] on icon at bounding box center [750, 83] width 9 height 9
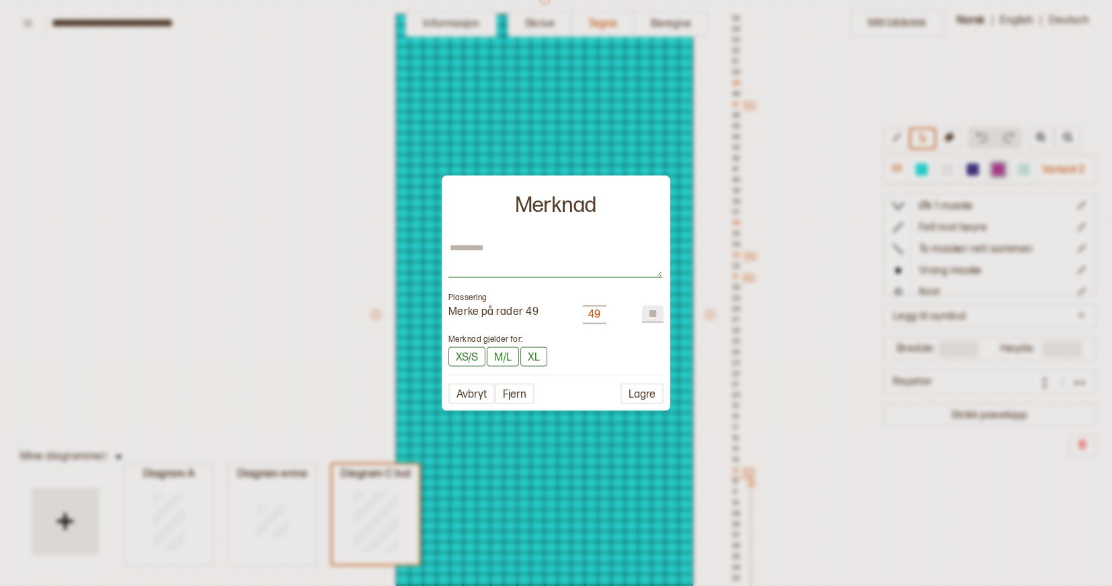
click at [529, 244] on textarea at bounding box center [556, 260] width 214 height 36
drag, startPoint x: 518, startPoint y: 248, endPoint x: 451, endPoint y: 248, distance: 66.6
click at [451, 248] on textarea "**********" at bounding box center [556, 260] width 214 height 36
drag, startPoint x: 451, startPoint y: 248, endPoint x: 507, endPoint y: 248, distance: 55.8
click at [507, 248] on textarea "**********" at bounding box center [556, 260] width 214 height 36
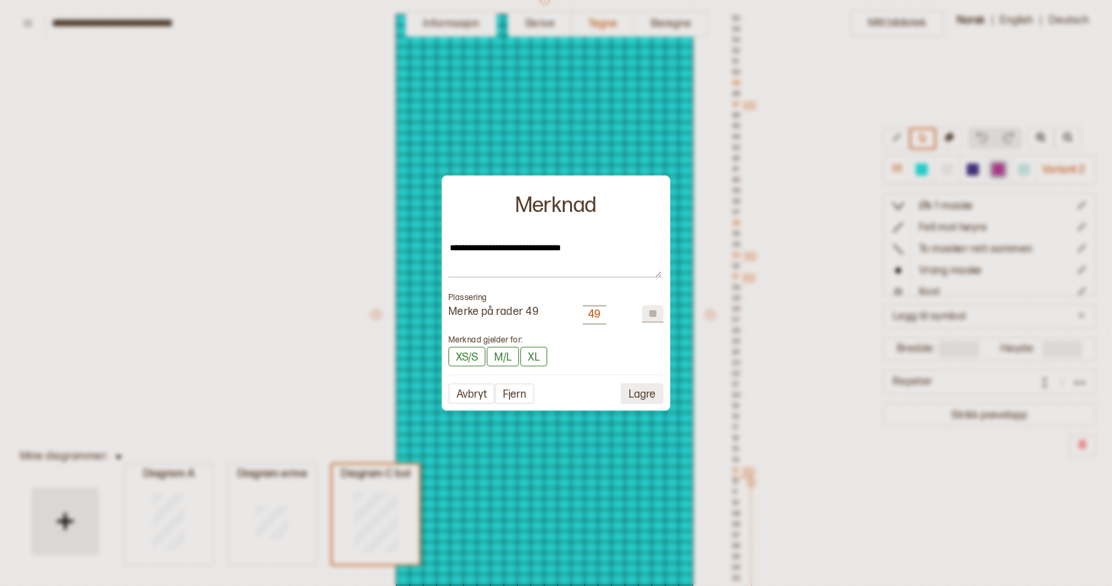
click at [635, 391] on button "Lagre" at bounding box center [642, 393] width 43 height 21
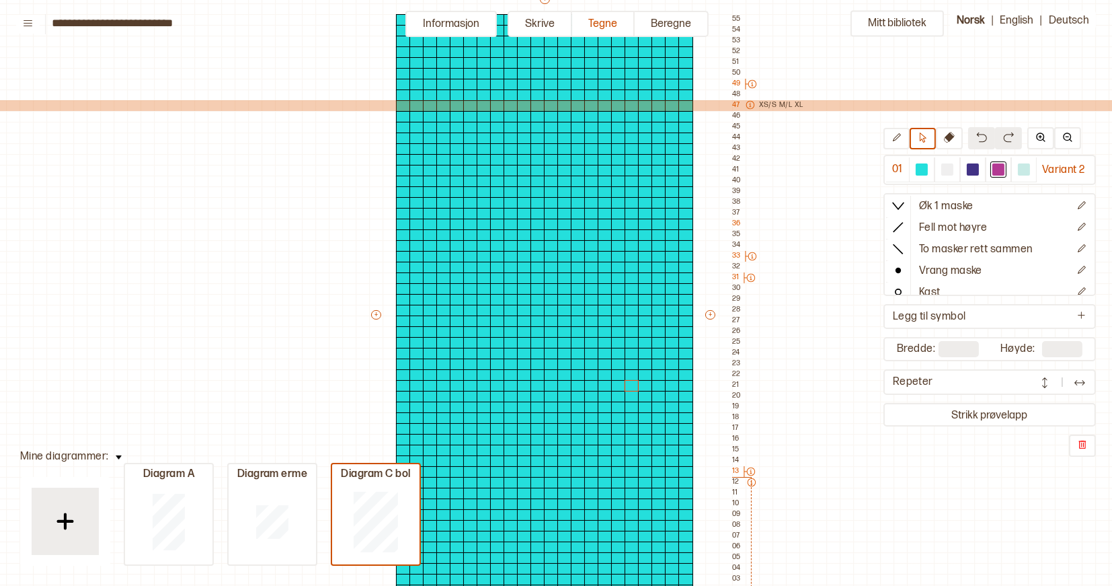
click at [750, 106] on icon at bounding box center [750, 104] width 9 height 9
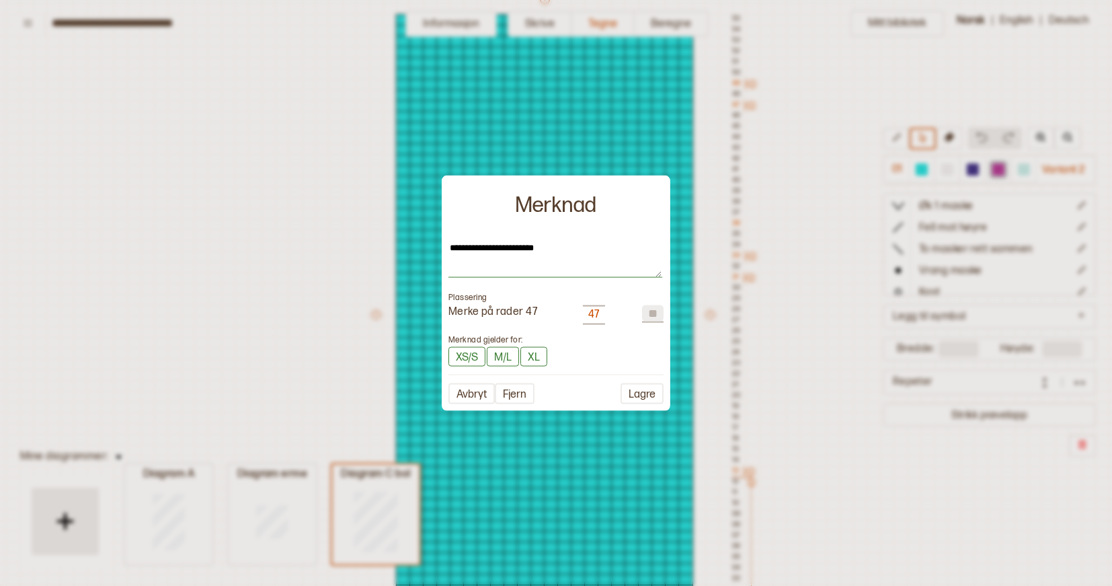
click at [481, 247] on textarea "**********" at bounding box center [556, 260] width 214 height 36
click at [642, 391] on button "Lagre" at bounding box center [642, 393] width 43 height 21
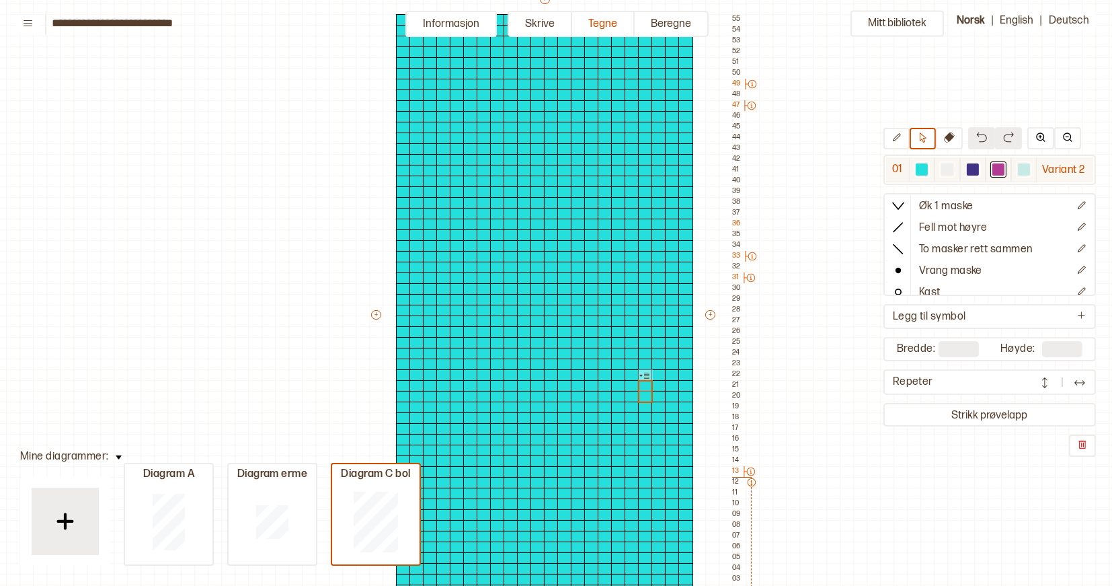
click at [974, 169] on div at bounding box center [973, 169] width 12 height 12
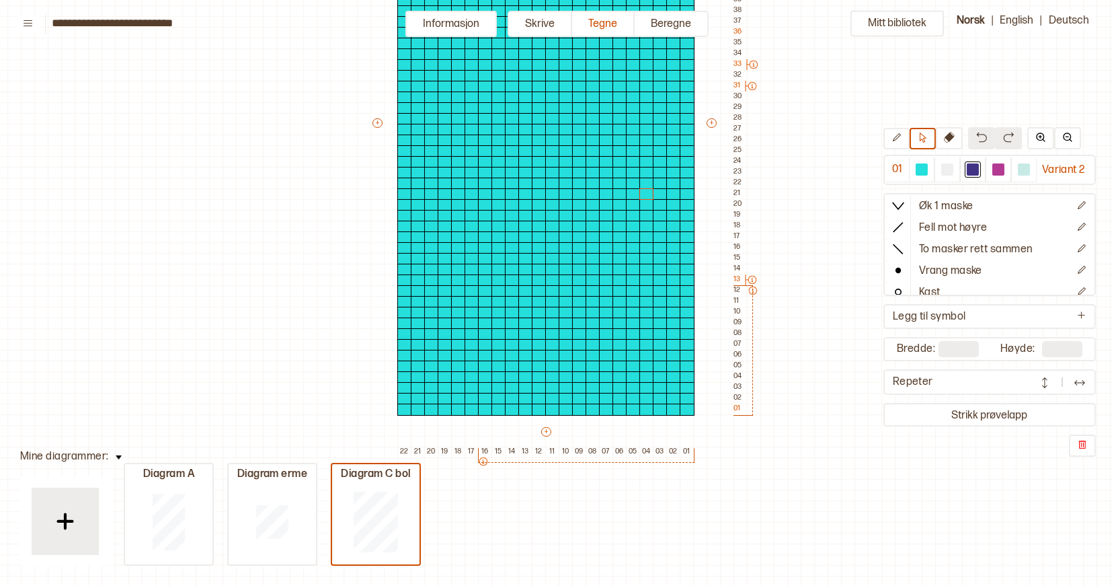
scroll to position [328, 5]
click at [594, 408] on div at bounding box center [593, 409] width 15 height 12
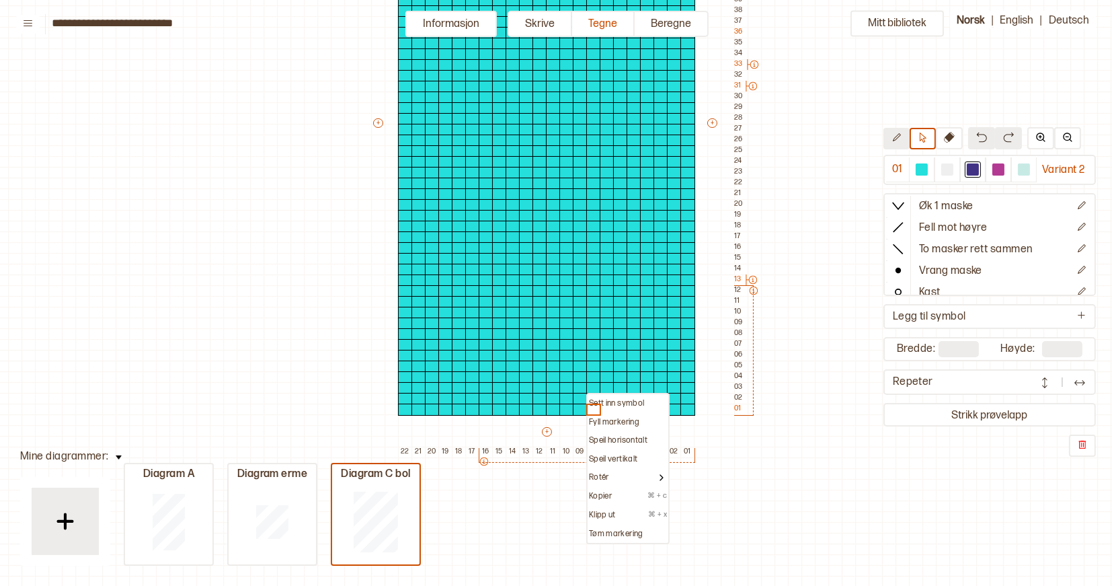
click at [896, 140] on icon at bounding box center [897, 137] width 10 height 10
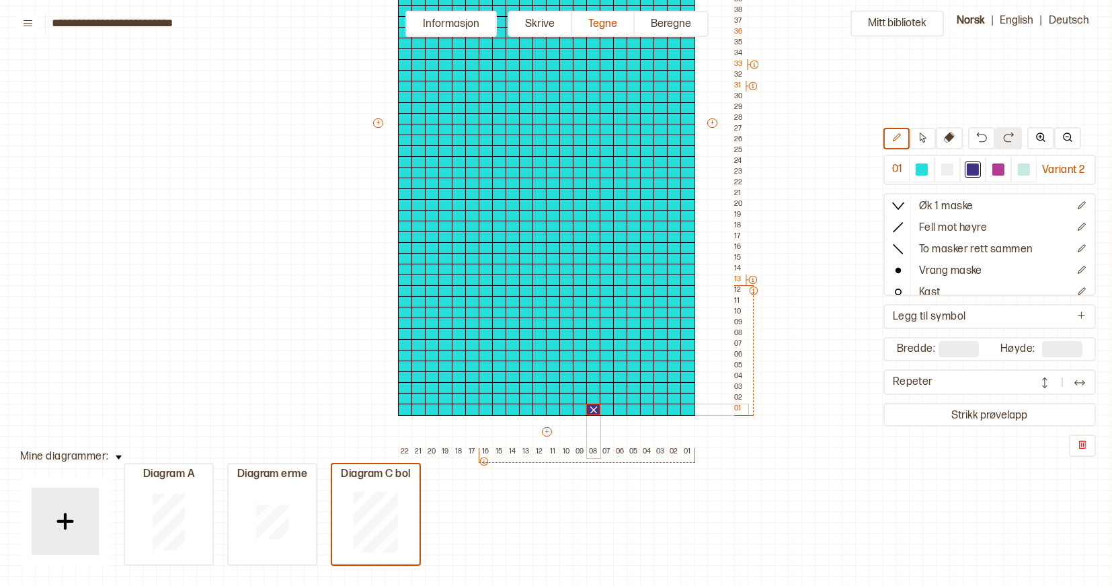
click at [596, 410] on div at bounding box center [593, 409] width 15 height 12
click at [674, 411] on div at bounding box center [674, 409] width 15 height 12
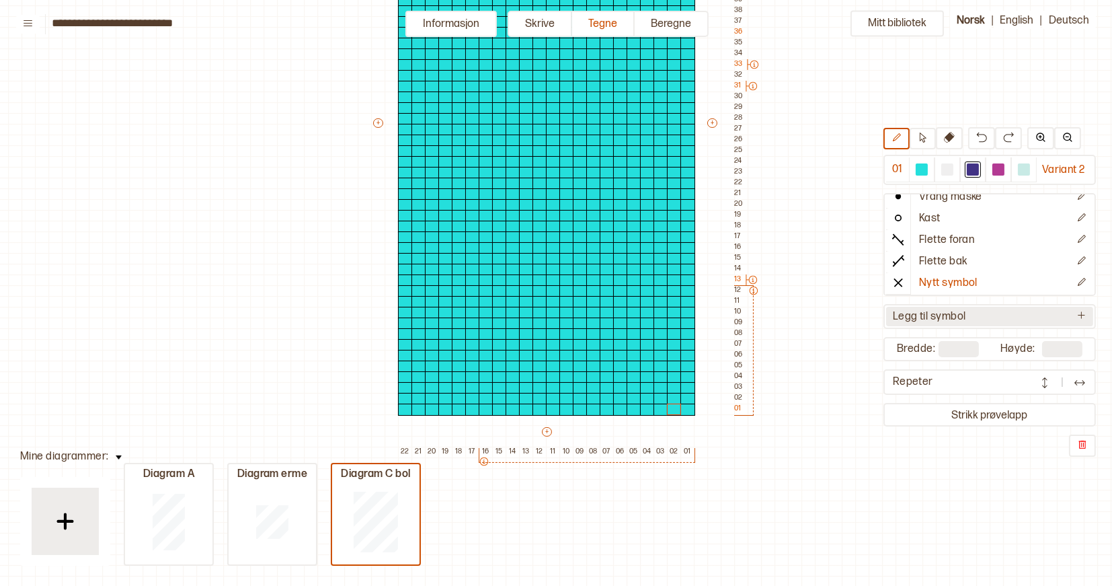
click at [917, 317] on p "Legg til symbol" at bounding box center [929, 317] width 73 height 14
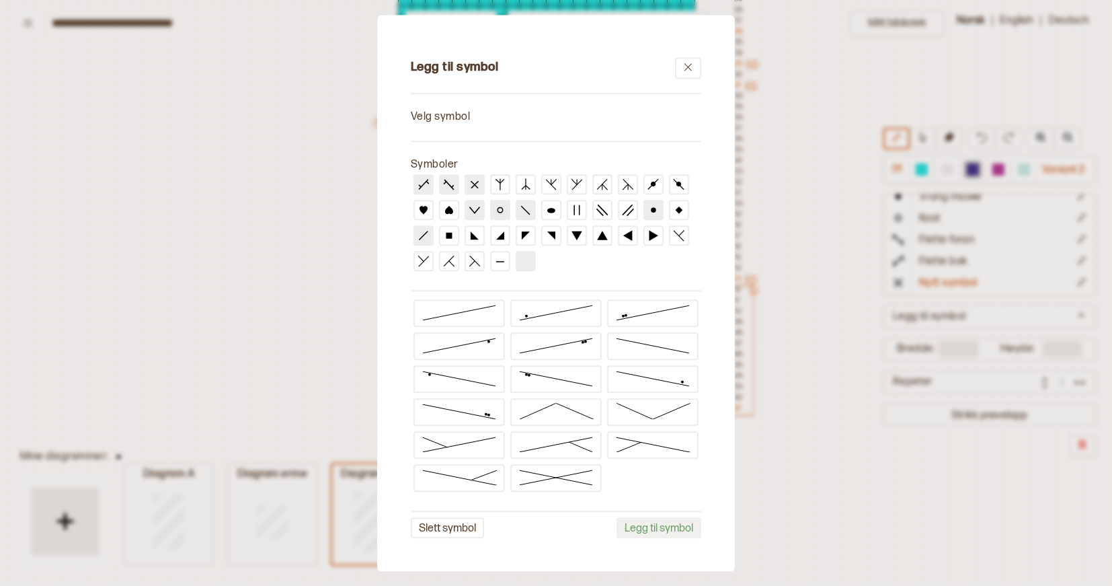
click at [531, 257] on icon at bounding box center [526, 262] width 12 height 12
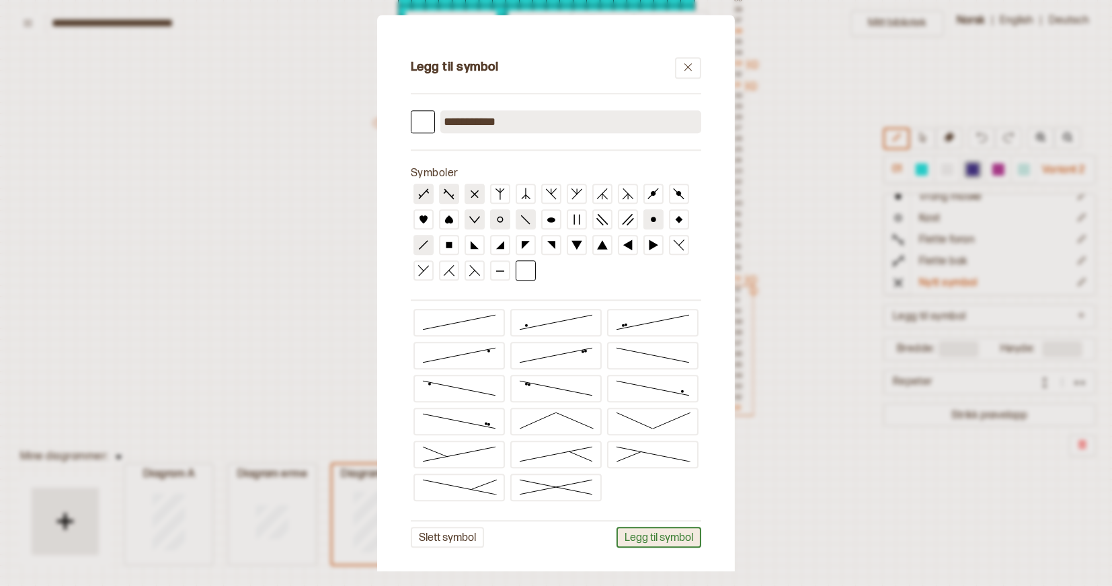
click at [672, 529] on button "Legg til symbol" at bounding box center [659, 537] width 85 height 21
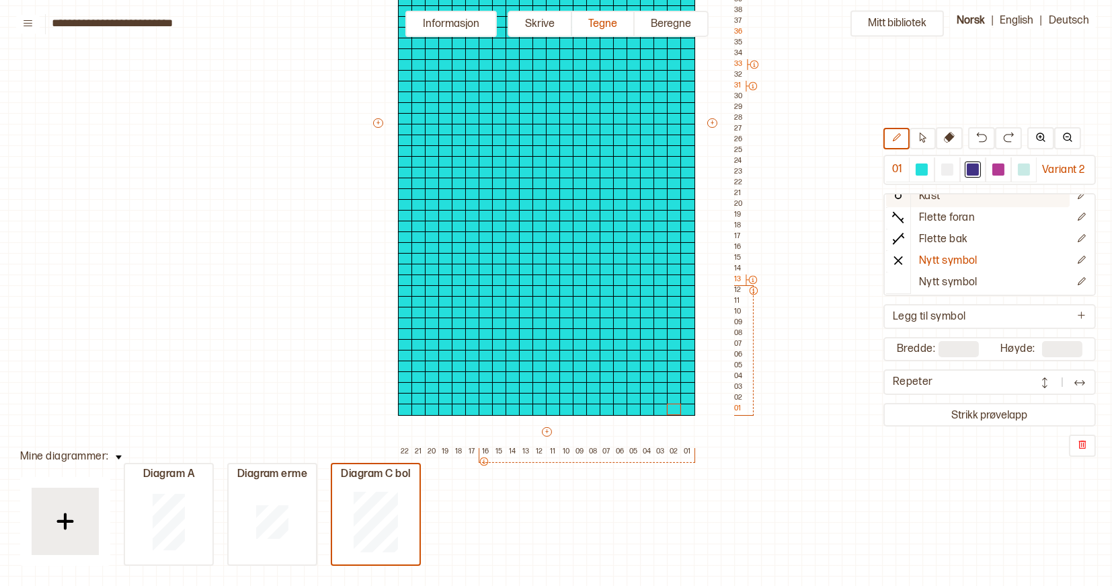
scroll to position [95, 0]
click at [931, 279] on p "Nytt symbol" at bounding box center [948, 283] width 59 height 14
click at [975, 167] on div at bounding box center [973, 169] width 12 height 12
click at [594, 410] on div at bounding box center [593, 409] width 15 height 12
click at [577, 395] on div at bounding box center [580, 399] width 15 height 12
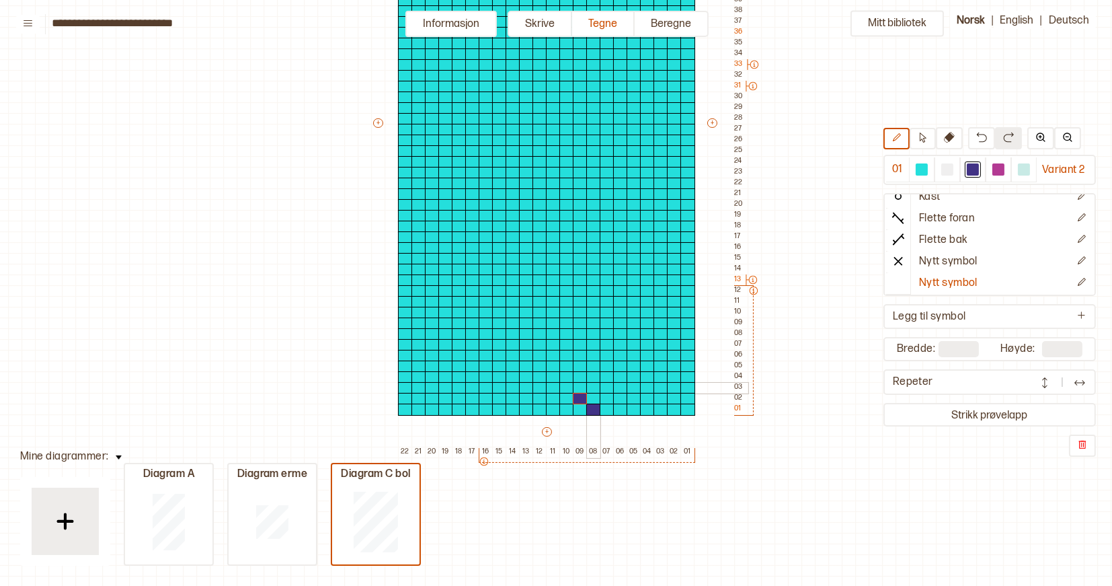
click at [589, 387] on div at bounding box center [593, 388] width 15 height 12
click at [604, 396] on div at bounding box center [607, 399] width 15 height 12
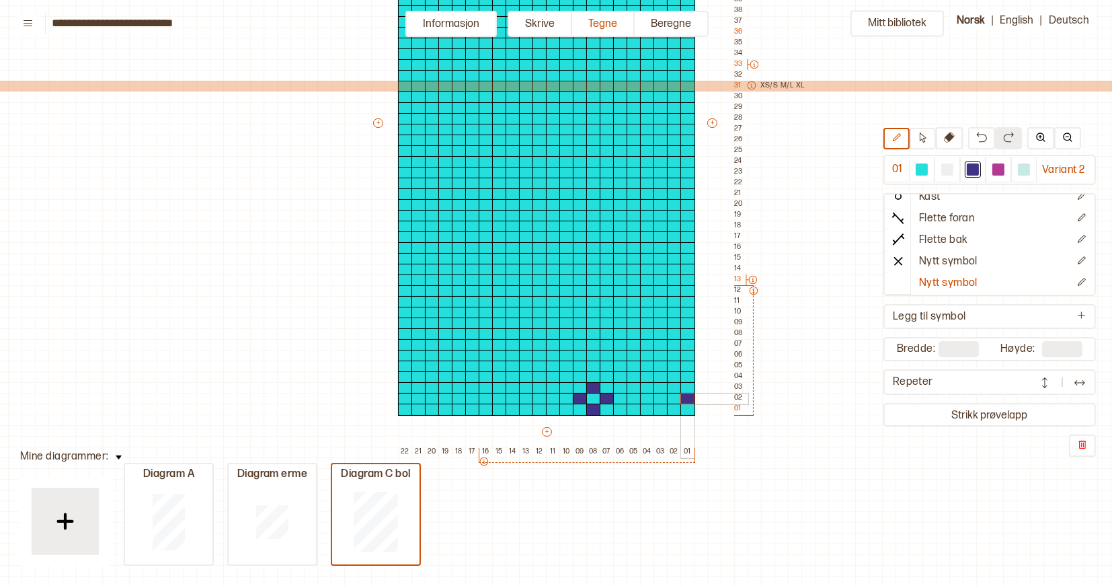
click at [688, 396] on div at bounding box center [688, 399] width 15 height 12
click at [678, 377] on div at bounding box center [674, 377] width 15 height 12
click at [687, 368] on div at bounding box center [688, 366] width 15 height 12
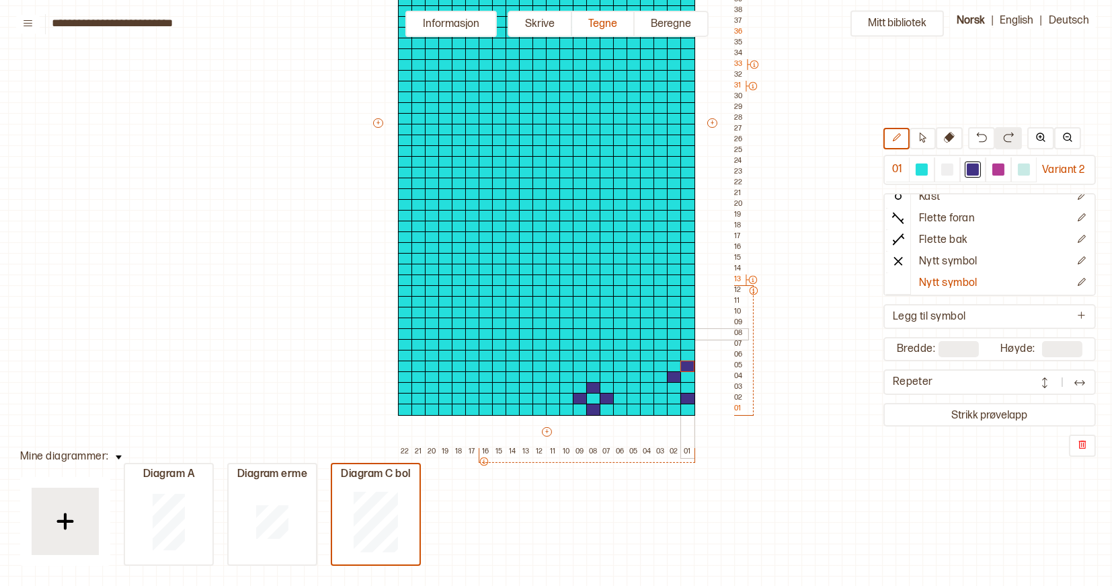
click at [685, 333] on div at bounding box center [688, 334] width 15 height 12
click at [677, 342] on div at bounding box center [674, 345] width 15 height 12
click at [664, 354] on div at bounding box center [661, 356] width 15 height 12
drag, startPoint x: 687, startPoint y: 301, endPoint x: 687, endPoint y: 279, distance: 22.2
click at [687, 279] on div "+ + + + 22 21 20 19 18 17 16 15 14 13 12 11 10 09 08 07 06 05 04 03 02 01 55 54…" at bounding box center [559, 129] width 377 height 656
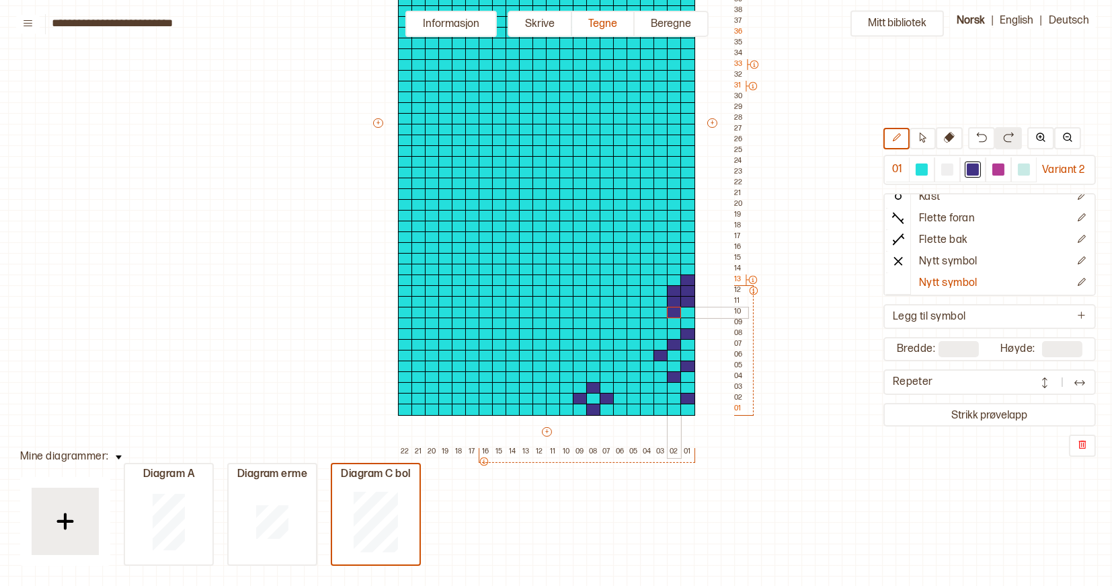
drag, startPoint x: 677, startPoint y: 290, endPoint x: 679, endPoint y: 308, distance: 18.3
click at [679, 308] on div "+ + + + 22 21 20 19 18 17 16 15 14 13 12 11 10 09 08 07 06 05 04 03 02 01 55 54…" at bounding box center [559, 129] width 377 height 656
drag, startPoint x: 661, startPoint y: 304, endPoint x: 662, endPoint y: 320, distance: 16.2
click at [662, 320] on div "+ + + + 22 21 20 19 18 17 16 15 14 13 12 11 10 09 08 07 06 05 04 03 02 01 55 54…" at bounding box center [559, 129] width 377 height 656
drag, startPoint x: 644, startPoint y: 292, endPoint x: 623, endPoint y: 290, distance: 20.2
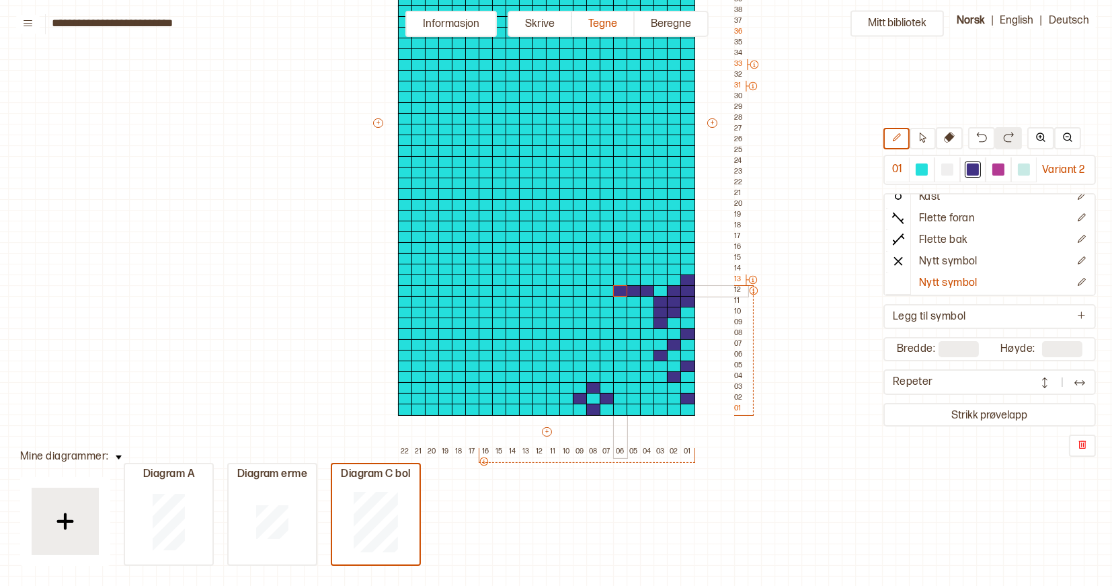
click at [623, 290] on div "+ + + + 22 21 20 19 18 17 16 15 14 13 12 11 10 09 08 07 06 05 04 03 02 01 55 54…" at bounding box center [559, 129] width 377 height 656
drag, startPoint x: 635, startPoint y: 280, endPoint x: 657, endPoint y: 281, distance: 22.2
click at [657, 280] on div "+ + + + 22 21 20 19 18 17 16 15 14 13 12 11 10 09 08 07 06 05 04 03 02 01 55 54…" at bounding box center [559, 129] width 377 height 656
drag, startPoint x: 648, startPoint y: 270, endPoint x: 670, endPoint y: 270, distance: 22.2
click at [670, 270] on div "+ + + + 22 21 20 19 18 17 16 15 14 13 12 11 10 09 08 07 06 05 04 03 02 01 55 54…" at bounding box center [559, 129] width 377 height 656
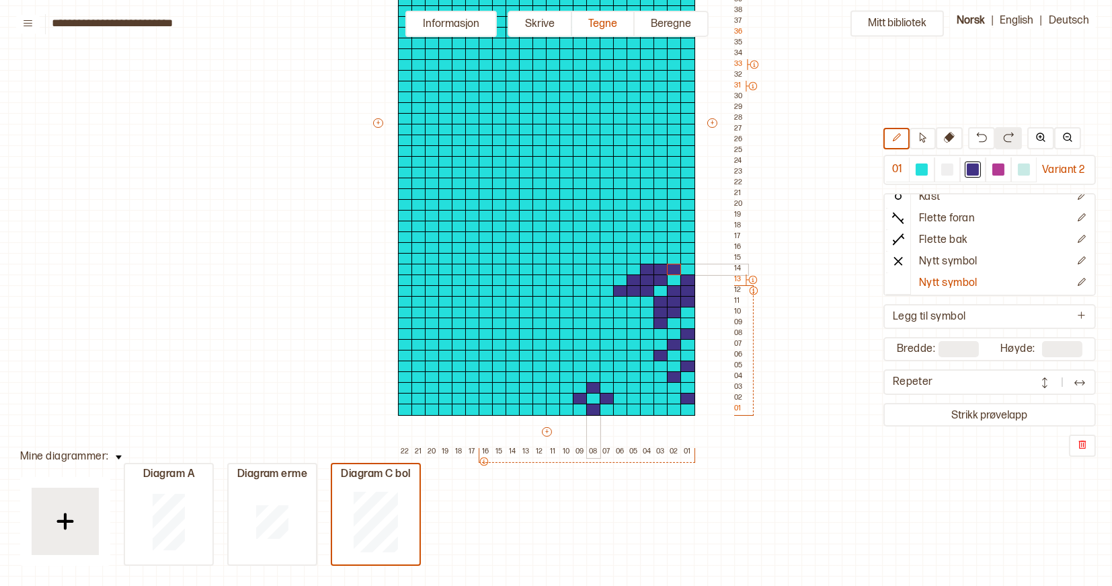
click at [590, 268] on div at bounding box center [593, 270] width 15 height 12
drag, startPoint x: 537, startPoint y: 268, endPoint x: 508, endPoint y: 268, distance: 28.3
click at [508, 268] on div "+ + + + 22 21 20 19 18 17 16 15 14 13 12 11 10 09 08 07 06 05 04 03 02 01 55 54…" at bounding box center [559, 129] width 377 height 656
drag, startPoint x: 524, startPoint y: 280, endPoint x: 550, endPoint y: 280, distance: 26.2
click at [550, 280] on div "+ + + + 22 21 20 19 18 17 16 15 14 13 12 11 10 09 08 07 06 05 04 03 02 01 55 54…" at bounding box center [559, 129] width 377 height 656
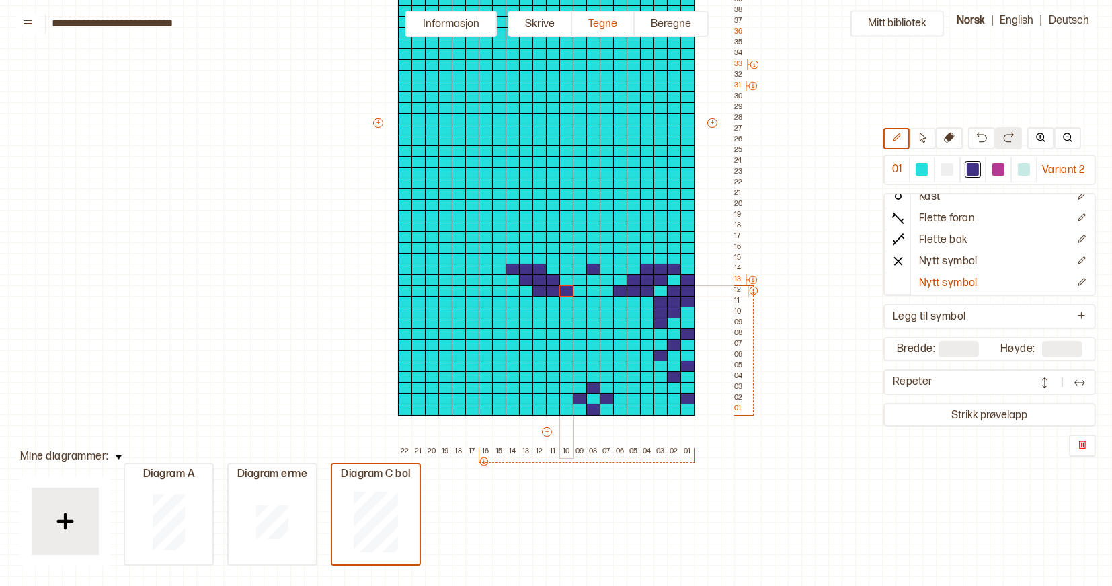
drag, startPoint x: 536, startPoint y: 288, endPoint x: 562, endPoint y: 289, distance: 26.2
click at [562, 289] on div "+ + + + 22 21 20 19 18 17 16 15 14 13 12 11 10 09 08 07 06 05 04 03 02 01 55 54…" at bounding box center [559, 129] width 377 height 656
click at [485, 270] on div at bounding box center [486, 270] width 15 height 12
drag, startPoint x: 458, startPoint y: 268, endPoint x: 436, endPoint y: 268, distance: 22.2
click at [436, 268] on div "+ + + + 22 21 20 19 18 17 16 15 14 13 12 11 10 09 08 07 06 05 04 03 02 01 55 54…" at bounding box center [559, 129] width 377 height 656
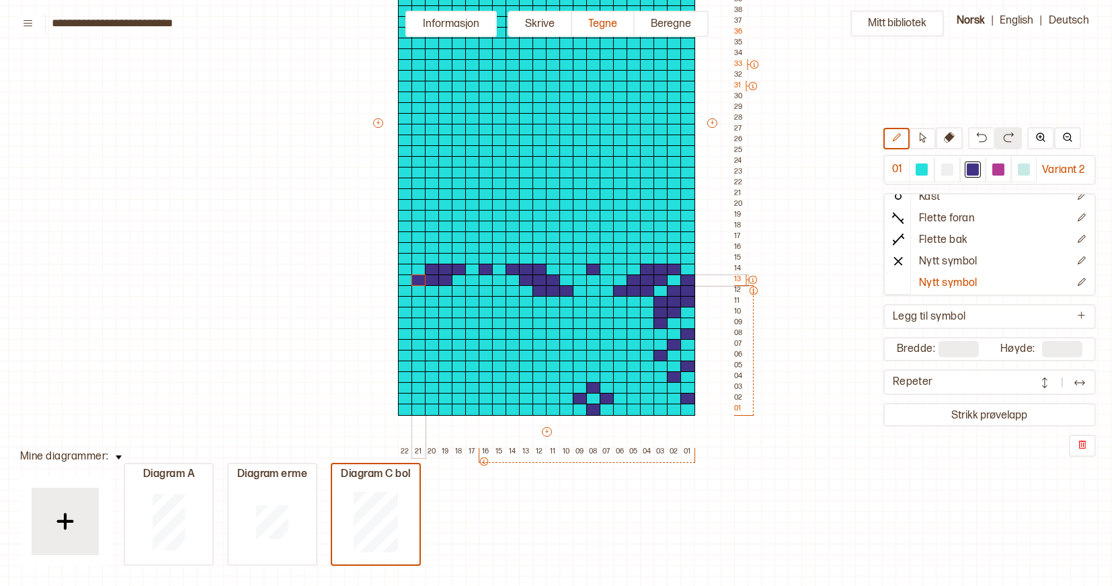
drag, startPoint x: 444, startPoint y: 283, endPoint x: 419, endPoint y: 282, distance: 25.6
click at [419, 282] on div "+ + + + 22 21 20 19 18 17 16 15 14 13 12 11 10 09 08 07 06 05 04 03 02 01 55 54…" at bounding box center [559, 129] width 377 height 656
drag, startPoint x: 432, startPoint y: 294, endPoint x: 407, endPoint y: 293, distance: 24.9
click at [407, 293] on div "+ + + + 22 21 20 19 18 17 16 15 14 13 12 11 10 09 08 07 06 05 04 03 02 01 55 54…" at bounding box center [559, 129] width 377 height 656
drag, startPoint x: 473, startPoint y: 281, endPoint x: 473, endPoint y: 295, distance: 14.1
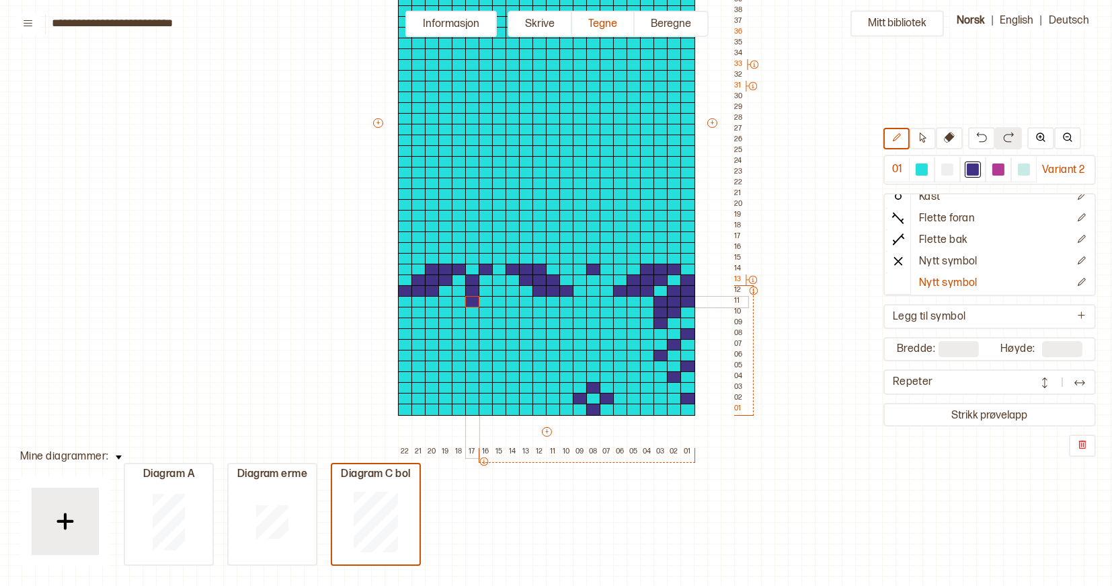
click at [473, 295] on div "+ + + + 22 21 20 19 18 17 16 15 14 13 12 11 10 09 08 07 06 05 04 03 02 01 55 54…" at bounding box center [559, 129] width 377 height 656
drag, startPoint x: 463, startPoint y: 290, endPoint x: 463, endPoint y: 308, distance: 17.5
click at [463, 308] on div "+ + + + 22 21 20 19 18 17 16 15 14 13 12 11 10 09 08 07 06 05 04 03 02 01 55 54…" at bounding box center [559, 129] width 377 height 656
drag, startPoint x: 447, startPoint y: 302, endPoint x: 447, endPoint y: 321, distance: 18.8
click at [447, 321] on div "+ + + + 22 21 20 19 18 17 16 15 14 13 12 11 10 09 08 07 06 05 04 03 02 01 55 54…" at bounding box center [559, 129] width 377 height 656
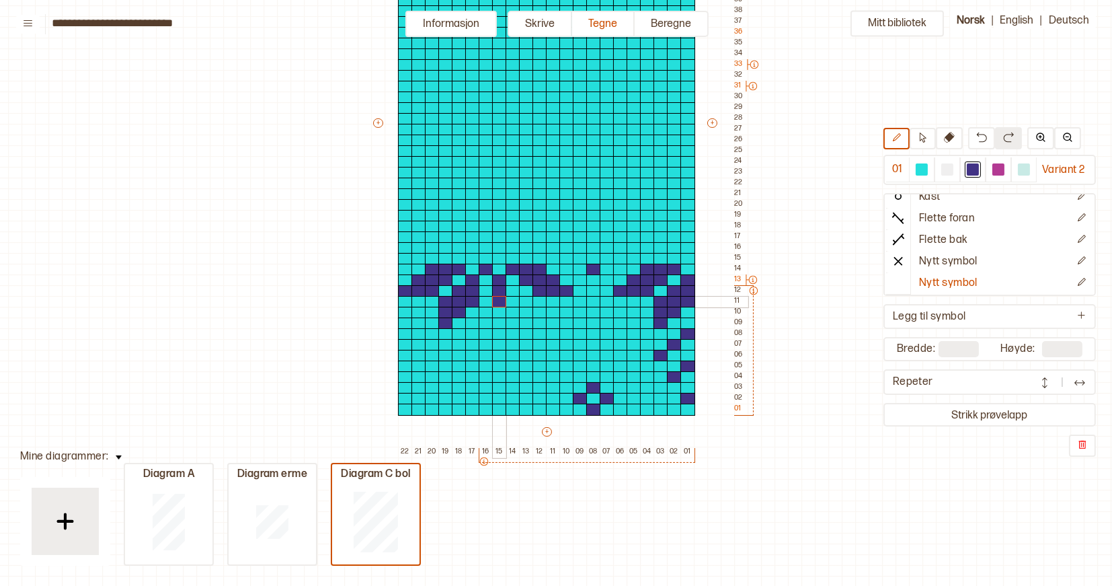
drag, startPoint x: 500, startPoint y: 283, endPoint x: 501, endPoint y: 299, distance: 15.5
click at [501, 299] on div "+ + + + 22 21 20 19 18 17 16 15 14 13 12 11 10 09 08 07 06 05 04 03 02 01 55 54…" at bounding box center [559, 129] width 377 height 656
drag, startPoint x: 512, startPoint y: 292, endPoint x: 514, endPoint y: 309, distance: 16.9
click at [514, 309] on div "+ + + + 22 21 20 19 18 17 16 15 14 13 12 11 10 09 08 07 06 05 04 03 02 01 55 54…" at bounding box center [559, 129] width 377 height 656
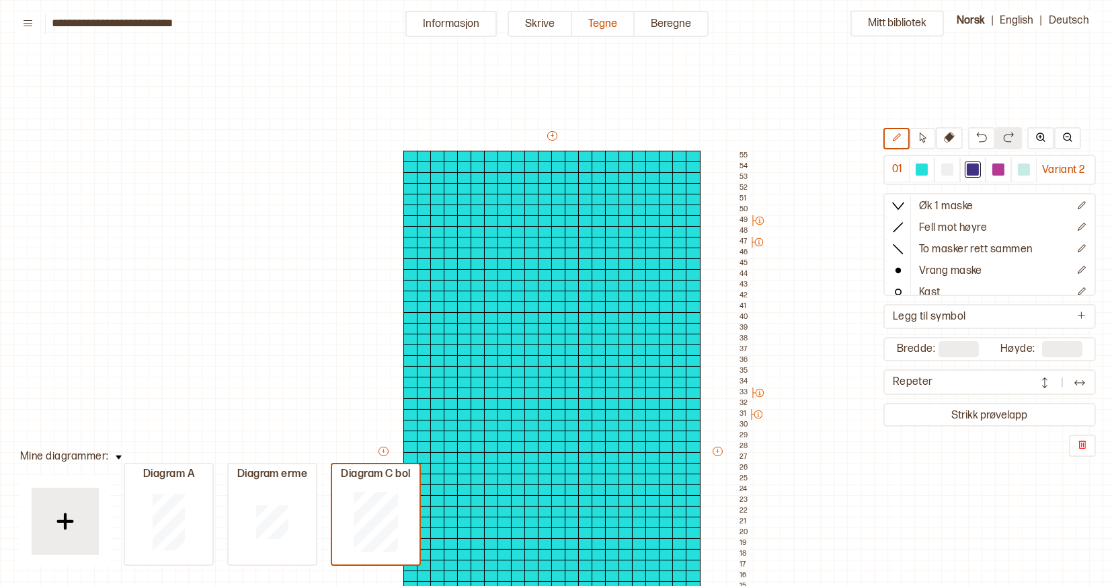
scroll to position [95, 0]
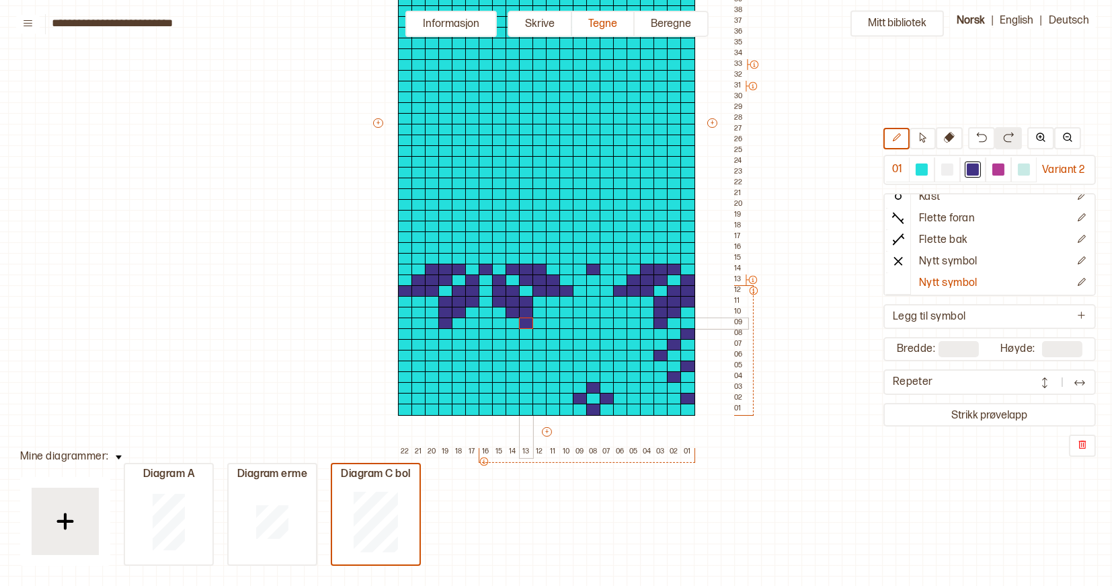
click at [527, 317] on div "+ + + + 22 21 20 19 18 17 16 15 14 13 12 11 10 09 08 07 06 05 04 03 02 01 55 54…" at bounding box center [559, 129] width 377 height 656
click at [554, 311] on div at bounding box center [553, 313] width 15 height 12
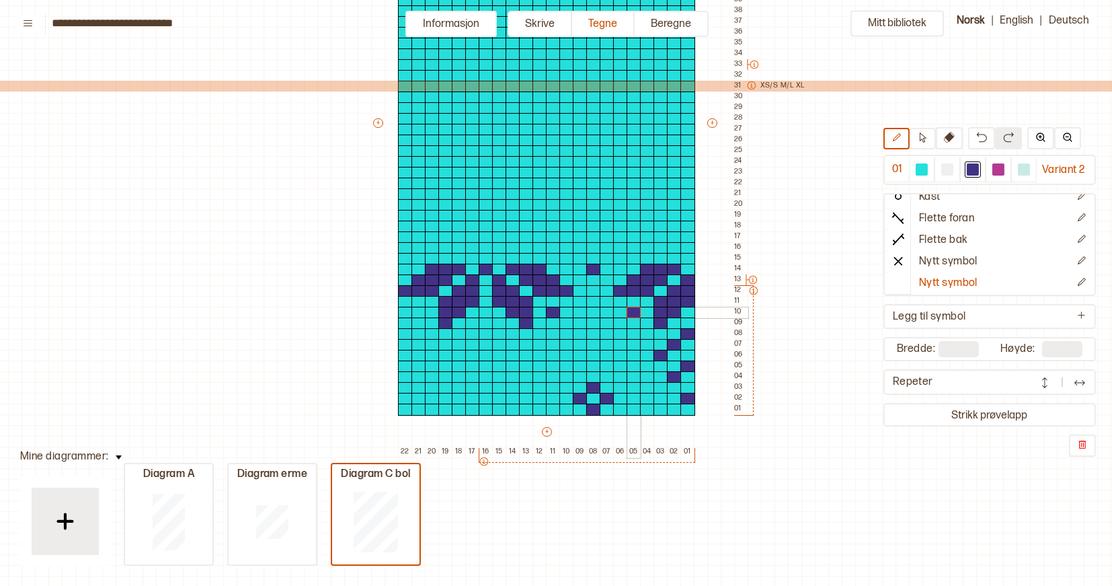
click at [631, 311] on div at bounding box center [634, 313] width 15 height 12
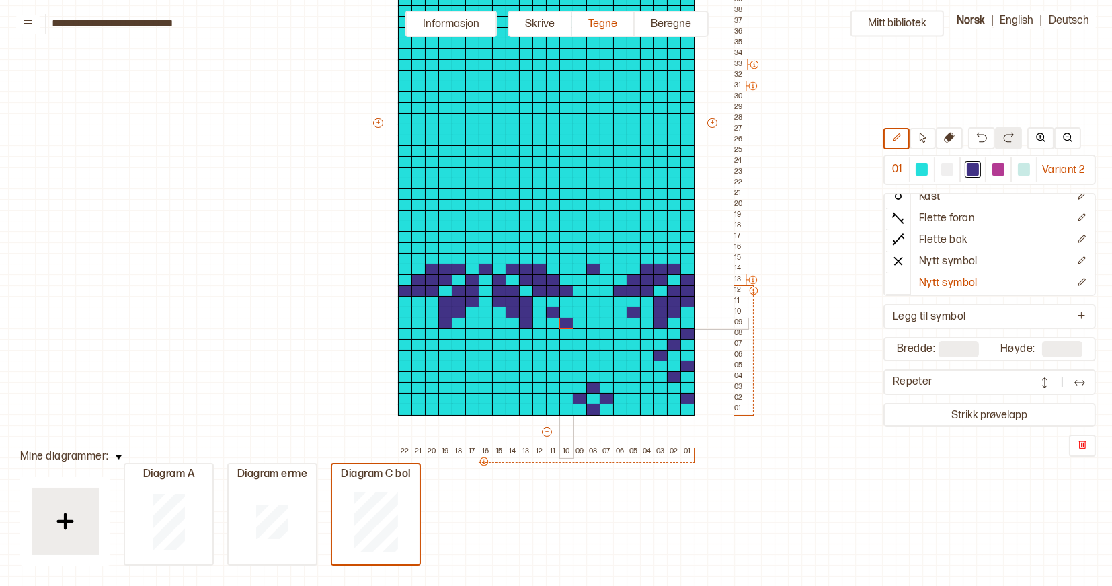
click at [570, 321] on div at bounding box center [566, 323] width 15 height 12
click at [576, 329] on div at bounding box center [580, 334] width 15 height 12
click at [590, 343] on div at bounding box center [593, 345] width 15 height 12
click at [604, 354] on div at bounding box center [607, 356] width 15 height 12
click at [621, 322] on div at bounding box center [620, 323] width 15 height 12
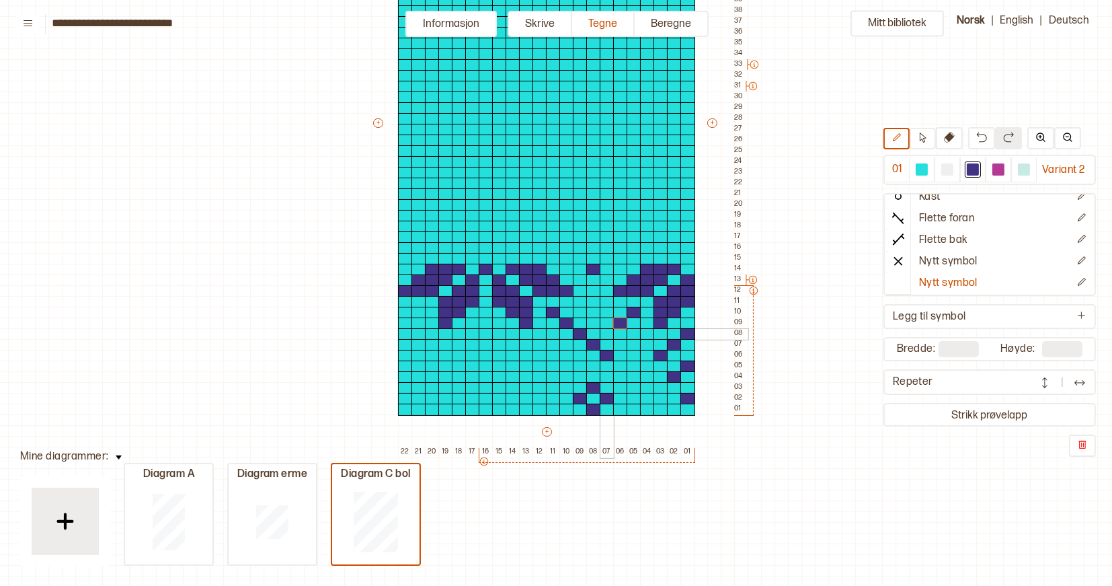
click at [607, 331] on div at bounding box center [607, 334] width 15 height 12
click at [576, 356] on div at bounding box center [580, 356] width 15 height 12
click at [418, 313] on div at bounding box center [419, 313] width 15 height 12
click at [401, 323] on div at bounding box center [405, 323] width 15 height 12
click at [483, 325] on div at bounding box center [486, 323] width 15 height 12
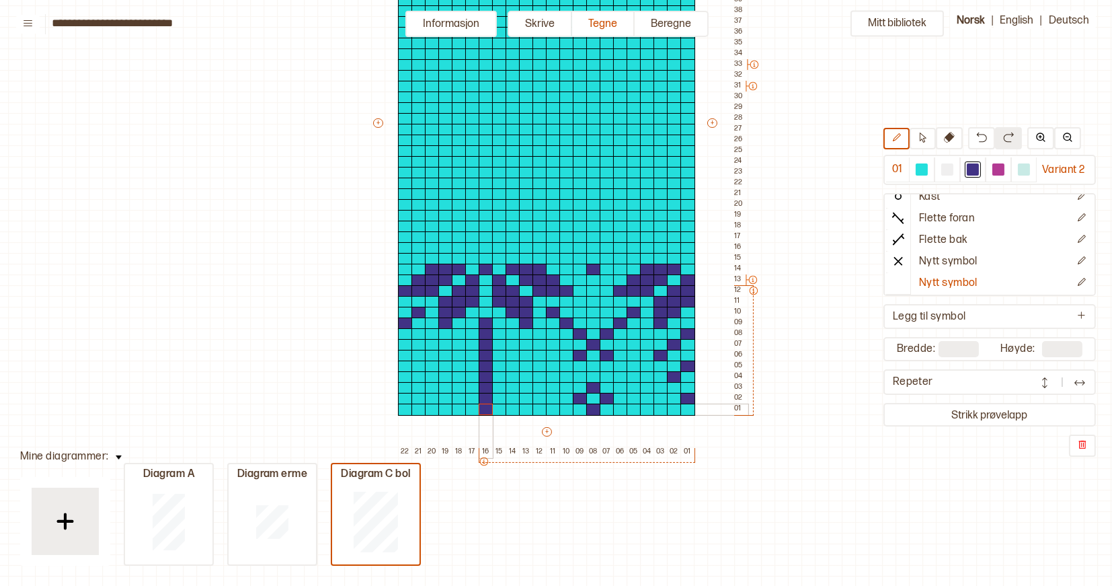
drag, startPoint x: 486, startPoint y: 334, endPoint x: 487, endPoint y: 405, distance: 70.6
click at [487, 405] on div "+ + + + 22 21 20 19 18 17 16 15 14 13 12 11 10 09 08 07 06 05 04 03 02 01 55 54…" at bounding box center [559, 129] width 377 height 656
click at [469, 397] on div at bounding box center [472, 399] width 15 height 12
click at [496, 397] on div at bounding box center [499, 399] width 15 height 12
drag, startPoint x: 469, startPoint y: 364, endPoint x: 494, endPoint y: 364, distance: 24.2
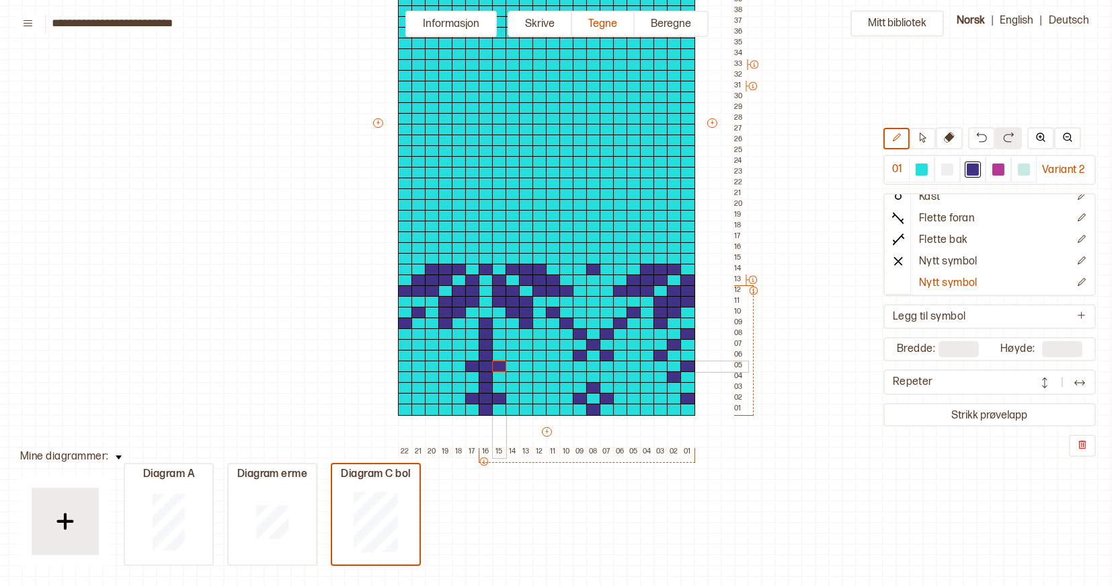
click at [494, 364] on div "+ + + + 22 21 20 19 18 17 16 15 14 13 12 11 10 09 08 07 06 05 04 03 02 01 55 54…" at bounding box center [559, 129] width 377 height 656
click at [496, 334] on div at bounding box center [499, 334] width 15 height 12
click at [467, 334] on div at bounding box center [472, 334] width 15 height 12
click at [512, 342] on div at bounding box center [513, 345] width 15 height 12
click at [527, 355] on div at bounding box center [526, 356] width 15 height 12
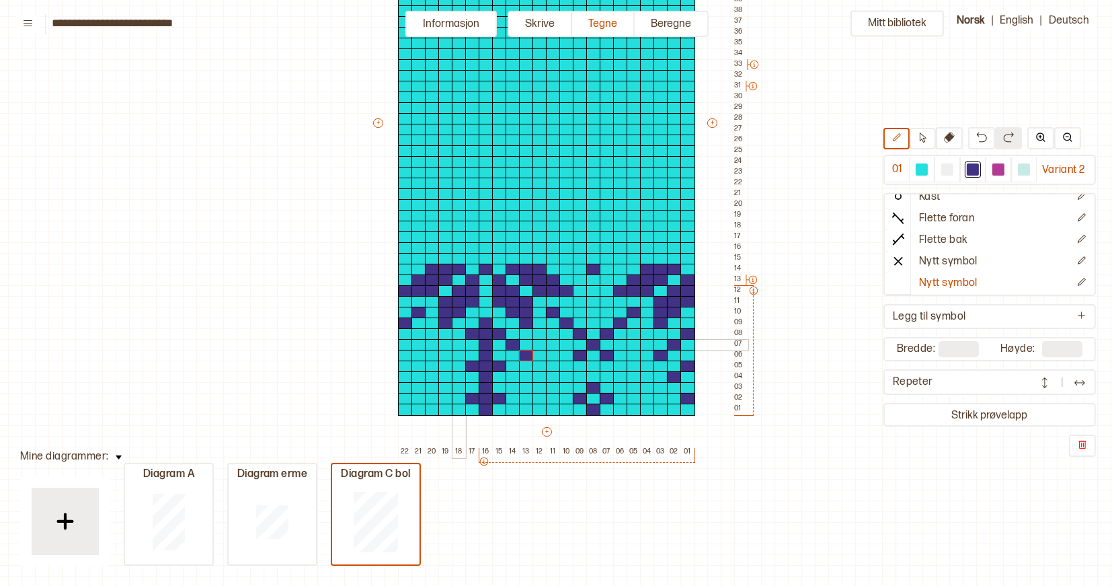
click at [458, 342] on div at bounding box center [459, 345] width 15 height 12
click at [445, 358] on div at bounding box center [445, 356] width 15 height 12
click at [512, 378] on div at bounding box center [513, 377] width 15 height 12
click at [455, 377] on div at bounding box center [459, 377] width 15 height 12
click at [996, 171] on div at bounding box center [999, 169] width 12 height 12
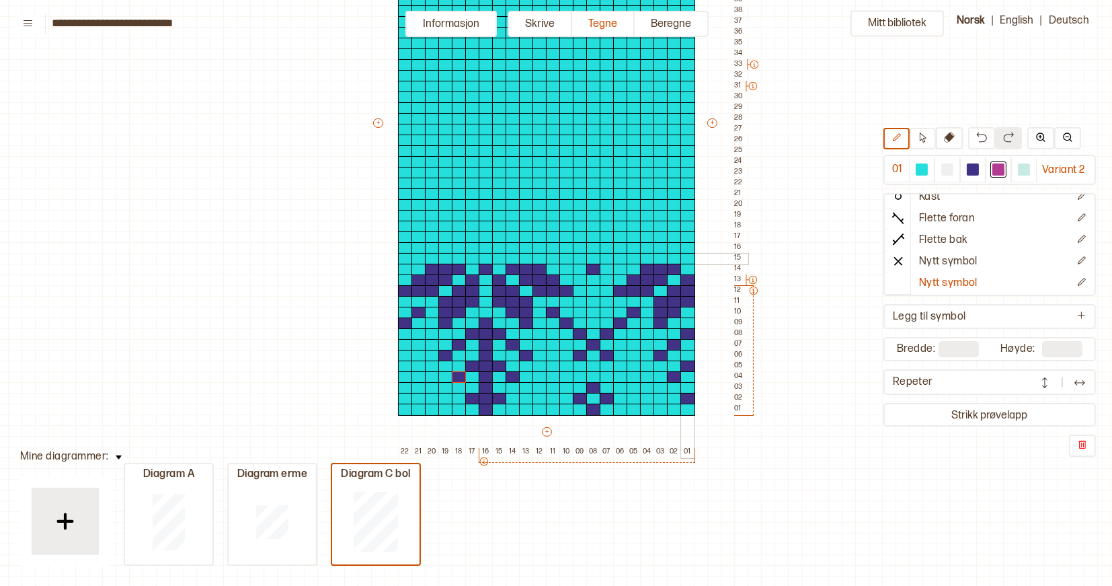
click at [687, 258] on div at bounding box center [688, 259] width 15 height 12
drag, startPoint x: 631, startPoint y: 258, endPoint x: 610, endPoint y: 258, distance: 21.5
click at [610, 258] on div "+ + + + 22 21 20 19 18 17 16 15 14 13 12 11 10 09 08 07 06 05 04 03 02 01 55 54…" at bounding box center [559, 129] width 377 height 656
drag, startPoint x: 578, startPoint y: 258, endPoint x: 556, endPoint y: 258, distance: 21.5
click at [556, 258] on div "+ + + + 22 21 20 19 18 17 16 15 14 13 12 11 10 09 08 07 06 05 04 03 02 01 55 54…" at bounding box center [559, 129] width 377 height 656
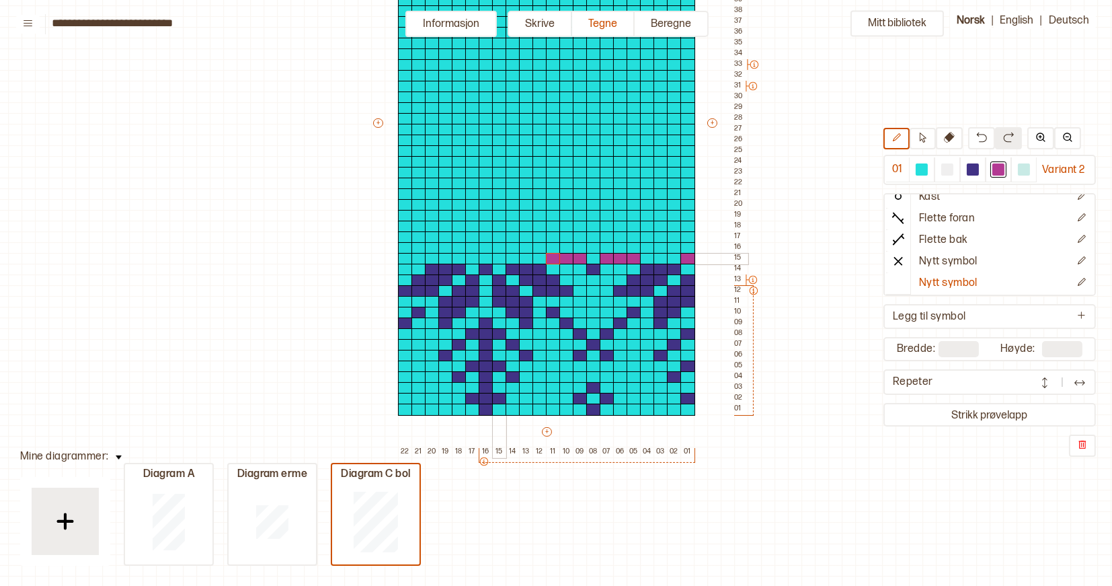
click at [499, 261] on div at bounding box center [499, 259] width 15 height 12
click at [473, 258] on div at bounding box center [472, 259] width 15 height 12
drag, startPoint x: 420, startPoint y: 258, endPoint x: 406, endPoint y: 258, distance: 13.5
click at [406, 258] on div "+ + + + 22 21 20 19 18 17 16 15 14 13 12 11 10 09 08 07 06 05 04 03 02 01 55 54…" at bounding box center [559, 129] width 377 height 656
click at [671, 247] on div at bounding box center [674, 248] width 15 height 12
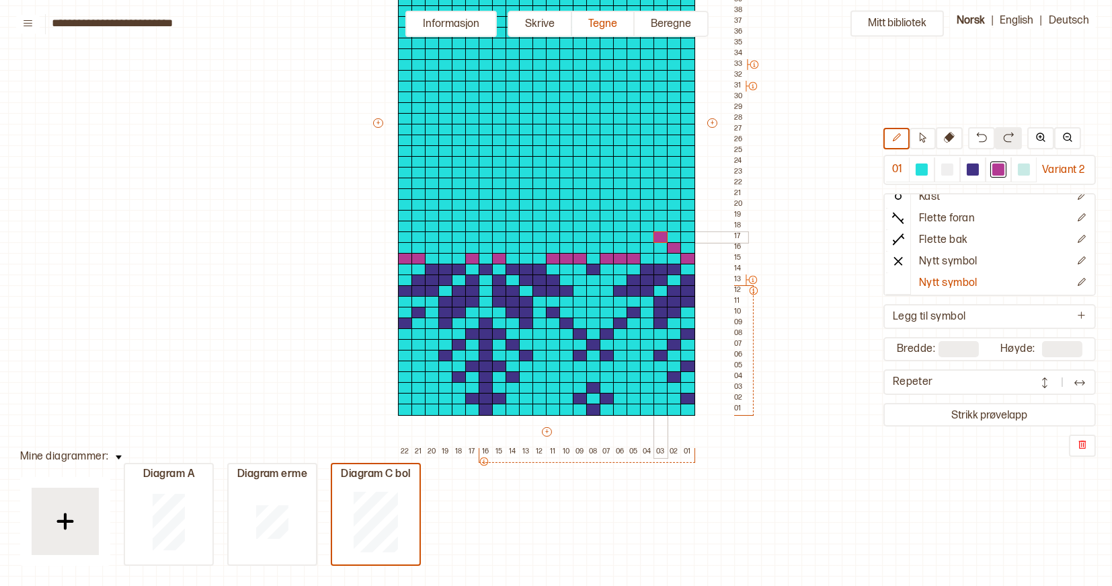
click at [661, 237] on div at bounding box center [661, 237] width 15 height 12
click at [512, 245] on div at bounding box center [513, 248] width 15 height 12
click at [527, 237] on div at bounding box center [526, 237] width 15 height 12
click at [458, 247] on div at bounding box center [459, 248] width 15 height 12
click at [445, 235] on div at bounding box center [445, 237] width 15 height 12
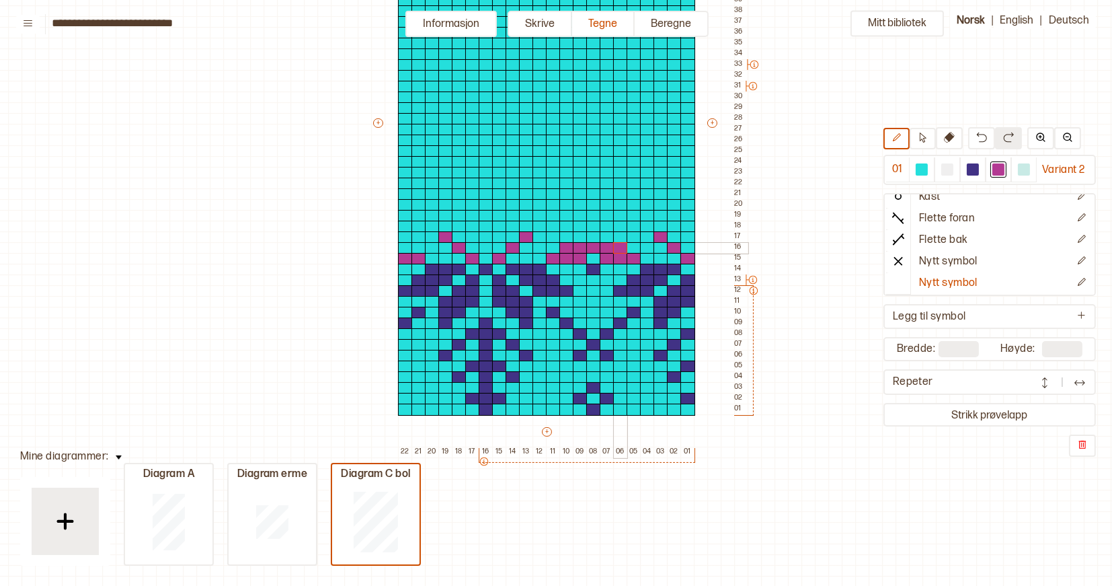
drag, startPoint x: 566, startPoint y: 247, endPoint x: 615, endPoint y: 245, distance: 49.1
click at [615, 245] on div "+ + + + 22 21 20 19 18 17 16 15 14 13 12 11 10 09 08 07 06 05 04 03 02 01 55 54…" at bounding box center [559, 129] width 377 height 656
drag, startPoint x: 580, startPoint y: 237, endPoint x: 603, endPoint y: 237, distance: 23.5
click at [603, 237] on div "+ + + + 22 21 20 19 18 17 16 15 14 13 12 11 10 09 08 07 06 05 04 03 02 01 55 54…" at bounding box center [559, 129] width 377 height 656
drag, startPoint x: 541, startPoint y: 223, endPoint x: 642, endPoint y: 225, distance: 100.9
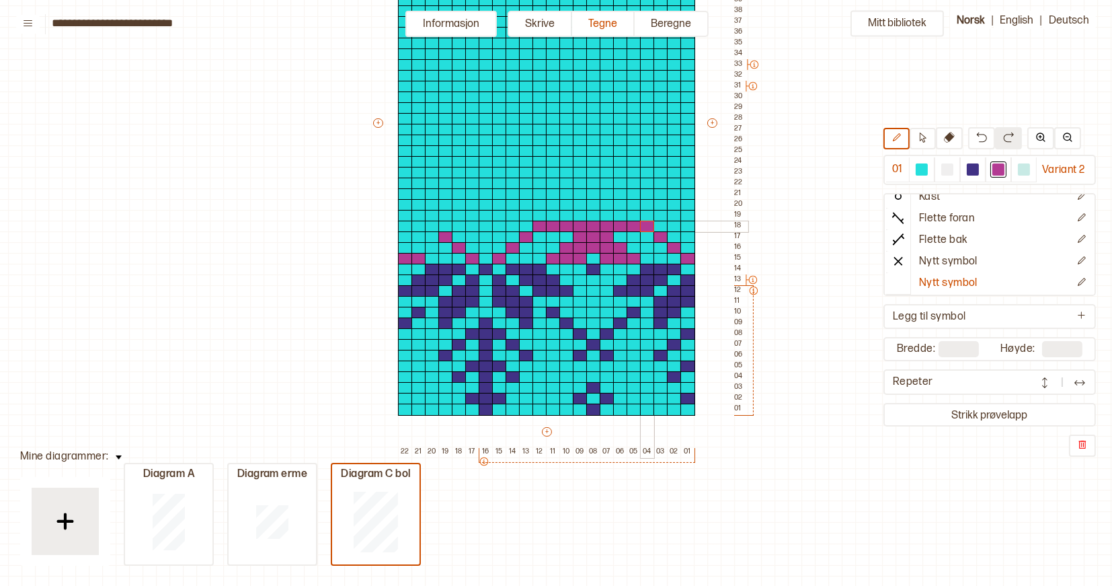
click at [642, 225] on div "+ + + + 22 21 20 19 18 17 16 15 14 13 12 11 10 09 08 07 06 05 04 03 02 01 55 54…" at bounding box center [559, 129] width 377 height 656
click at [405, 245] on div at bounding box center [405, 248] width 15 height 12
drag, startPoint x: 428, startPoint y: 227, endPoint x: 408, endPoint y: 227, distance: 20.2
click at [408, 227] on div "+ + + + 22 21 20 19 18 17 16 15 14 13 12 11 10 09 08 07 06 05 04 03 02 01 55 54…" at bounding box center [559, 129] width 377 height 656
click at [481, 245] on div at bounding box center [486, 248] width 15 height 12
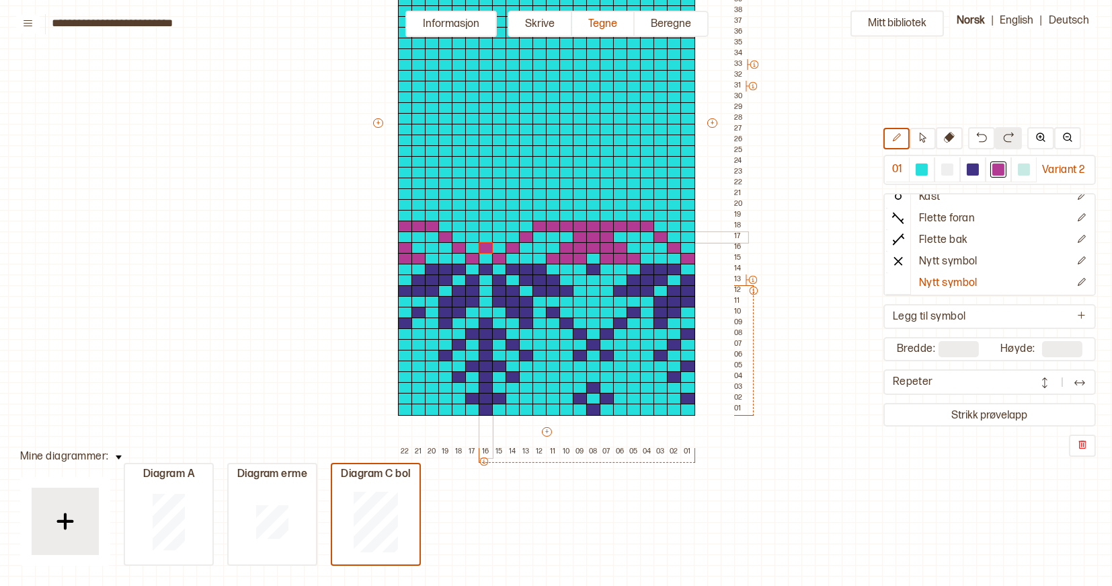
click at [480, 235] on div at bounding box center [486, 237] width 15 height 12
click at [480, 228] on div at bounding box center [486, 227] width 15 height 12
click at [483, 218] on div at bounding box center [486, 216] width 15 height 12
click at [471, 215] on div at bounding box center [472, 216] width 15 height 12
click at [502, 216] on div at bounding box center [499, 216] width 15 height 12
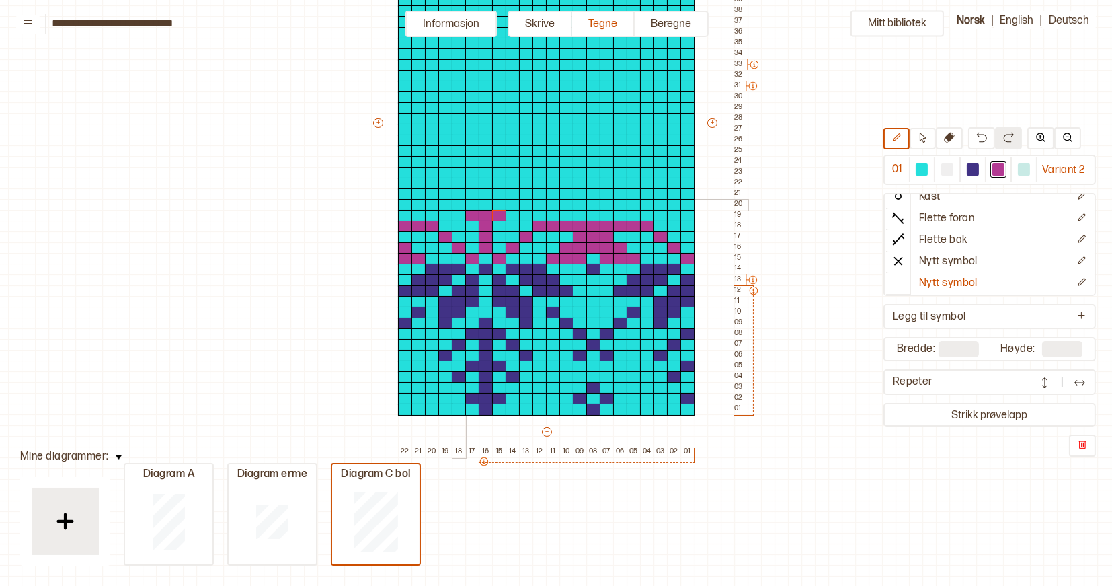
click at [459, 203] on div at bounding box center [459, 205] width 15 height 12
click at [468, 204] on div at bounding box center [472, 205] width 15 height 12
click at [500, 204] on div at bounding box center [499, 205] width 15 height 12
click at [513, 204] on div at bounding box center [513, 205] width 15 height 12
click at [434, 211] on div "+ + + + 22 21 20 19 18 17 16 15 14 13 12 11 10 09 08 07 06 05 04 03 02 01 55 54…" at bounding box center [559, 129] width 377 height 656
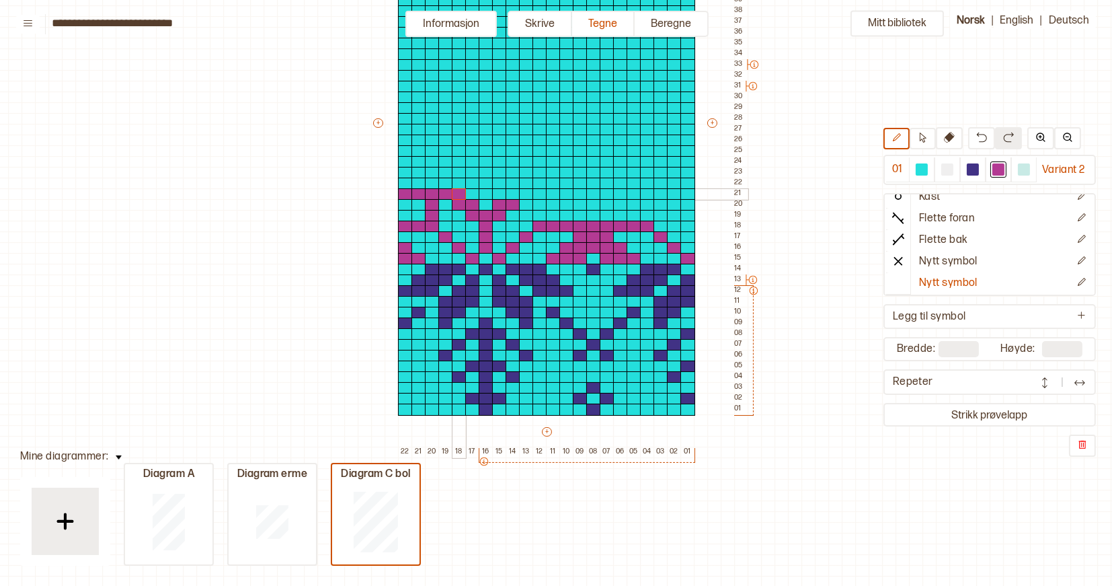
drag, startPoint x: 405, startPoint y: 194, endPoint x: 454, endPoint y: 194, distance: 49.1
click at [454, 194] on div "+ + + + 22 21 20 19 18 17 16 15 14 13 12 11 10 09 08 07 06 05 04 03 02 01 55 54…" at bounding box center [559, 129] width 377 height 656
drag, startPoint x: 442, startPoint y: 183, endPoint x: 407, endPoint y: 183, distance: 35.6
click at [407, 183] on div "+ + + + 22 21 20 19 18 17 16 15 14 13 12 11 10 09 08 07 06 05 04 03 02 01 55 54…" at bounding box center [559, 129] width 377 height 656
drag, startPoint x: 429, startPoint y: 172, endPoint x: 409, endPoint y: 171, distance: 20.2
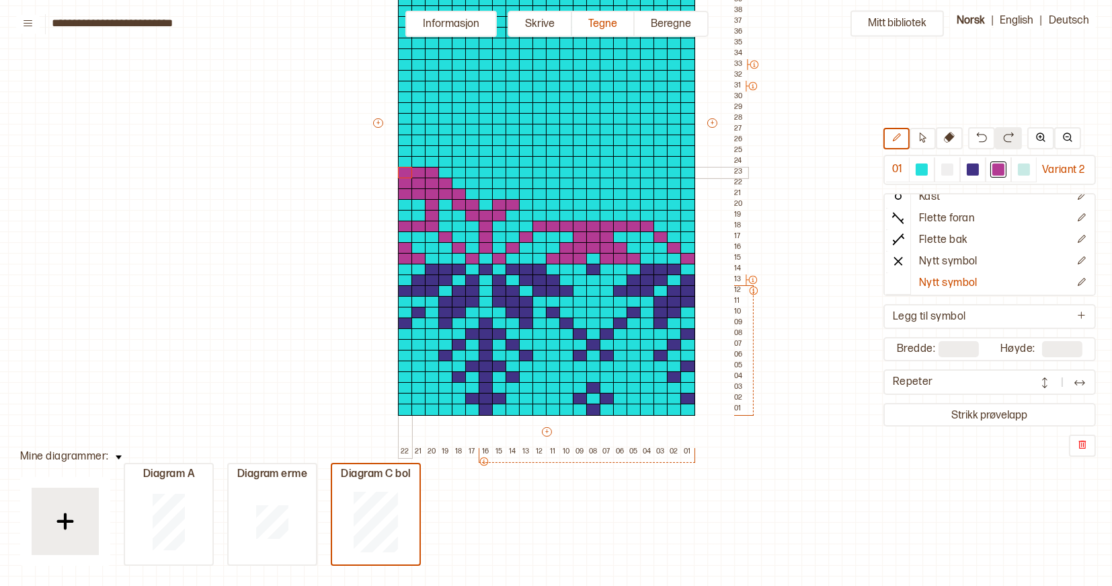
click at [409, 171] on div "+ + + + 22 21 20 19 18 17 16 15 14 13 12 11 10 09 08 07 06 05 04 03 02 01 55 54…" at bounding box center [559, 129] width 377 height 656
drag, startPoint x: 442, startPoint y: 161, endPoint x: 405, endPoint y: 161, distance: 37.7
click at [405, 161] on div "+ + + + 22 21 20 19 18 17 16 15 14 13 12 11 10 09 08 07 06 05 04 03 02 01 55 54…" at bounding box center [559, 129] width 377 height 656
click at [405, 151] on div at bounding box center [405, 151] width 15 height 12
click at [419, 151] on div at bounding box center [419, 151] width 15 height 12
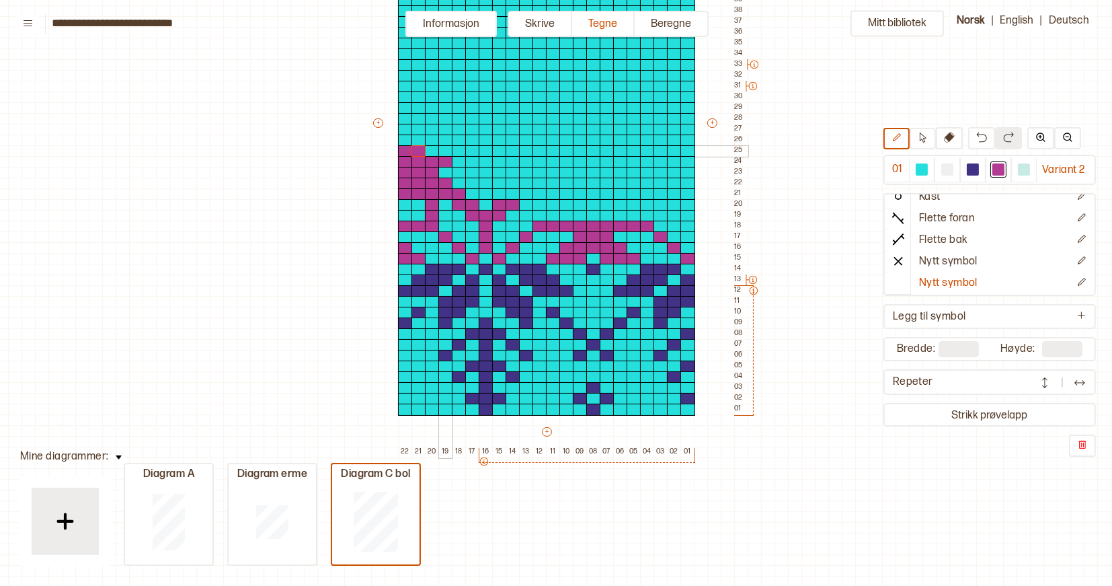
click at [446, 151] on div at bounding box center [445, 151] width 15 height 12
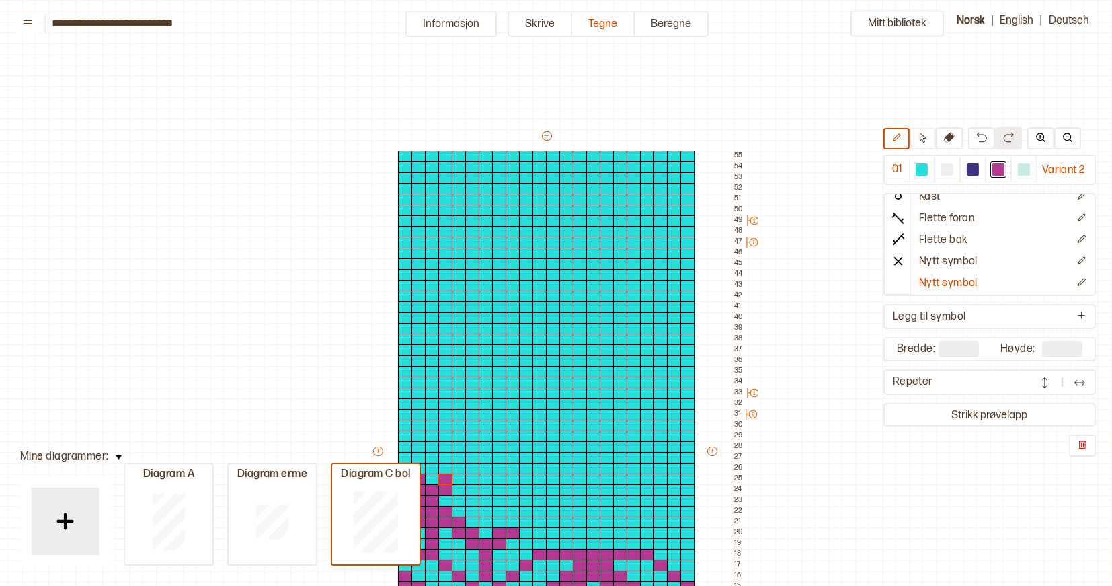
scroll to position [0, 5]
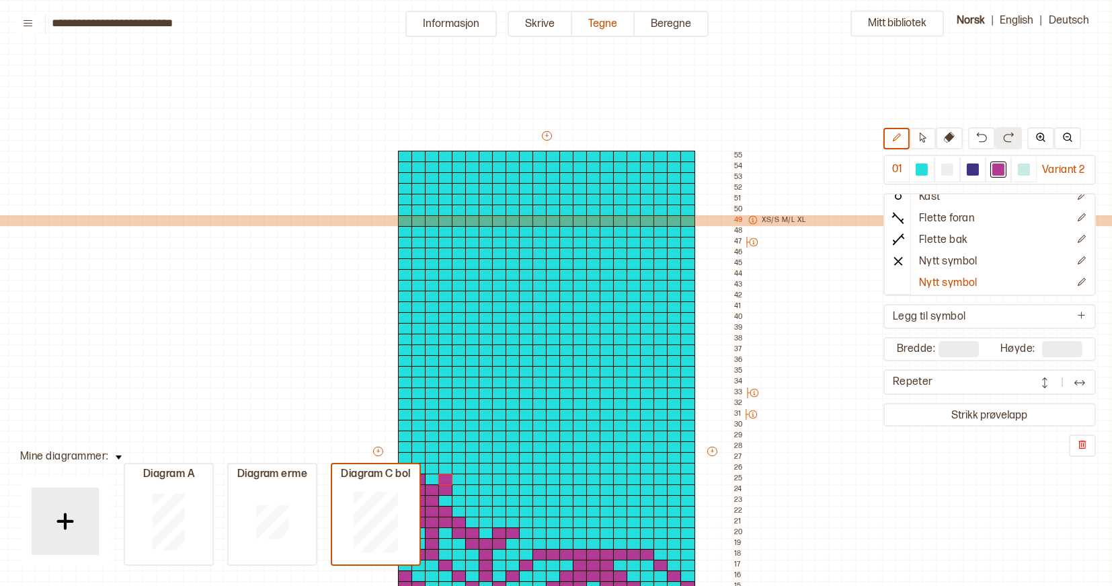
click at [752, 220] on icon at bounding box center [752, 219] width 9 height 9
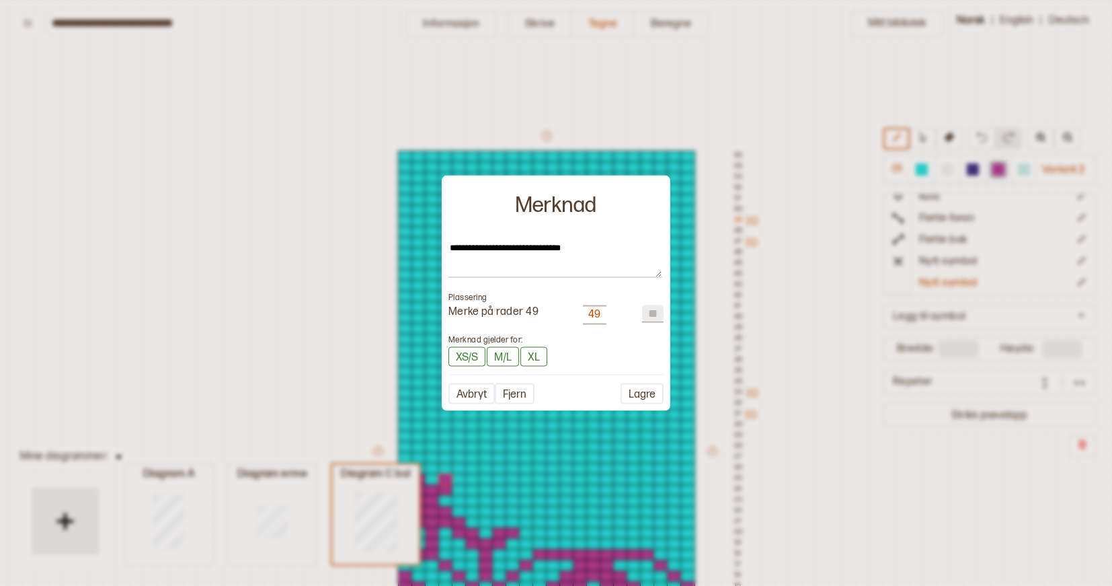
click at [597, 317] on div "49" at bounding box center [594, 314] width 13 height 14
click at [595, 313] on div "49" at bounding box center [594, 314] width 13 height 14
click at [481, 391] on button "Avbryt" at bounding box center [472, 393] width 46 height 21
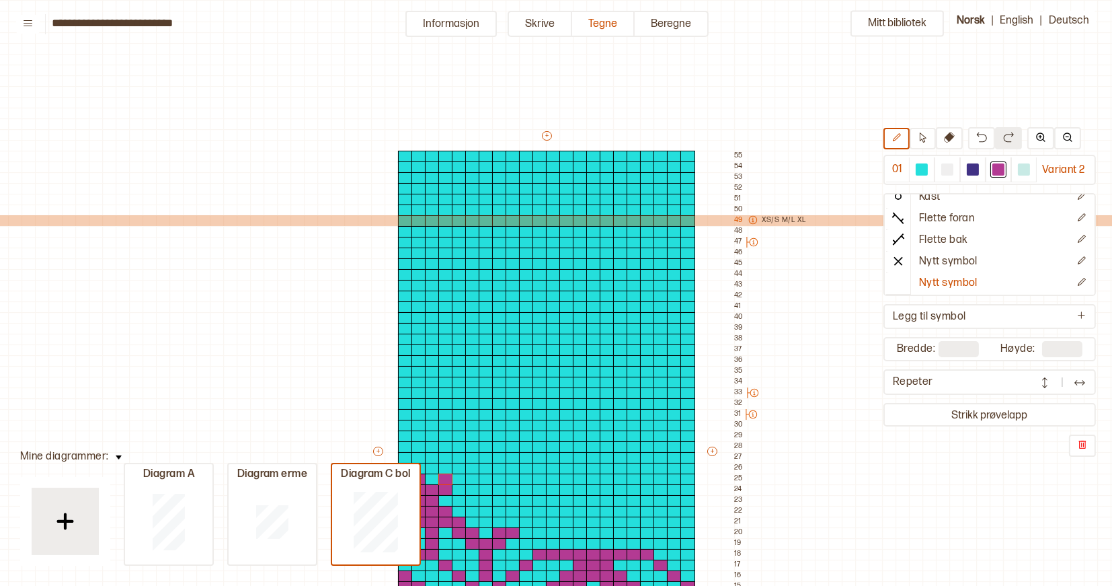
click at [754, 222] on icon at bounding box center [752, 219] width 9 height 9
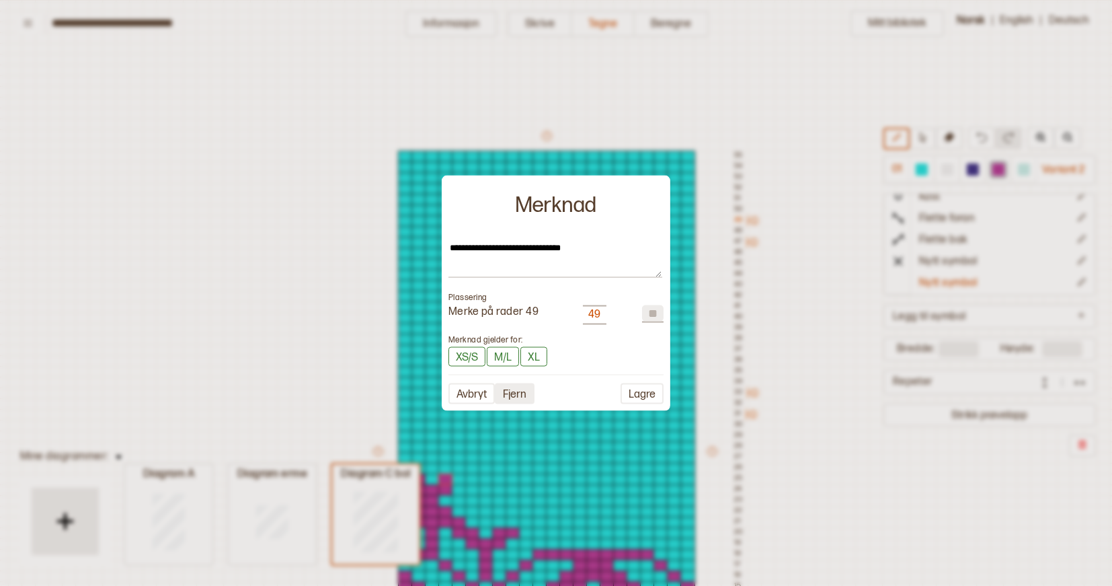
click at [512, 401] on button "Fjern" at bounding box center [515, 393] width 40 height 21
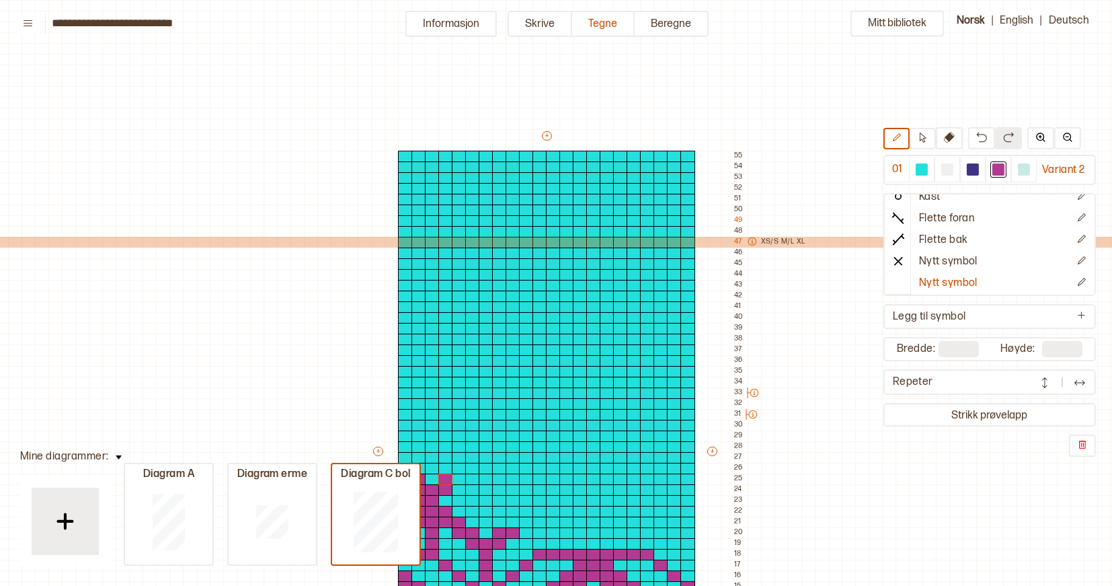
click at [749, 241] on icon at bounding box center [752, 241] width 9 height 9
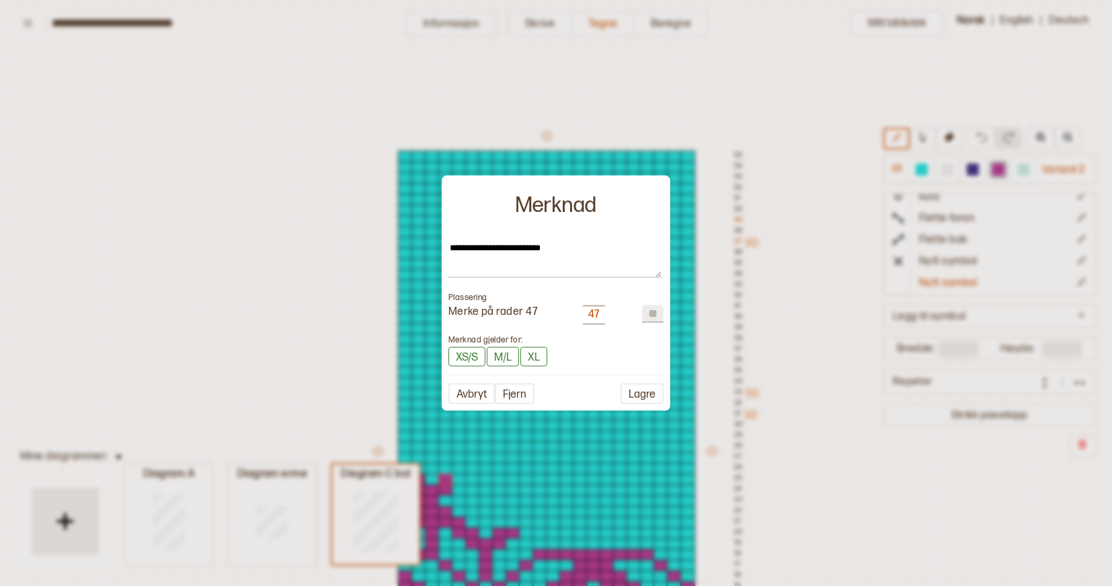
click at [591, 312] on div "47" at bounding box center [593, 314] width 11 height 14
click at [594, 312] on div "47" at bounding box center [593, 314] width 11 height 14
click at [504, 391] on button "Fjern" at bounding box center [515, 393] width 40 height 21
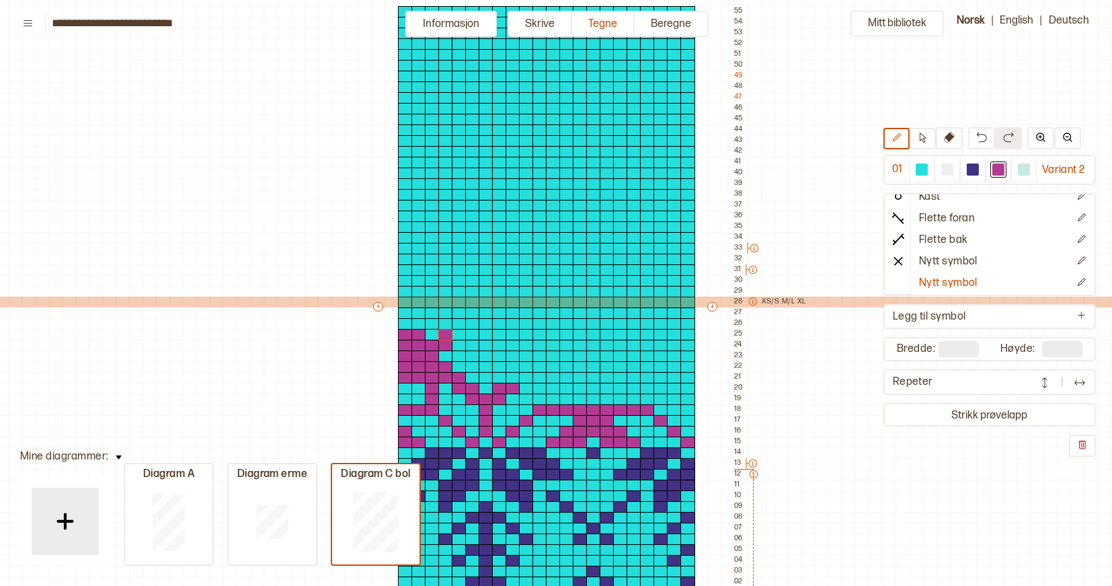
scroll to position [154, 3]
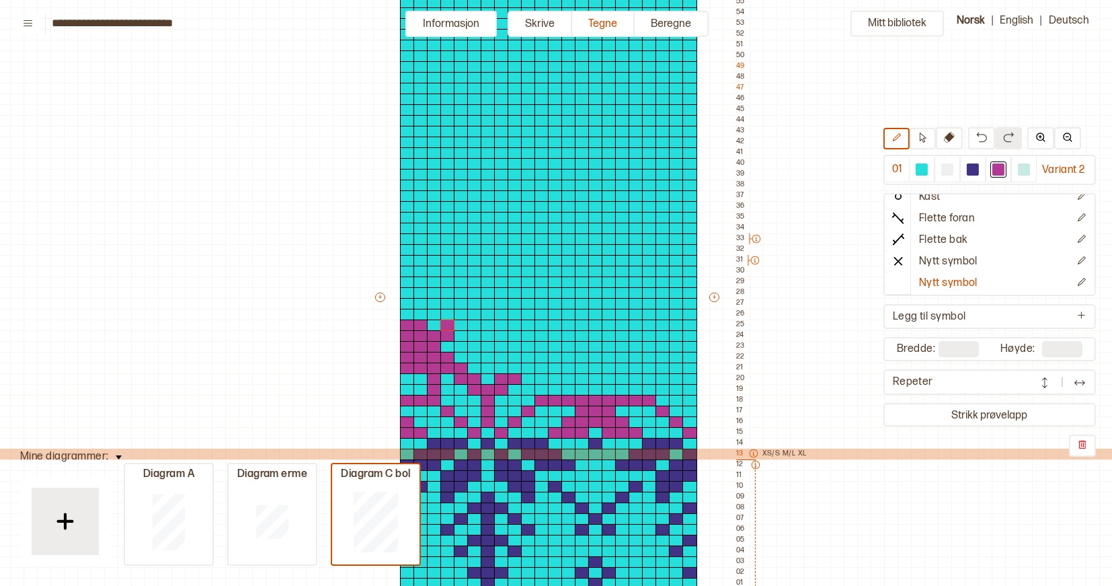
click at [754, 451] on icon at bounding box center [753, 453] width 9 height 9
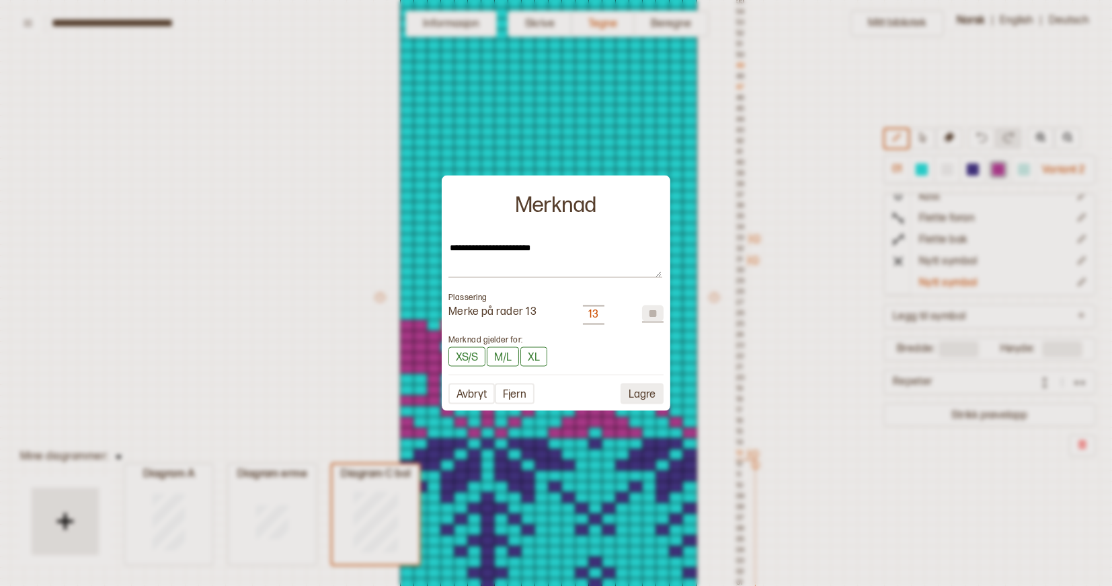
click at [648, 393] on button "Lagre" at bounding box center [642, 393] width 43 height 21
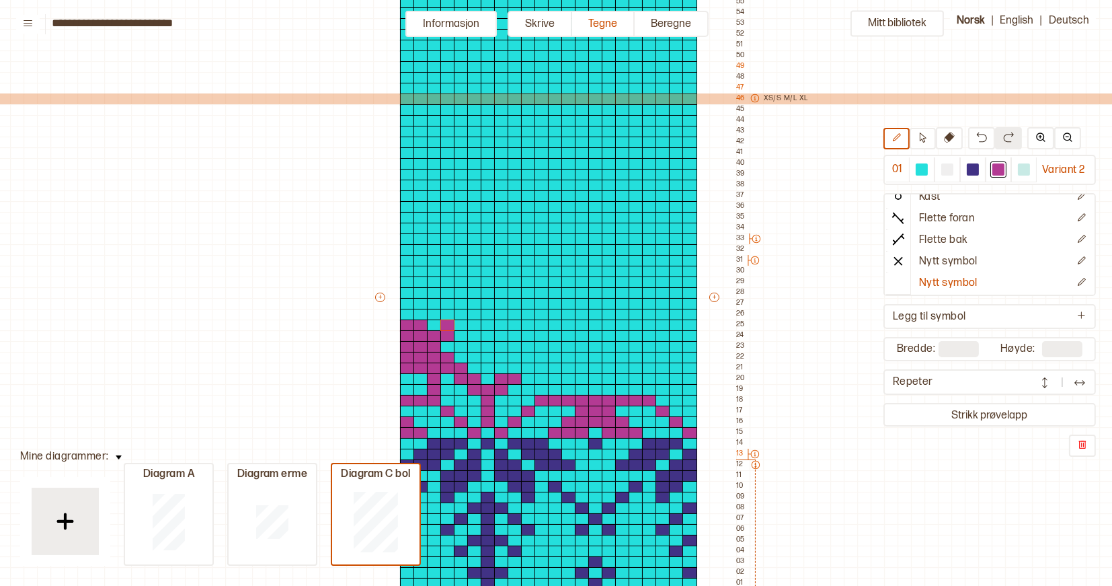
click at [754, 98] on icon at bounding box center [754, 97] width 9 height 9
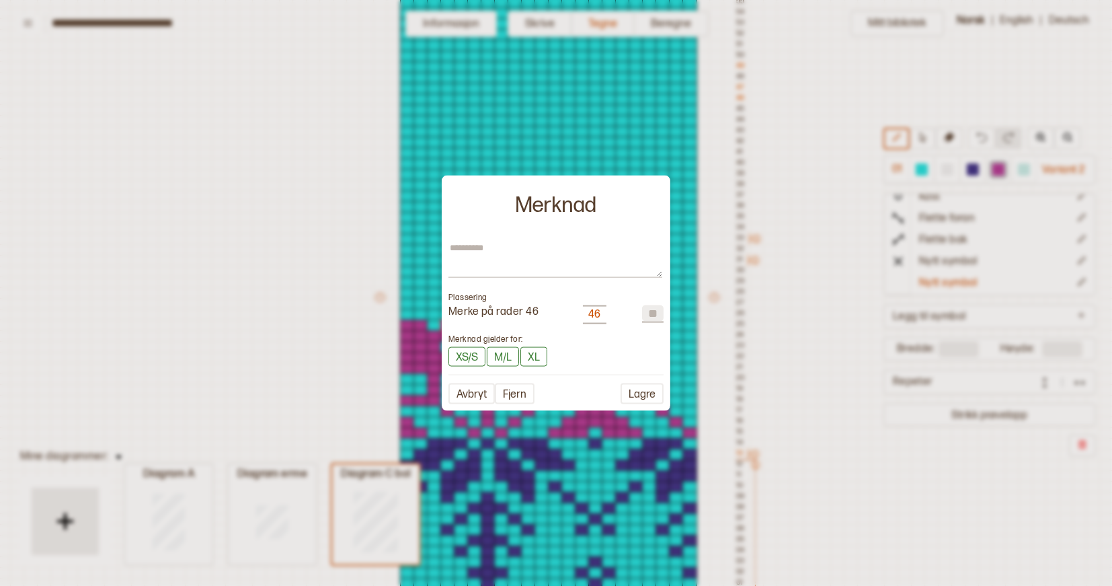
click at [487, 235] on div "Merknad" at bounding box center [556, 205] width 229 height 61
click at [481, 243] on textarea at bounding box center [556, 260] width 214 height 36
type textarea "*"
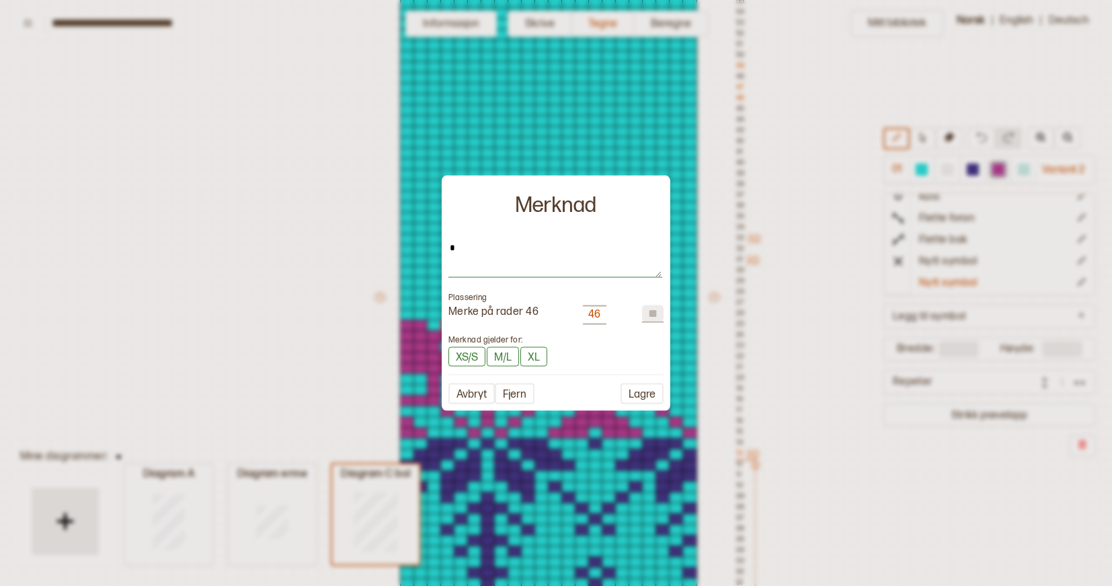
type textarea "**"
type textarea "*"
type textarea "***"
type textarea "*"
type textarea "****"
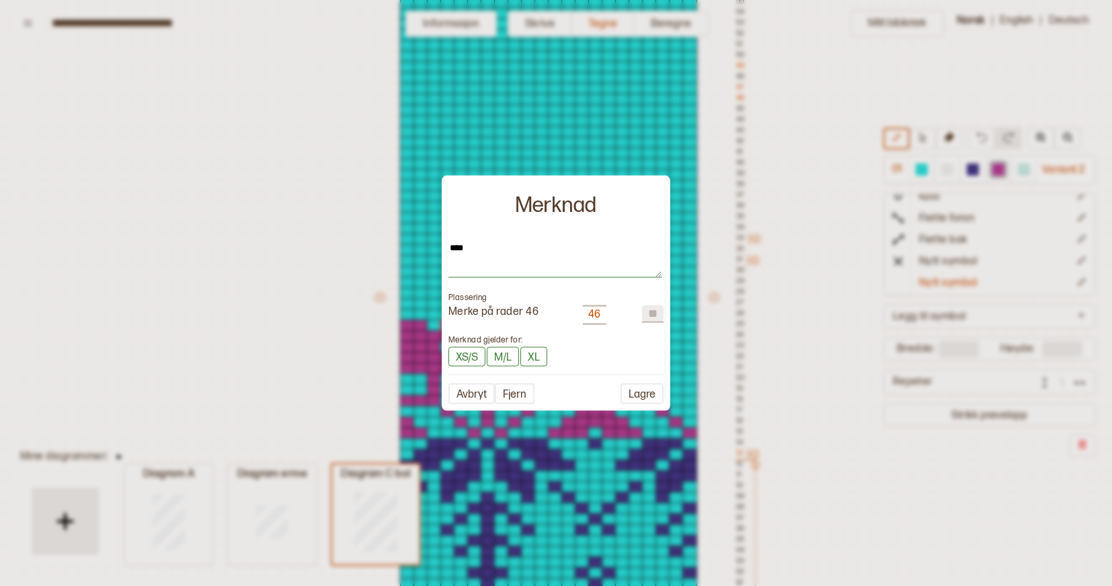
type textarea "*"
type textarea "****"
type textarea "*"
type textarea "******"
type textarea "*"
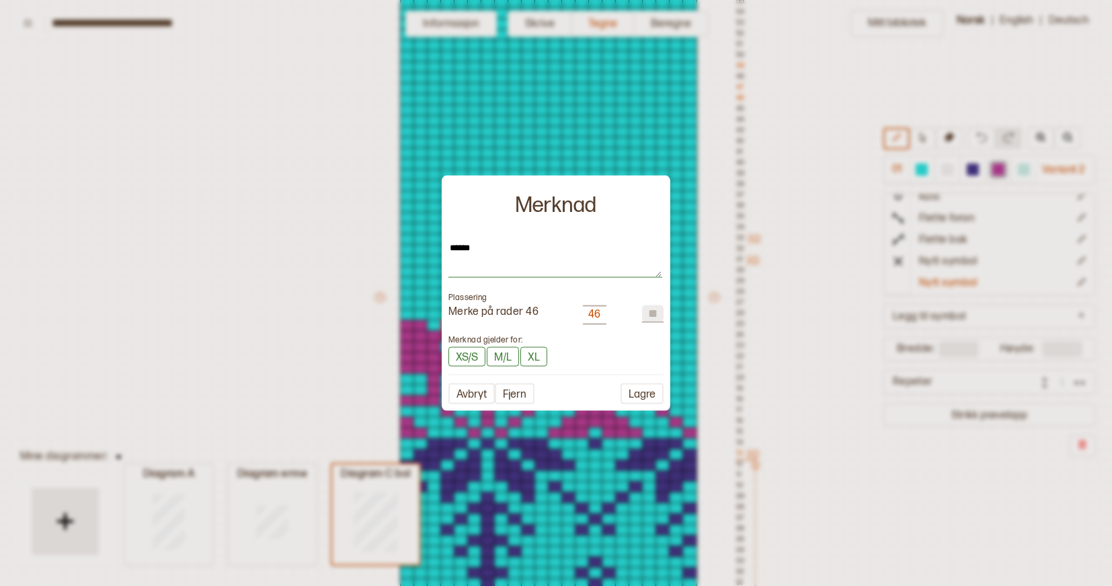
type textarea "*******"
type textarea "*"
type textarea "*******"
type textarea "*"
type textarea "*********"
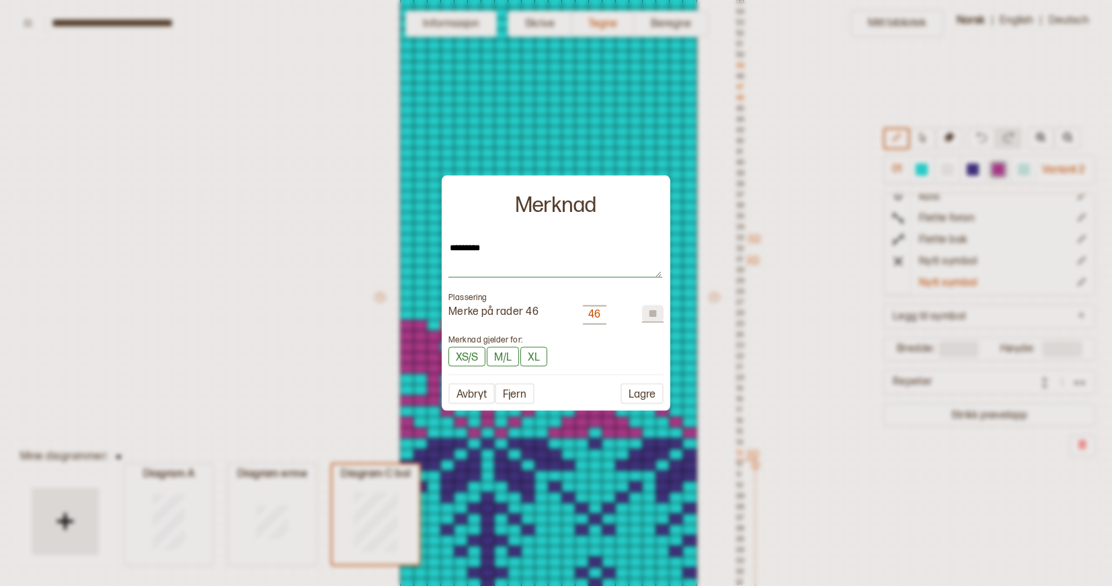
type textarea "*"
type textarea "**********"
type textarea "*"
type textarea "**********"
type textarea "*"
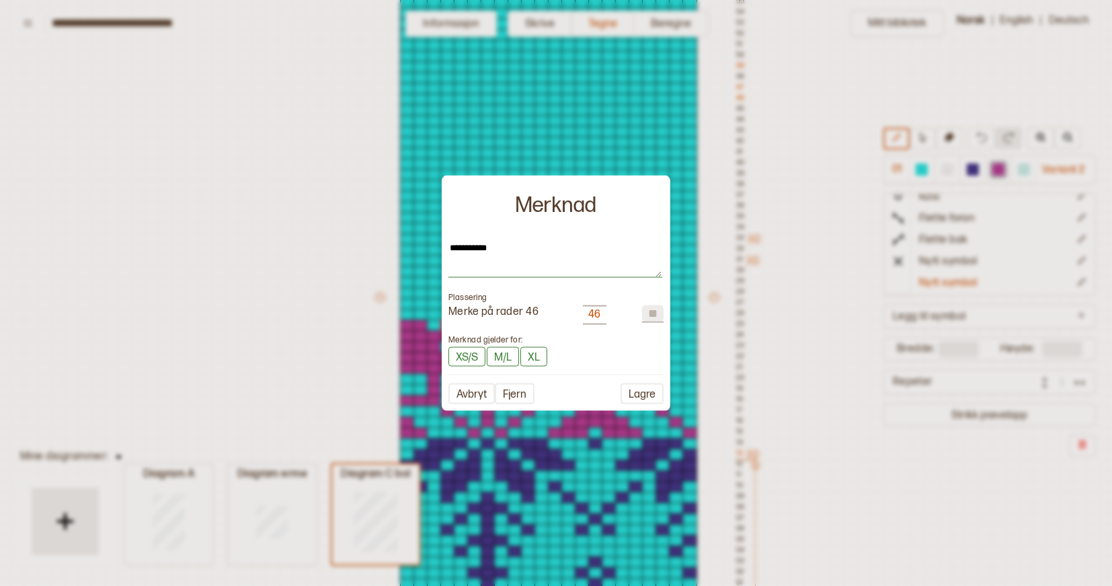
type textarea "**********"
type textarea "*"
type textarea "**********"
type textarea "*"
type textarea "**********"
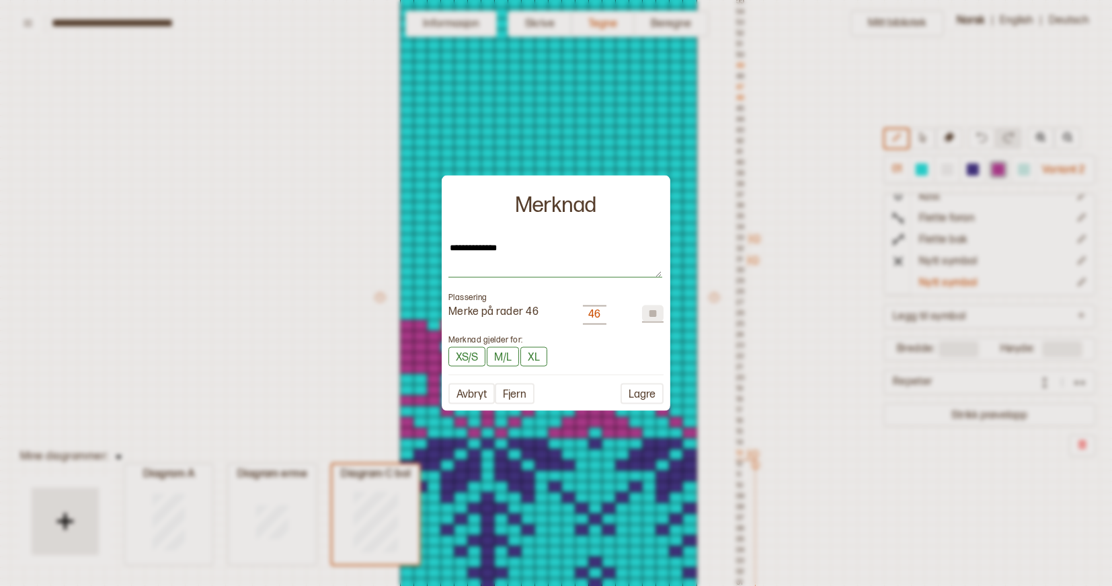
type textarea "*"
type textarea "**********"
type textarea "*"
type textarea "**********"
type textarea "*"
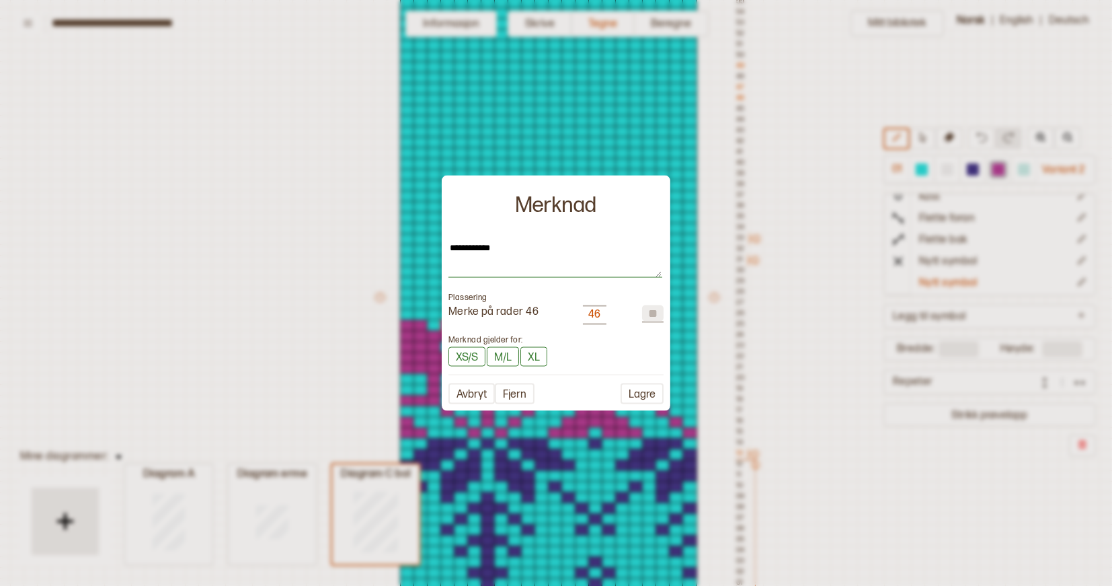
type textarea "**********"
type textarea "*"
type textarea "**********"
type textarea "*"
type textarea "**********"
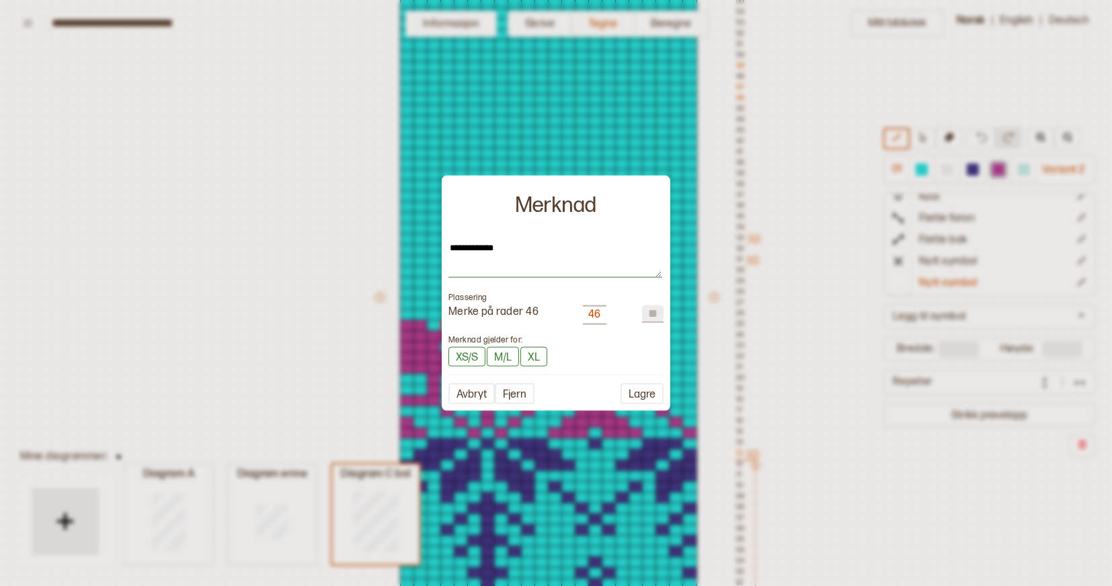
type textarea "*"
type textarea "**********"
type textarea "*"
type textarea "**********"
type textarea "*"
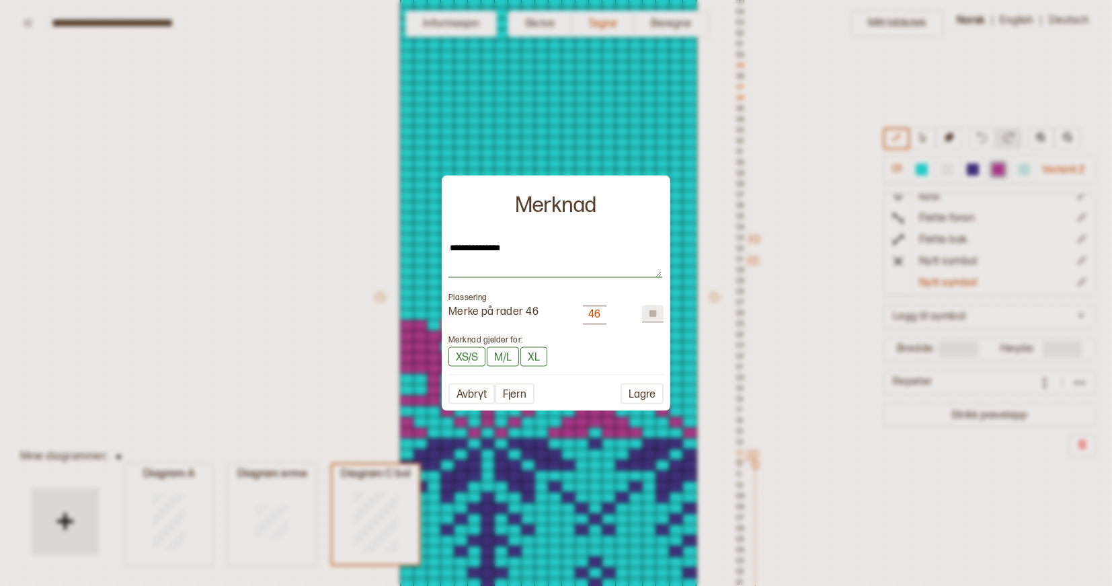
type textarea "**********"
type textarea "*"
type textarea "**********"
type textarea "*"
type textarea "**********"
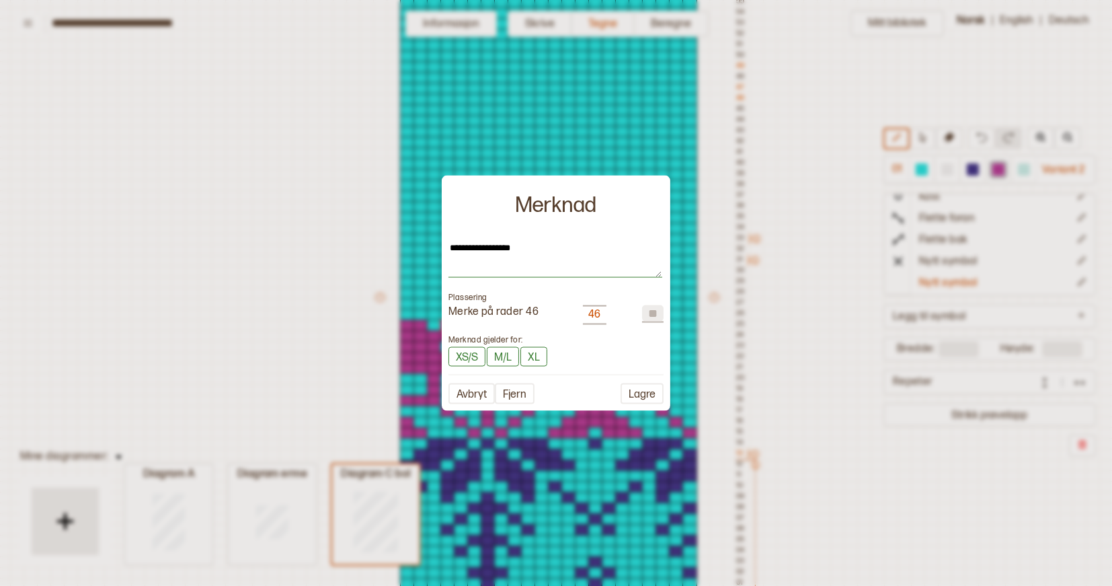
type textarea "*"
type textarea "**********"
type textarea "*"
type textarea "**********"
type textarea "*"
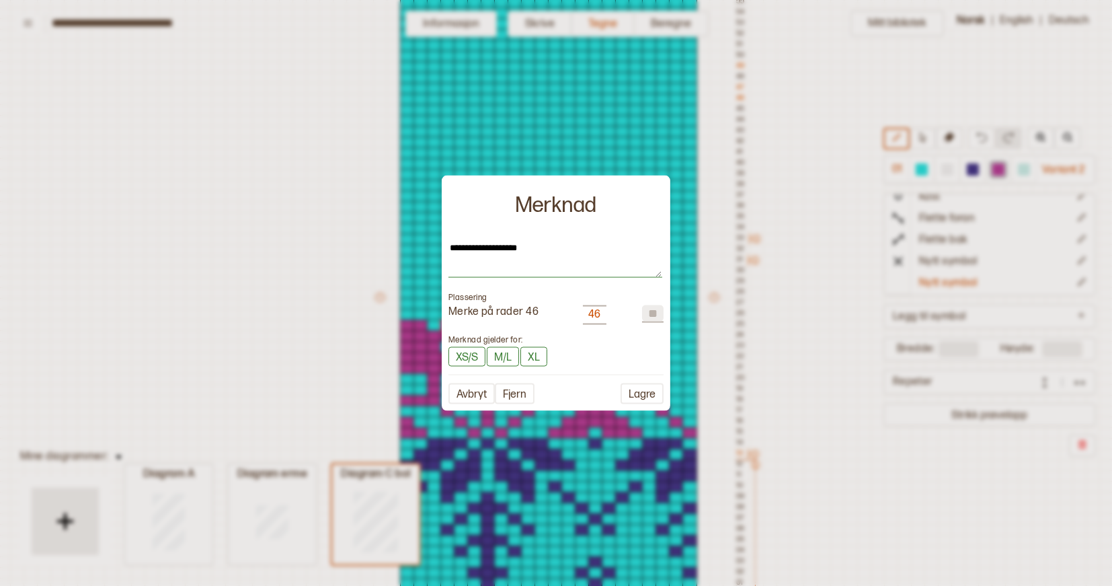
type textarea "**********"
type textarea "*"
type textarea "**********"
type textarea "*"
type textarea "**********"
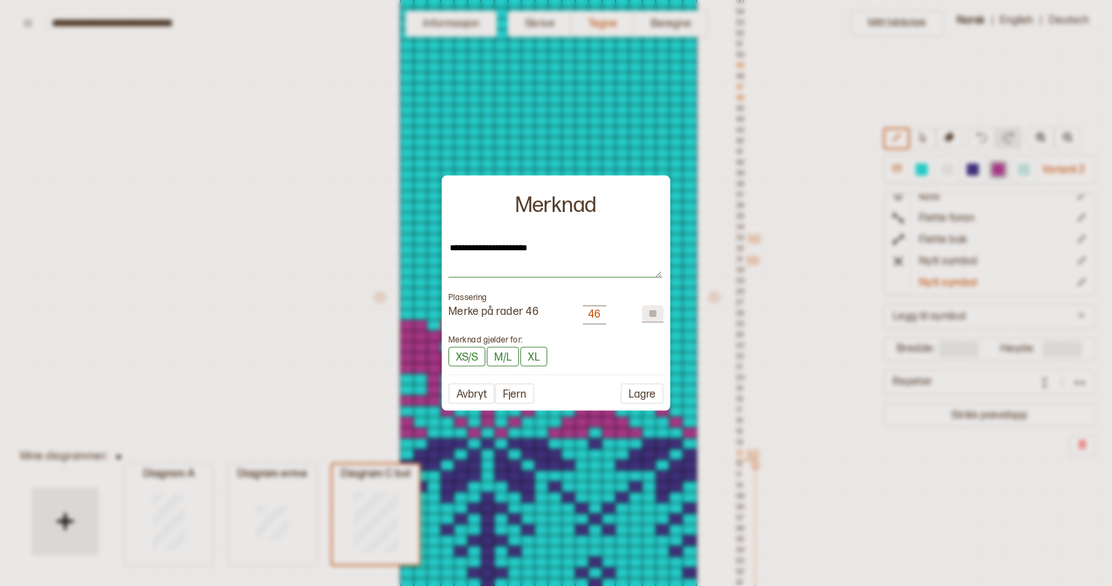
type textarea "*"
type textarea "**********"
type textarea "*"
type textarea "**********"
type textarea "*"
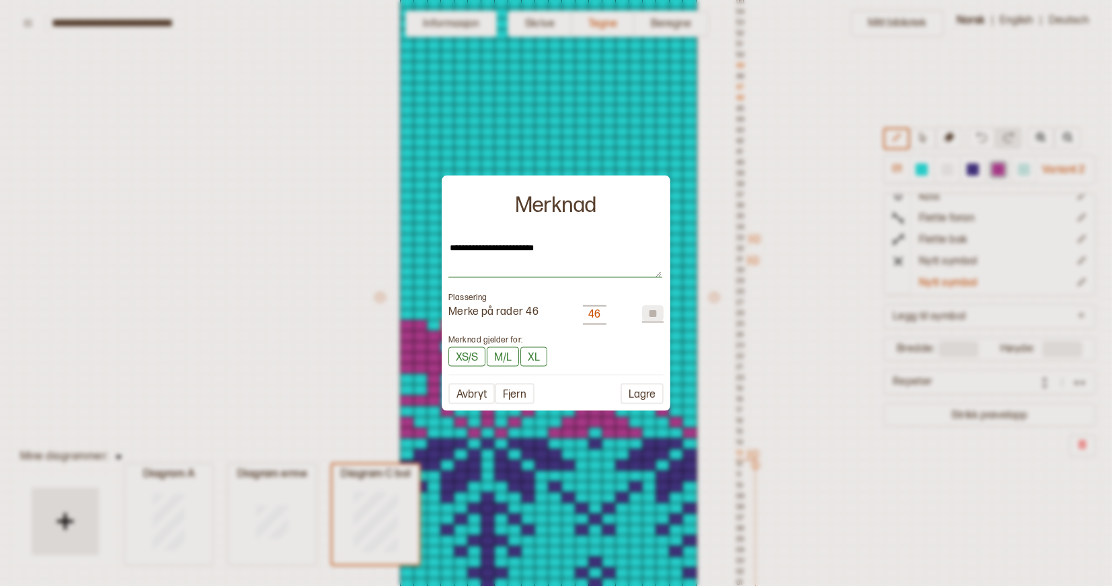
type textarea "**********"
type textarea "*"
type textarea "**********"
click at [652, 393] on button "Lagre" at bounding box center [642, 393] width 43 height 21
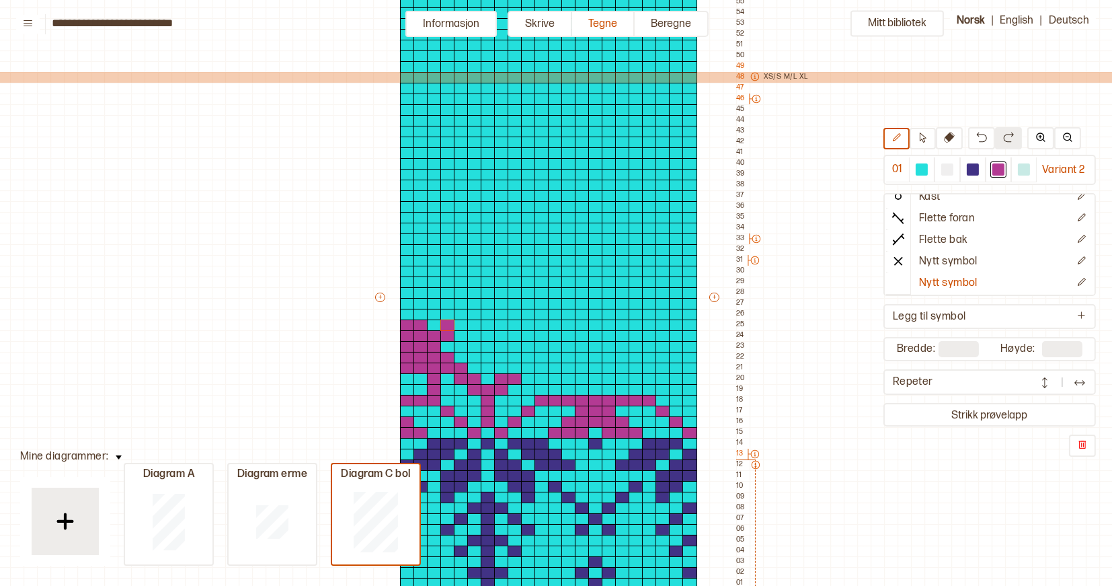
click at [754, 75] on icon at bounding box center [754, 76] width 9 height 9
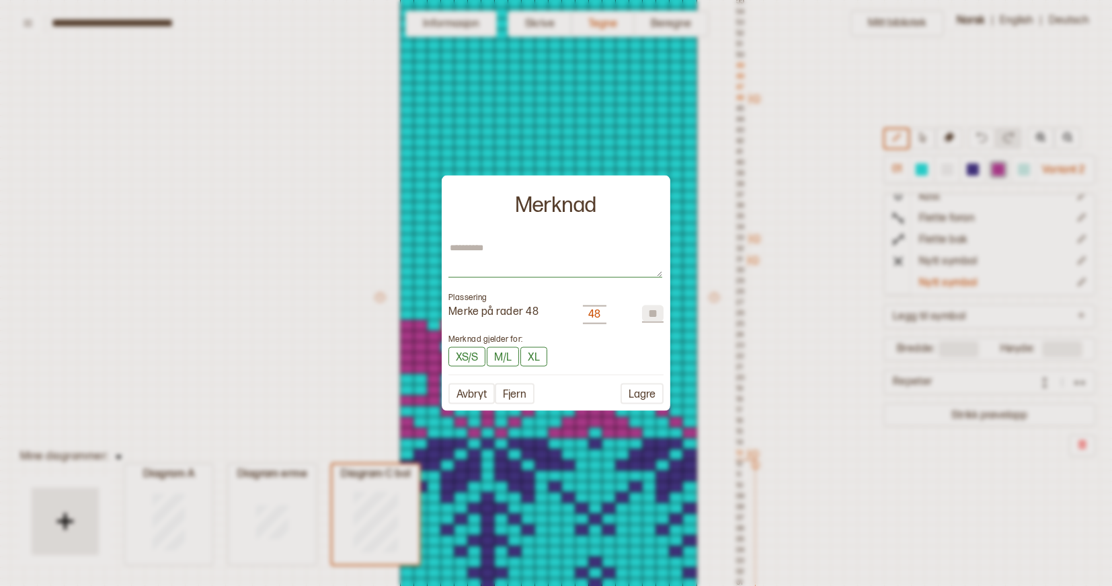
click at [500, 251] on textarea at bounding box center [556, 260] width 214 height 36
type textarea "*"
type textarea "**"
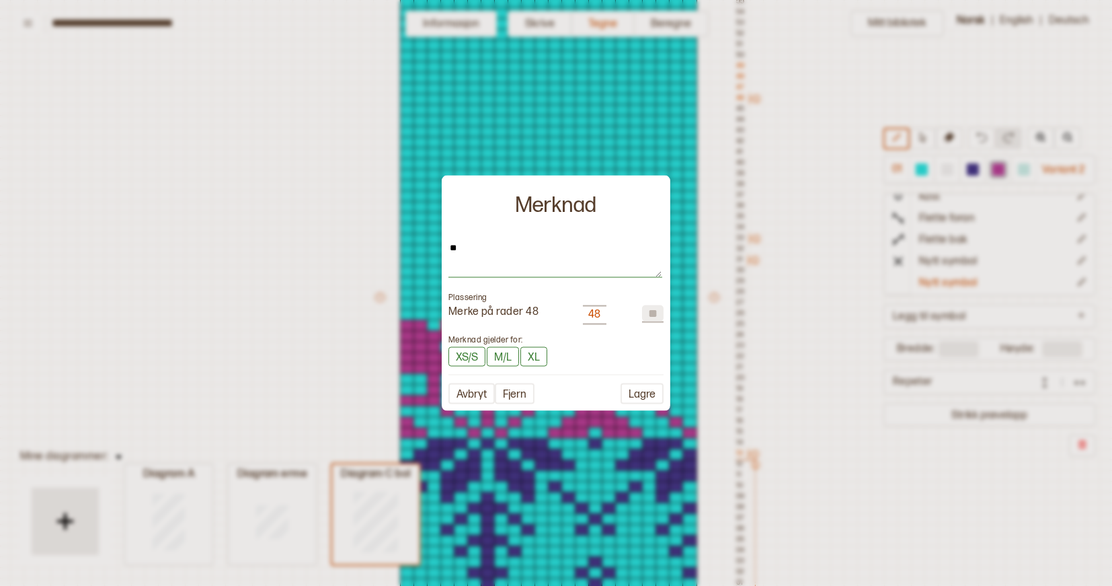
type textarea "*"
type textarea "***"
type textarea "*"
type textarea "****"
type textarea "*"
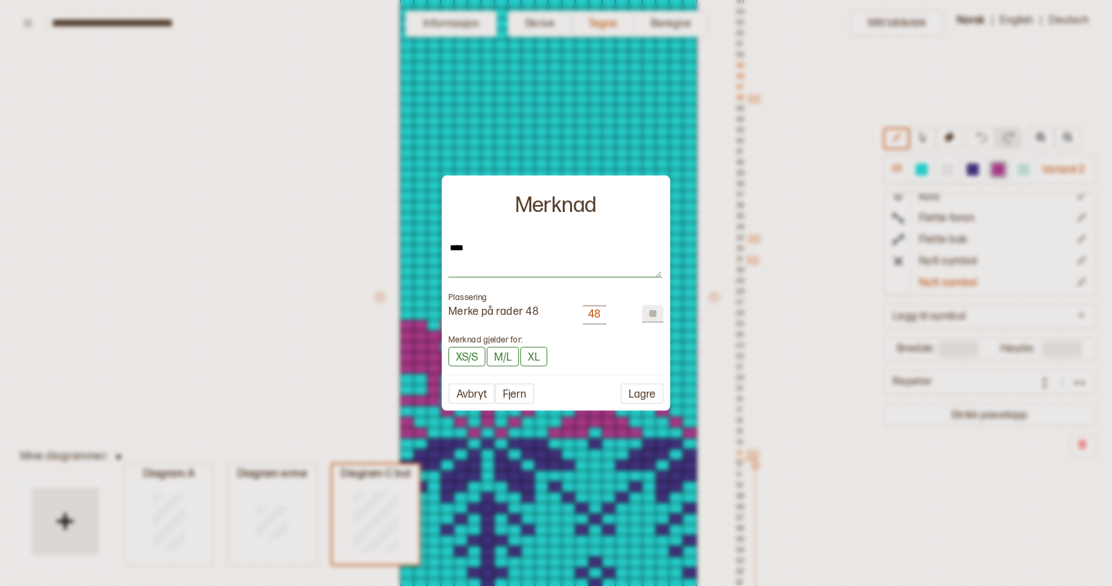
type textarea "****"
type textarea "*"
type textarea "******"
type textarea "*"
type textarea "*******"
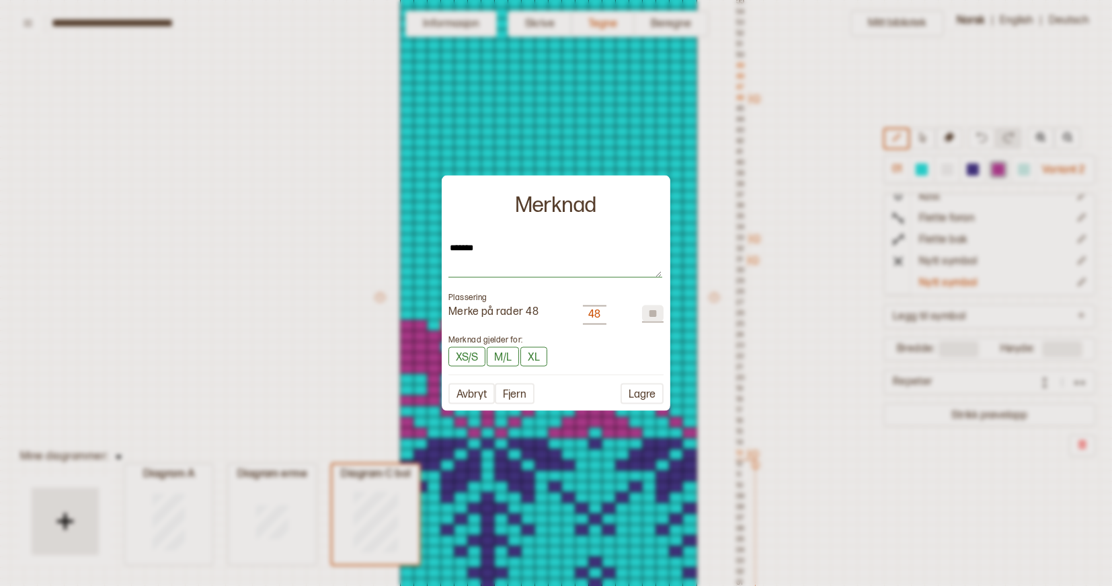
type textarea "*"
type textarea "******"
type textarea "*"
type textarea "****"
type textarea "*"
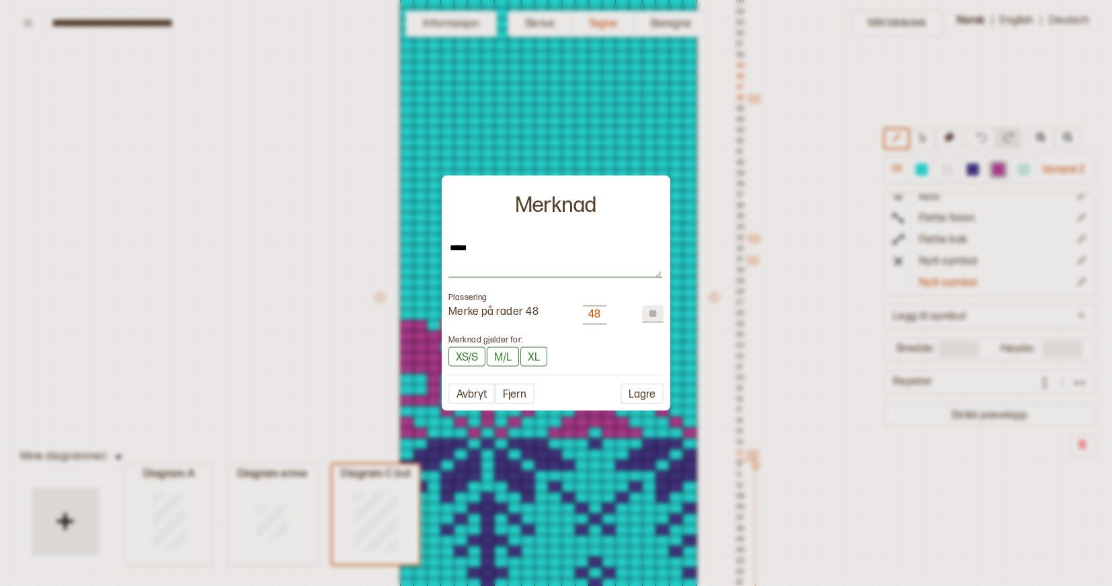
type textarea "****"
type textarea "*"
type textarea "***"
type textarea "*"
type textarea "**"
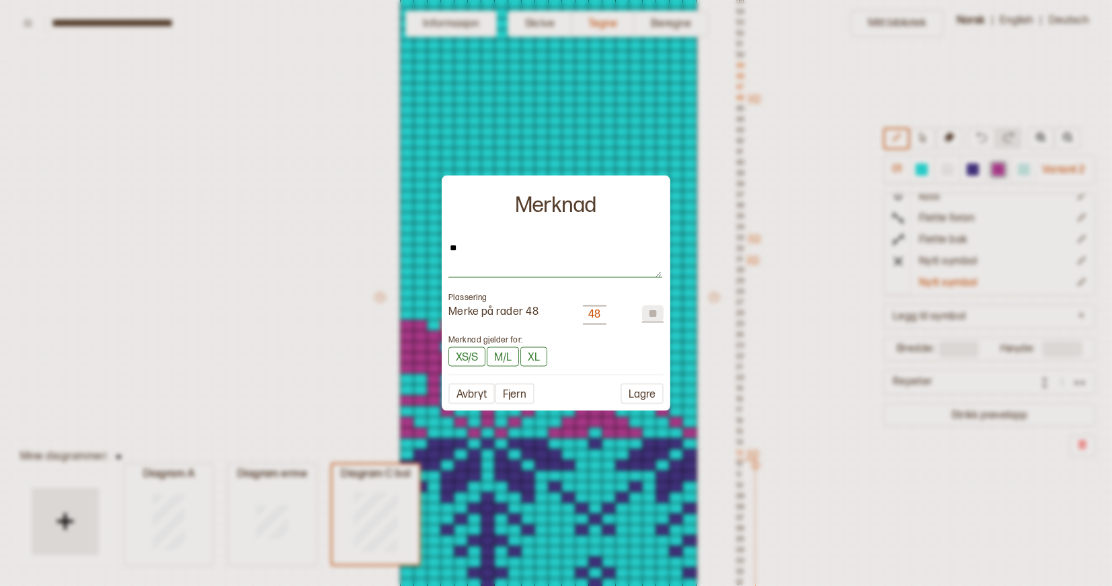
type textarea "*"
type textarea "**"
type textarea "*"
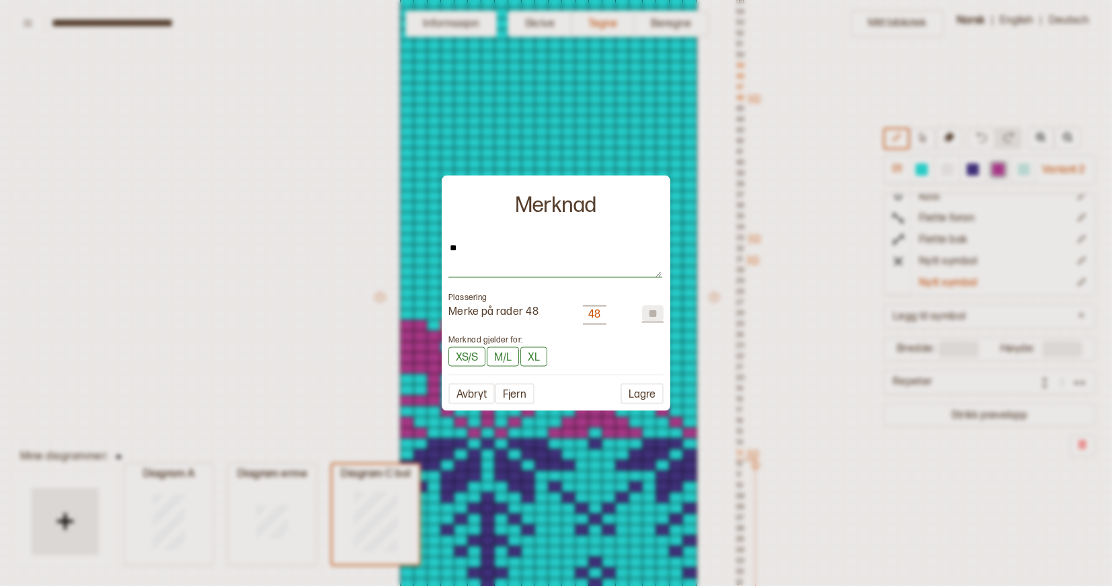
type textarea "***"
type textarea "*"
type textarea "****"
type textarea "*"
type textarea "****"
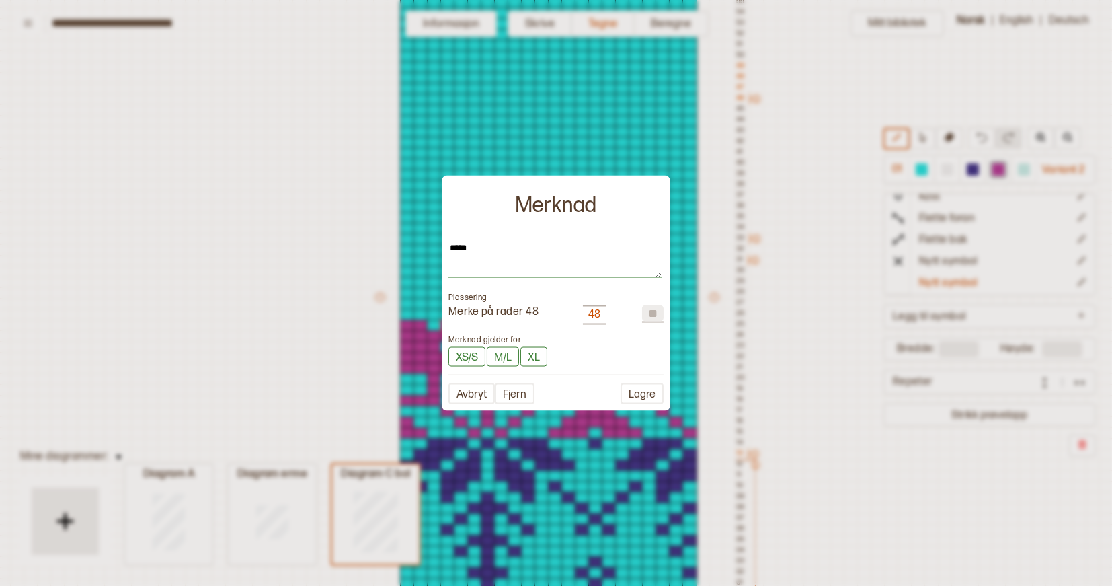
type textarea "*"
type textarea "******"
type textarea "*"
type textarea "*******"
type textarea "*"
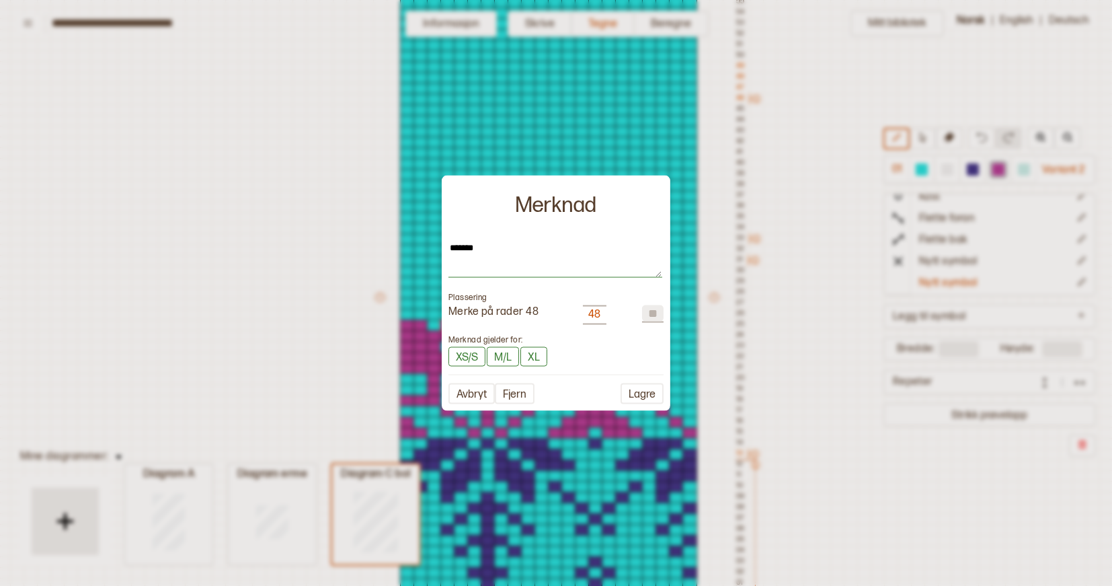
type textarea "*******"
type textarea "*"
type textarea "*********"
type textarea "*"
type textarea "**********"
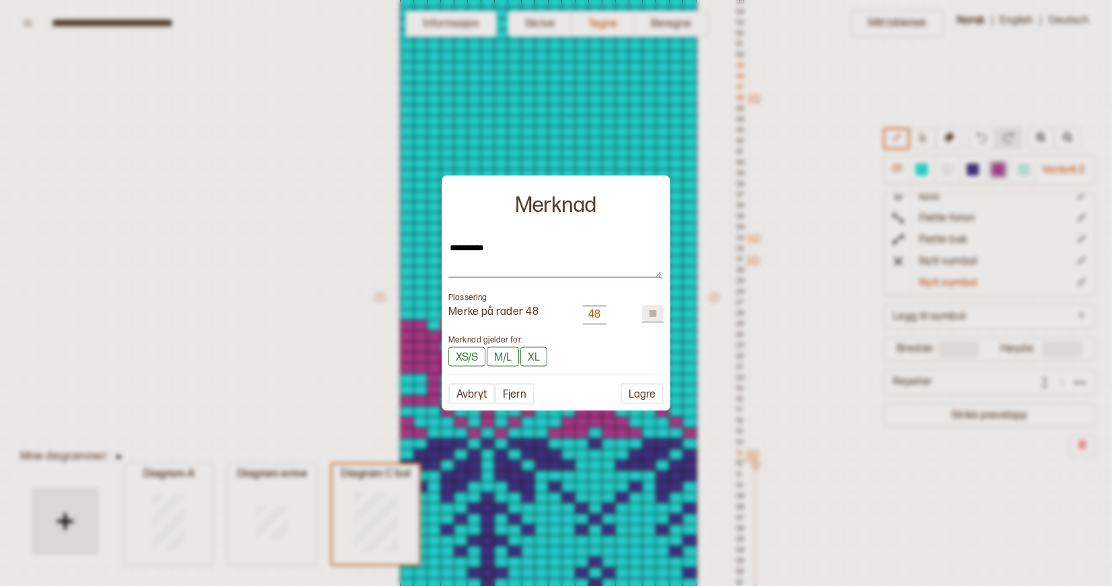
type textarea "*"
type textarea "**********"
type textarea "*"
type textarea "**********"
type textarea "*"
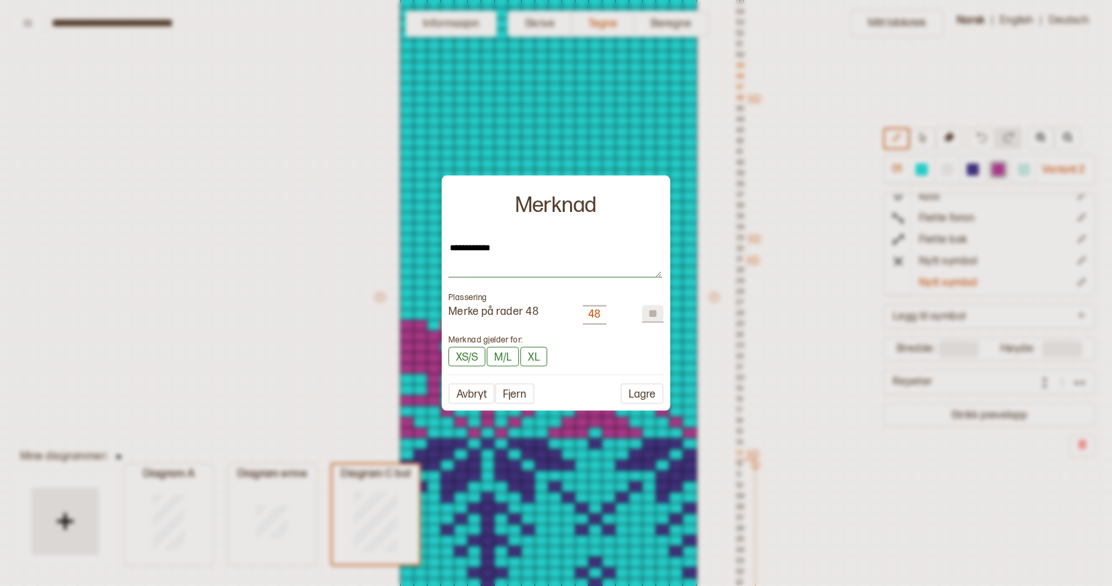
type textarea "**********"
type textarea "*"
type textarea "**********"
type textarea "*"
type textarea "**********"
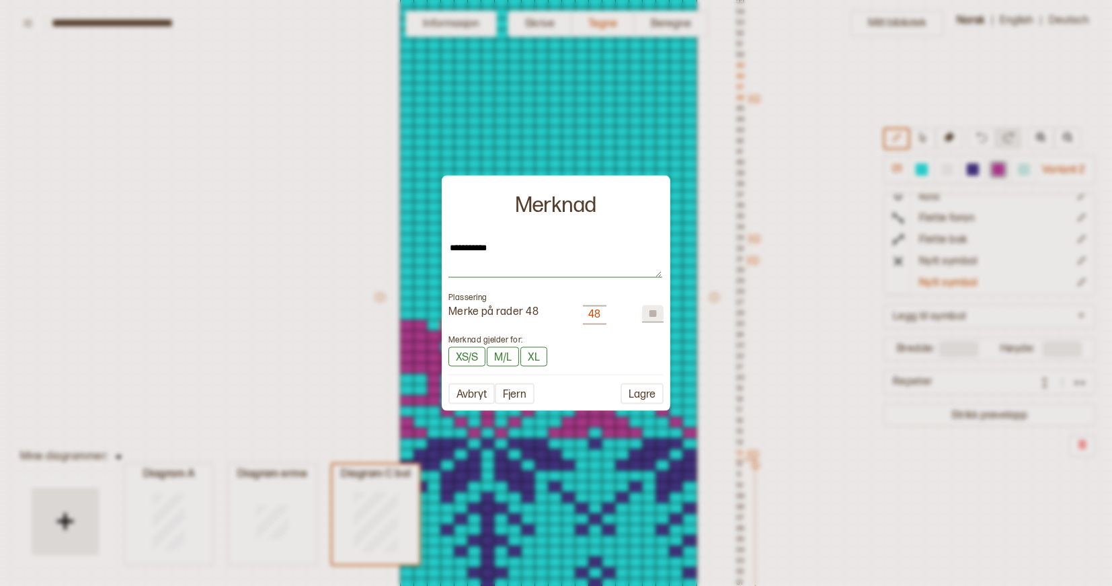
type textarea "*"
type textarea "**********"
type textarea "*"
type textarea "**********"
type textarea "*"
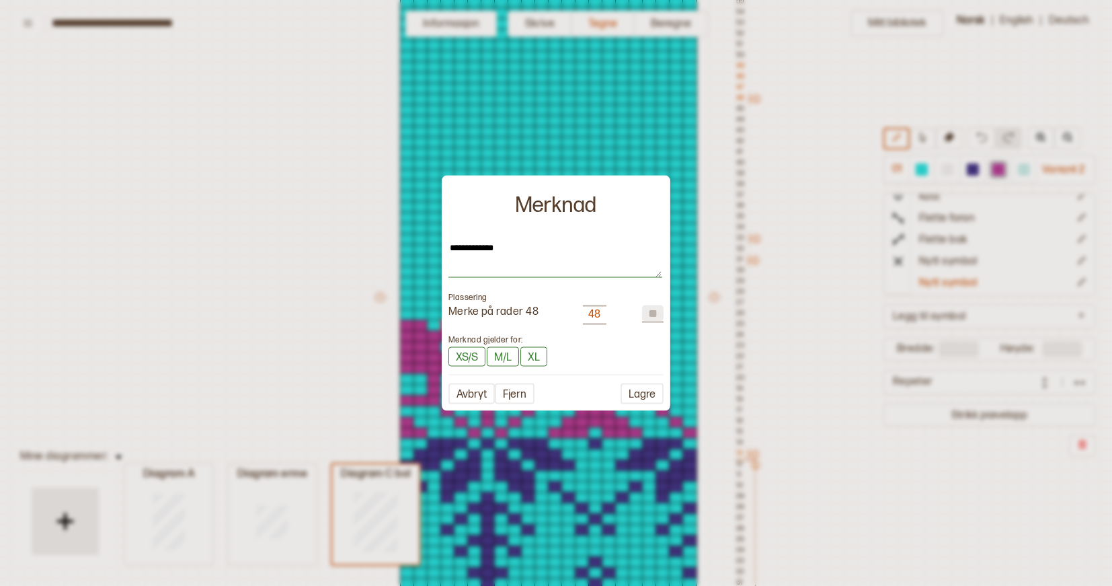
type textarea "**********"
type textarea "*"
type textarea "**********"
type textarea "*"
type textarea "**********"
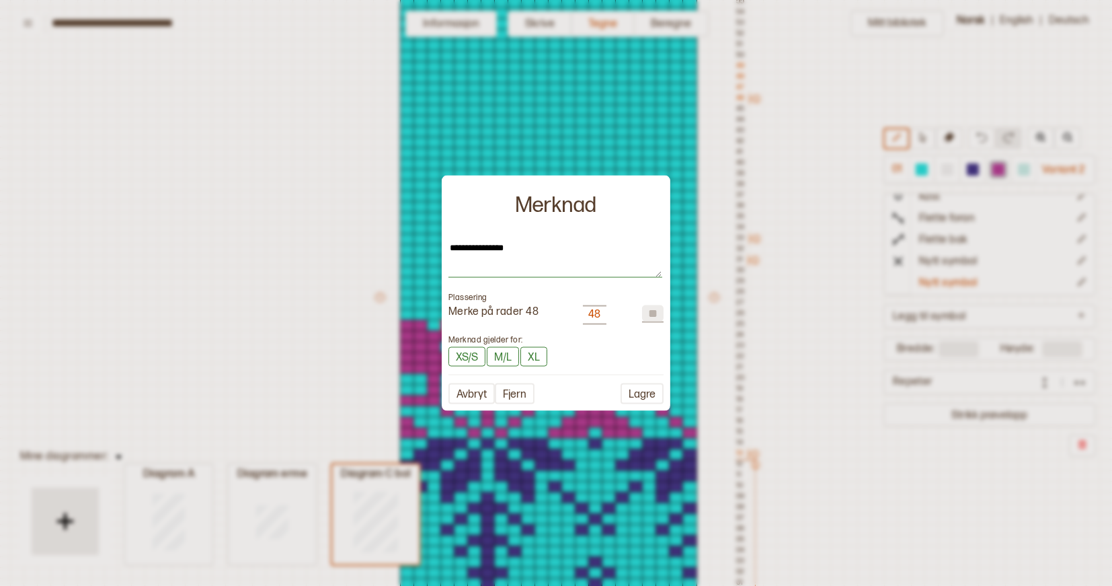
type textarea "*"
type textarea "**********"
type textarea "*"
type textarea "**********"
type textarea "*"
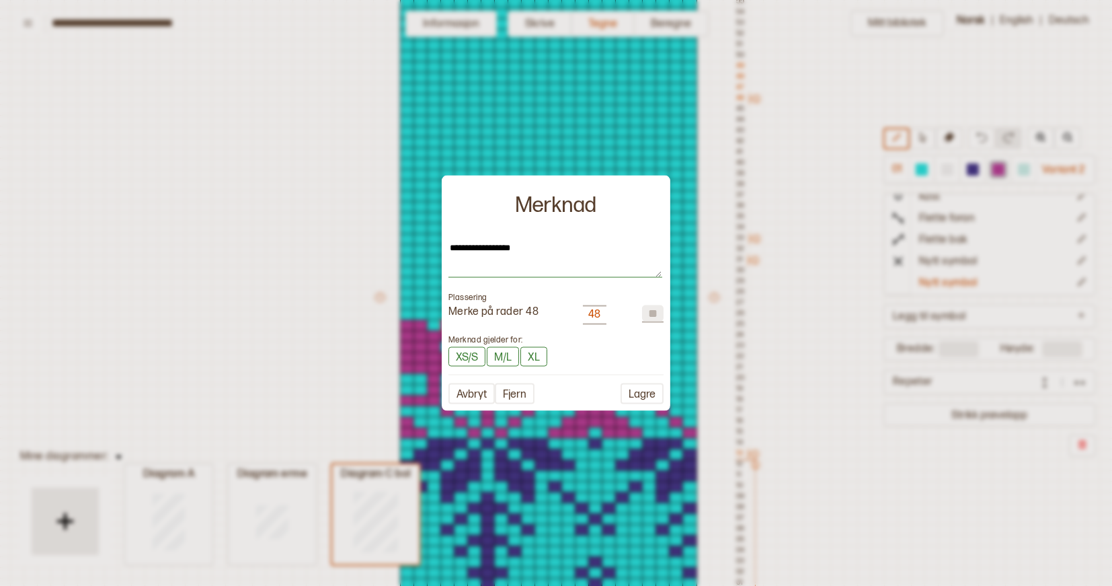
type textarea "**********"
type textarea "*"
type textarea "**********"
type textarea "*"
type textarea "**********"
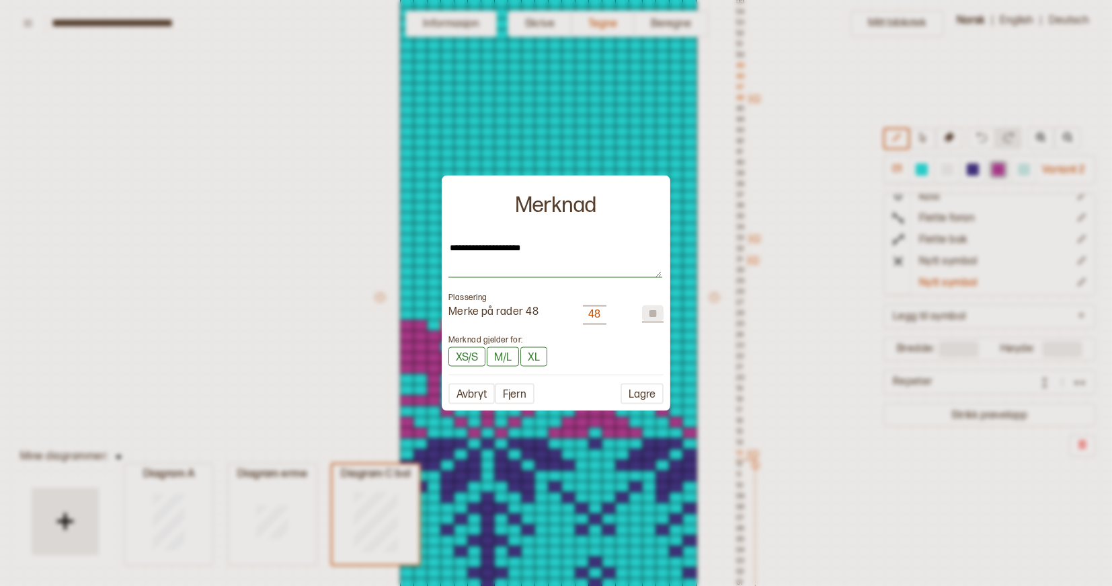
type textarea "*"
type textarea "**********"
type textarea "*"
type textarea "**********"
type textarea "*"
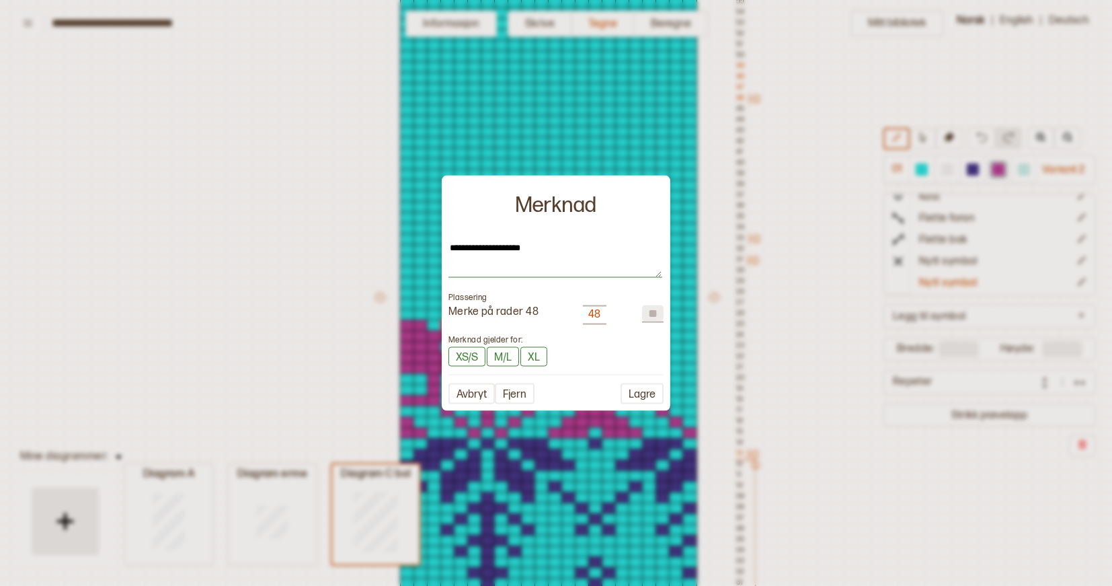
type textarea "**********"
type textarea "*"
type textarea "**********"
type textarea "*"
type textarea "**********"
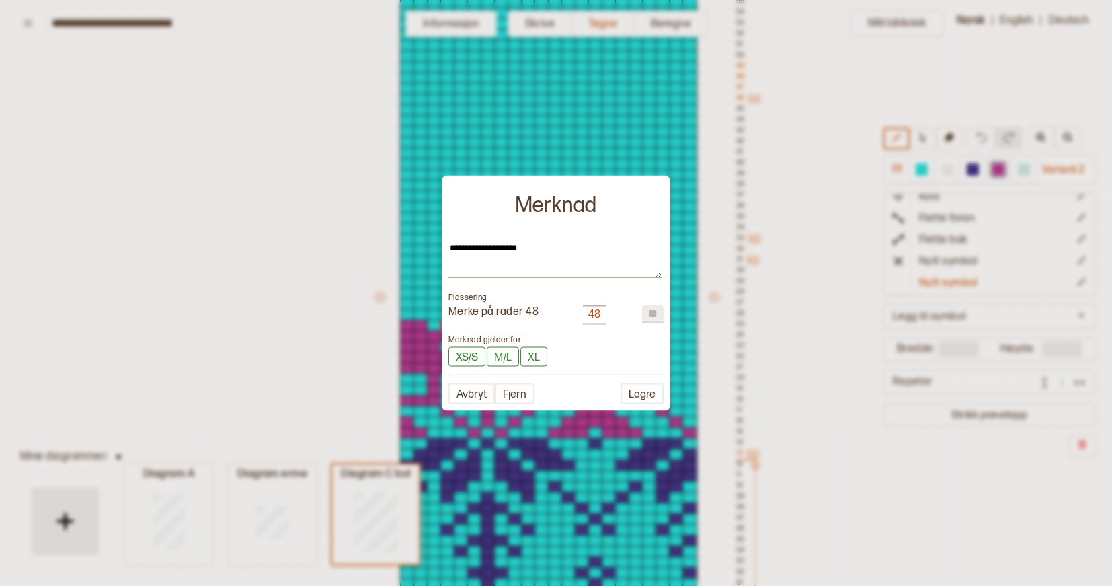
type textarea "*"
type textarea "**********"
type textarea "*"
type textarea "**********"
type textarea "*"
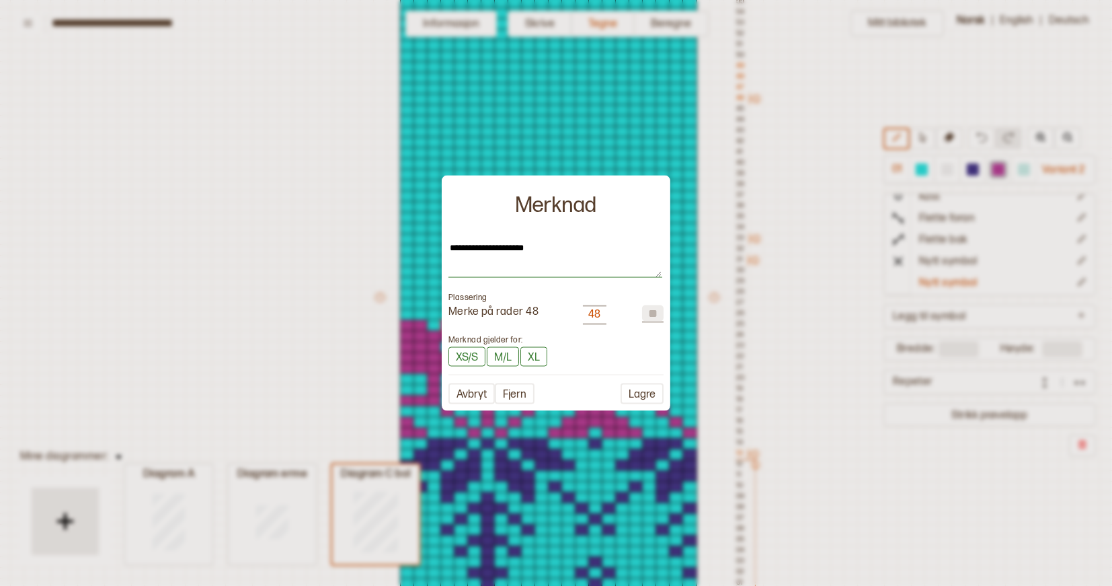
type textarea "**********"
type textarea "*"
type textarea "**********"
type textarea "*"
type textarea "**********"
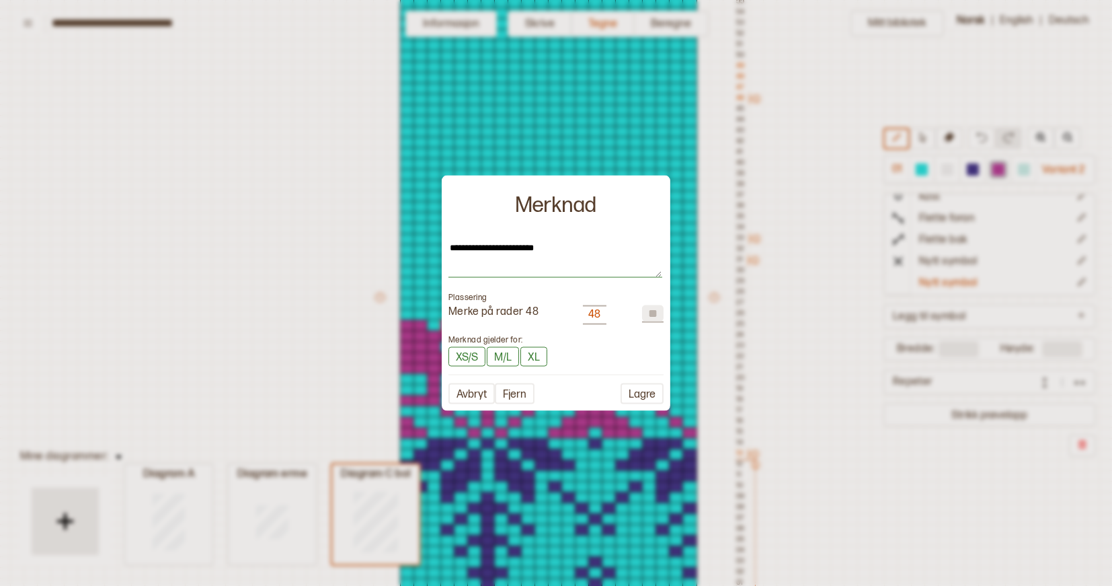
type textarea "*"
type textarea "**********"
type textarea "*"
type textarea "**********"
type textarea "*"
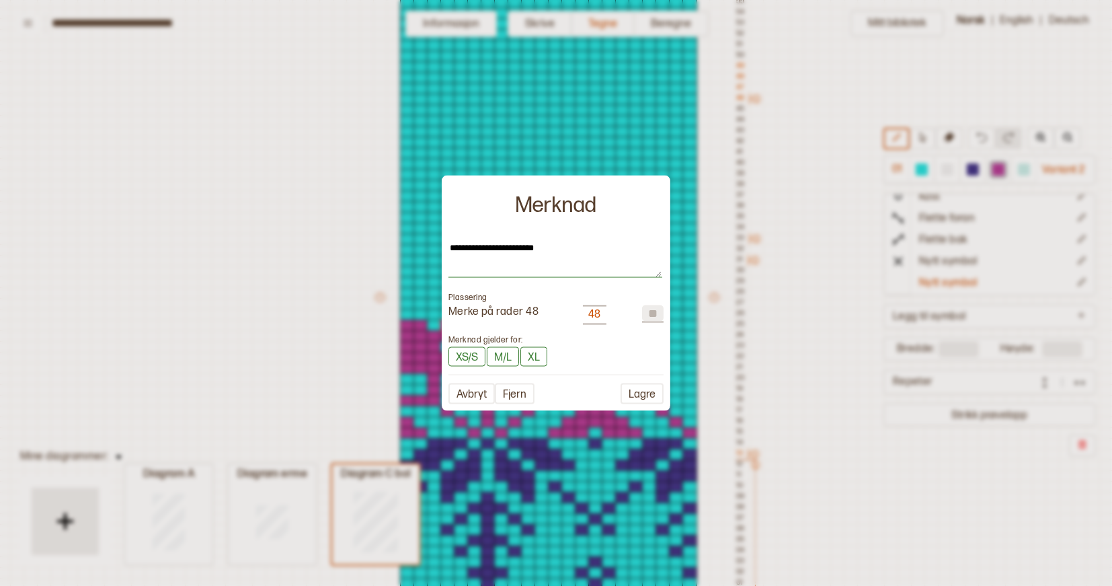
type textarea "**********"
type textarea "*"
type textarea "**********"
type textarea "*"
type textarea "**********"
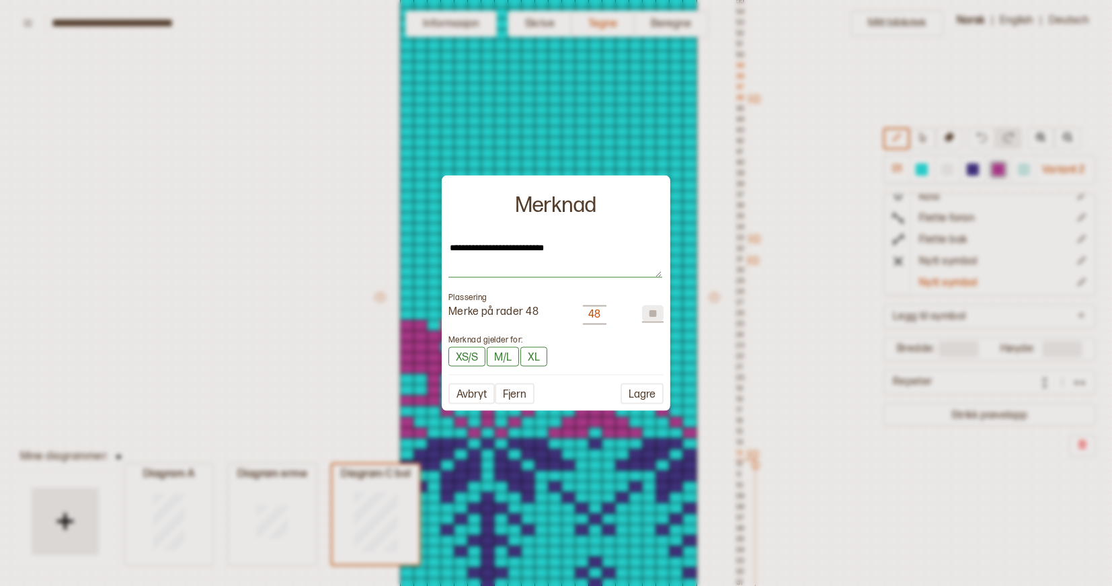
type textarea "*"
type textarea "**********"
type textarea "*"
type textarea "**********"
type textarea "*"
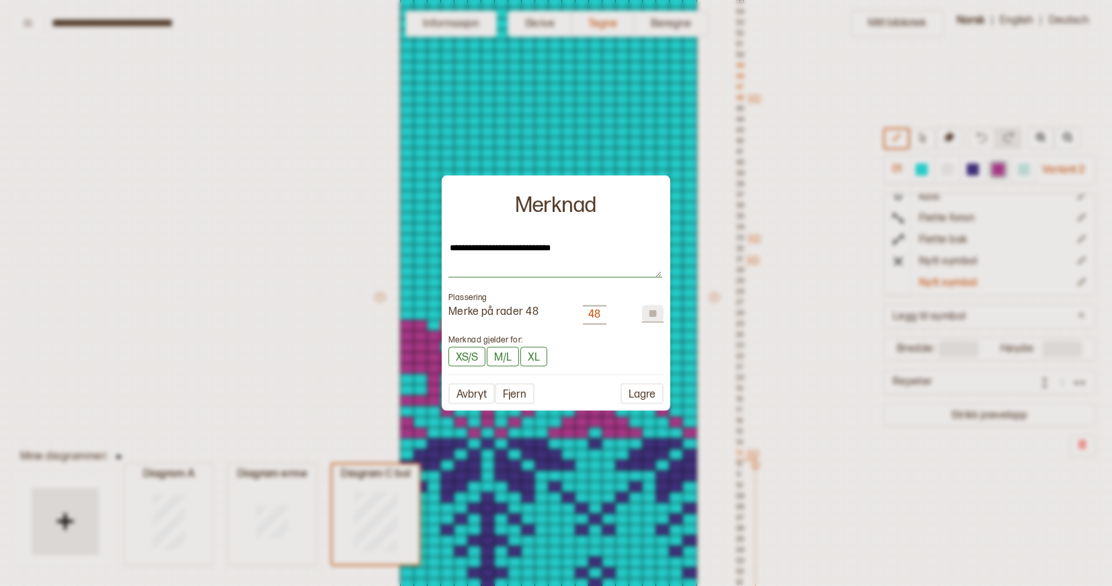
type textarea "**********"
type textarea "*"
type textarea "**********"
type textarea "*"
type textarea "**********"
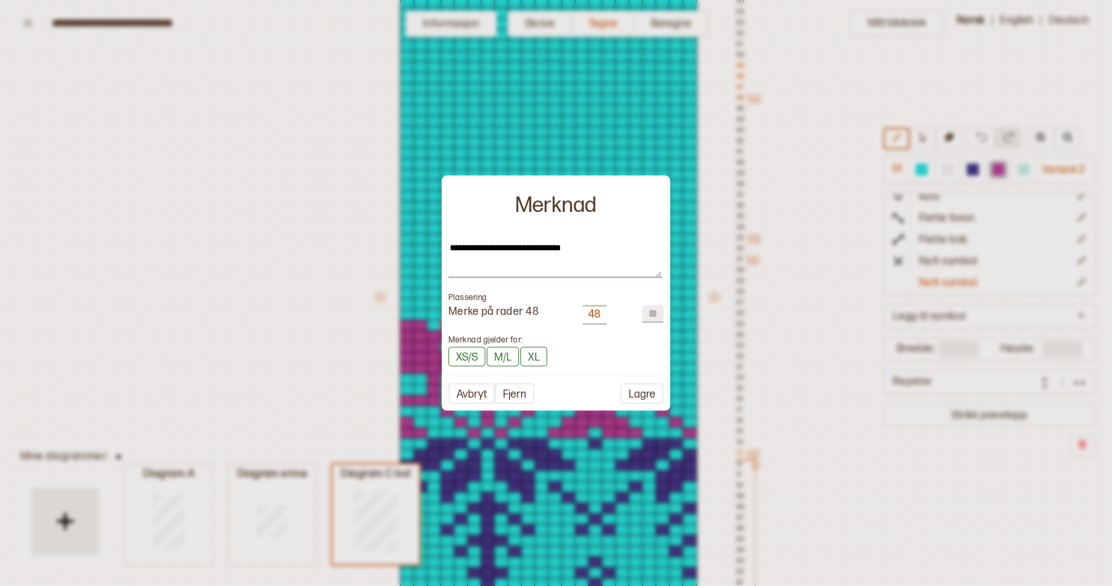
type textarea "*"
type textarea "**********"
type textarea "*"
type textarea "**********"
type textarea "*"
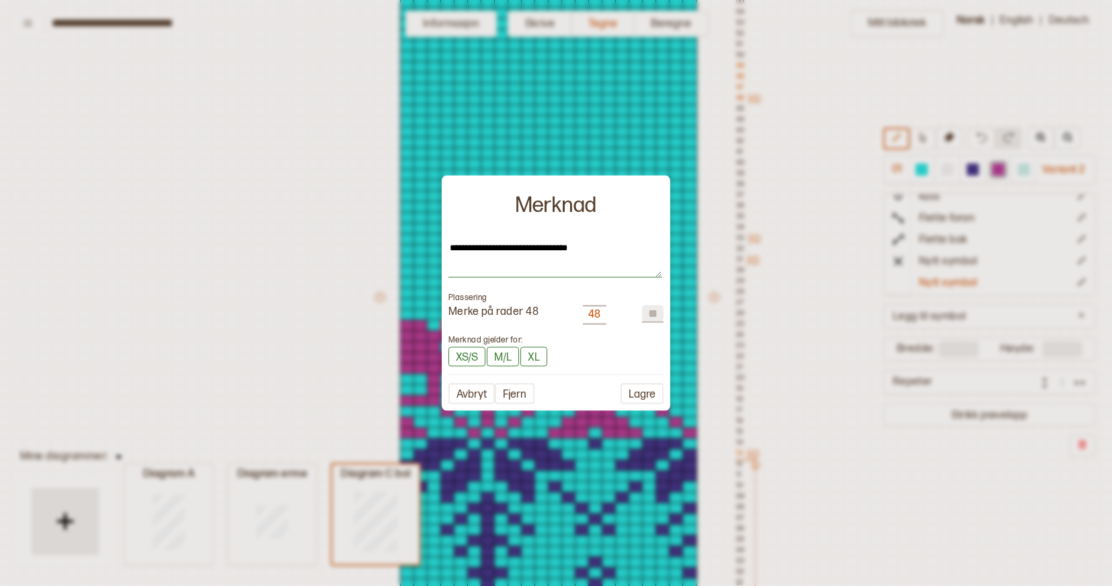
type textarea "**********"
type textarea "*"
type textarea "**********"
type textarea "*"
type textarea "**********"
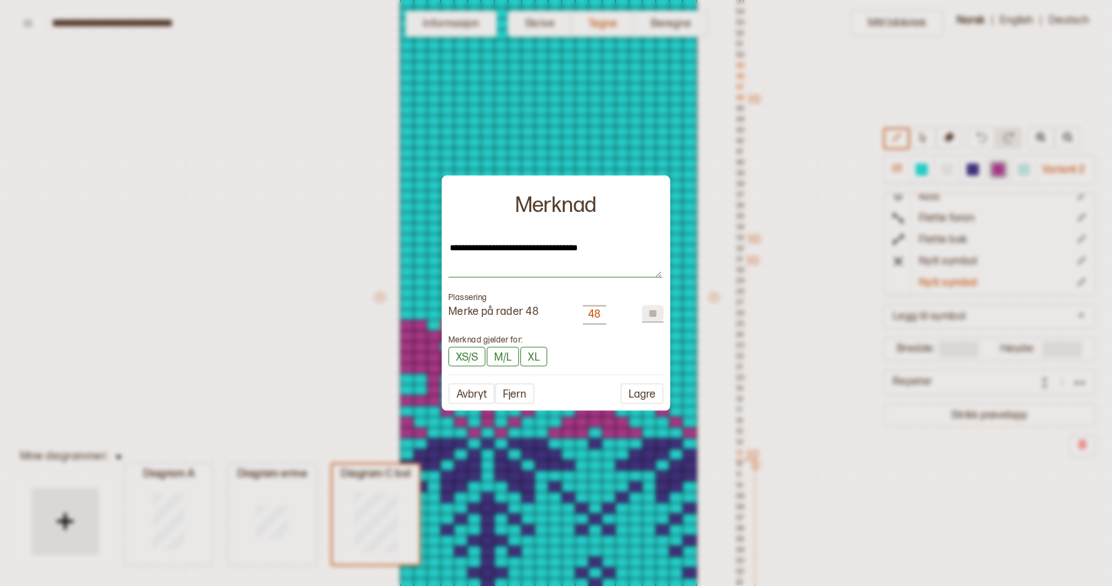
type textarea "*"
type textarea "**********"
type textarea "*"
type textarea "**********"
type textarea "*"
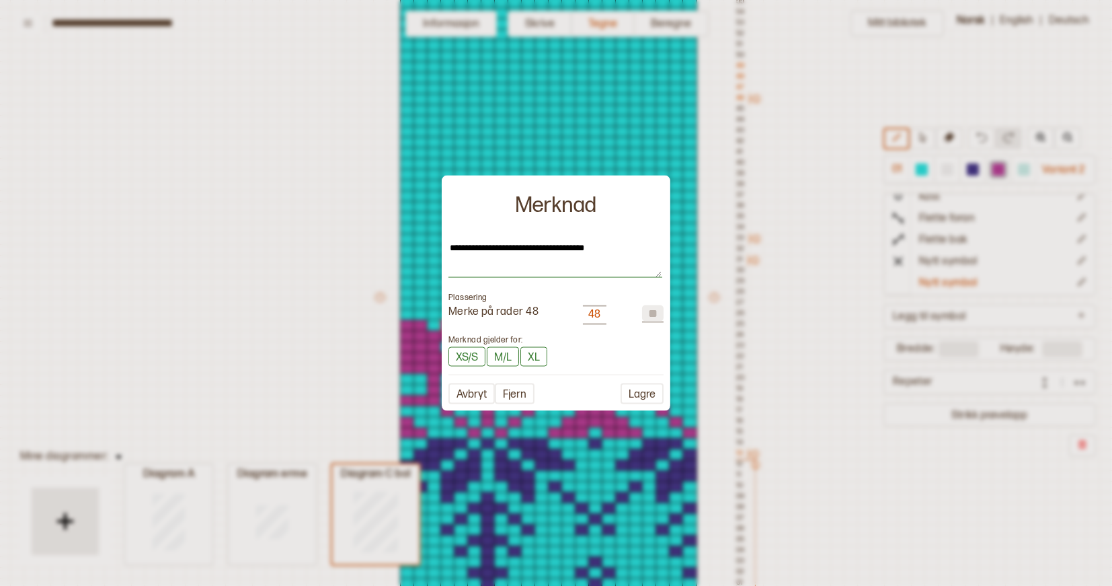
type textarea "**********"
type textarea "*"
type textarea "**********"
type textarea "*"
type textarea "**********"
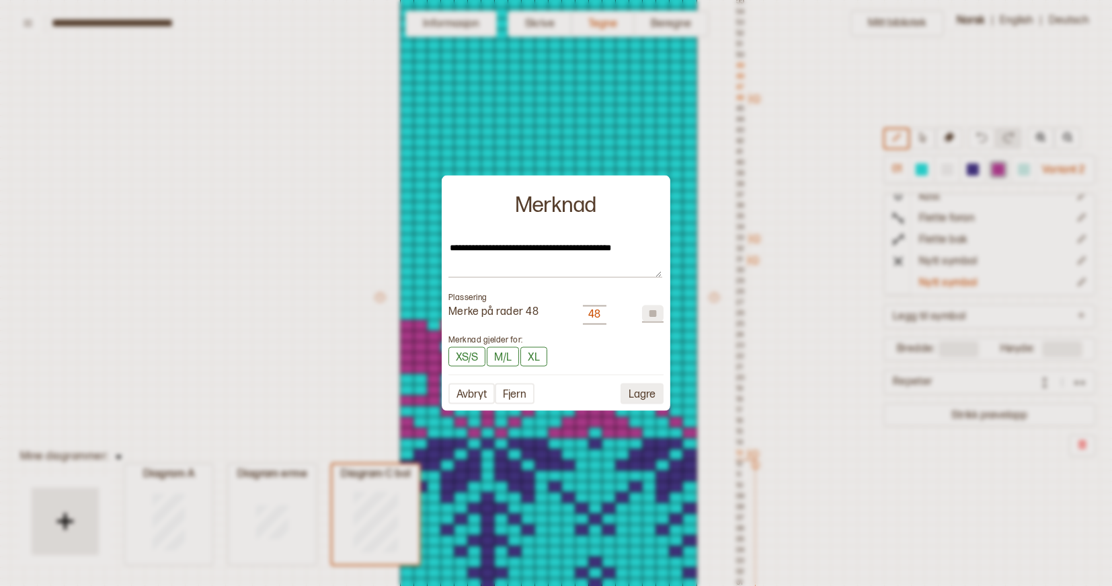
click at [647, 393] on button "Lagre" at bounding box center [642, 393] width 43 height 21
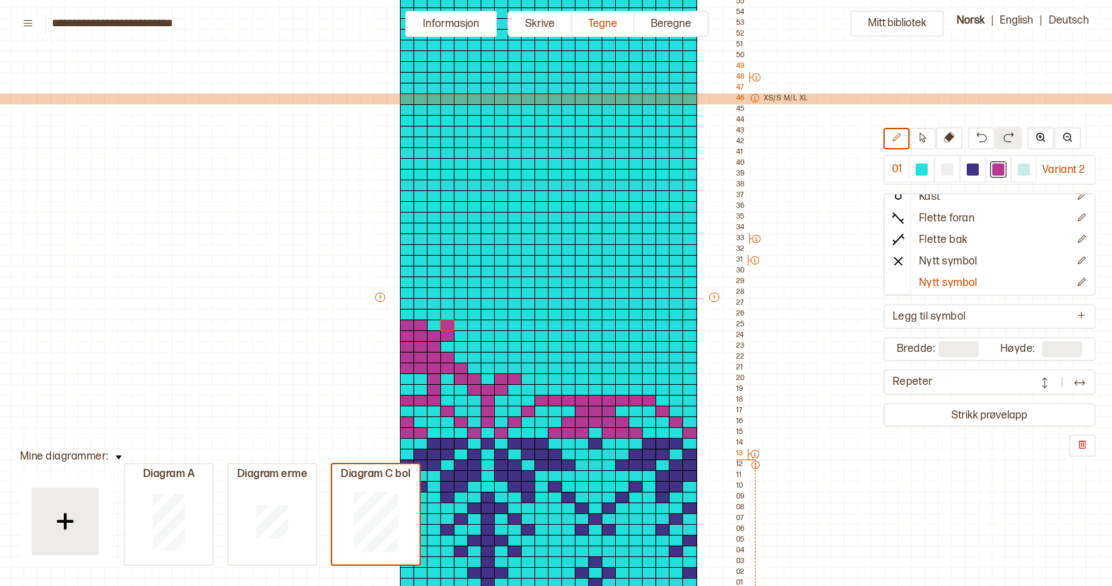
click at [756, 100] on icon at bounding box center [754, 97] width 9 height 9
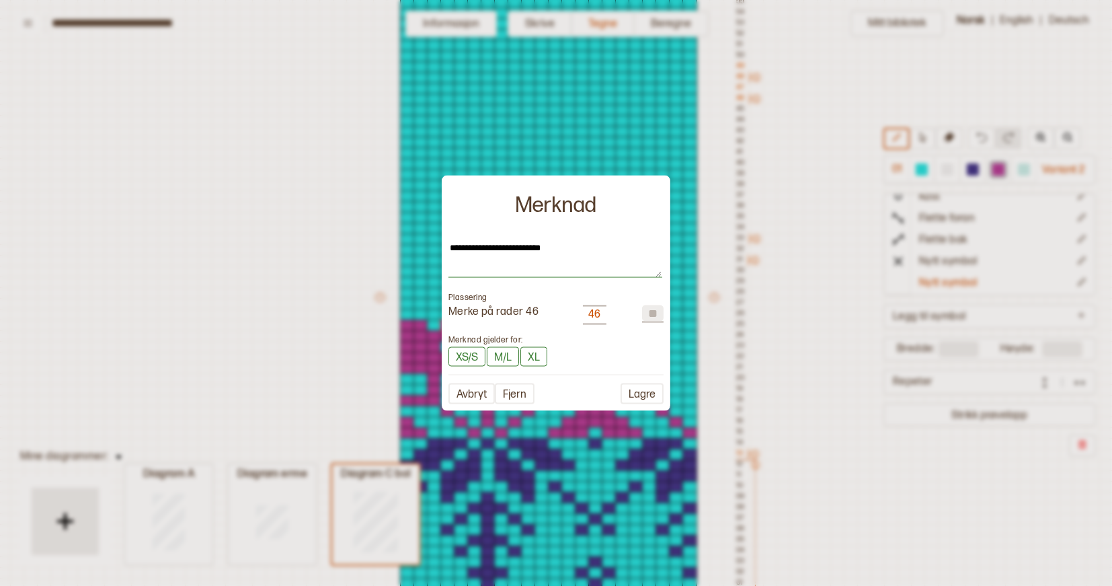
click at [528, 249] on textarea "**********" at bounding box center [556, 260] width 214 height 36
click at [558, 244] on textarea "**********" at bounding box center [556, 260] width 214 height 36
click at [642, 393] on button "Lagre" at bounding box center [642, 393] width 43 height 21
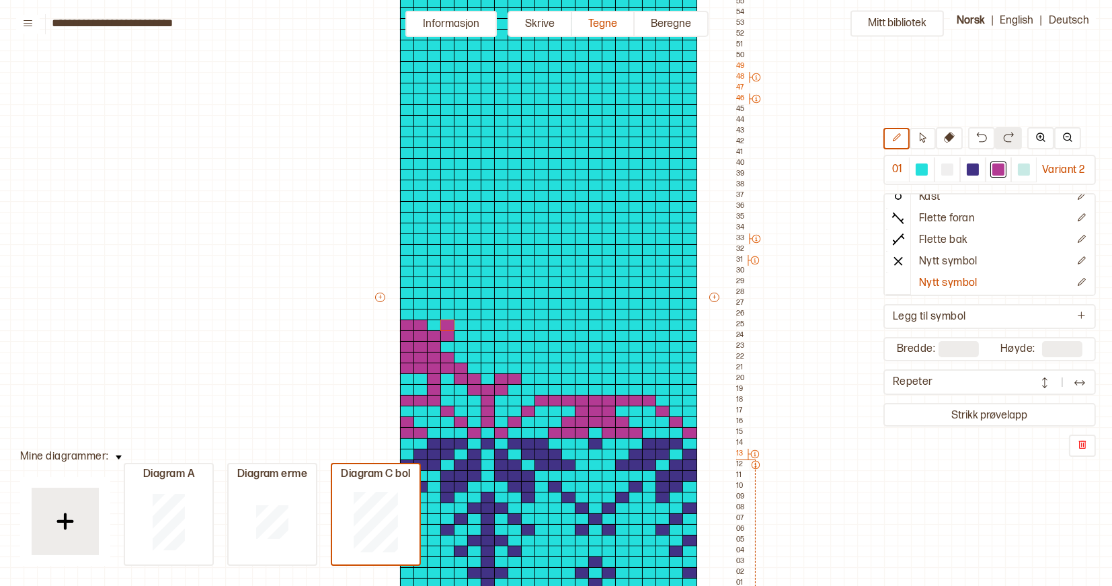
scroll to position [182, 3]
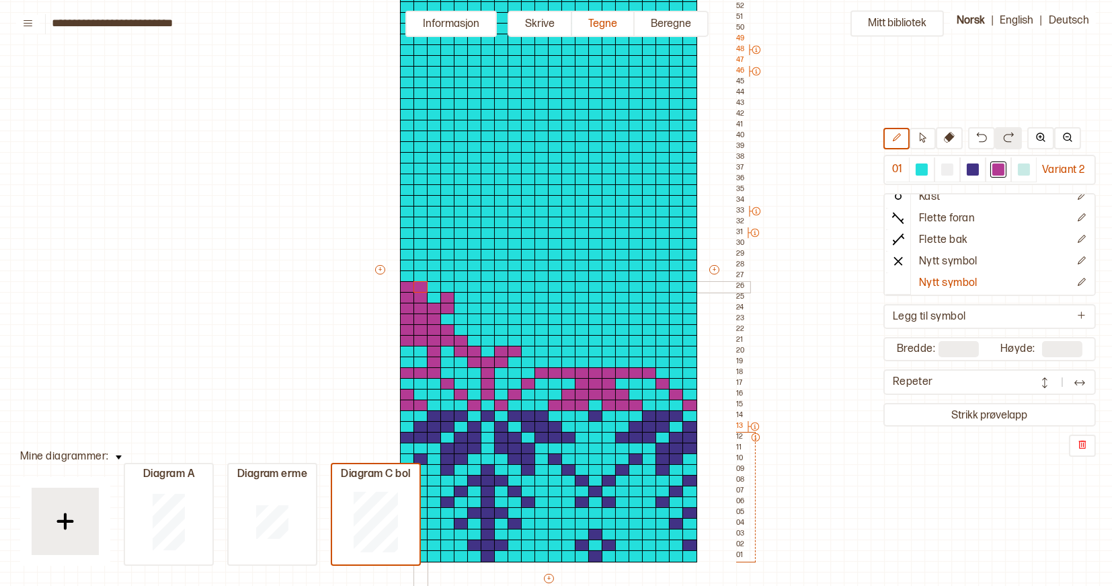
click at [416, 285] on div "+ + + + 22 21 20 19 18 17 16 15 14 13 12 11 10 09 08 07 06 05 04 03 02 01 55 54…" at bounding box center [561, 276] width 377 height 656
drag, startPoint x: 445, startPoint y: 284, endPoint x: 475, endPoint y: 284, distance: 30.3
click at [475, 284] on div "+ + + + 22 21 20 19 18 17 16 15 14 13 12 11 10 09 08 07 06 05 04 03 02 01 55 54…" at bounding box center [561, 276] width 377 height 656
click at [403, 268] on div at bounding box center [407, 266] width 15 height 12
click at [403, 272] on div at bounding box center [407, 276] width 15 height 12
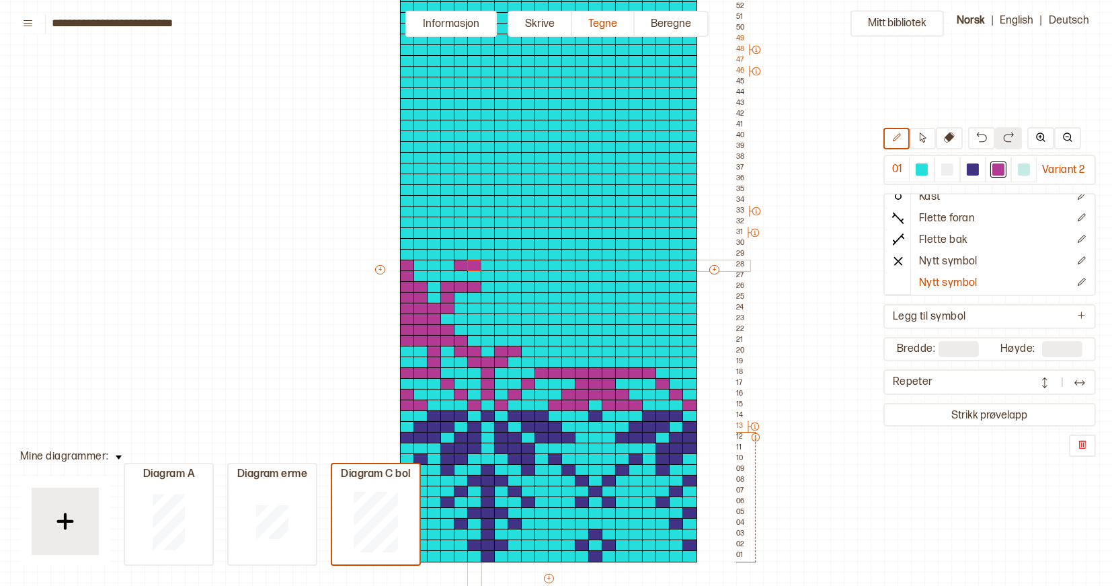
click at [467, 264] on div "+ + + + 22 21 20 19 18 17 16 15 14 13 12 11 10 09 08 07 06 05 04 03 02 01 55 54…" at bounding box center [561, 276] width 377 height 656
click at [460, 274] on div at bounding box center [461, 276] width 15 height 12
click at [472, 255] on div at bounding box center [474, 255] width 15 height 12
click at [472, 244] on div at bounding box center [474, 244] width 15 height 12
click at [485, 245] on div at bounding box center [488, 244] width 15 height 12
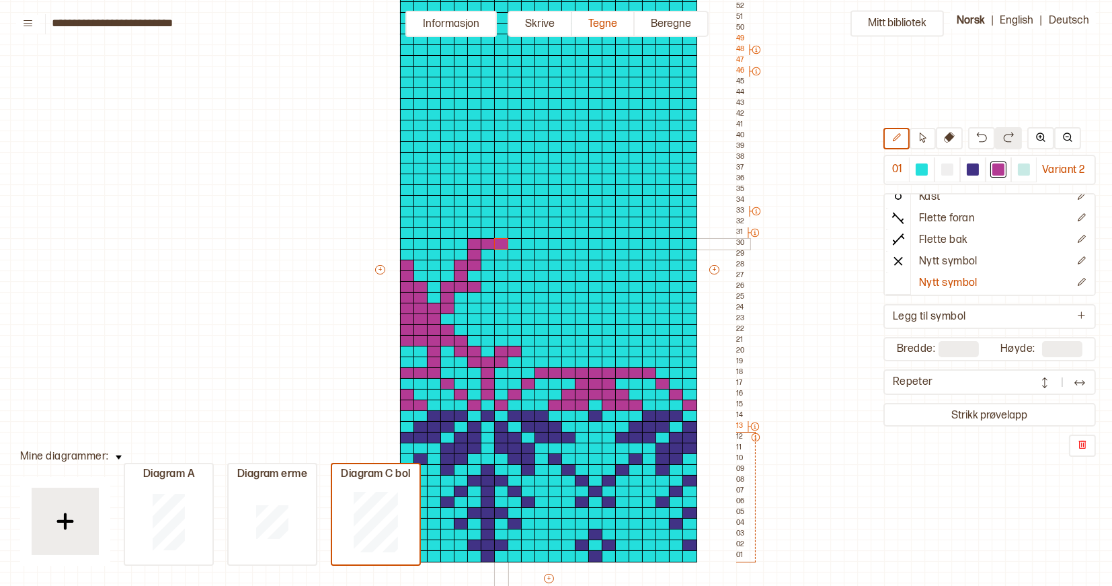
click at [498, 245] on div at bounding box center [501, 244] width 15 height 12
click at [489, 230] on div at bounding box center [488, 233] width 15 height 12
click at [489, 226] on div at bounding box center [488, 223] width 15 height 12
click at [500, 254] on div at bounding box center [501, 255] width 15 height 12
click at [500, 266] on div at bounding box center [501, 266] width 15 height 12
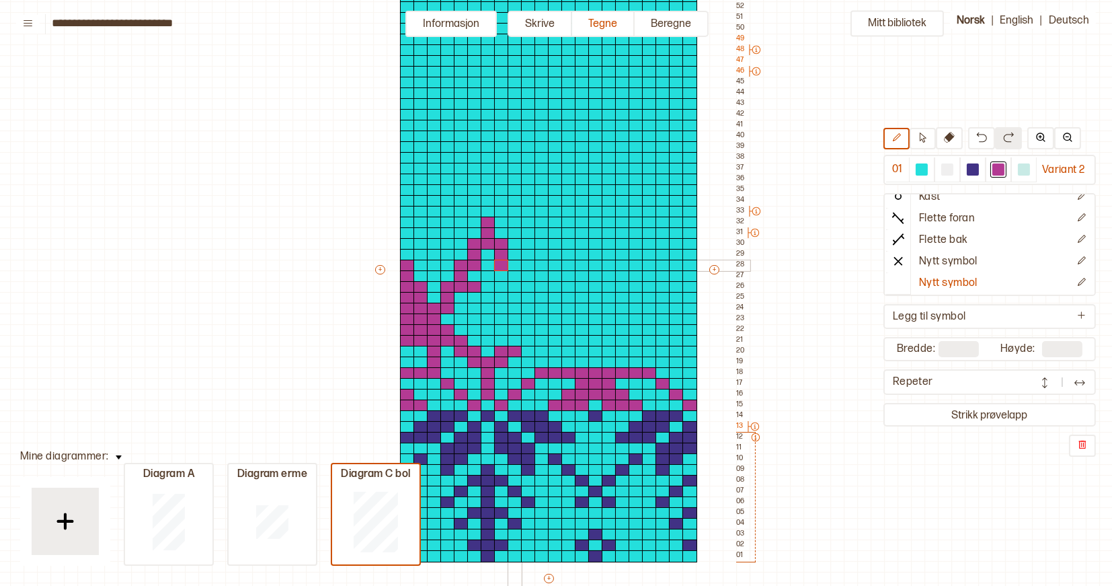
click at [512, 262] on div at bounding box center [515, 266] width 15 height 12
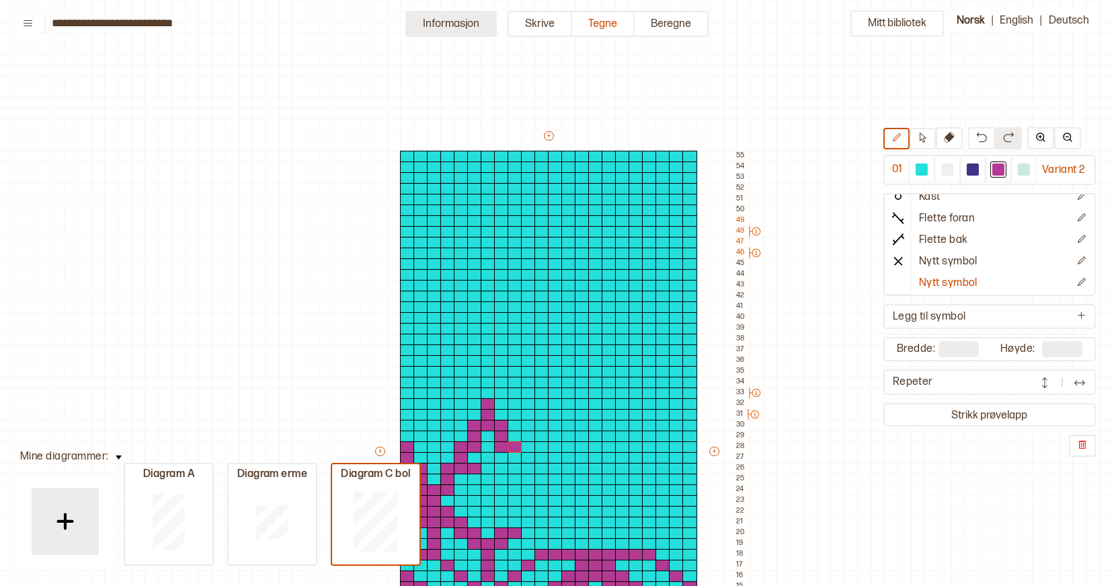
scroll to position [0, 3]
click at [453, 25] on button "Informasjon" at bounding box center [450, 24] width 91 height 26
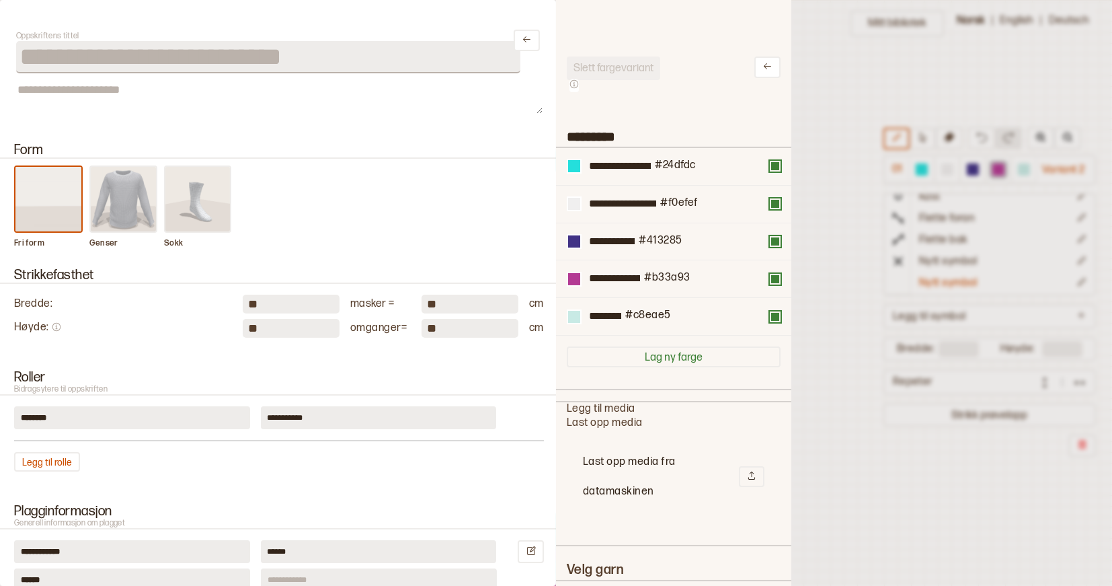
scroll to position [1, 1]
click at [822, 204] on div at bounding box center [556, 293] width 1112 height 586
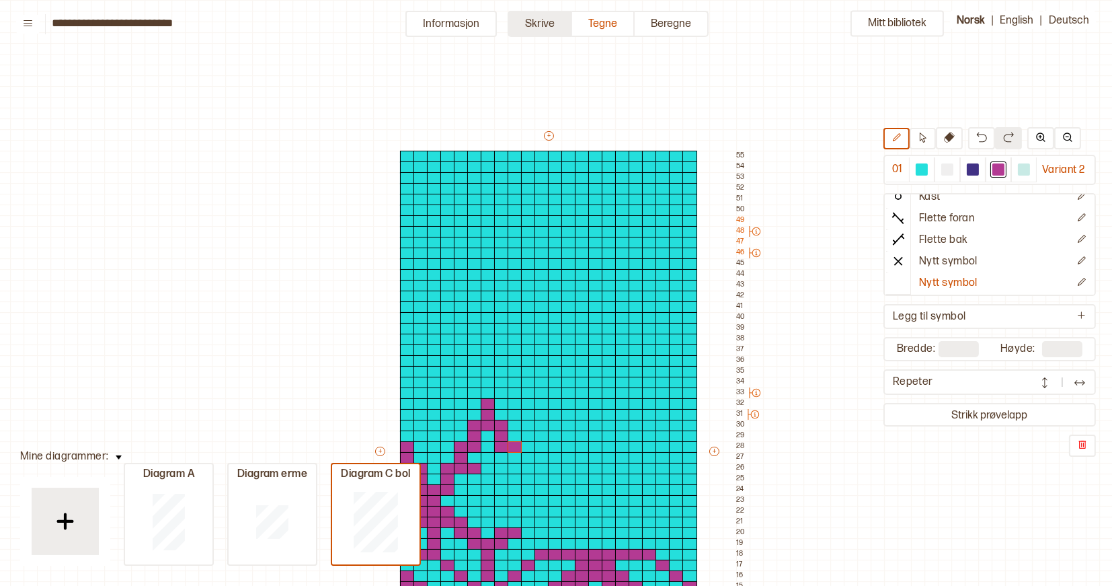
click at [549, 20] on button "Skrive" at bounding box center [540, 24] width 65 height 26
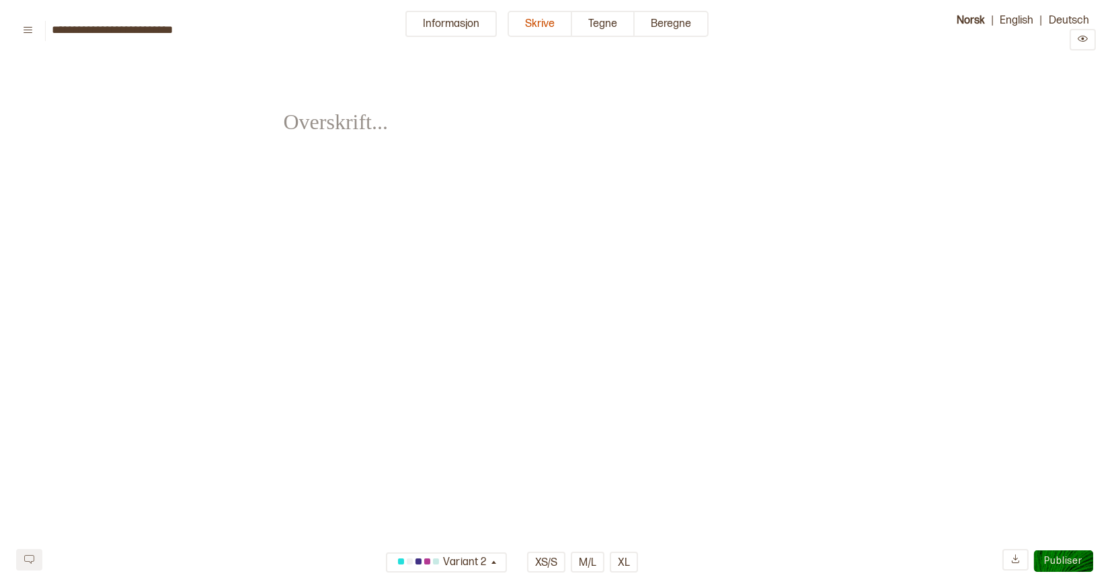
click at [356, 123] on span "﻿" at bounding box center [331, 112] width 95 height 47
click at [346, 166] on span "﻿" at bounding box center [331, 165] width 95 height 17
click at [471, 549] on div "Variant 2 XS/S M/L XL" at bounding box center [521, 562] width 272 height 26
click at [471, 561] on div "Variant 2" at bounding box center [441, 562] width 95 height 22
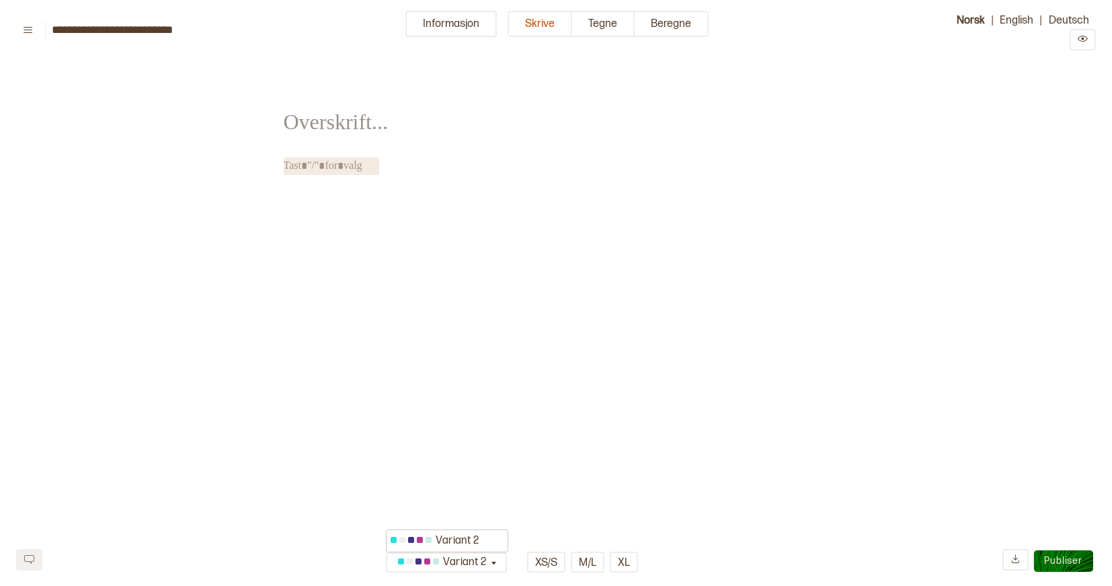
click at [603, 468] on html "**********" at bounding box center [556, 234] width 1112 height 468
click at [564, 561] on button "XS/S" at bounding box center [546, 561] width 38 height 21
click at [583, 561] on button "M/L" at bounding box center [588, 561] width 34 height 21
click at [625, 561] on button "XL" at bounding box center [624, 561] width 28 height 21
click at [679, 32] on button "Beregne" at bounding box center [672, 24] width 74 height 26
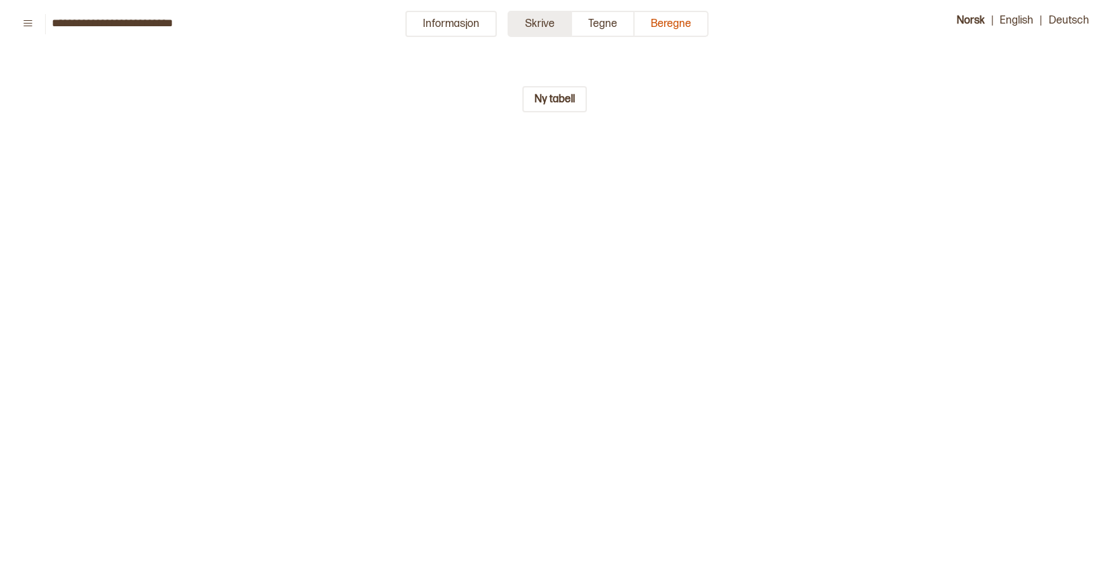
click at [553, 26] on button "Skrive" at bounding box center [540, 24] width 65 height 26
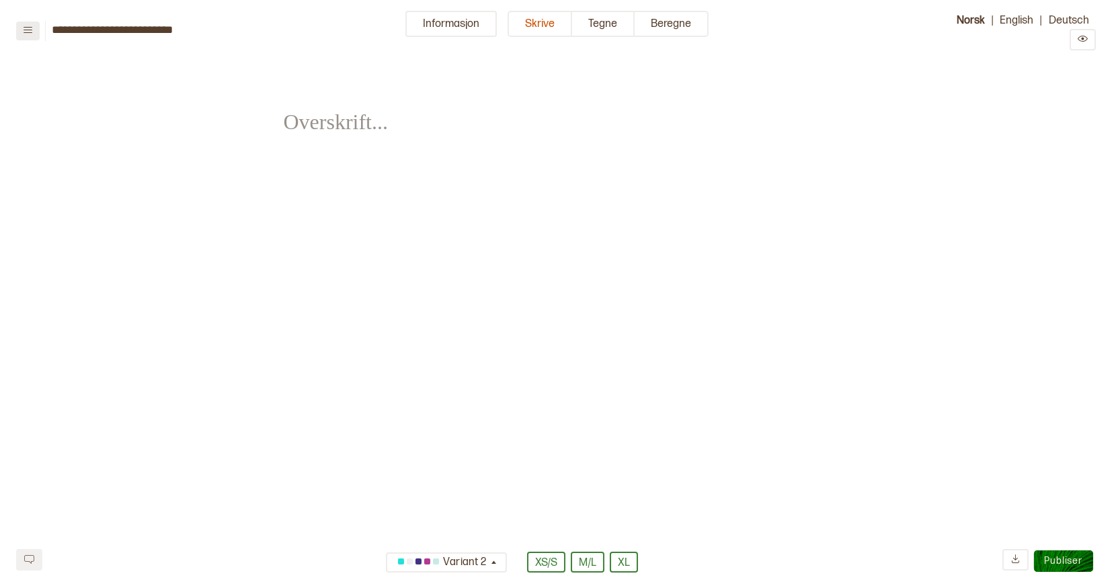
click at [30, 26] on icon at bounding box center [28, 30] width 10 height 10
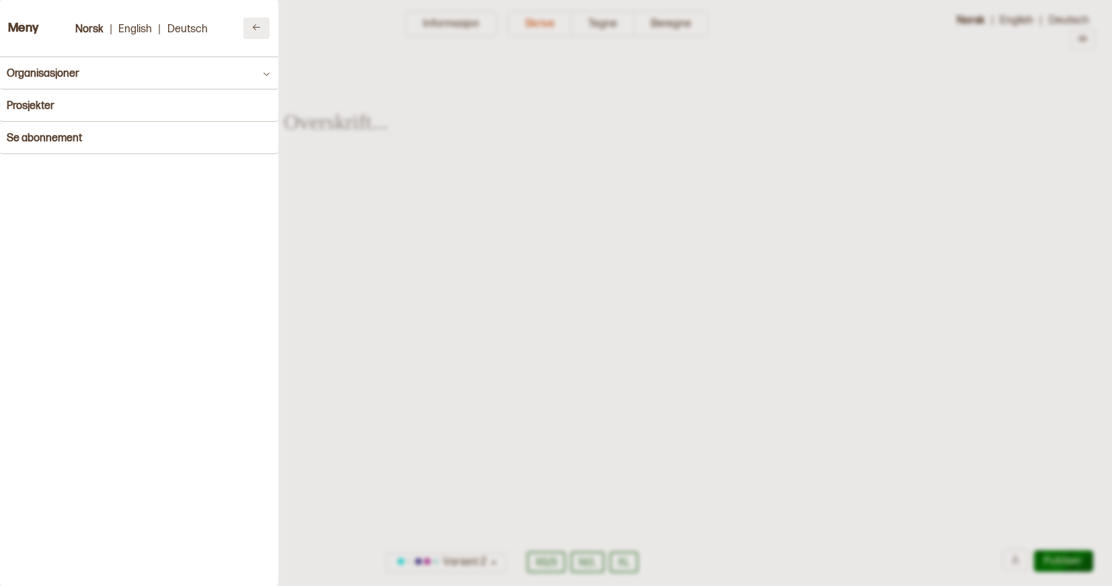
click at [256, 28] on icon at bounding box center [256, 27] width 10 height 10
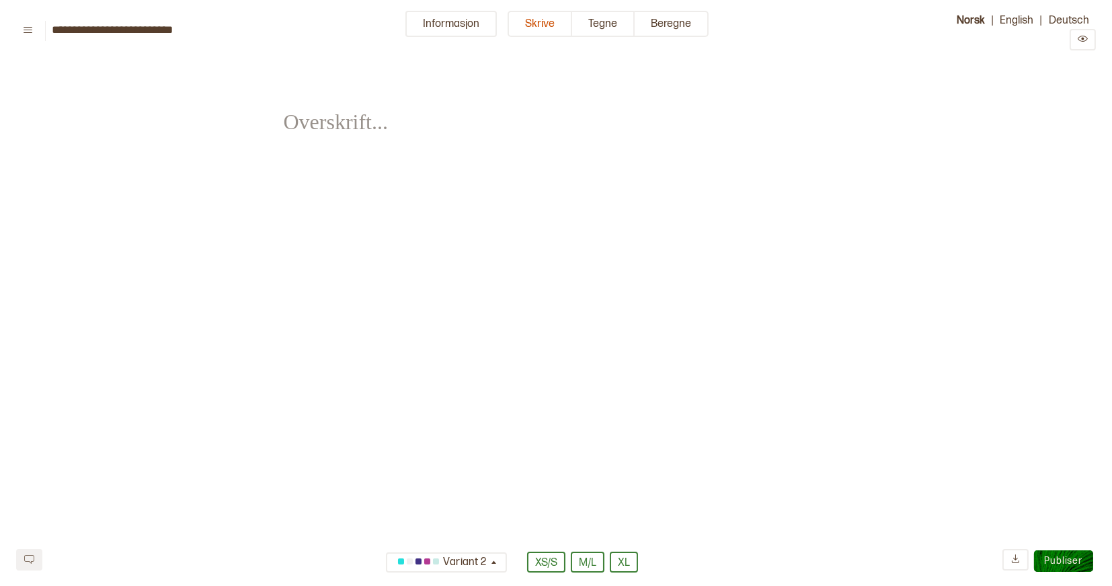
click at [359, 182] on div "﻿ ﻿" at bounding box center [556, 267] width 545 height 401
click at [333, 117] on span "﻿" at bounding box center [331, 112] width 95 height 47
click at [332, 155] on div "﻿" at bounding box center [556, 112] width 545 height 90
drag, startPoint x: 332, startPoint y: 155, endPoint x: 326, endPoint y: 145, distance: 11.2
click at [332, 156] on div "﻿ ﻿" at bounding box center [556, 121] width 545 height 108
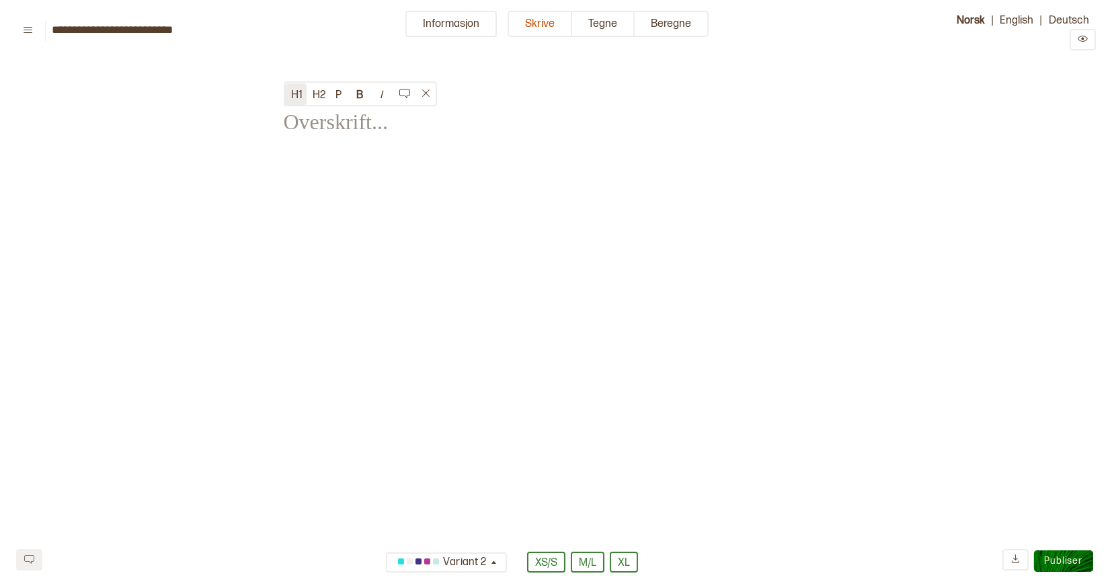
click at [299, 92] on button "H1" at bounding box center [296, 94] width 22 height 22
click at [313, 124] on span "﻿" at bounding box center [331, 112] width 95 height 47
click at [1089, 40] on button at bounding box center [1083, 40] width 26 height 22
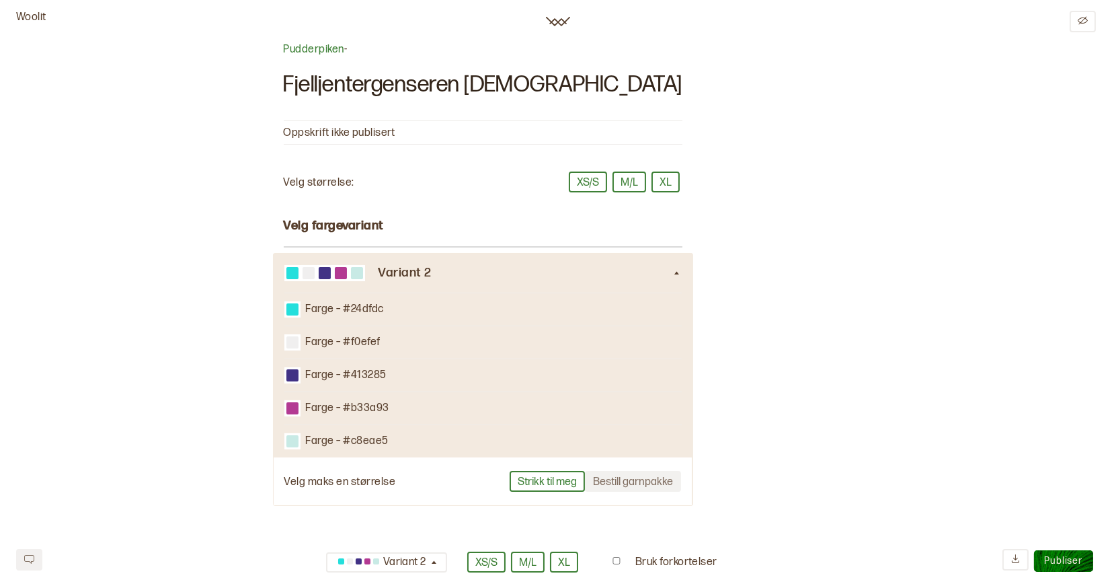
click at [765, 384] on div "Pudderpiken - Fjelljentergenseren turkis Oppskrift ikke publisert Velg størrels…" at bounding box center [556, 498] width 545 height 911
click at [344, 307] on p "Farge – #24dfdc" at bounding box center [345, 310] width 78 height 14
click at [364, 307] on p "Farge – #24dfdc" at bounding box center [345, 310] width 78 height 14
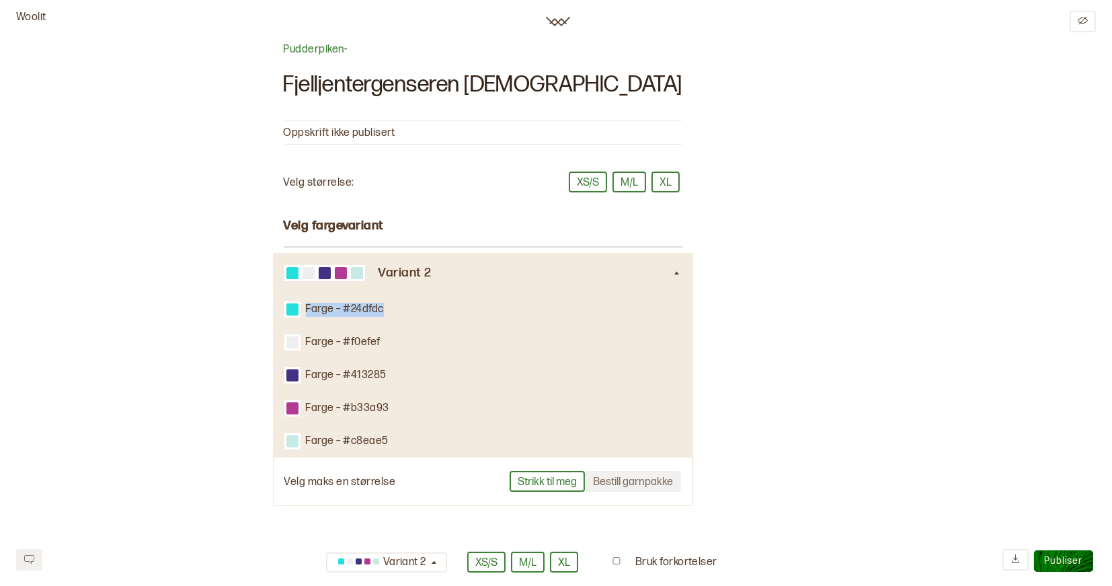
click at [458, 314] on div "Farge – #24dfdc" at bounding box center [482, 309] width 397 height 33
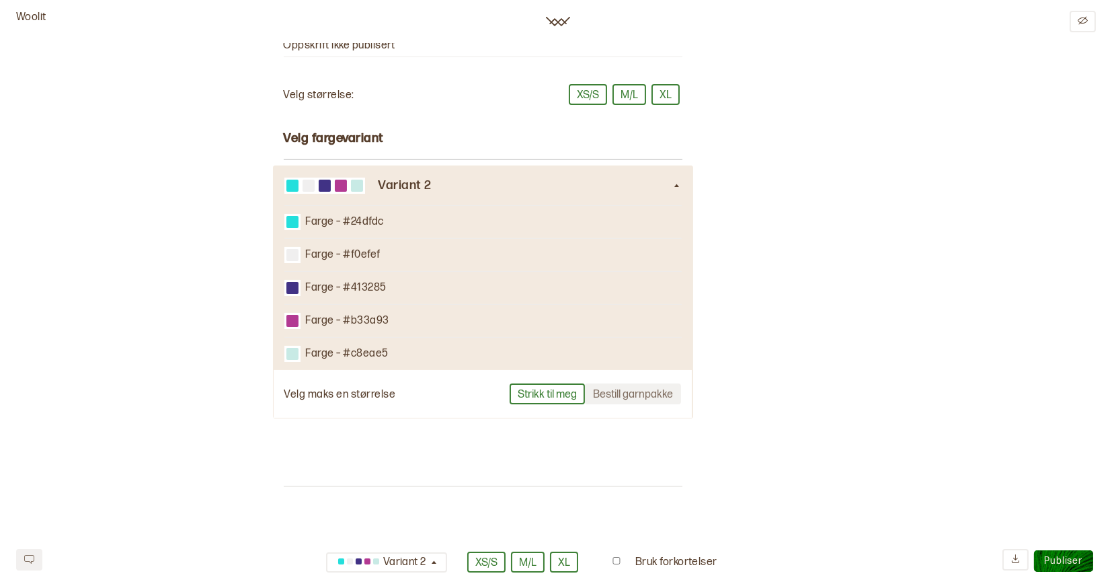
scroll to position [94, 0]
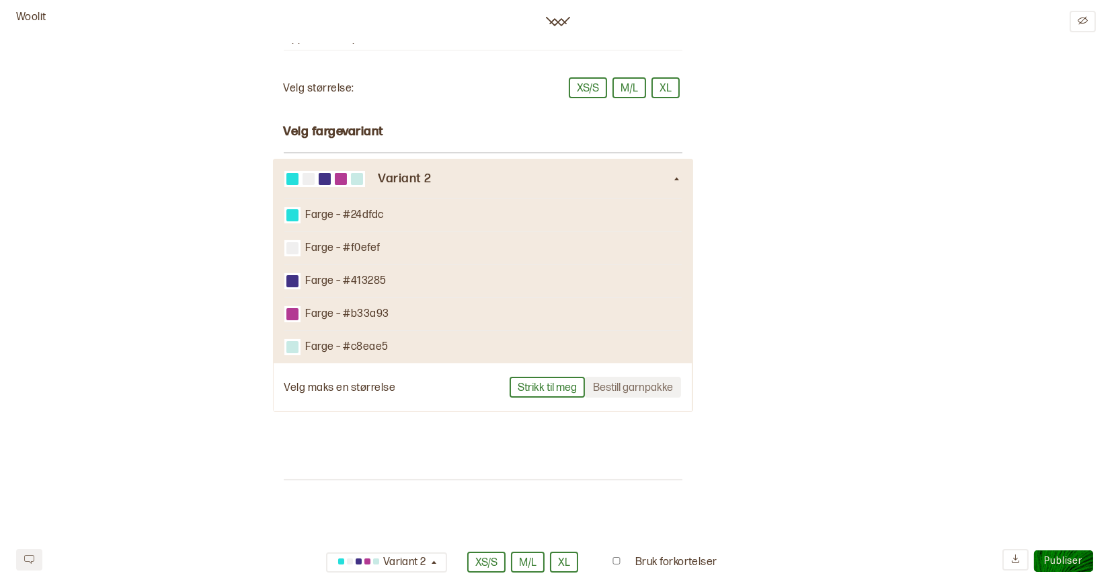
click at [672, 178] on icon at bounding box center [677, 179] width 10 height 10
click at [674, 177] on icon at bounding box center [676, 178] width 5 height 3
click at [355, 385] on p "Velg maks en størrelse" at bounding box center [340, 388] width 112 height 14
click at [346, 147] on div "Pudderpiken - Fjelljentergenseren turkis Oppskrift ikke publisert Velg størrels…" at bounding box center [483, 404] width 399 height 911
click at [346, 119] on div "Pudderpiken - Fjelljentergenseren turkis Oppskrift ikke publisert Velg størrels…" at bounding box center [483, 404] width 399 height 911
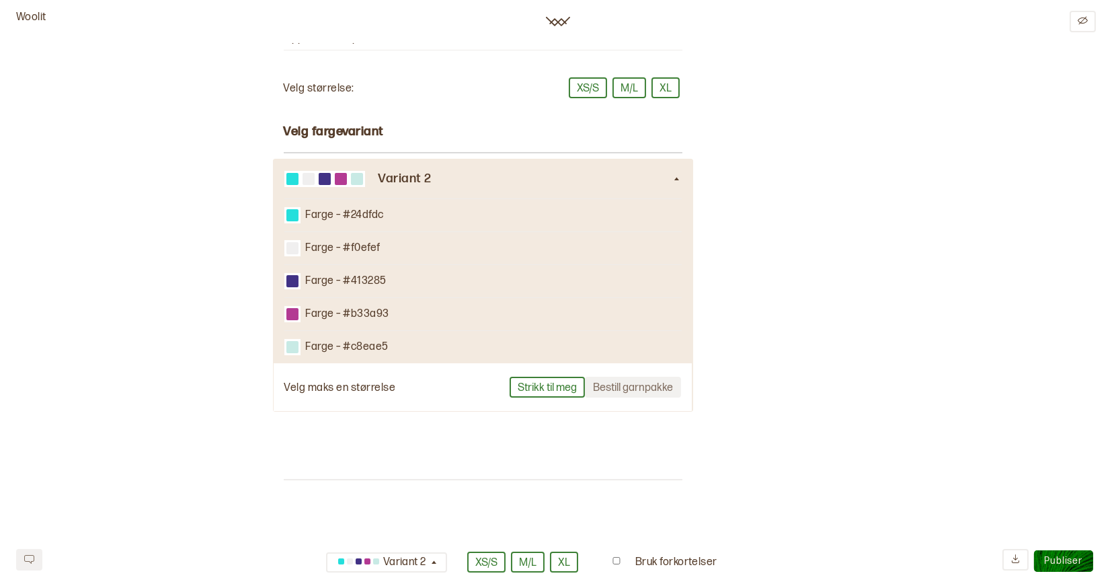
click at [414, 153] on div "Pudderpiken - Fjelljentergenseren turkis Oppskrift ikke publisert Velg størrels…" at bounding box center [483, 404] width 399 height 911
click at [410, 247] on div "Farge – #f0efef" at bounding box center [482, 247] width 397 height 33
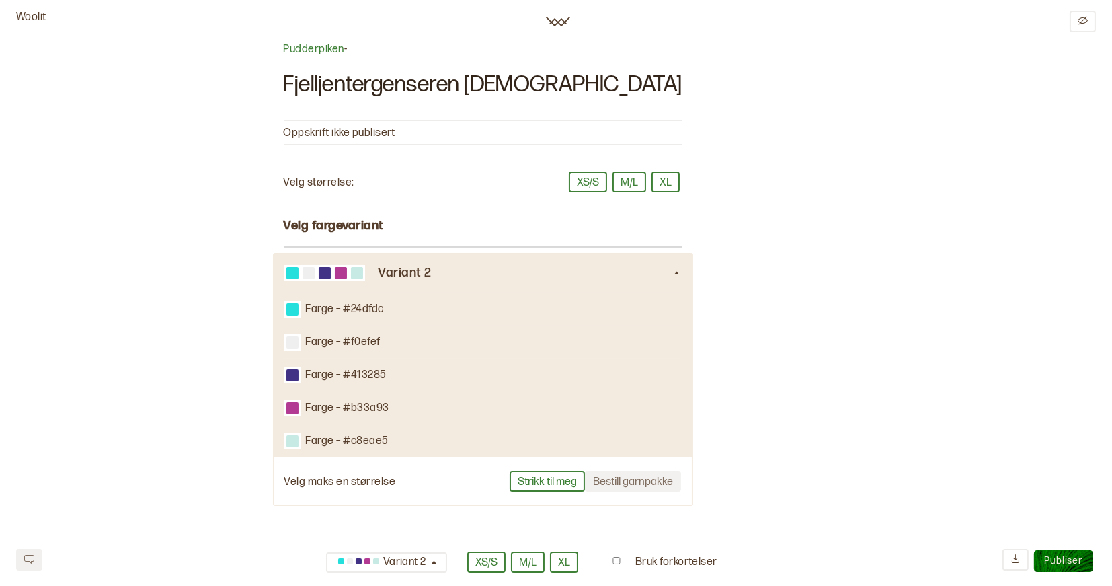
scroll to position [0, 0]
click at [724, 338] on div "Pudderpiken - Fjelljentergenseren turkis Oppskrift ikke publisert Velg størrels…" at bounding box center [556, 498] width 545 height 911
click at [717, 510] on div "Pudderpiken - Fjelljentergenseren turkis Oppskrift ikke publisert Velg størrels…" at bounding box center [556, 498] width 545 height 911
click at [562, 21] on img at bounding box center [558, 22] width 24 height 22
click at [1081, 22] on icon "Edit" at bounding box center [1083, 20] width 10 height 8
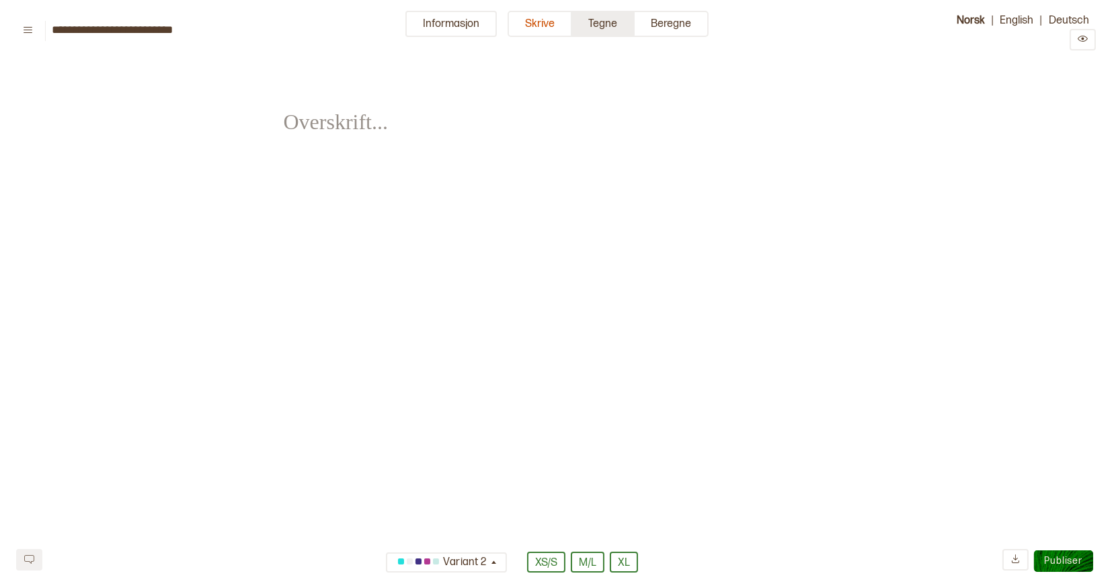
click at [624, 26] on button "Tegne" at bounding box center [603, 24] width 63 height 26
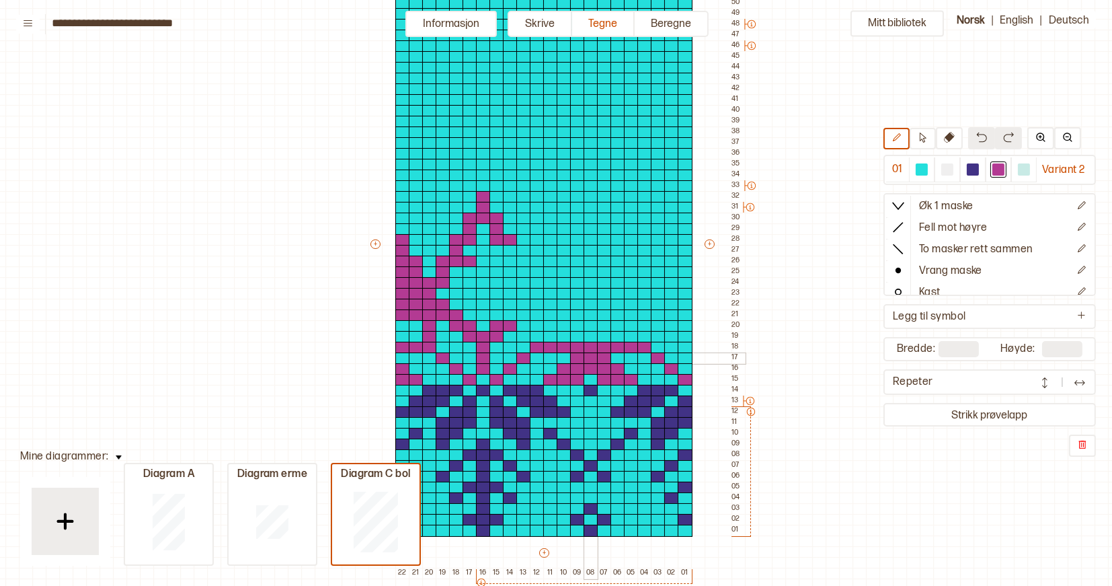
scroll to position [207, 7]
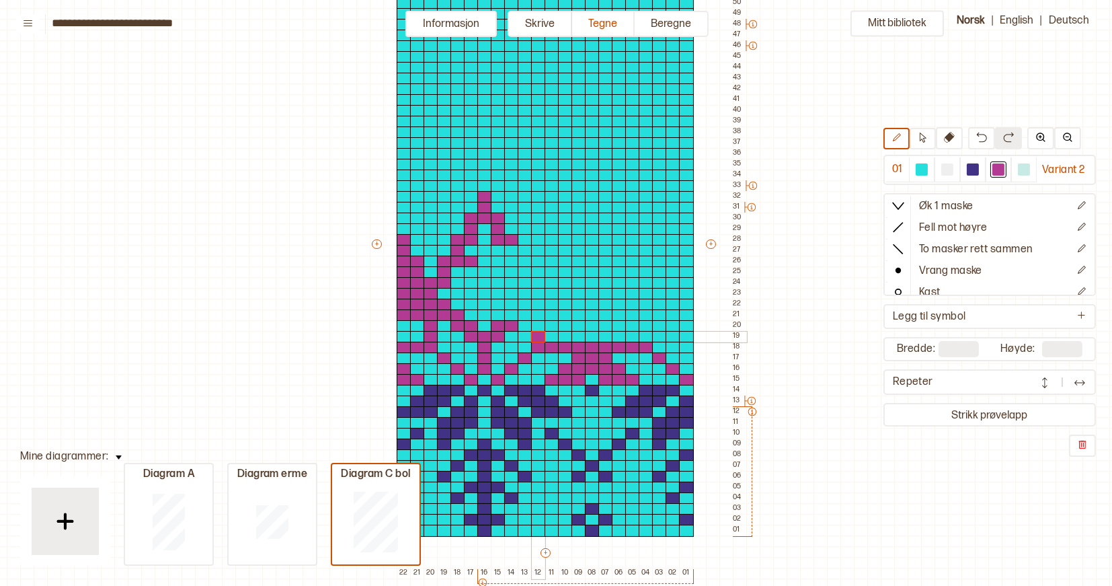
click at [541, 335] on div at bounding box center [538, 337] width 15 height 12
drag, startPoint x: 568, startPoint y: 335, endPoint x: 613, endPoint y: 335, distance: 45.1
click at [613, 335] on div "+ + + + 22 21 20 19 18 17 16 15 14 13 12 11 10 09 08 07 06 05 04 03 02 01 55 54…" at bounding box center [558, 250] width 377 height 656
click at [644, 338] on div at bounding box center [646, 337] width 15 height 12
drag, startPoint x: 539, startPoint y: 325, endPoint x: 547, endPoint y: 325, distance: 8.1
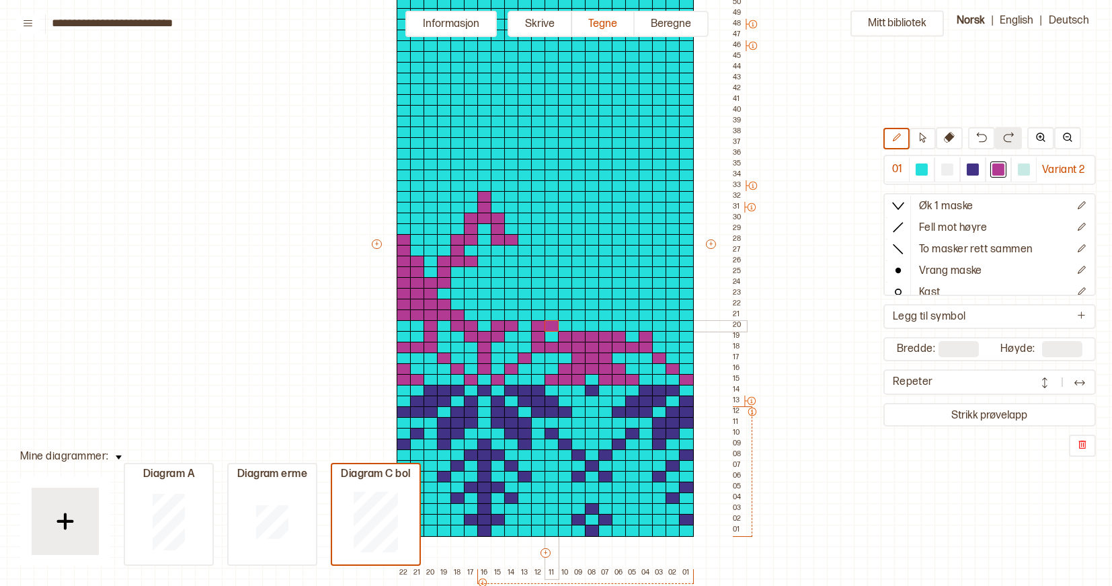
click at [547, 325] on div "+ + + + 22 21 20 19 18 17 16 15 14 13 12 11 10 09 08 07 06 05 04 03 02 01 55 54…" at bounding box center [558, 250] width 377 height 656
drag, startPoint x: 578, startPoint y: 325, endPoint x: 600, endPoint y: 325, distance: 22.2
click at [600, 325] on div "+ + + + 22 21 20 19 18 17 16 15 14 13 12 11 10 09 08 07 06 05 04 03 02 01 55 54…" at bounding box center [558, 250] width 377 height 656
drag, startPoint x: 631, startPoint y: 321, endPoint x: 639, endPoint y: 321, distance: 8.1
click at [639, 321] on div "+ + + + 22 21 20 19 18 17 16 15 14 13 12 11 10 09 08 07 06 05 04 03 02 01 55 54…" at bounding box center [558, 250] width 377 height 656
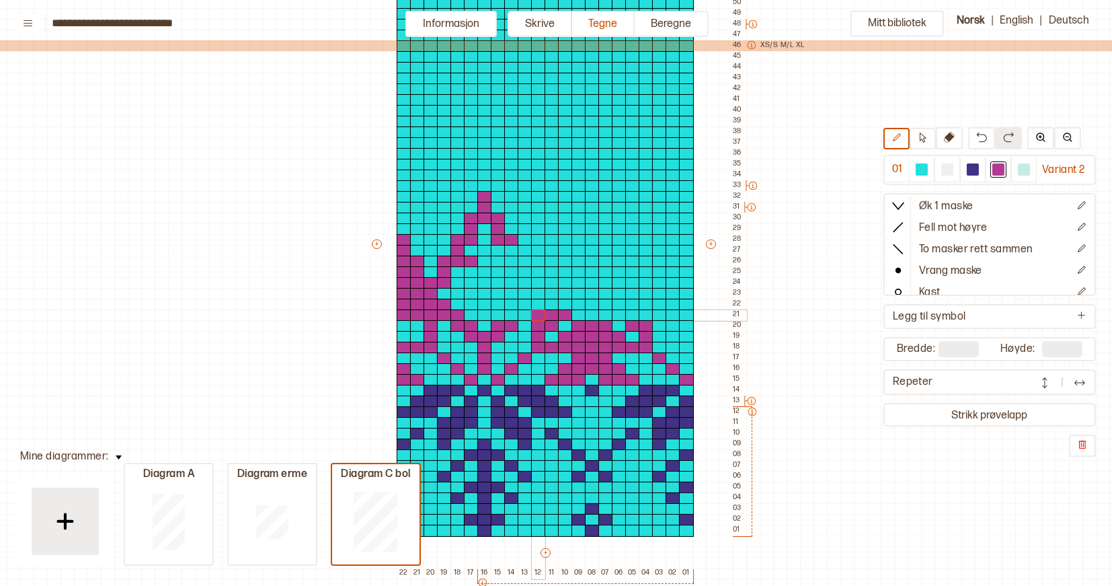
drag, startPoint x: 566, startPoint y: 311, endPoint x: 539, endPoint y: 311, distance: 26.9
click at [539, 311] on div "+ + + + 22 21 20 19 18 17 16 15 14 13 12 11 10 09 08 07 06 05 04 03 02 01 55 54…" at bounding box center [558, 250] width 377 height 656
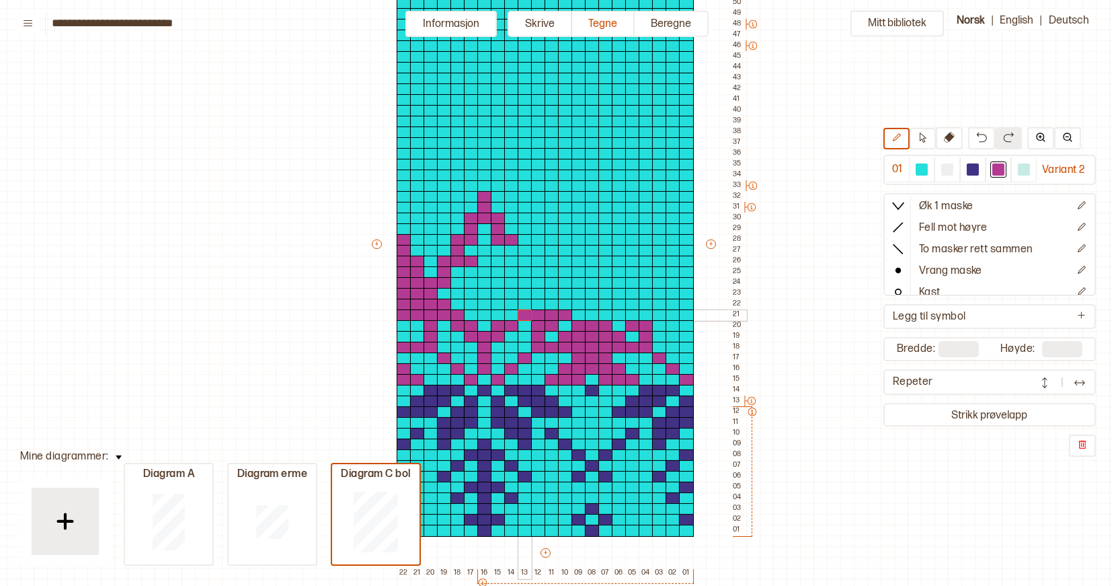
click at [522, 311] on div at bounding box center [525, 315] width 15 height 12
click at [510, 312] on div at bounding box center [511, 315] width 15 height 12
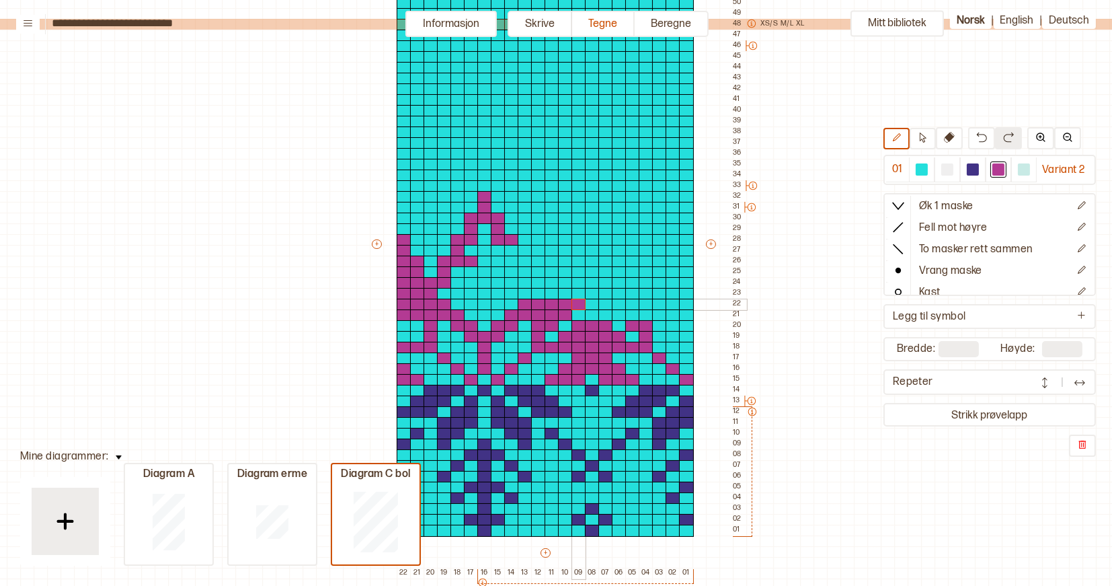
drag, startPoint x: 524, startPoint y: 303, endPoint x: 576, endPoint y: 303, distance: 52.5
click at [576, 303] on div "+ + + + 22 21 20 19 18 17 16 15 14 13 12 11 10 09 08 07 06 05 04 03 02 01 55 54…" at bounding box center [558, 250] width 377 height 656
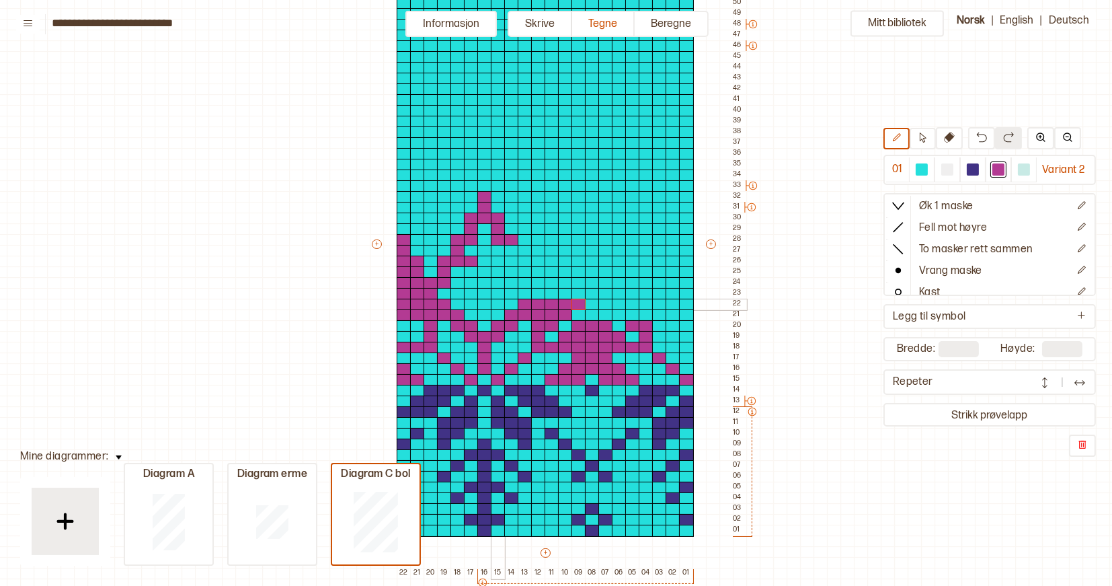
click at [496, 303] on div at bounding box center [498, 305] width 15 height 12
click at [469, 303] on div at bounding box center [471, 305] width 15 height 12
drag, startPoint x: 456, startPoint y: 293, endPoint x: 463, endPoint y: 293, distance: 7.4
click at [463, 293] on div "+ + + + 22 21 20 19 18 17 16 15 14 13 12 11 10 09 08 07 06 05 04 03 02 01 55 54…" at bounding box center [558, 250] width 377 height 656
drag, startPoint x: 497, startPoint y: 290, endPoint x: 506, endPoint y: 290, distance: 8.7
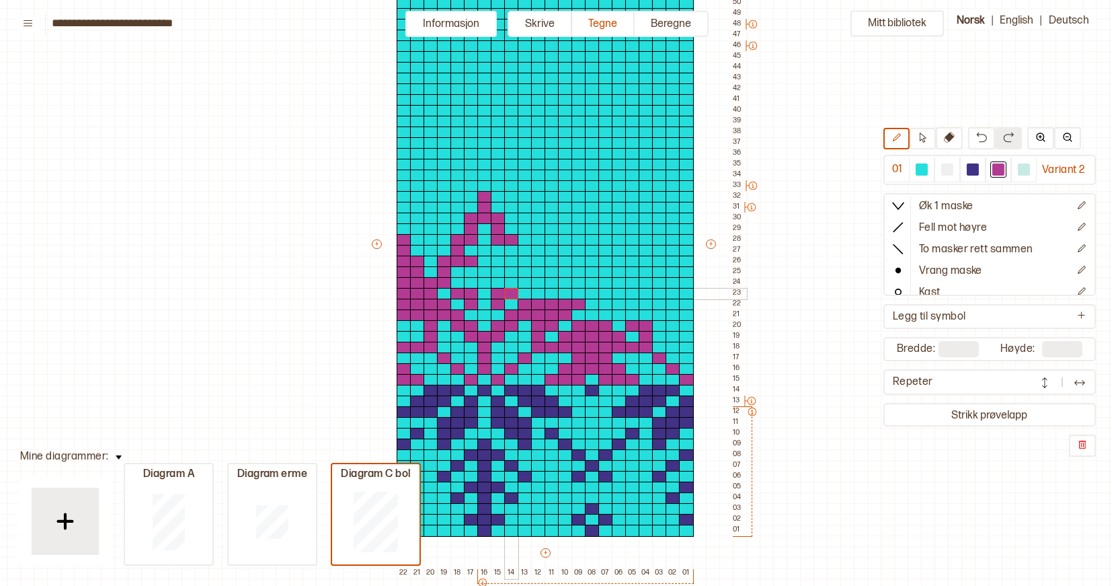
click at [506, 290] on div "+ + + + 22 21 20 19 18 17 16 15 14 13 12 11 10 09 08 07 06 05 04 03 02 01 55 54…" at bounding box center [558, 250] width 377 height 656
click at [539, 293] on div at bounding box center [538, 294] width 15 height 12
drag, startPoint x: 539, startPoint y: 293, endPoint x: 644, endPoint y: 290, distance: 104.9
click at [644, 290] on div "+ + + + 22 21 20 19 18 17 16 15 14 13 12 11 10 09 08 07 06 05 04 03 02 01 55 54…" at bounding box center [558, 250] width 377 height 656
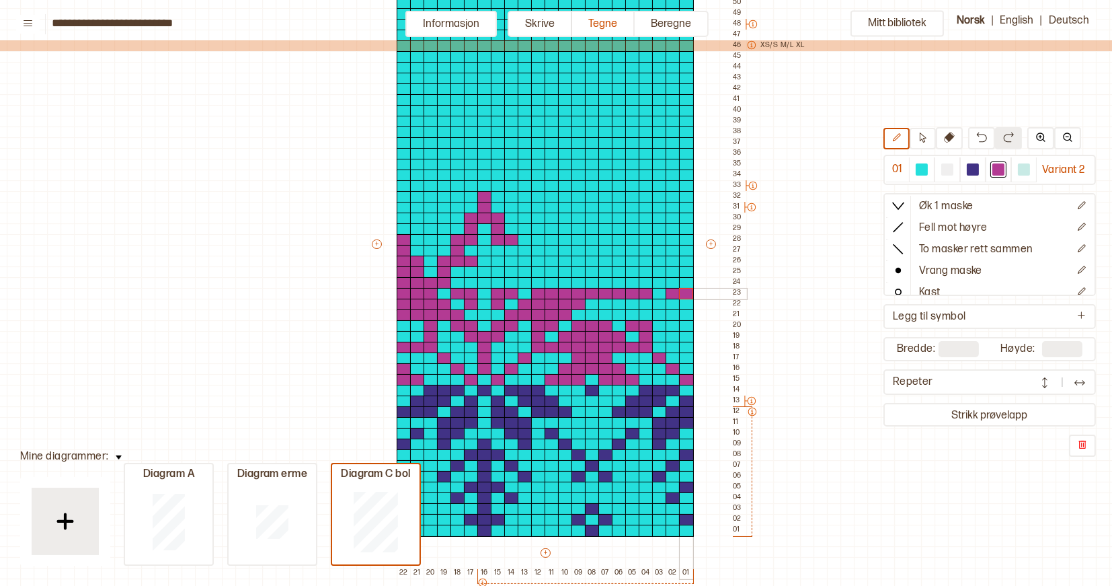
drag, startPoint x: 670, startPoint y: 293, endPoint x: 681, endPoint y: 293, distance: 10.8
click at [681, 293] on div "+ + + + 22 21 20 19 18 17 16 15 14 13 12 11 10 09 08 07 06 05 04 03 02 01 55 54…" at bounding box center [558, 250] width 377 height 656
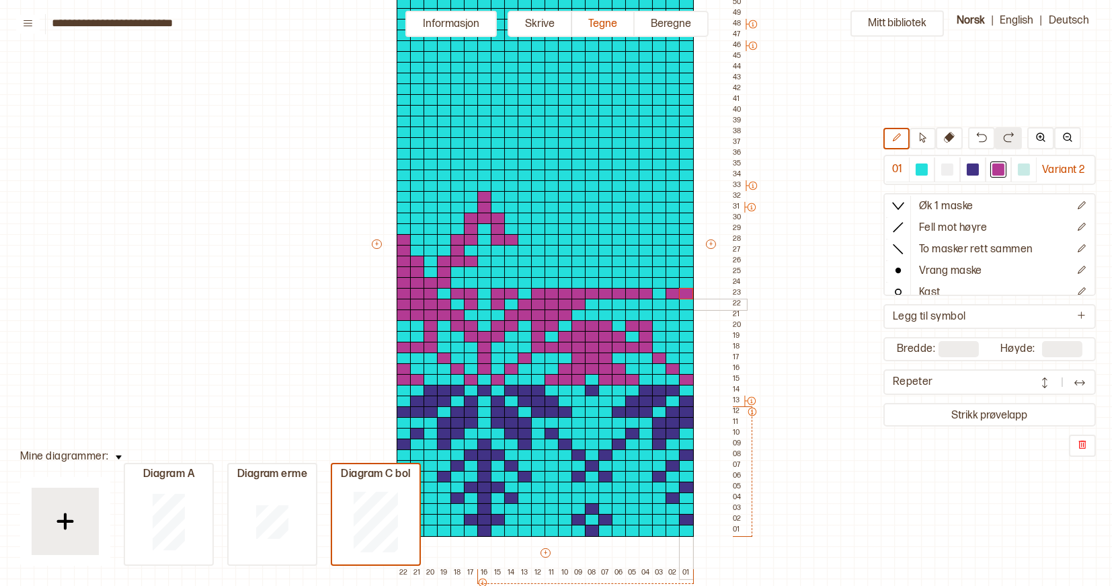
click at [687, 301] on div at bounding box center [686, 305] width 15 height 12
click at [683, 327] on div at bounding box center [686, 326] width 15 height 12
click at [683, 334] on div at bounding box center [686, 337] width 15 height 12
click at [672, 325] on div at bounding box center [673, 326] width 15 height 12
drag, startPoint x: 672, startPoint y: 280, endPoint x: 621, endPoint y: 279, distance: 50.5
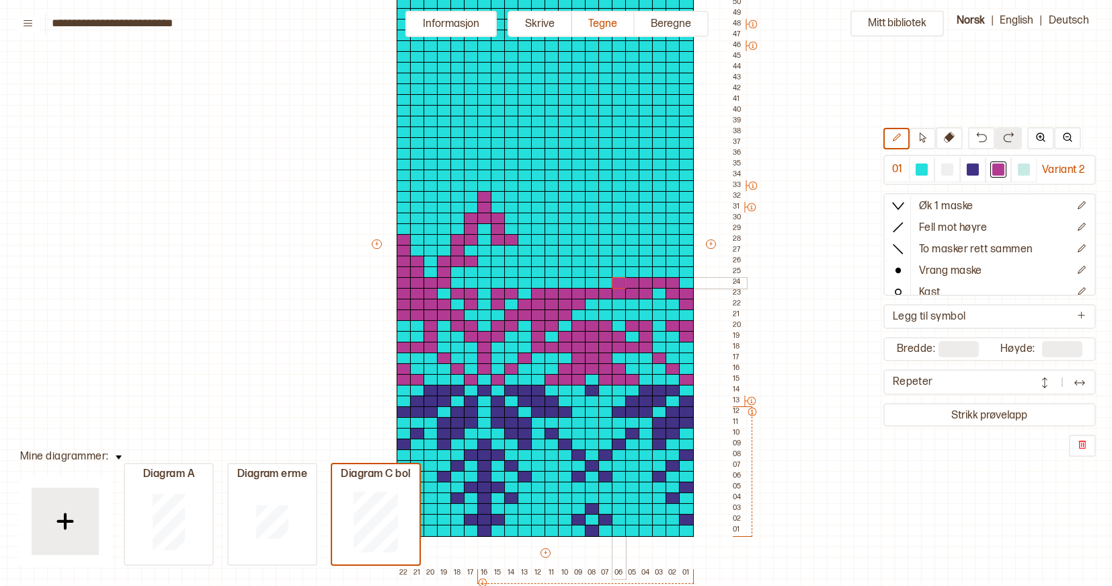
click at [621, 279] on div "+ + + + 22 21 20 19 18 17 16 15 14 13 12 11 10 09 08 07 06 05 04 03 02 01 55 54…" at bounding box center [558, 250] width 377 height 656
drag, startPoint x: 689, startPoint y: 316, endPoint x: 635, endPoint y: 315, distance: 53.8
click at [635, 315] on div "+ + + + 22 21 20 19 18 17 16 15 14 13 12 11 10 09 08 07 06 05 04 03 02 01 55 54…" at bounding box center [558, 250] width 377 height 656
drag, startPoint x: 669, startPoint y: 280, endPoint x: 656, endPoint y: 280, distance: 13.4
click at [656, 280] on div "+ + + + 22 21 20 19 18 17 16 15 14 13 12 11 10 09 08 07 06 05 04 03 02 01 55 54…" at bounding box center [558, 250] width 377 height 656
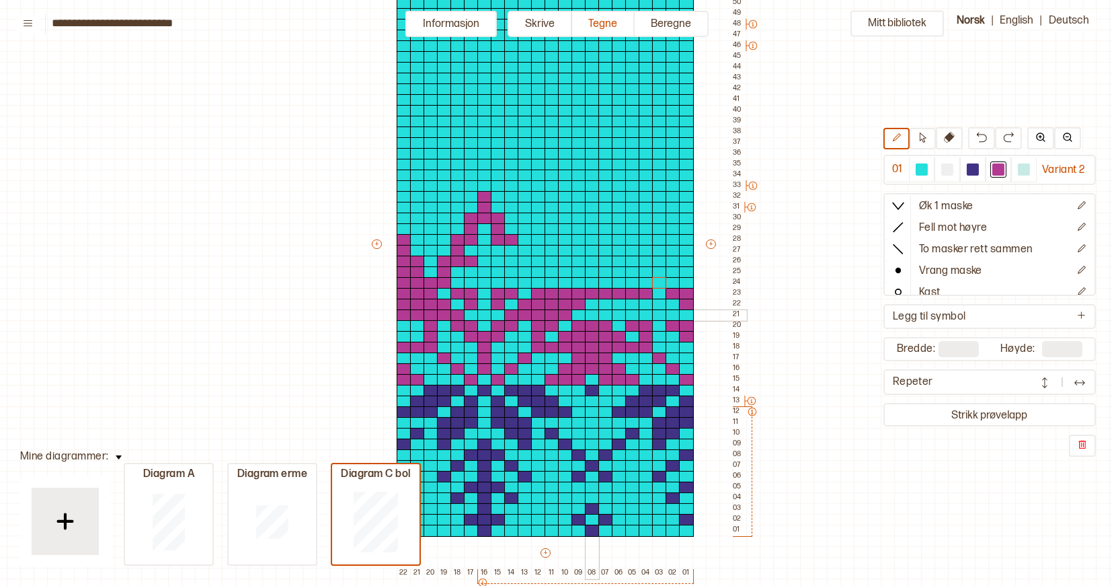
click at [589, 315] on div at bounding box center [592, 315] width 15 height 12
click at [927, 1] on div "Mitt bibliotek 01 Variant 2 Øk 1 maske Fell mot høyre To masker rett sammen Vra…" at bounding box center [1105, 378] width 2224 height 1171
drag, startPoint x: 604, startPoint y: 304, endPoint x: 653, endPoint y: 305, distance: 49.1
click at [653, 305] on div "+ + + + 22 21 20 19 18 17 16 15 14 13 12 11 10 09 08 07 06 05 04 03 02 01 55 54…" at bounding box center [558, 250] width 377 height 656
drag, startPoint x: 623, startPoint y: 314, endPoint x: 668, endPoint y: 314, distance: 45.1
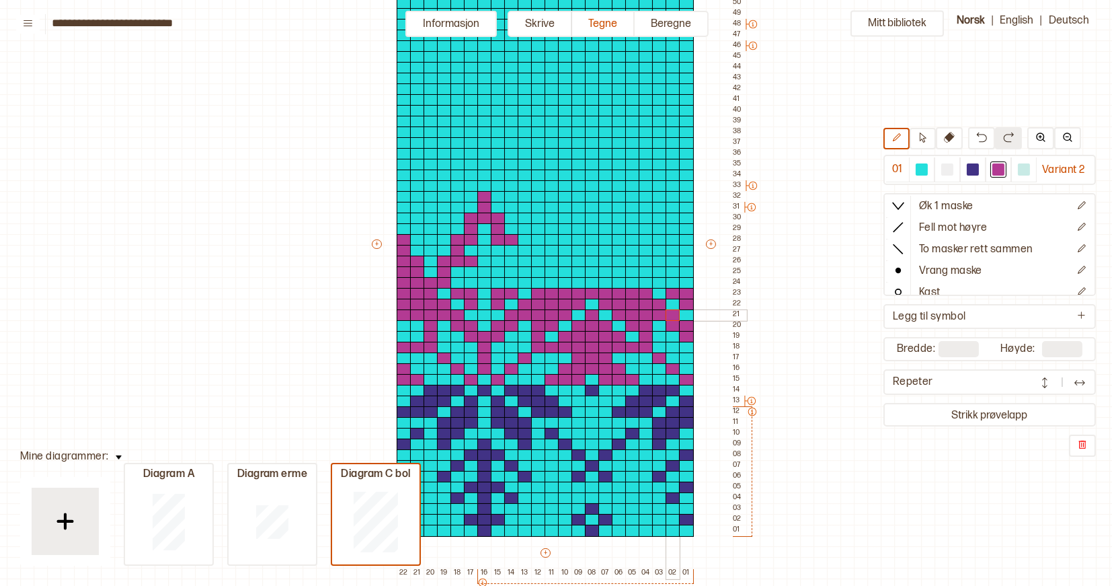
click at [668, 314] on div "+ + + + 22 21 20 19 18 17 16 15 14 13 12 11 10 09 08 07 06 05 04 03 02 01 55 54…" at bounding box center [558, 250] width 377 height 656
click at [688, 262] on div "+ + + + 22 21 20 19 18 17 16 15 14 13 12 11 10 09 08 07 06 05 04 03 02 01 55 54…" at bounding box center [558, 250] width 377 height 656
drag, startPoint x: 687, startPoint y: 237, endPoint x: 685, endPoint y: 220, distance: 16.9
click at [685, 220] on div "+ + + + 22 21 20 19 18 17 16 15 14 13 12 11 10 09 08 07 06 05 04 03 02 01 55 54…" at bounding box center [558, 250] width 377 height 656
click at [674, 237] on div at bounding box center [673, 240] width 15 height 12
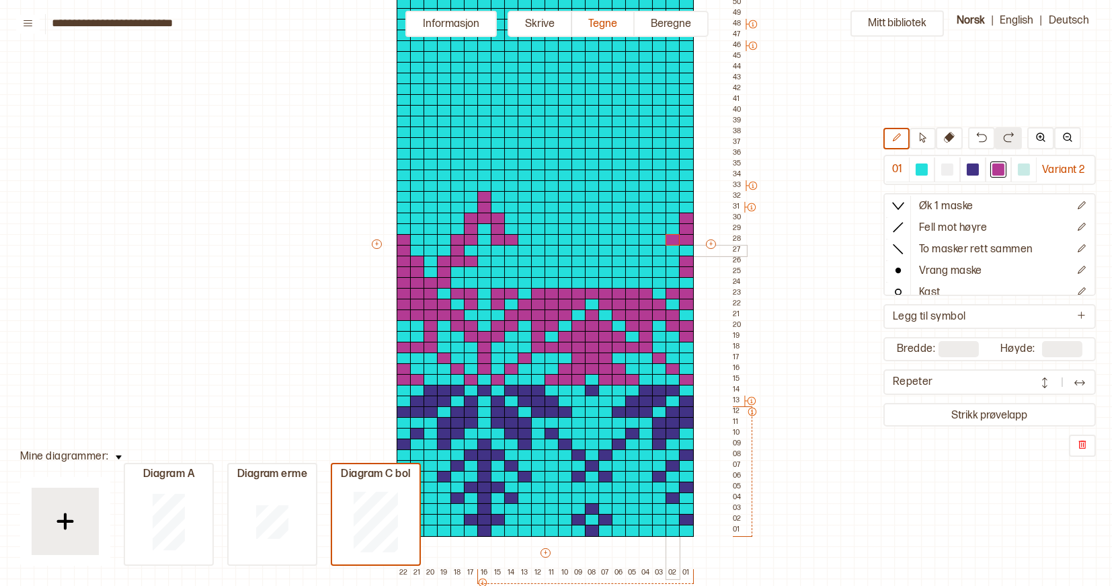
click at [670, 247] on div at bounding box center [673, 251] width 15 height 12
click at [670, 260] on div at bounding box center [673, 262] width 15 height 12
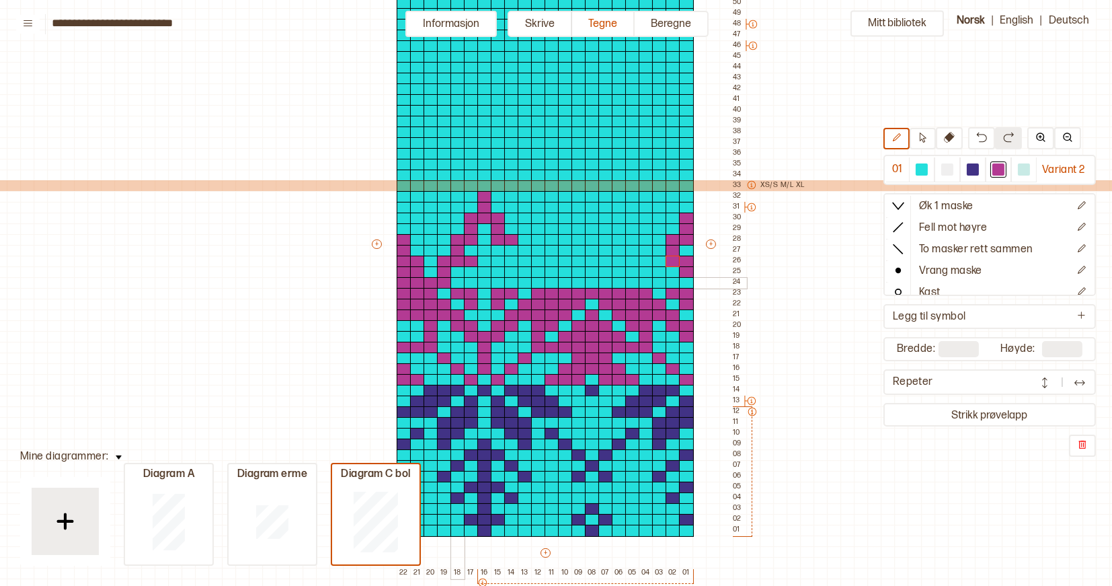
click at [455, 280] on div at bounding box center [458, 283] width 15 height 12
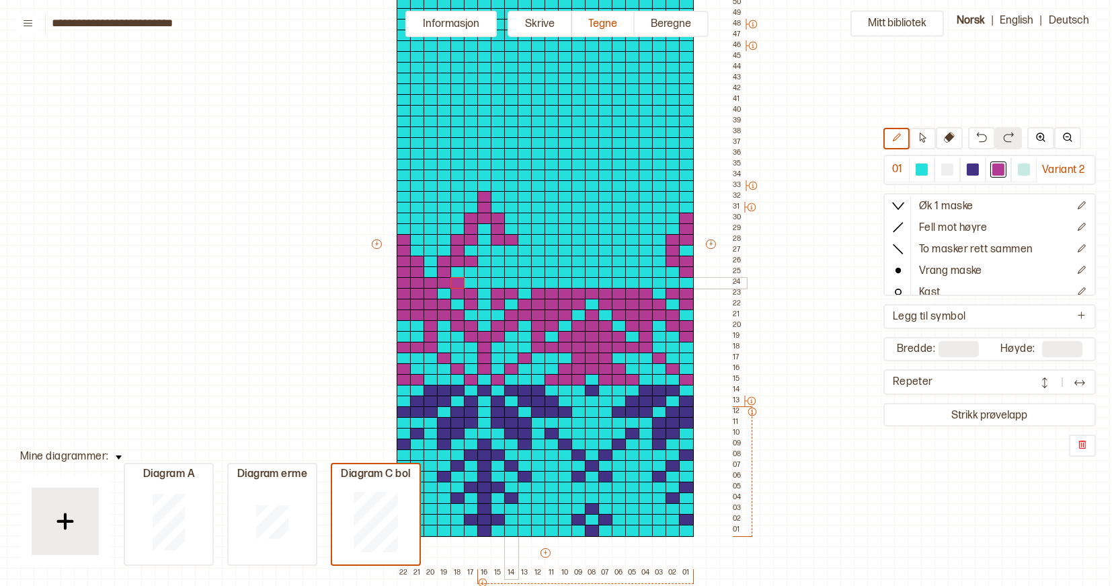
click at [512, 281] on div at bounding box center [511, 283] width 15 height 12
click at [522, 281] on div at bounding box center [525, 283] width 15 height 12
click at [537, 281] on div at bounding box center [538, 283] width 15 height 12
click at [546, 281] on div at bounding box center [552, 283] width 15 height 12
click at [558, 281] on div at bounding box center [565, 283] width 15 height 12
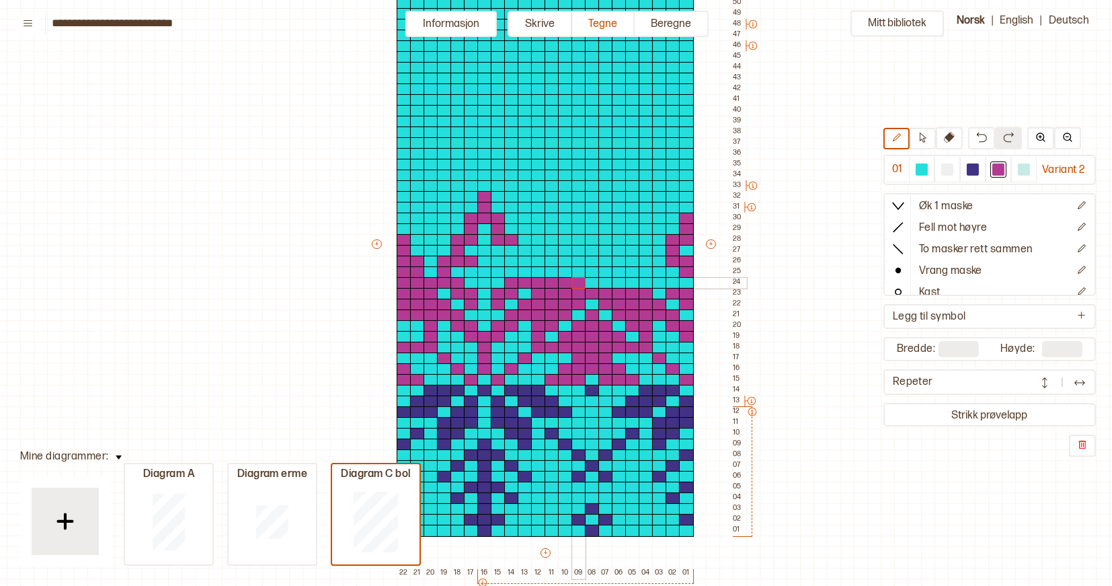
click at [576, 281] on div at bounding box center [579, 283] width 15 height 12
click at [588, 281] on div at bounding box center [592, 283] width 15 height 12
click at [605, 283] on div at bounding box center [605, 283] width 15 height 12
click at [617, 283] on div at bounding box center [619, 283] width 15 height 12
click at [633, 283] on div at bounding box center [632, 283] width 15 height 12
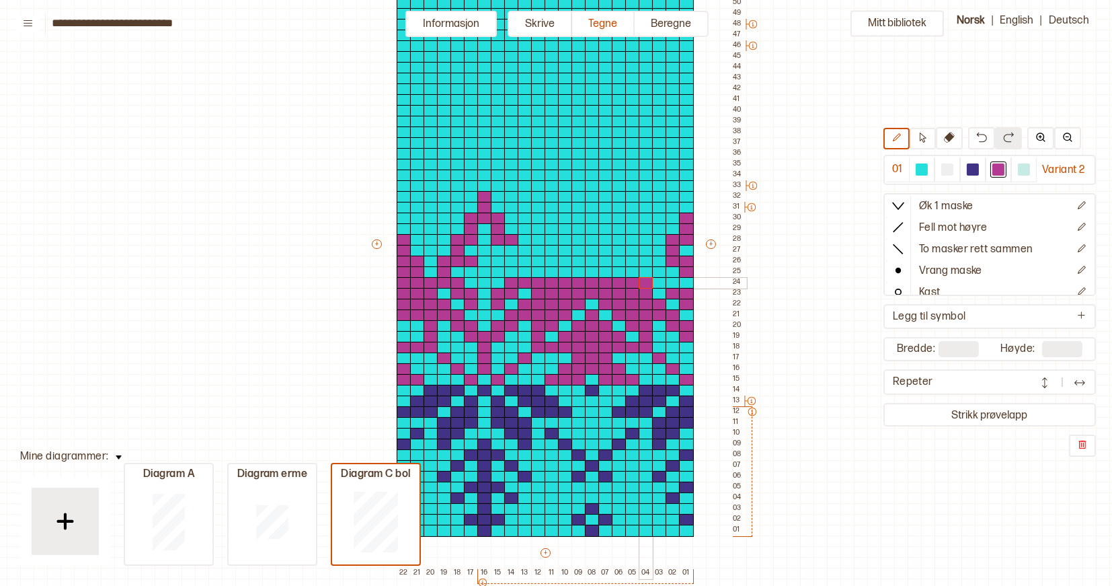
click at [642, 281] on div at bounding box center [646, 283] width 15 height 12
click at [655, 280] on div at bounding box center [659, 283] width 15 height 12
click at [671, 282] on div at bounding box center [673, 283] width 15 height 12
